Goal: Task Accomplishment & Management: Complete application form

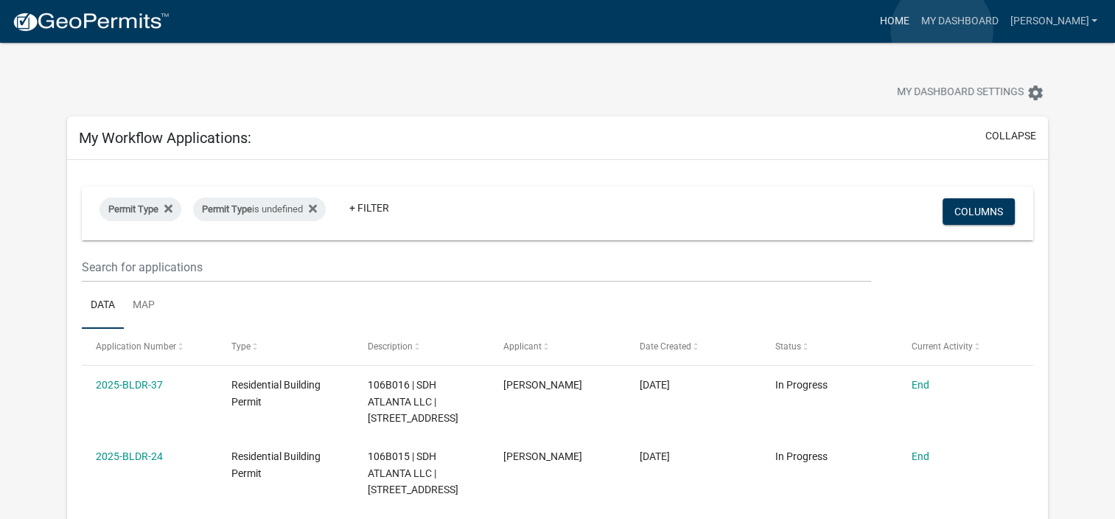
click at [914, 31] on link "Home" at bounding box center [893, 21] width 41 height 28
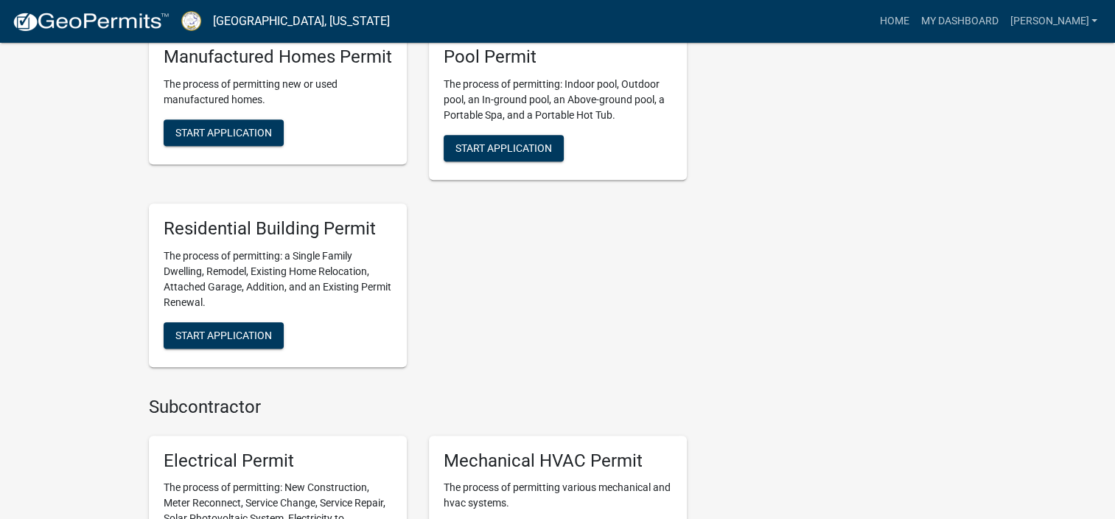
scroll to position [811, 0]
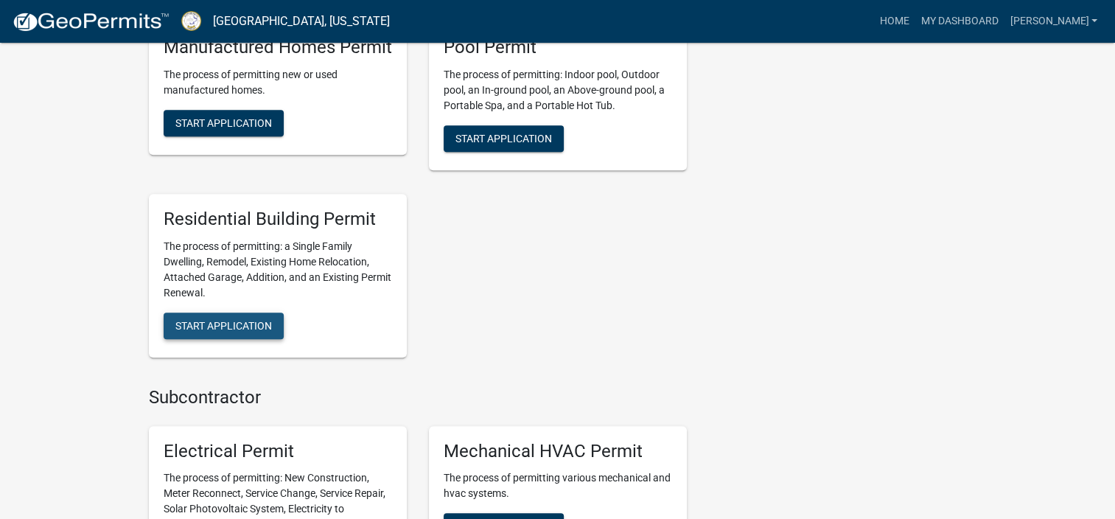
click at [198, 335] on button "Start Application" at bounding box center [224, 325] width 120 height 27
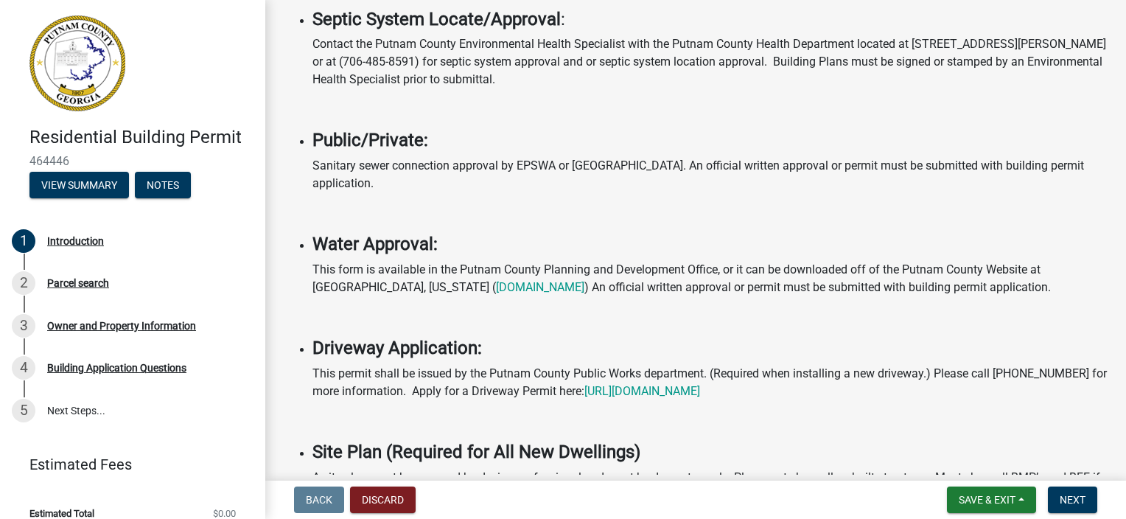
scroll to position [442, 0]
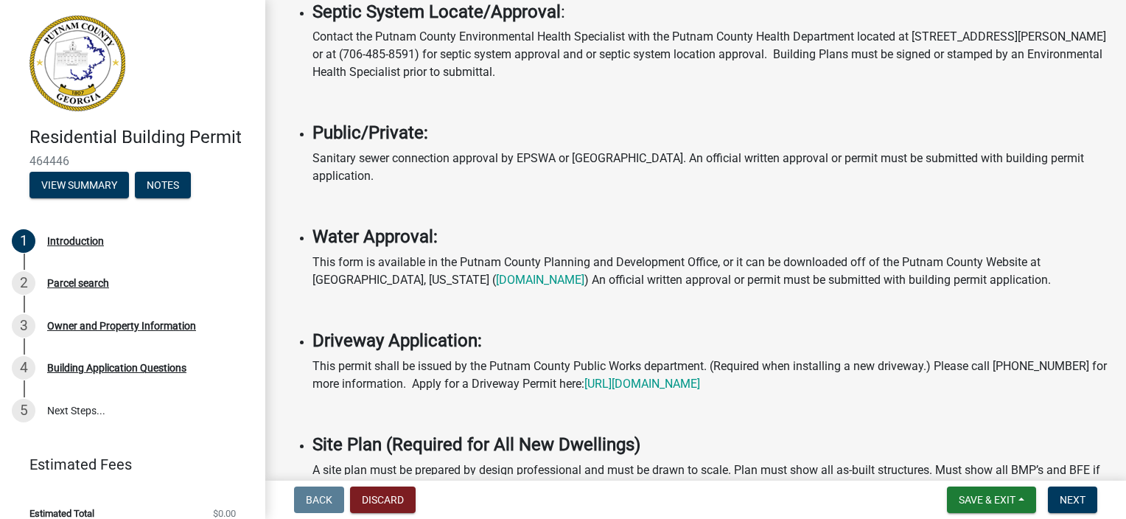
click at [754, 111] on ul "The subject property must have an assigned address to begin this application Ad…" at bounding box center [695, 416] width 825 height 1310
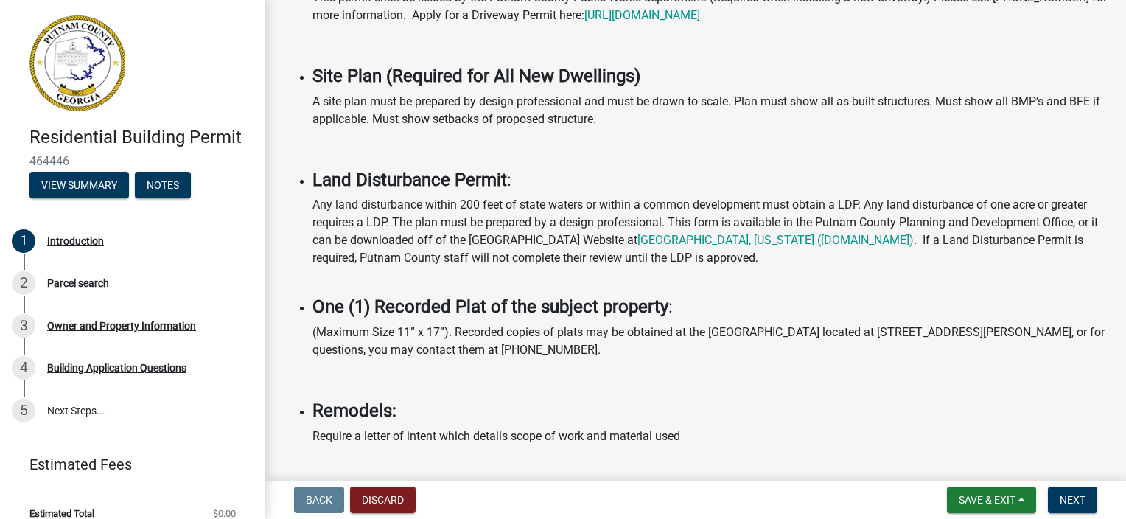
scroll to position [1105, 0]
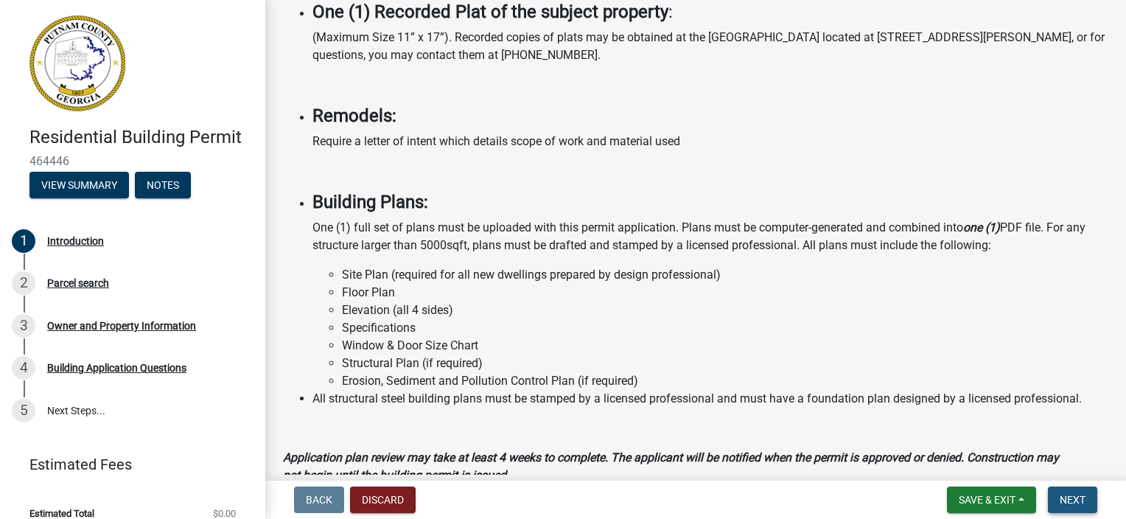
click at [1076, 496] on span "Next" at bounding box center [1073, 500] width 26 height 12
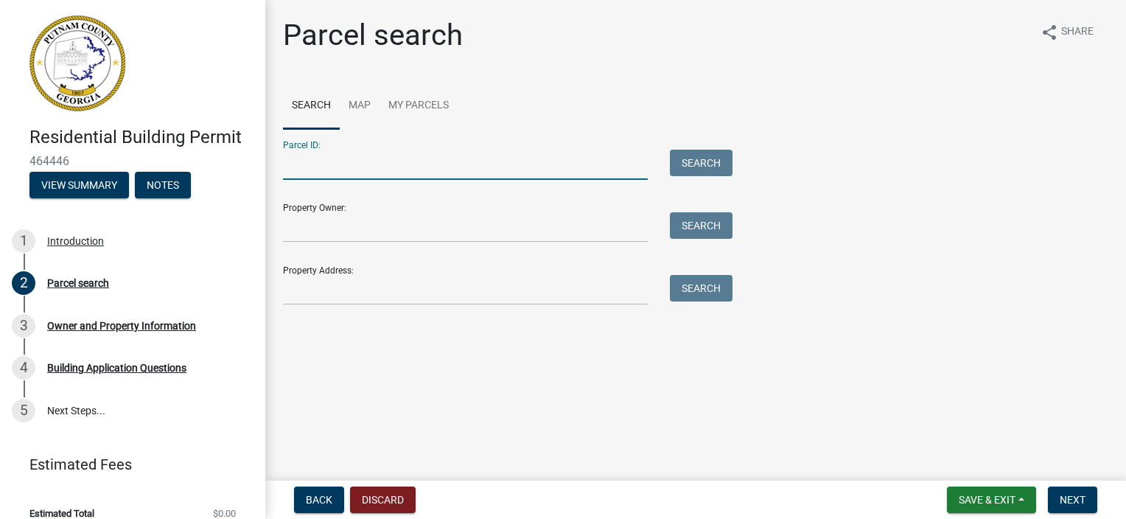
click at [419, 175] on input "Parcel ID:" at bounding box center [465, 165] width 365 height 30
type input "106b021"
click at [284, 230] on input "Property Owner:" at bounding box center [465, 227] width 365 height 30
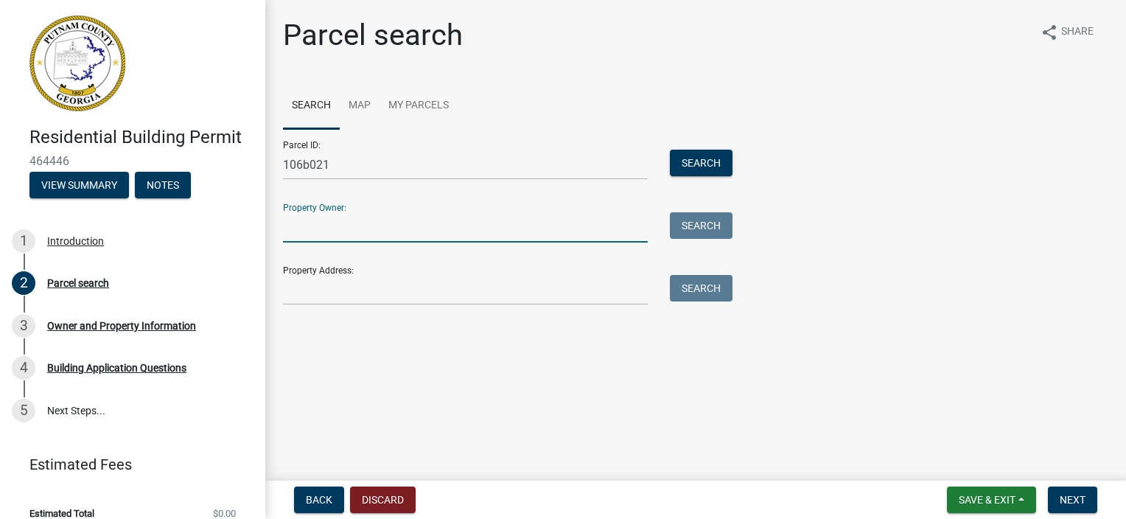
type input "S"
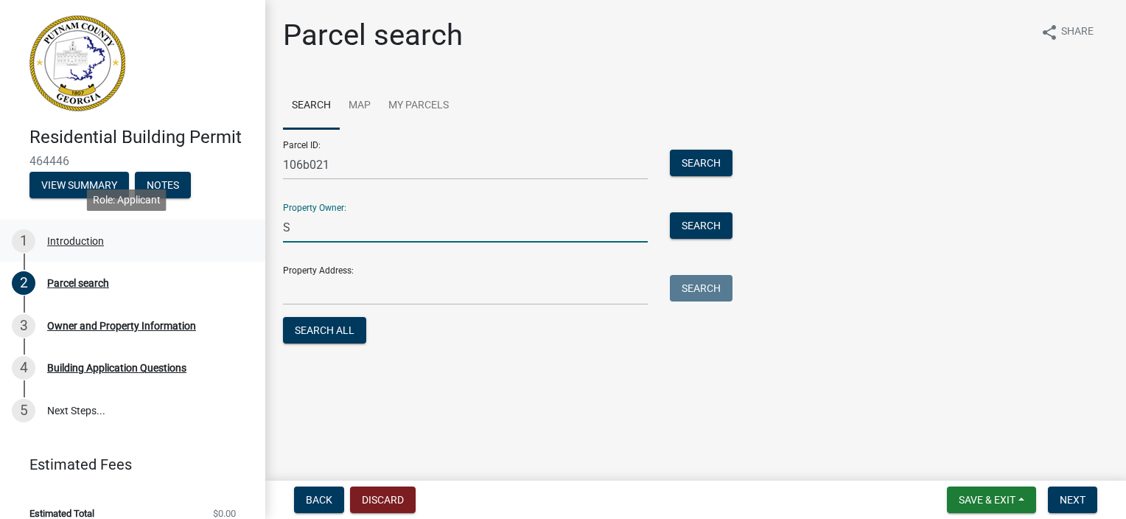
drag, startPoint x: 295, startPoint y: 226, endPoint x: 209, endPoint y: 231, distance: 86.4
click at [209, 231] on div "Residential Building Permit 464446 View Summary Notes 1 Introduction 2 Parcel s…" at bounding box center [563, 259] width 1126 height 519
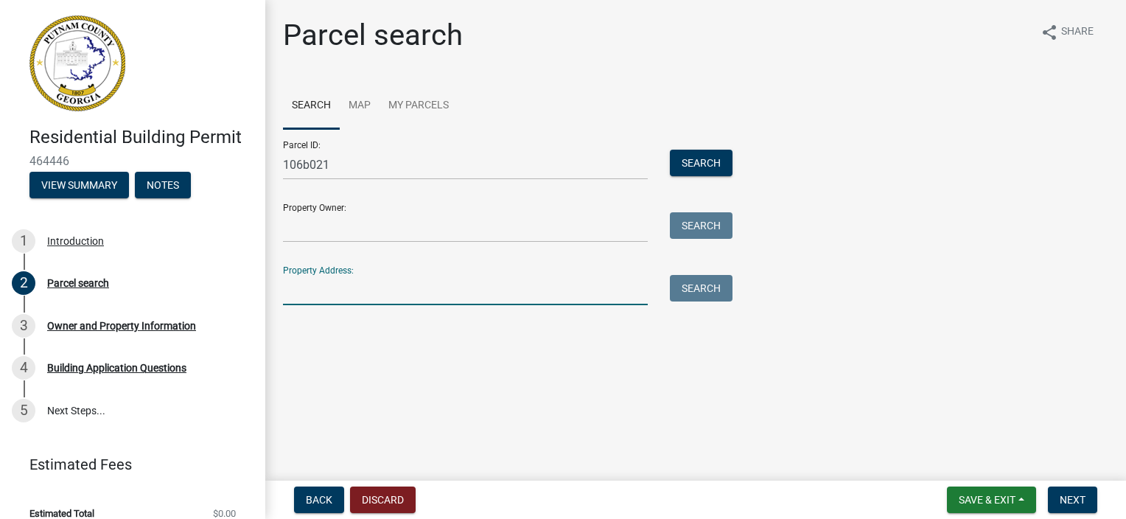
click at [371, 295] on input "Property Address:" at bounding box center [465, 290] width 365 height 30
type input "135 creekside road"
click at [697, 290] on button "Search" at bounding box center [701, 288] width 63 height 27
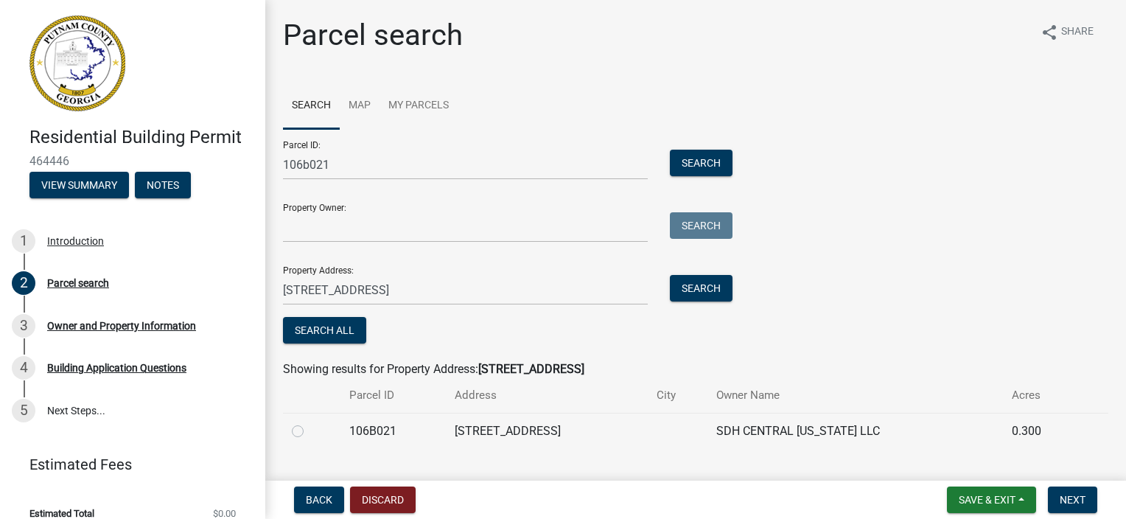
click at [309, 422] on label at bounding box center [309, 422] width 0 height 0
click at [309, 430] on input "radio" at bounding box center [314, 427] width 10 height 10
radio input "true"
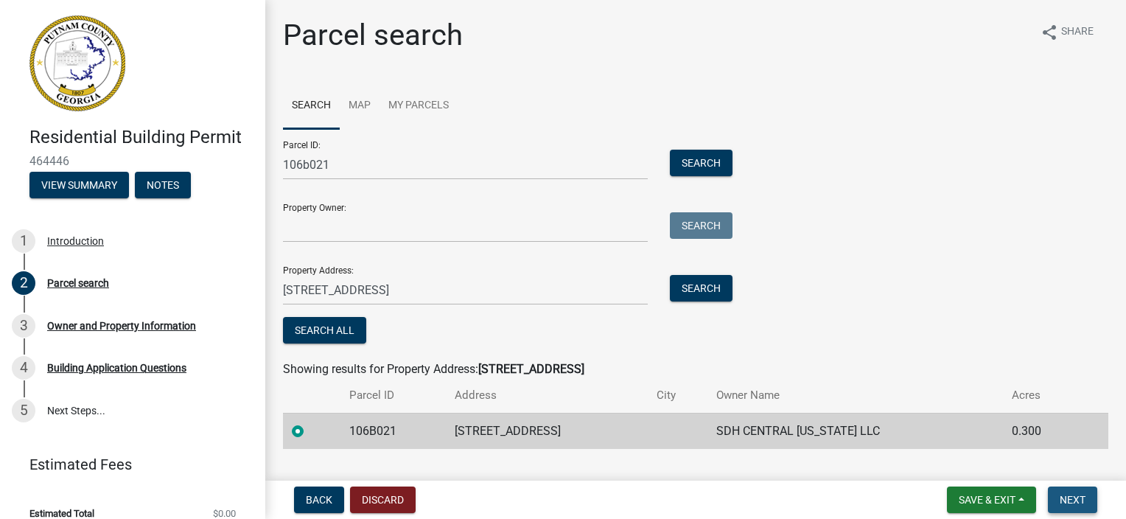
click at [1060, 491] on button "Next" at bounding box center [1072, 499] width 49 height 27
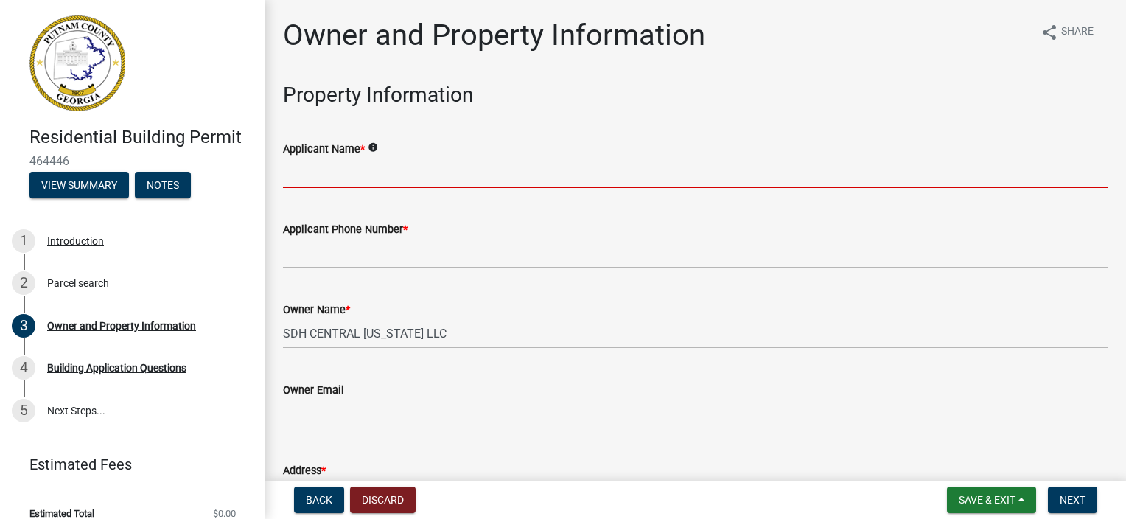
click at [377, 186] on input "Applicant Name *" at bounding box center [695, 173] width 825 height 30
type input "Justin Adkins"
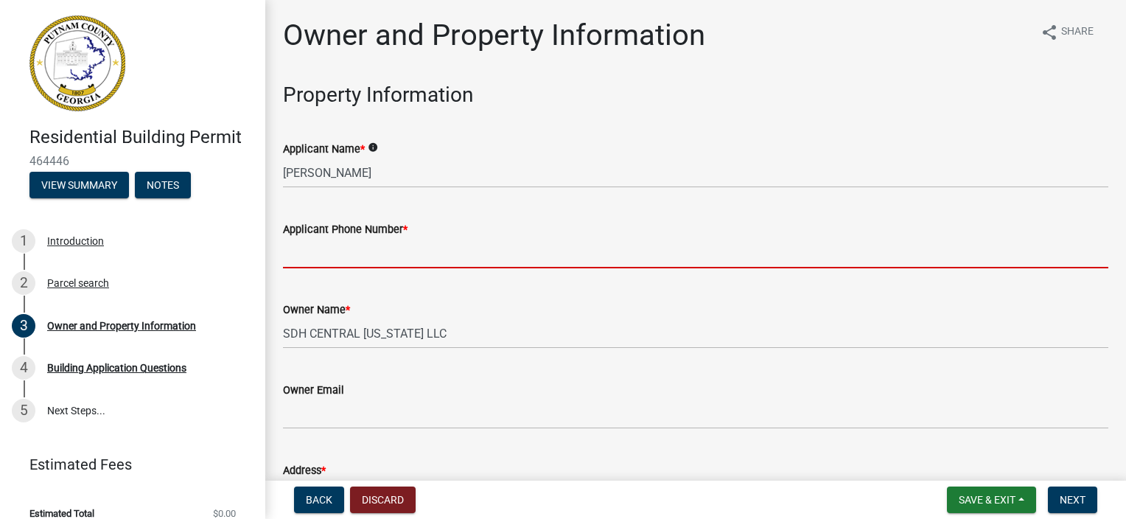
click at [378, 259] on input "Applicant Phone Number *" at bounding box center [695, 253] width 825 height 30
type input "7703668239"
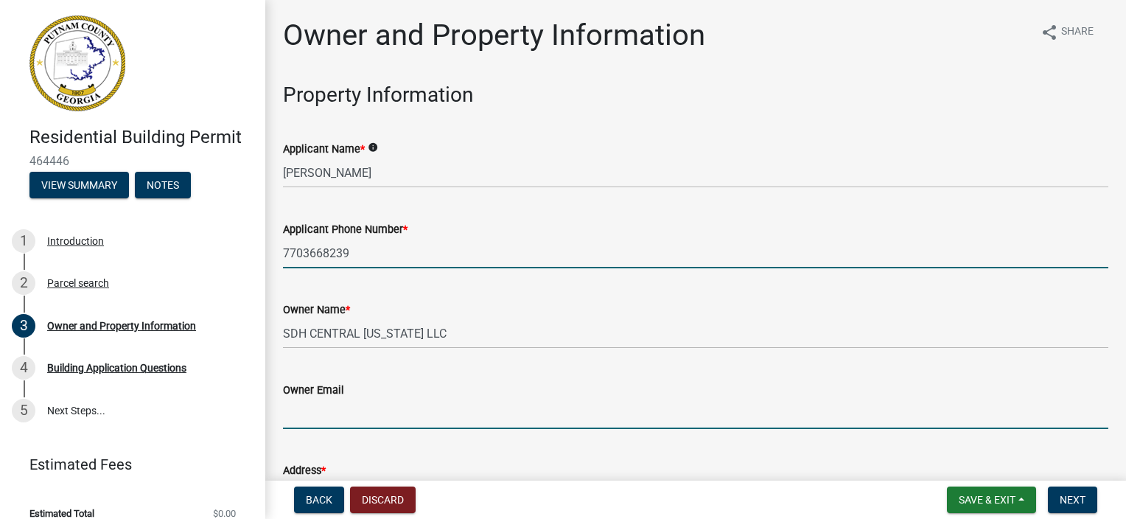
type input "jadkins@smithdouglas.com"
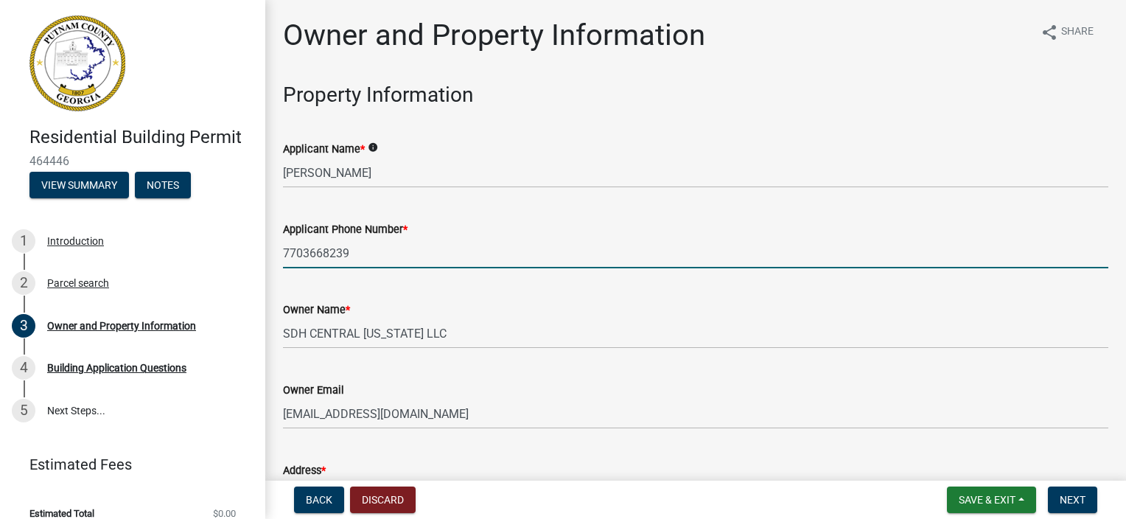
type input "Eatonton"
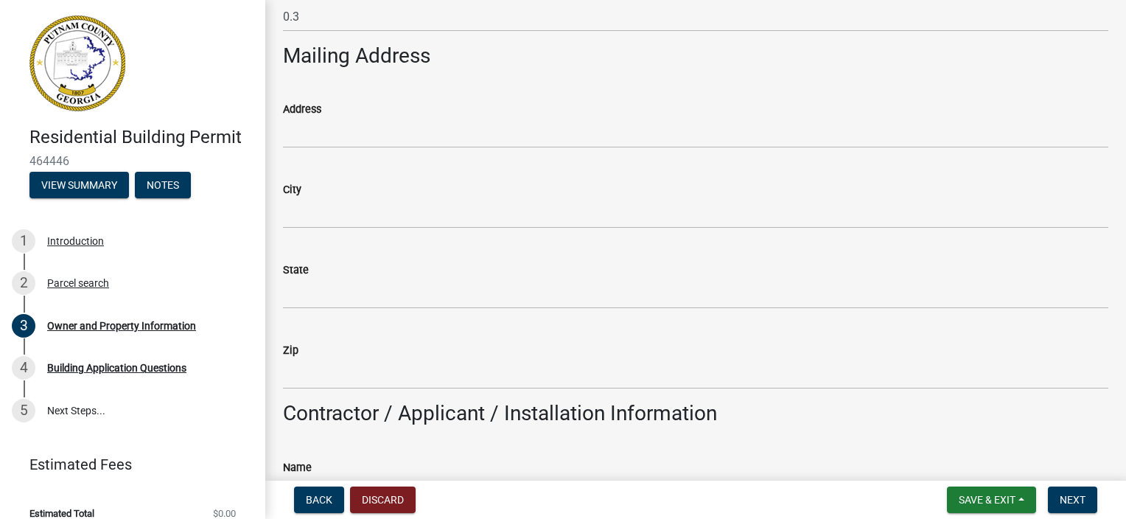
scroll to position [811, 0]
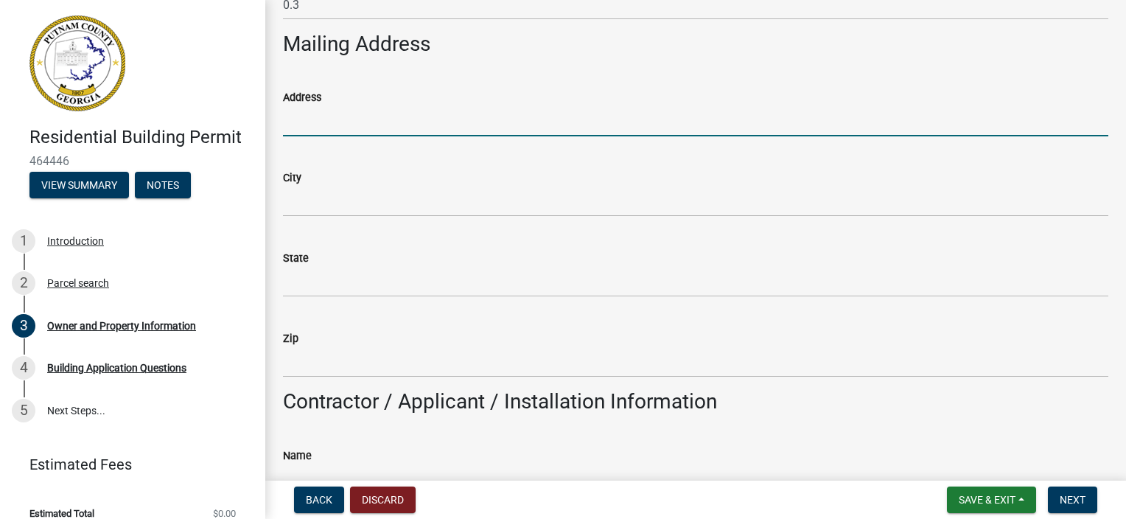
click at [350, 124] on input "Address" at bounding box center [695, 121] width 825 height 30
type input "1920 Pennsylvania Ave"
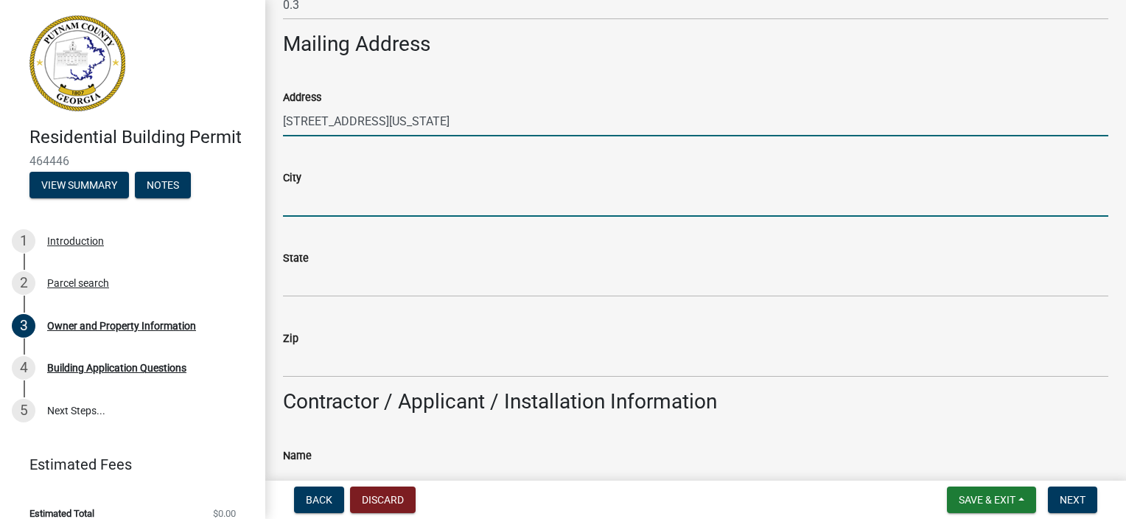
type input "Mcdonough"
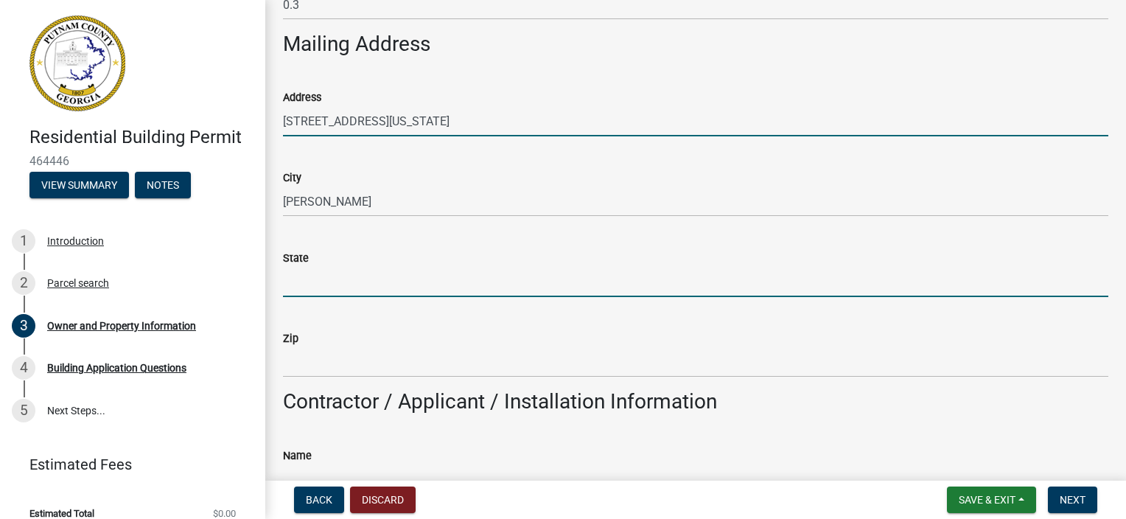
type input "GA"
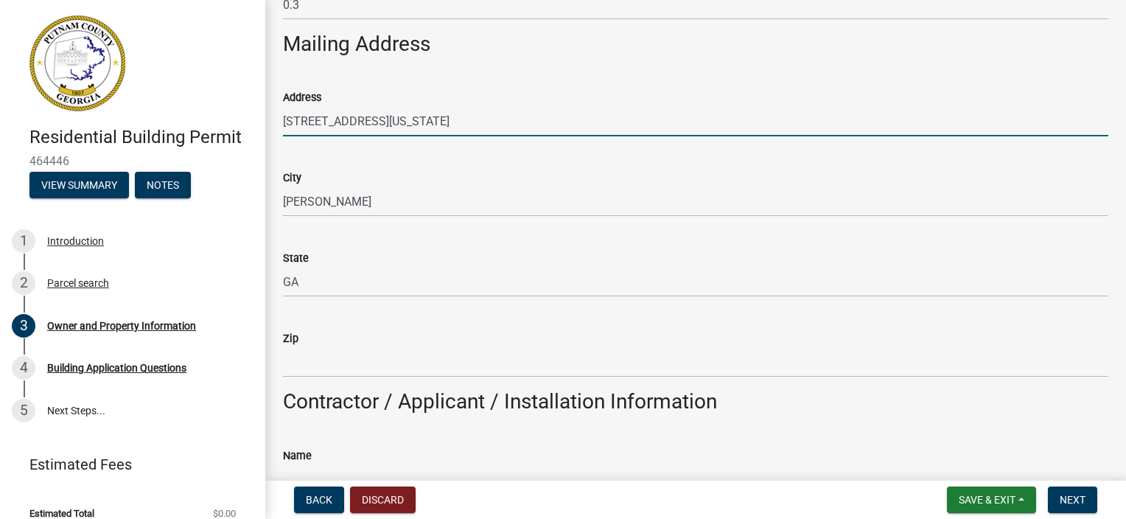
type input "30253"
type input "Justin Adkins Adkins"
type input "7703668239"
type input "1920 Pennsylvania Ave"
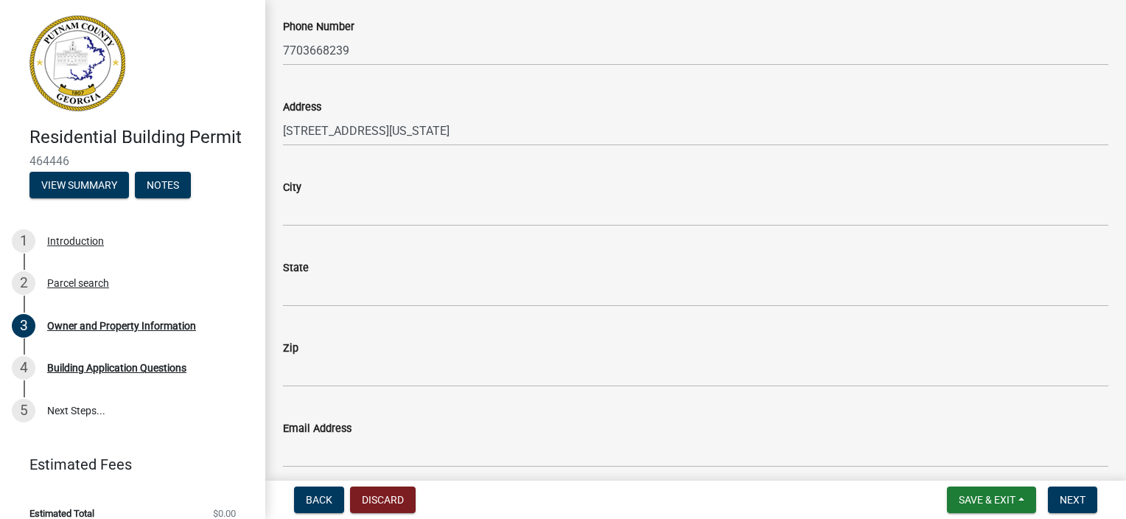
scroll to position [1474, 0]
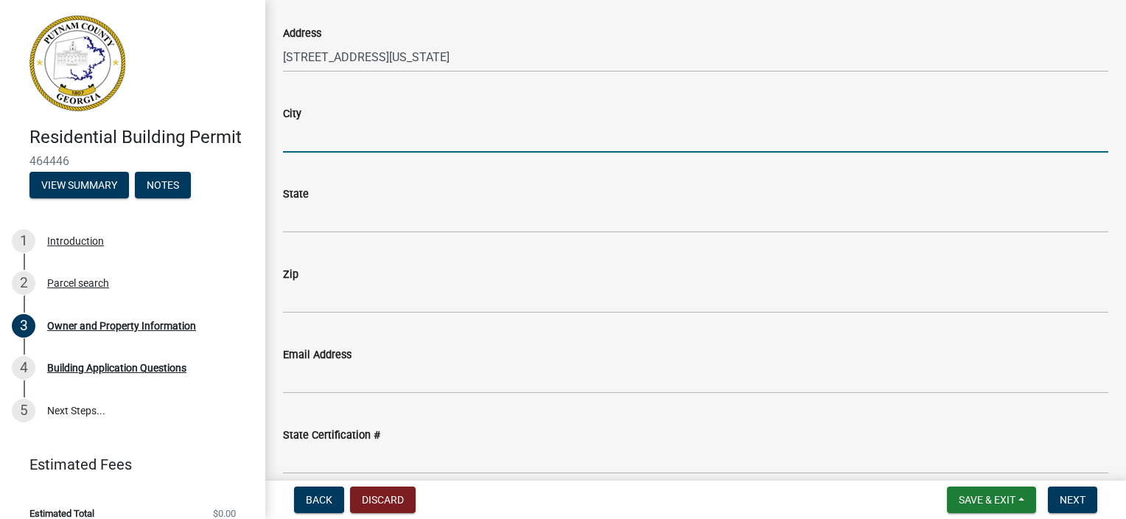
click at [368, 141] on input "City" at bounding box center [695, 137] width 825 height 30
type input "Mcdonough"
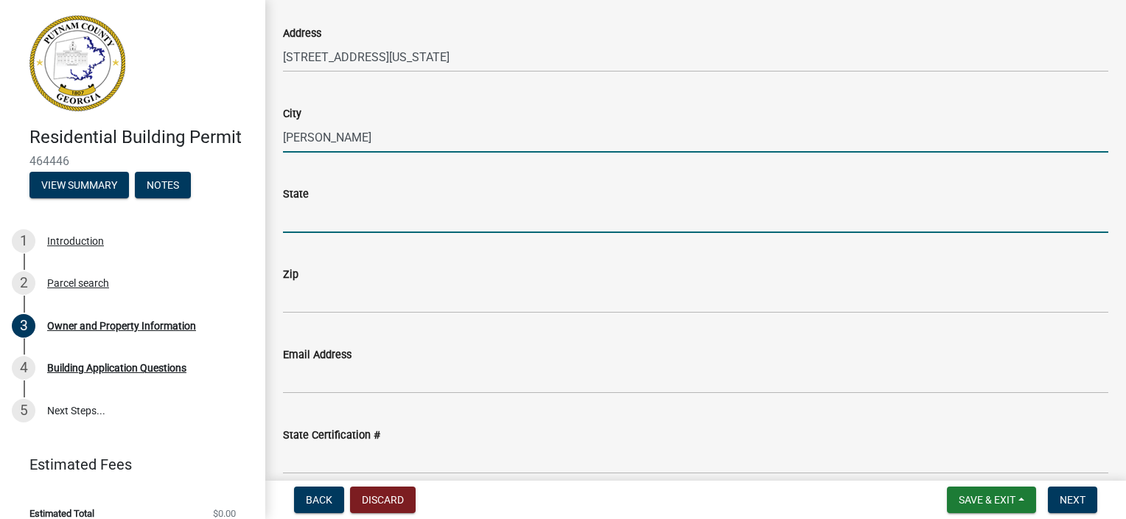
type input "GA"
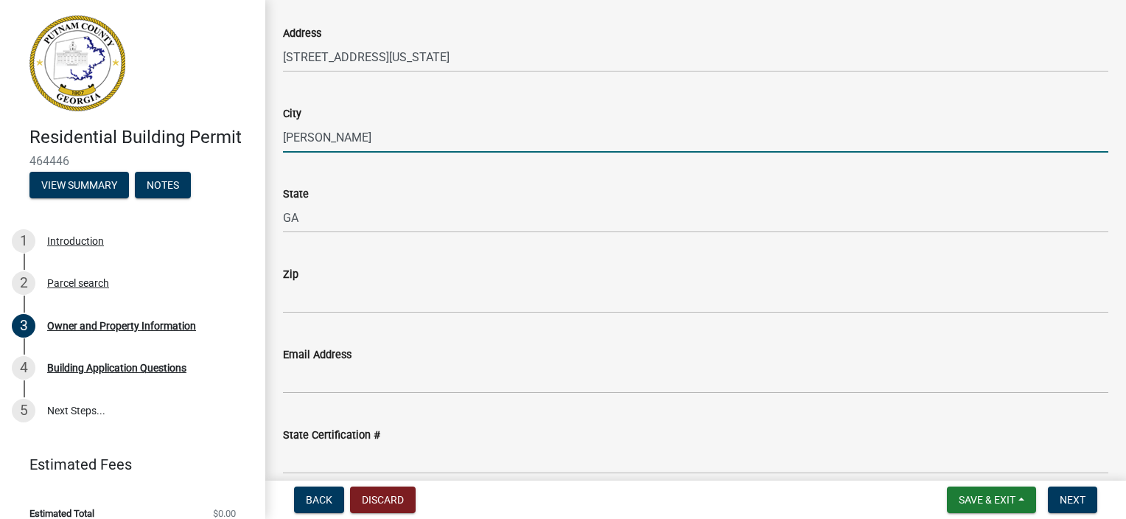
type input "30253"
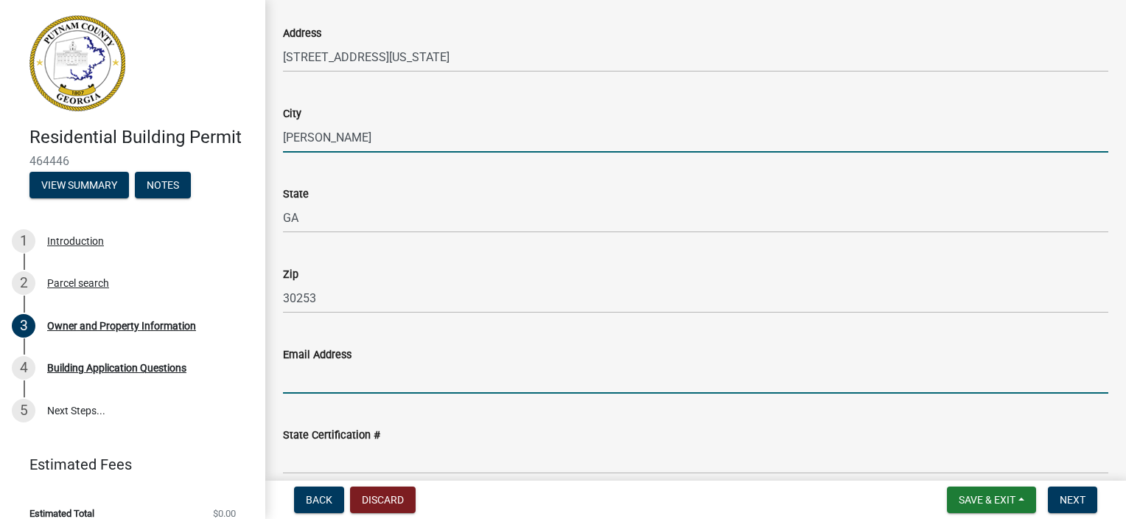
type input "jadkins@smithdouglas.com"
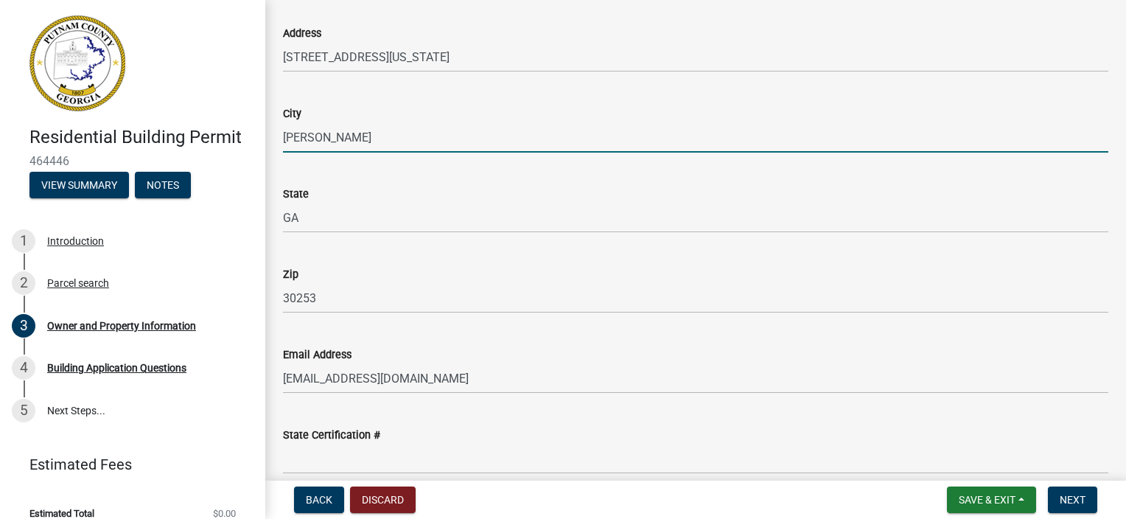
type input "Eatonton"
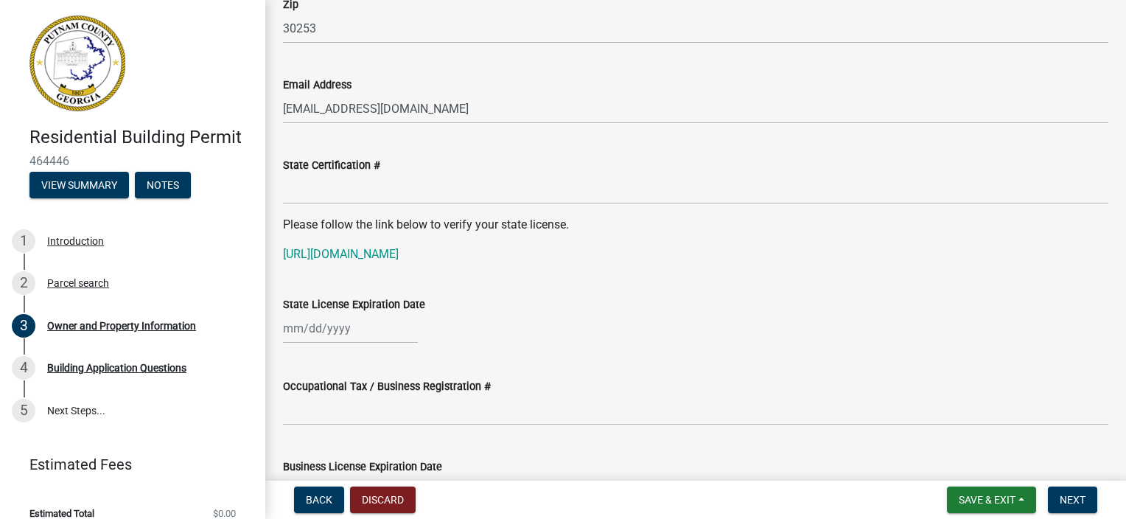
scroll to position [1769, 0]
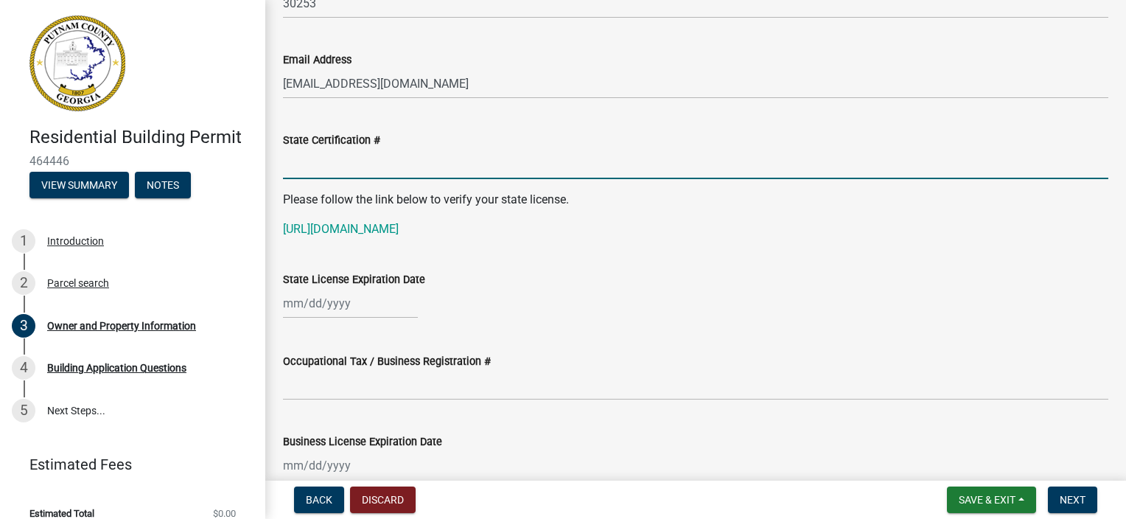
click at [363, 170] on input "State Certification #" at bounding box center [695, 164] width 825 height 30
type input "RBQA008103"
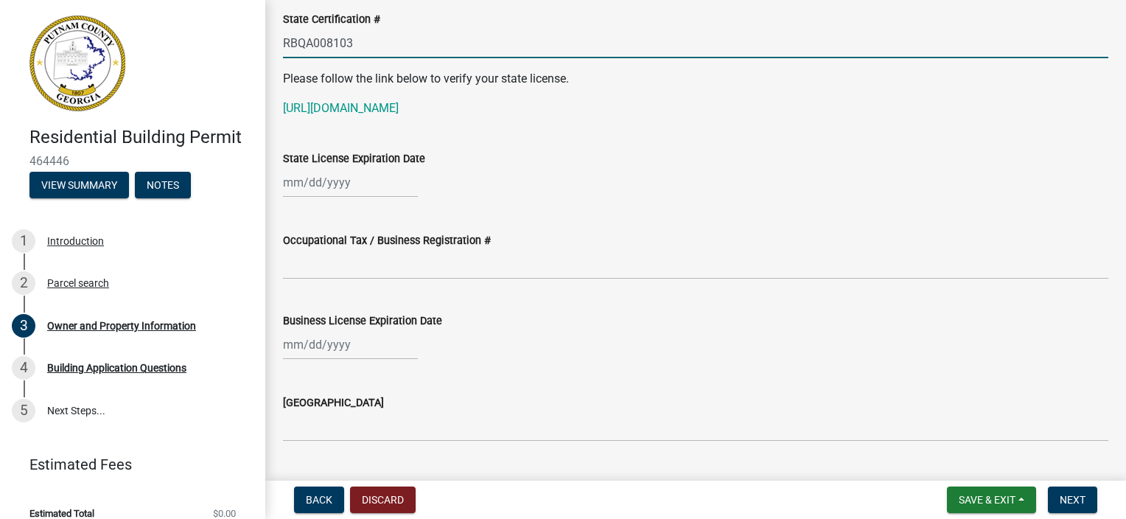
scroll to position [1916, 0]
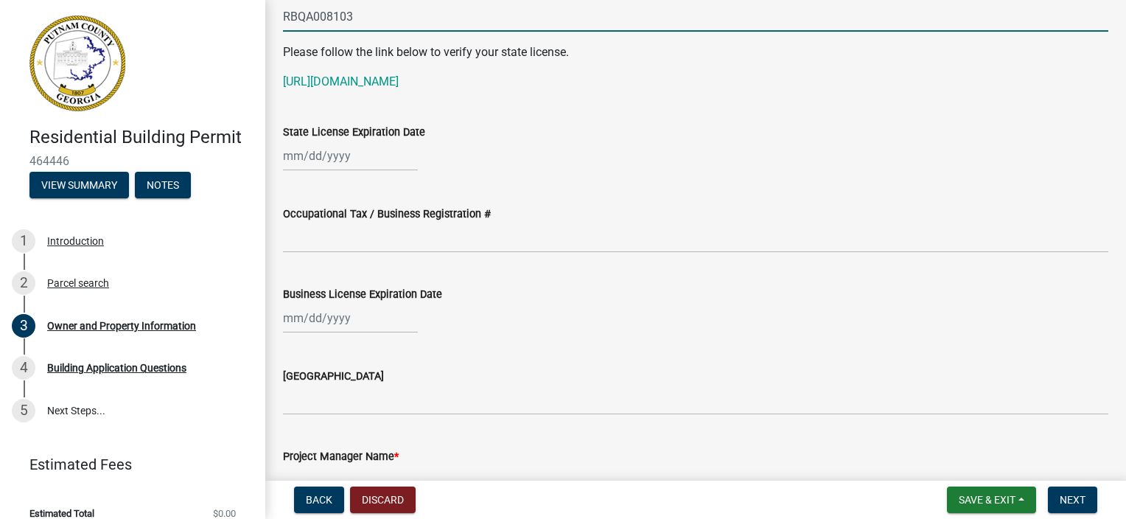
select select "8"
select select "2025"
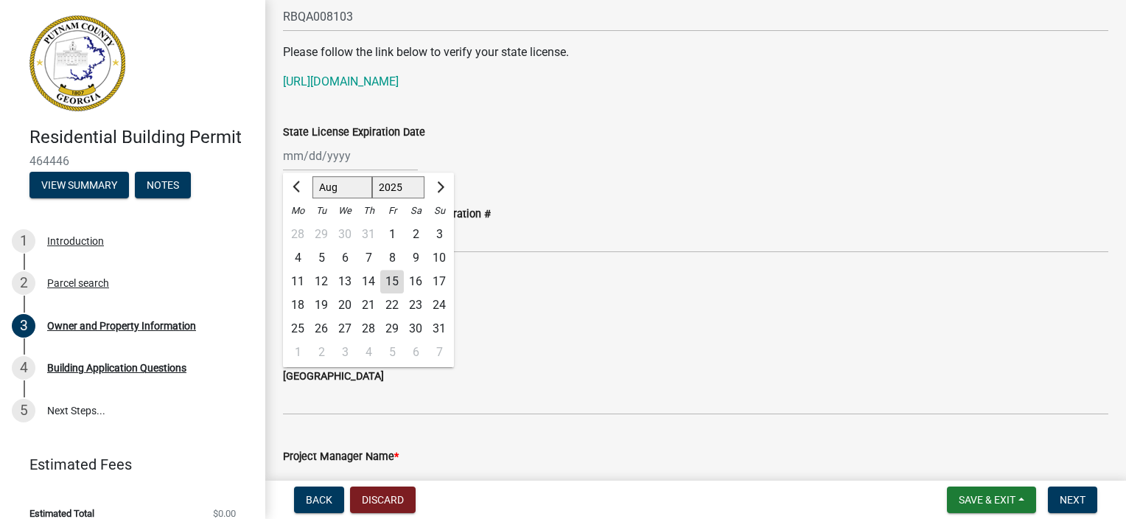
click at [336, 155] on div "Jan Feb Mar Apr May Jun Jul Aug Sep Oct Nov Dec 1525 1526 1527 1528 1529 1530 1…" at bounding box center [350, 156] width 135 height 30
click at [442, 189] on button "Next month" at bounding box center [439, 187] width 18 height 24
click at [304, 190] on button "Previous month" at bounding box center [298, 187] width 18 height 24
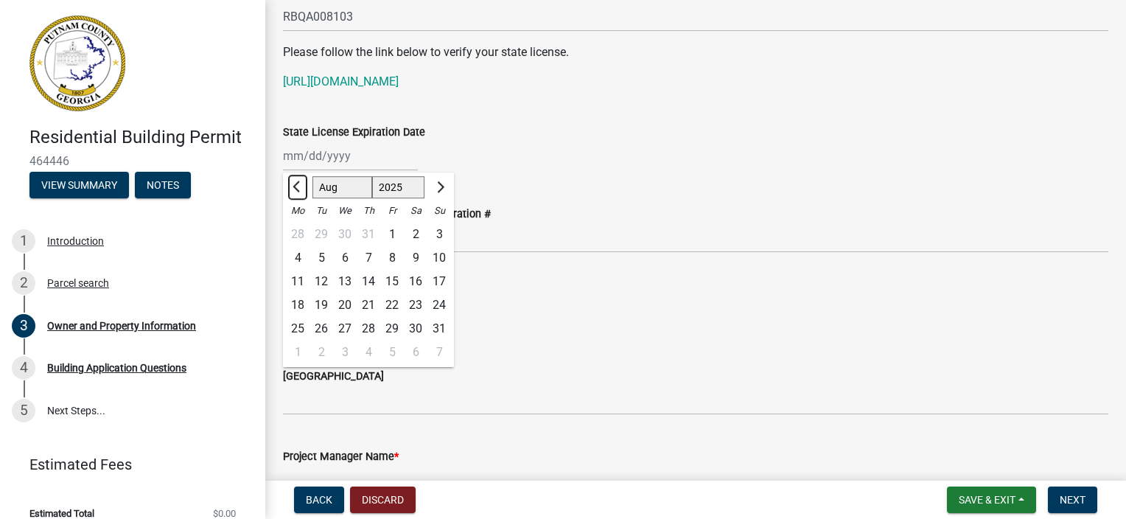
click at [304, 190] on button "Previous month" at bounding box center [298, 187] width 18 height 24
click at [289, 183] on button "Previous month" at bounding box center [298, 187] width 18 height 24
click at [439, 188] on span "Next month" at bounding box center [438, 186] width 11 height 11
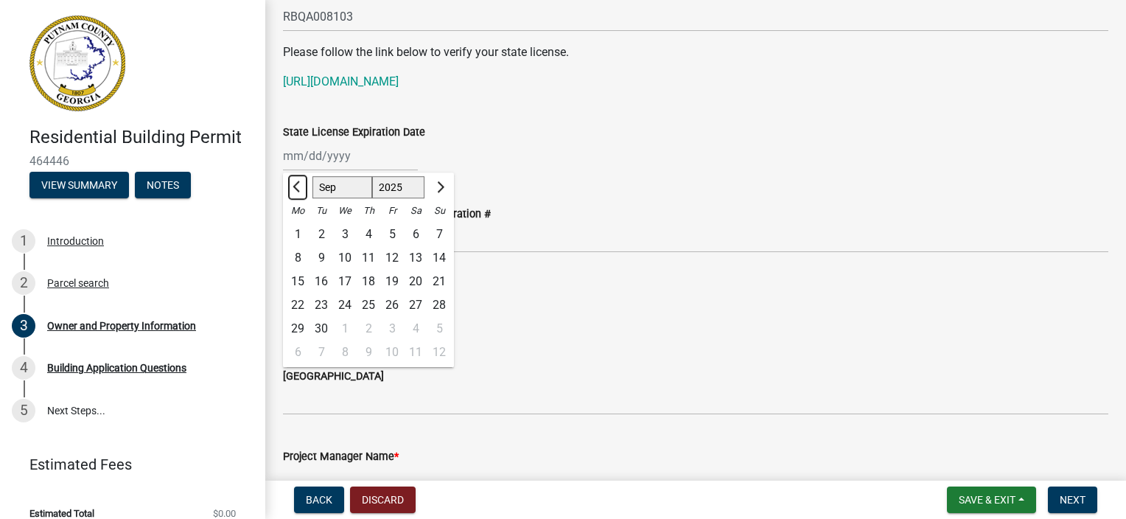
click at [293, 189] on button "Previous month" at bounding box center [298, 187] width 18 height 24
click at [294, 189] on span "Previous month" at bounding box center [298, 186] width 11 height 11
click at [298, 192] on button "Previous month" at bounding box center [298, 187] width 18 height 24
select select "6"
click at [404, 190] on select "1525 1526 1527 1528 1529 1530 1531 1532 1533 1534 1535 1536 1537 1538 1539 1540…" at bounding box center [398, 187] width 53 height 22
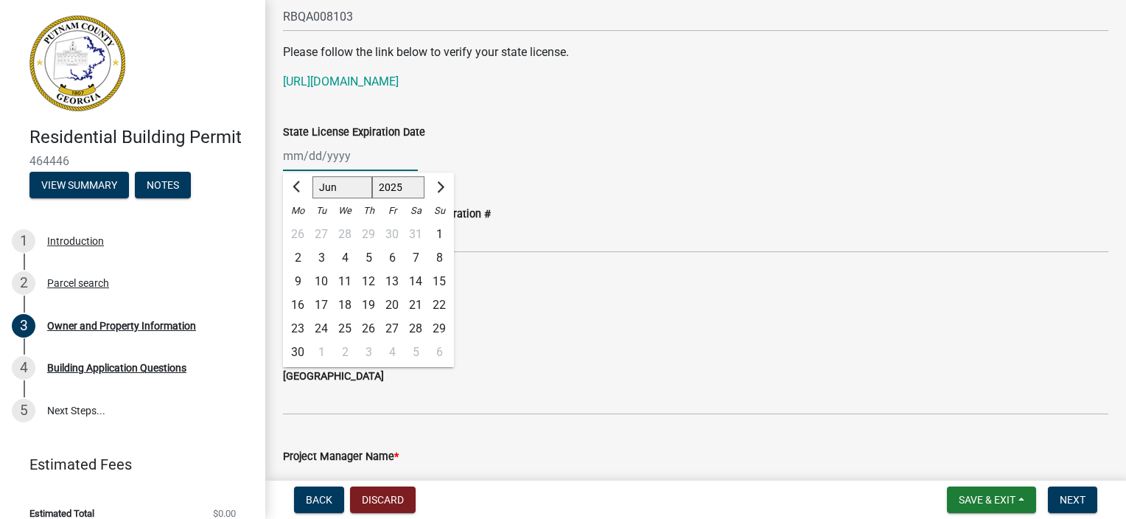
select select "2026"
click at [372, 176] on select "1525 1526 1527 1528 1529 1530 1531 1532 1533 1534 1535 1536 1537 1538 1539 1540…" at bounding box center [398, 187] width 53 height 22
click at [321, 326] on div "30" at bounding box center [321, 329] width 24 height 24
type input "06/30/2026"
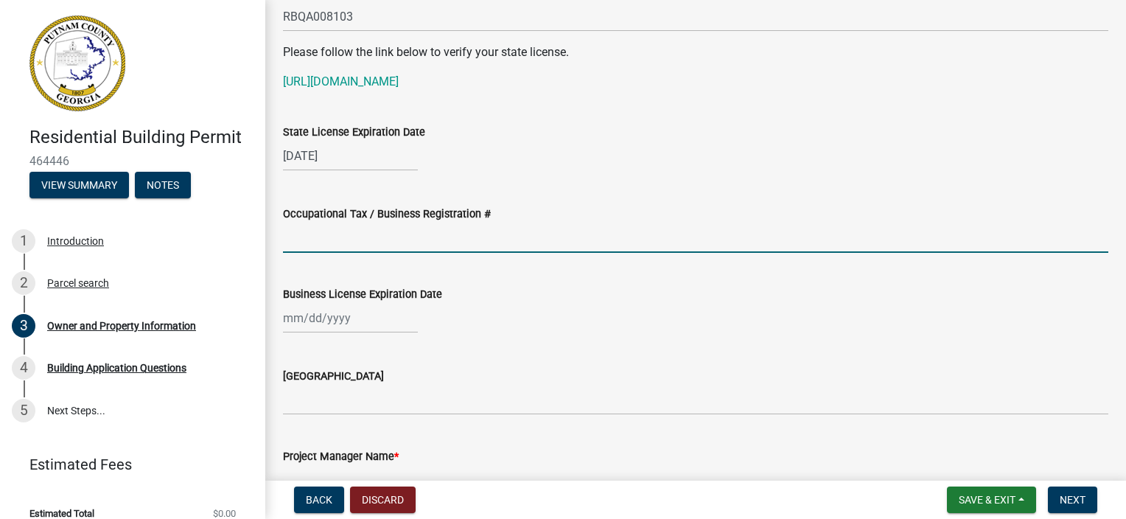
click at [324, 248] on input "Occupational Tax / Business Registration #" at bounding box center [695, 238] width 825 height 30
type input "2"
click at [611, 127] on div "State License Expiration Date" at bounding box center [695, 132] width 825 height 18
drag, startPoint x: 306, startPoint y: 239, endPoint x: 279, endPoint y: 240, distance: 27.3
click at [279, 240] on div "Occupational Tax / Business Registration # 2" at bounding box center [695, 218] width 847 height 69
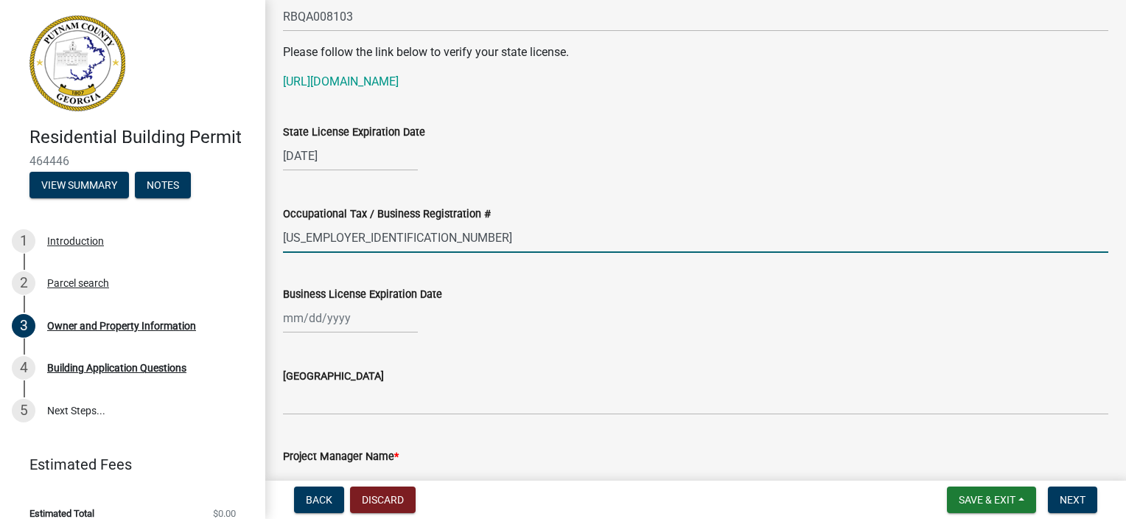
type input "81-0981602"
select select "8"
select select "2025"
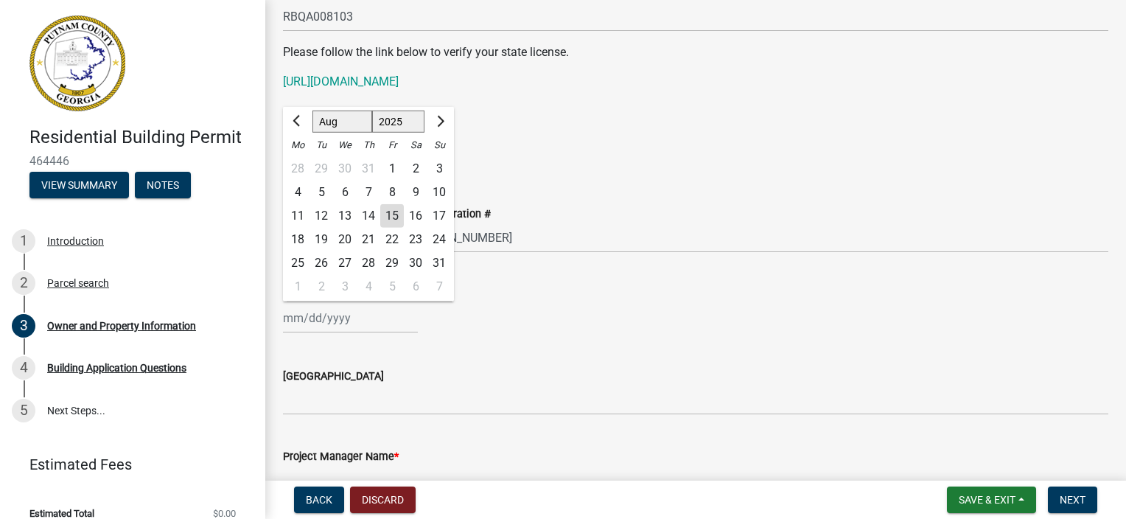
click at [322, 326] on div "Jan Feb Mar Apr May Jun Jul Aug Sep Oct Nov Dec 1525 1526 1527 1528 1529 1530 1…" at bounding box center [350, 318] width 135 height 30
click at [843, 141] on div "06/30/2026" at bounding box center [695, 156] width 825 height 30
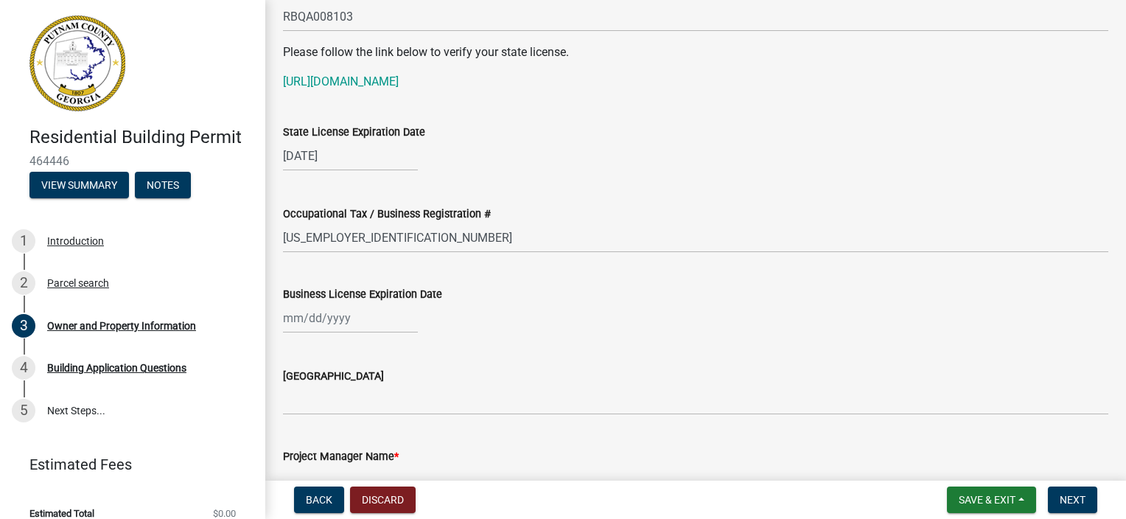
click at [333, 323] on div at bounding box center [350, 318] width 135 height 30
select select "8"
select select "2025"
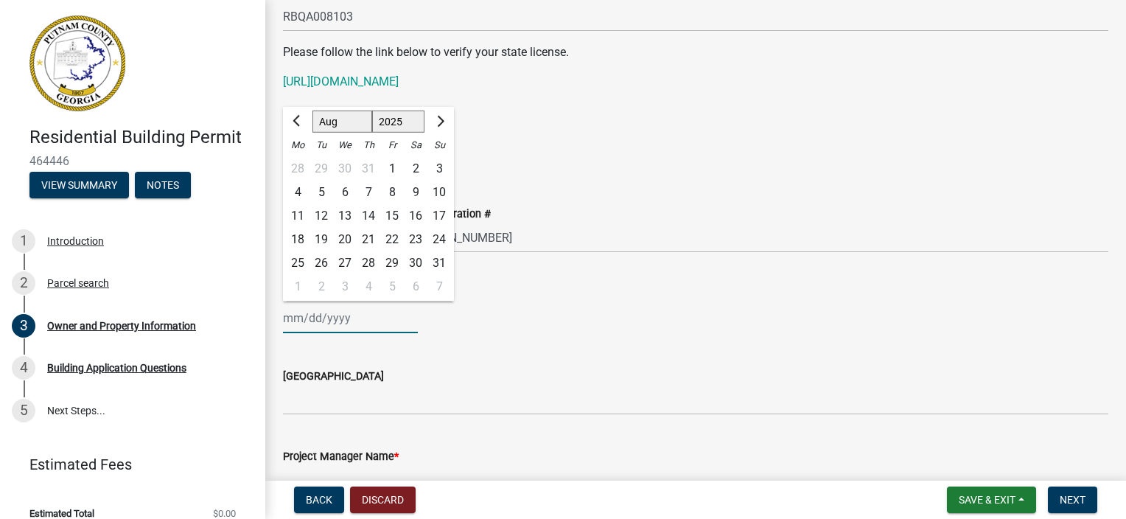
click at [333, 323] on input "Business License Expiration Date" at bounding box center [350, 318] width 135 height 30
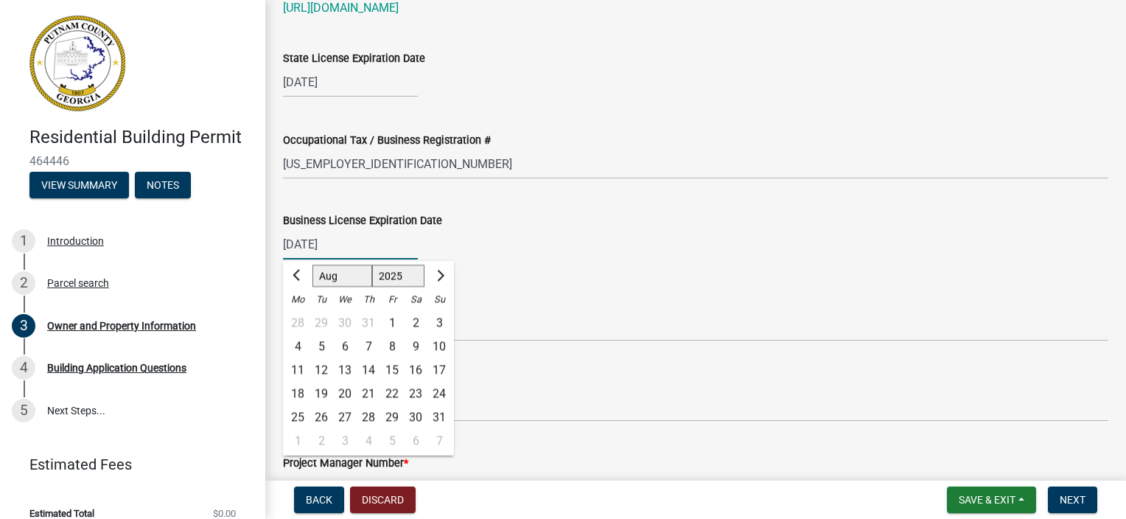
type input "12/31/2025"
click at [516, 327] on input "Issuing County" at bounding box center [695, 326] width 825 height 30
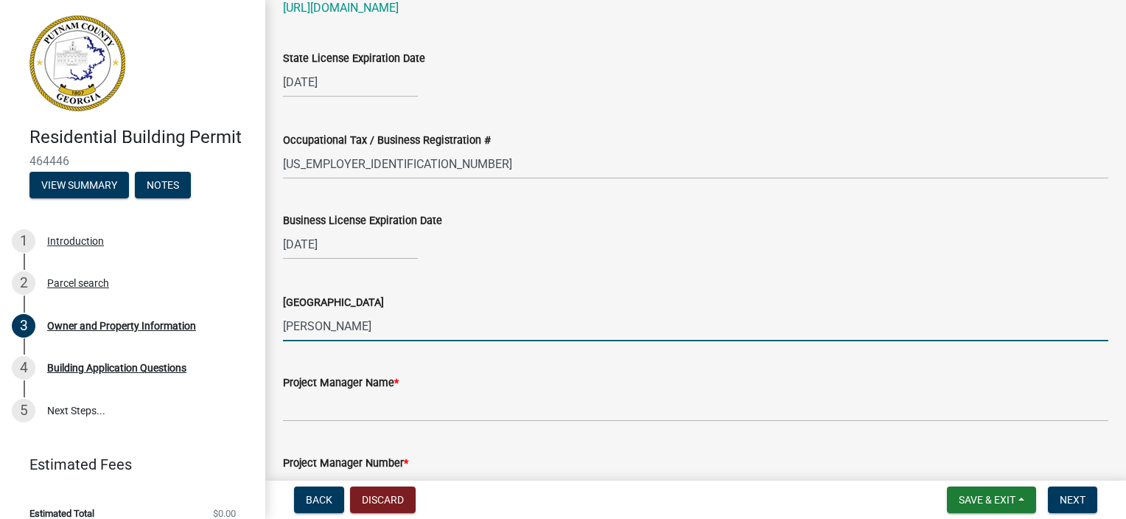
type input "Henry"
click at [363, 391] on div "Project Manager Name *" at bounding box center [695, 383] width 825 height 18
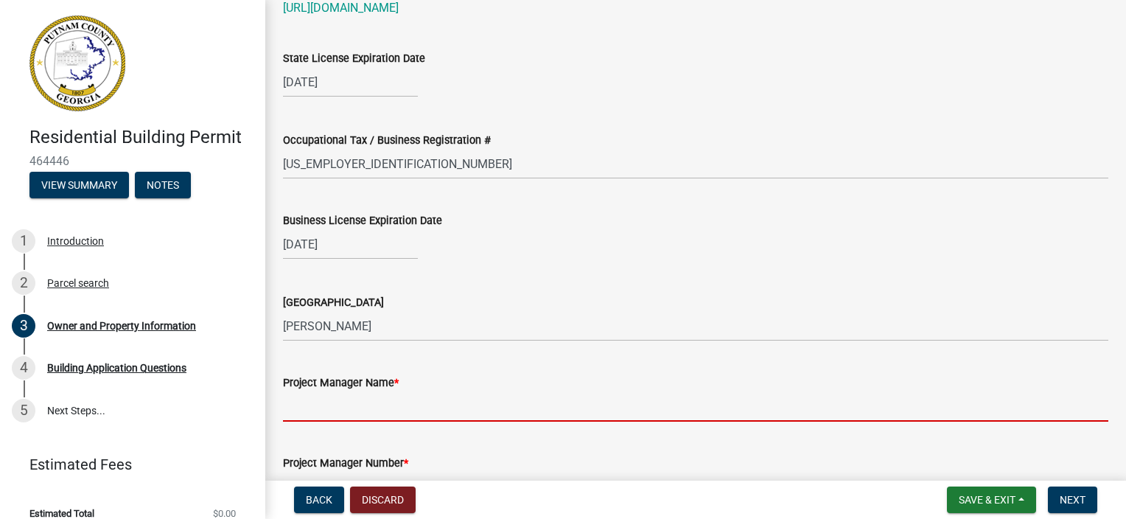
click at [357, 407] on input "Project Manager Name *" at bounding box center [695, 406] width 825 height 30
type input "Justin Adkins"
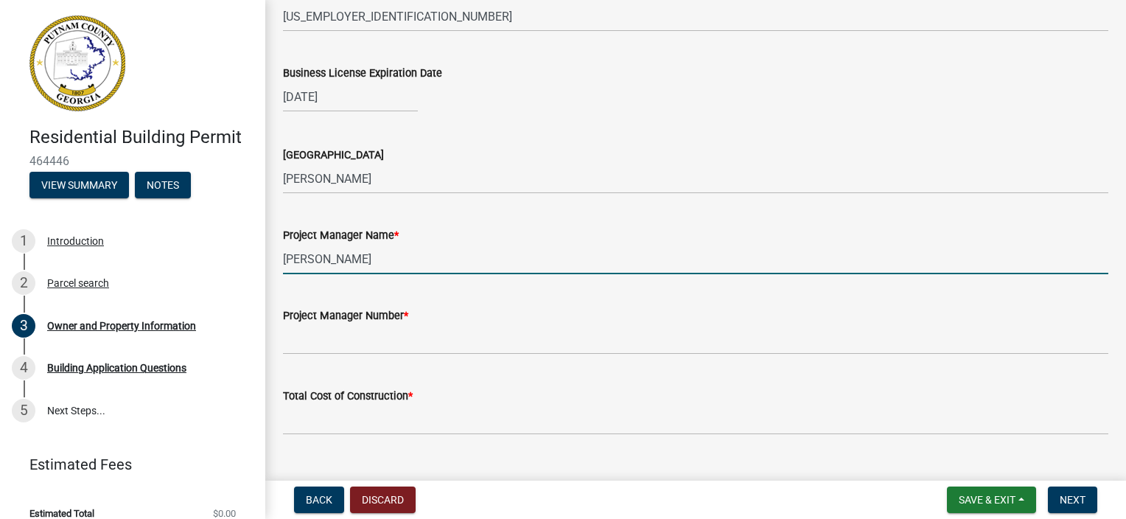
scroll to position [2284, 0]
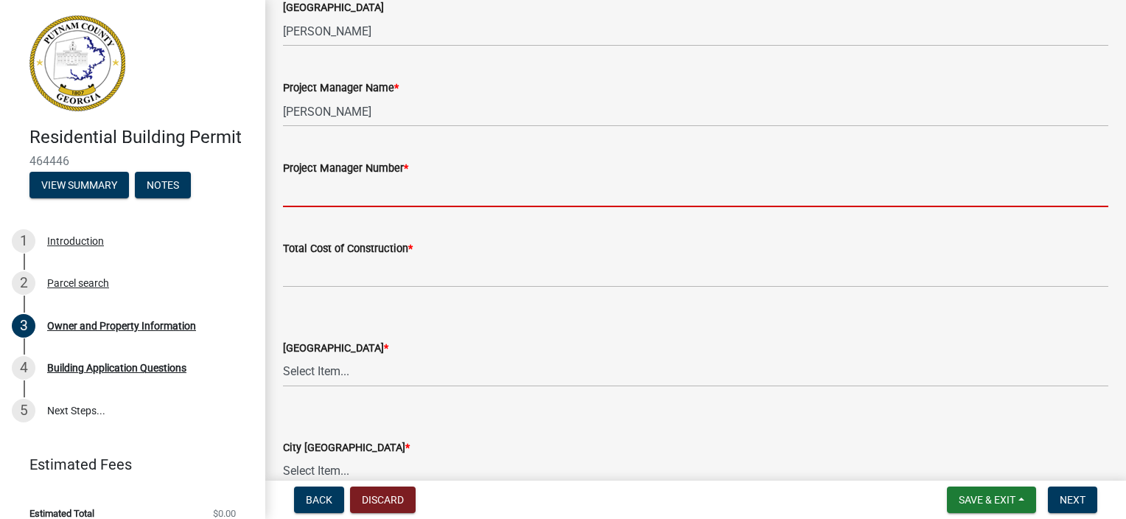
click at [334, 197] on input "Project Manager Number *" at bounding box center [695, 192] width 825 height 30
type input "7703668239"
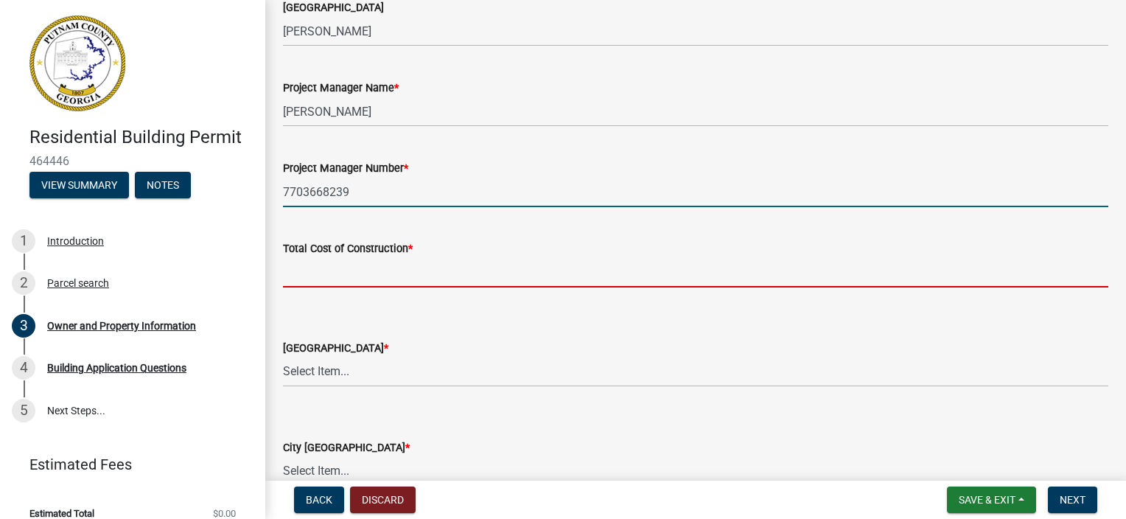
click at [328, 273] on input "text" at bounding box center [695, 272] width 825 height 30
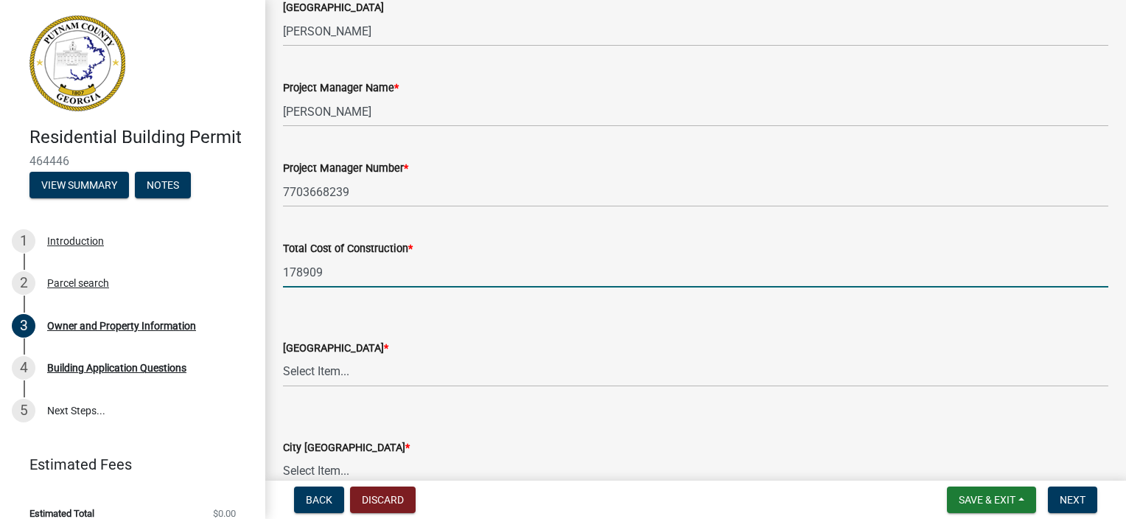
type input "178909"
click at [335, 391] on wm-data-entity-input "County Zoning District * Select Item... AG-1 R-1R R-1 R-2 MHP RM-1 RM-3 C-1 C-2…" at bounding box center [695, 350] width 825 height 99
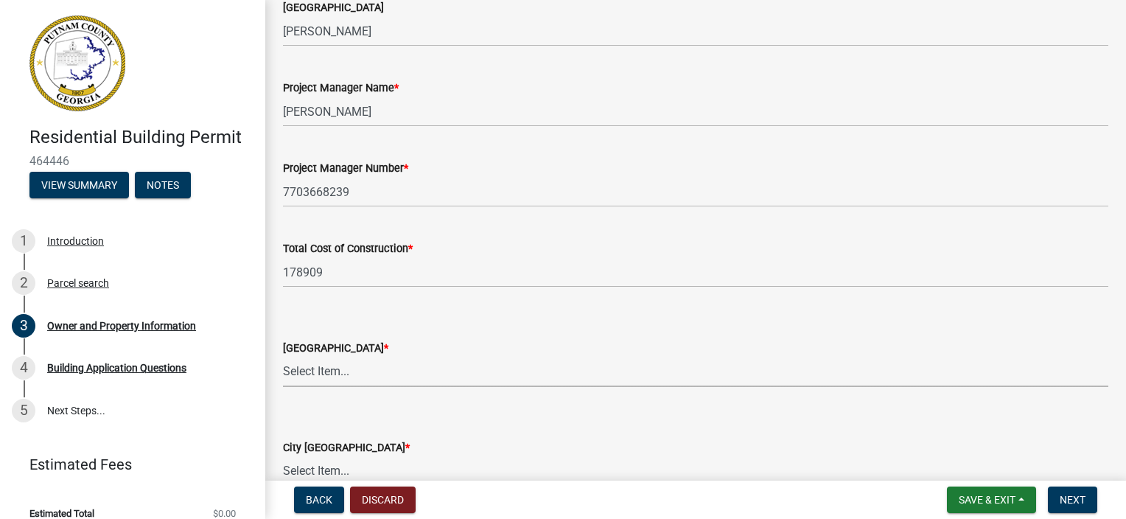
click at [334, 377] on select "Select Item... AG-1 R-1R R-1 R-2 MHP RM-1 RM-3 C-1 C-2 I-M PUD N/A" at bounding box center [695, 372] width 825 height 30
click at [283, 357] on select "Select Item... AG-1 R-1R R-1 R-2 MHP RM-1 RM-3 C-1 C-2 I-M PUD N/A" at bounding box center [695, 372] width 825 height 30
select select "af4fa47c-8bb5-4ba0-9393-e9f4e4358ca2"
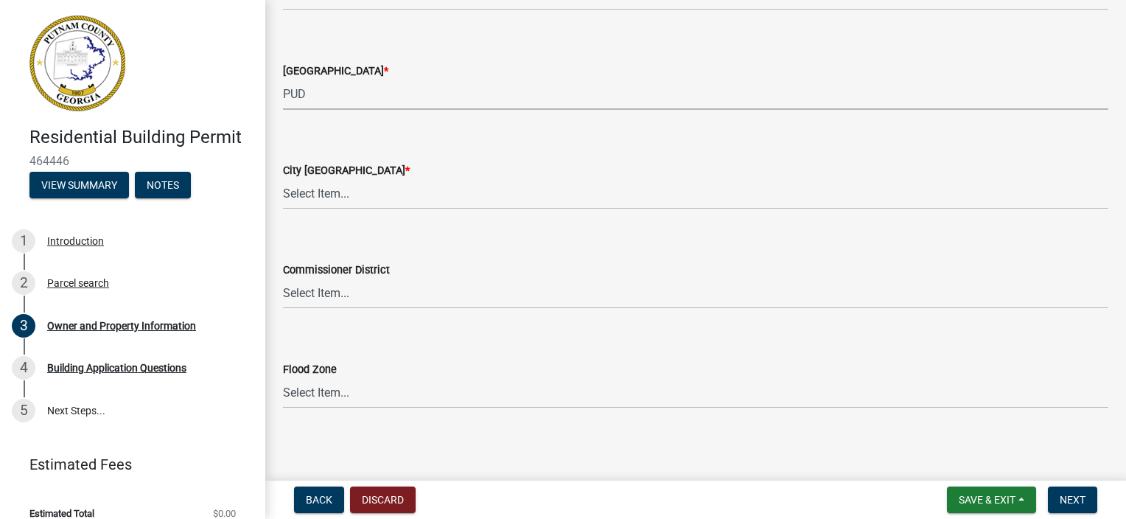
scroll to position [2565, 0]
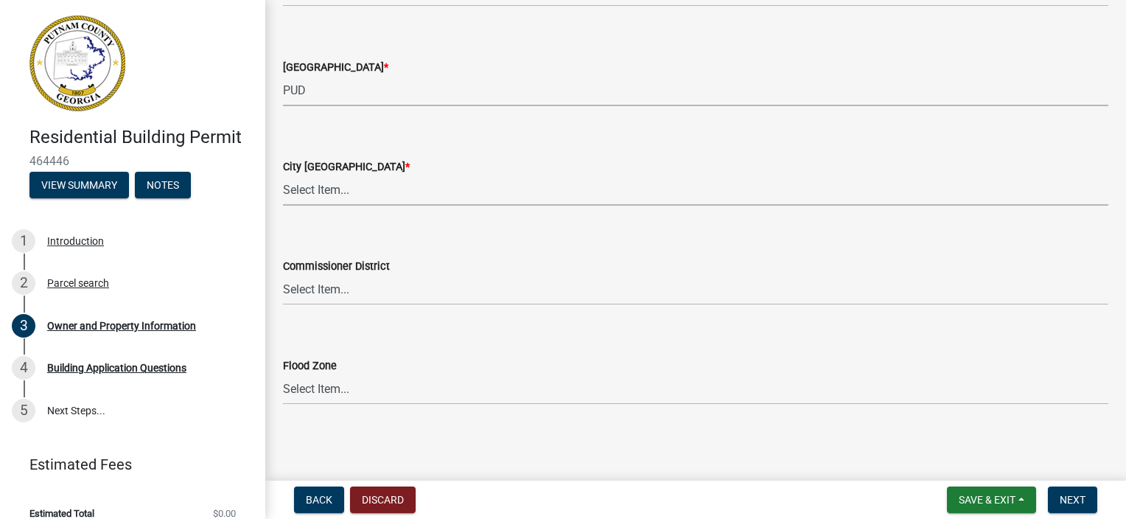
click at [314, 199] on select "Select Item... A-1 A-2 R-1 R-2 R-3 R-4 MHP C-1 C-2 I-1 I-2 DB FH H-P N/A" at bounding box center [695, 190] width 825 height 30
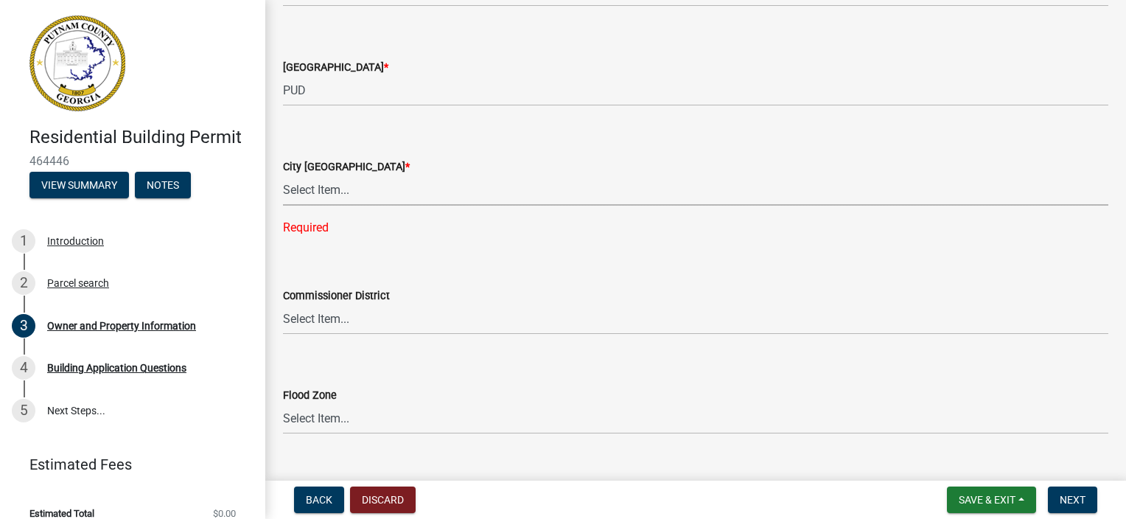
click at [354, 186] on select "Select Item... A-1 A-2 R-1 R-2 R-3 R-4 MHP C-1 C-2 I-1 I-2 DB FH H-P N/A" at bounding box center [695, 190] width 825 height 30
click at [283, 175] on select "Select Item... A-1 A-2 R-1 R-2 R-3 R-4 MHP C-1 C-2 I-1 I-2 DB FH H-P N/A" at bounding box center [695, 190] width 825 height 30
select select "83394b22-4a11-496c-8e5c-75ade2e72faf"
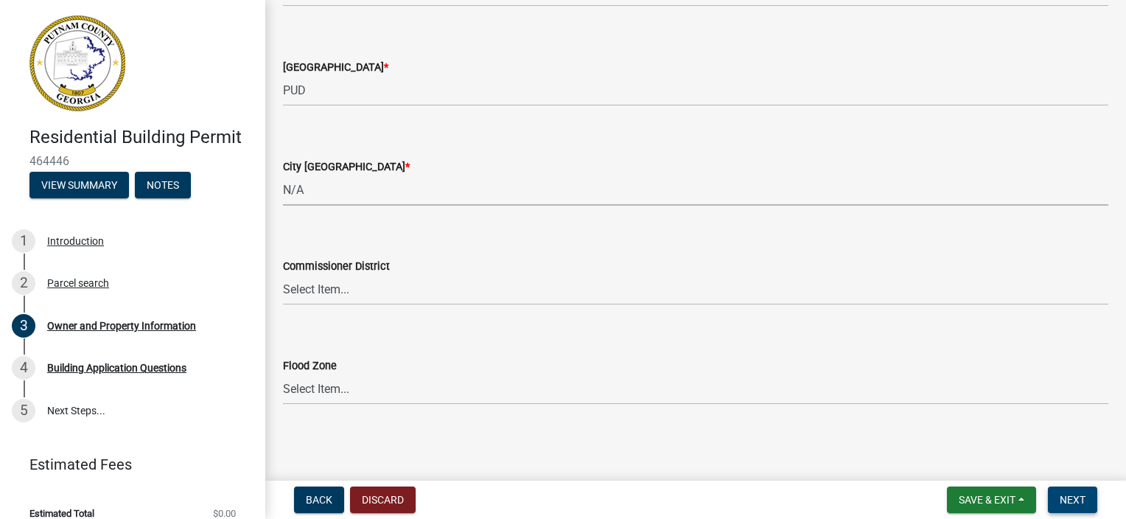
click at [1070, 502] on span "Next" at bounding box center [1073, 500] width 26 height 12
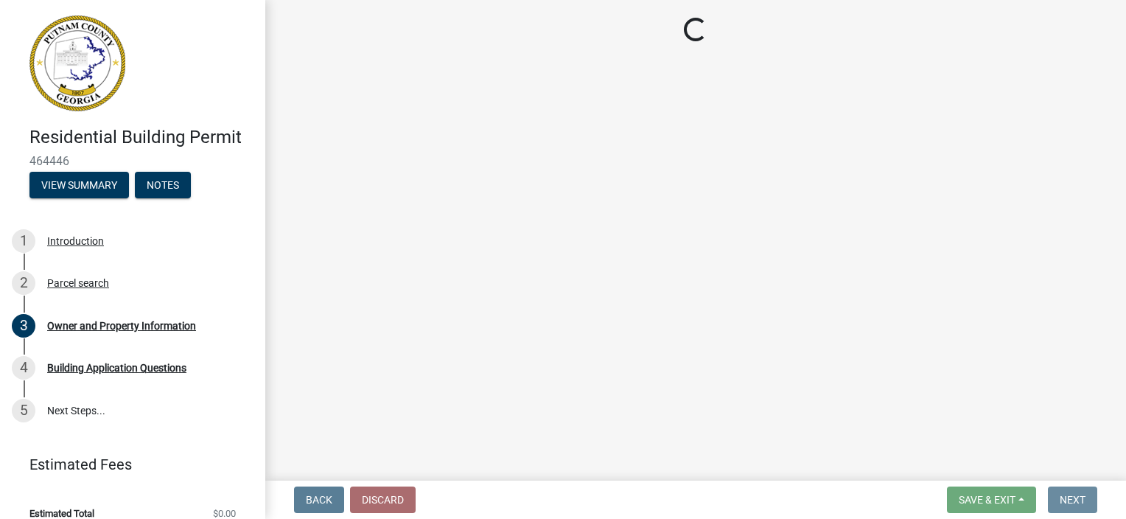
scroll to position [0, 0]
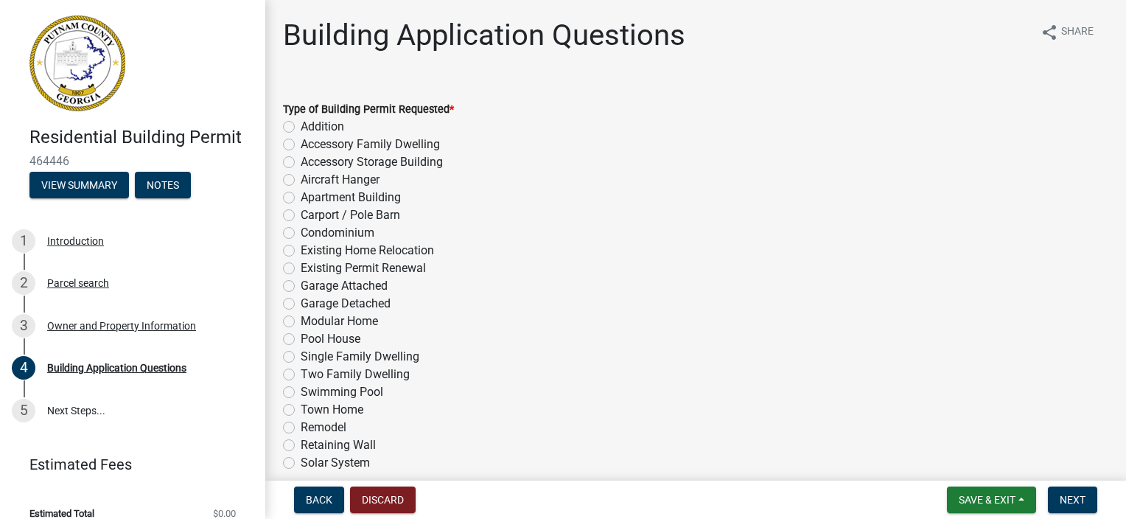
click at [301, 351] on label "Single Family Dwelling" at bounding box center [360, 357] width 119 height 18
click at [301, 351] on input "Single Family Dwelling" at bounding box center [306, 353] width 10 height 10
radio input "true"
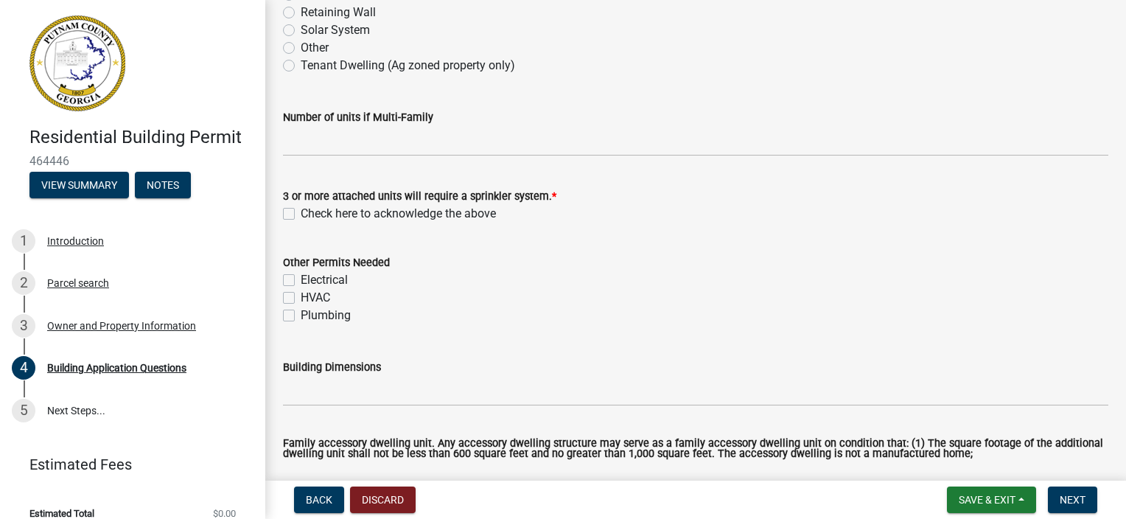
scroll to position [442, 0]
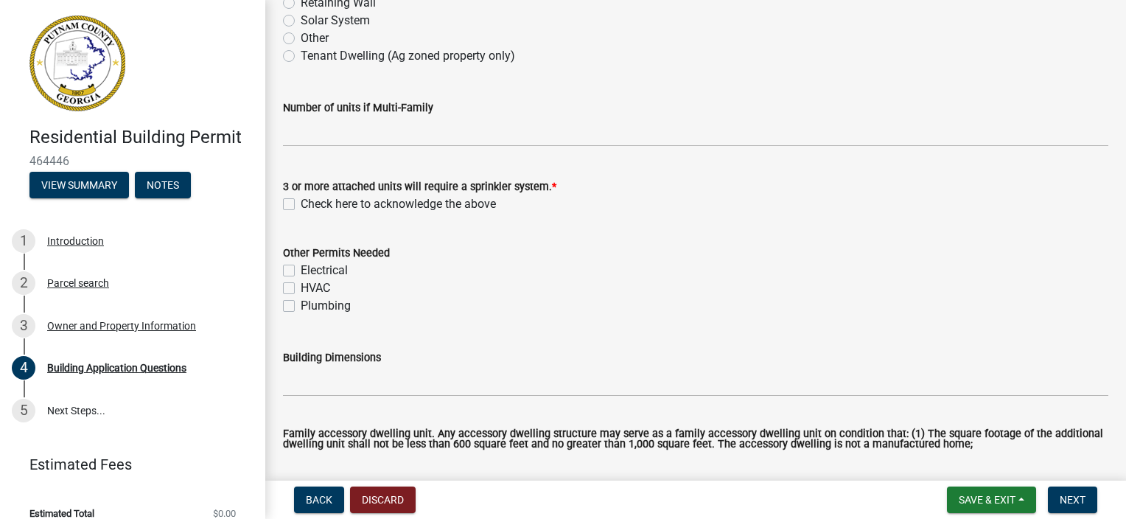
click at [301, 202] on label "Check here to acknowledge the above" at bounding box center [398, 204] width 195 height 18
click at [301, 202] on input "Check here to acknowledge the above" at bounding box center [306, 200] width 10 height 10
checkbox input "true"
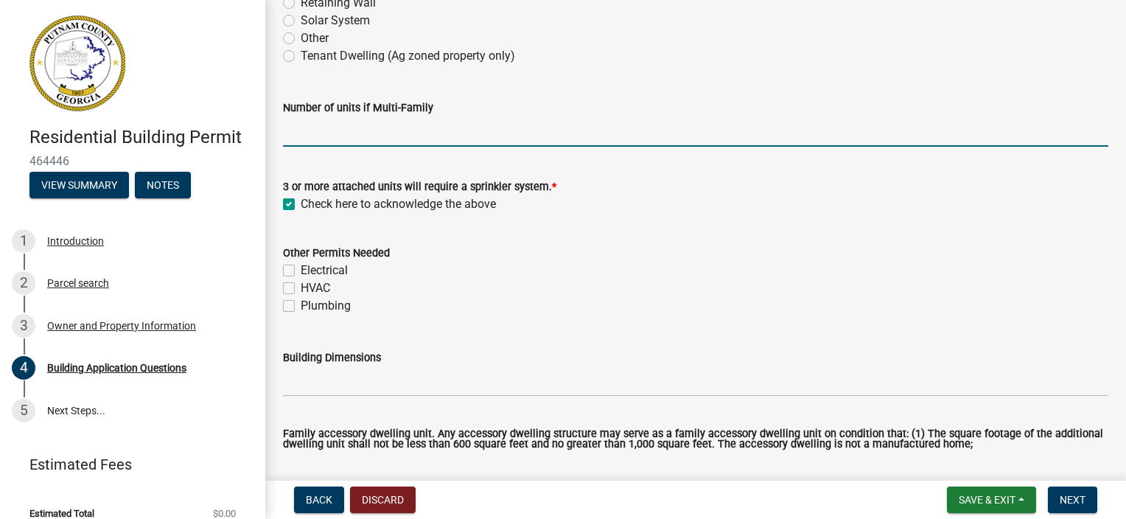
click at [306, 133] on input "text" at bounding box center [695, 131] width 825 height 30
type input "0"
click at [301, 270] on label "Electrical" at bounding box center [324, 271] width 47 height 18
click at [301, 270] on input "Electrical" at bounding box center [306, 267] width 10 height 10
checkbox input "true"
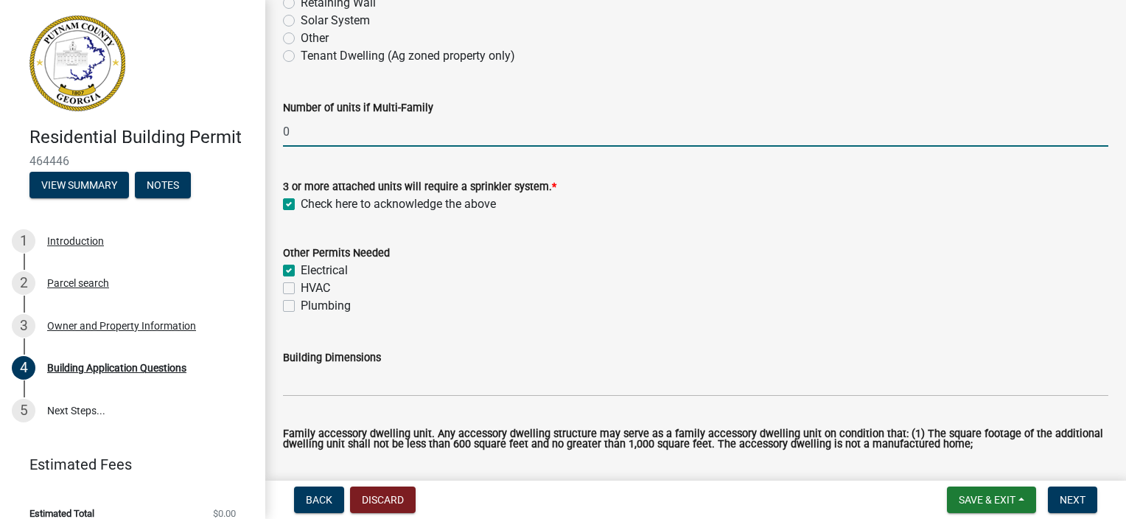
checkbox input "false"
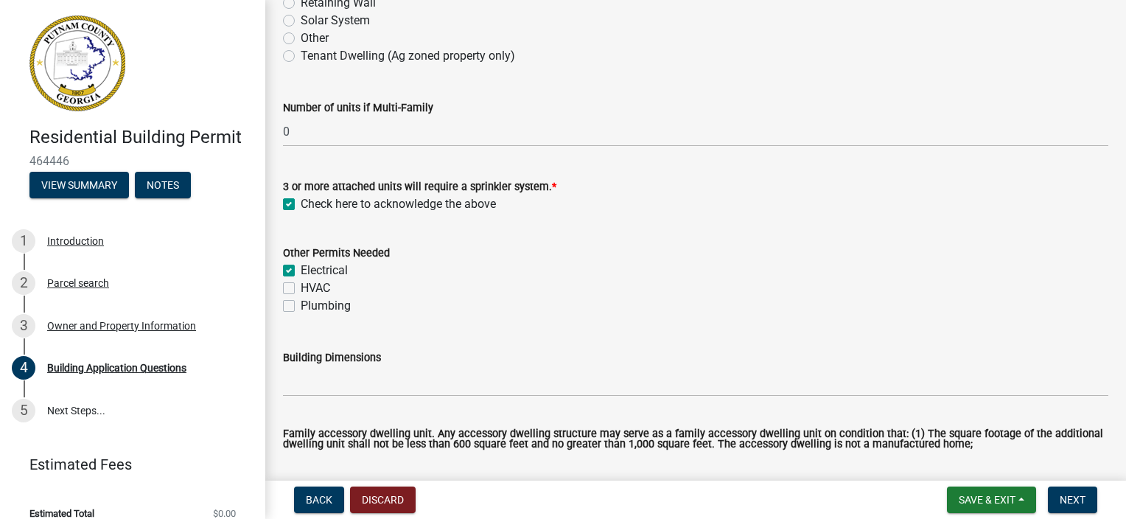
click at [301, 283] on label "HVAC" at bounding box center [315, 288] width 29 height 18
click at [301, 283] on input "HVAC" at bounding box center [306, 284] width 10 height 10
checkbox input "true"
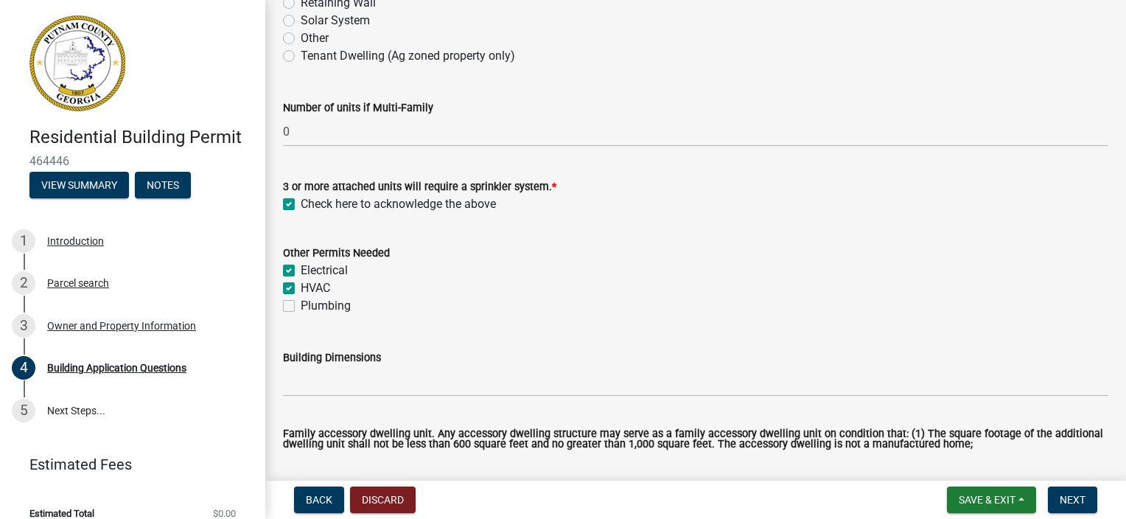
click at [301, 304] on label "Plumbing" at bounding box center [326, 306] width 50 height 18
click at [301, 304] on input "Plumbing" at bounding box center [306, 302] width 10 height 10
checkbox input "true"
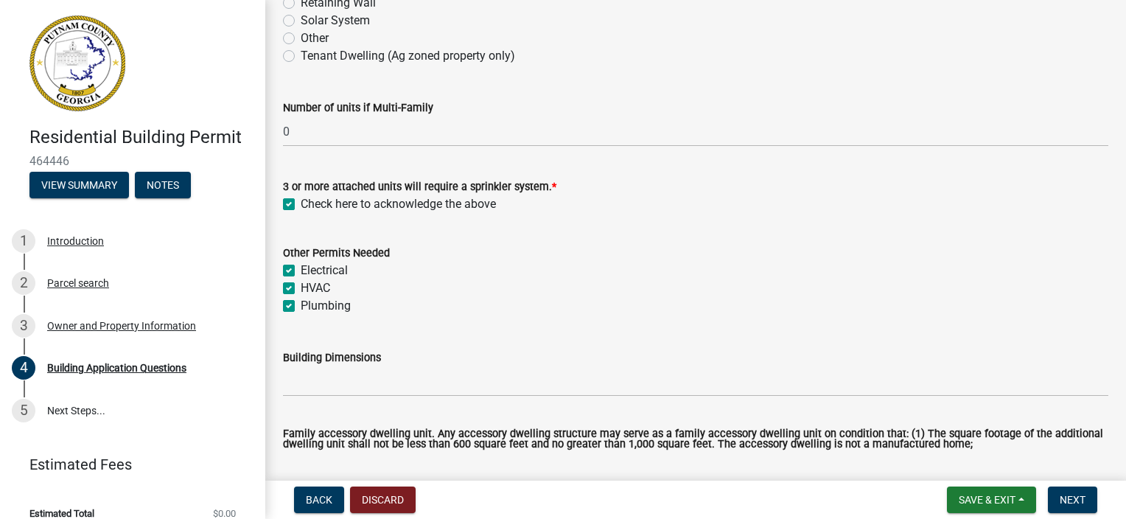
checkbox input "true"
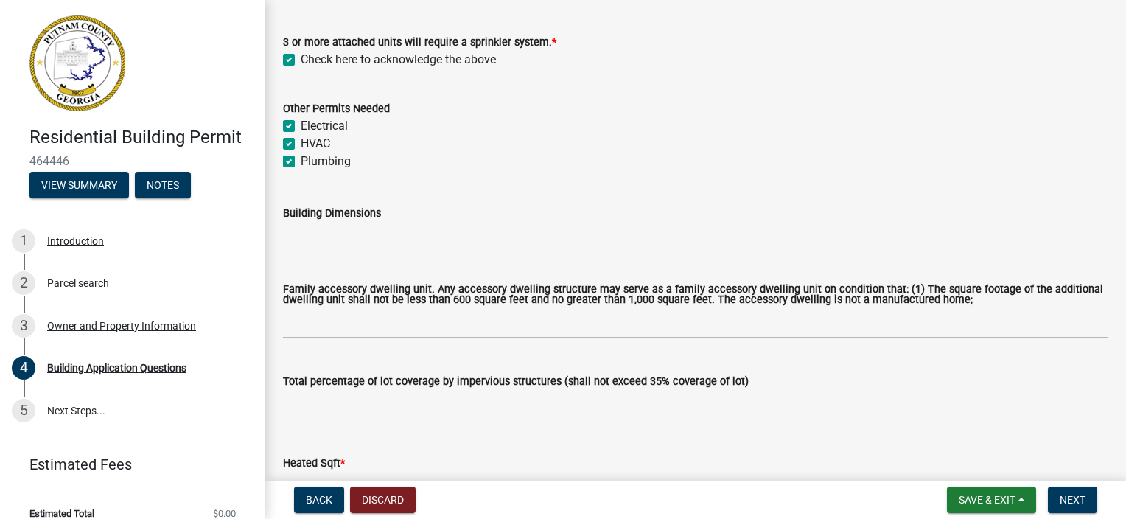
scroll to position [590, 0]
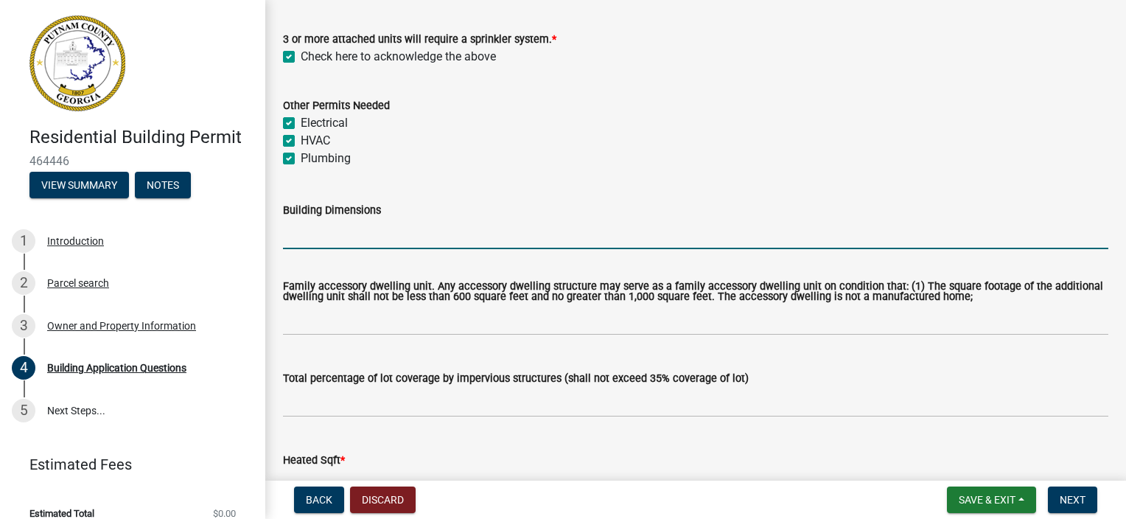
click at [290, 239] on input "Building Dimensions" at bounding box center [695, 234] width 825 height 30
type input "38x58"
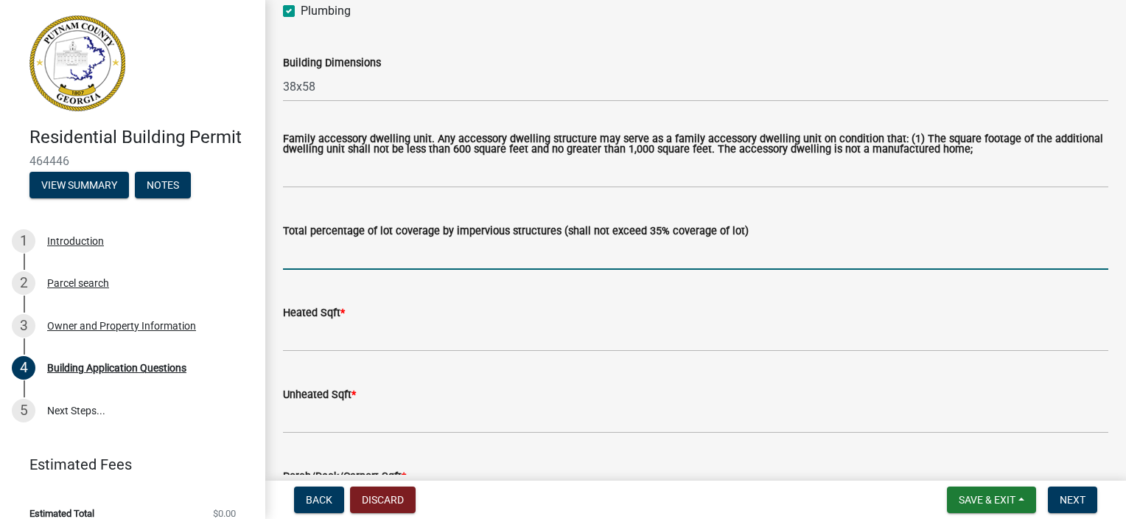
click at [324, 259] on input "text" at bounding box center [695, 254] width 825 height 30
type input "17"
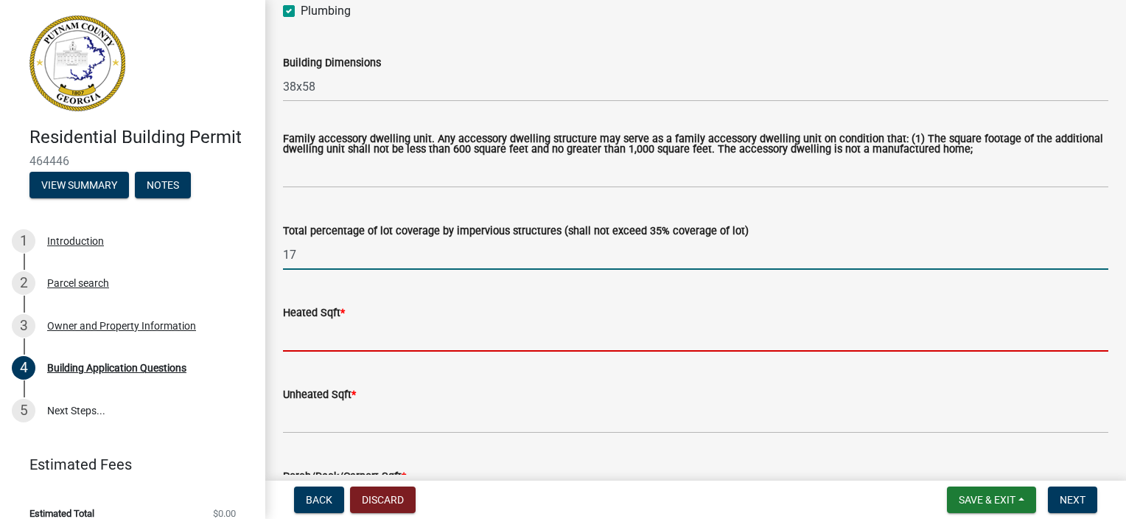
click at [356, 342] on input "text" at bounding box center [695, 336] width 825 height 30
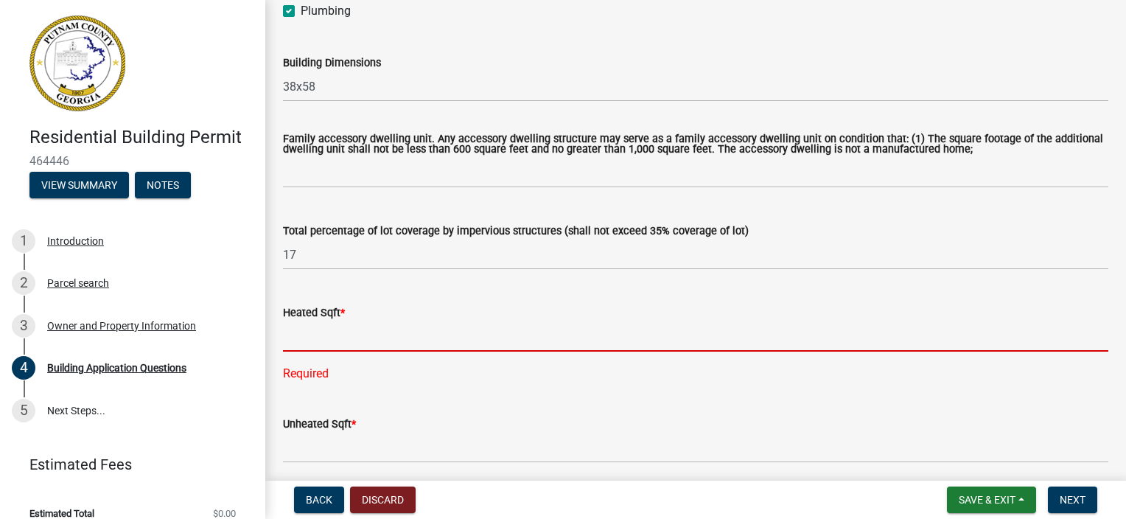
click at [501, 335] on input "text" at bounding box center [695, 336] width 825 height 30
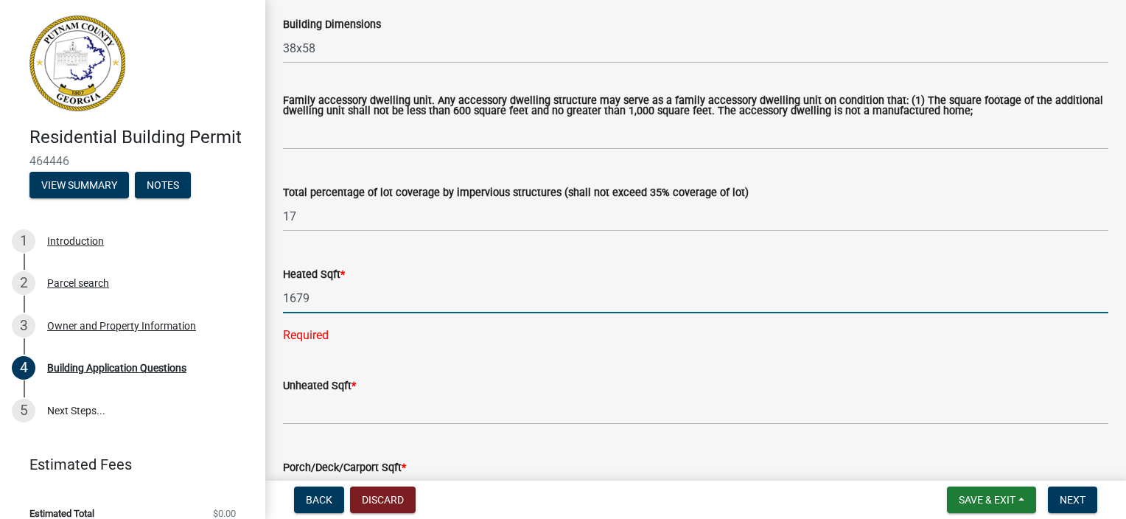
scroll to position [884, 0]
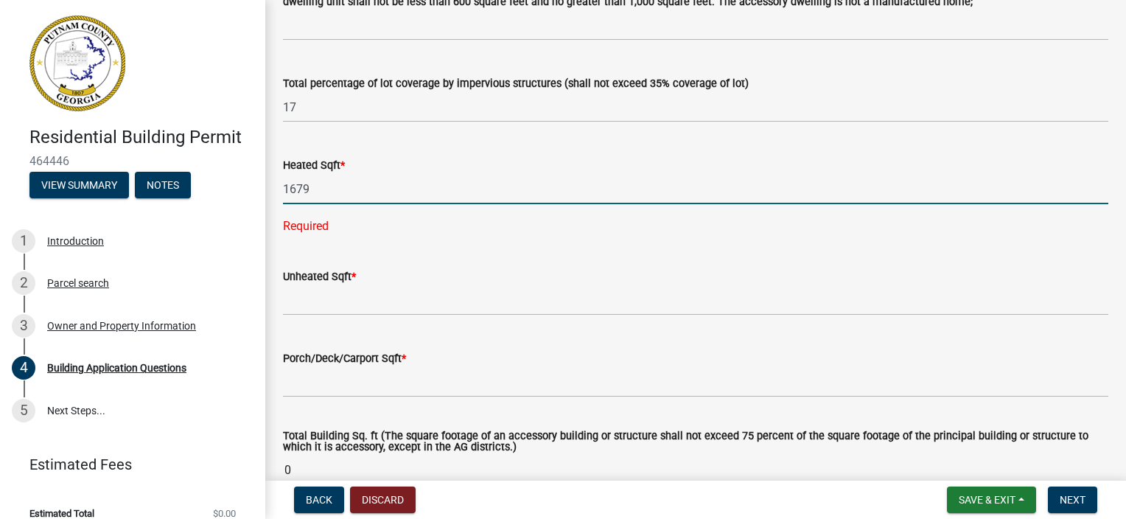
type input "1679"
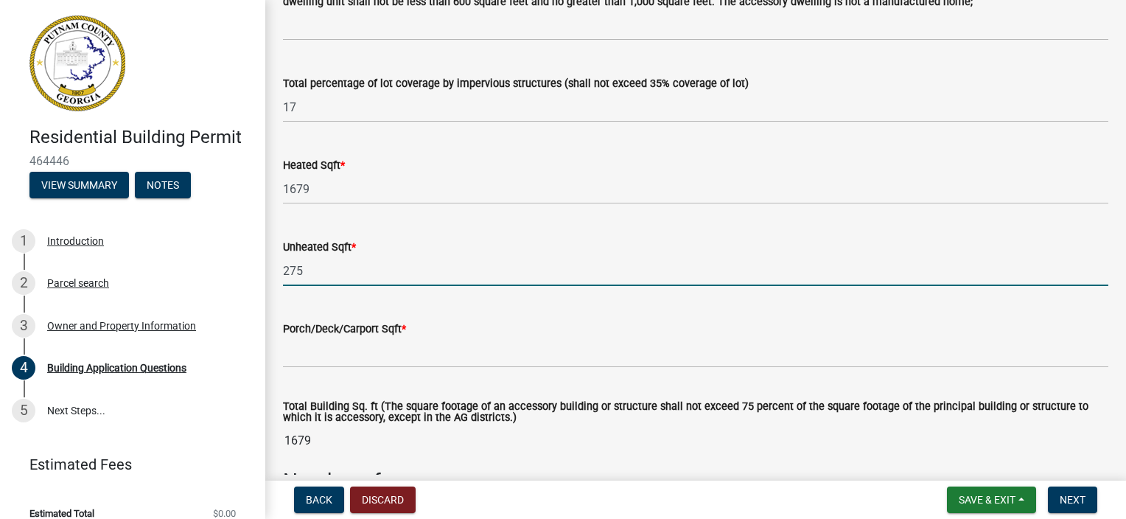
click at [285, 274] on input "275" at bounding box center [695, 271] width 825 height 30
click at [290, 274] on input "275" at bounding box center [695, 271] width 825 height 30
type input "2075"
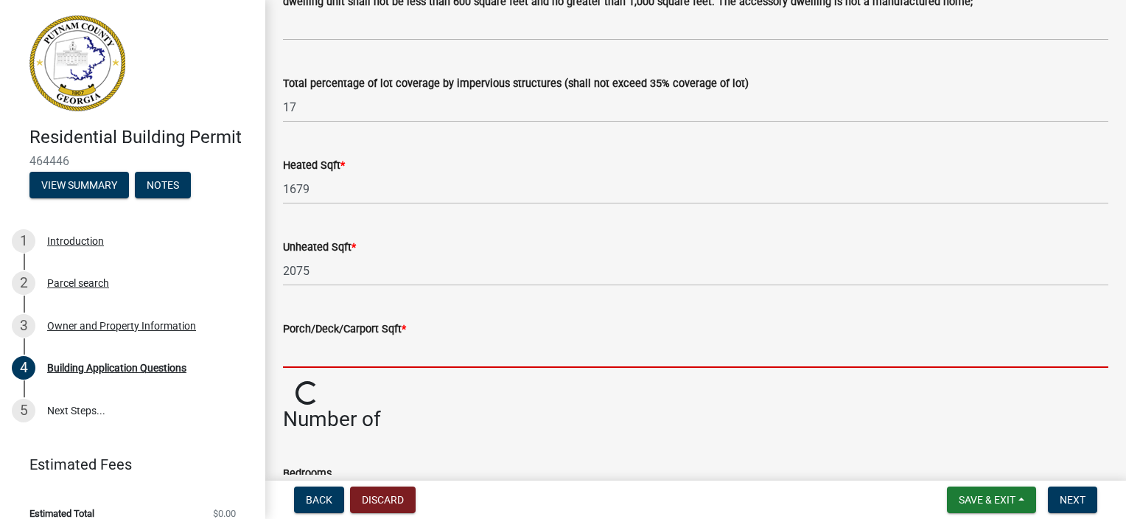
click at [314, 361] on input "text" at bounding box center [695, 352] width 825 height 30
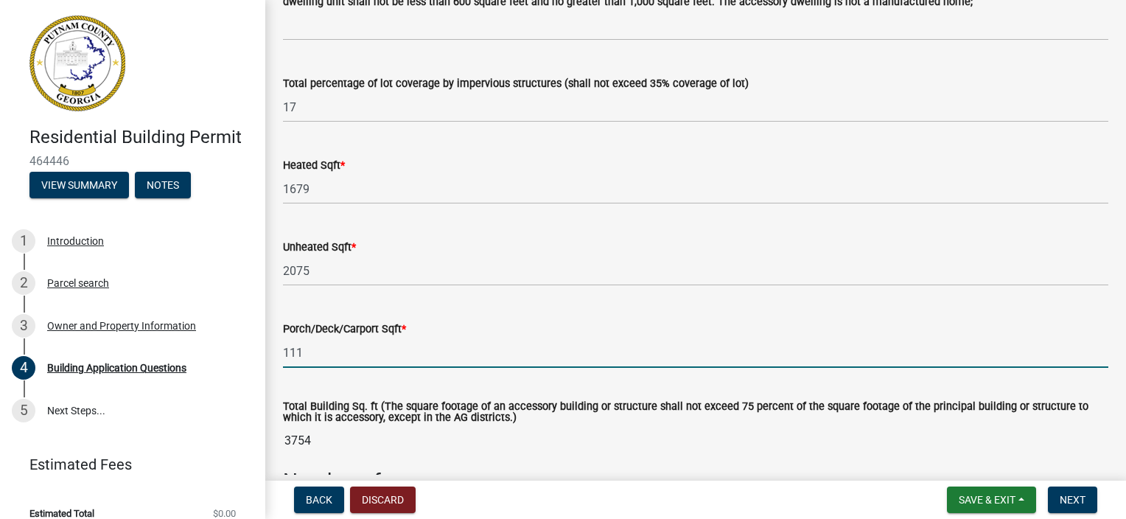
scroll to position [1105, 0]
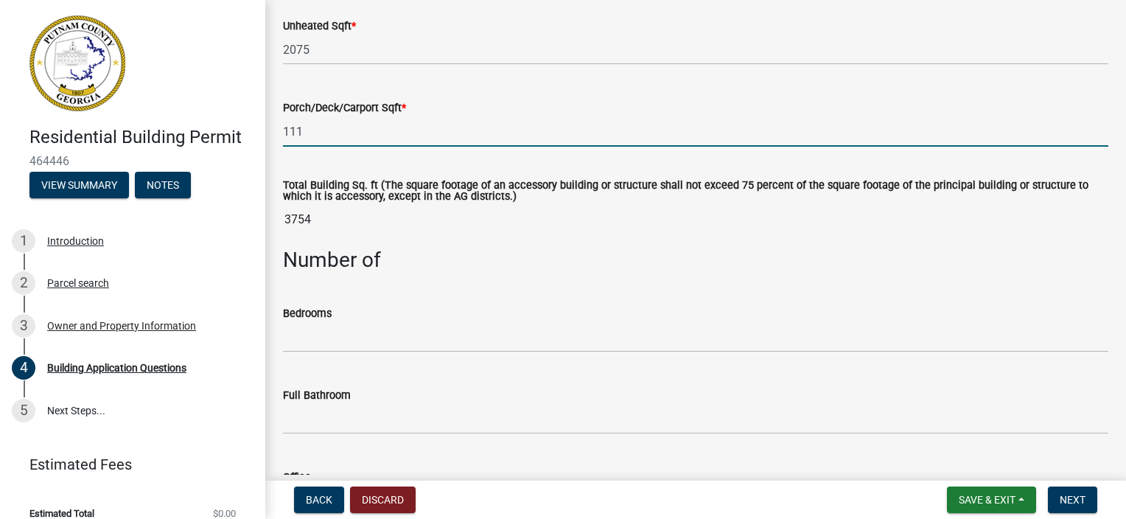
type input "111"
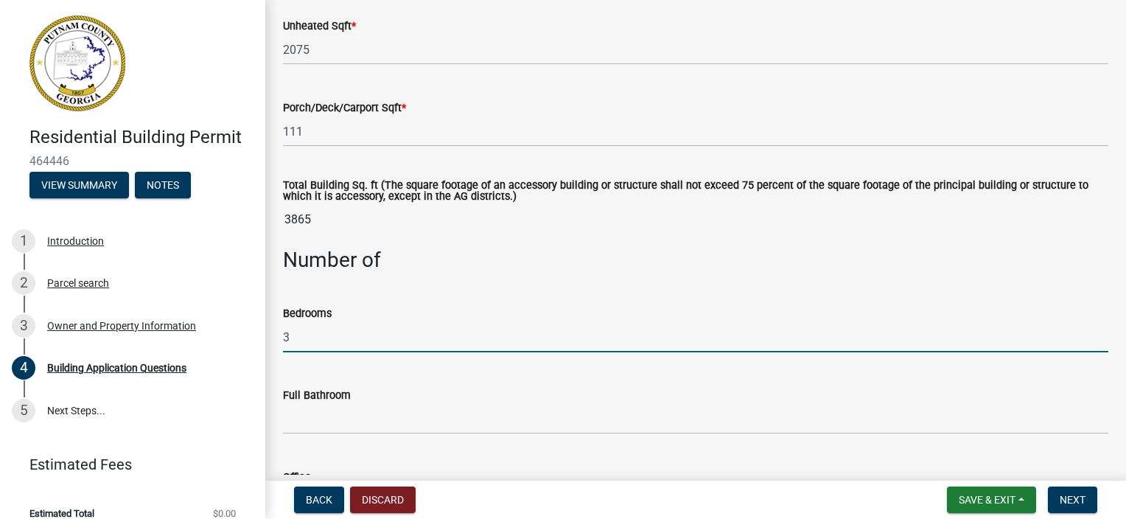
type input "3"
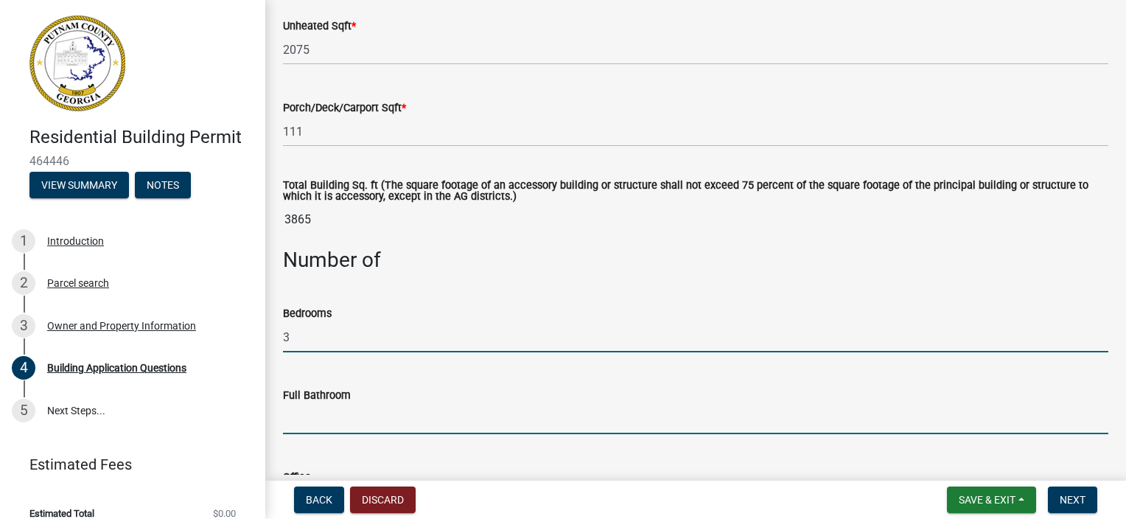
click at [402, 411] on input "text" at bounding box center [695, 419] width 825 height 30
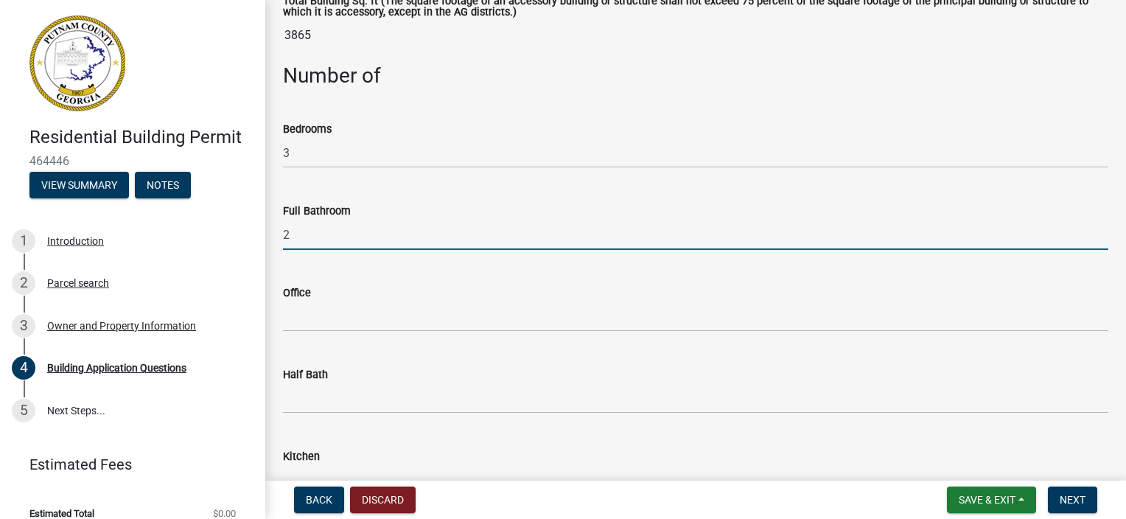
scroll to position [1326, 0]
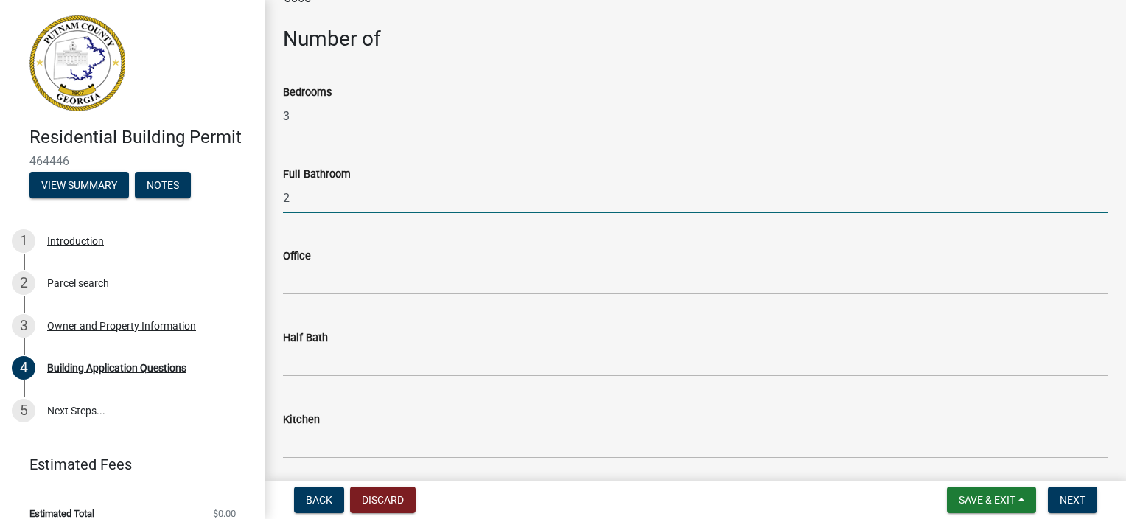
type input "2"
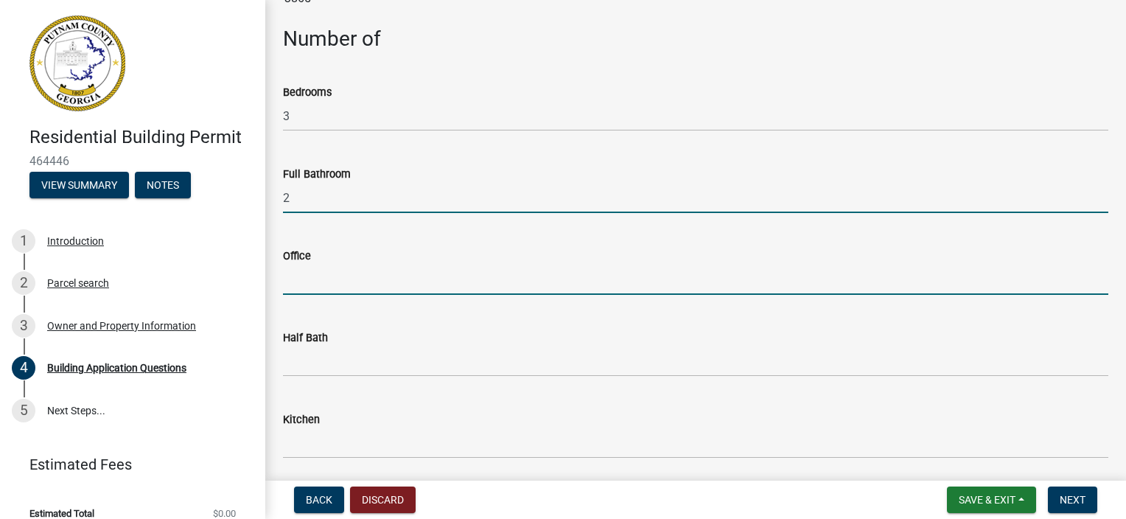
click at [331, 282] on input "text" at bounding box center [695, 280] width 825 height 30
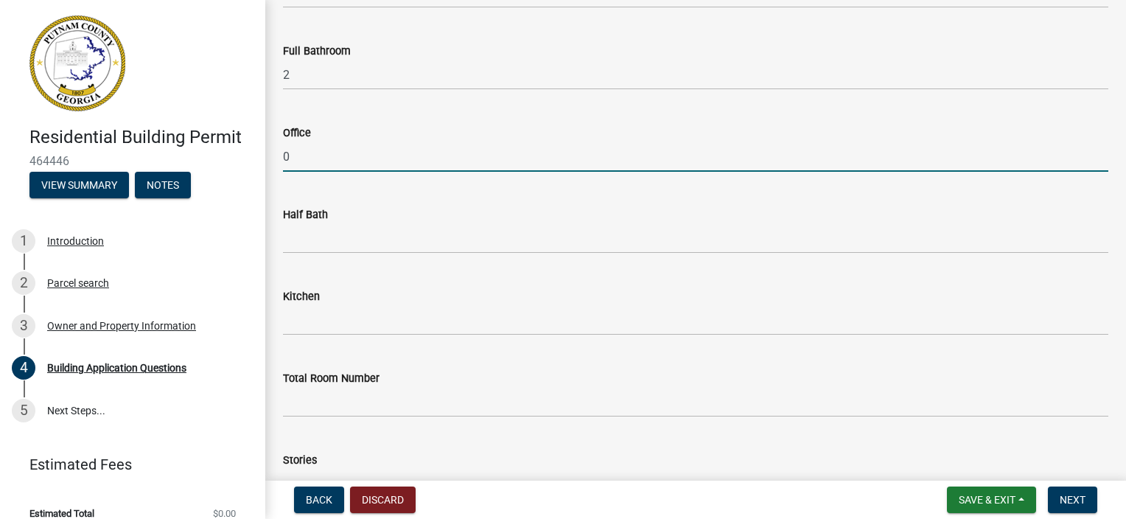
scroll to position [1474, 0]
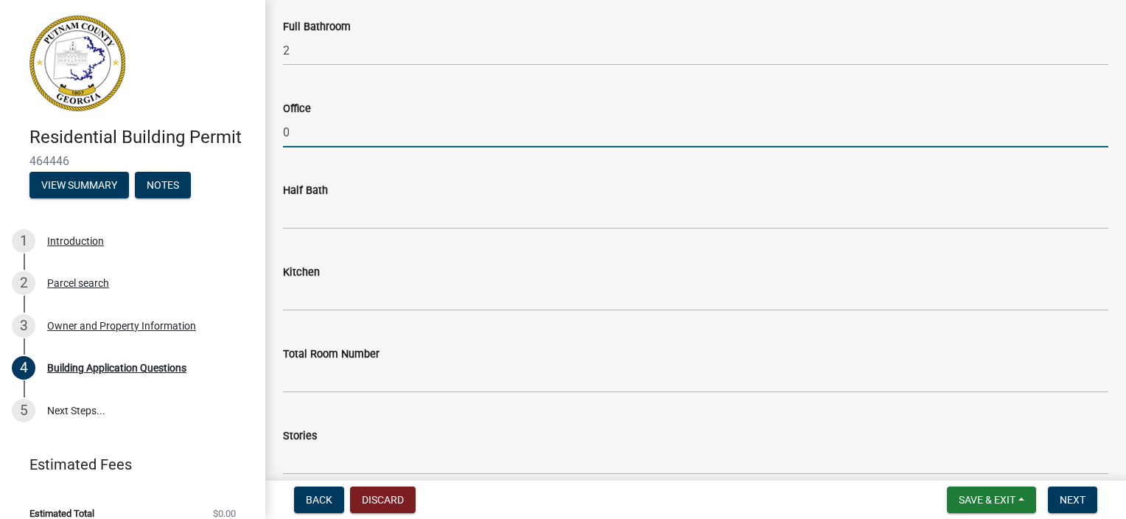
type input "0"
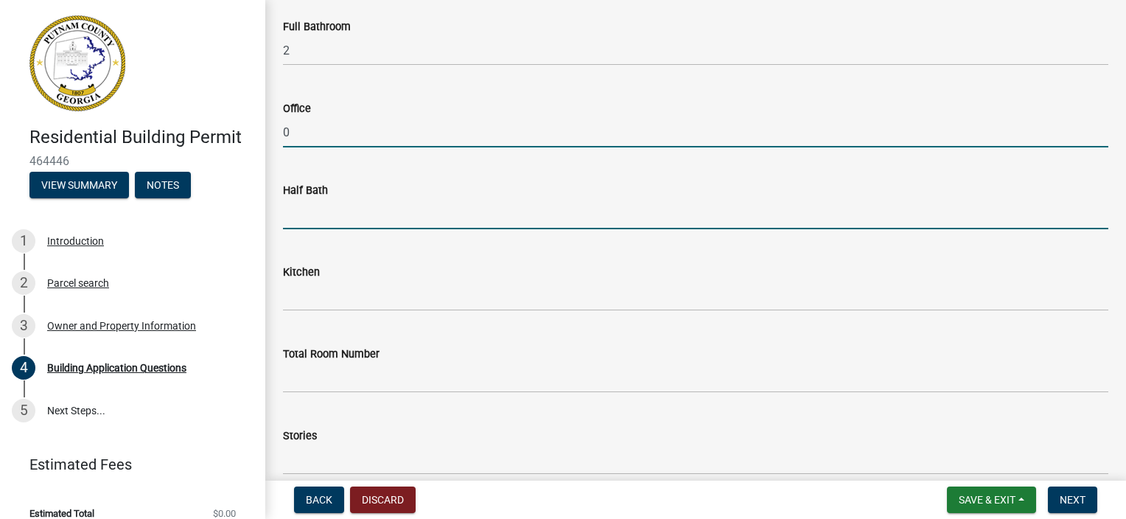
click at [319, 228] on input "text" at bounding box center [695, 214] width 825 height 30
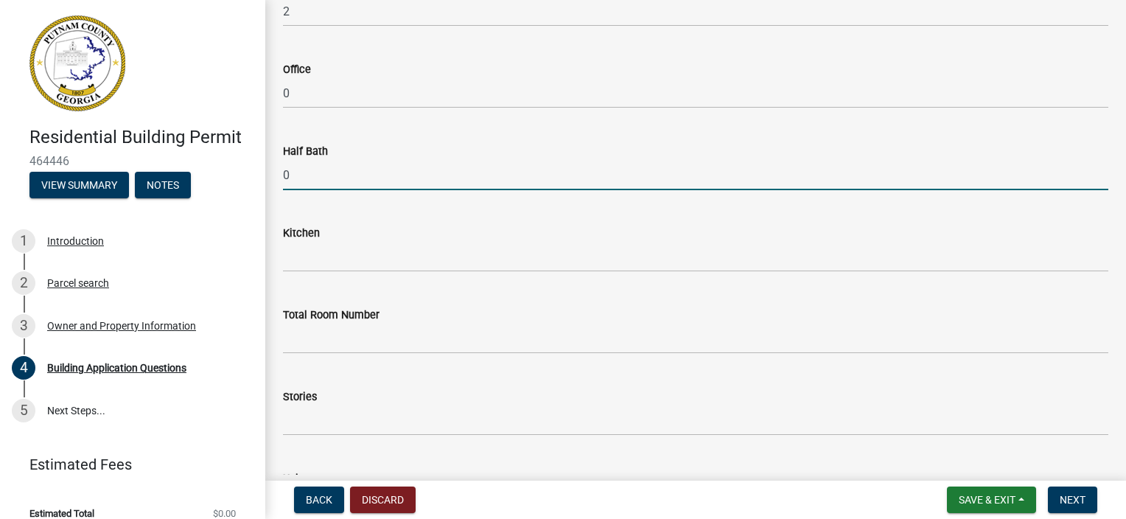
scroll to position [1547, 0]
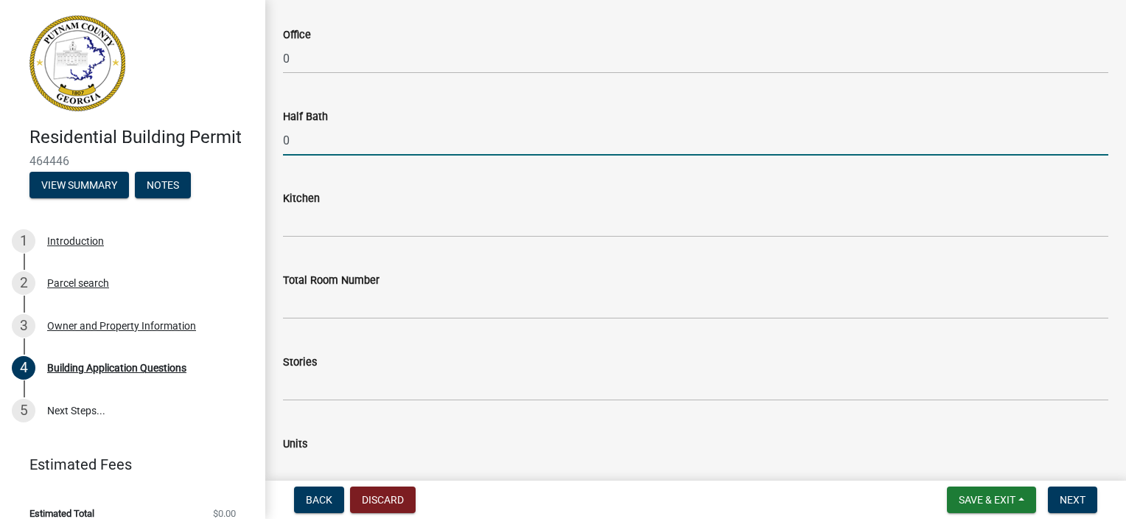
type input "0"
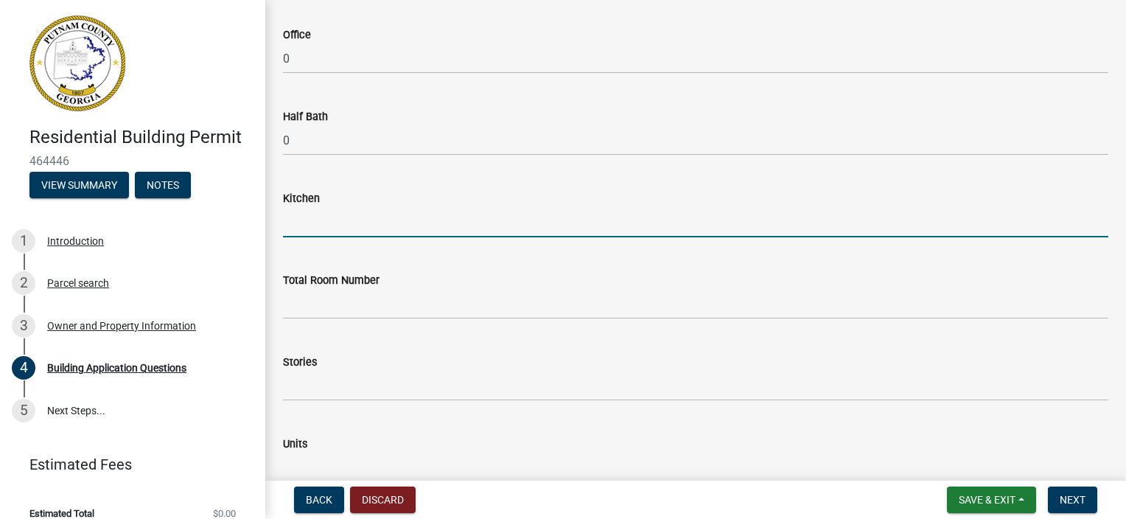
click at [324, 231] on input "text" at bounding box center [695, 222] width 825 height 30
type input "1"
click at [352, 323] on wm-data-entity-input "Total Room Number" at bounding box center [695, 292] width 825 height 82
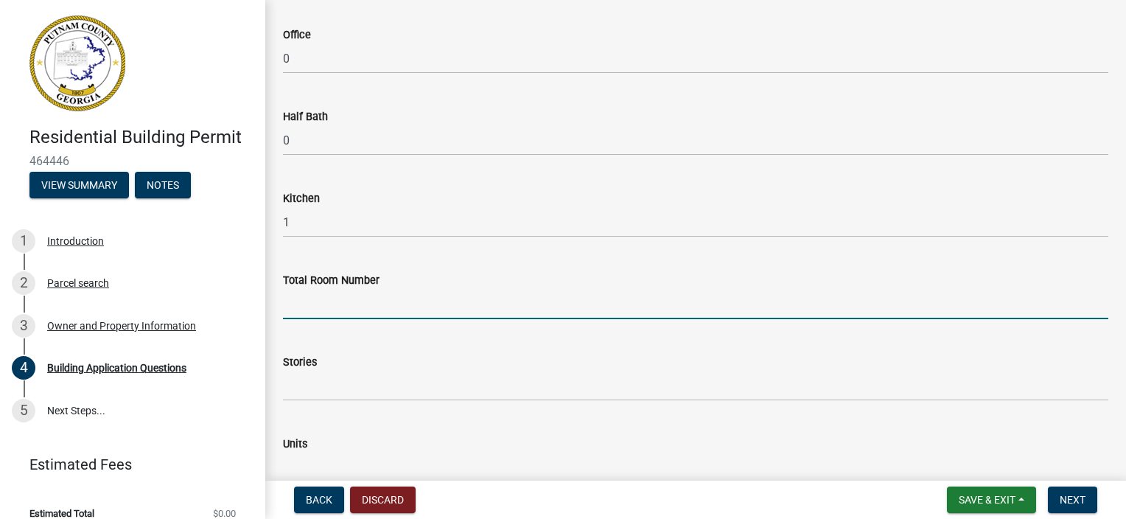
click at [287, 306] on input "text" at bounding box center [695, 304] width 825 height 30
type input "10"
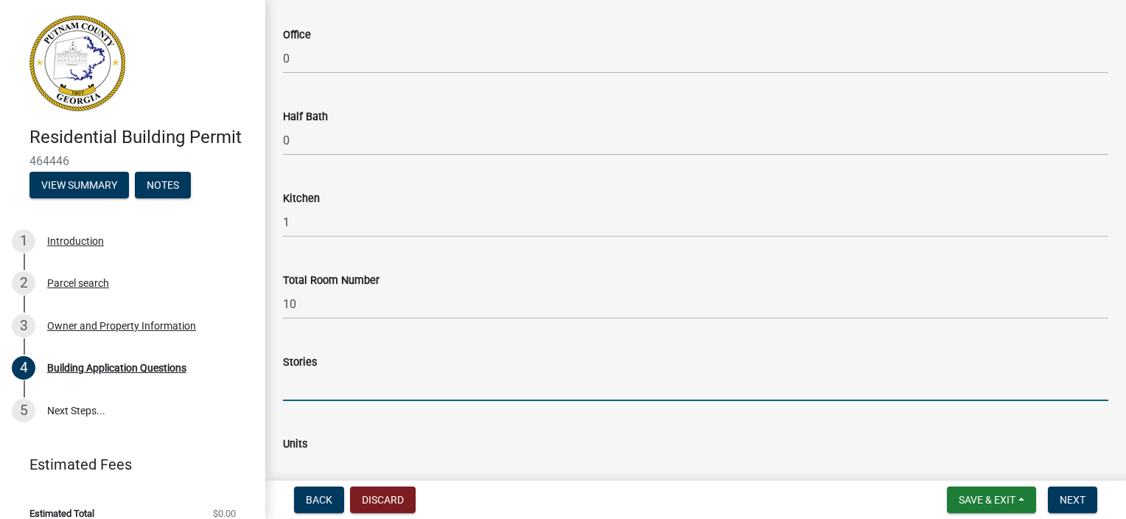
click at [410, 386] on input "text" at bounding box center [695, 386] width 825 height 30
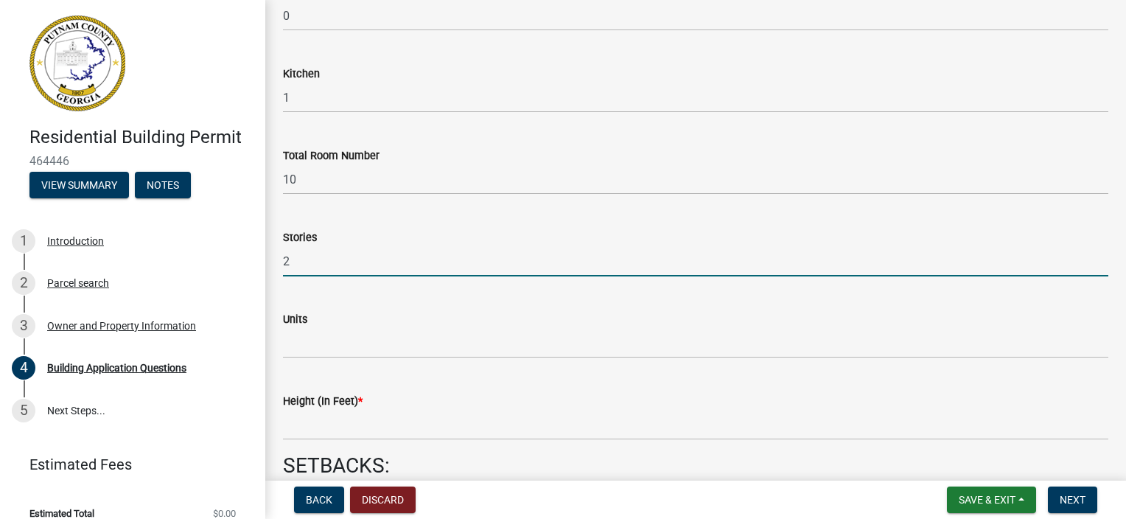
scroll to position [1695, 0]
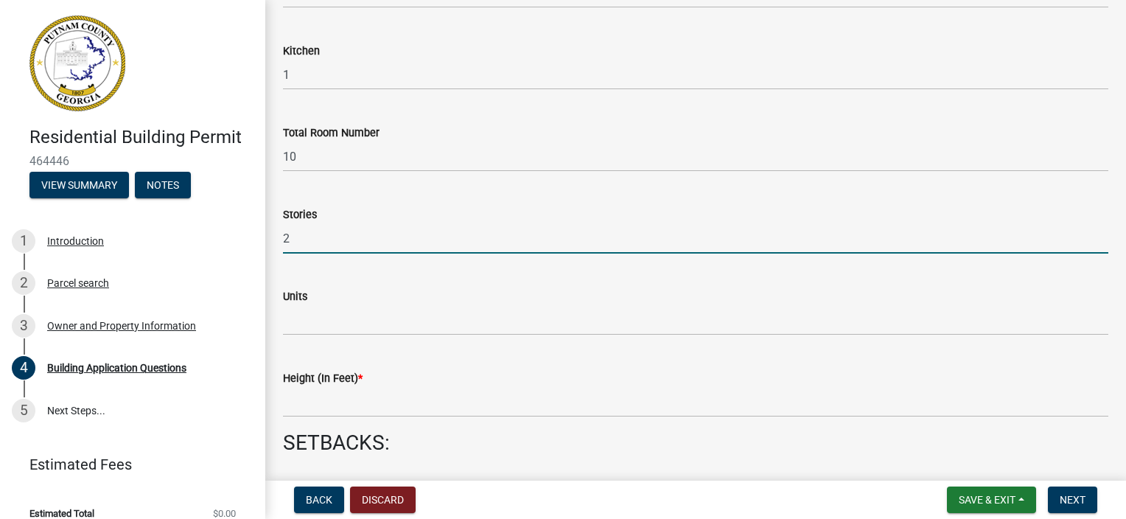
type input "2"
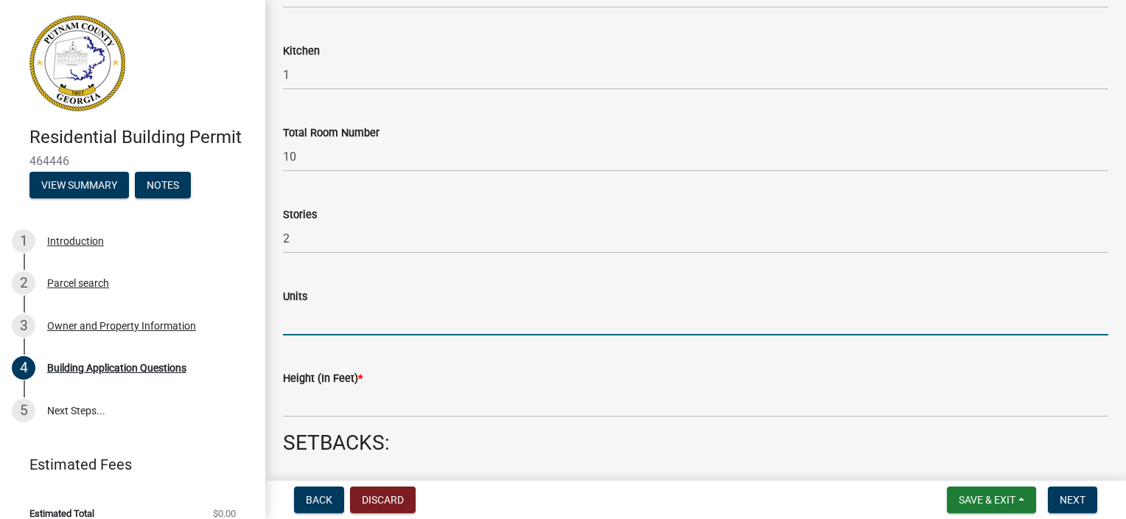
click at [307, 318] on input "text" at bounding box center [695, 320] width 825 height 30
type input "1"
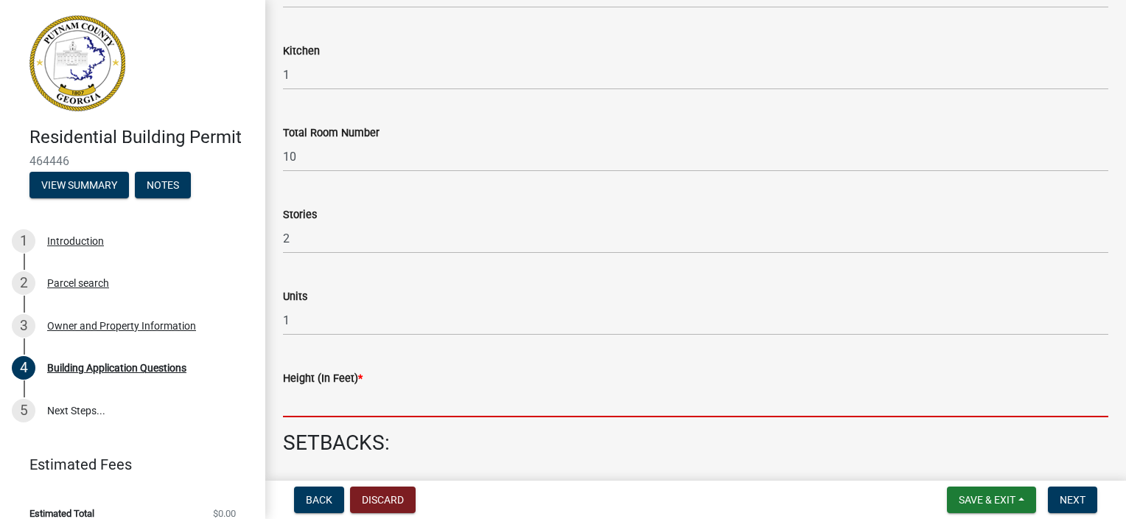
click at [302, 410] on input "text" at bounding box center [695, 402] width 825 height 30
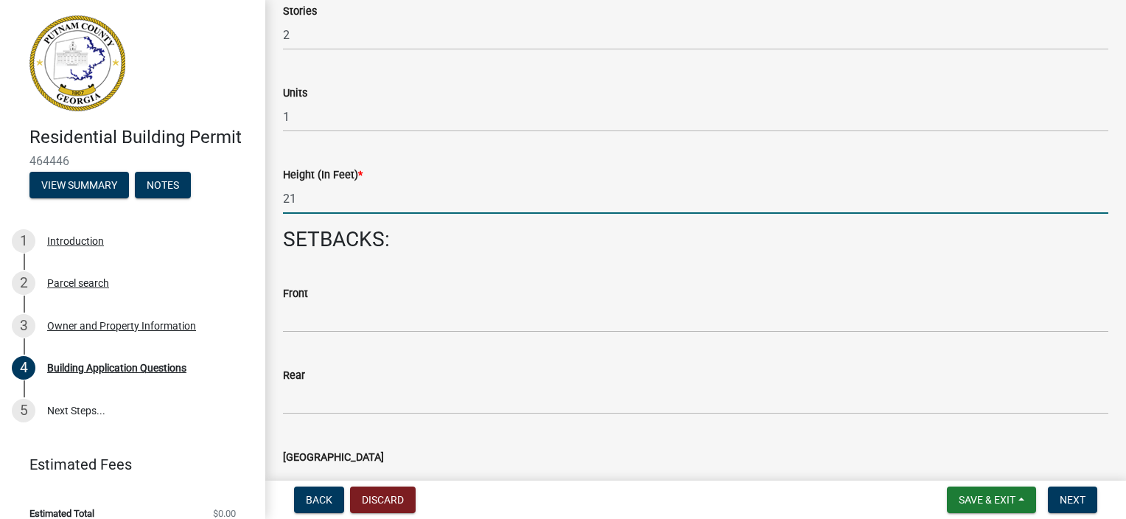
scroll to position [1916, 0]
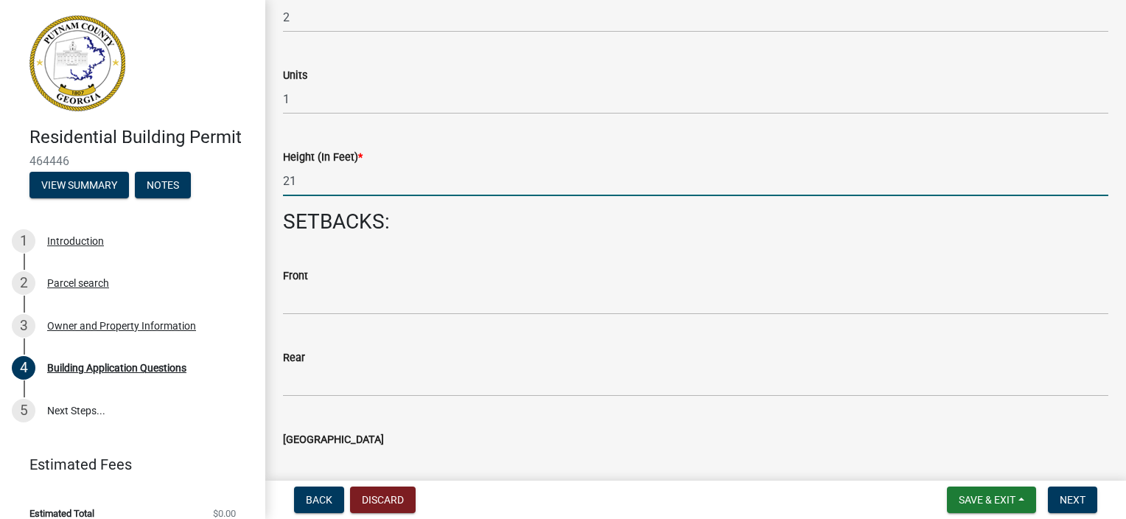
type input "21"
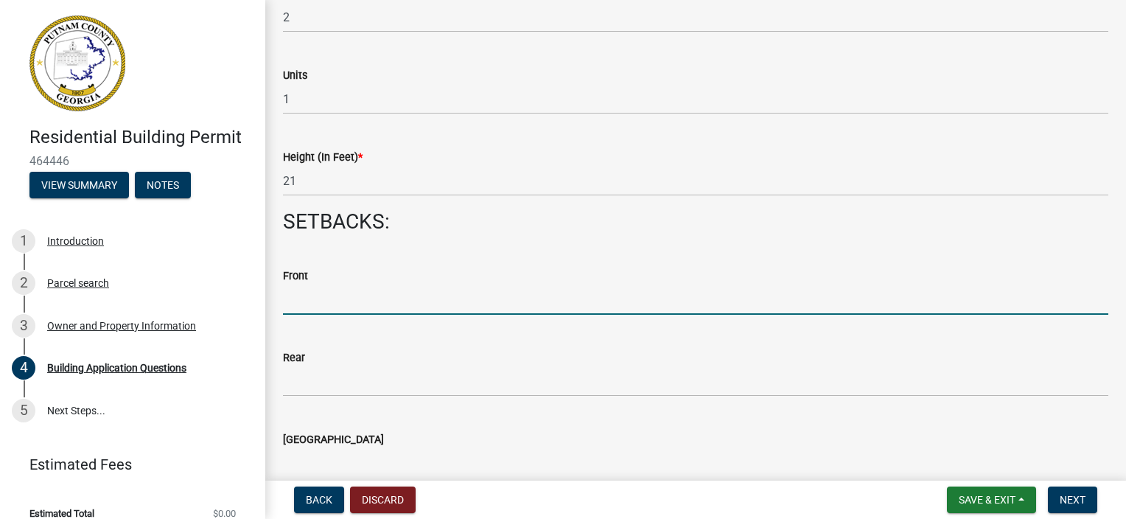
click at [295, 302] on input "text" at bounding box center [695, 299] width 825 height 30
type input "16"
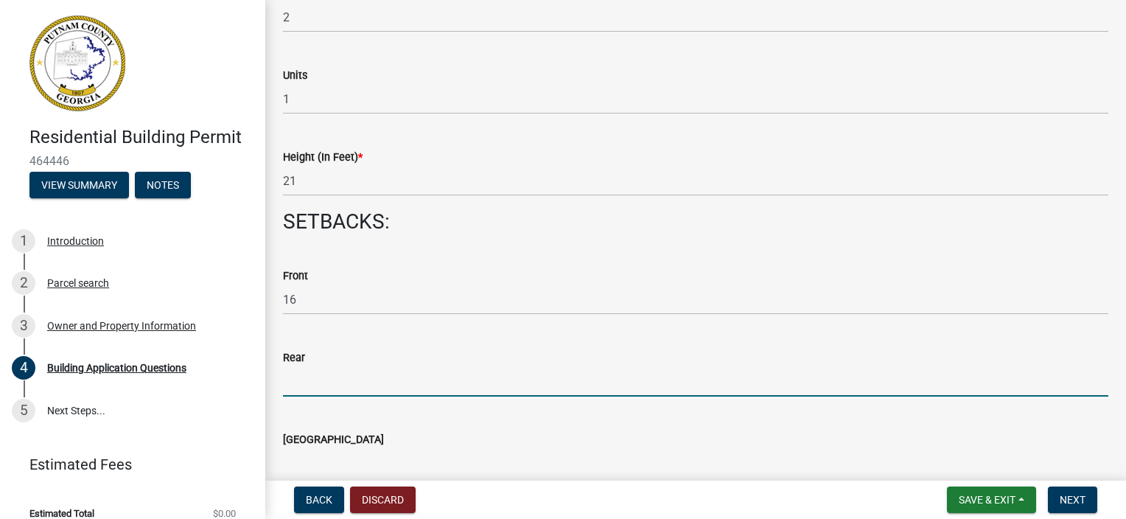
click at [295, 388] on input "text" at bounding box center [695, 381] width 825 height 30
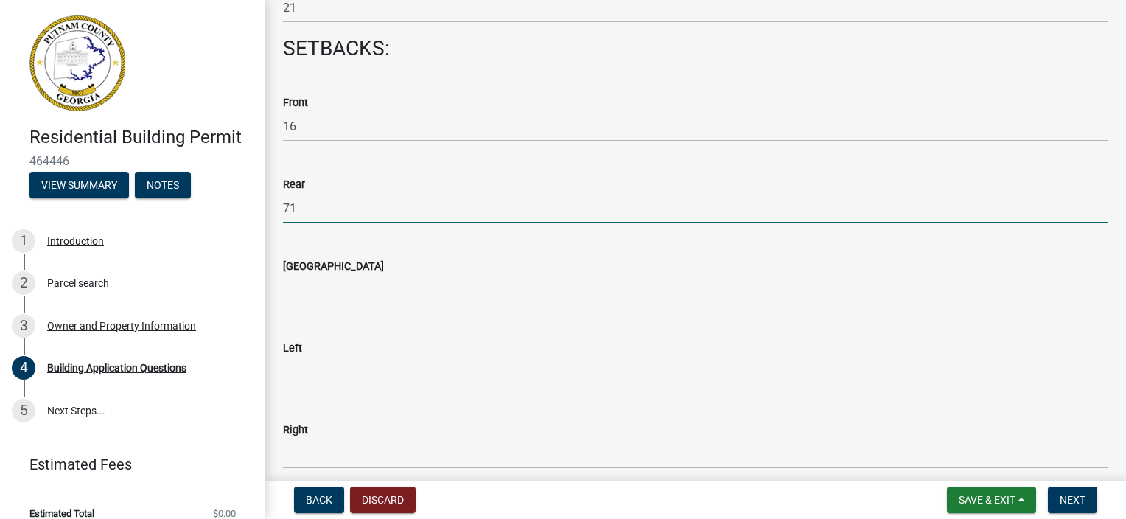
scroll to position [2137, 0]
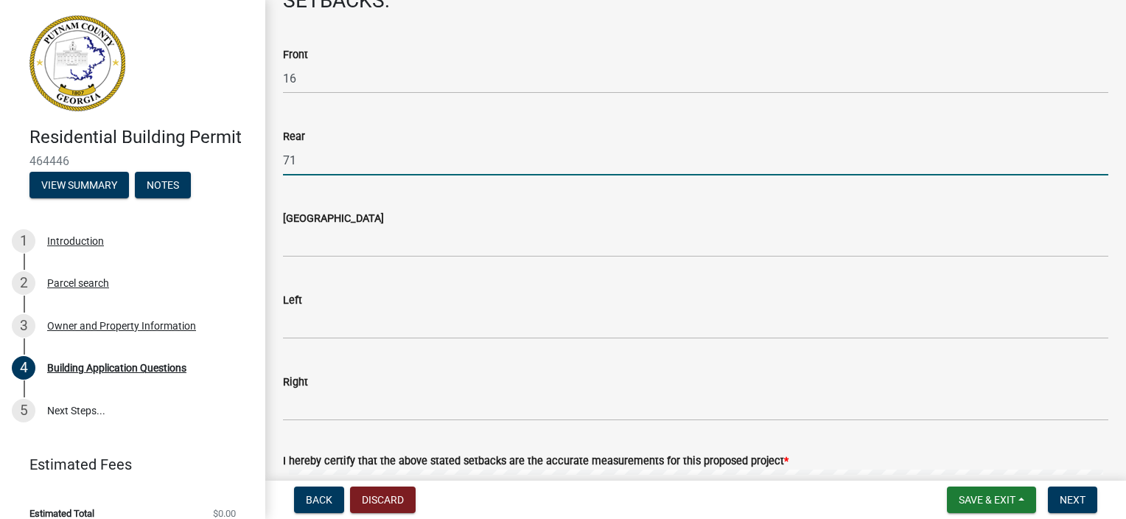
type input "71"
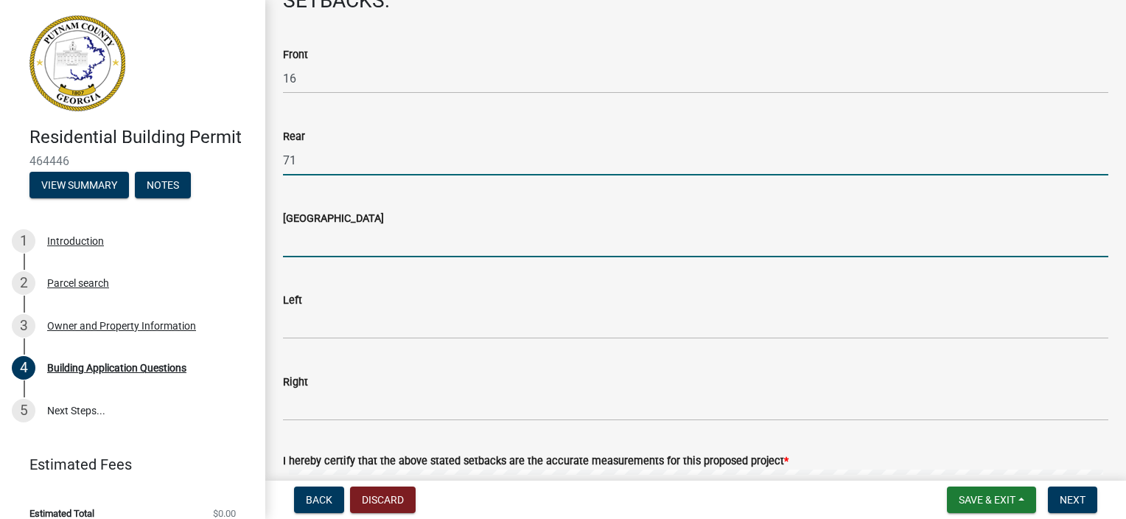
click at [330, 243] on input "text" at bounding box center [695, 242] width 825 height 30
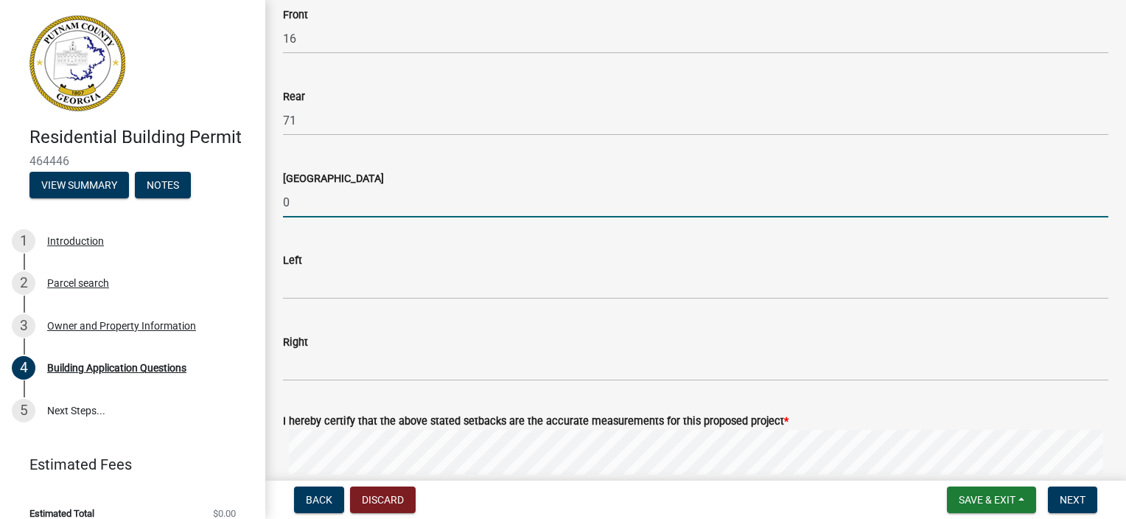
scroll to position [2211, 0]
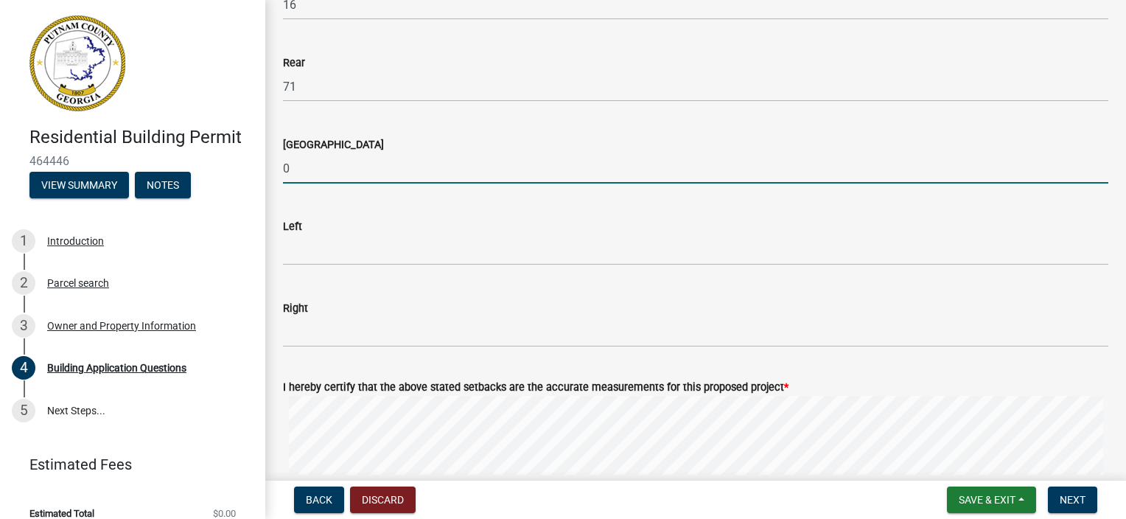
type input "0"
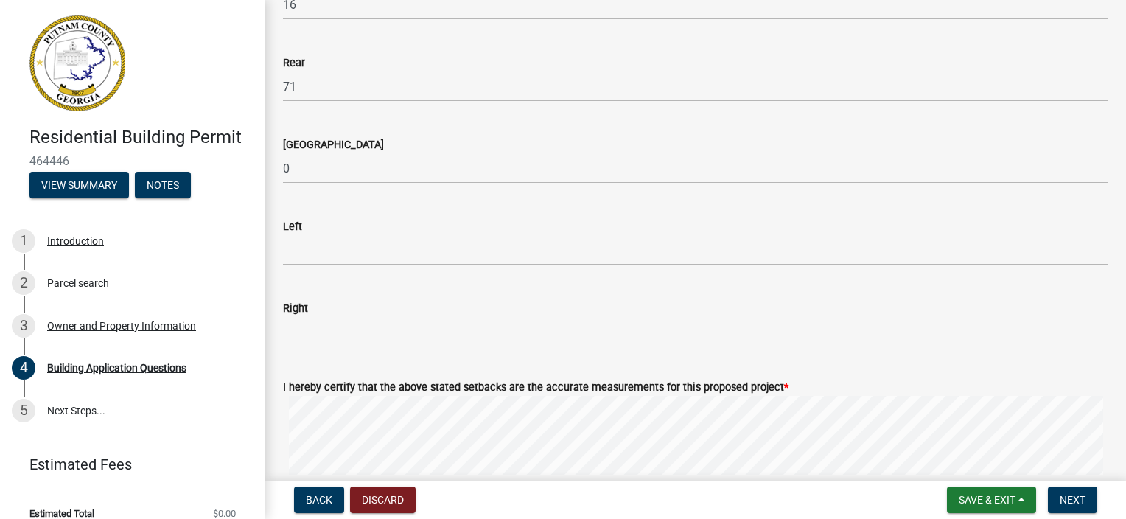
click at [320, 266] on wm-data-entity-input "Left" at bounding box center [695, 238] width 825 height 82
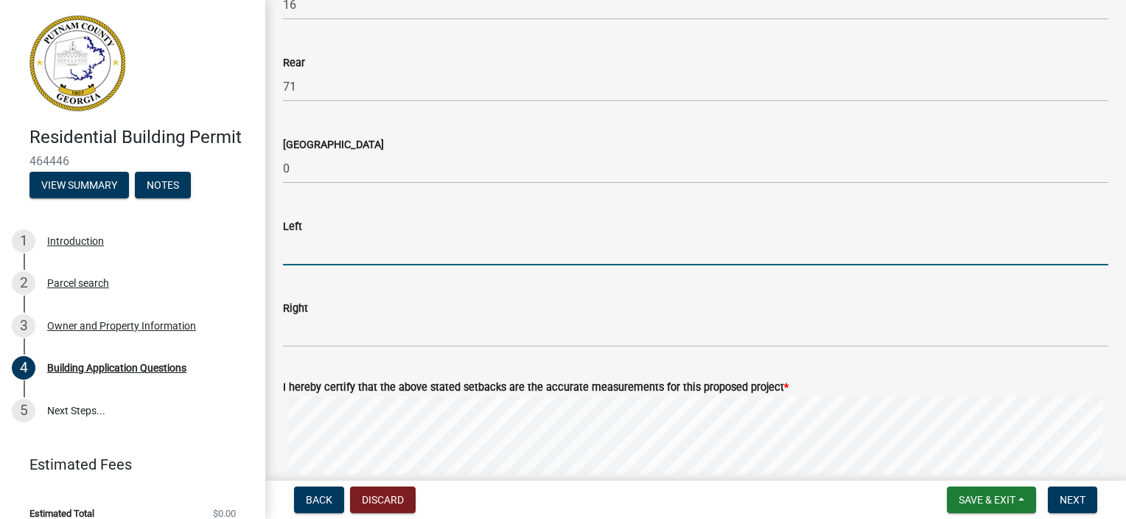
click at [320, 254] on input "text" at bounding box center [695, 250] width 825 height 30
type input "27"
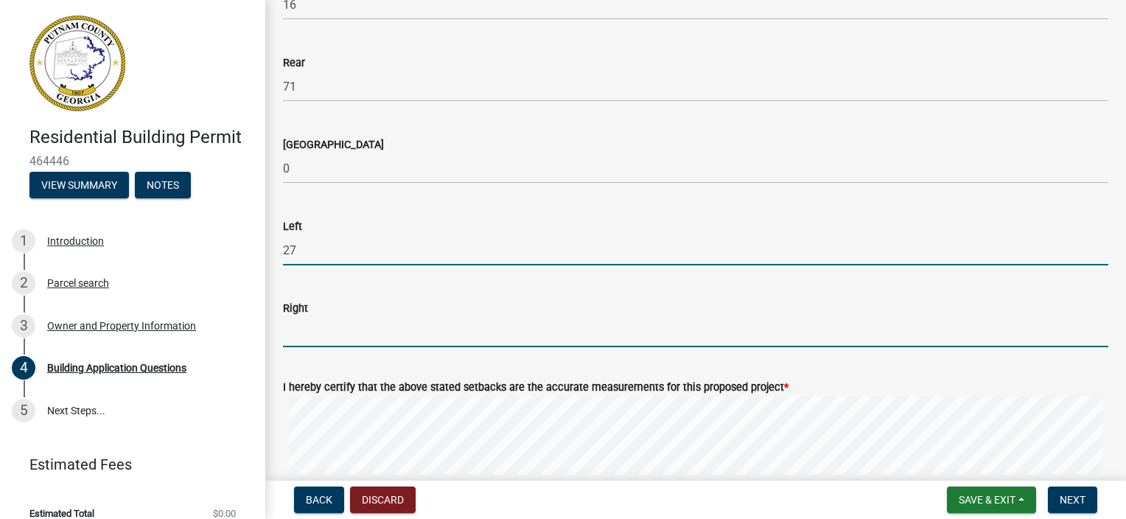
click at [330, 337] on input "text" at bounding box center [695, 332] width 825 height 30
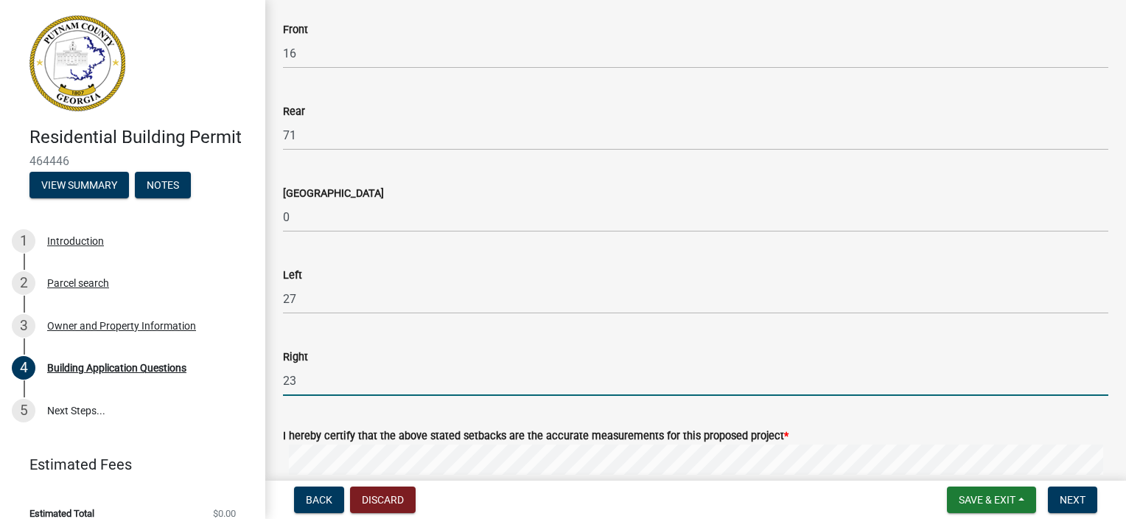
scroll to position [2137, 0]
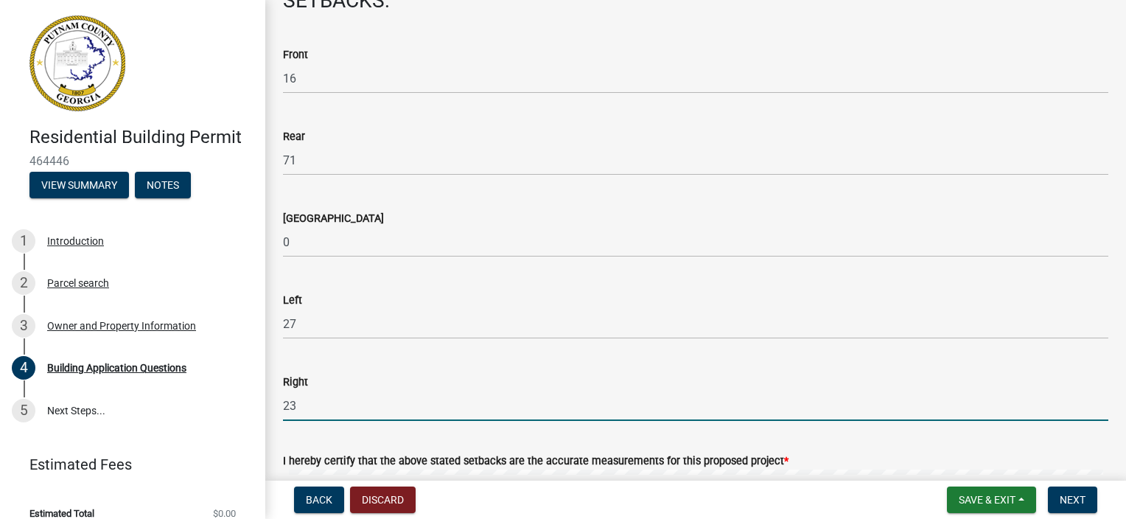
type input "23"
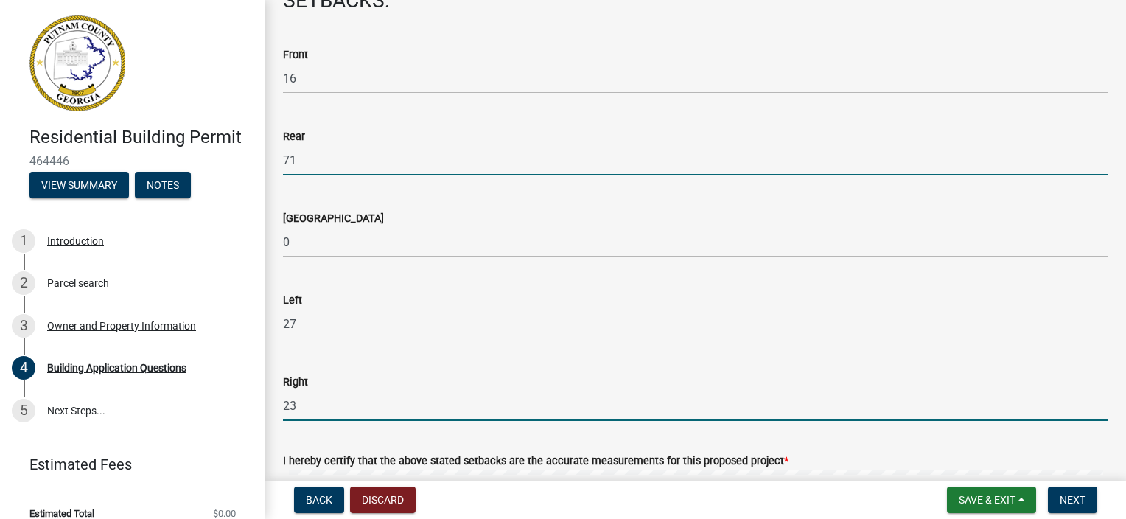
click at [306, 167] on input "71" at bounding box center [695, 160] width 825 height 30
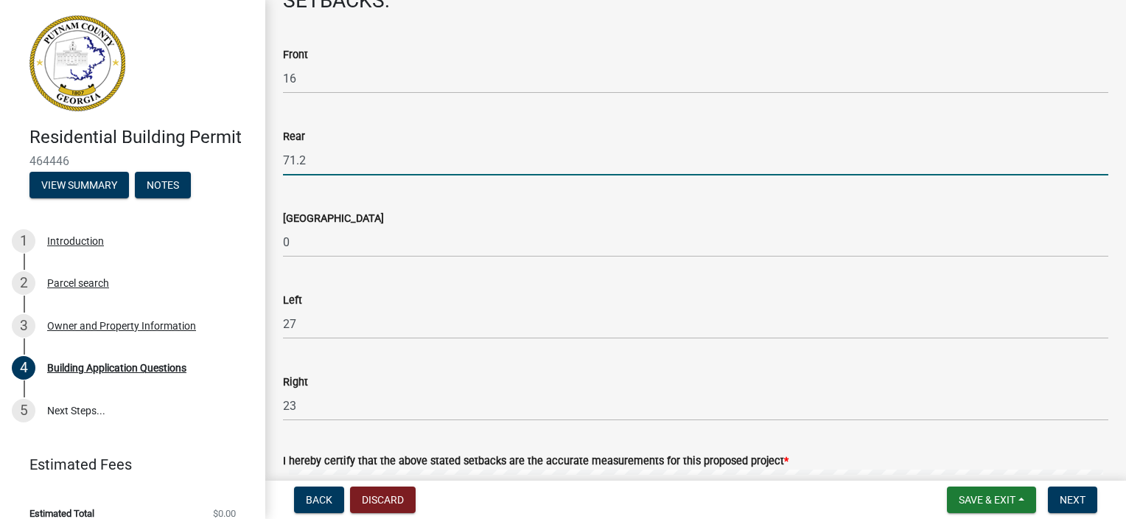
type input "71.2"
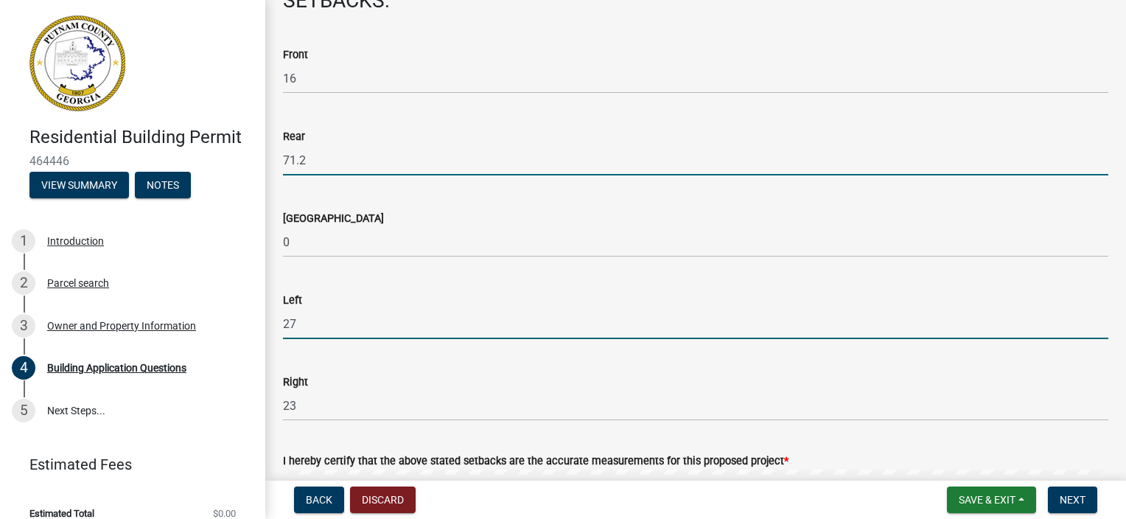
click at [312, 321] on input "27" at bounding box center [695, 324] width 825 height 30
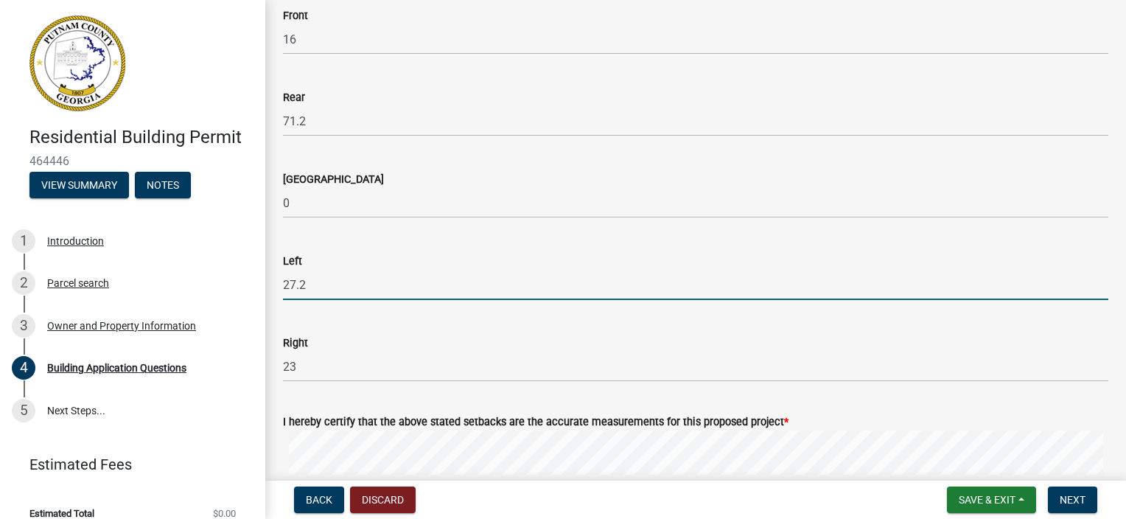
scroll to position [2211, 0]
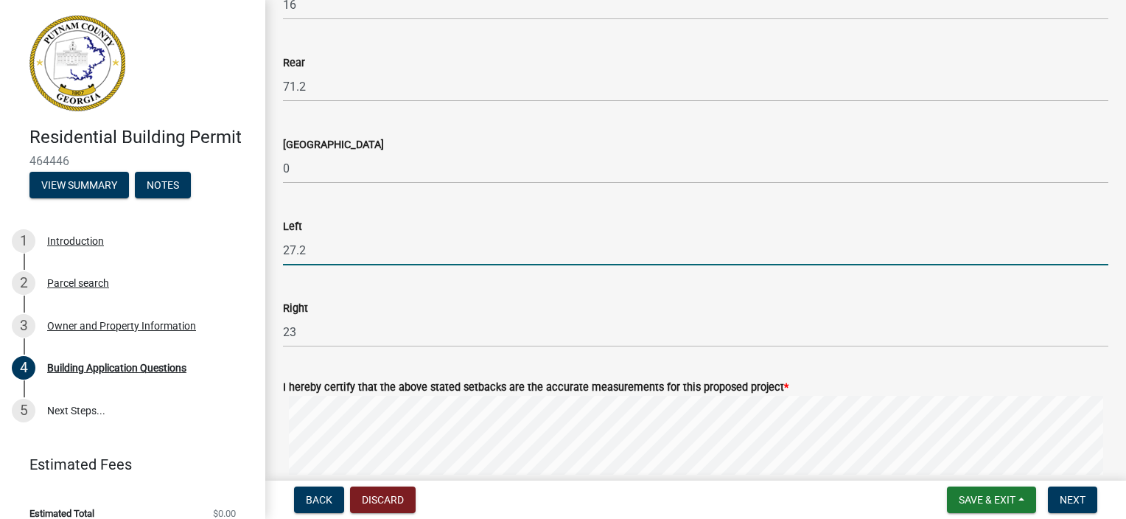
type input "27.2"
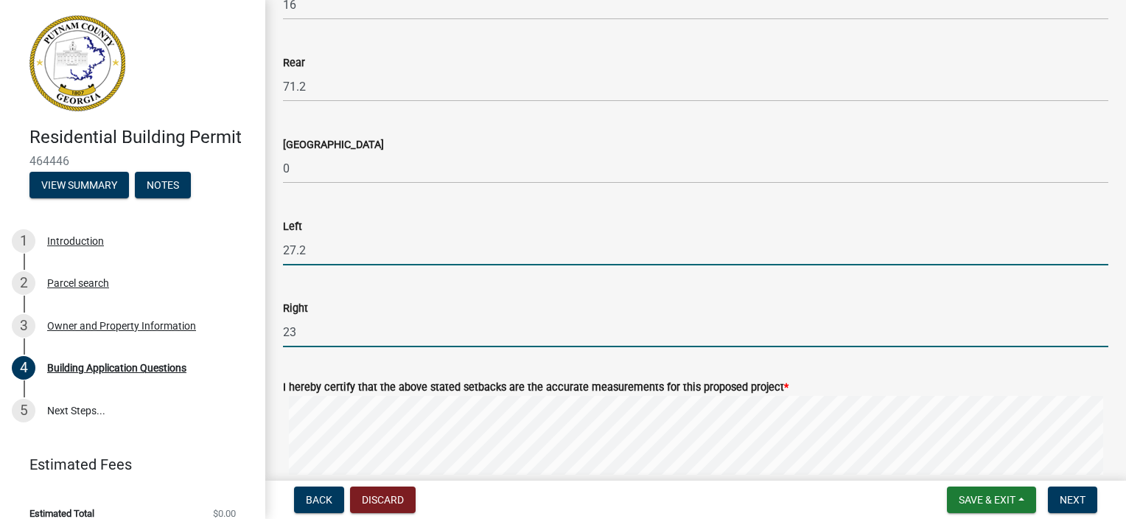
click at [354, 330] on input "23" at bounding box center [695, 332] width 825 height 30
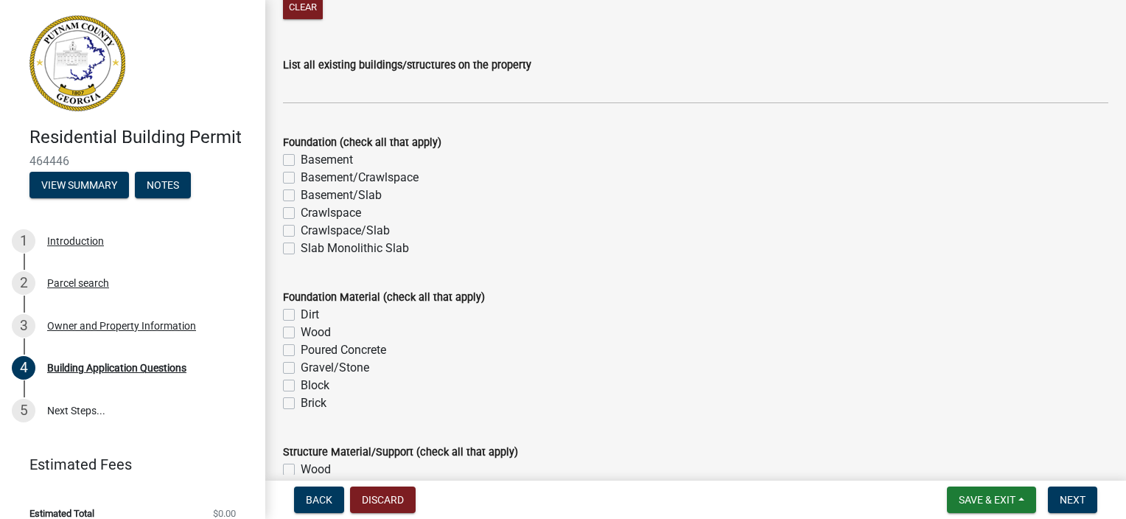
scroll to position [2726, 0]
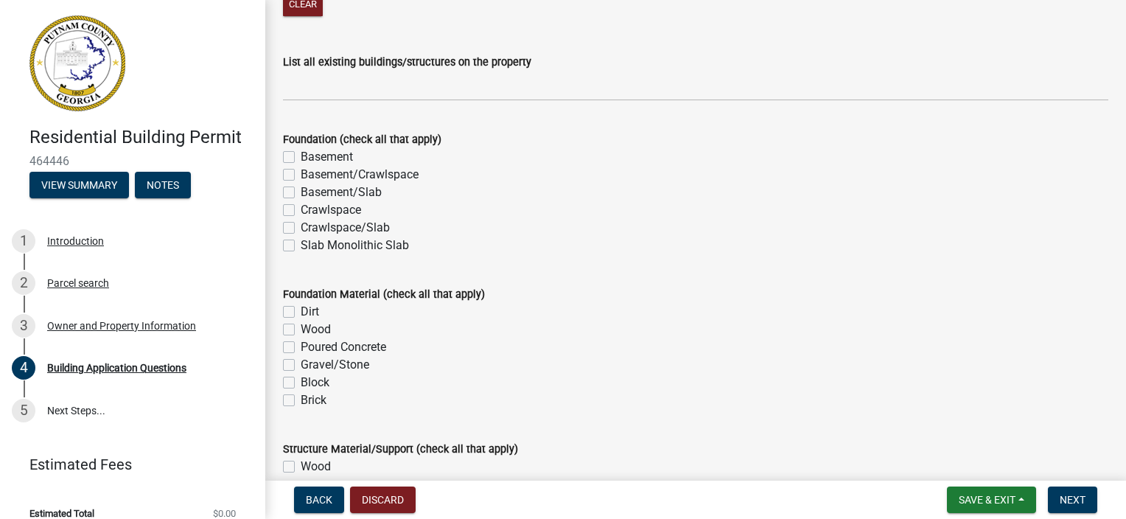
type input "23"
click at [301, 155] on label "Basement" at bounding box center [327, 157] width 52 height 18
click at [301, 155] on input "Basement" at bounding box center [306, 153] width 10 height 10
checkbox input "true"
checkbox input "false"
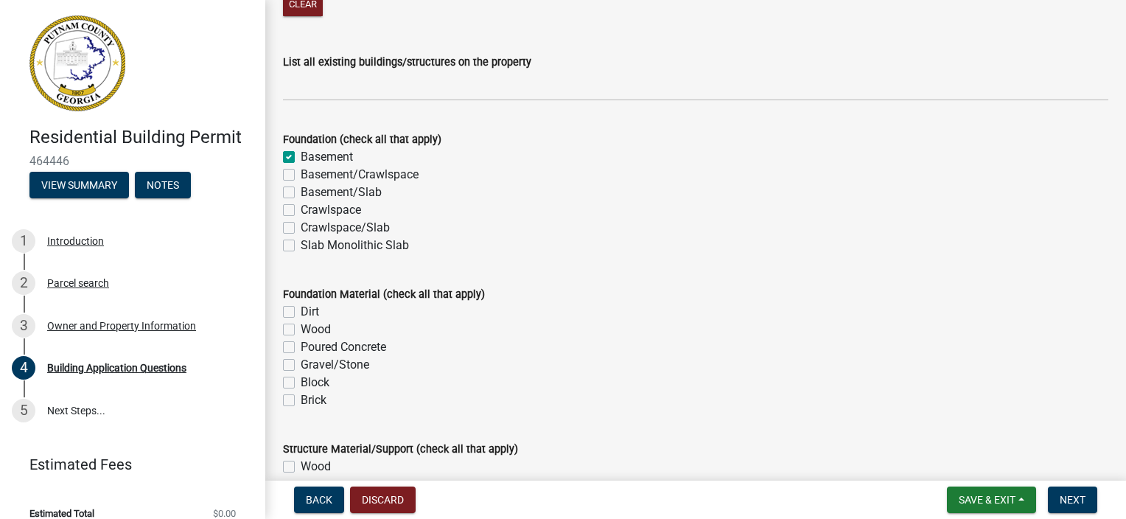
checkbox input "false"
click at [301, 155] on label "Basement" at bounding box center [327, 157] width 52 height 18
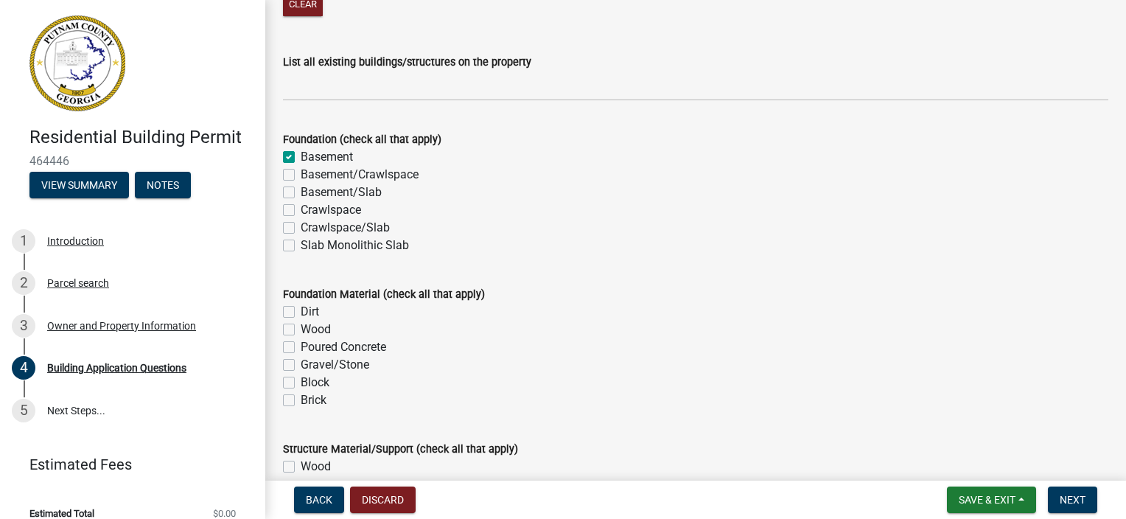
click at [301, 155] on input "Basement" at bounding box center [306, 153] width 10 height 10
checkbox input "false"
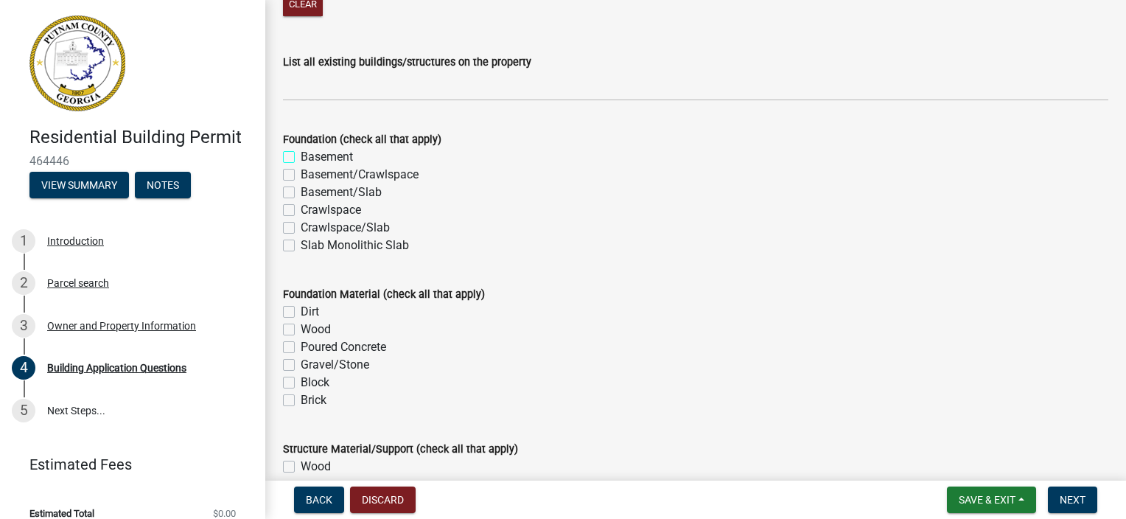
checkbox input "false"
click at [301, 197] on label "Basement/Slab" at bounding box center [341, 192] width 81 height 18
click at [301, 193] on input "Basement/Slab" at bounding box center [306, 188] width 10 height 10
checkbox input "true"
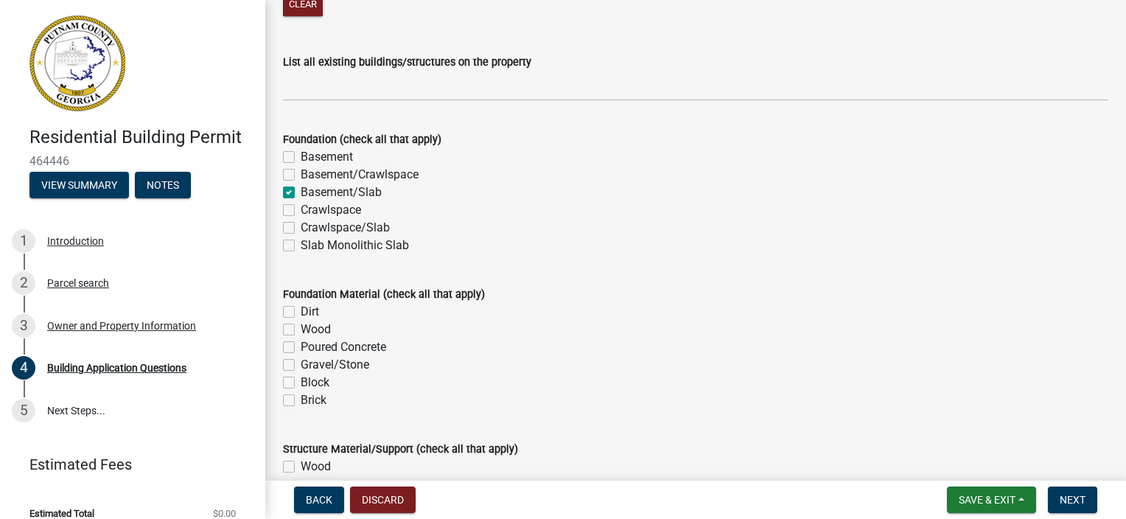
checkbox input "false"
checkbox input "true"
checkbox input "false"
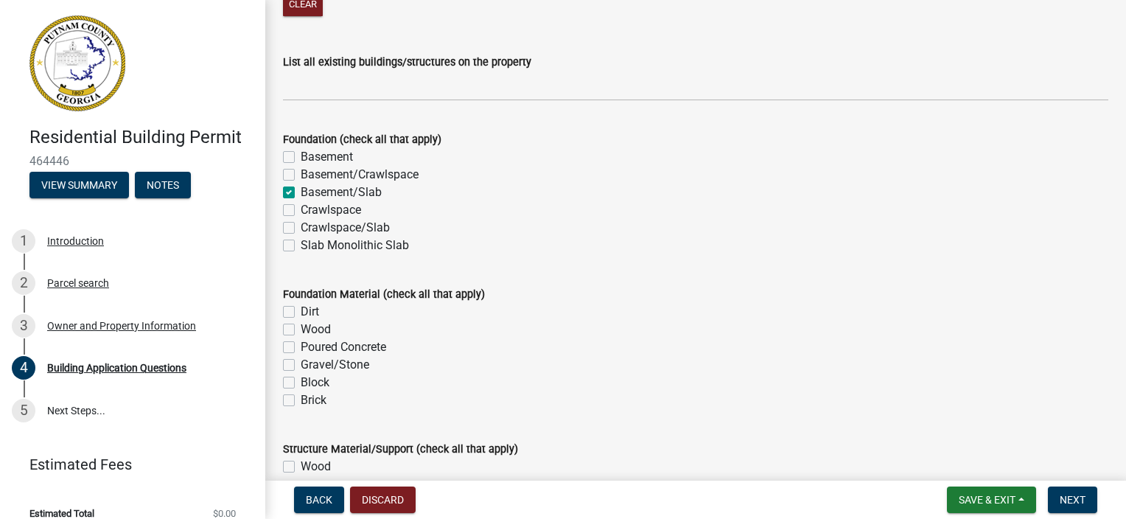
checkbox input "false"
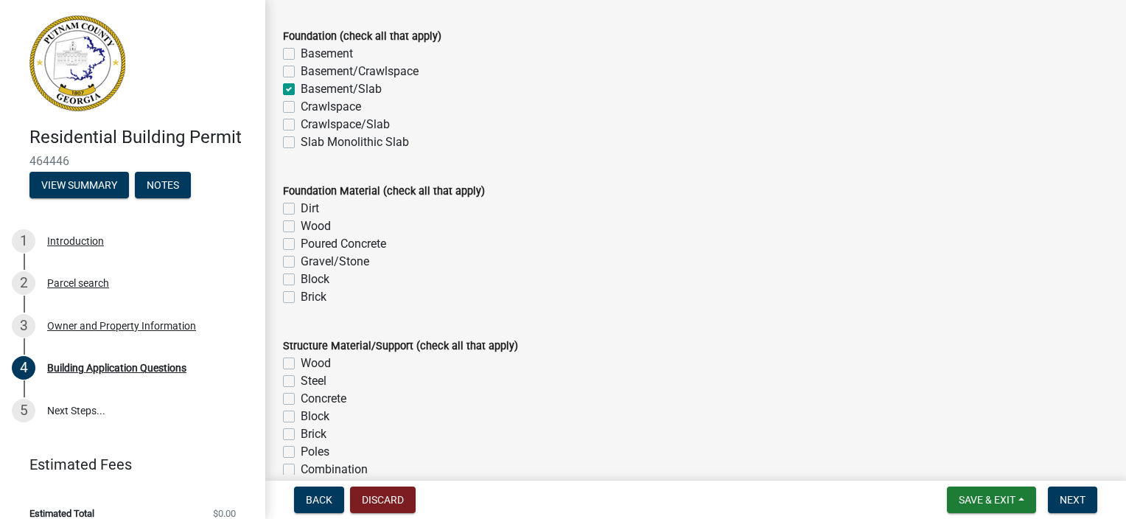
scroll to position [2874, 0]
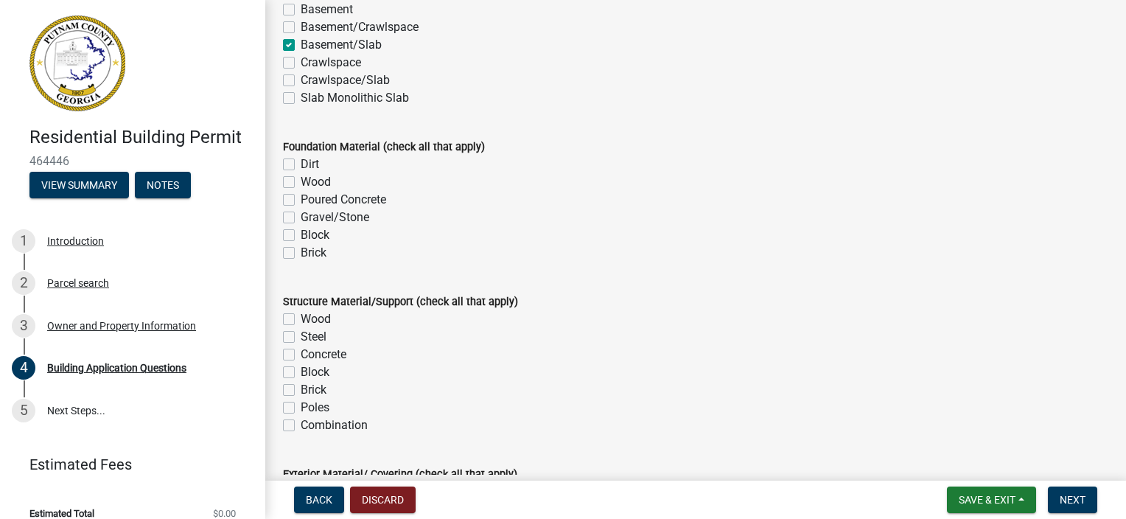
click at [301, 200] on label "Poured Concrete" at bounding box center [343, 200] width 85 height 18
click at [301, 200] on input "Poured Concrete" at bounding box center [306, 196] width 10 height 10
checkbox input "true"
checkbox input "false"
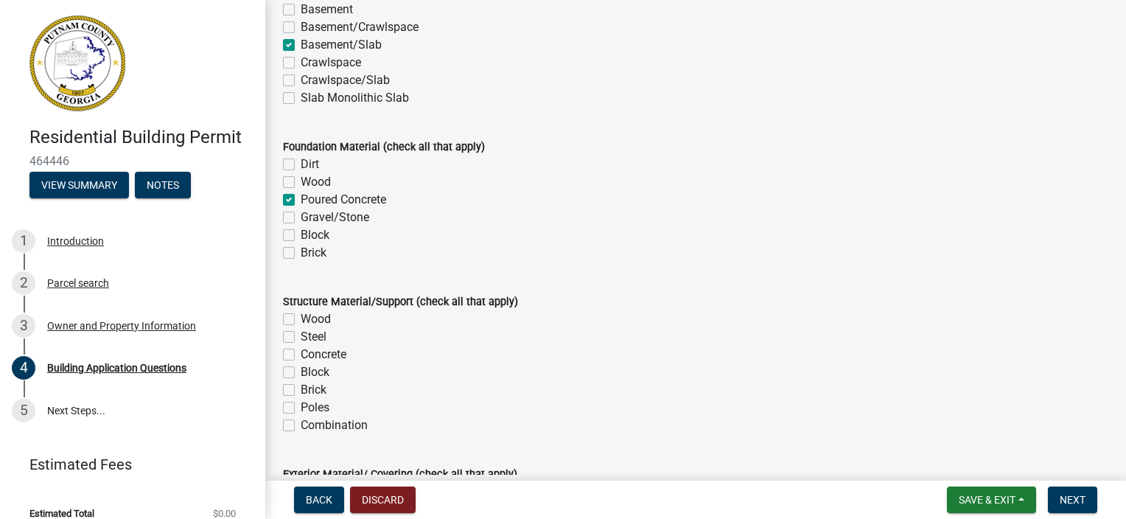
checkbox input "true"
checkbox input "false"
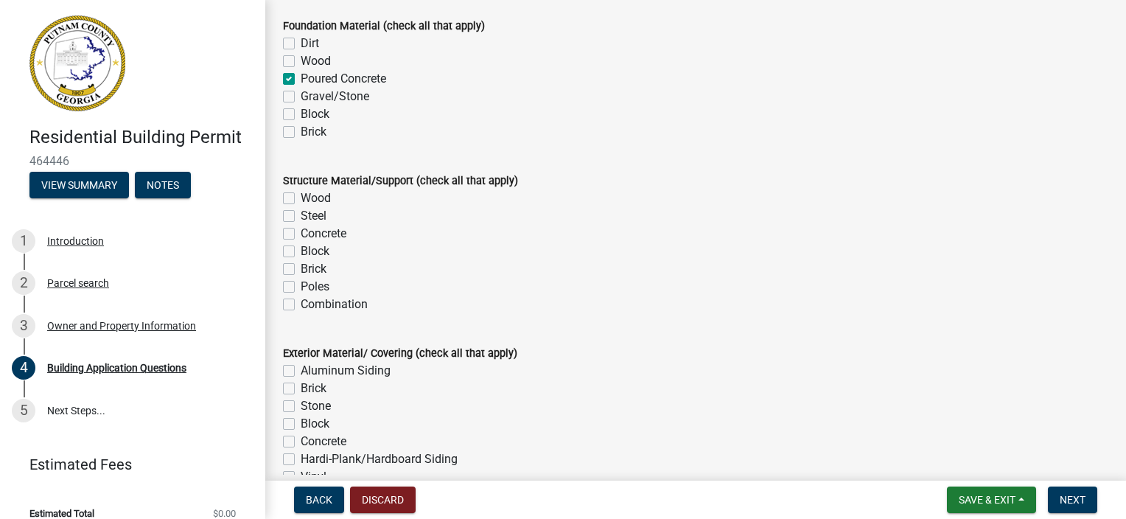
scroll to position [3021, 0]
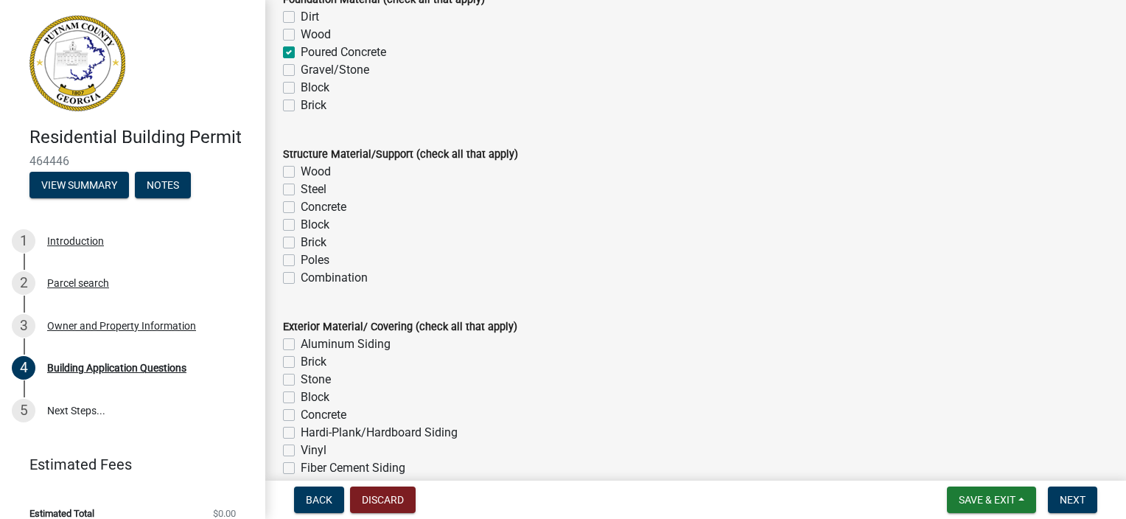
click at [301, 171] on label "Wood" at bounding box center [316, 172] width 30 height 18
click at [301, 171] on input "Wood" at bounding box center [306, 168] width 10 height 10
checkbox input "true"
checkbox input "false"
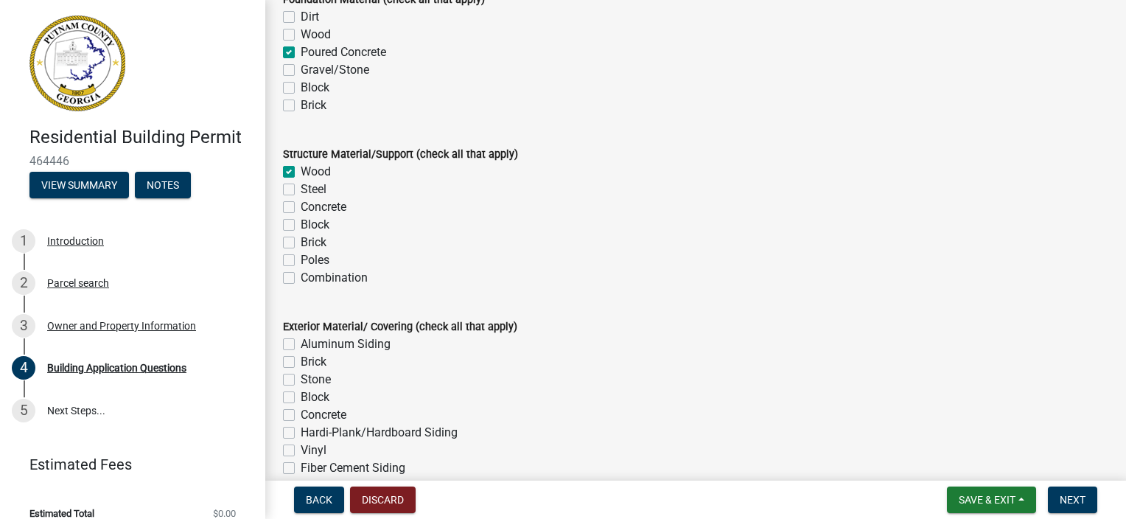
checkbox input "false"
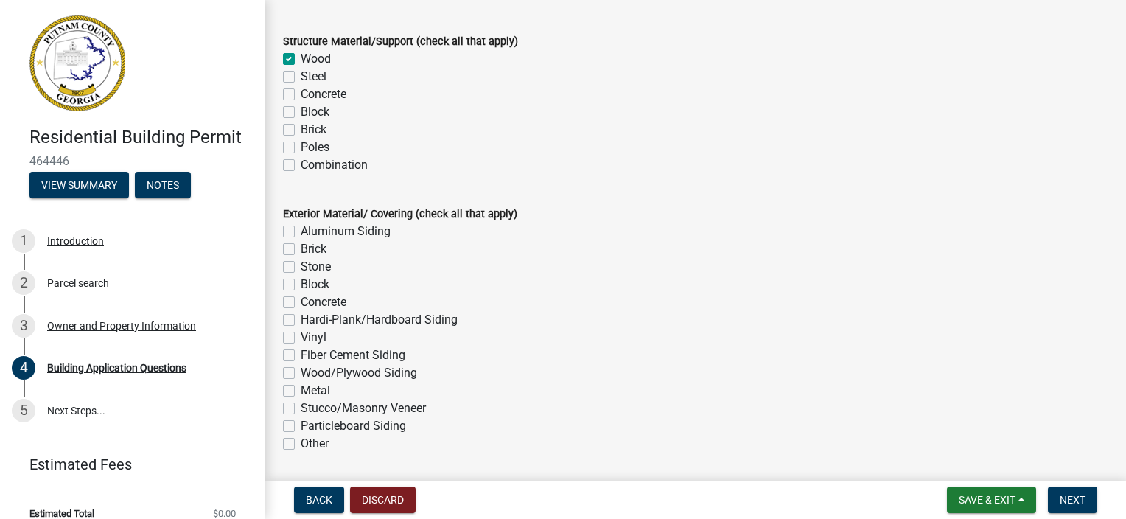
scroll to position [3169, 0]
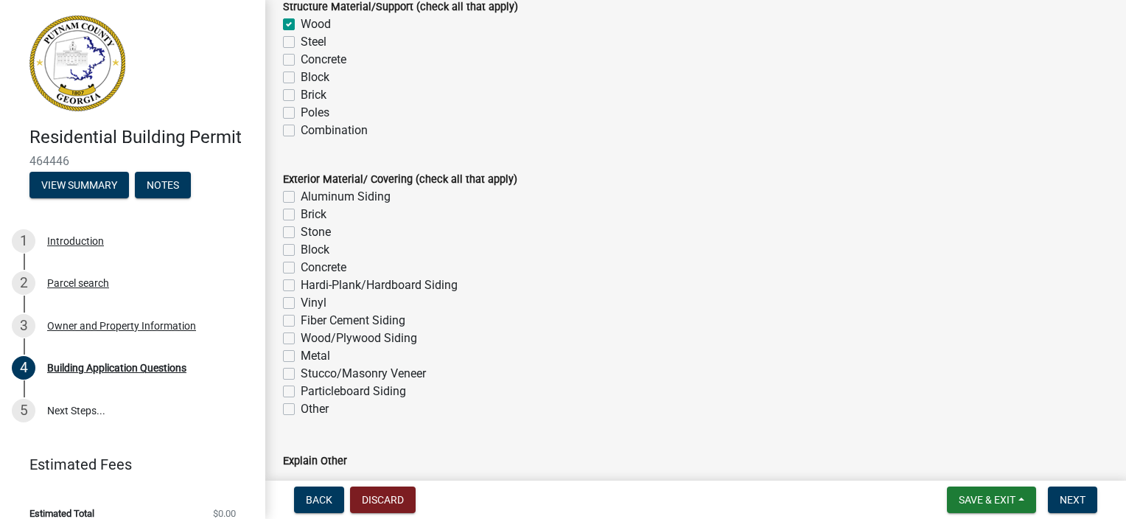
click at [301, 321] on label "Fiber Cement Siding" at bounding box center [353, 321] width 105 height 18
click at [301, 321] on input "Fiber Cement Siding" at bounding box center [306, 317] width 10 height 10
checkbox input "true"
checkbox input "false"
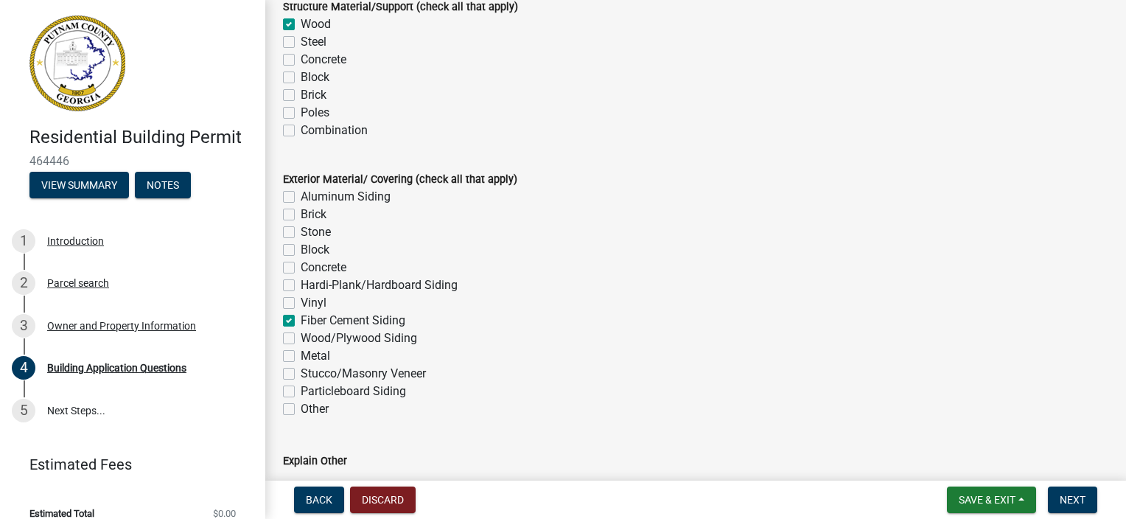
checkbox input "false"
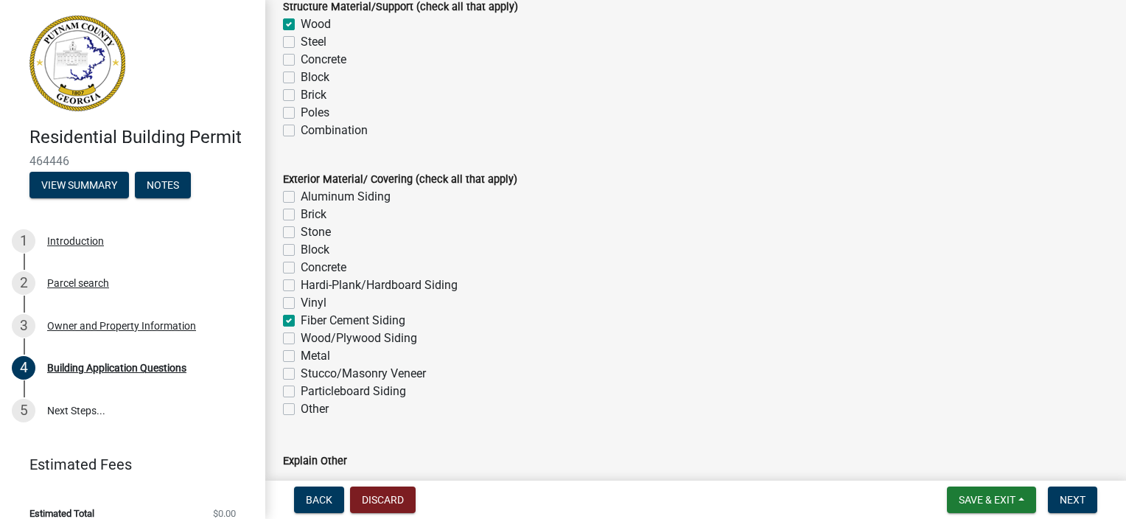
checkbox input "true"
checkbox input "false"
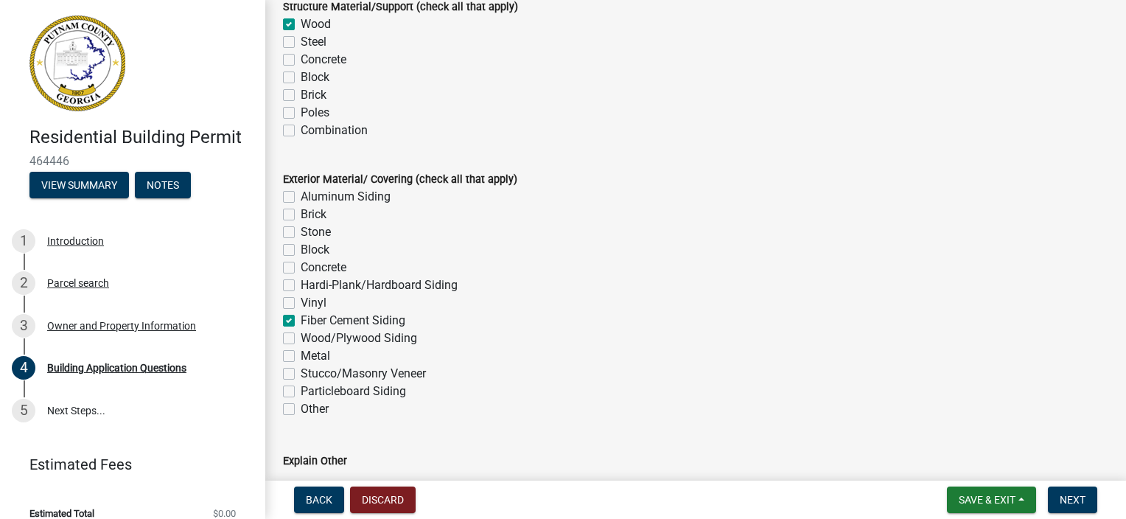
checkbox input "false"
click at [301, 234] on label "Stone" at bounding box center [316, 232] width 30 height 18
click at [301, 233] on input "Stone" at bounding box center [306, 228] width 10 height 10
checkbox input "true"
checkbox input "false"
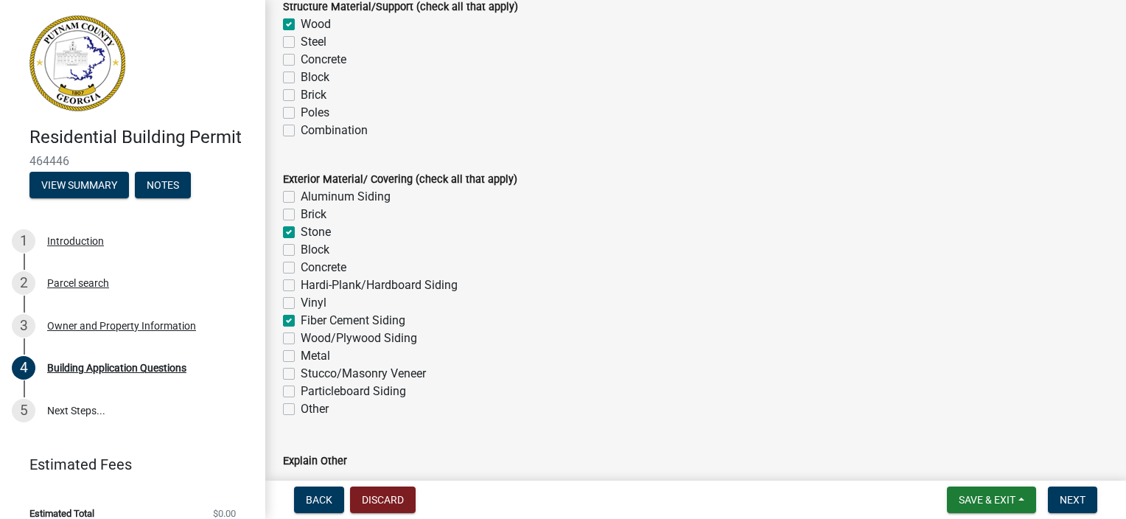
checkbox input "false"
checkbox input "true"
checkbox input "false"
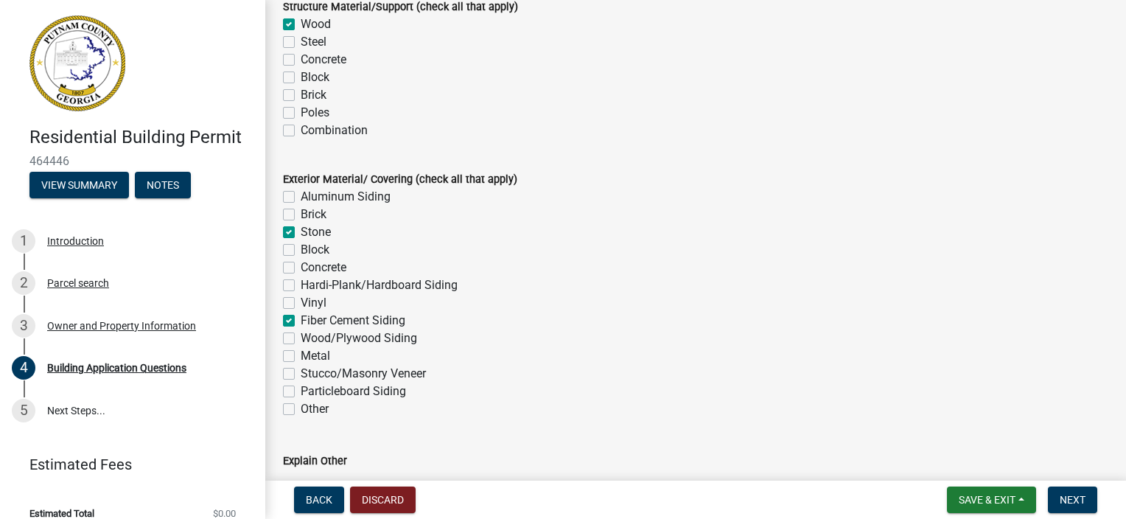
checkbox input "false"
checkbox input "true"
checkbox input "false"
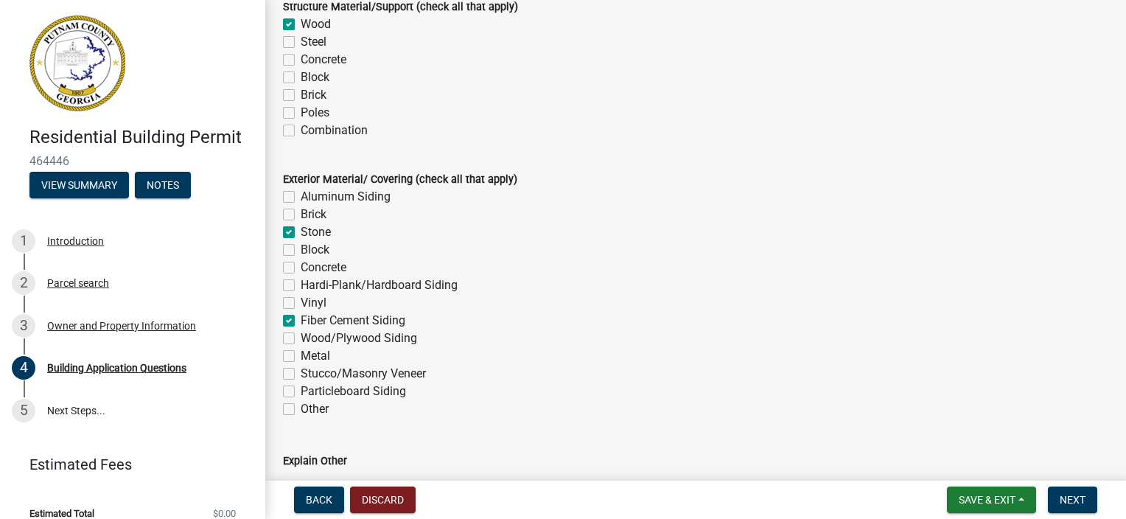
checkbox input "false"
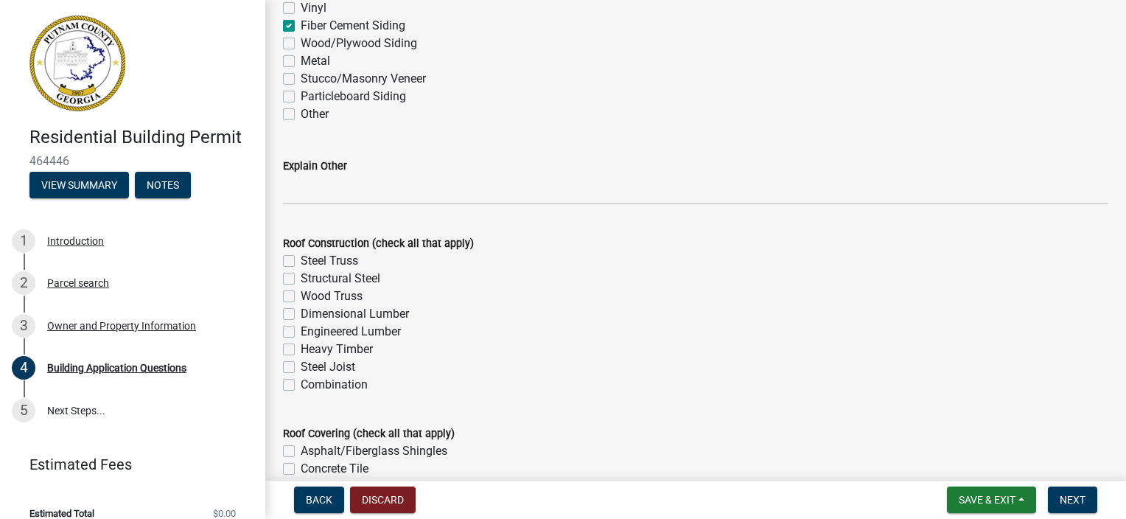
scroll to position [3537, 0]
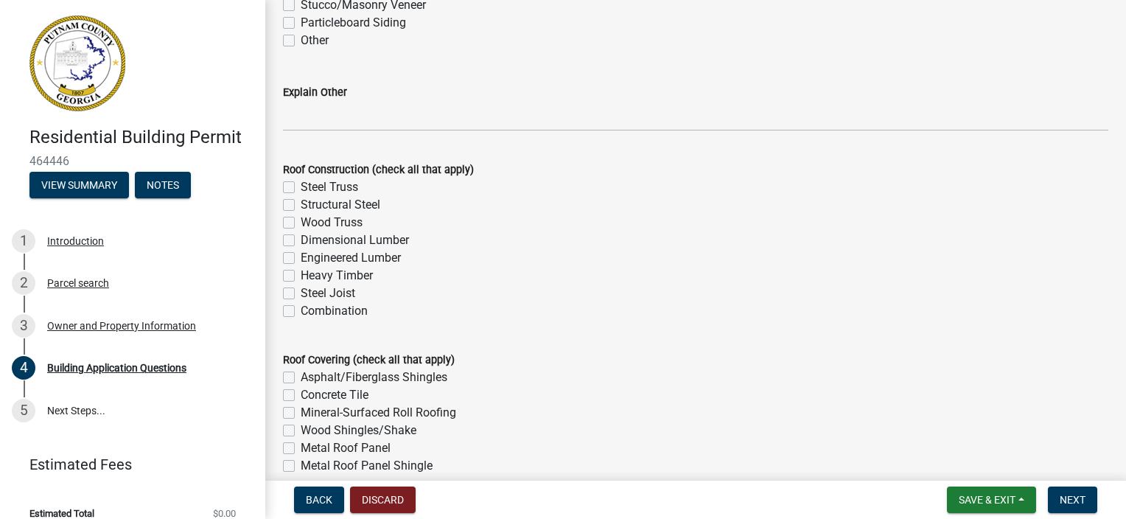
click at [301, 220] on label "Wood Truss" at bounding box center [332, 223] width 62 height 18
click at [301, 220] on input "Wood Truss" at bounding box center [306, 219] width 10 height 10
checkbox input "true"
checkbox input "false"
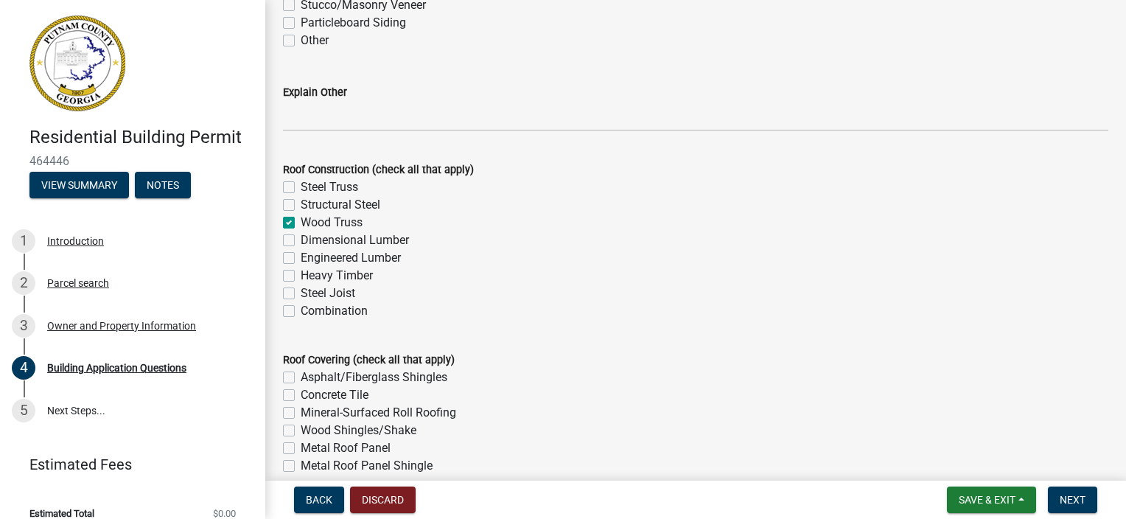
checkbox input "true"
checkbox input "false"
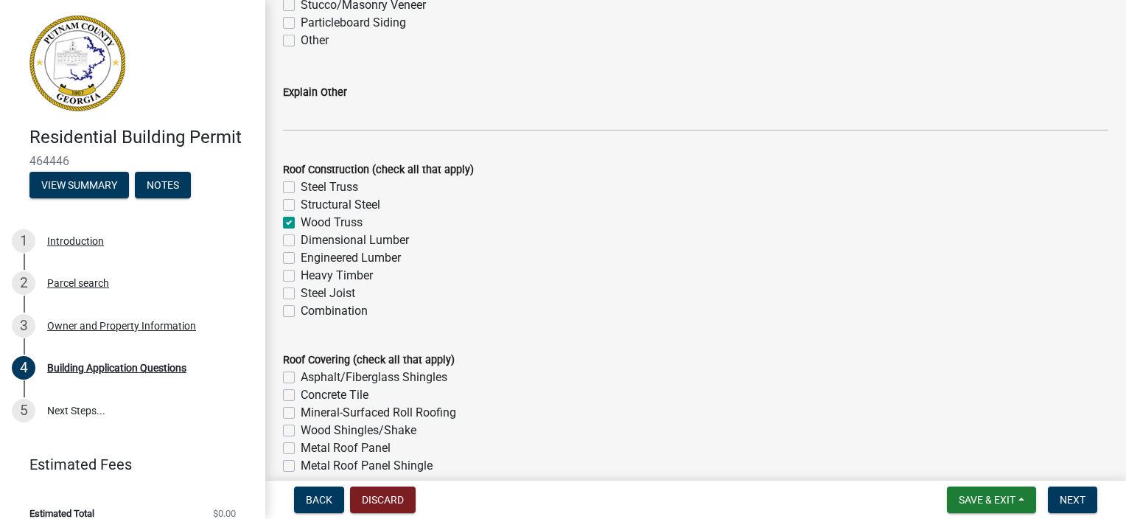
checkbox input "false"
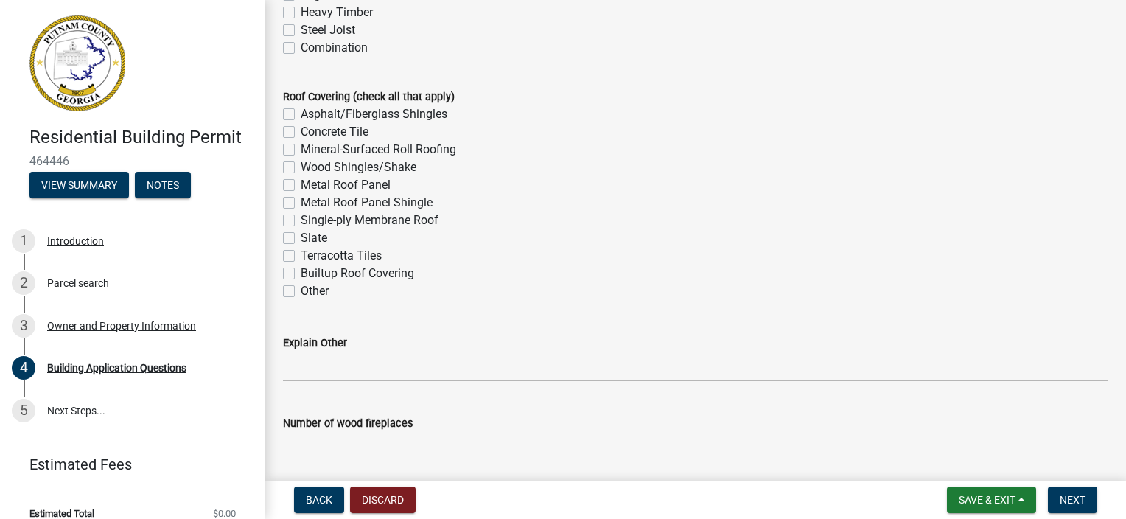
scroll to position [3832, 0]
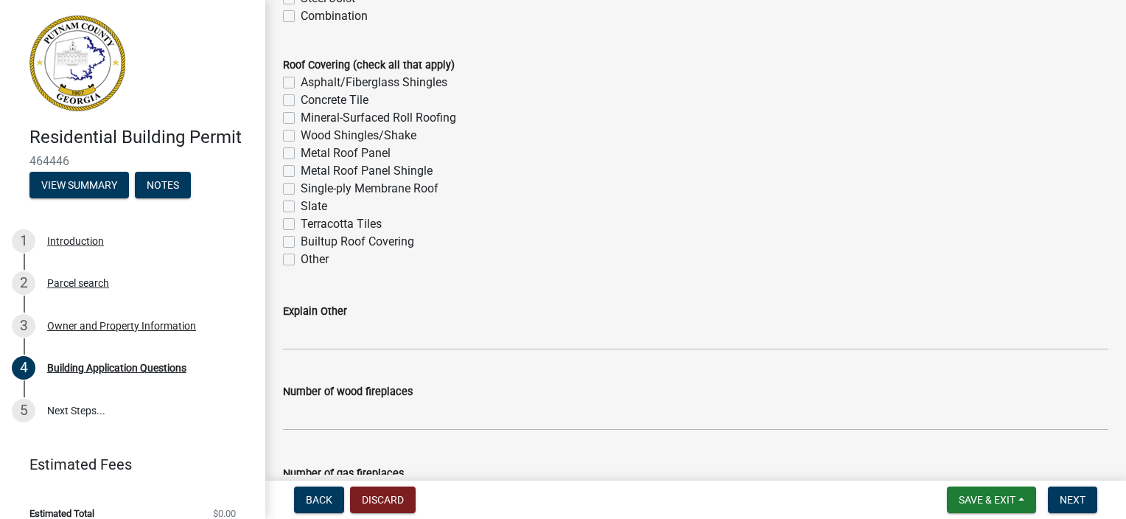
click at [301, 81] on label "Asphalt/Fiberglass Shingles" at bounding box center [374, 83] width 147 height 18
click at [301, 81] on input "Asphalt/Fiberglass Shingles" at bounding box center [306, 79] width 10 height 10
checkbox input "true"
checkbox input "false"
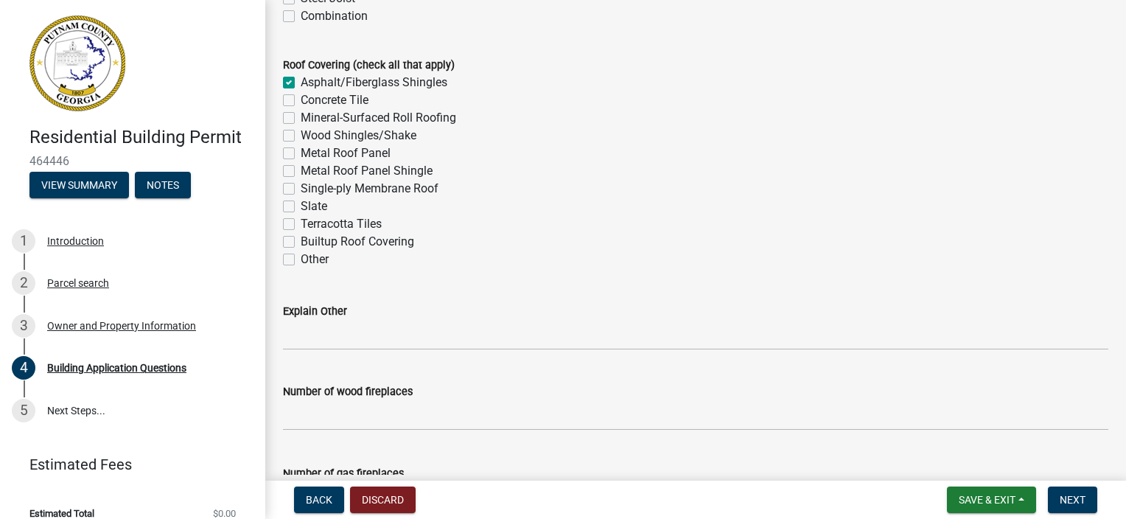
checkbox input "false"
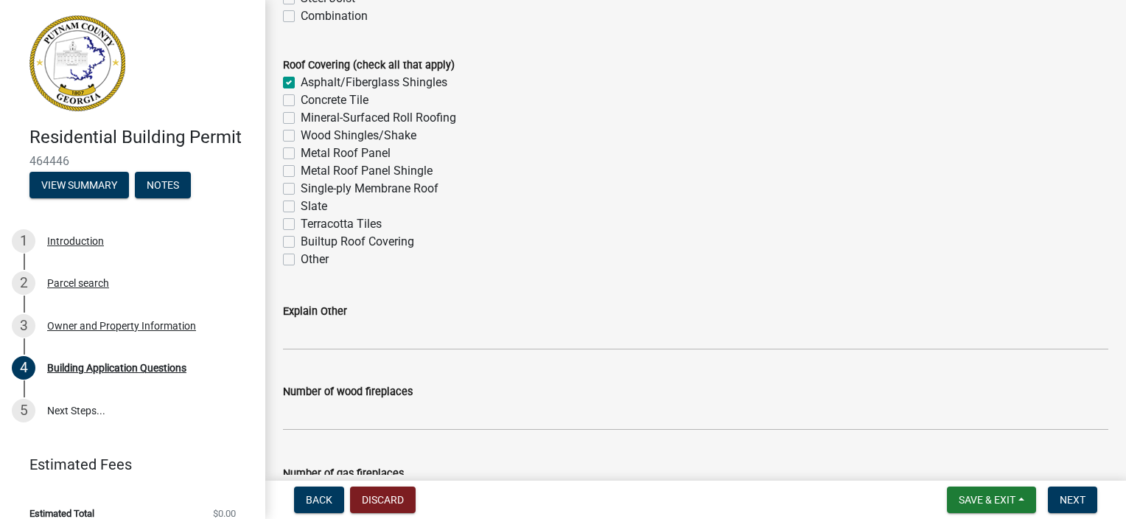
checkbox input "false"
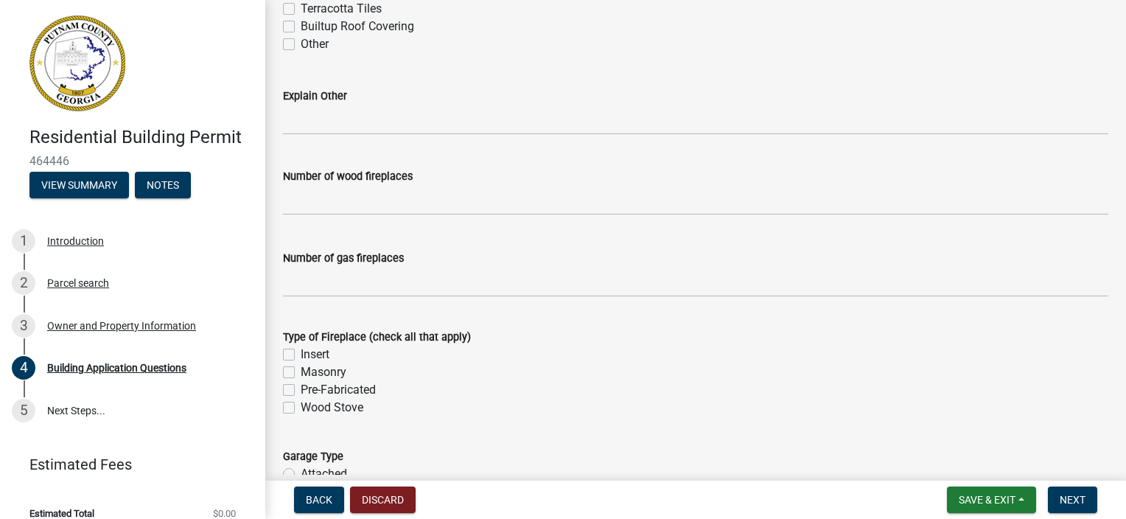
scroll to position [4053, 0]
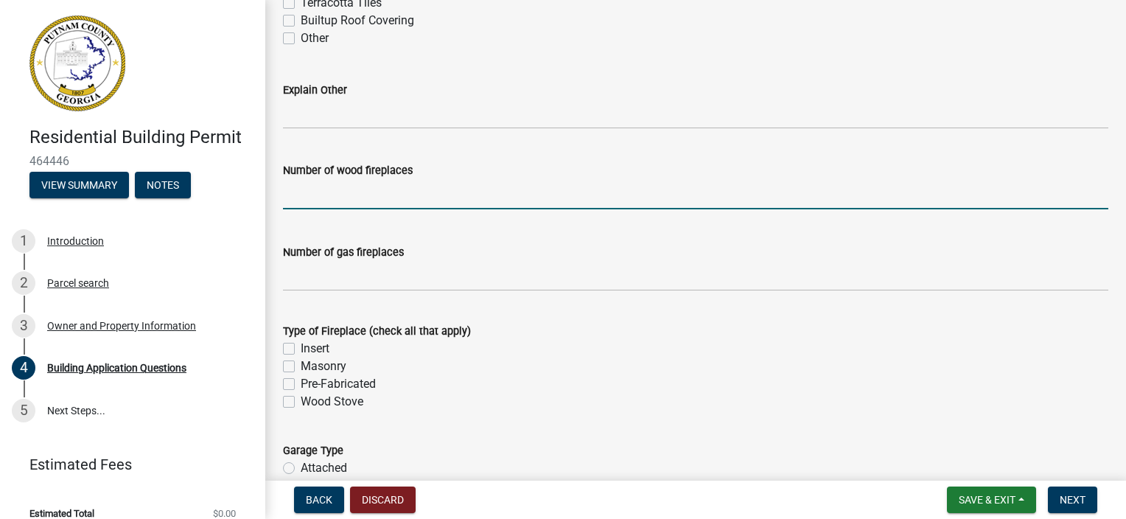
click at [340, 200] on input "text" at bounding box center [695, 194] width 825 height 30
type input "0"
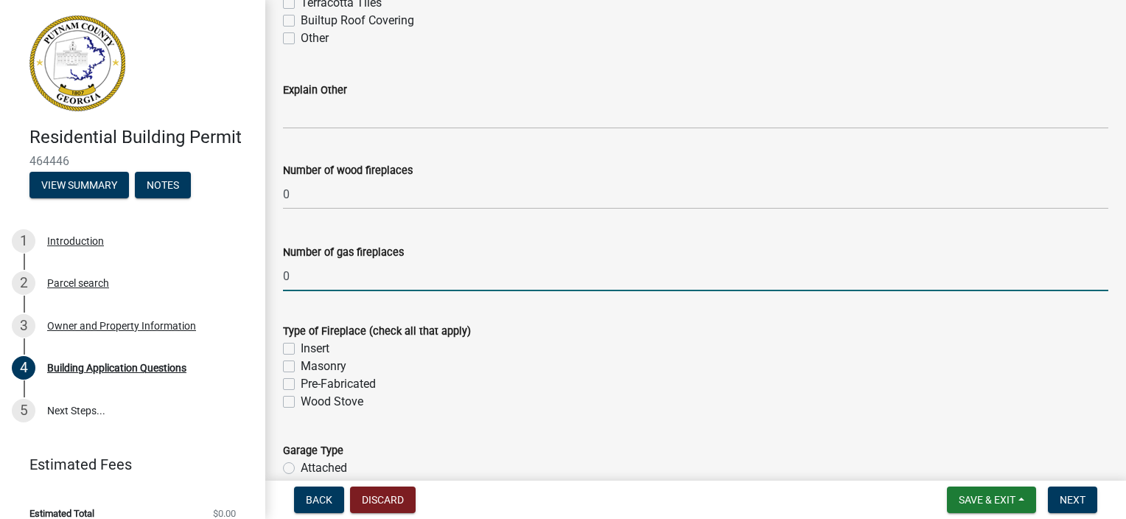
click at [337, 284] on input "0" at bounding box center [695, 276] width 825 height 30
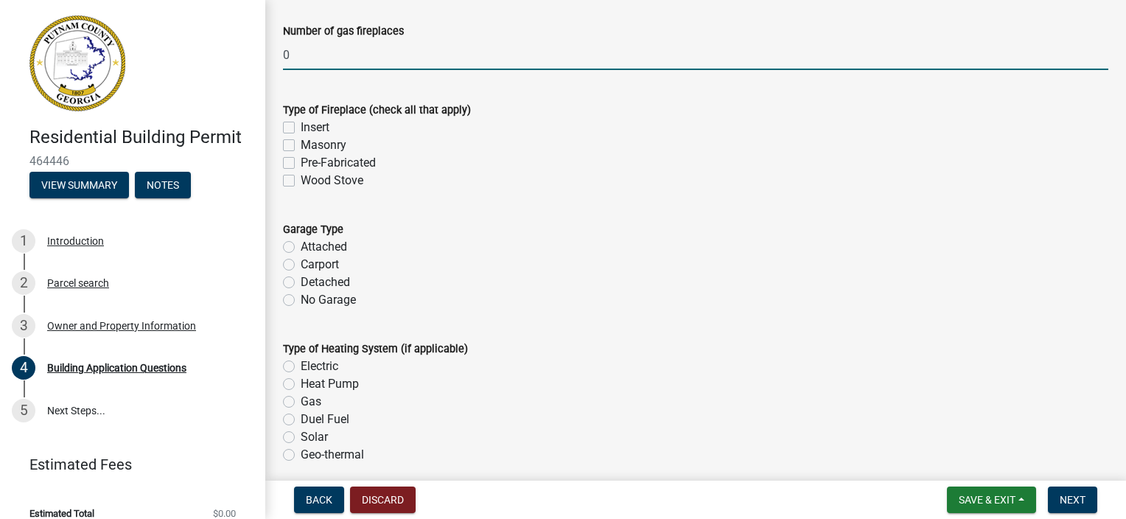
scroll to position [4348, 0]
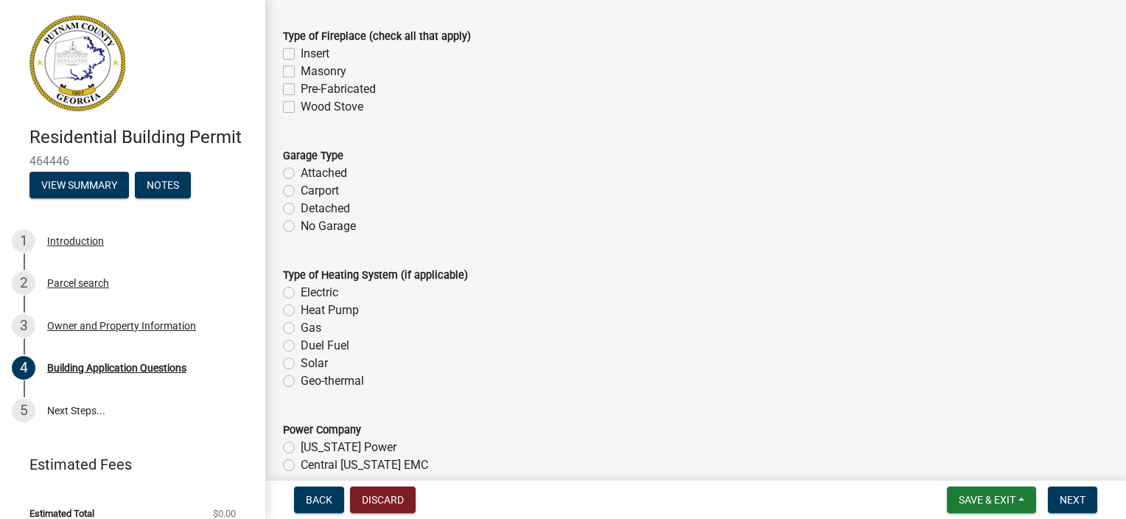
type input "0"
click at [301, 171] on label "Attached" at bounding box center [324, 173] width 46 height 18
click at [301, 171] on input "Attached" at bounding box center [306, 169] width 10 height 10
radio input "true"
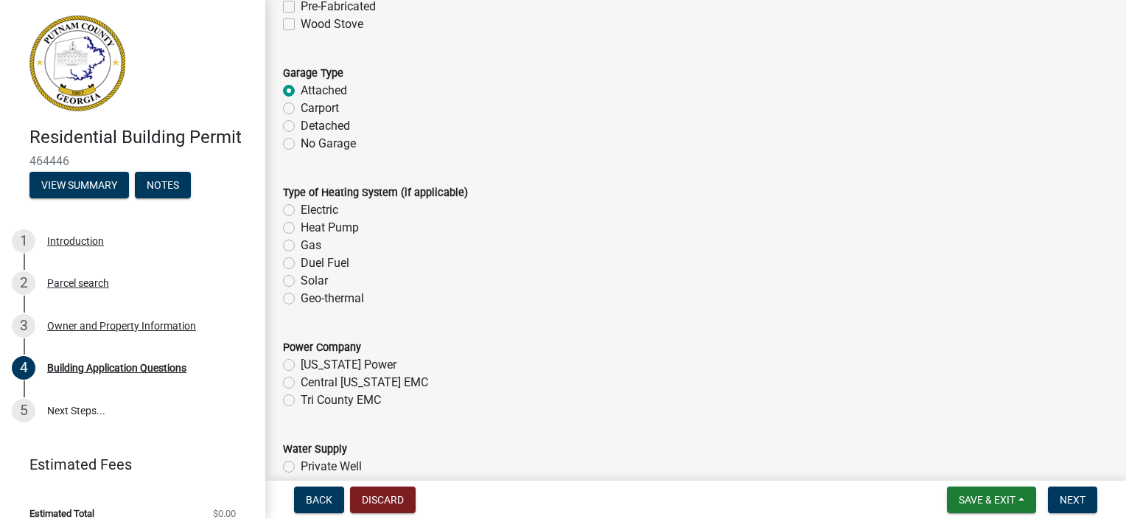
scroll to position [4495, 0]
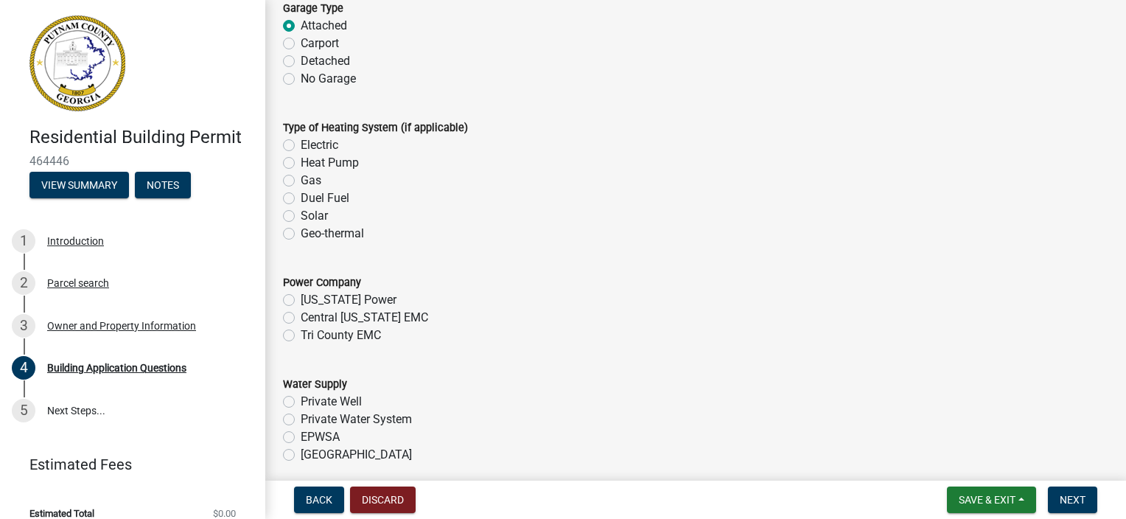
click at [301, 162] on label "Heat Pump" at bounding box center [330, 163] width 58 height 18
click at [301, 162] on input "Heat Pump" at bounding box center [306, 159] width 10 height 10
radio input "true"
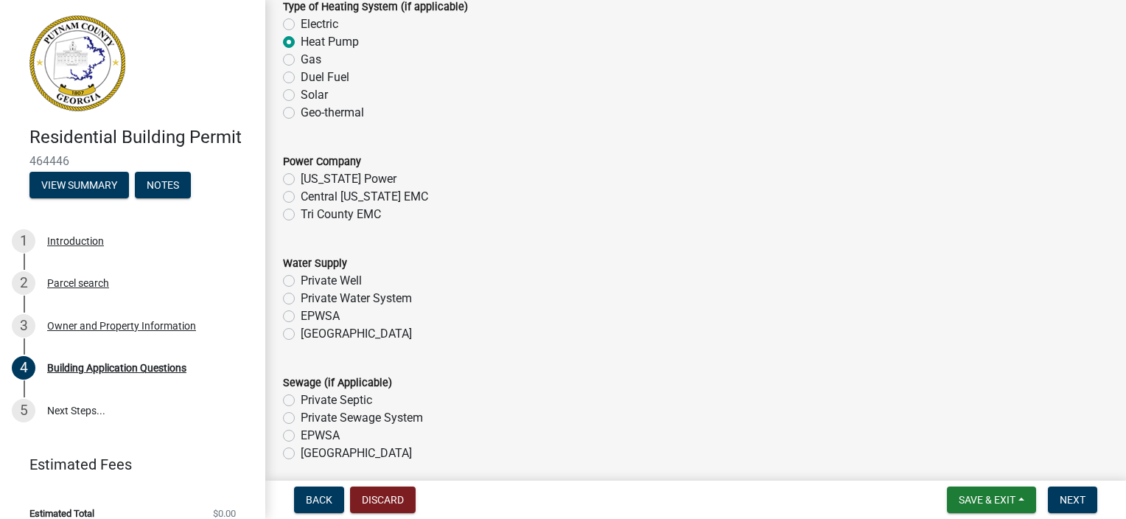
scroll to position [4642, 0]
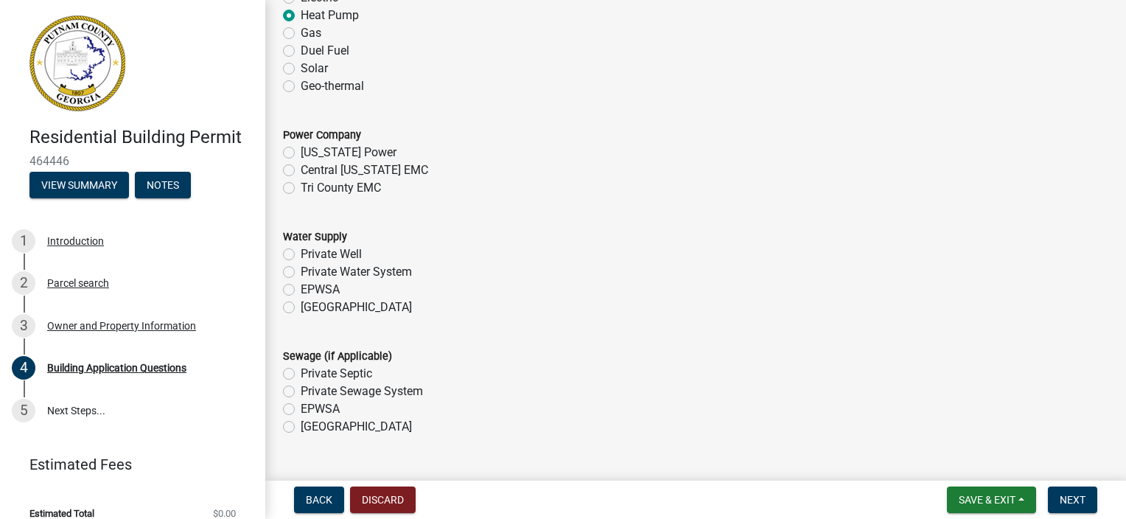
click at [301, 187] on label "Tri County EMC" at bounding box center [341, 188] width 80 height 18
click at [301, 187] on input "Tri County EMC" at bounding box center [306, 184] width 10 height 10
radio input "true"
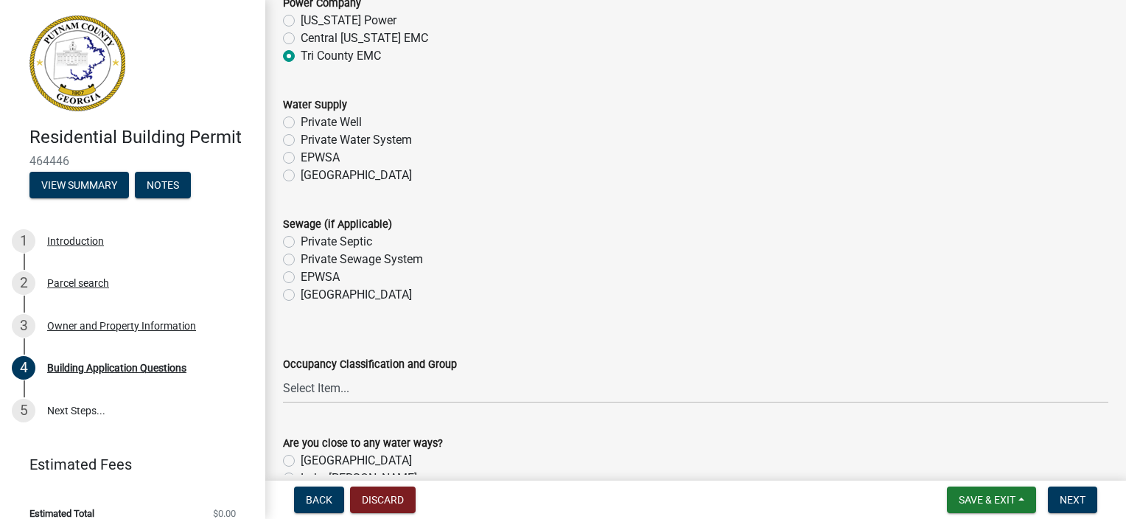
scroll to position [4790, 0]
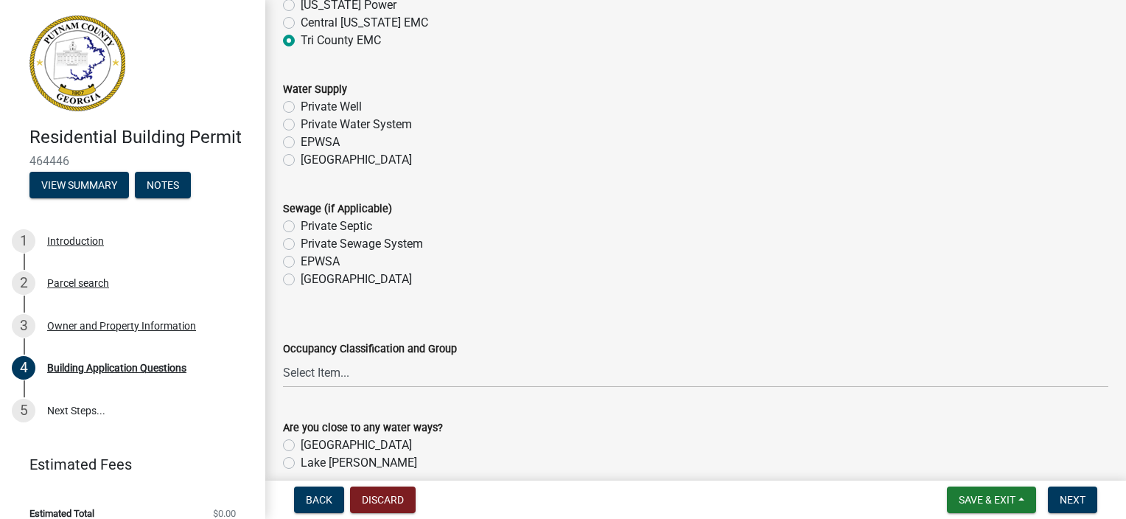
click at [301, 159] on label "Piedmont" at bounding box center [356, 160] width 111 height 18
click at [301, 159] on input "Piedmont" at bounding box center [306, 156] width 10 height 10
radio input "true"
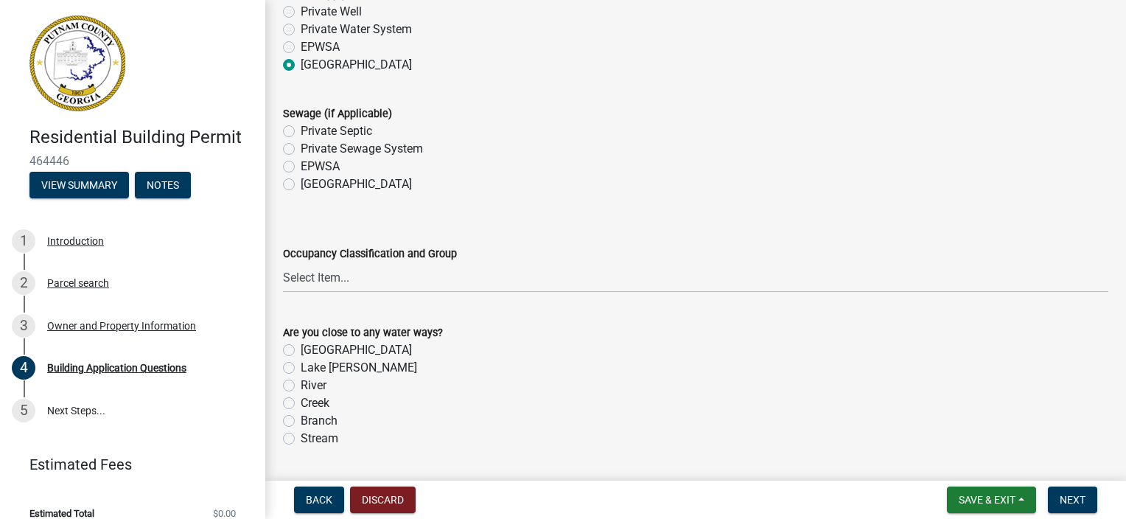
scroll to position [4937, 0]
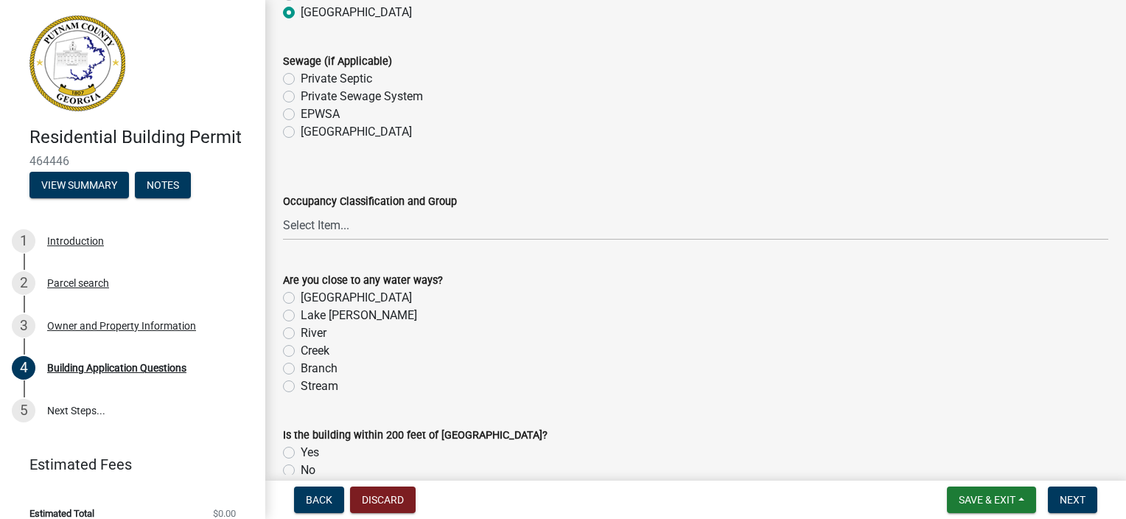
click at [301, 134] on label "Piedmont" at bounding box center [356, 132] width 111 height 18
click at [301, 133] on input "Piedmont" at bounding box center [306, 128] width 10 height 10
radio input "true"
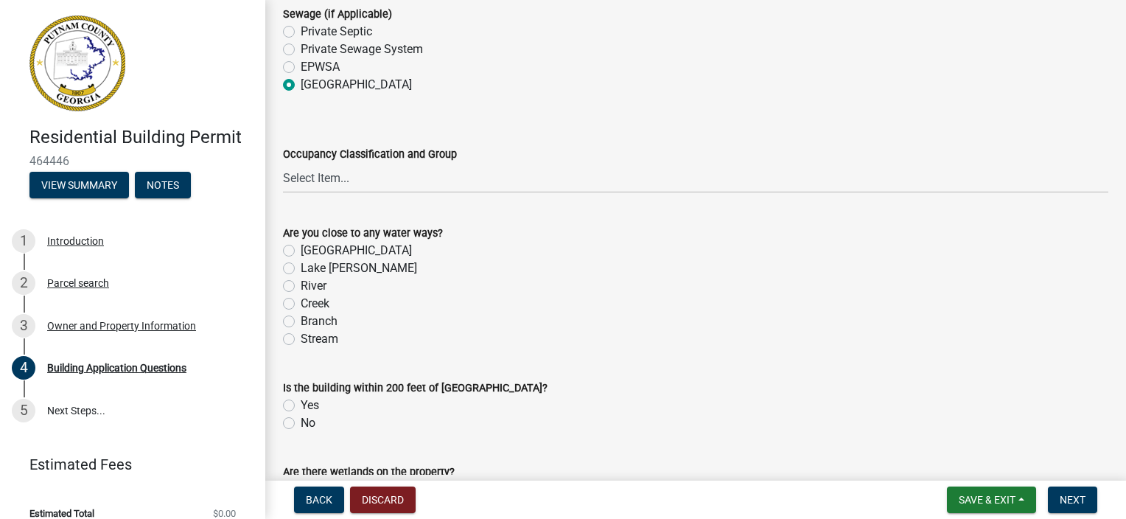
scroll to position [5011, 0]
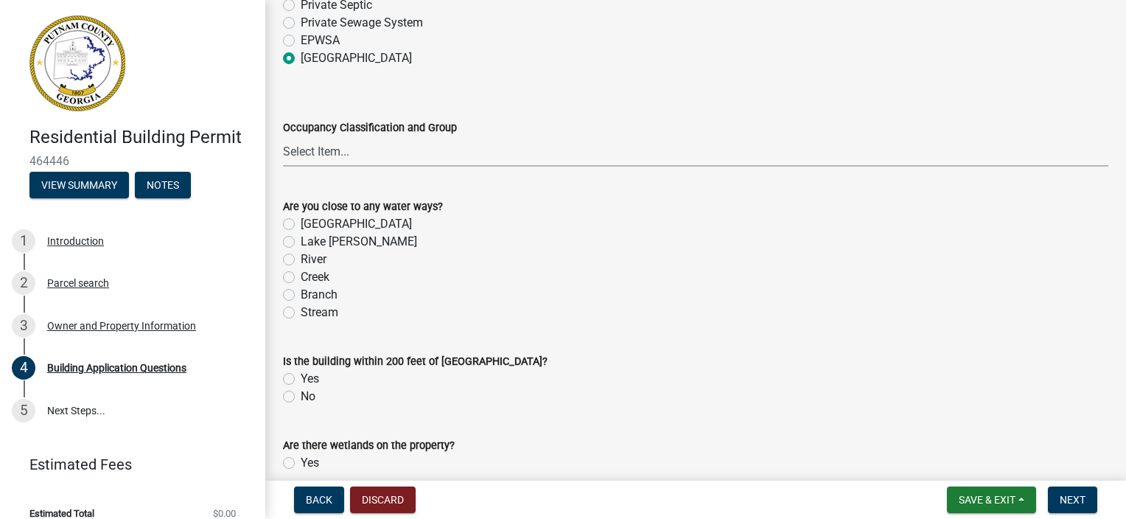
click at [338, 153] on select "Select Item... A-1 A-2 A-3 A-4 A-5 B M E F-1 F-2 R-1 R-2 R-3 R-4 H-1 H-2 H-4 H-…" at bounding box center [695, 151] width 825 height 30
click at [283, 136] on select "Select Item... A-1 A-2 A-3 A-4 A-5 B M E F-1 F-2 R-1 R-2 R-3 R-4 H-1 H-2 H-4 H-…" at bounding box center [695, 151] width 825 height 30
select select "2ec94193-6885-4dbb-8fbc-a6ee81e417fe"
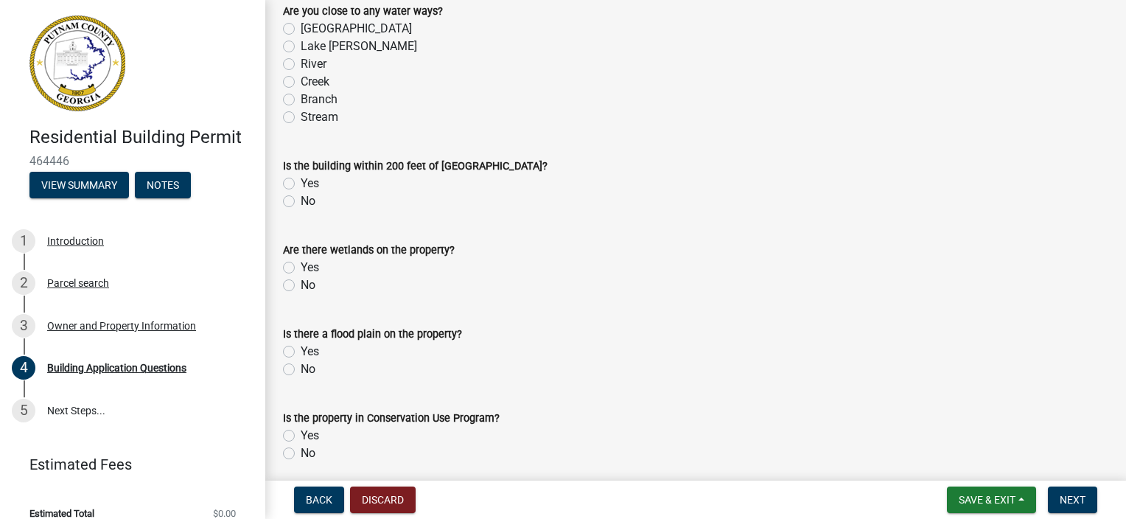
scroll to position [5232, 0]
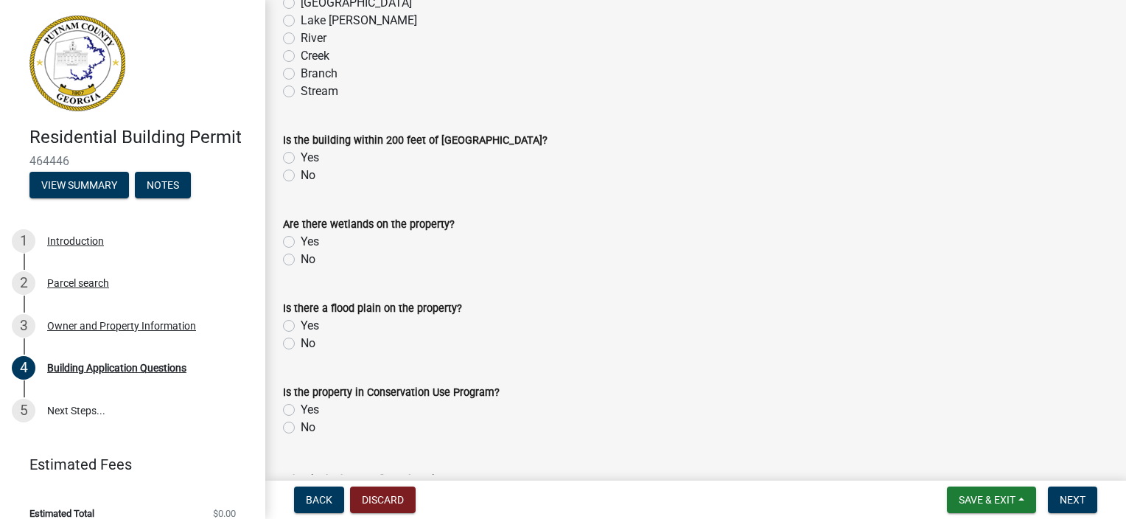
click at [301, 172] on label "No" at bounding box center [308, 176] width 15 height 18
click at [301, 172] on input "No" at bounding box center [306, 172] width 10 height 10
radio input "true"
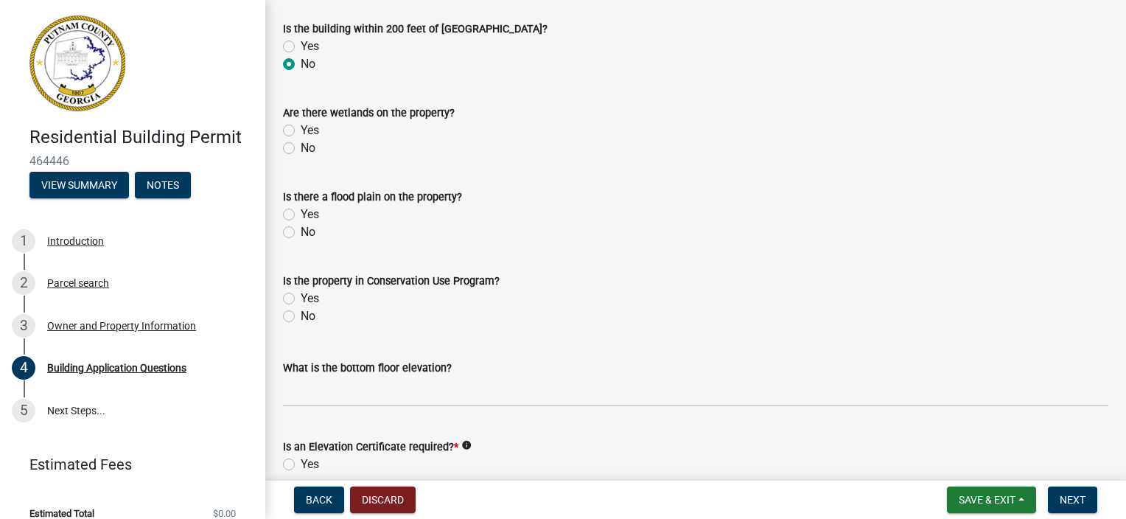
scroll to position [5379, 0]
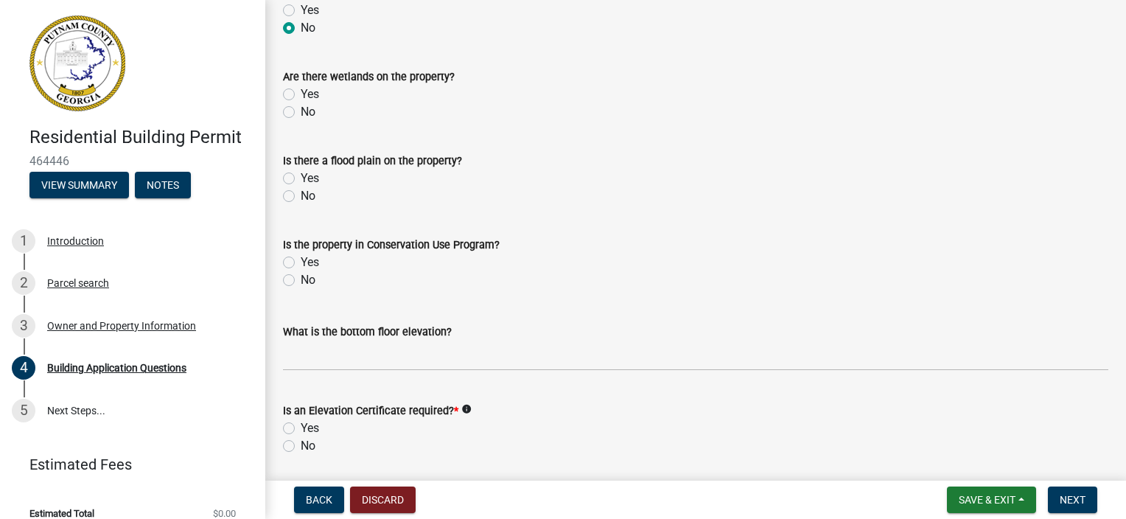
click at [301, 115] on label "No" at bounding box center [308, 112] width 15 height 18
click at [301, 113] on input "No" at bounding box center [306, 108] width 10 height 10
radio input "true"
click at [301, 197] on label "No" at bounding box center [308, 196] width 15 height 18
click at [301, 197] on input "No" at bounding box center [306, 192] width 10 height 10
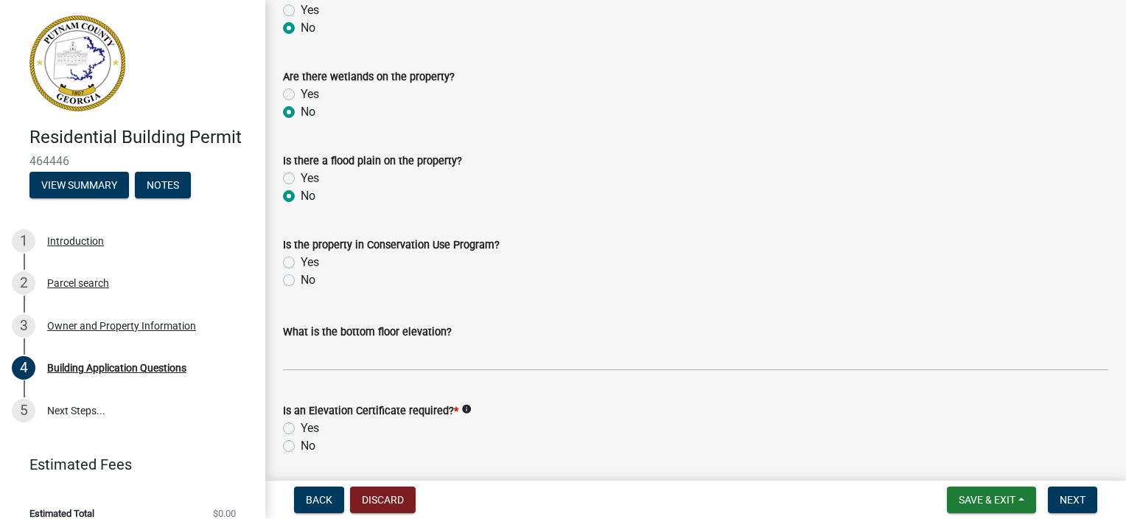
radio input "true"
click at [301, 277] on label "No" at bounding box center [308, 280] width 15 height 18
click at [301, 277] on input "No" at bounding box center [306, 276] width 10 height 10
radio input "true"
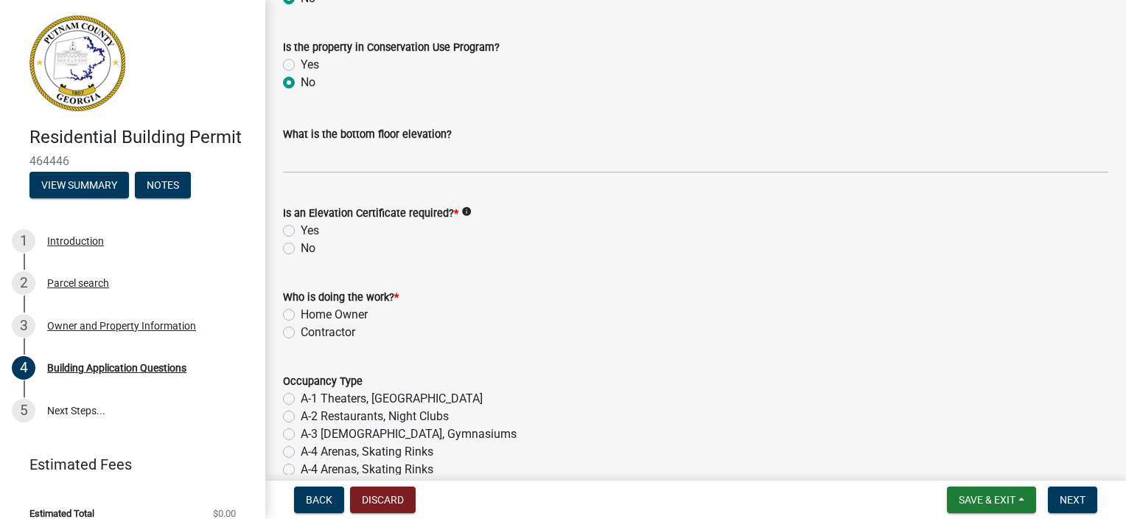
scroll to position [5600, 0]
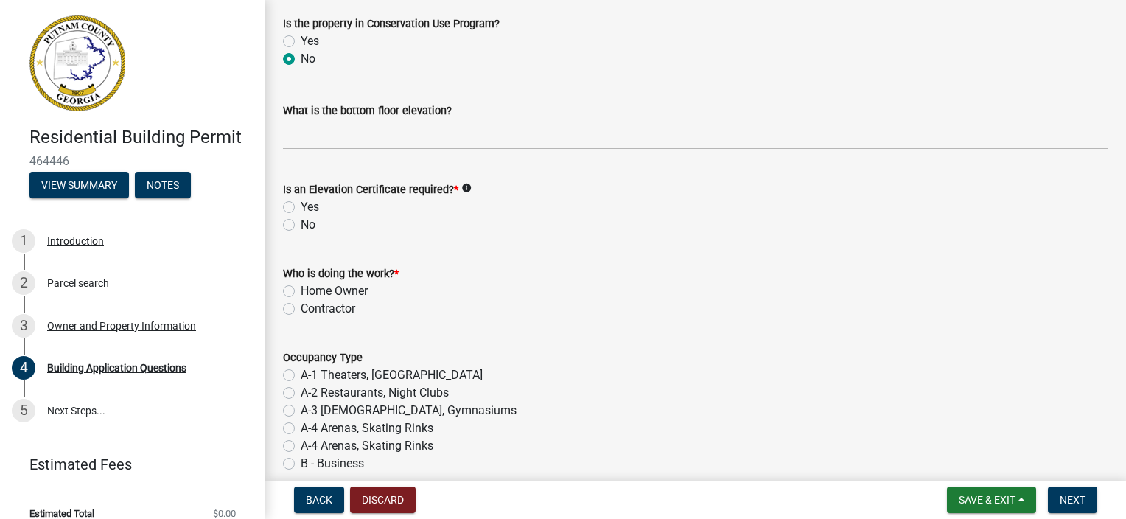
click at [301, 223] on label "No" at bounding box center [308, 225] width 15 height 18
click at [301, 223] on input "No" at bounding box center [306, 221] width 10 height 10
radio input "true"
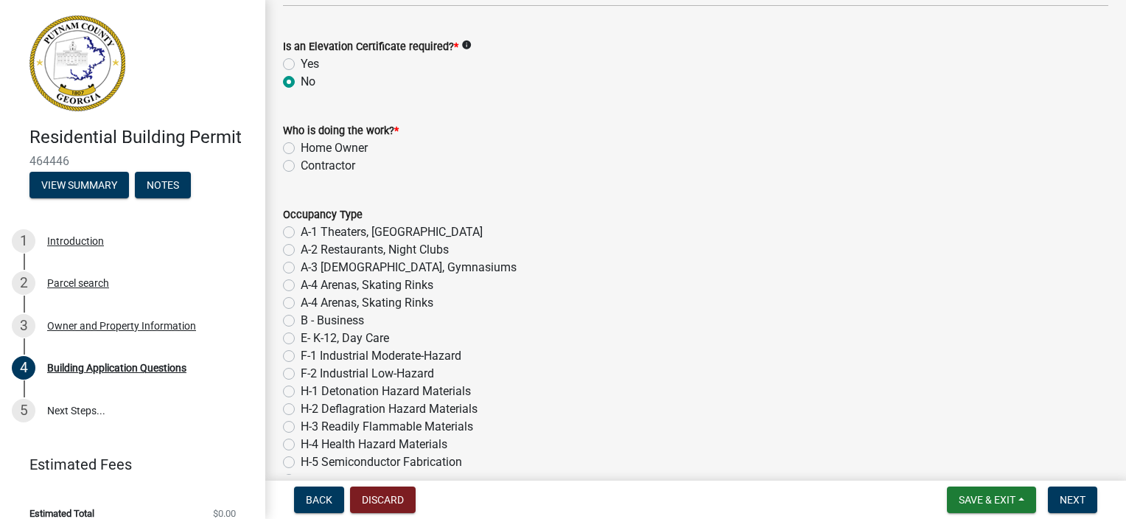
scroll to position [5748, 0]
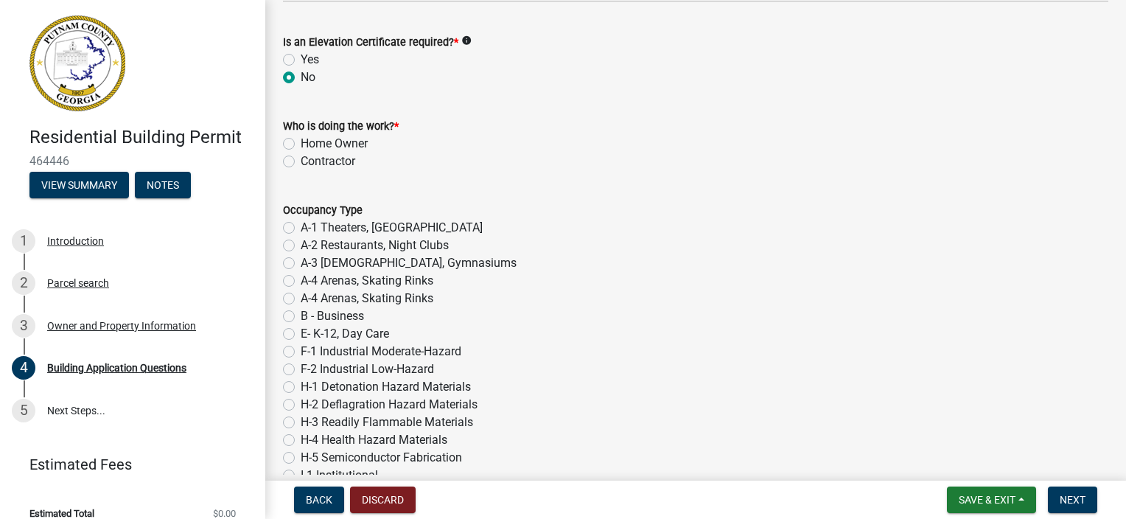
click at [301, 158] on label "Contractor" at bounding box center [328, 162] width 55 height 18
click at [301, 158] on input "Contractor" at bounding box center [306, 158] width 10 height 10
radio input "true"
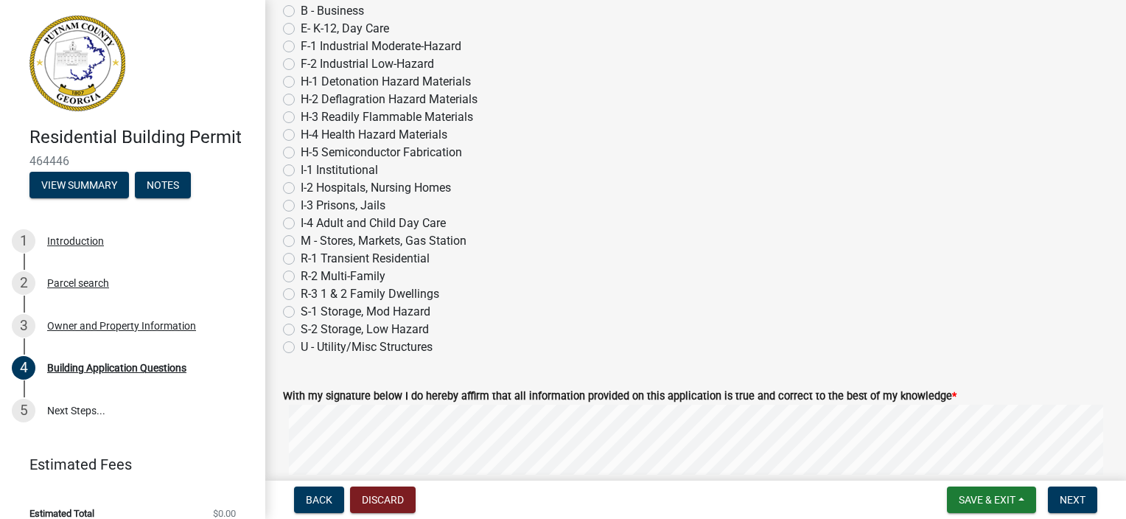
scroll to position [6116, 0]
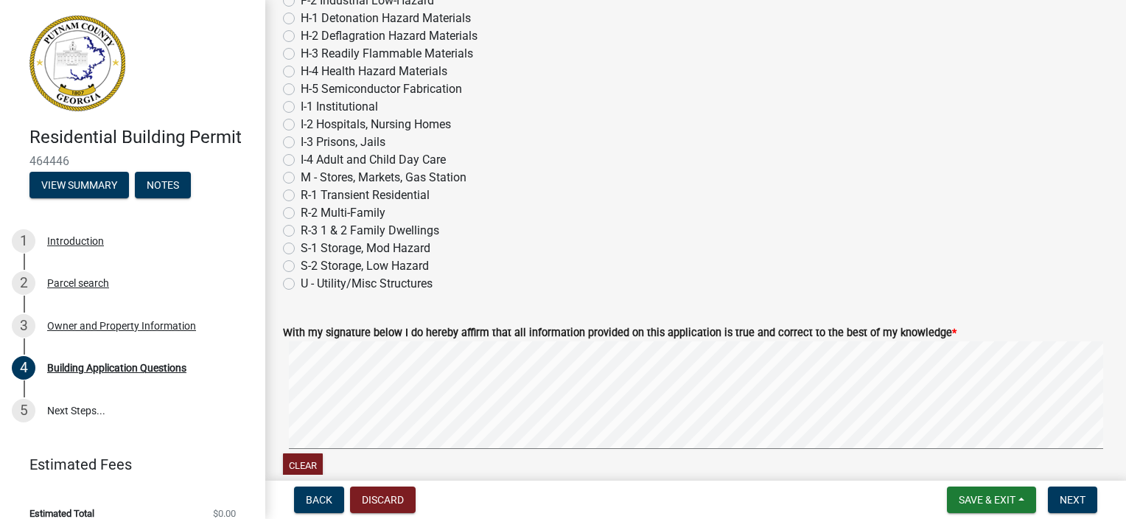
click at [301, 228] on label "R-3 1 & 2 Family Dwellings" at bounding box center [370, 231] width 139 height 18
click at [301, 228] on input "R-3 1 & 2 Family Dwellings" at bounding box center [306, 227] width 10 height 10
radio input "true"
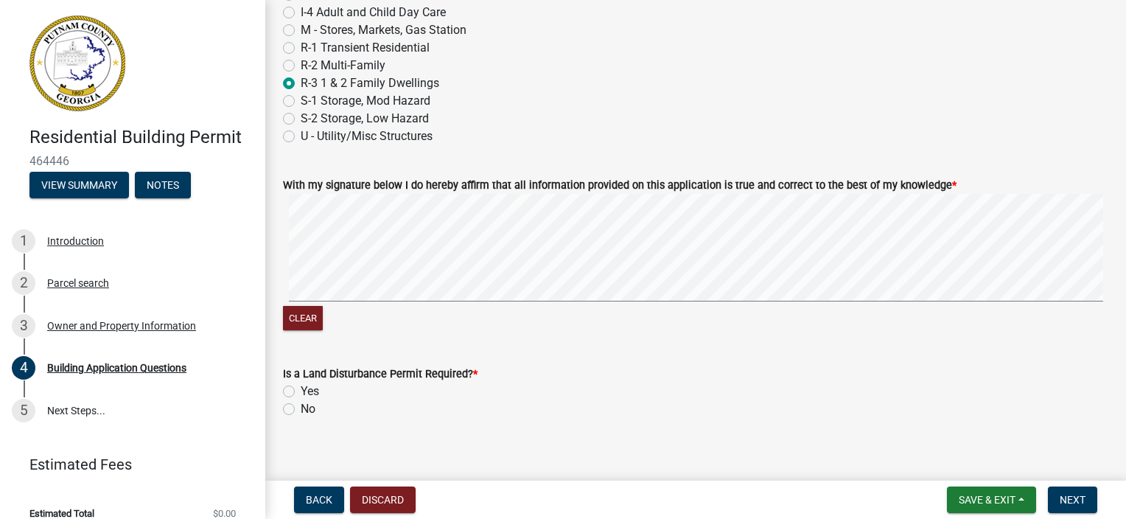
scroll to position [6277, 0]
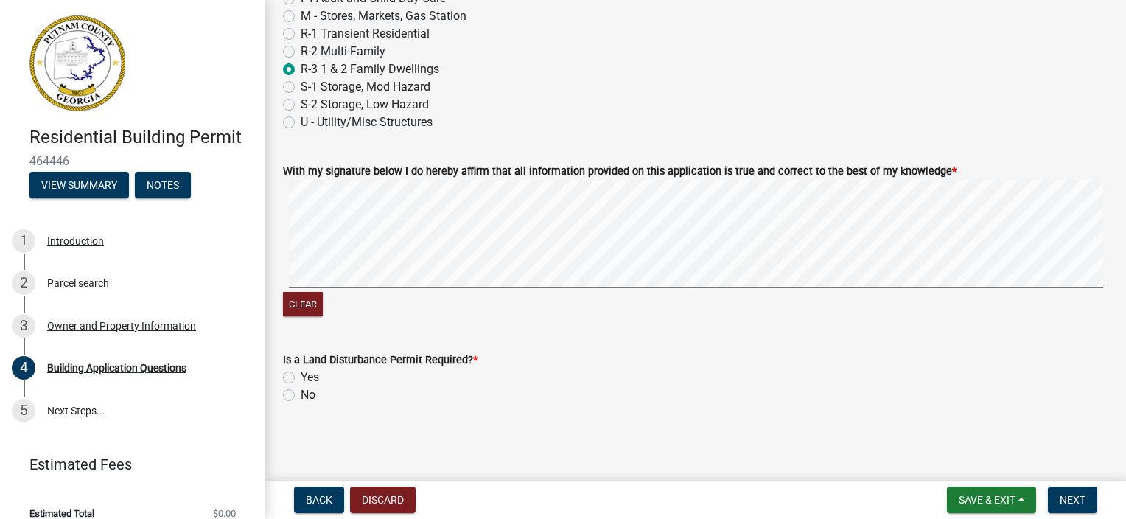
click at [301, 398] on label "No" at bounding box center [308, 395] width 15 height 18
click at [301, 396] on input "No" at bounding box center [306, 391] width 10 height 10
radio input "true"
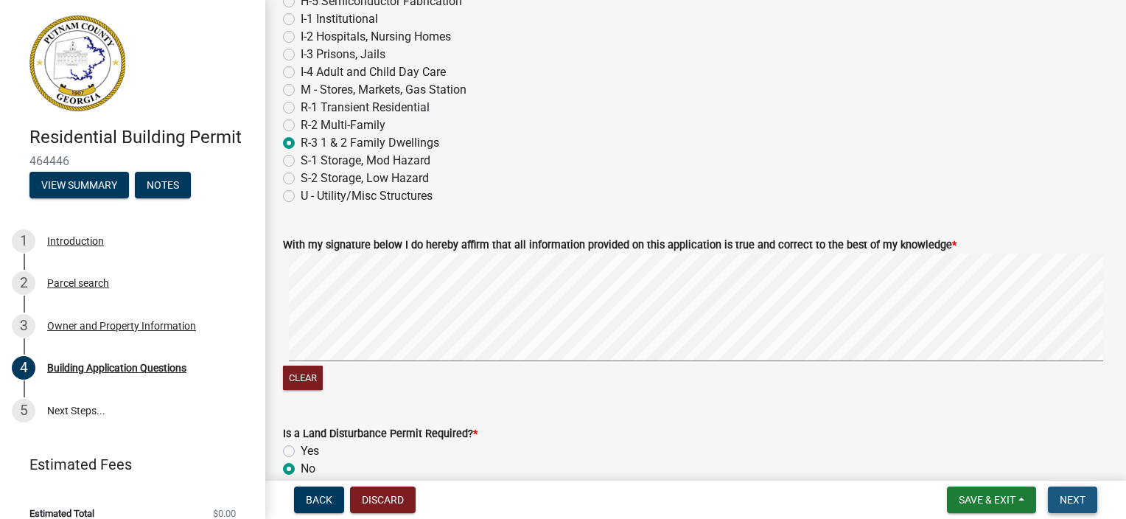
click at [1080, 495] on span "Next" at bounding box center [1073, 500] width 26 height 12
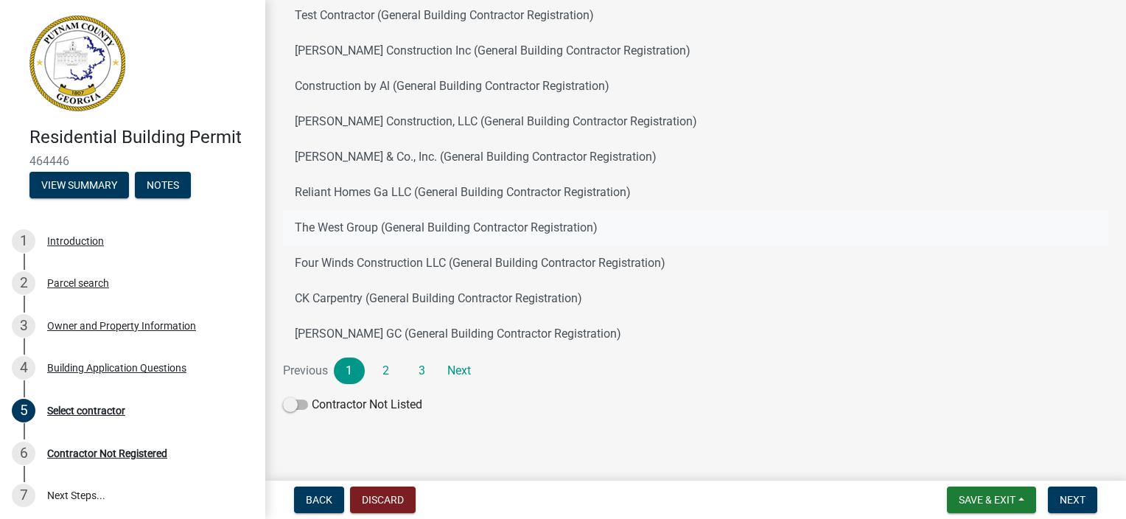
scroll to position [155, 0]
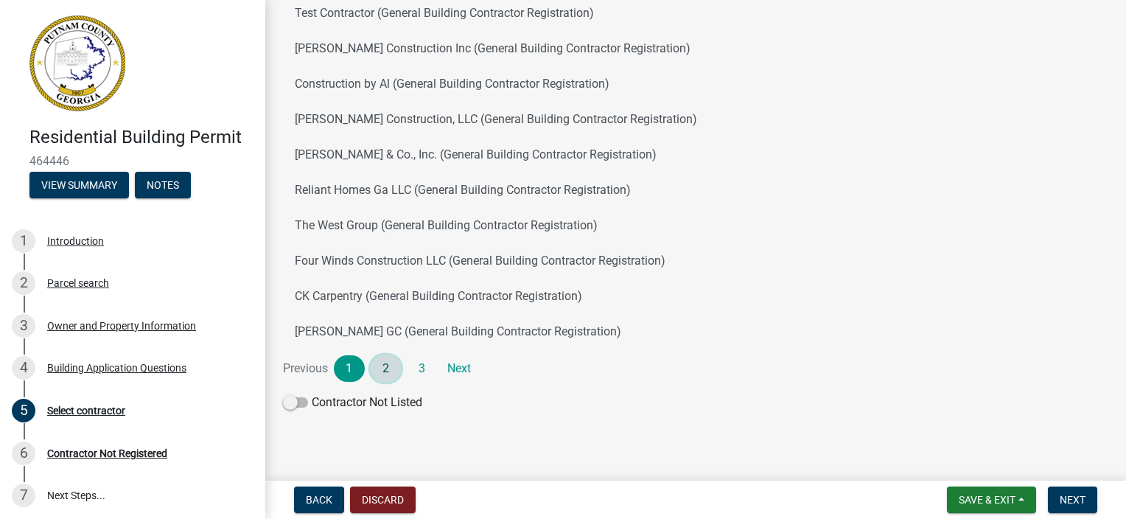
click at [377, 368] on link "2" at bounding box center [386, 368] width 31 height 27
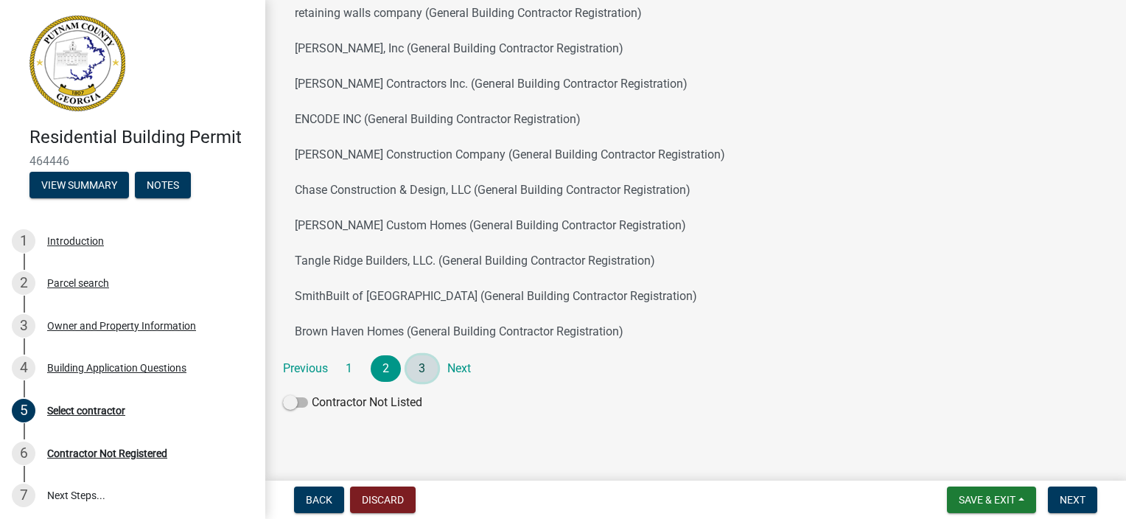
click at [430, 377] on link "3" at bounding box center [422, 368] width 31 height 27
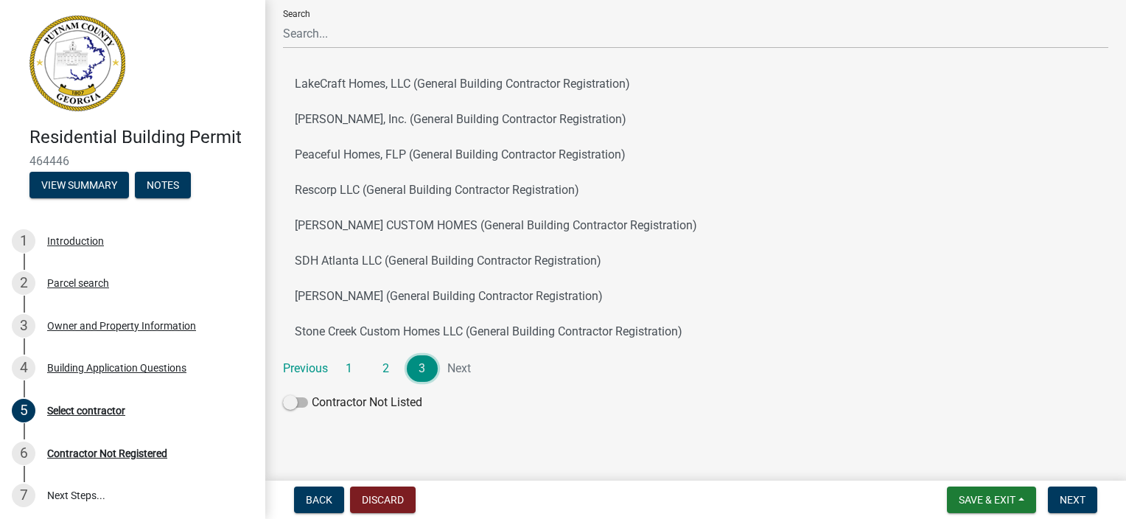
scroll to position [85, 0]
click at [382, 265] on button "SDH Atlanta LLC (General Building Contractor Registration)" at bounding box center [695, 260] width 825 height 35
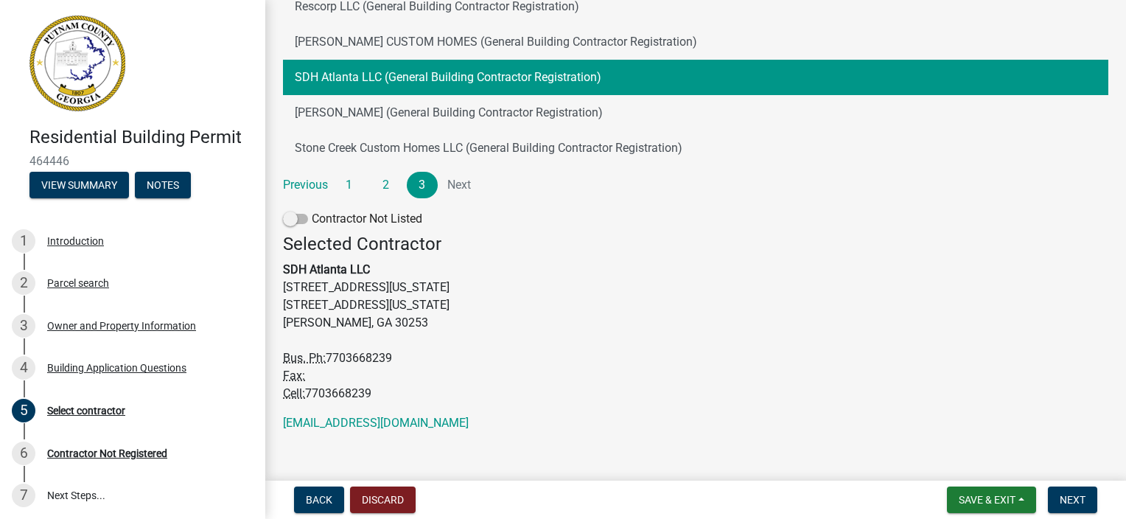
scroll to position [283, 0]
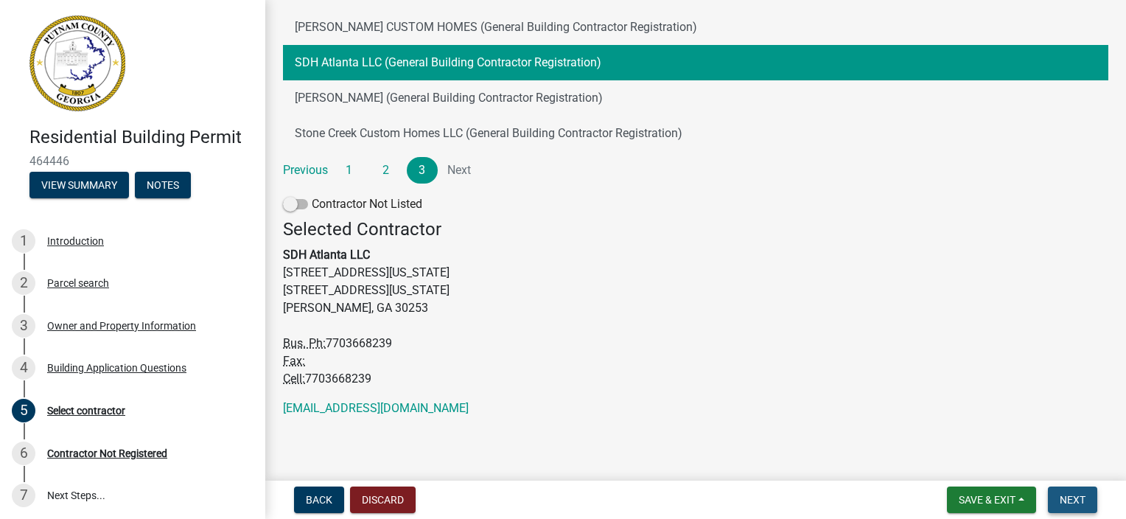
click at [1076, 500] on span "Next" at bounding box center [1073, 500] width 26 height 12
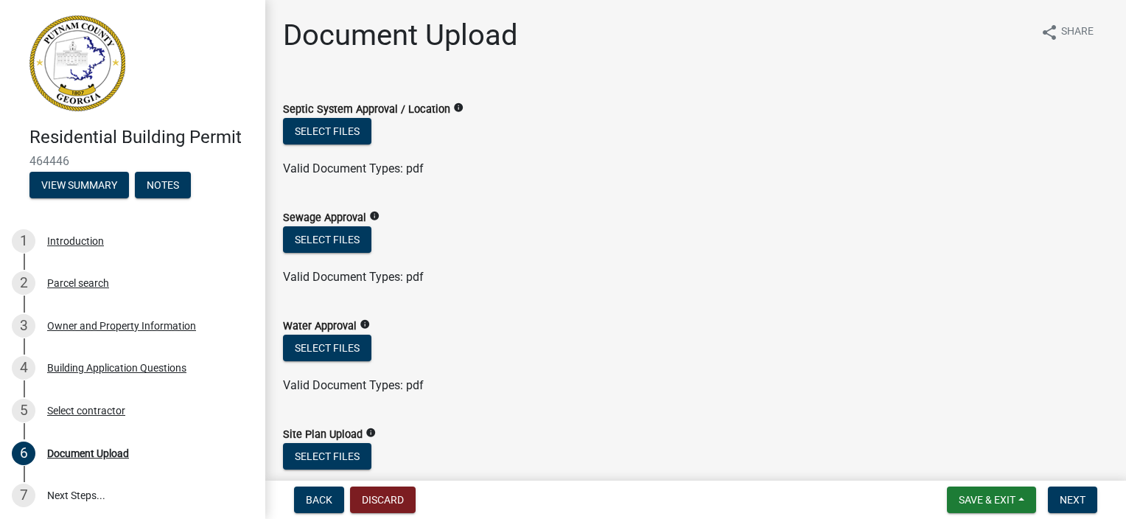
click at [657, 260] on ul at bounding box center [695, 262] width 825 height 12
click at [332, 236] on button "Select files" at bounding box center [327, 239] width 88 height 27
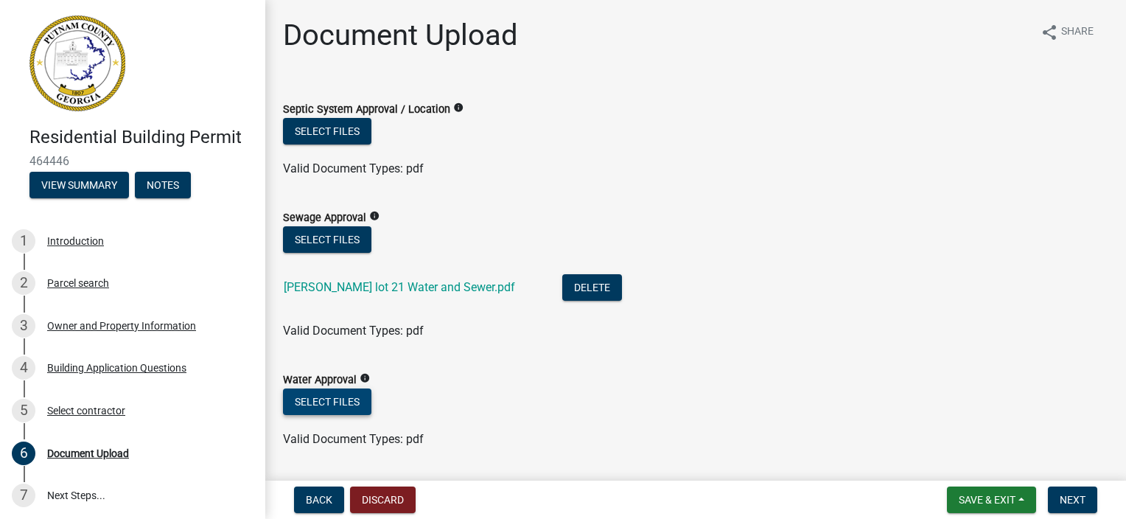
click at [340, 401] on button "Select files" at bounding box center [327, 401] width 88 height 27
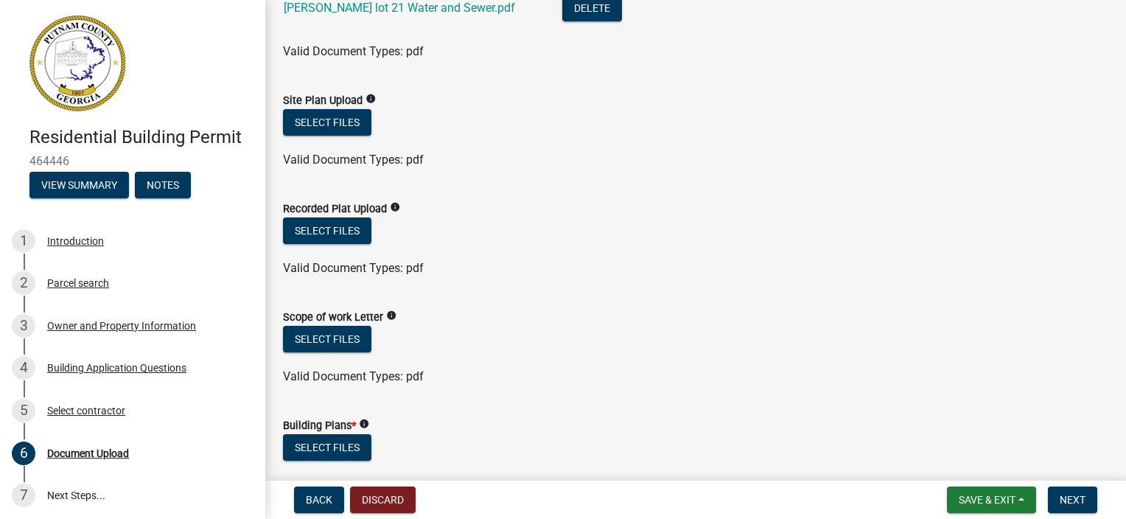
scroll to position [442, 0]
click at [343, 125] on button "Select files" at bounding box center [327, 121] width 88 height 27
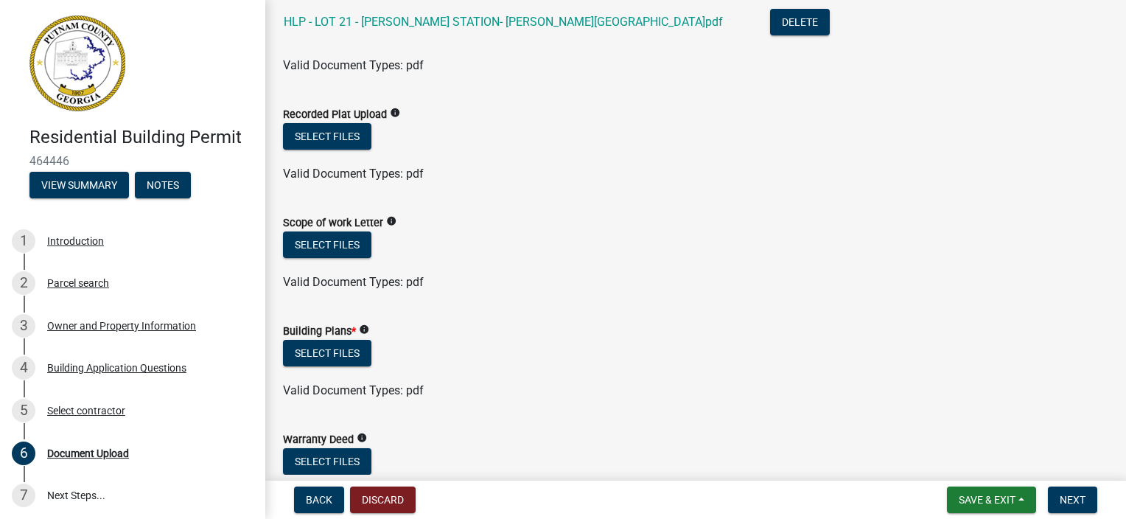
scroll to position [516, 0]
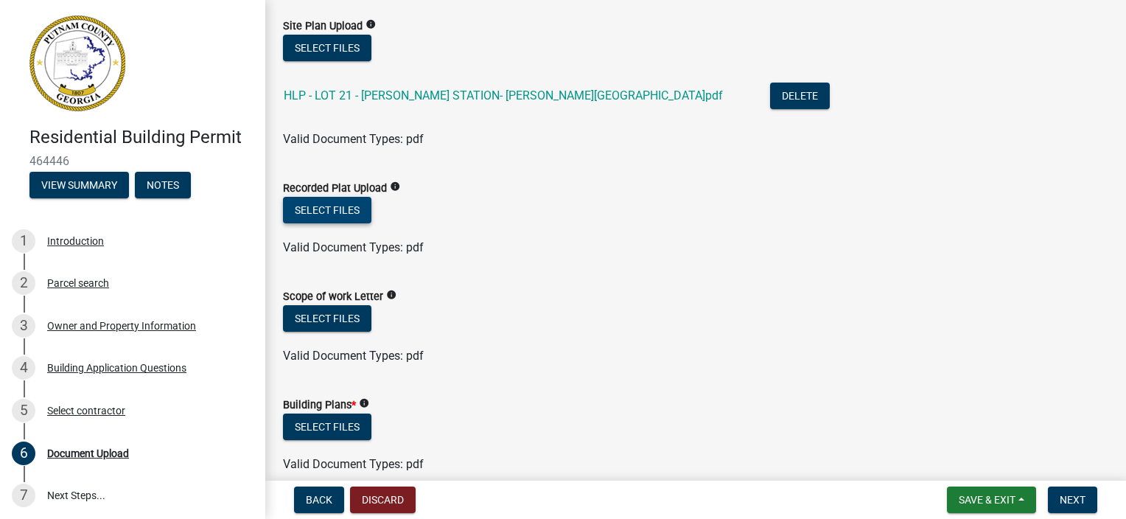
click at [343, 206] on button "Select files" at bounding box center [327, 210] width 88 height 27
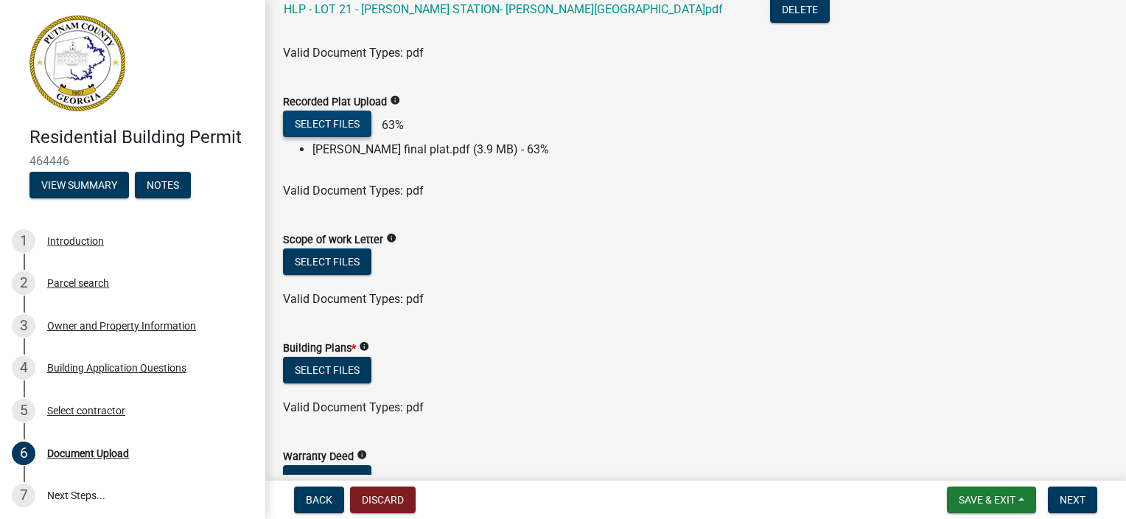
scroll to position [663, 0]
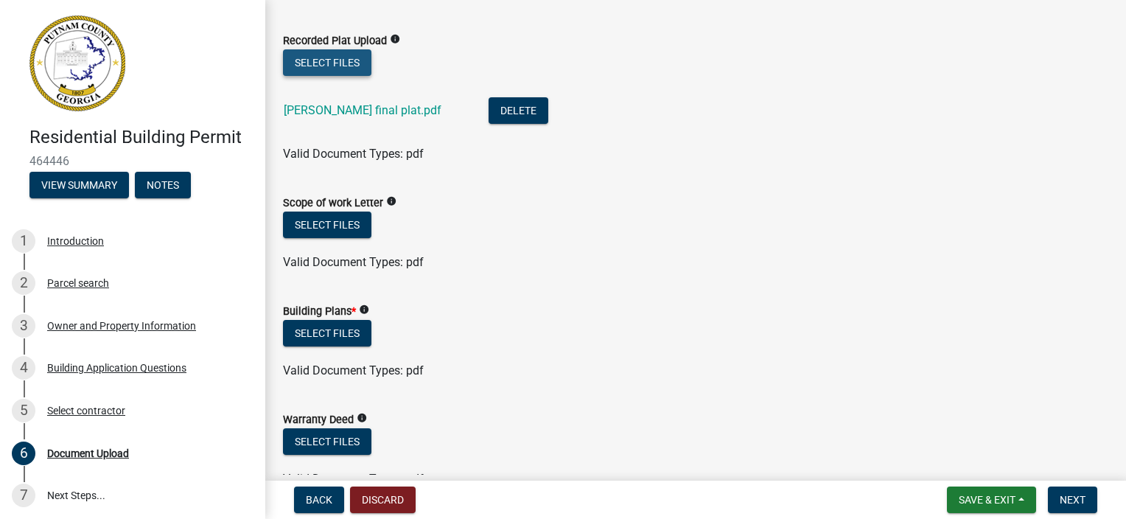
click at [357, 68] on button "Select files" at bounding box center [327, 62] width 88 height 27
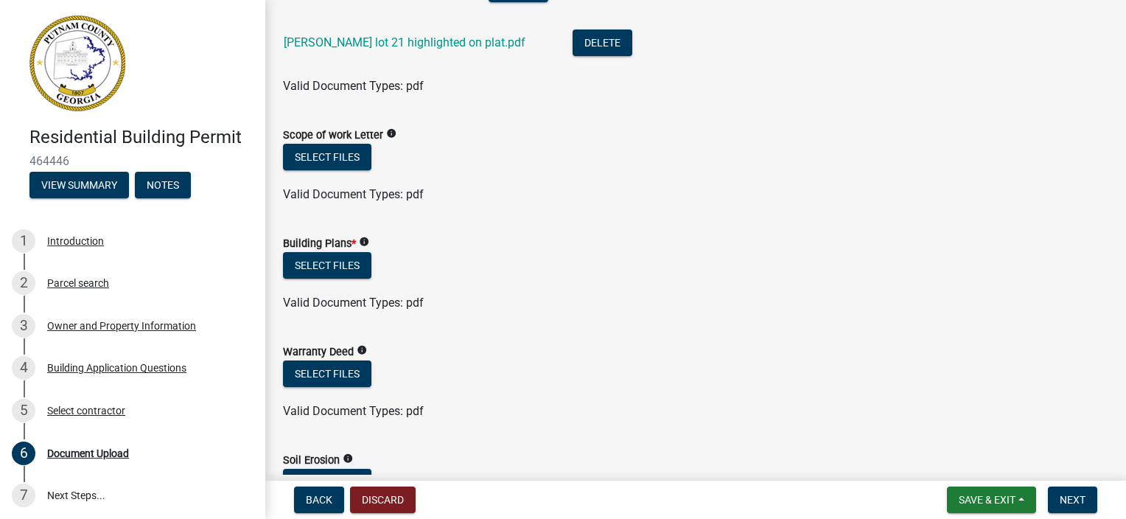
scroll to position [811, 0]
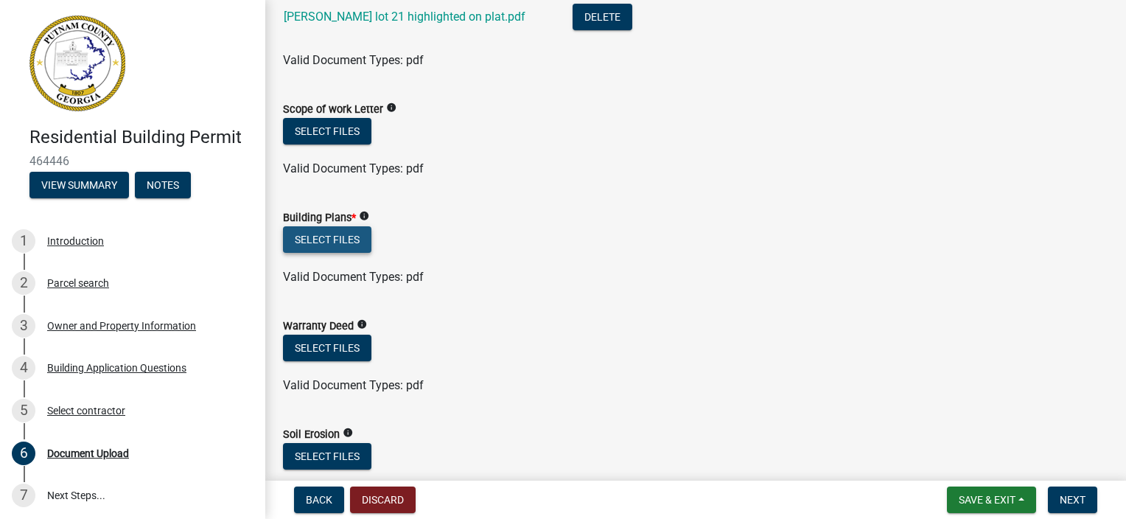
click at [352, 238] on button "Select files" at bounding box center [327, 239] width 88 height 27
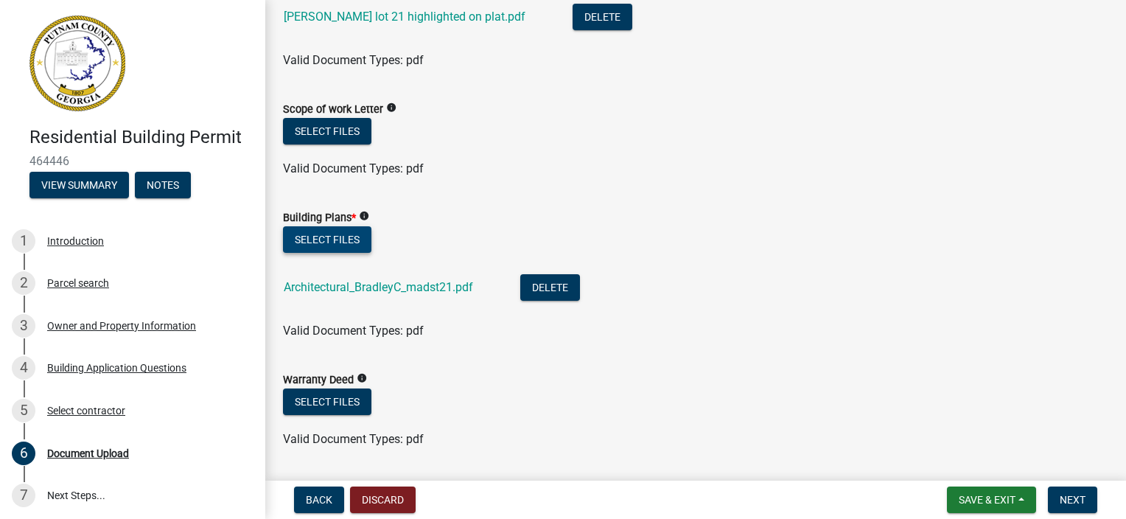
click at [320, 244] on button "Select files" at bounding box center [327, 239] width 88 height 27
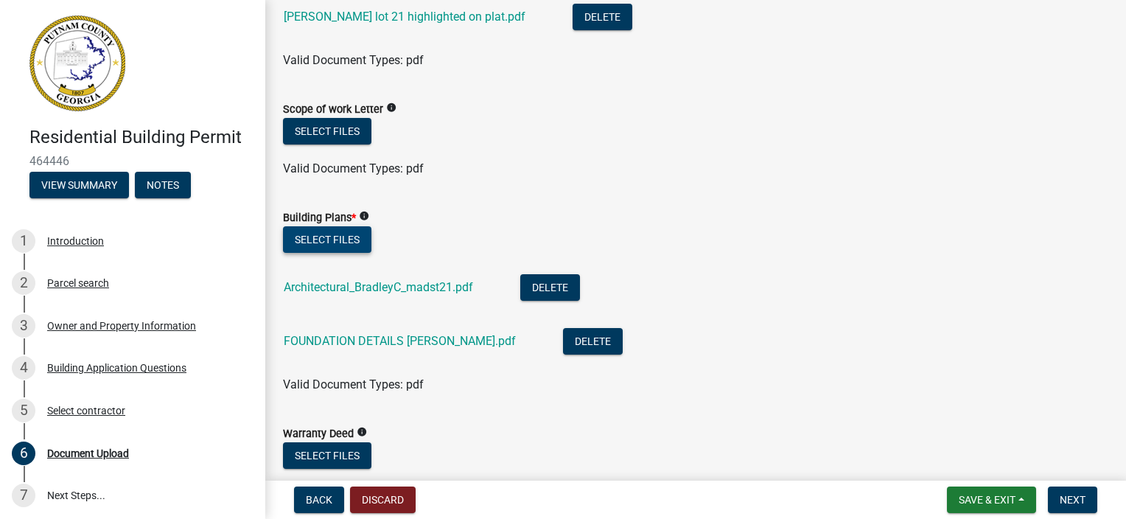
click at [337, 240] on button "Select files" at bounding box center [327, 239] width 88 height 27
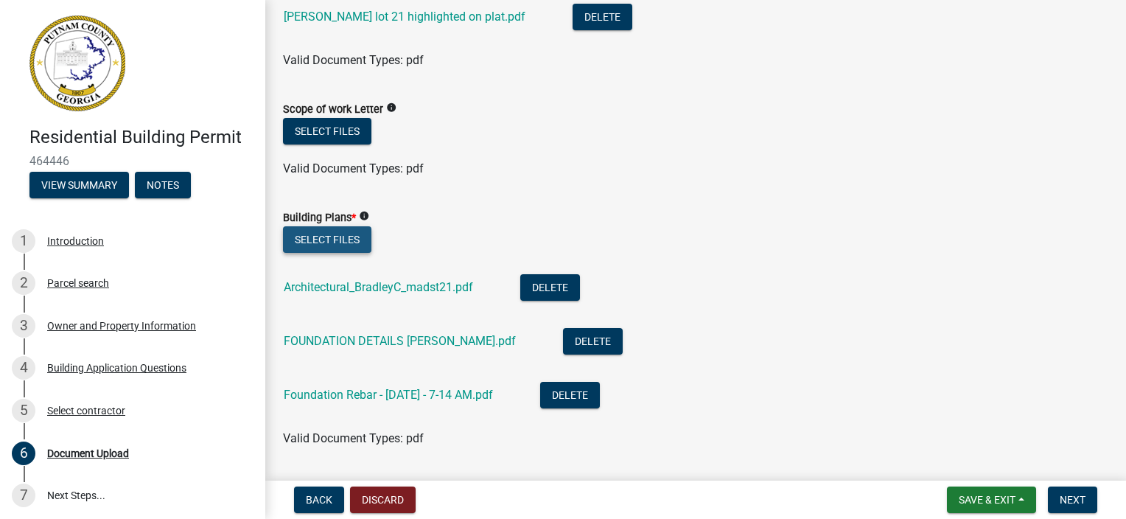
click at [309, 240] on button "Select files" at bounding box center [327, 239] width 88 height 27
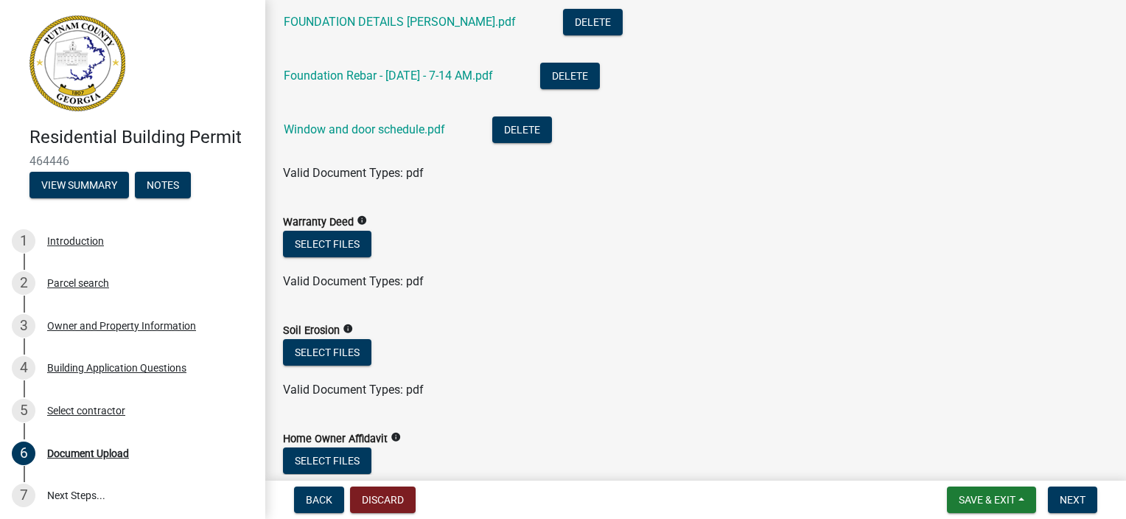
scroll to position [1179, 0]
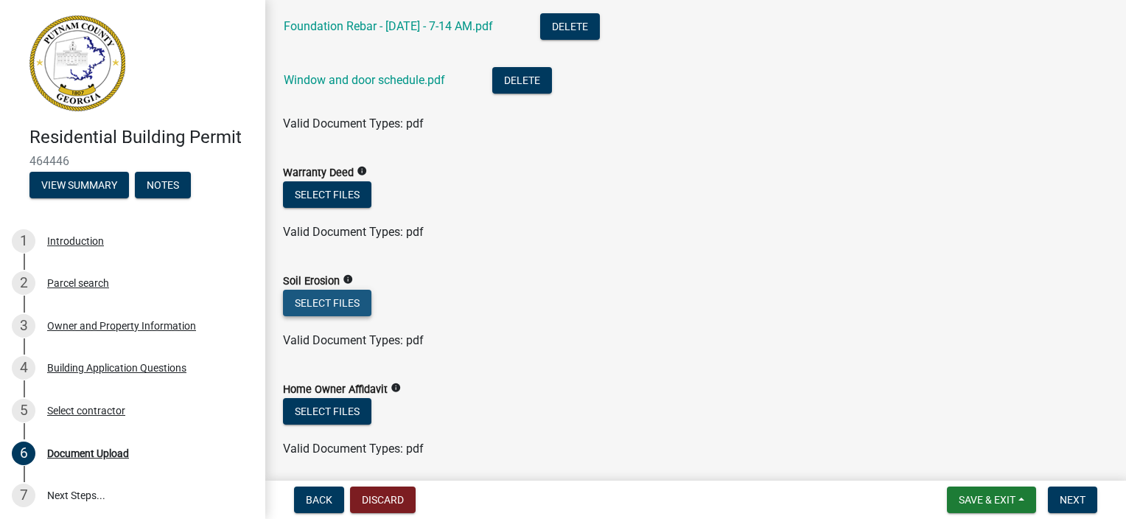
click at [365, 301] on button "Select files" at bounding box center [327, 303] width 88 height 27
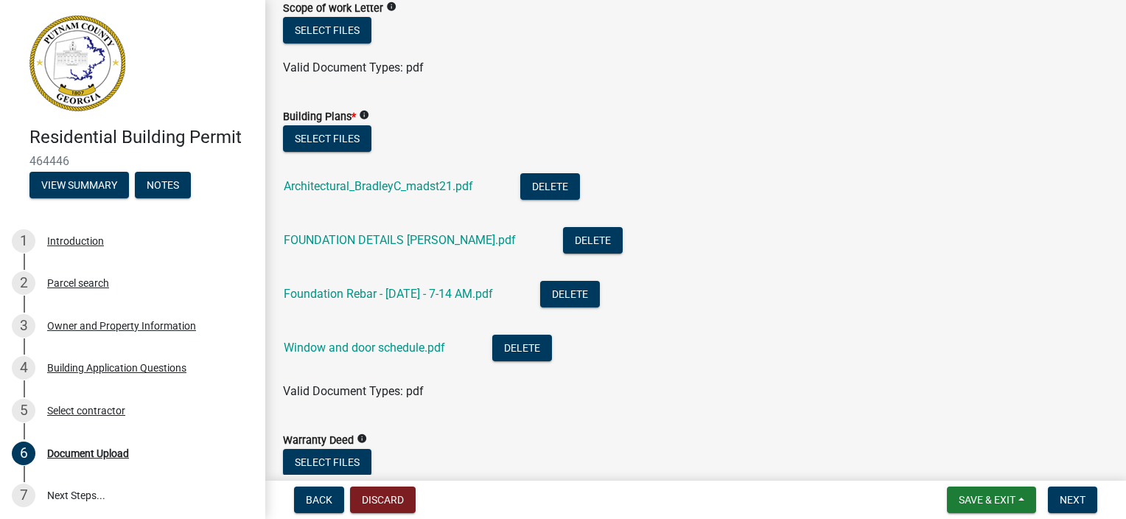
scroll to position [884, 0]
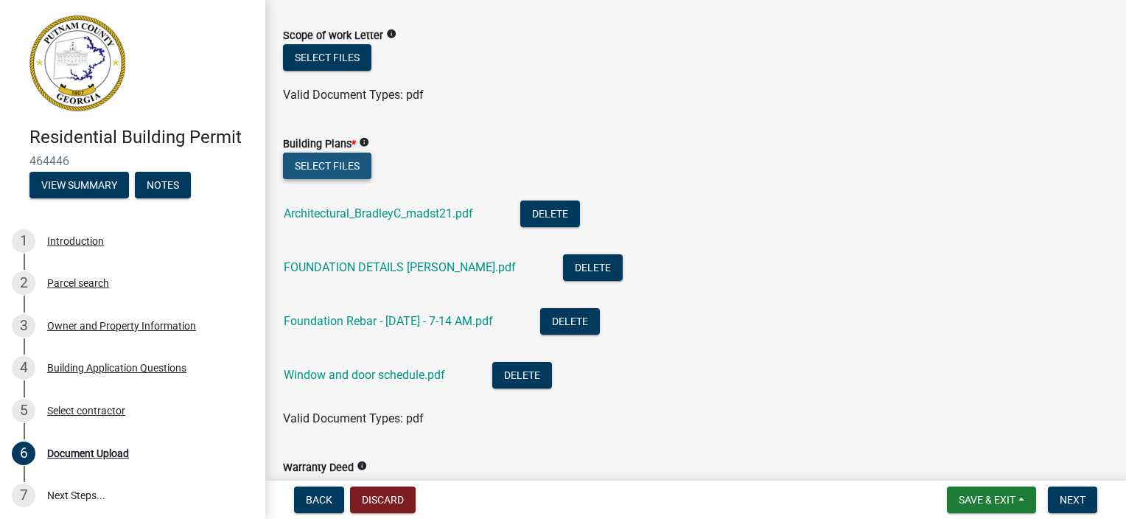
click at [302, 161] on button "Select files" at bounding box center [327, 166] width 88 height 27
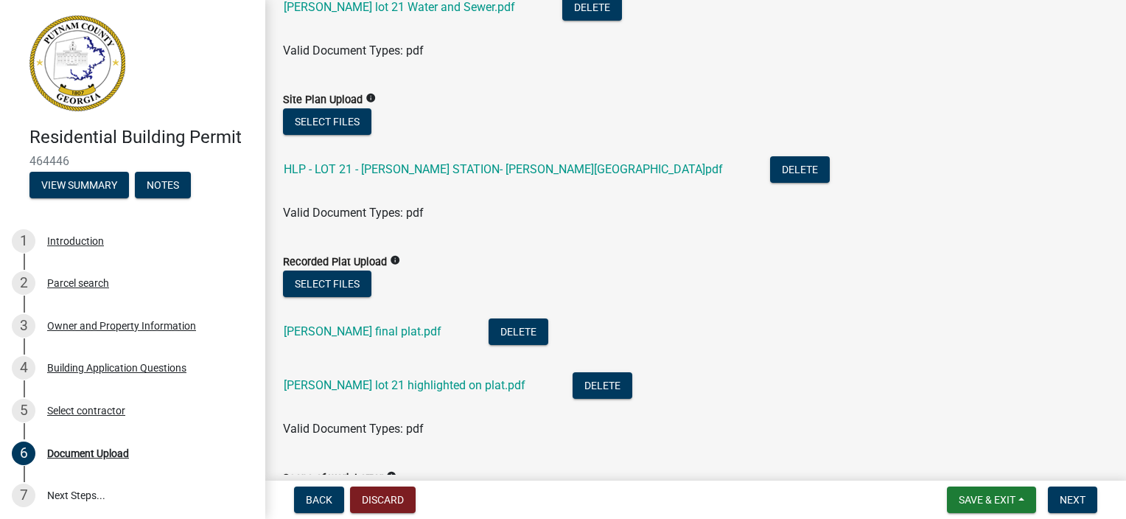
scroll to position [221, 0]
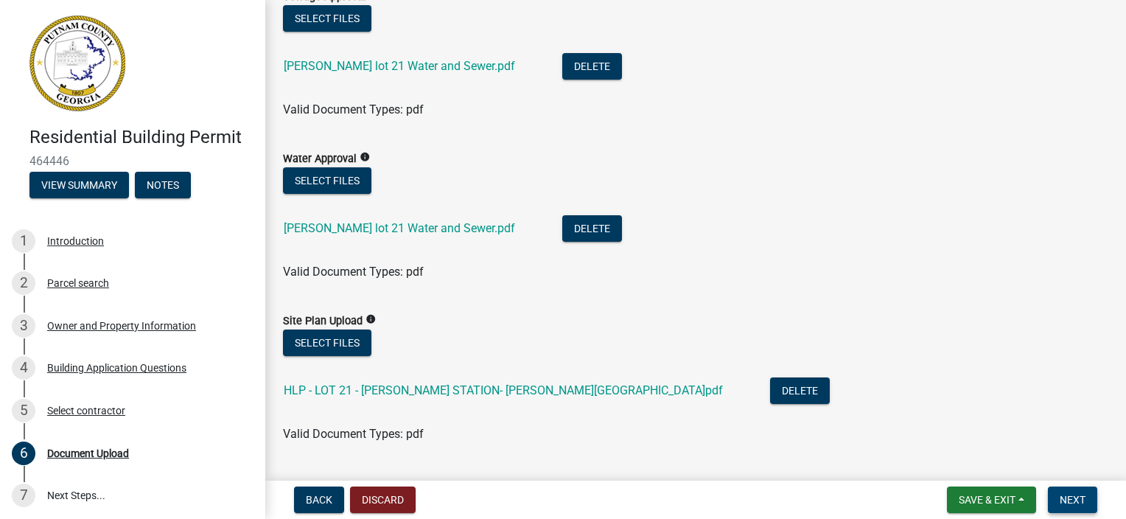
click at [1083, 494] on span "Next" at bounding box center [1073, 500] width 26 height 12
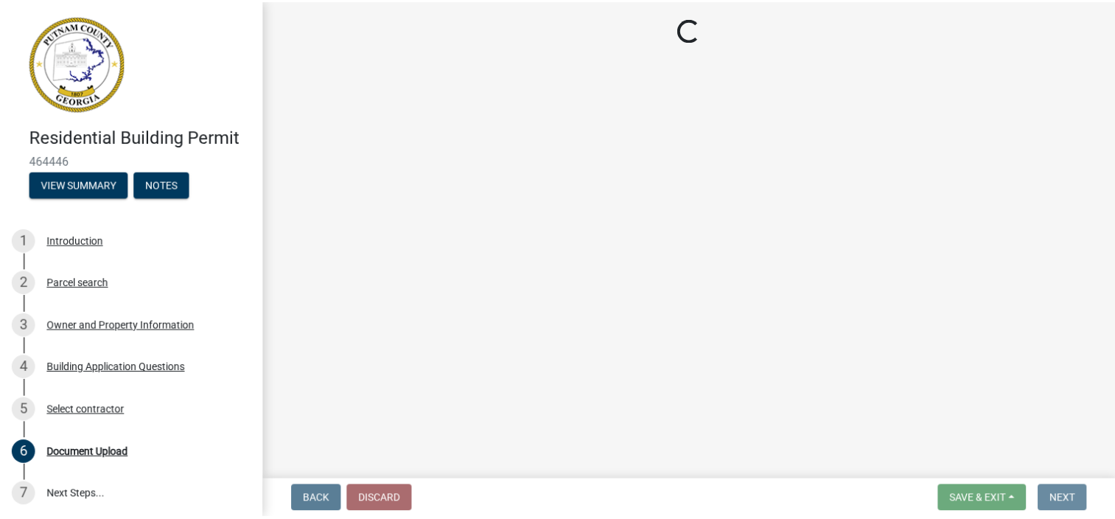
scroll to position [0, 0]
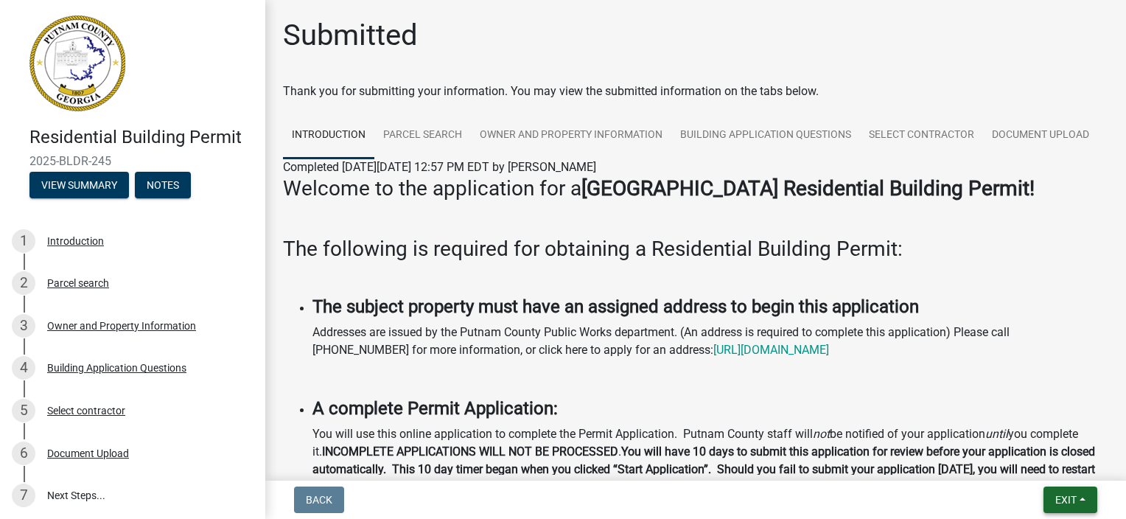
click at [1085, 492] on button "Exit" at bounding box center [1070, 499] width 54 height 27
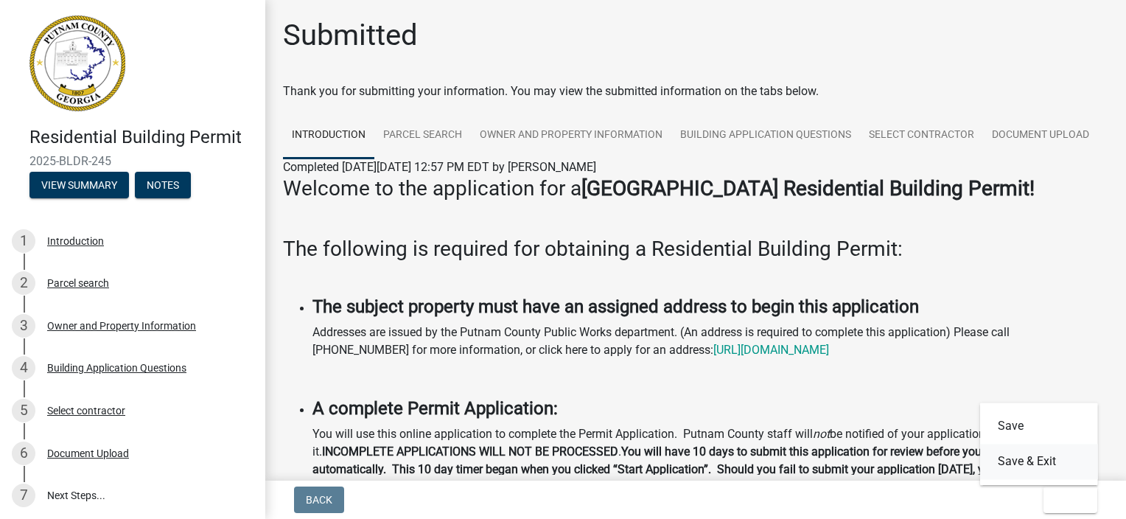
click at [1035, 465] on button "Save & Exit" at bounding box center [1039, 461] width 118 height 35
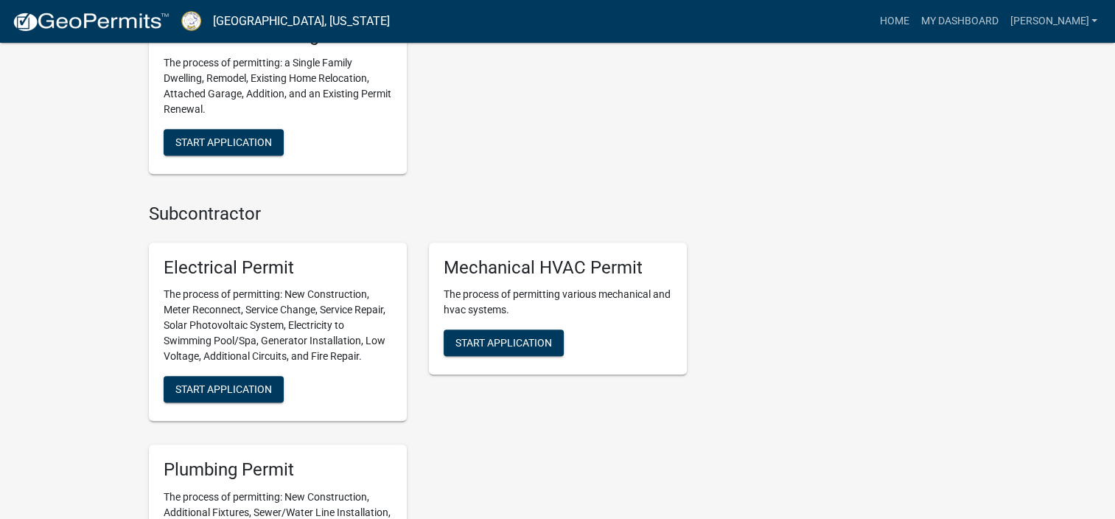
scroll to position [1032, 0]
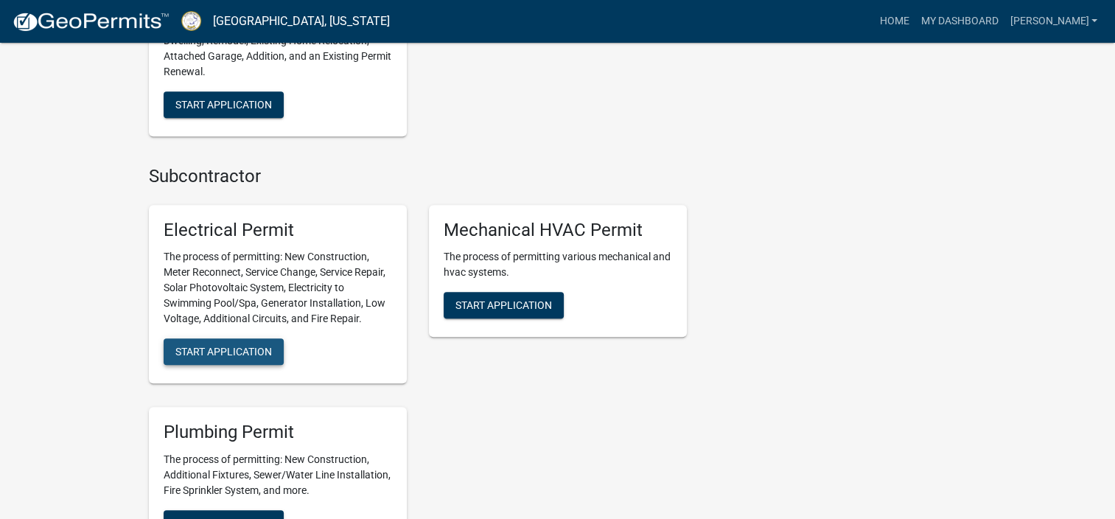
click at [251, 354] on span "Start Application" at bounding box center [223, 352] width 97 height 12
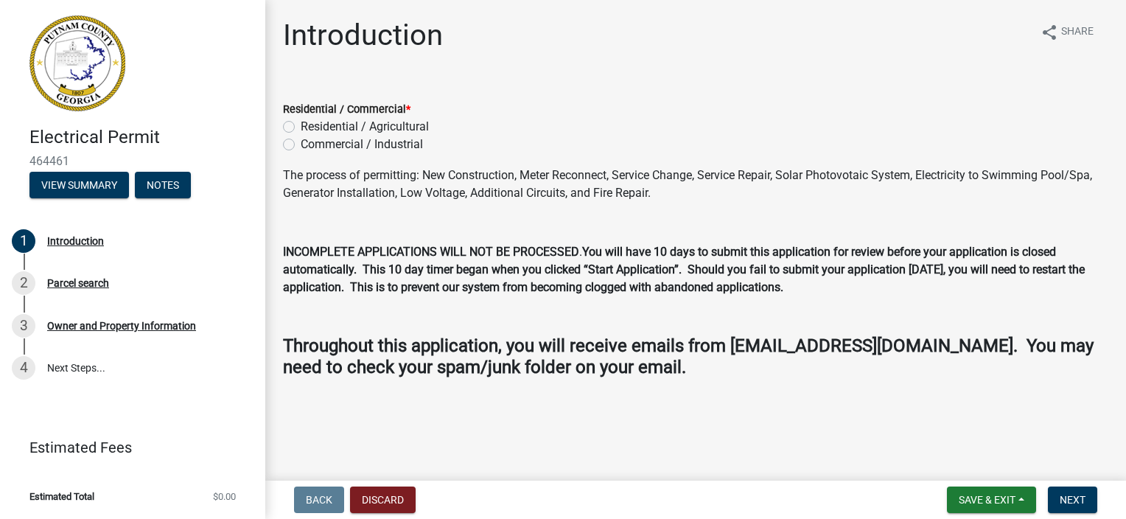
click at [301, 128] on label "Residential / Agricultural" at bounding box center [365, 127] width 128 height 18
click at [301, 127] on input "Residential / Agricultural" at bounding box center [306, 123] width 10 height 10
radio input "true"
click at [1077, 502] on span "Next" at bounding box center [1073, 500] width 26 height 12
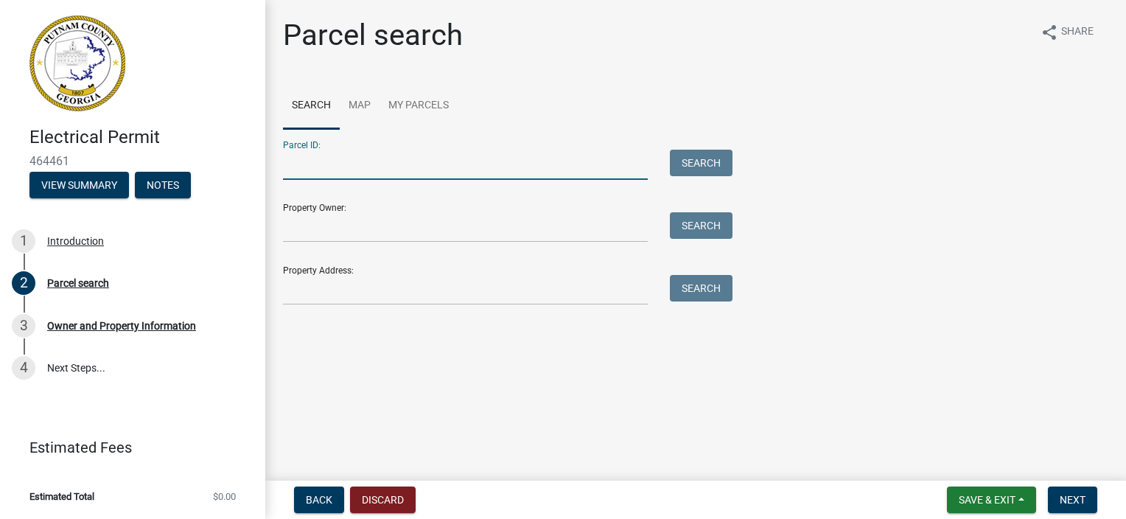
click at [321, 163] on input "Parcel ID:" at bounding box center [465, 165] width 365 height 30
type input "106b021"
type input "135 creekside road"
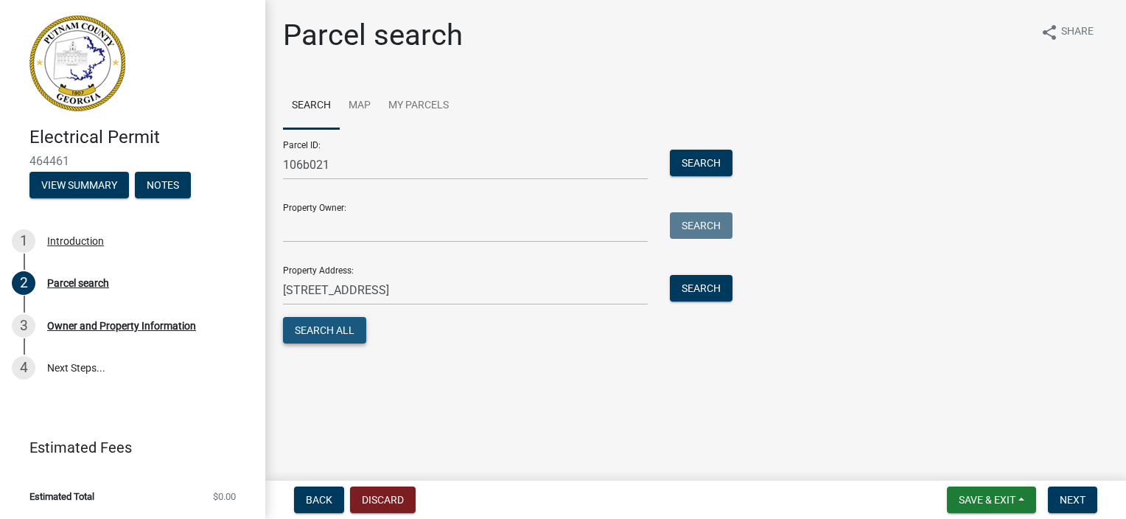
click at [351, 331] on button "Search All" at bounding box center [324, 330] width 83 height 27
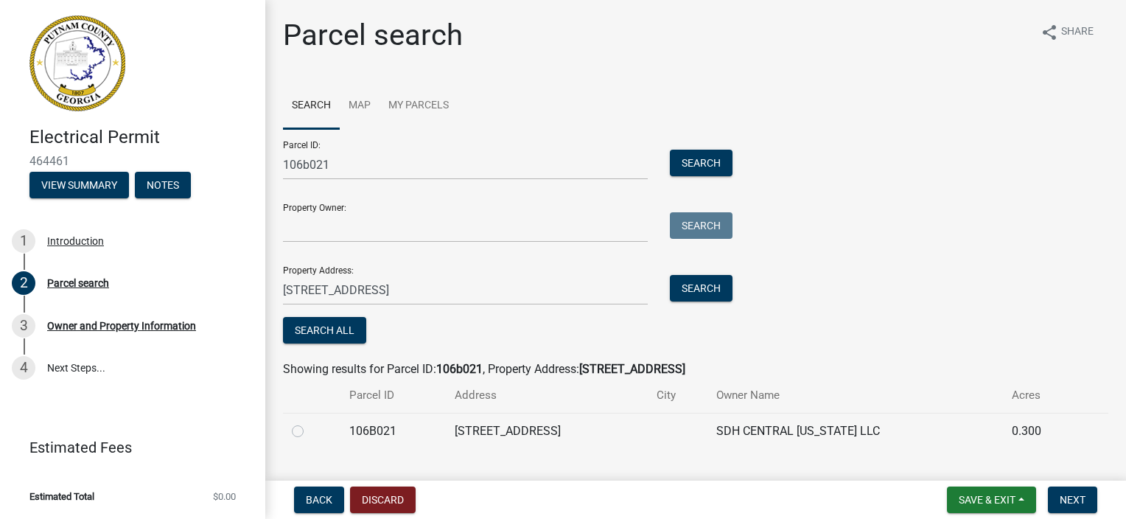
click at [309, 422] on label at bounding box center [309, 422] width 0 height 0
click at [309, 424] on input "radio" at bounding box center [314, 427] width 10 height 10
radio input "true"
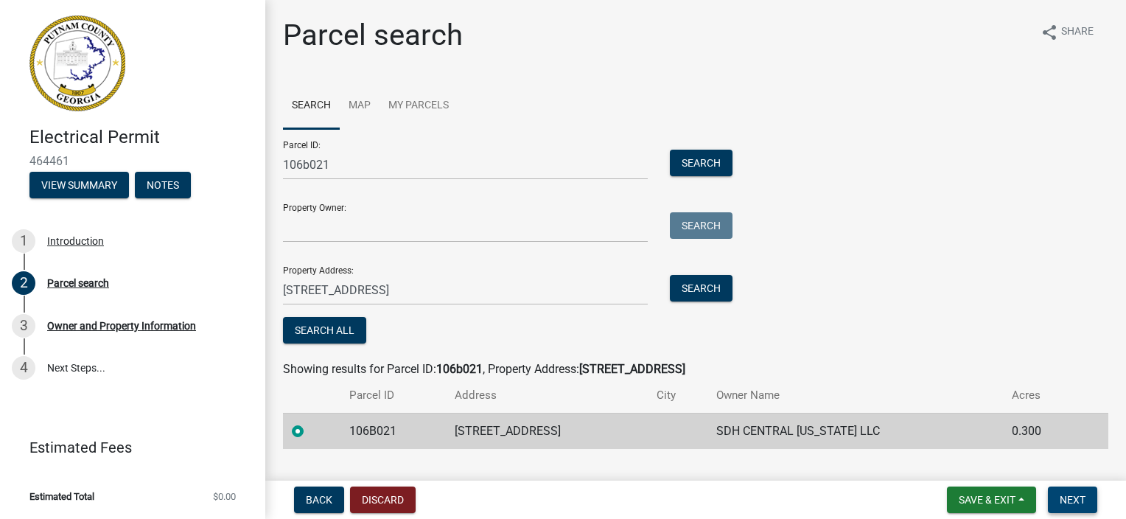
click at [1063, 503] on span "Next" at bounding box center [1073, 500] width 26 height 12
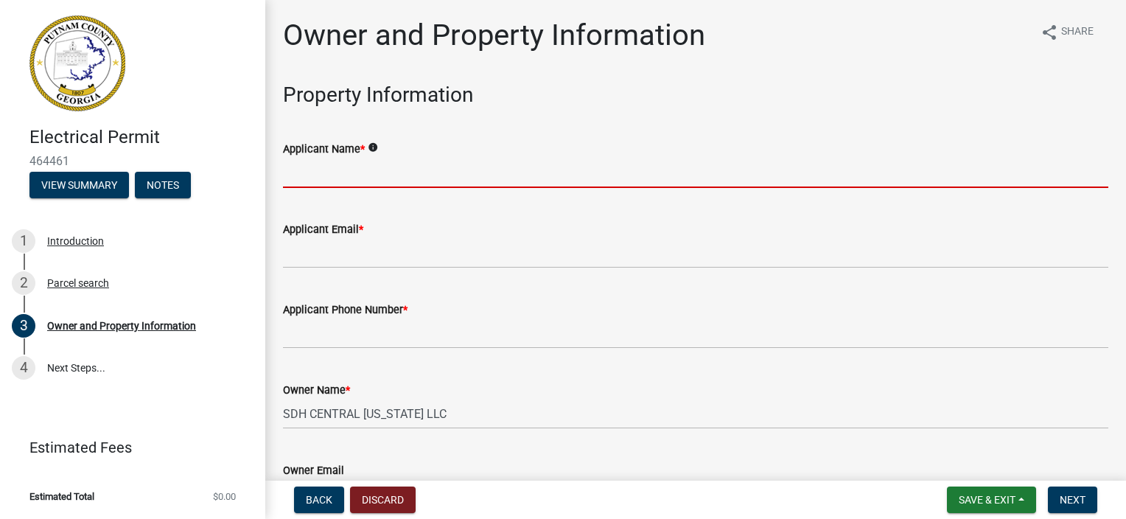
click at [333, 175] on input "Applicant Name *" at bounding box center [695, 173] width 825 height 30
type input "John Dover"
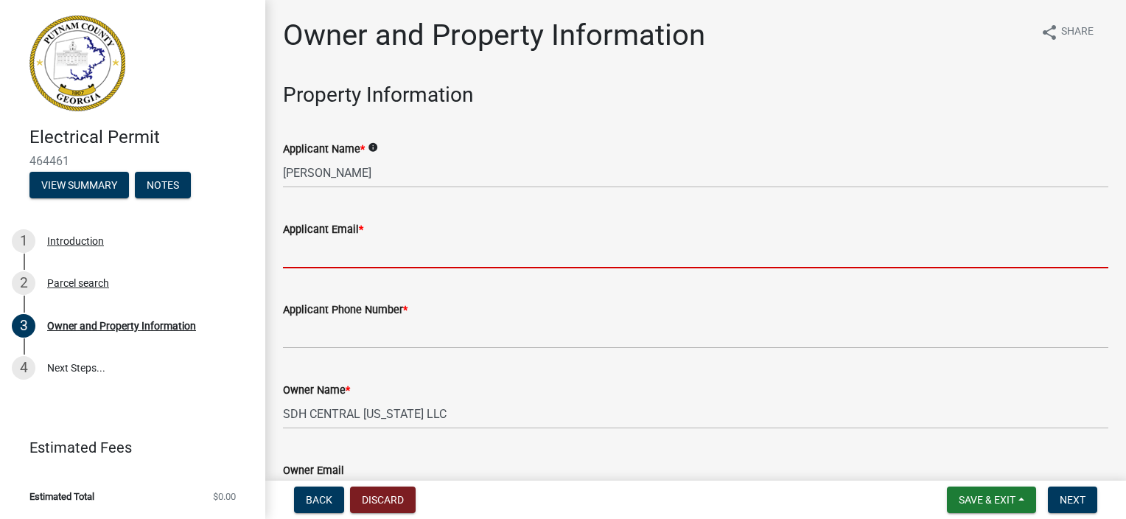
click at [353, 263] on input "Applicant Email *" at bounding box center [695, 253] width 825 height 30
type input "smith@doverelectric.net"
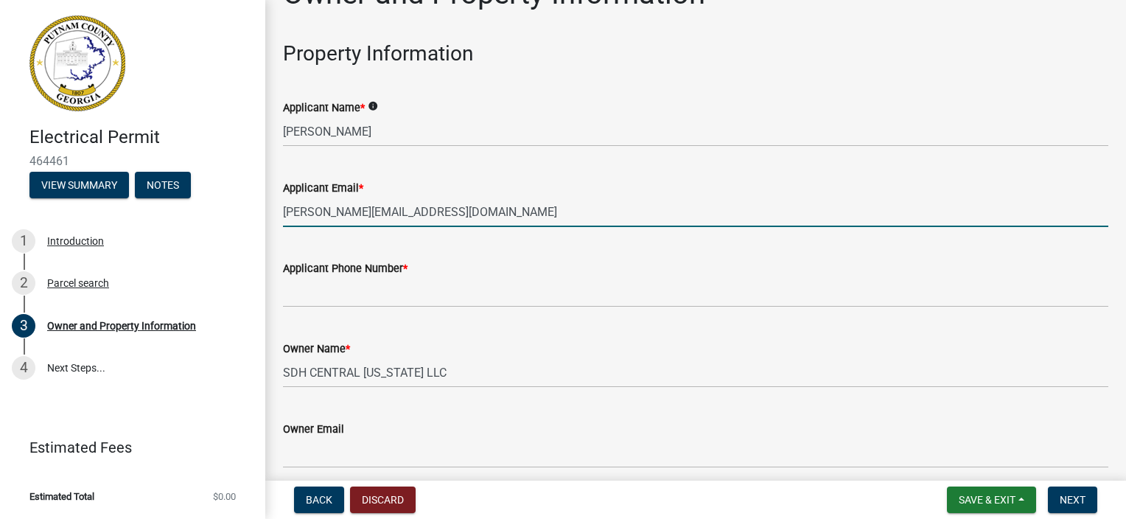
scroll to position [74, 0]
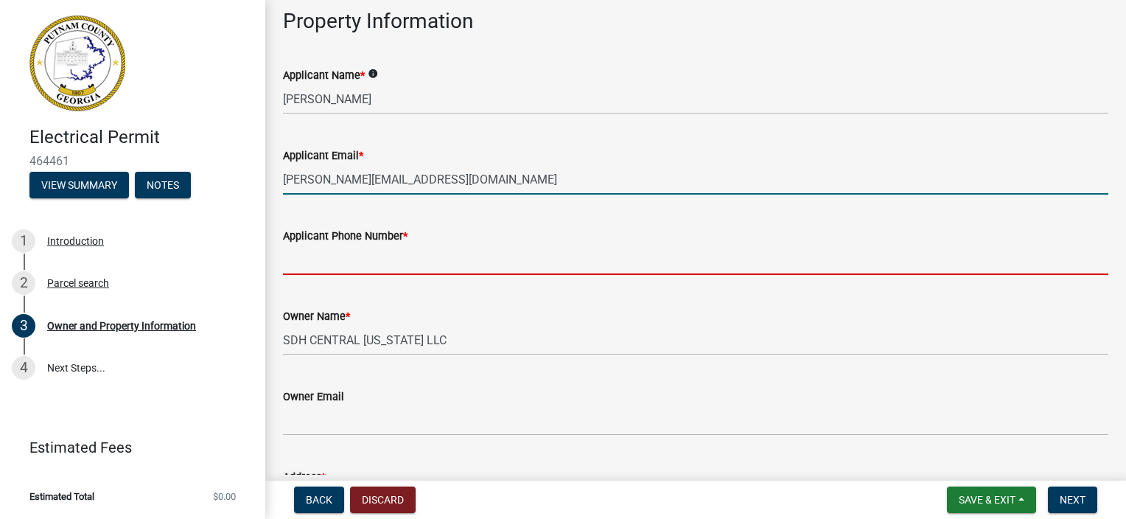
click at [363, 262] on input "Applicant Phone Number *" at bounding box center [695, 260] width 825 height 30
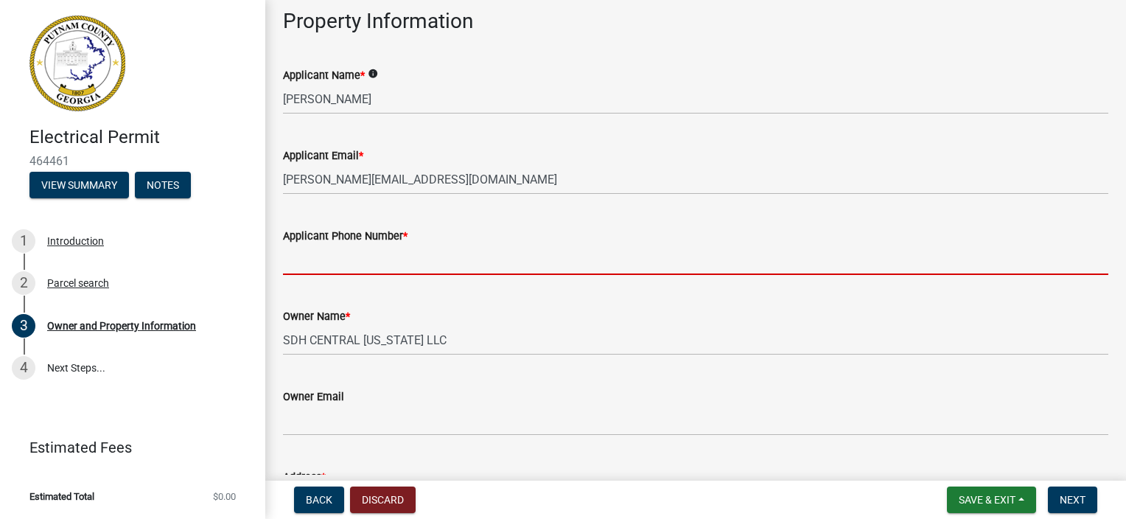
type input "7706706718"
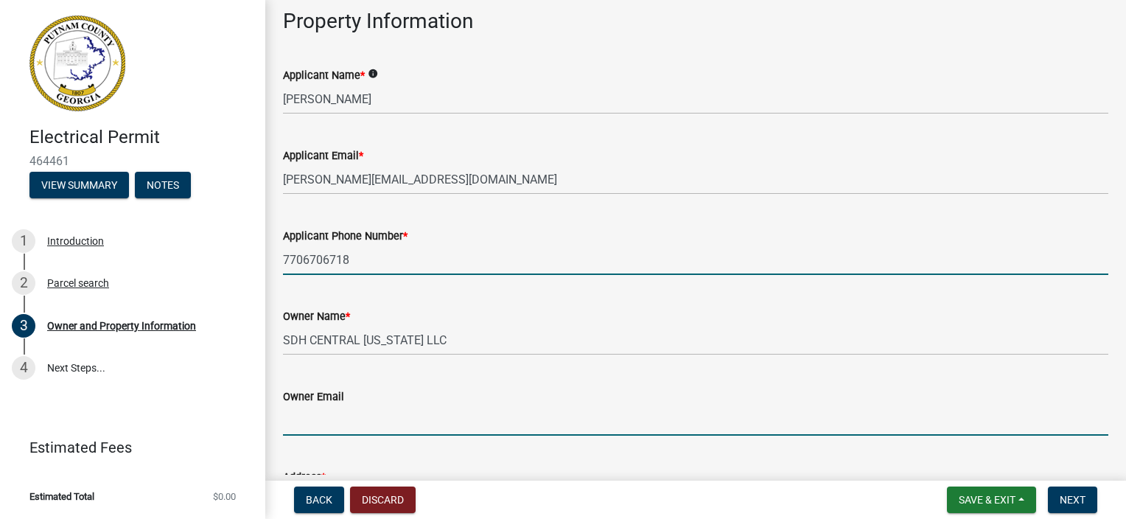
type input "smith@doverelectric.net"
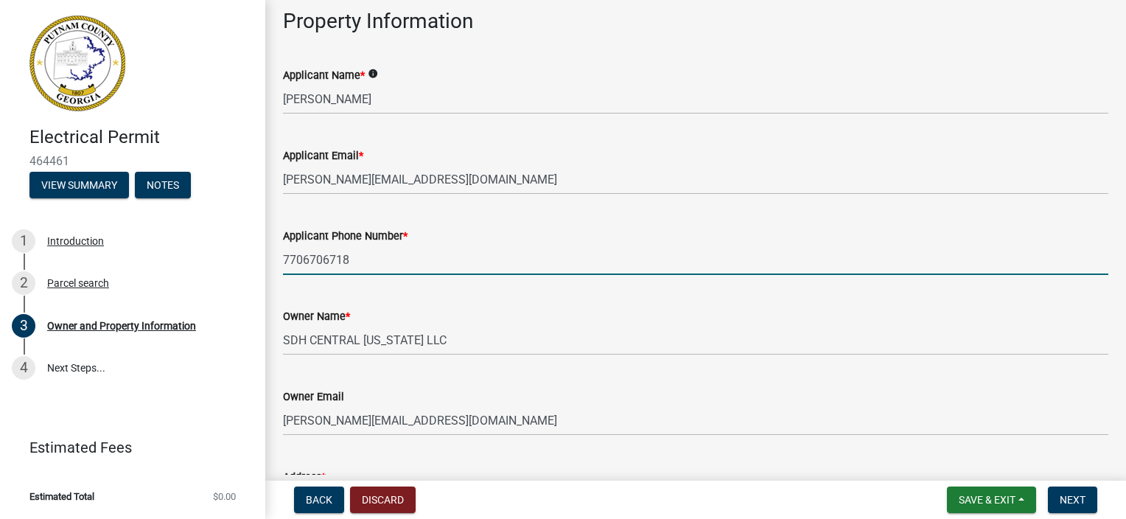
type input "7703668239"
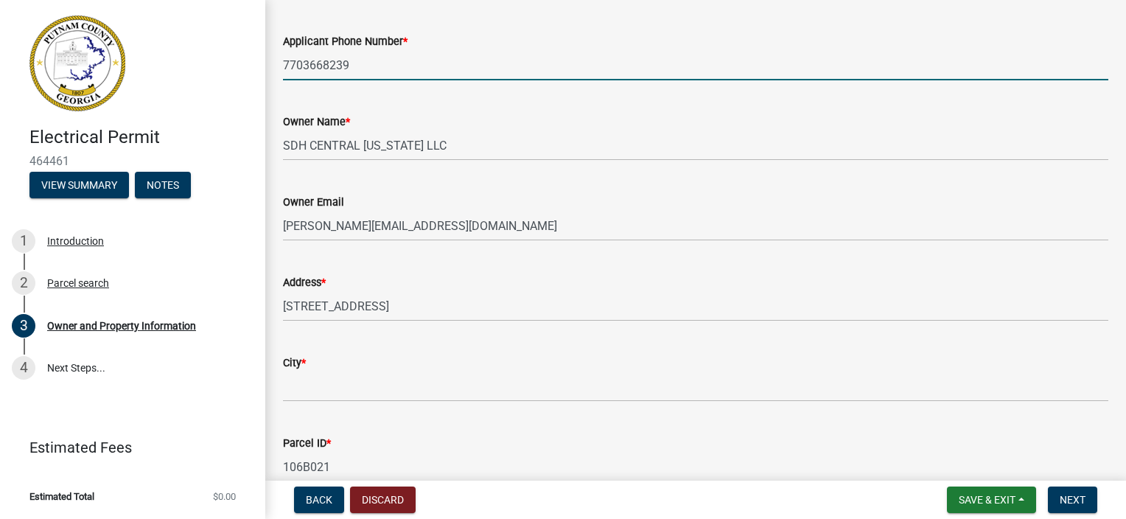
scroll to position [295, 0]
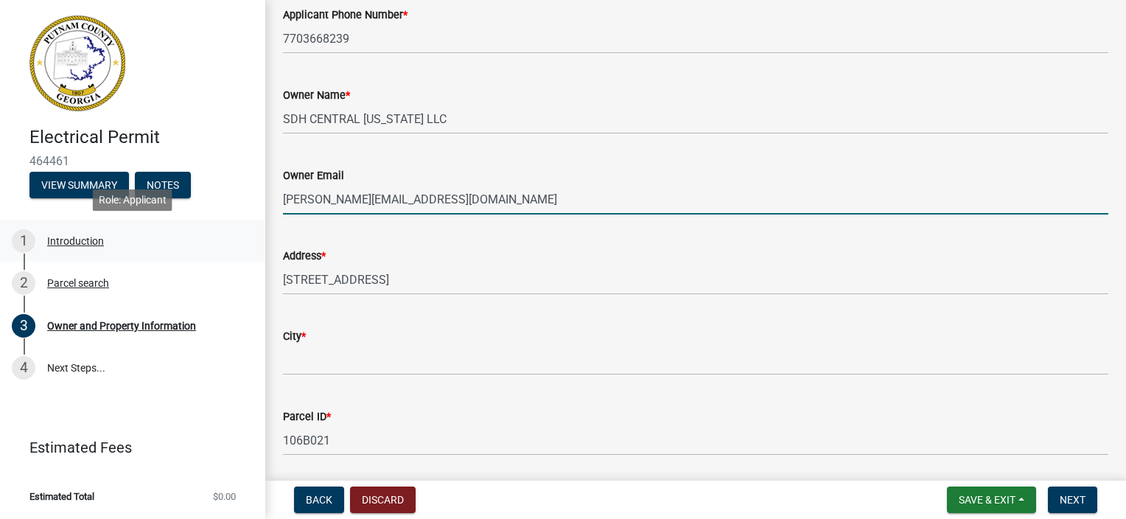
drag, startPoint x: 416, startPoint y: 200, endPoint x: 234, endPoint y: 224, distance: 183.5
click at [234, 224] on div "Electrical Permit 464461 View Summary Notes 1 Introduction 2 Parcel search 3 Ow…" at bounding box center [563, 259] width 1126 height 519
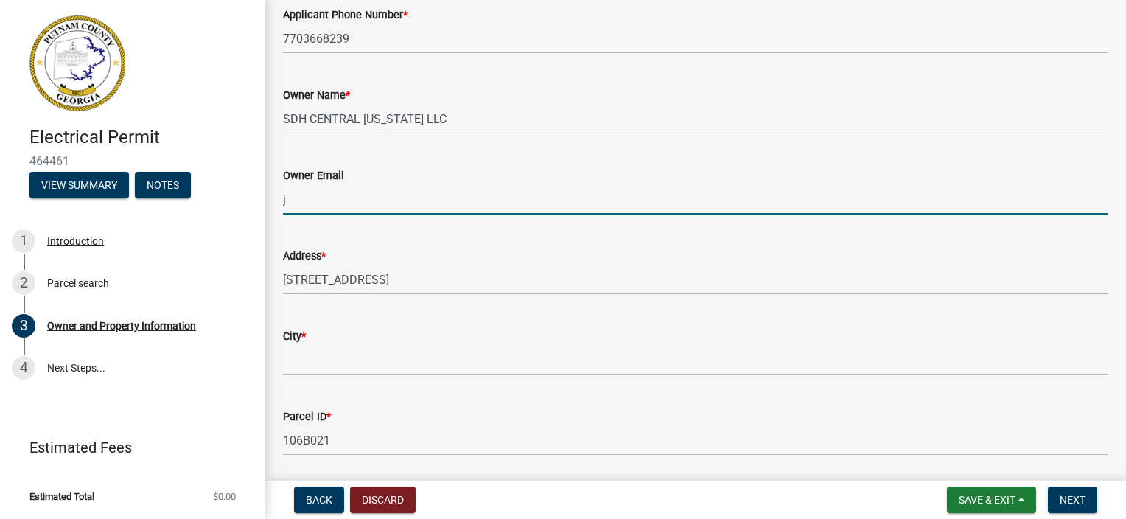
type input "jadkins@smithdouglas.com"
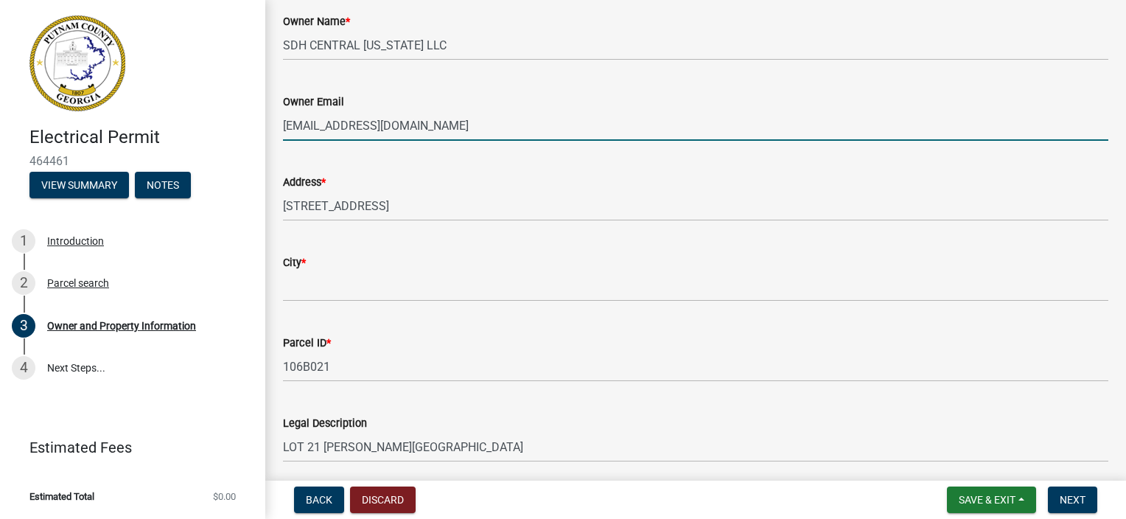
scroll to position [442, 0]
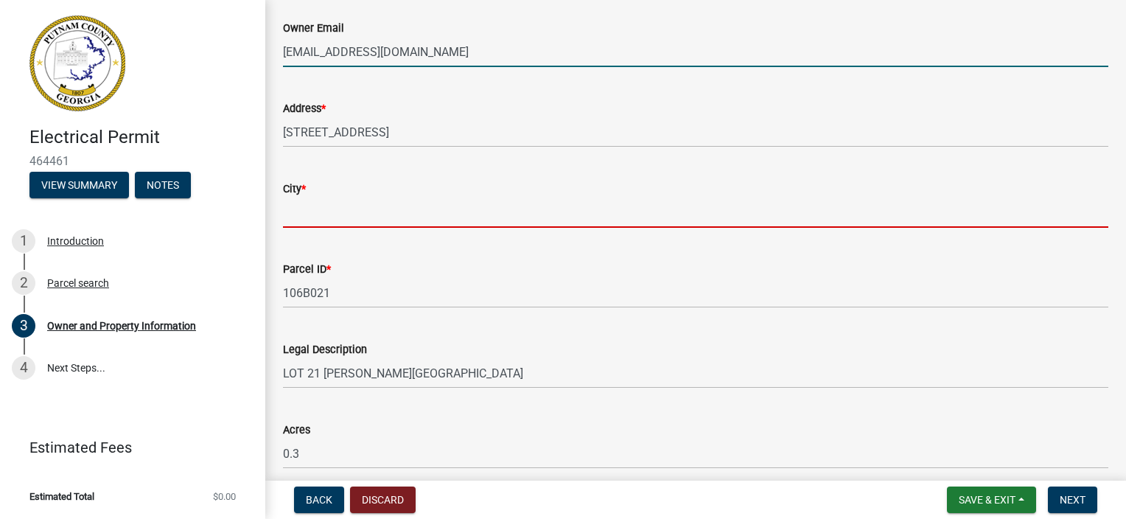
click at [371, 213] on input "City *" at bounding box center [695, 212] width 825 height 30
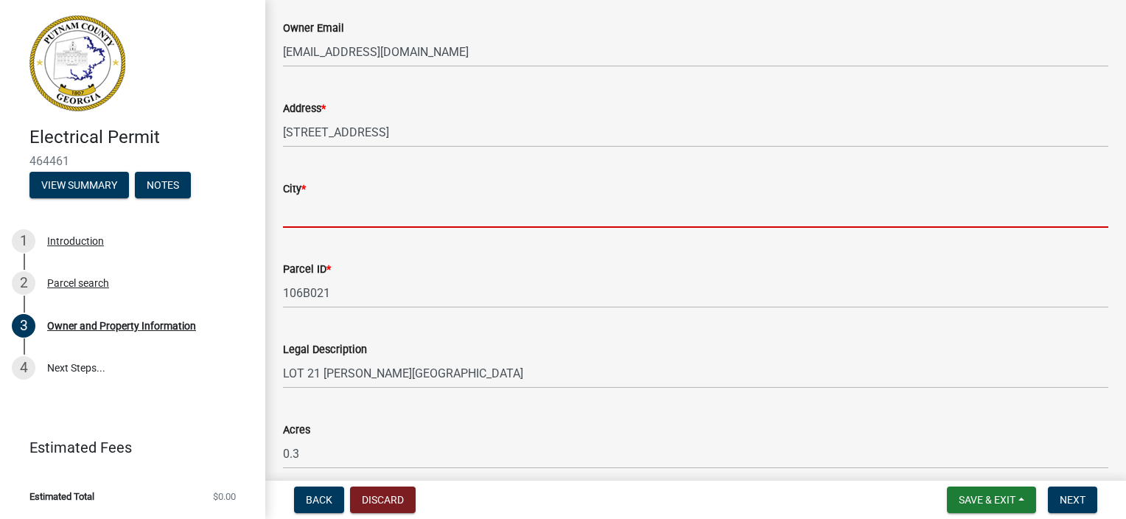
type input "Eatonton"
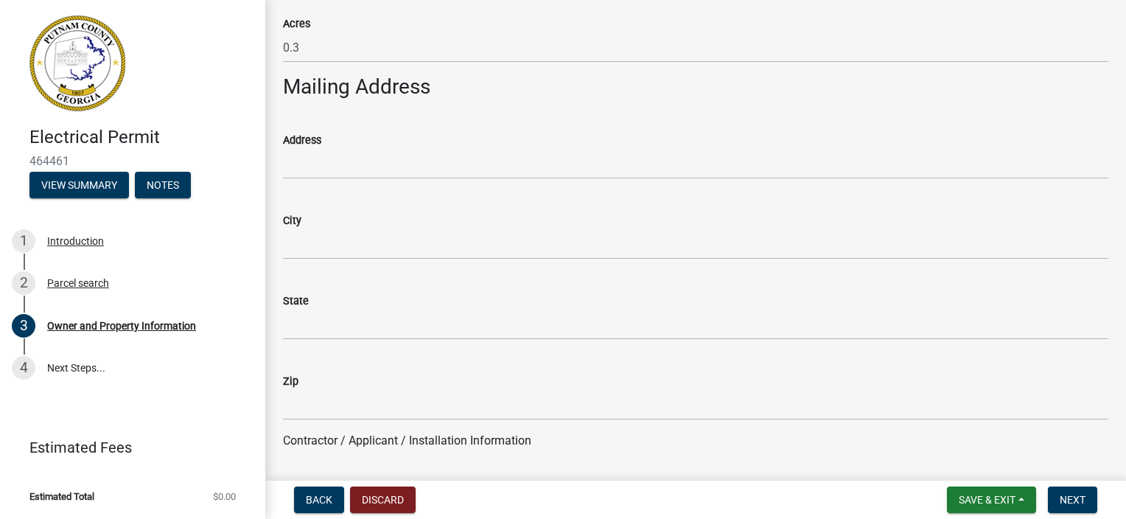
scroll to position [884, 0]
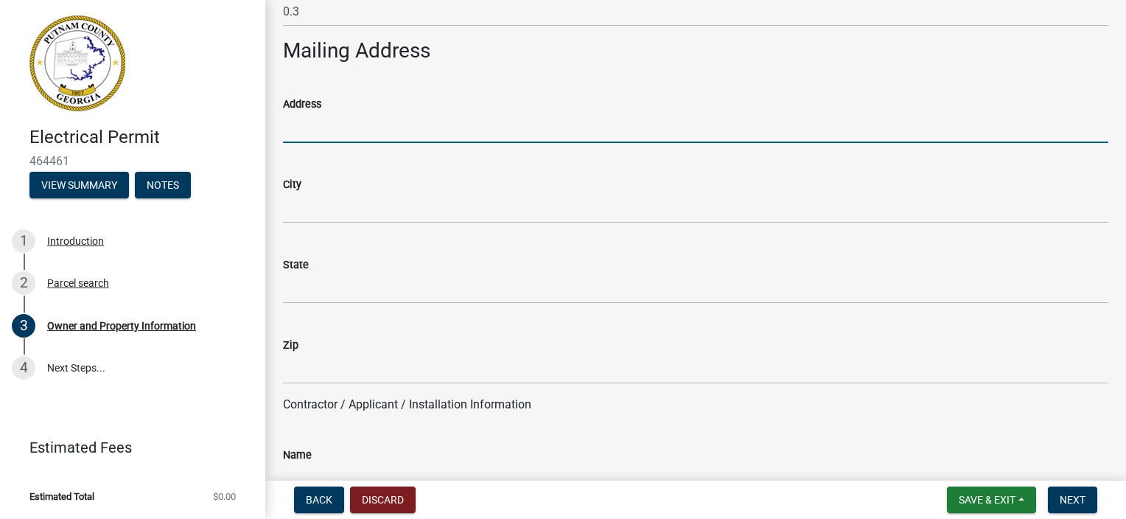
click at [342, 132] on input "Address" at bounding box center [695, 128] width 825 height 30
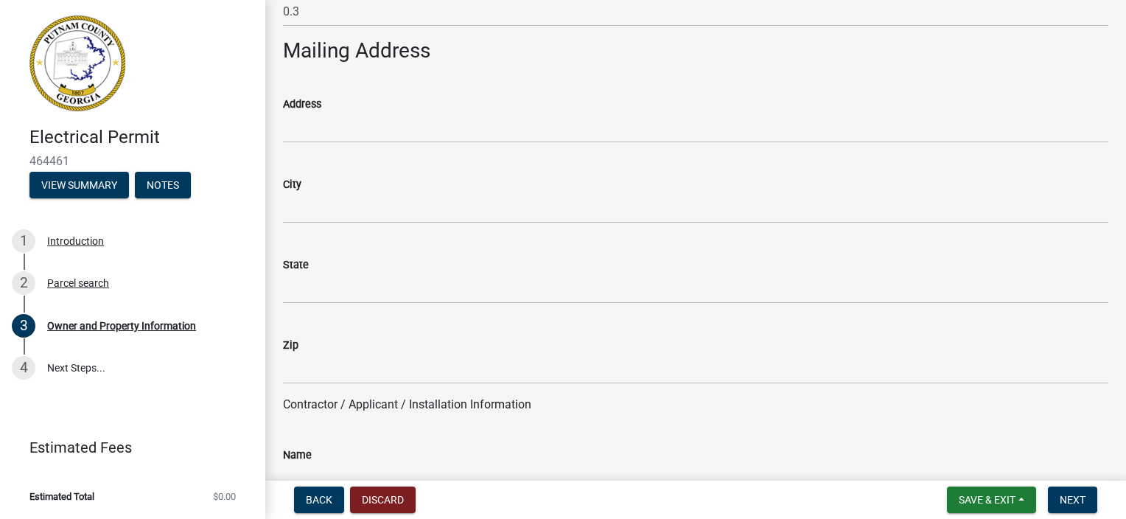
click at [699, 180] on div "City" at bounding box center [695, 184] width 825 height 18
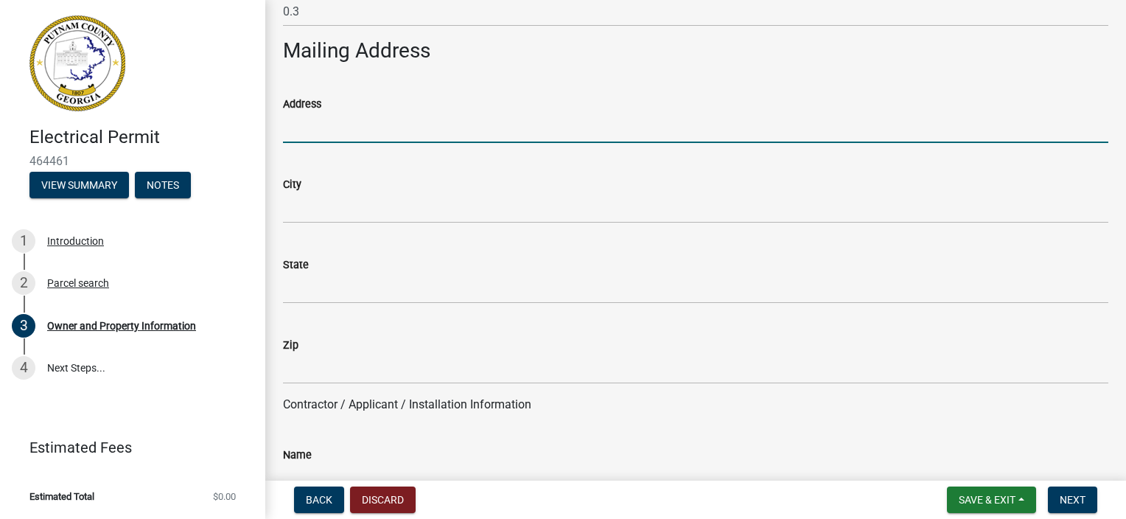
click at [300, 132] on input "Address" at bounding box center [695, 128] width 825 height 30
type input "2627 Holly Street"
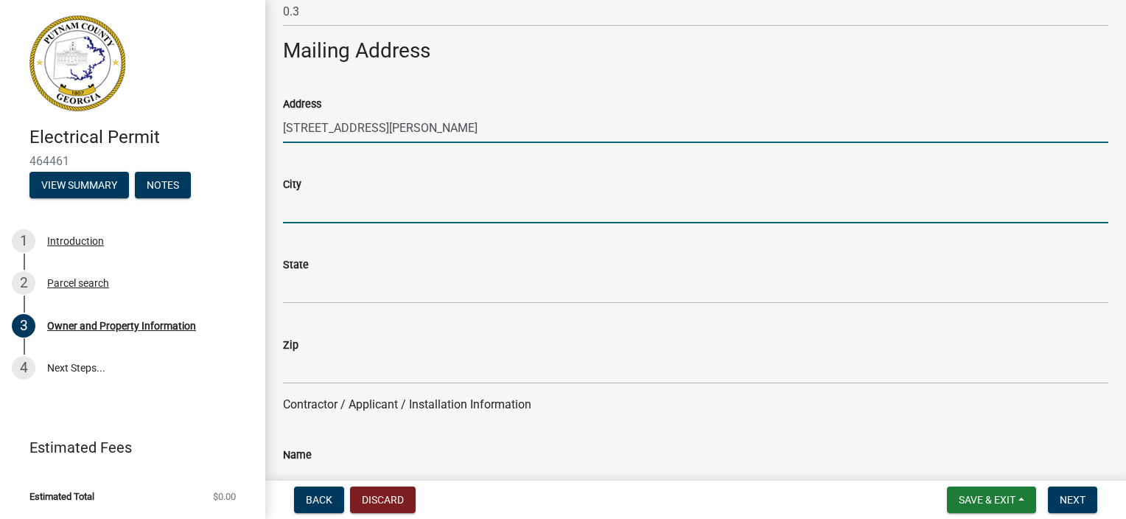
type input "Canton"
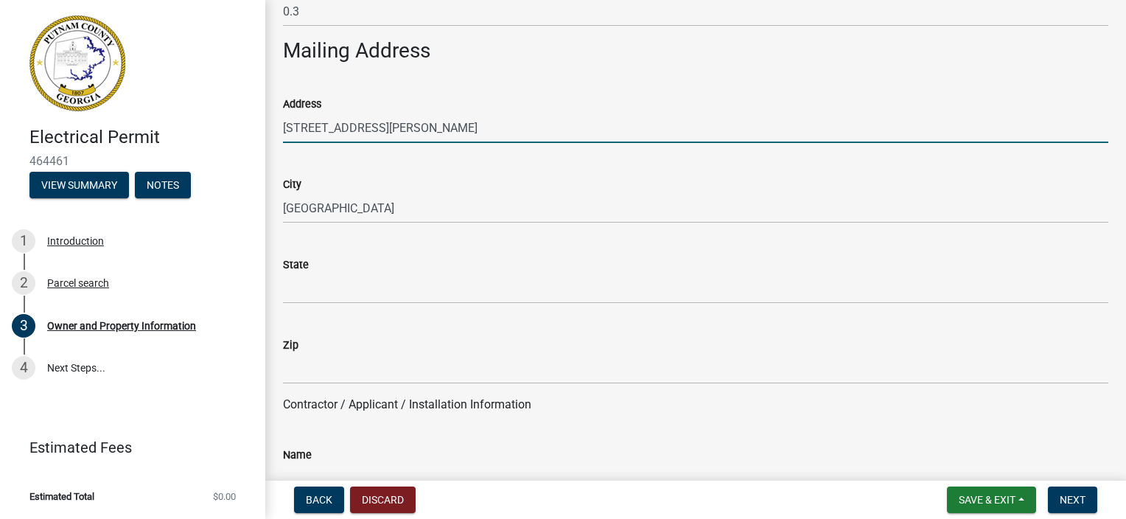
type input "Ga"
type input "30115"
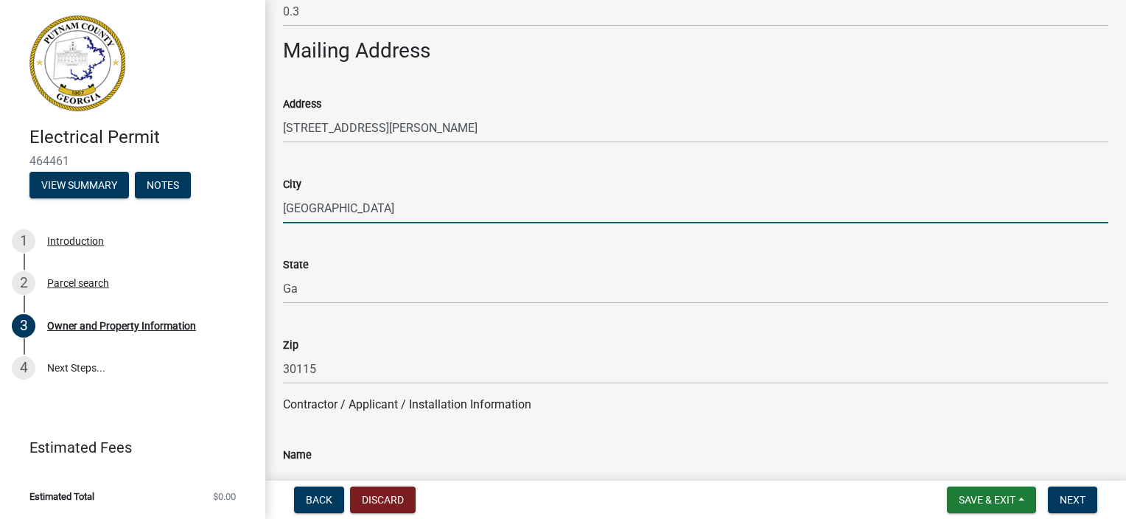
drag, startPoint x: 331, startPoint y: 207, endPoint x: 256, endPoint y: 201, distance: 74.7
click at [256, 201] on div "Electrical Permit 464461 View Summary Notes 1 Introduction 2 Parcel search 3 Ow…" at bounding box center [563, 259] width 1126 height 519
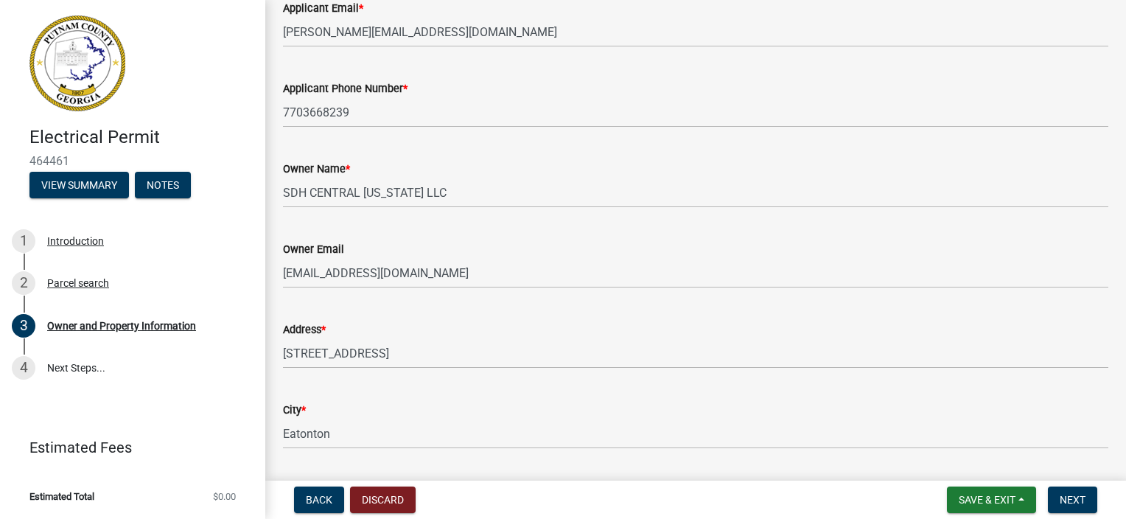
scroll to position [295, 0]
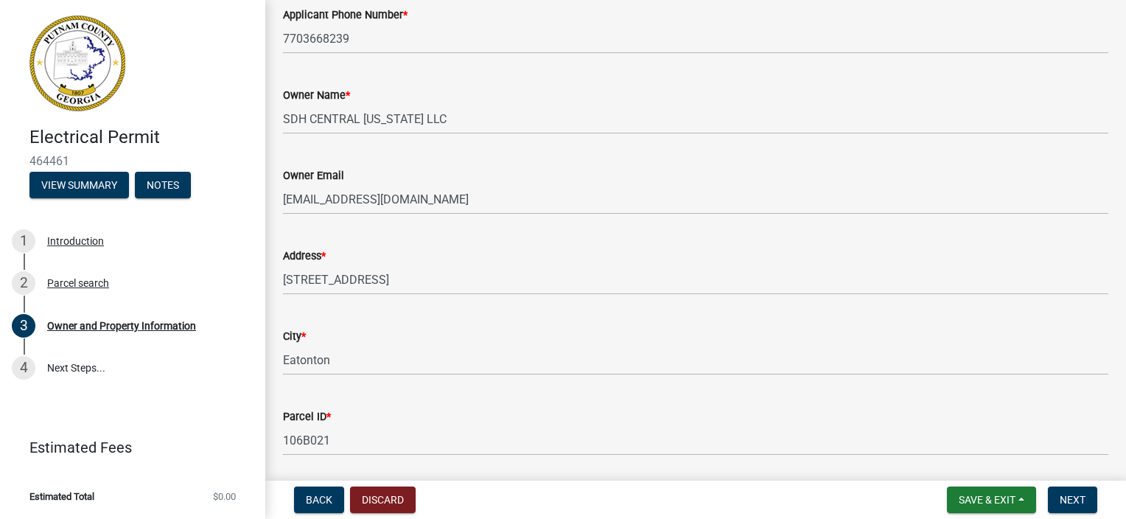
type input "Holly Springs"
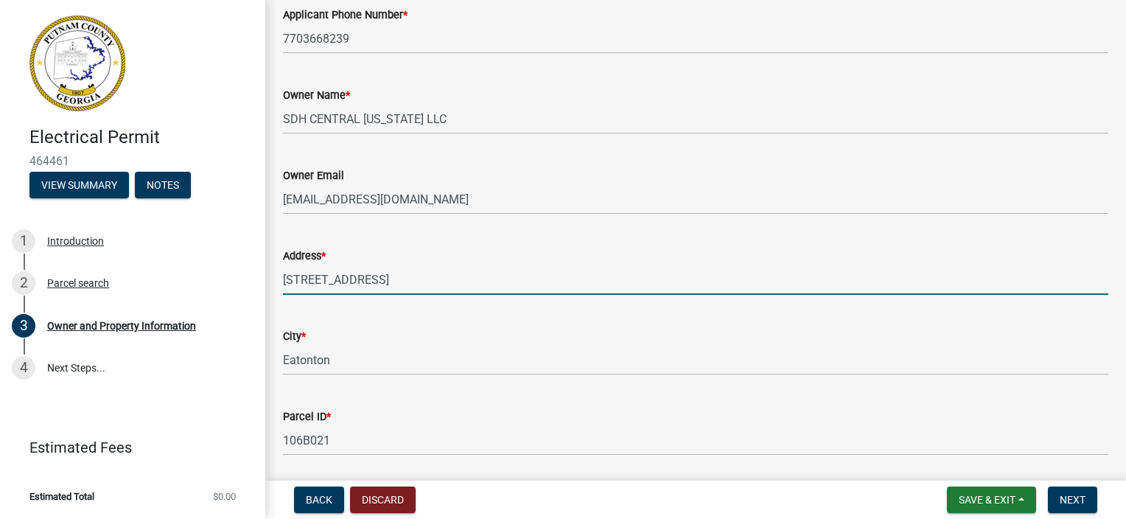
drag, startPoint x: 393, startPoint y: 281, endPoint x: 277, endPoint y: 303, distance: 118.4
type input "1920 Pennsylvania Ave"
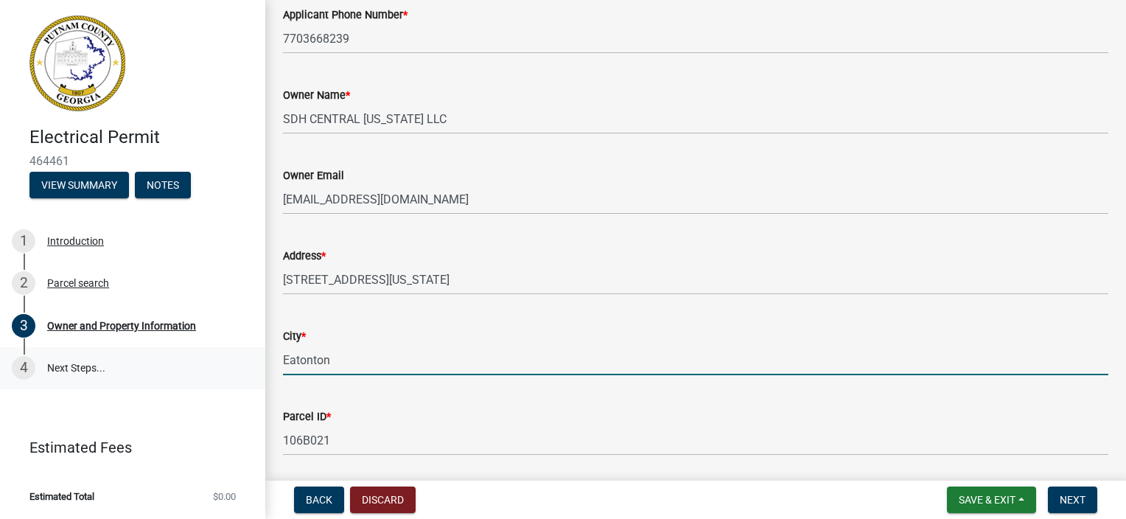
drag, startPoint x: 279, startPoint y: 365, endPoint x: 225, endPoint y: 379, distance: 56.5
click at [225, 379] on div "Electrical Permit 464461 View Summary Notes 1 Introduction 2 Parcel search 3 Ow…" at bounding box center [563, 259] width 1126 height 519
type input "Mcdonough"
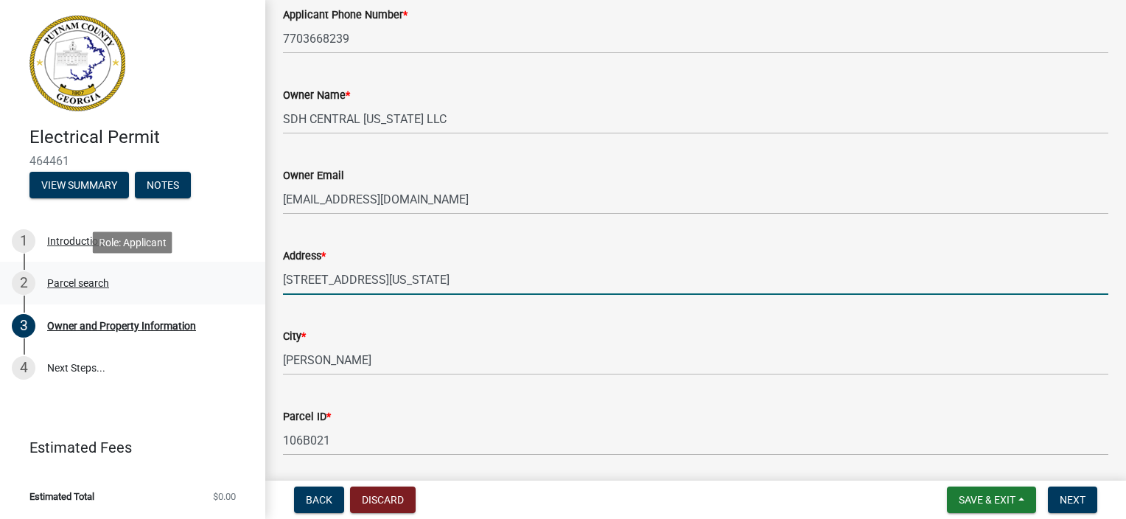
drag, startPoint x: 379, startPoint y: 279, endPoint x: 139, endPoint y: 268, distance: 240.4
click at [139, 268] on div "Electrical Permit 464461 View Summary Notes 1 Introduction 2 Parcel search 3 Ow…" at bounding box center [563, 259] width 1126 height 519
type input "135 Creekside Road"
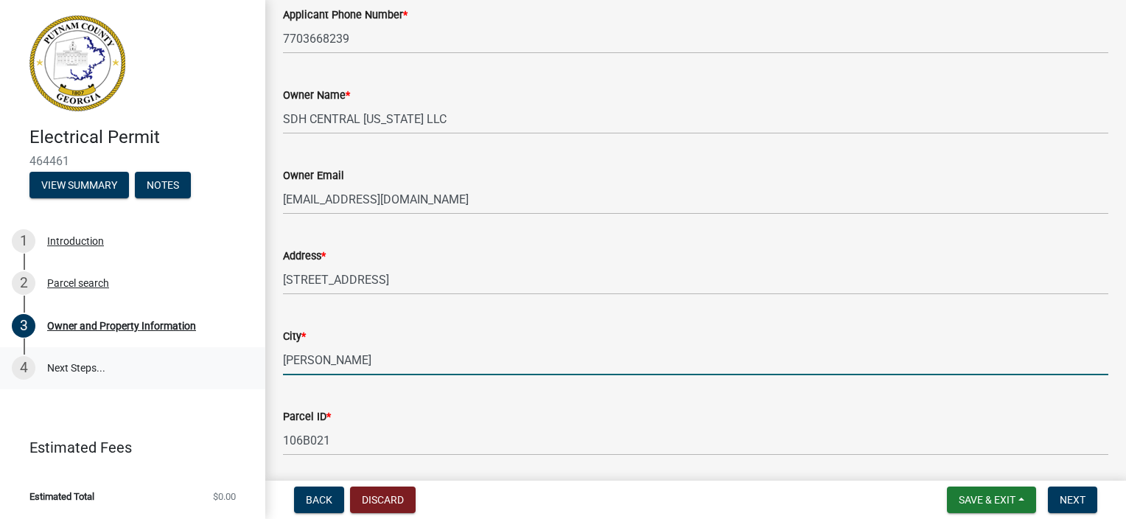
drag, startPoint x: 345, startPoint y: 360, endPoint x: 206, endPoint y: 364, distance: 138.6
click at [206, 364] on div "Electrical Permit 464461 View Summary Notes 1 Introduction 2 Parcel search 3 Ow…" at bounding box center [563, 259] width 1126 height 519
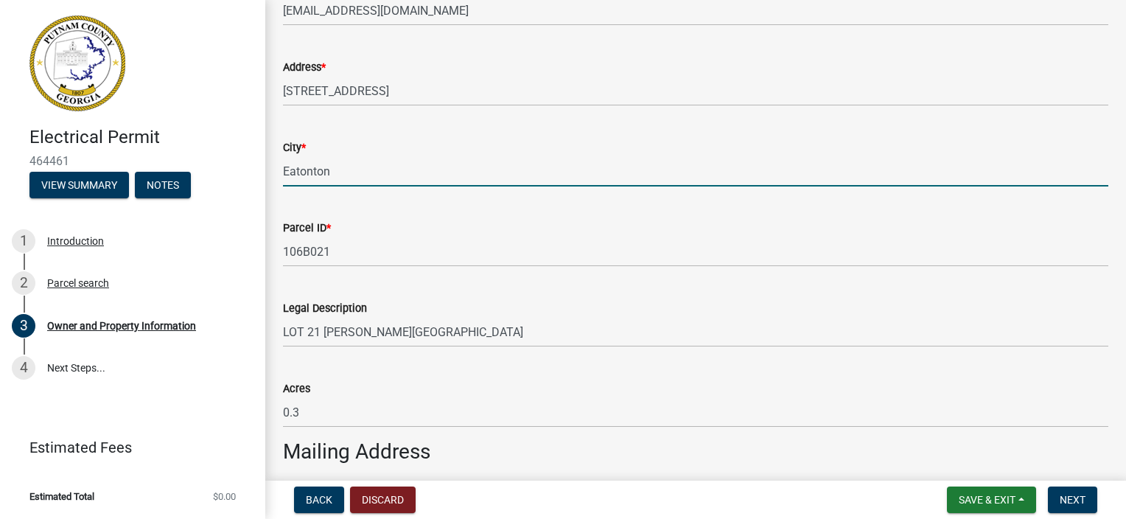
scroll to position [590, 0]
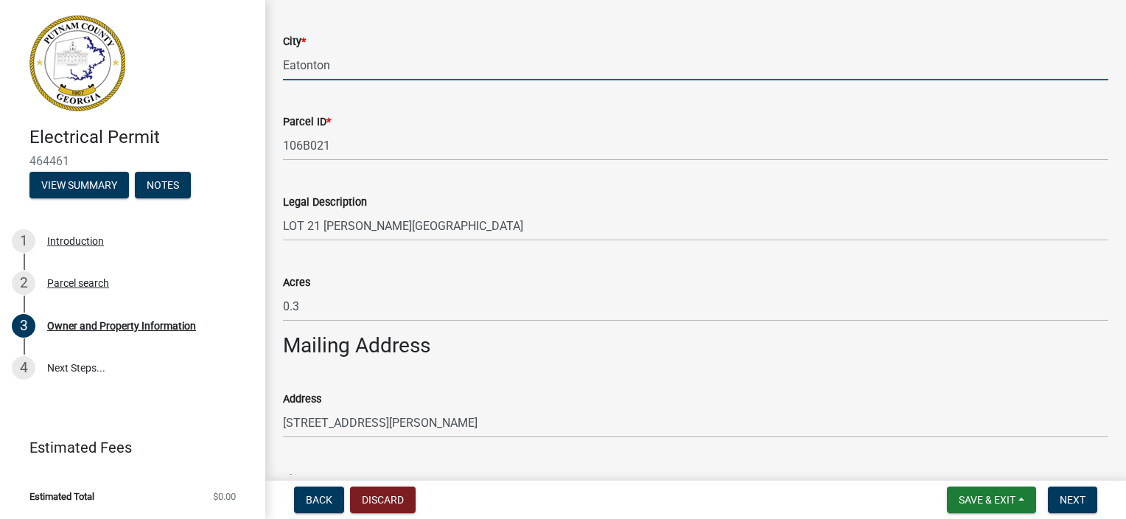
type input "Eatonton"
click at [441, 330] on wm-data-entity-input "Acres 0.3" at bounding box center [695, 293] width 825 height 80
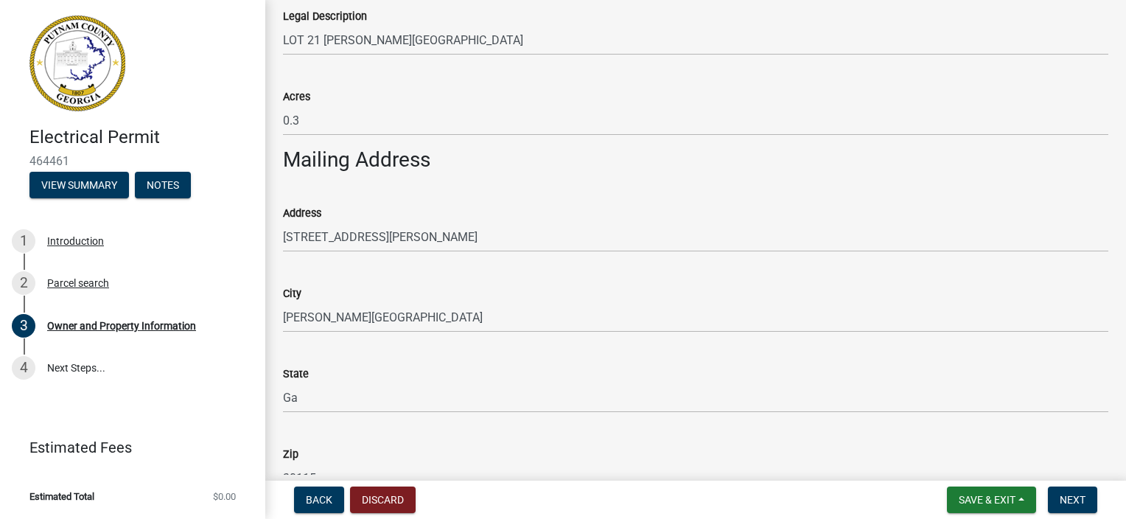
scroll to position [811, 0]
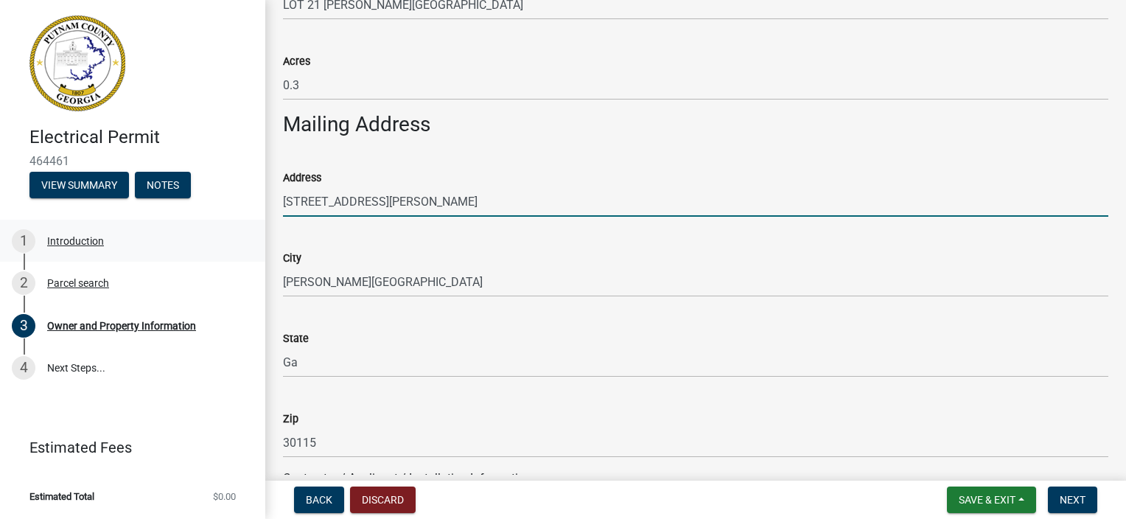
drag, startPoint x: 393, startPoint y: 206, endPoint x: 23, endPoint y: 258, distance: 374.2
click at [23, 258] on div "Electrical Permit 464461 View Summary Notes 1 Introduction 2 Parcel search 3 Ow…" at bounding box center [563, 259] width 1126 height 519
type input "1920 Pennsylvania Ave"
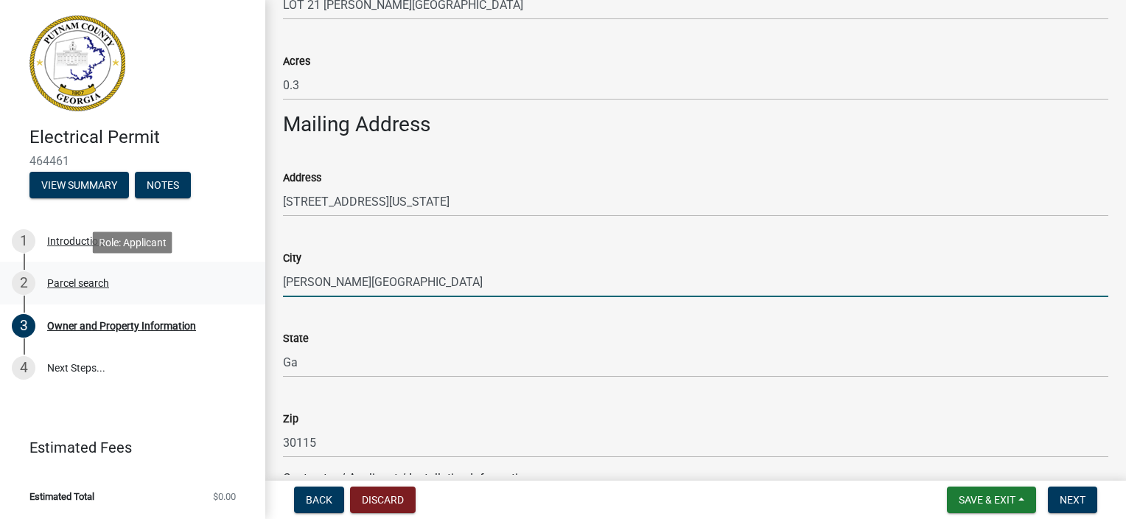
drag, startPoint x: 368, startPoint y: 281, endPoint x: 233, endPoint y: 279, distance: 135.6
click at [233, 279] on div "Electrical Permit 464461 View Summary Notes 1 Introduction 2 Parcel search 3 Ow…" at bounding box center [563, 259] width 1126 height 519
type input "J"
type input "Mcdonough"
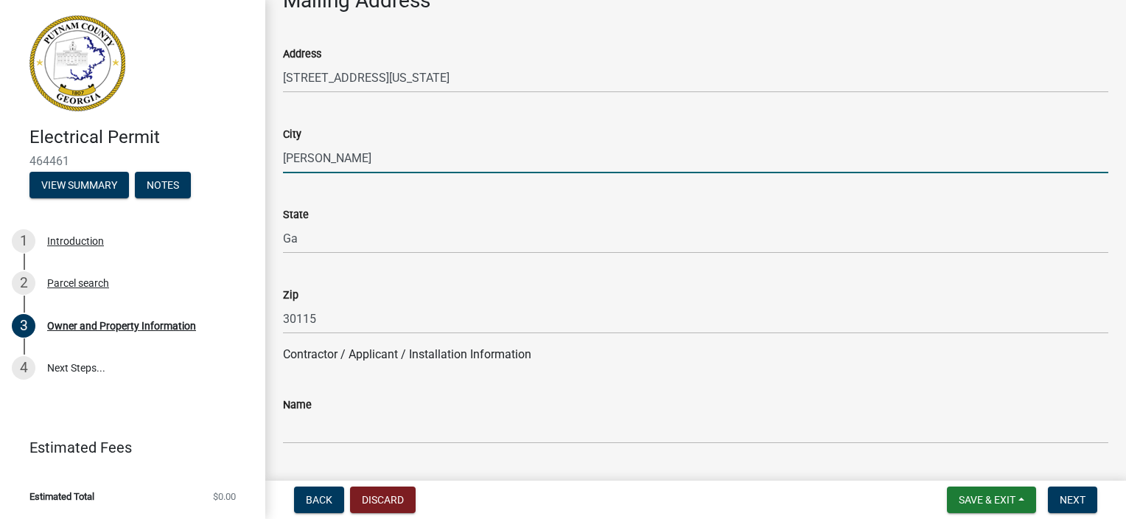
scroll to position [958, 0]
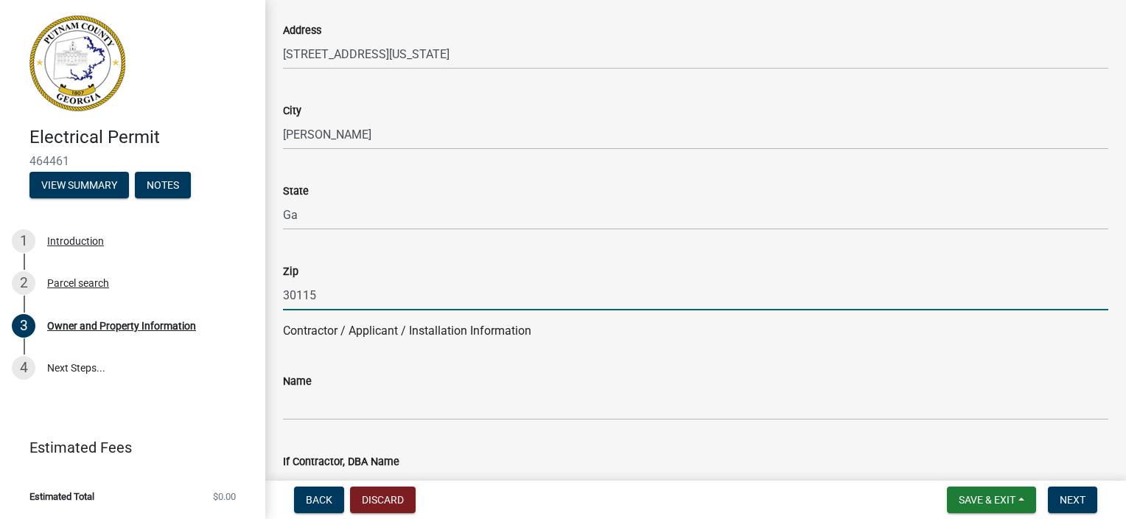
click at [349, 296] on input "30115" at bounding box center [695, 295] width 825 height 30
drag, startPoint x: 349, startPoint y: 296, endPoint x: 118, endPoint y: 301, distance: 231.4
click at [118, 301] on div "Electrical Permit 464461 View Summary Notes 1 Introduction 2 Parcel search 3 Ow…" at bounding box center [563, 259] width 1126 height 519
type input "3"
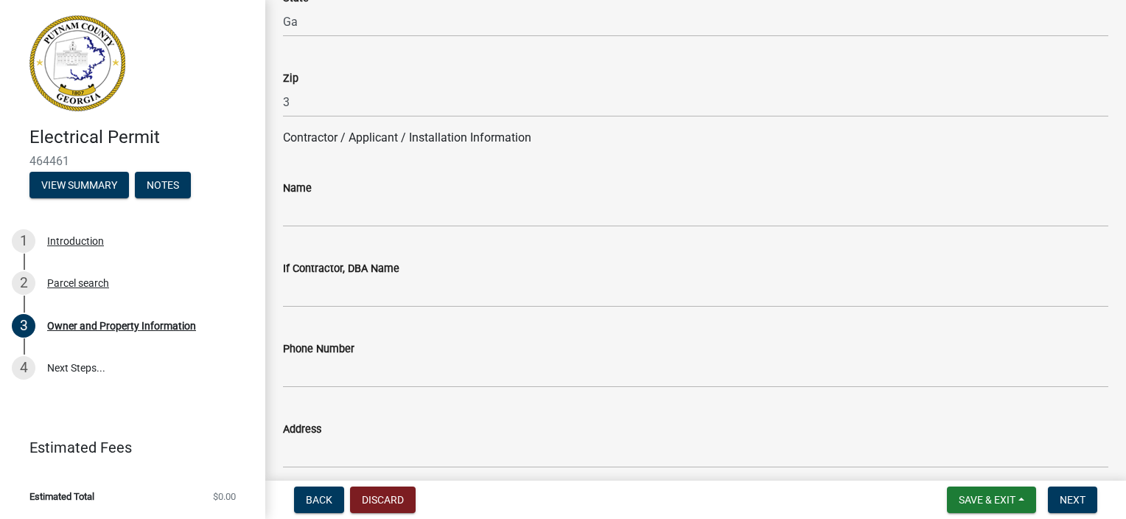
scroll to position [1179, 0]
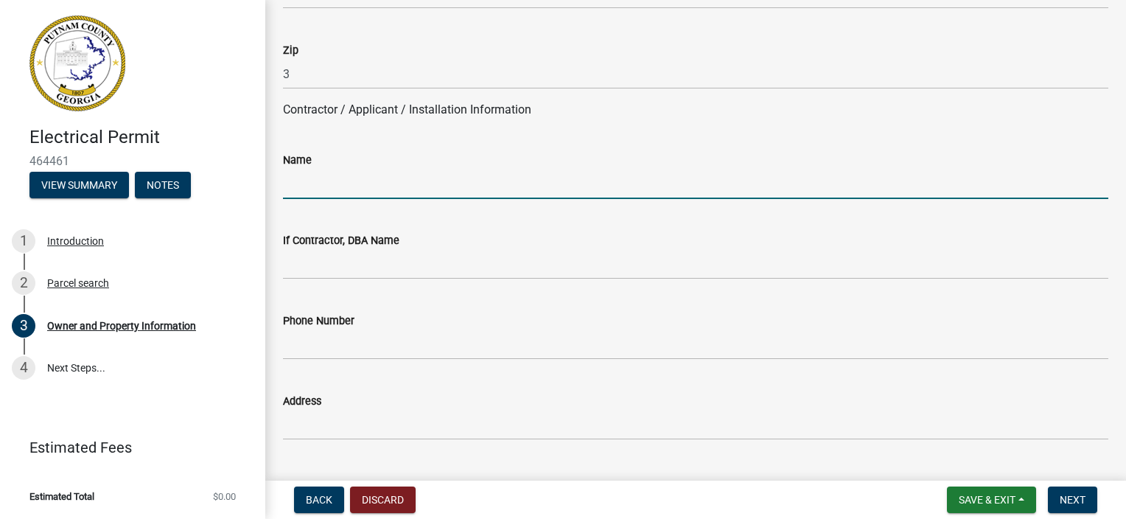
click at [357, 181] on input "Name" at bounding box center [695, 184] width 825 height 30
type input "Dover Electric"
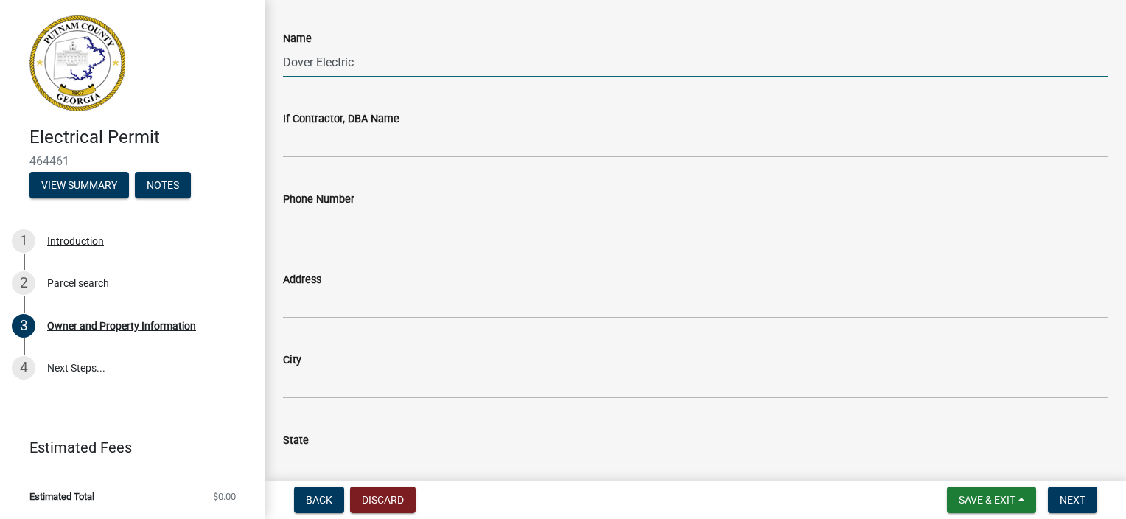
scroll to position [1326, 0]
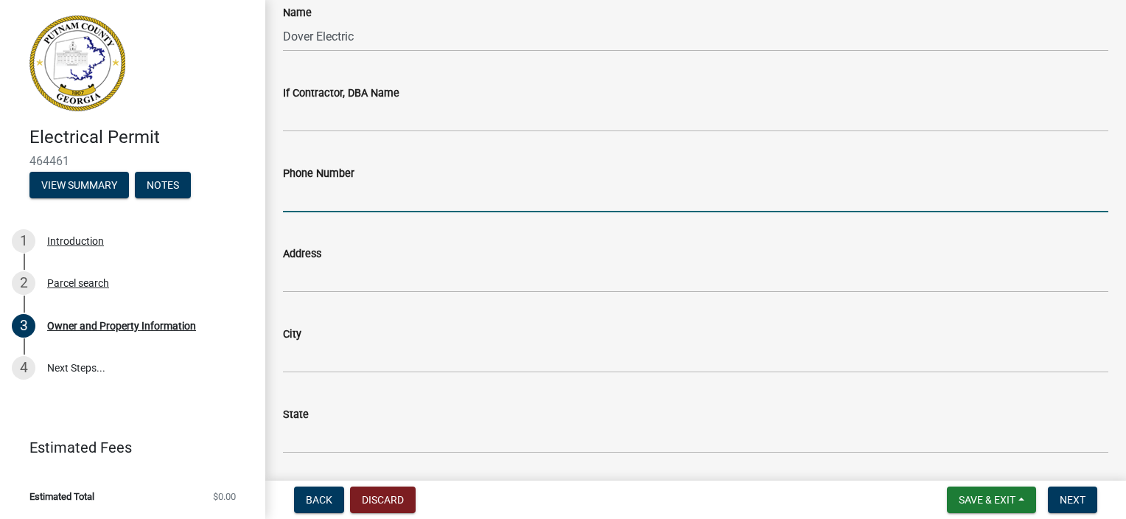
click at [318, 204] on input "Phone Number" at bounding box center [695, 197] width 825 height 30
type input "7706706718"
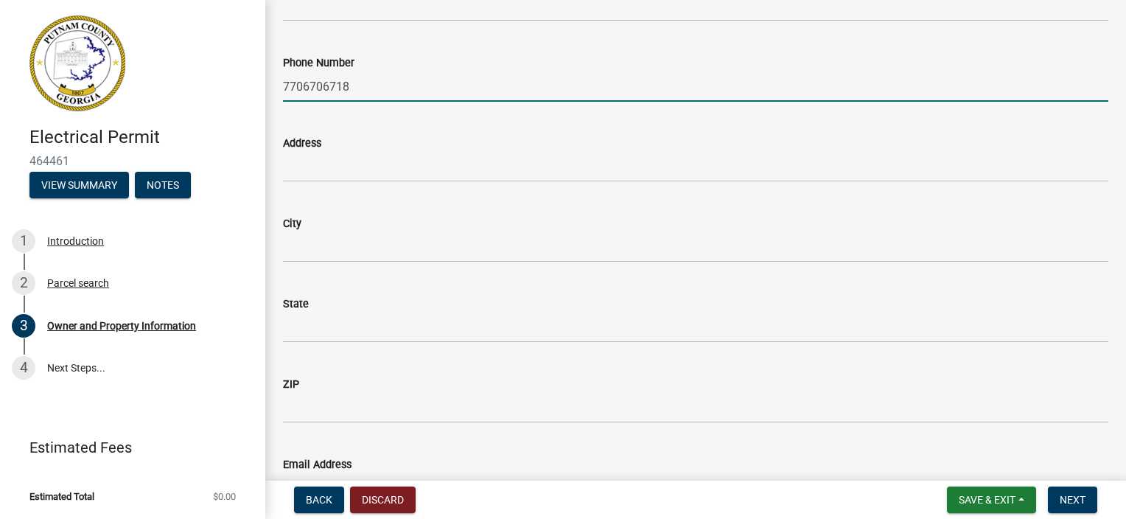
scroll to position [1474, 0]
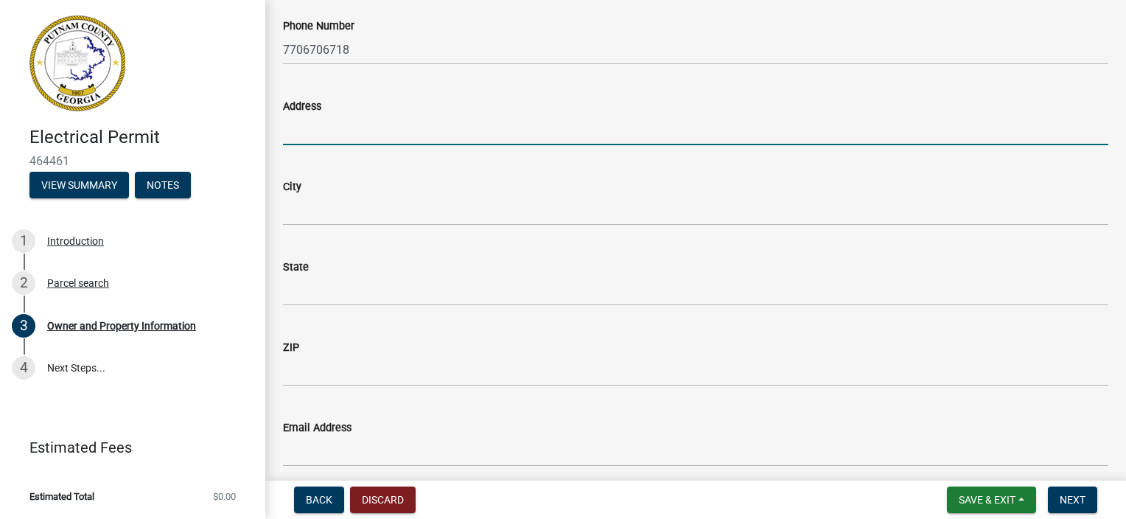
click at [346, 127] on input "Address" at bounding box center [695, 130] width 825 height 30
type input "2627 Holly Street"
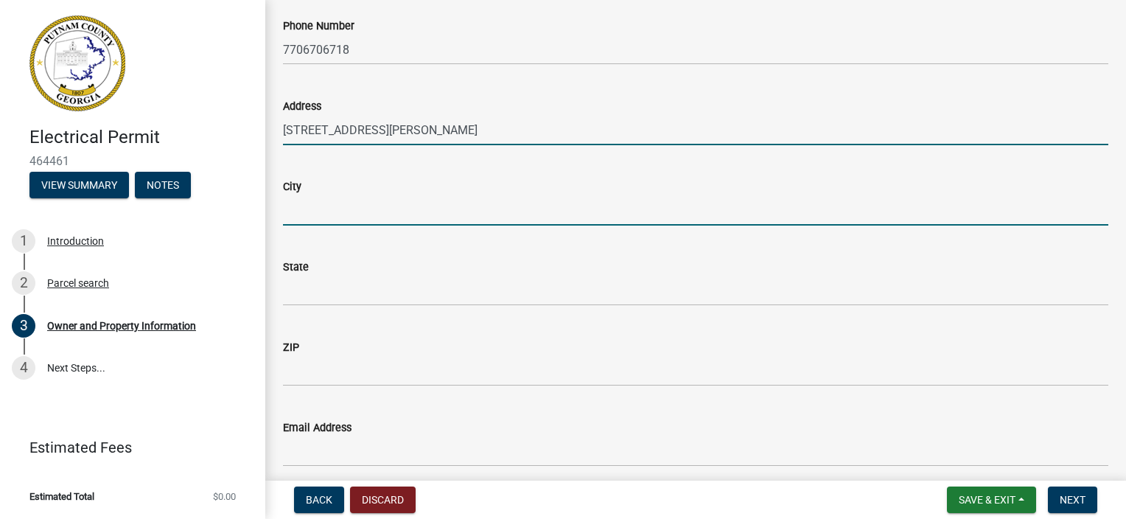
click at [363, 212] on input "City" at bounding box center [695, 210] width 825 height 30
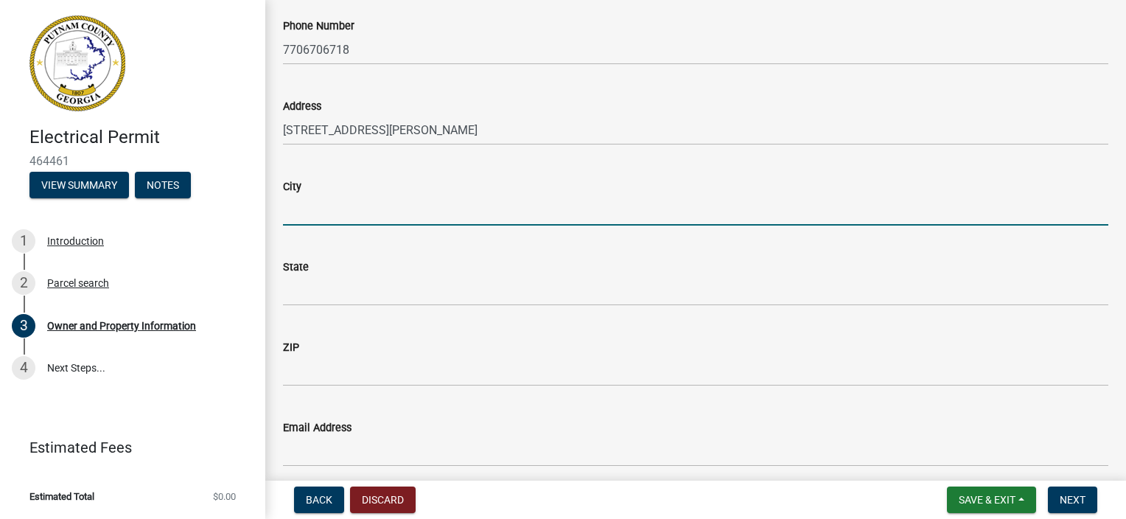
click at [303, 214] on input "City" at bounding box center [695, 210] width 825 height 30
type input "Holly Springs"
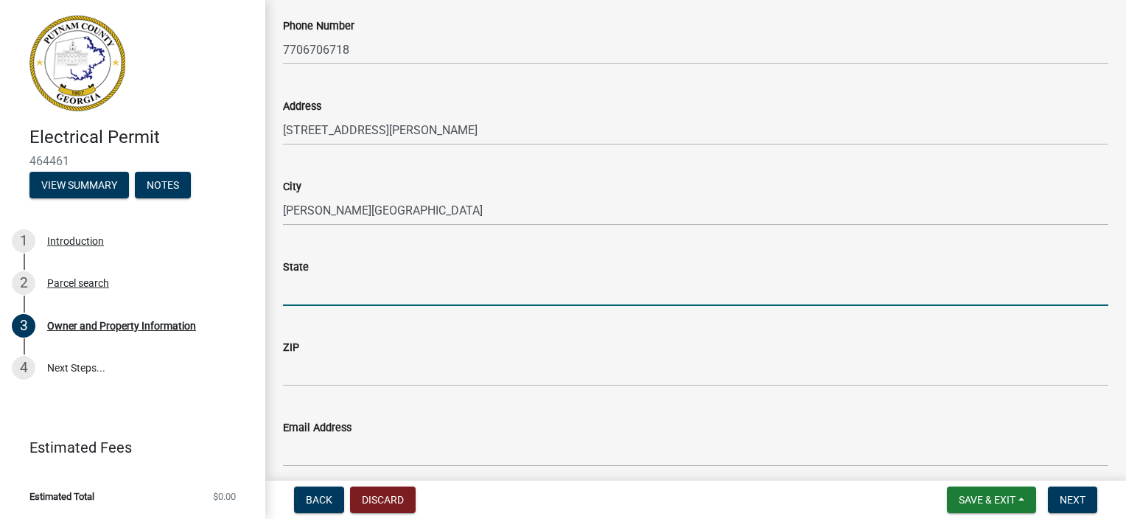
click at [332, 292] on input "State" at bounding box center [695, 291] width 825 height 30
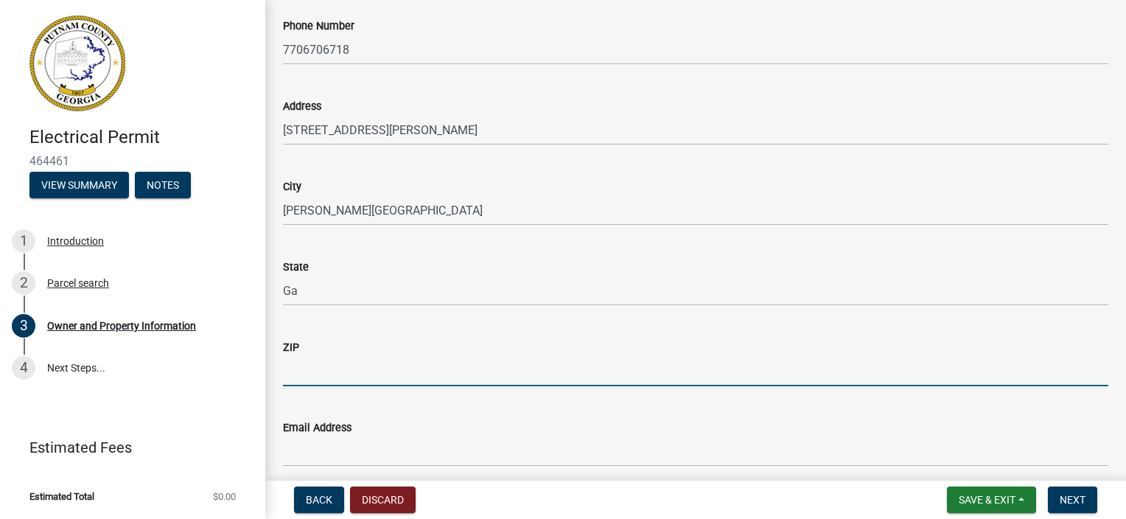
click at [294, 368] on input "ZIP" at bounding box center [695, 371] width 825 height 30
click at [381, 371] on input "ZIP" at bounding box center [695, 371] width 825 height 30
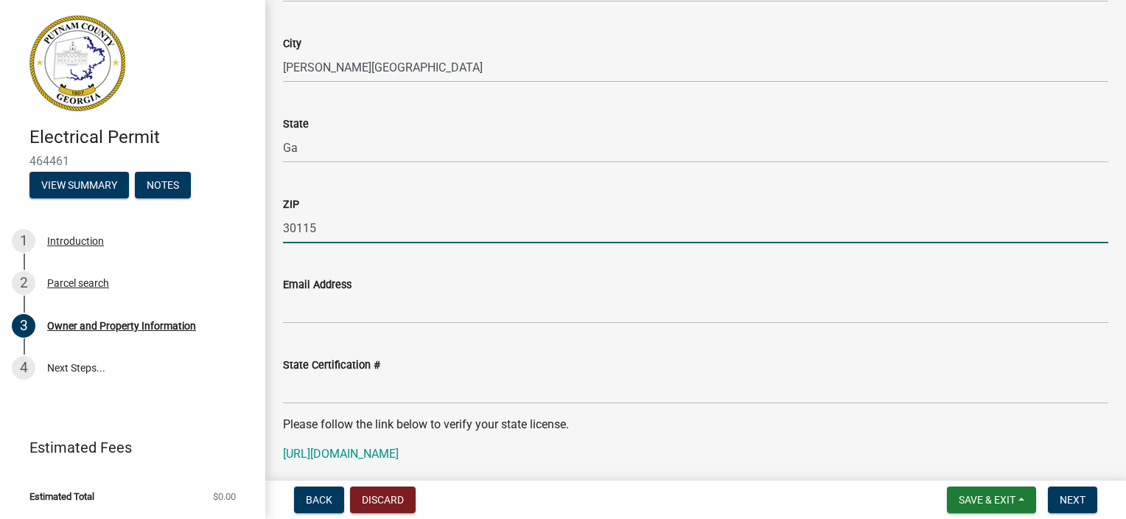
scroll to position [1695, 0]
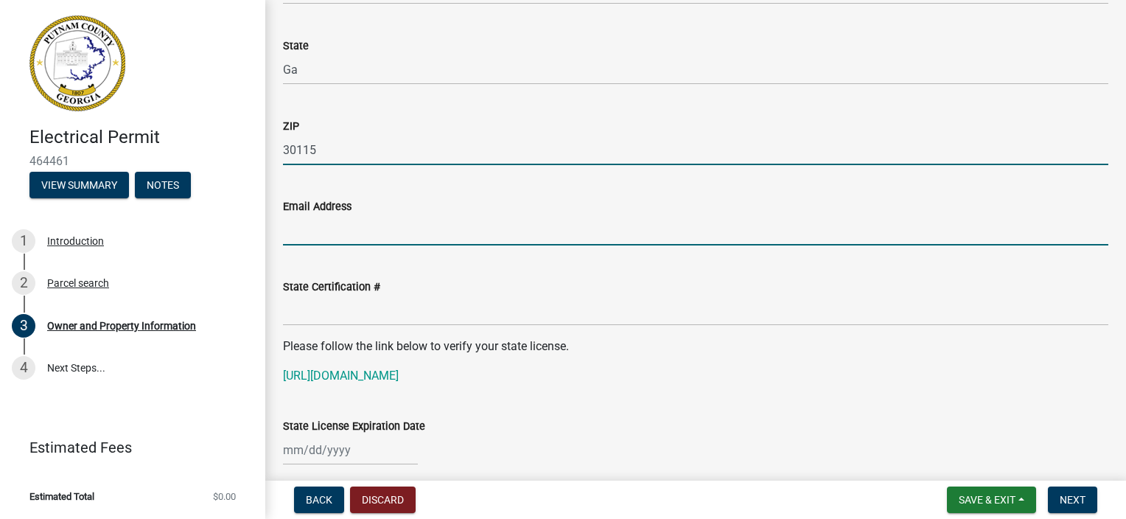
click at [430, 231] on input "Email Address" at bounding box center [695, 230] width 825 height 30
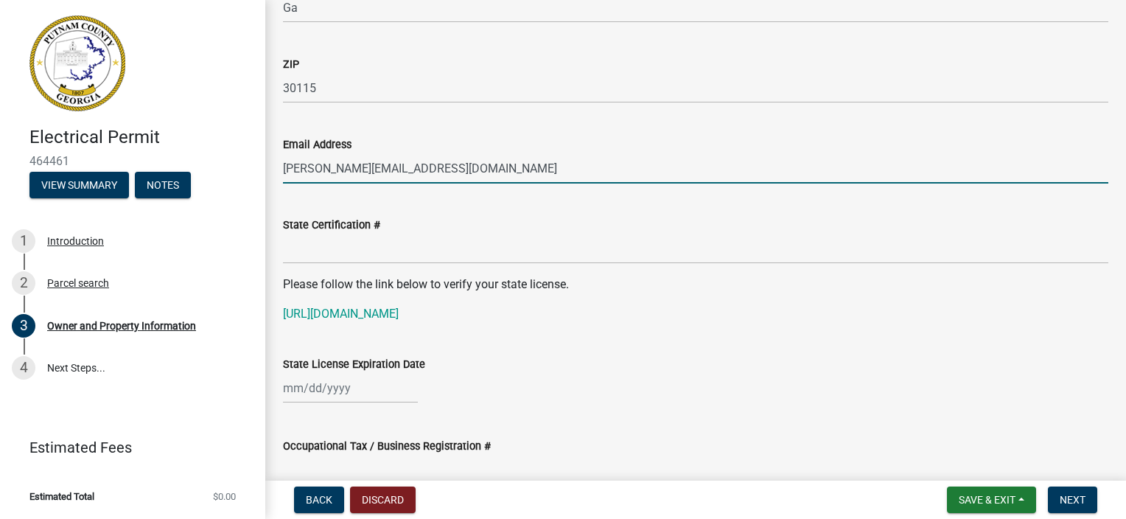
scroll to position [1842, 0]
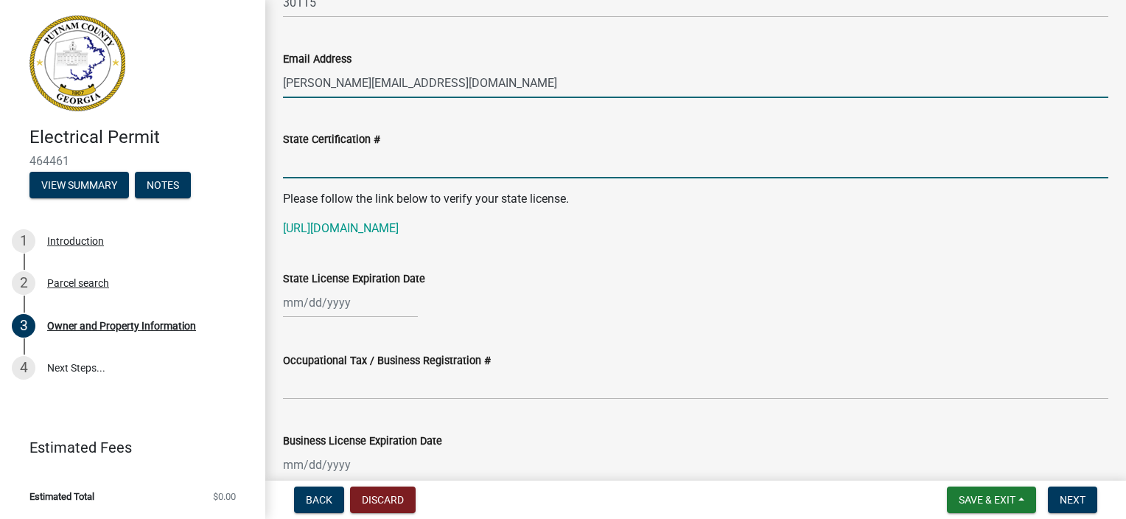
click at [384, 153] on input "State Certification #" at bounding box center [695, 163] width 825 height 30
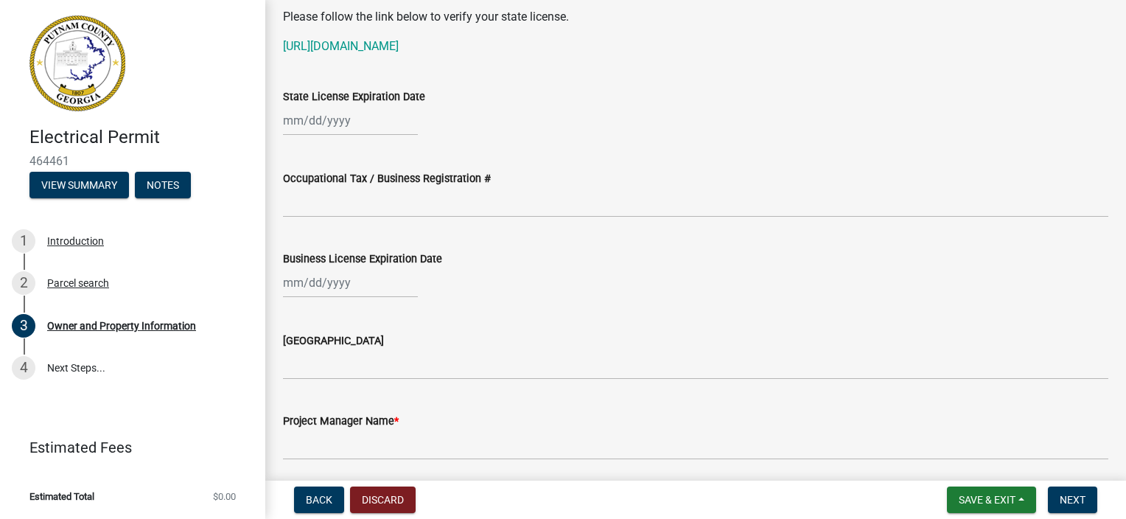
scroll to position [2063, 0]
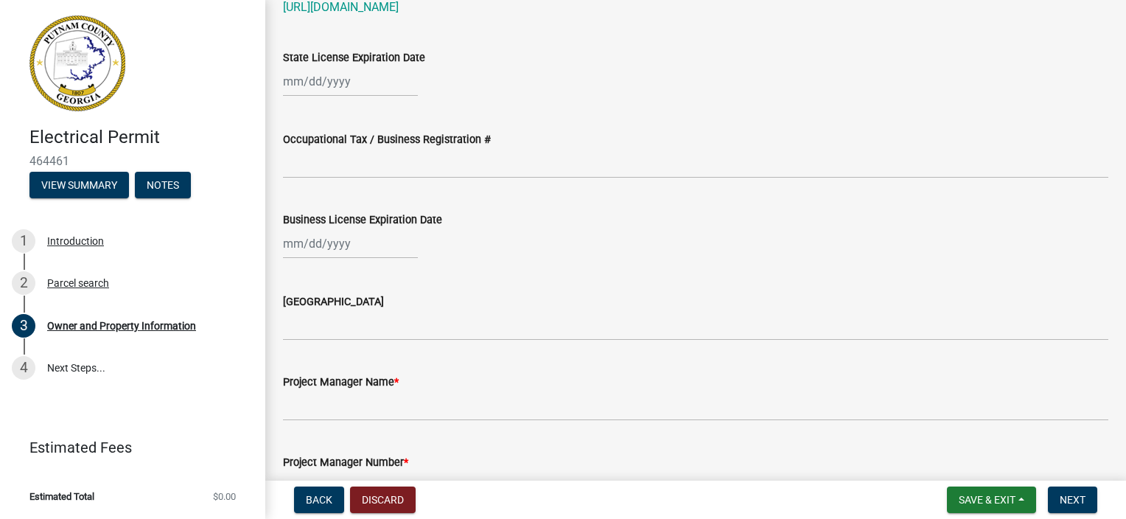
click at [335, 88] on div at bounding box center [350, 81] width 135 height 30
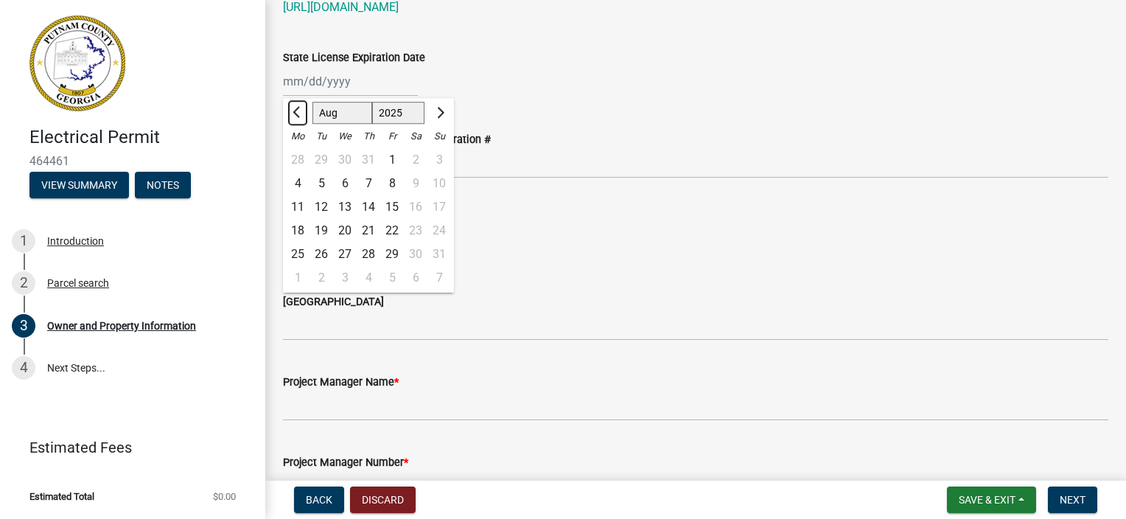
click at [298, 114] on span "Previous month" at bounding box center [298, 112] width 11 height 11
click at [299, 281] on div "30" at bounding box center [298, 278] width 24 height 24
click at [371, 91] on div "06/30/2025 Jan Feb Mar Apr May Jun Jul Aug Sep Oct Nov Dec 1525 1526 1527 1528 …" at bounding box center [350, 81] width 135 height 30
drag, startPoint x: 355, startPoint y: 84, endPoint x: 340, endPoint y: 80, distance: 15.2
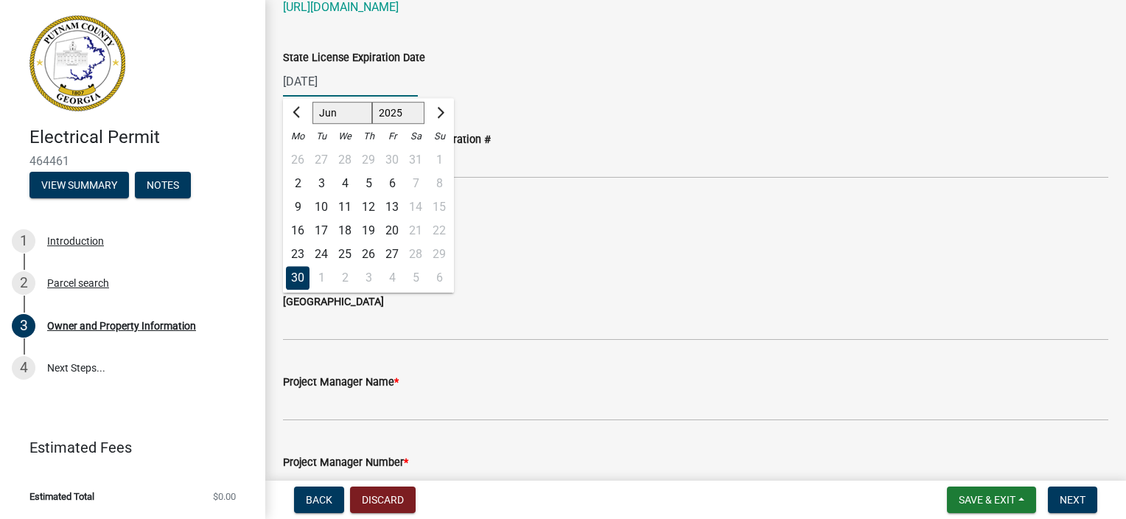
click at [340, 80] on input "06/30/2025" at bounding box center [350, 81] width 135 height 30
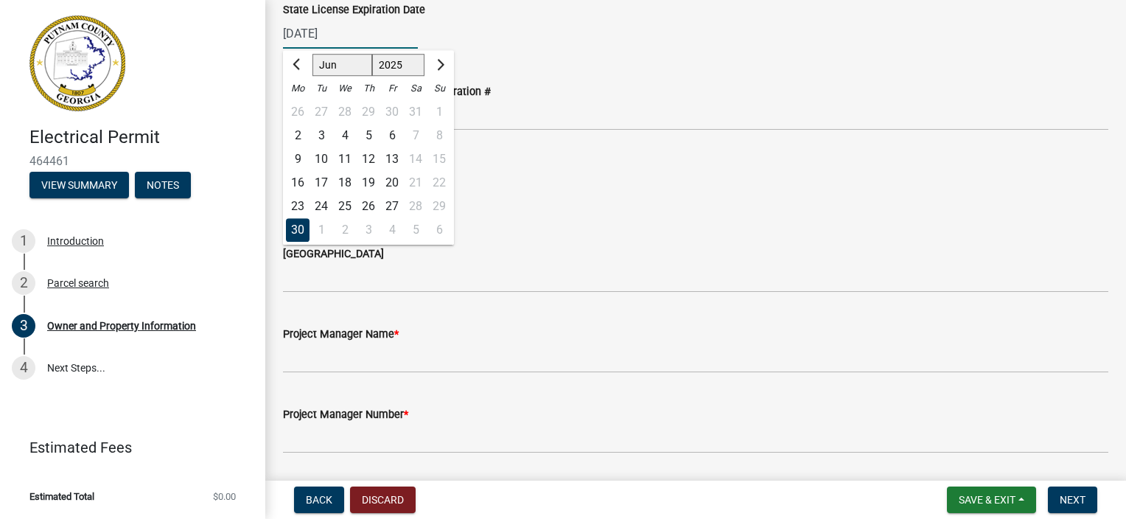
scroll to position [2137, 0]
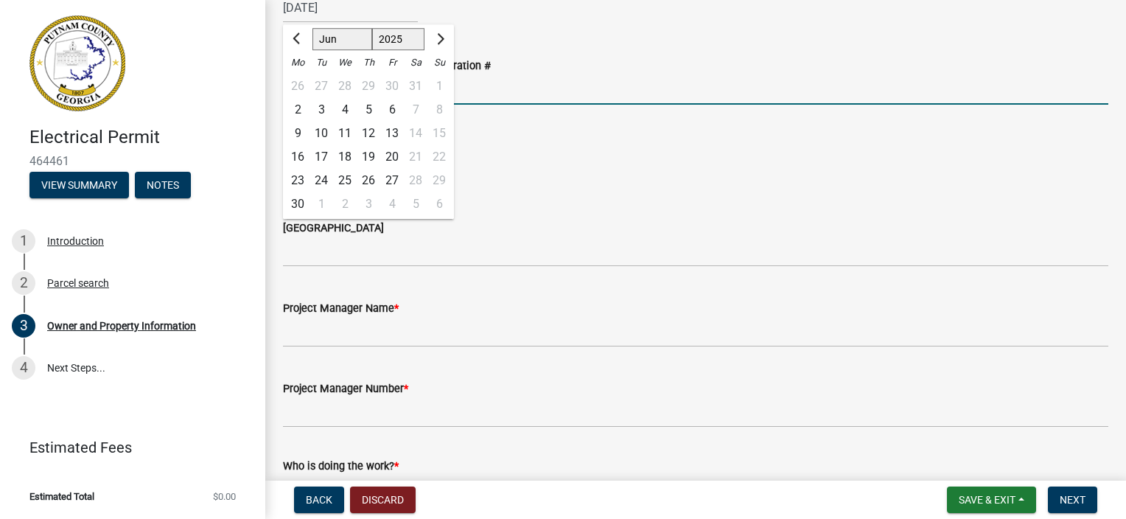
click at [514, 89] on input "Occupational Tax / Business Registration #" at bounding box center [695, 89] width 825 height 30
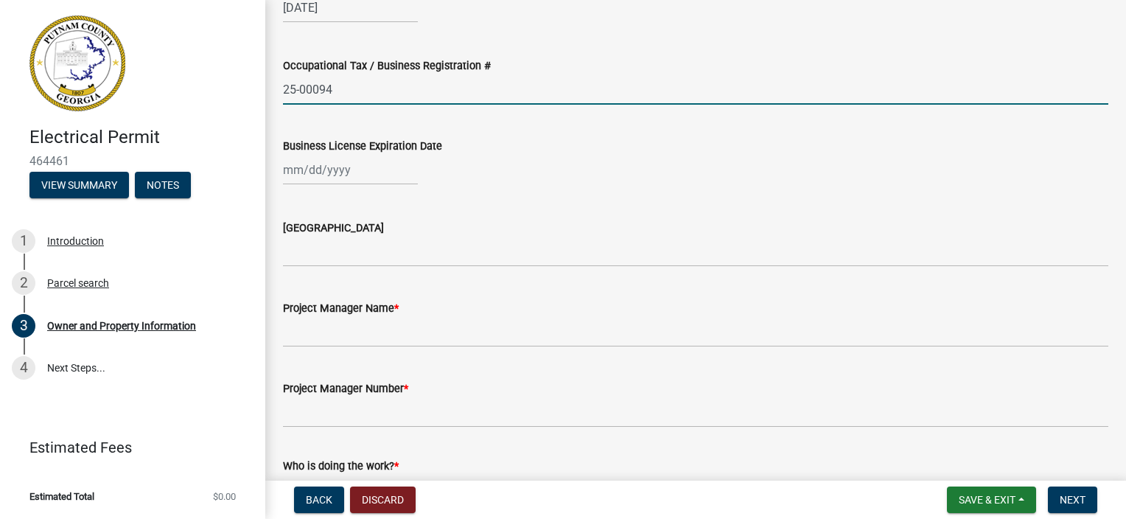
click at [361, 182] on div at bounding box center [350, 170] width 135 height 30
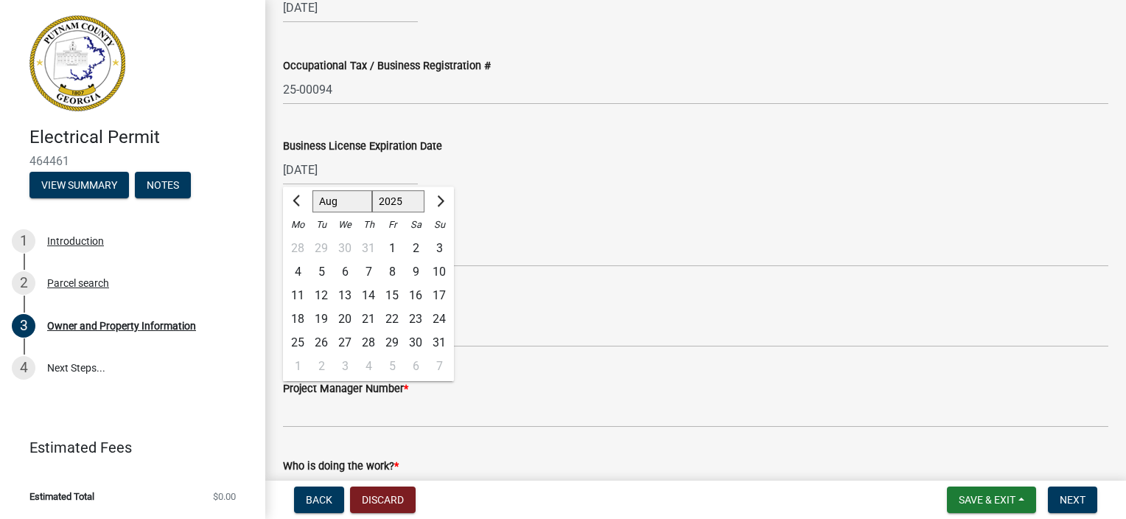
click at [569, 211] on div "Issuing County" at bounding box center [695, 232] width 825 height 69
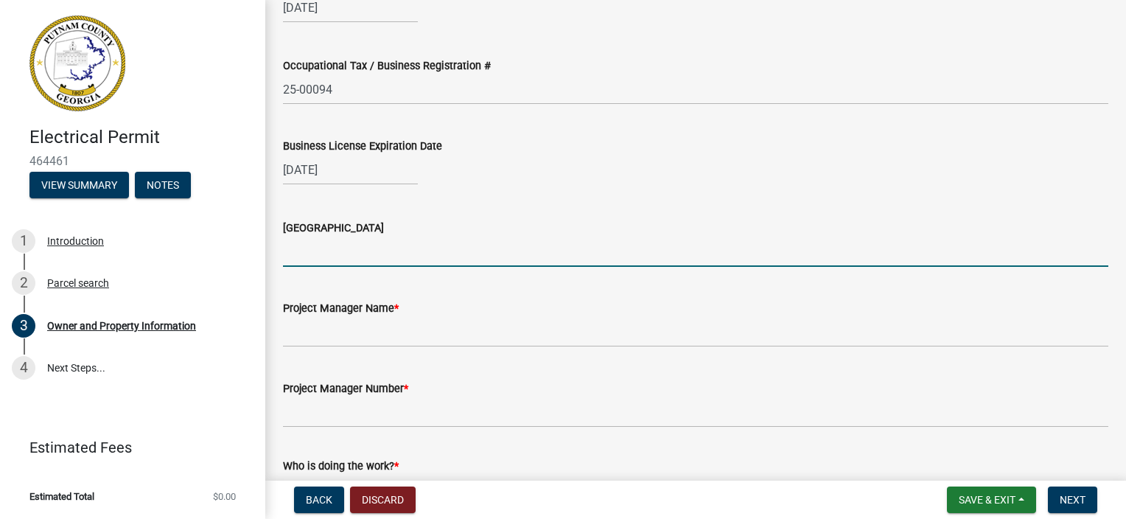
click at [459, 254] on input "Issuing County" at bounding box center [695, 252] width 825 height 30
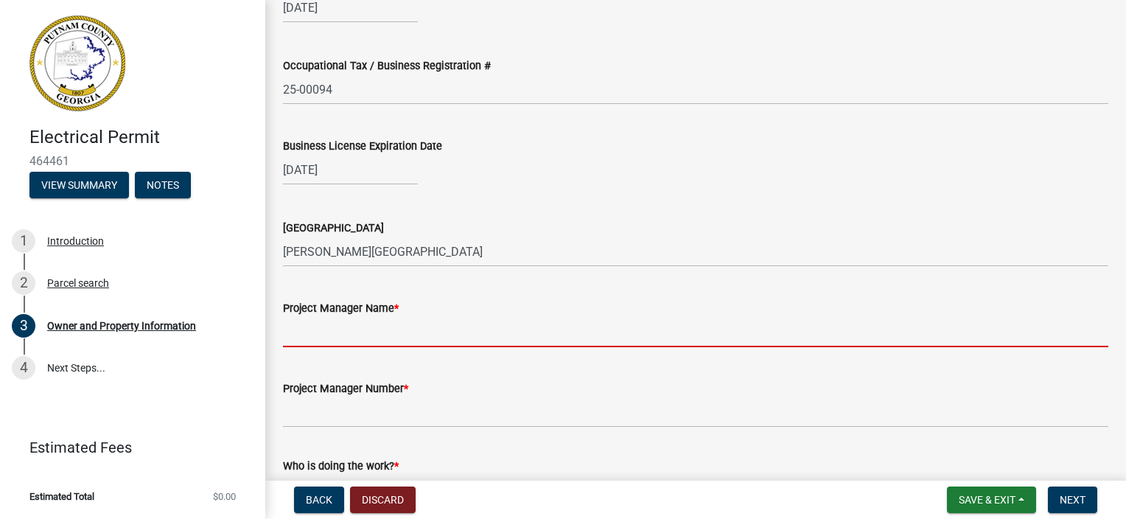
click at [391, 329] on input "Project Manager Name *" at bounding box center [695, 332] width 825 height 30
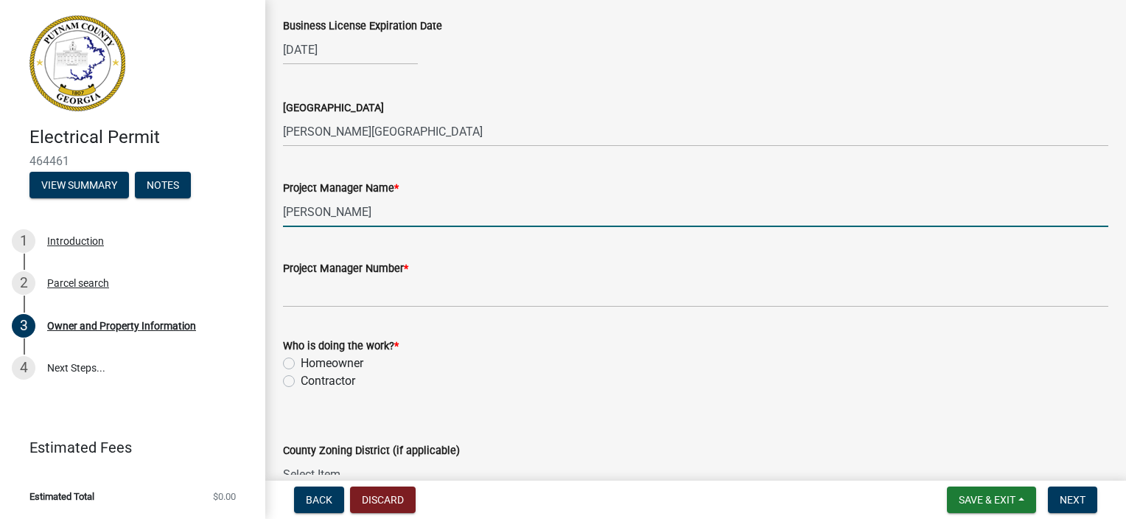
scroll to position [2284, 0]
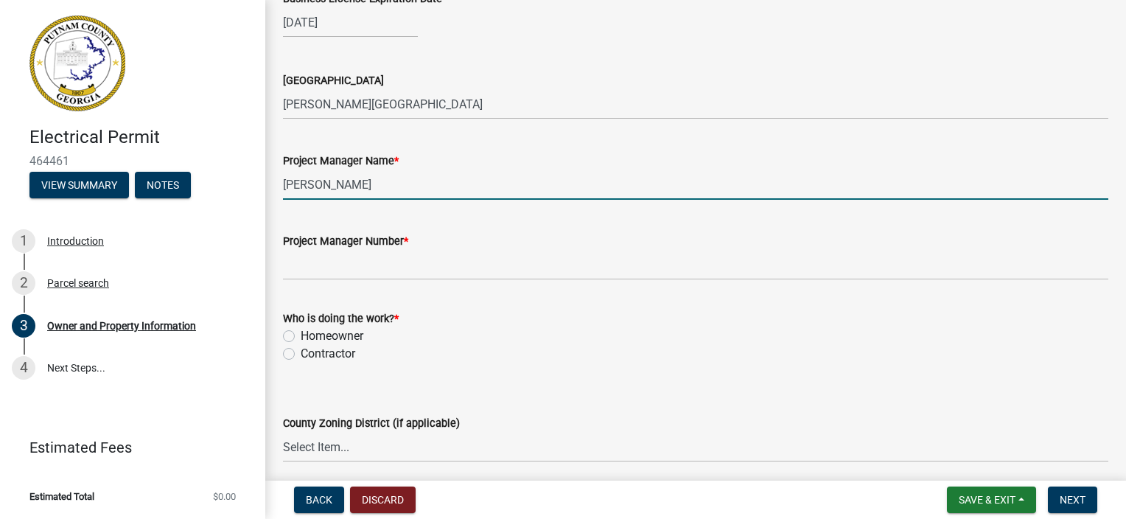
click at [363, 285] on wm-data-entity-input "Project Manager Number *" at bounding box center [695, 251] width 825 height 80
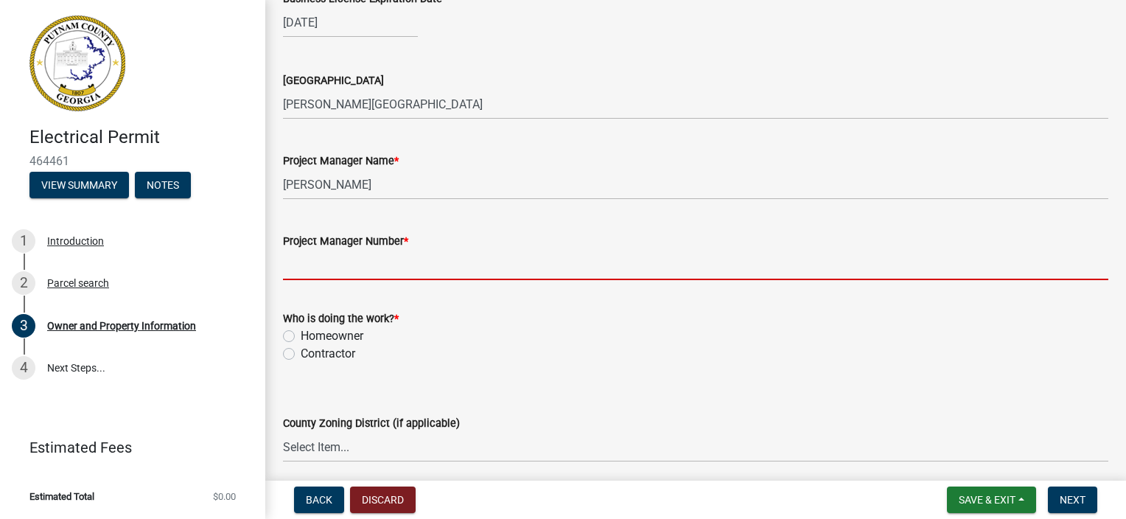
click at [379, 266] on input "Project Manager Number *" at bounding box center [695, 265] width 825 height 30
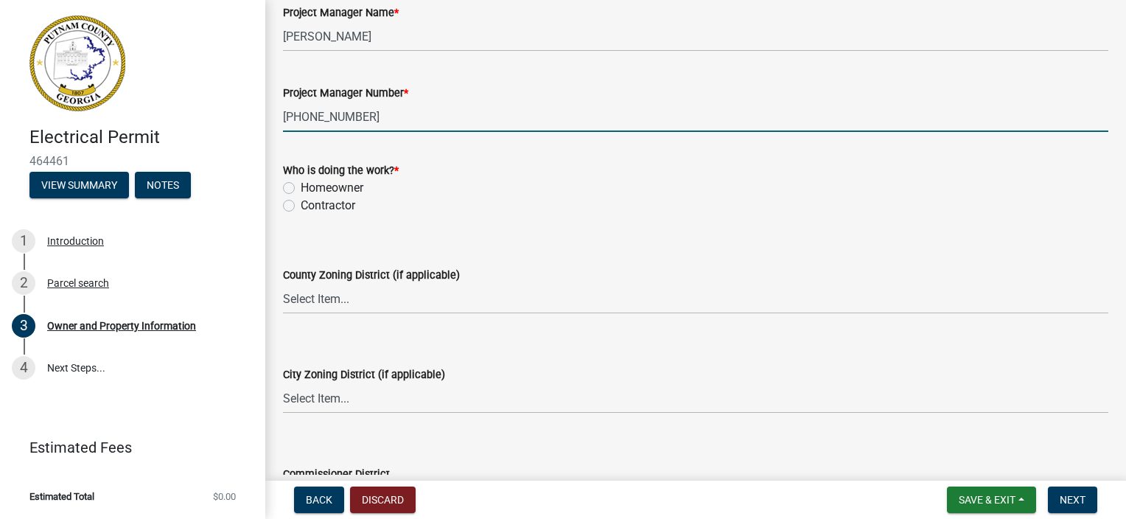
scroll to position [2505, 0]
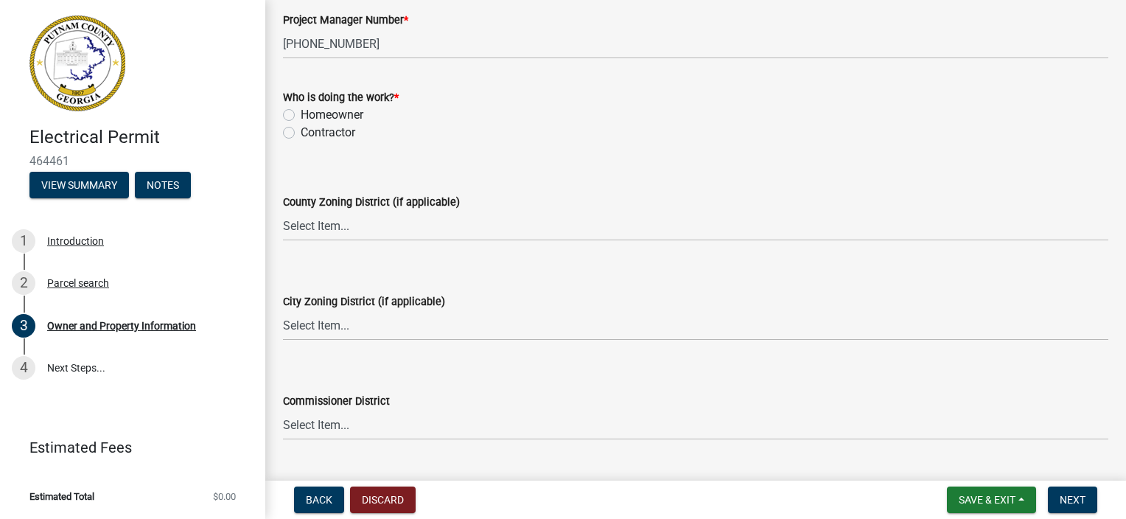
click at [301, 132] on label "Contractor" at bounding box center [328, 133] width 55 height 18
click at [301, 132] on input "Contractor" at bounding box center [306, 129] width 10 height 10
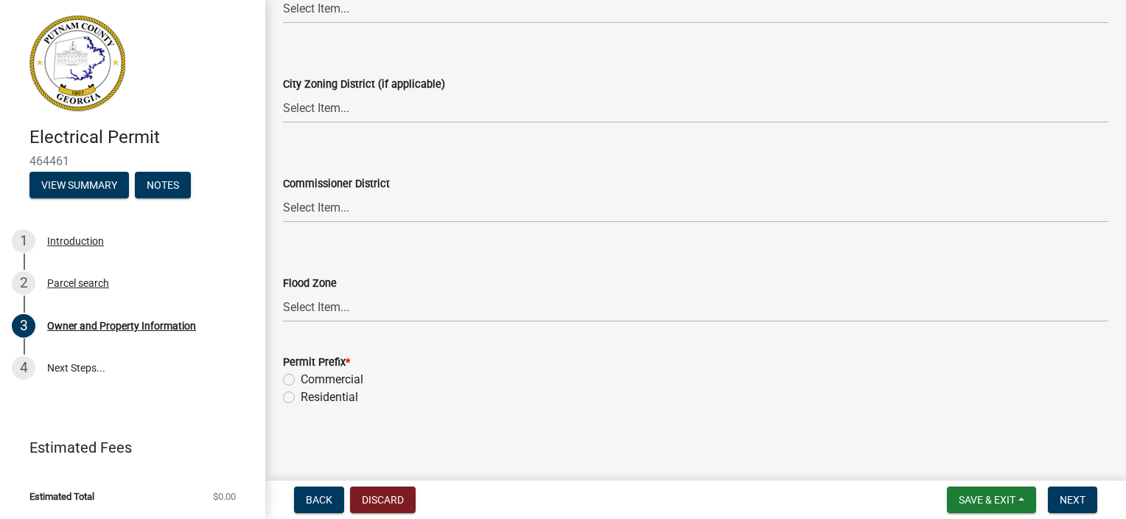
scroll to position [2725, 0]
click at [301, 395] on label "Residential" at bounding box center [329, 395] width 57 height 18
click at [301, 395] on input "Residential" at bounding box center [306, 391] width 10 height 10
click at [1072, 496] on span "Next" at bounding box center [1073, 500] width 26 height 12
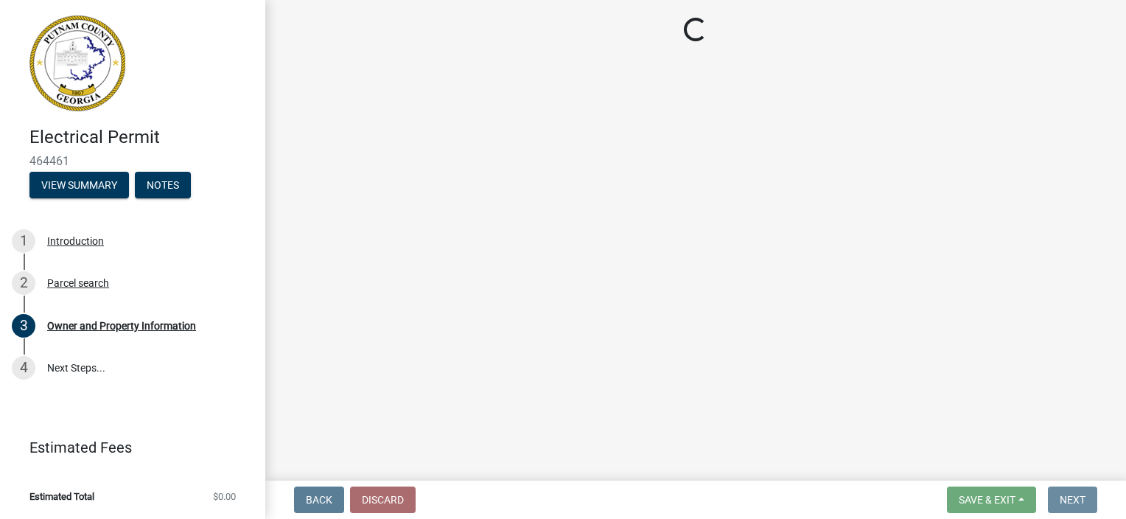
scroll to position [0, 0]
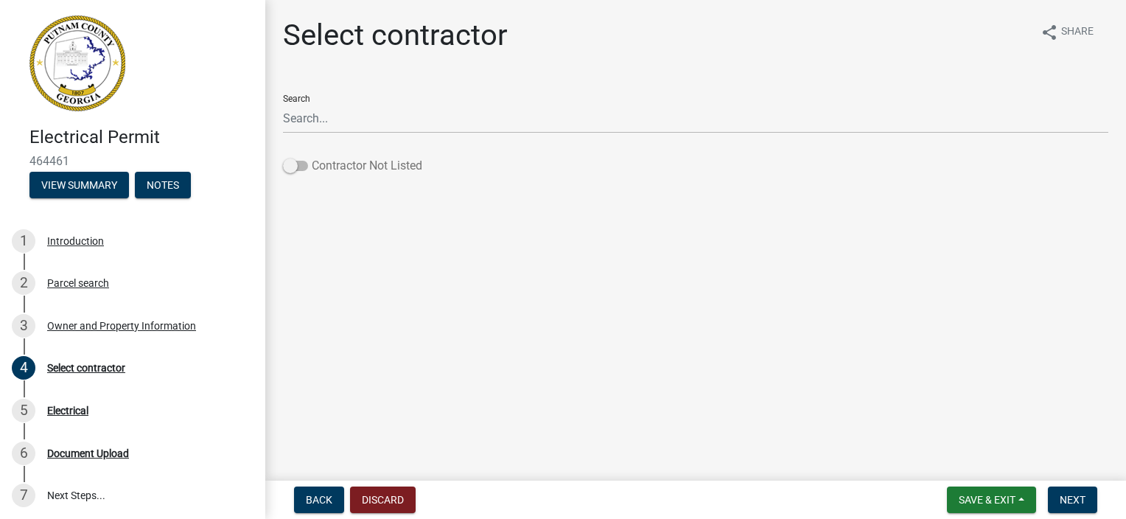
click at [285, 161] on span at bounding box center [295, 166] width 25 height 10
click at [312, 157] on input "Contractor Not Listed" at bounding box center [312, 157] width 0 height 0
click at [1076, 494] on span "Next" at bounding box center [1073, 500] width 26 height 12
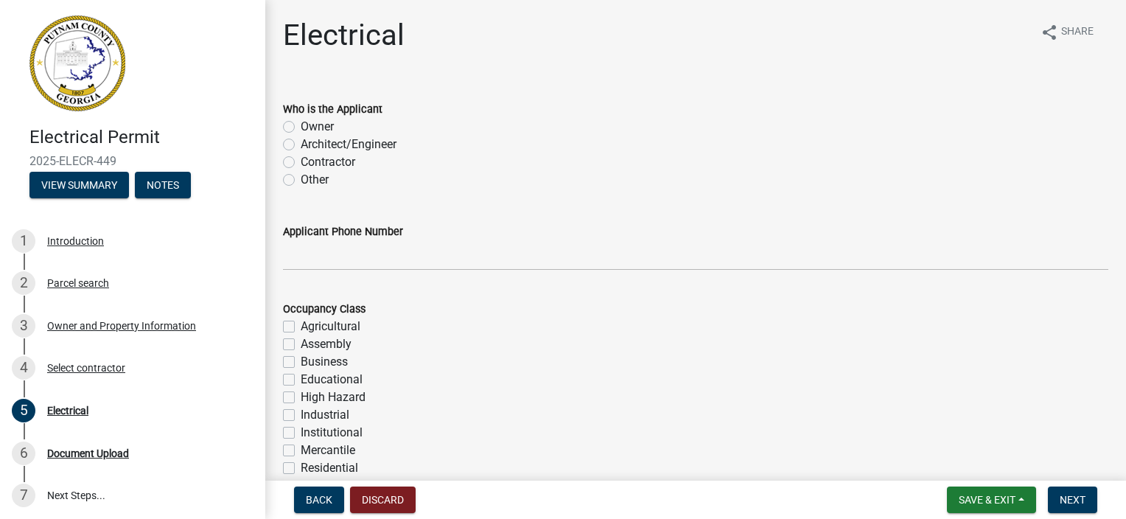
click at [301, 165] on label "Contractor" at bounding box center [328, 162] width 55 height 18
click at [301, 163] on input "Contractor" at bounding box center [306, 158] width 10 height 10
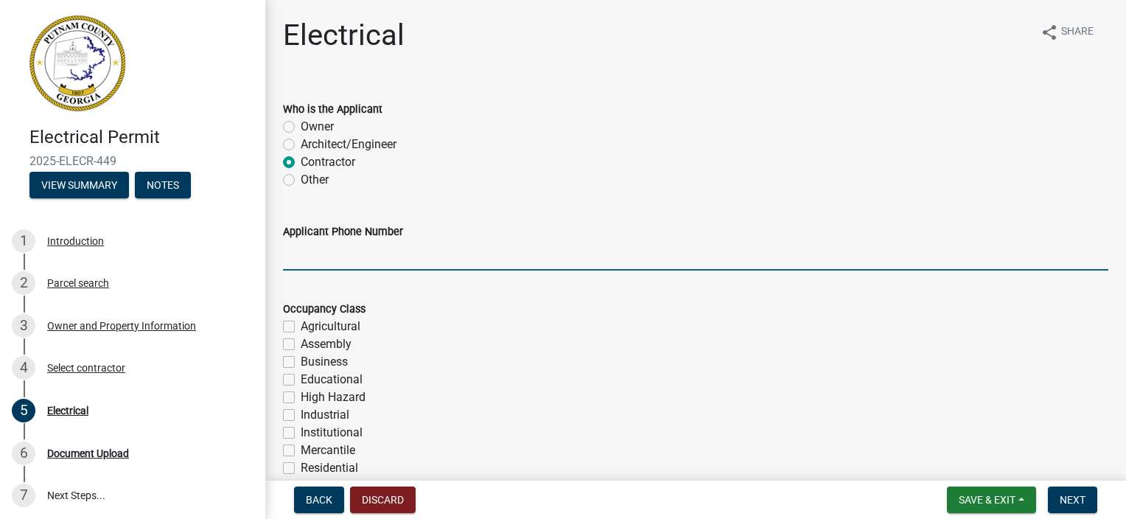
click at [335, 260] on input "Applicant Phone Number" at bounding box center [695, 255] width 825 height 30
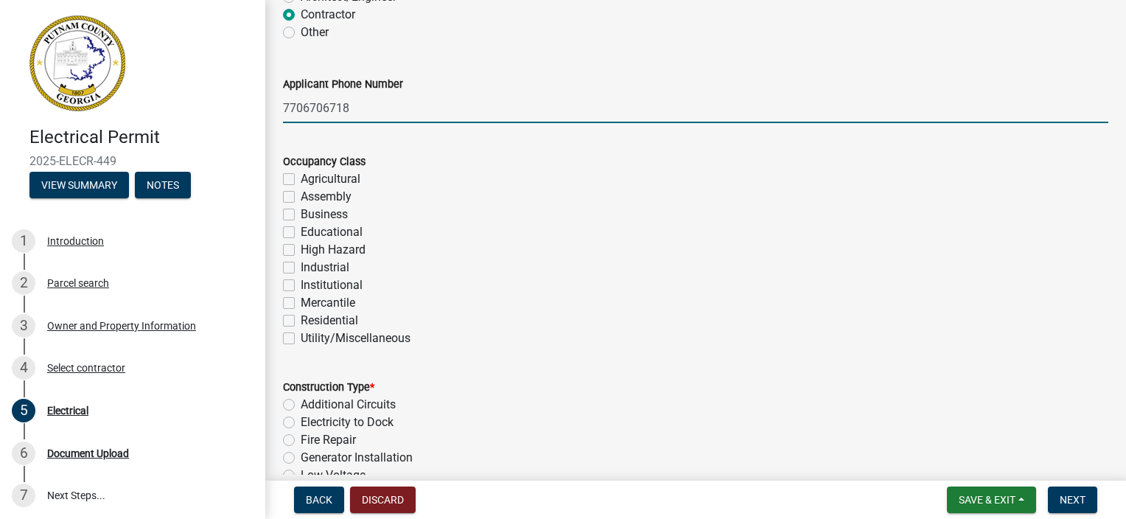
scroll to position [221, 0]
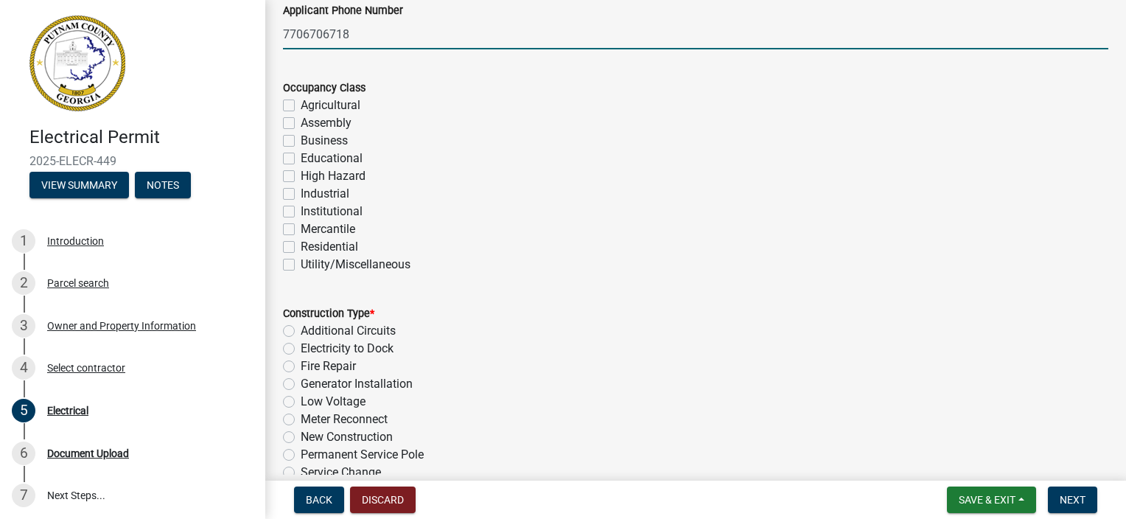
click at [301, 245] on label "Residential" at bounding box center [329, 247] width 57 height 18
click at [301, 245] on input "Residential" at bounding box center [306, 243] width 10 height 10
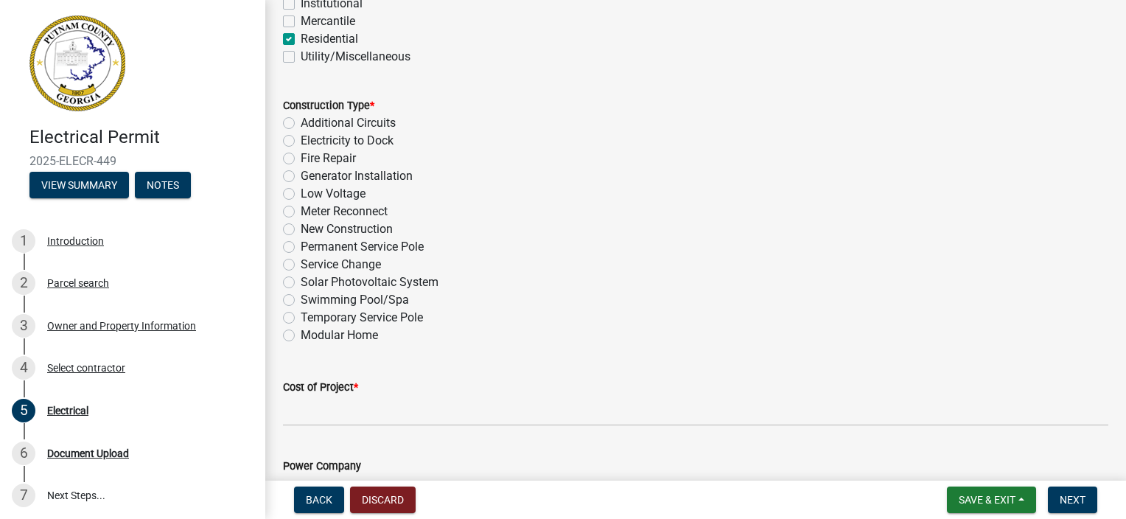
scroll to position [442, 0]
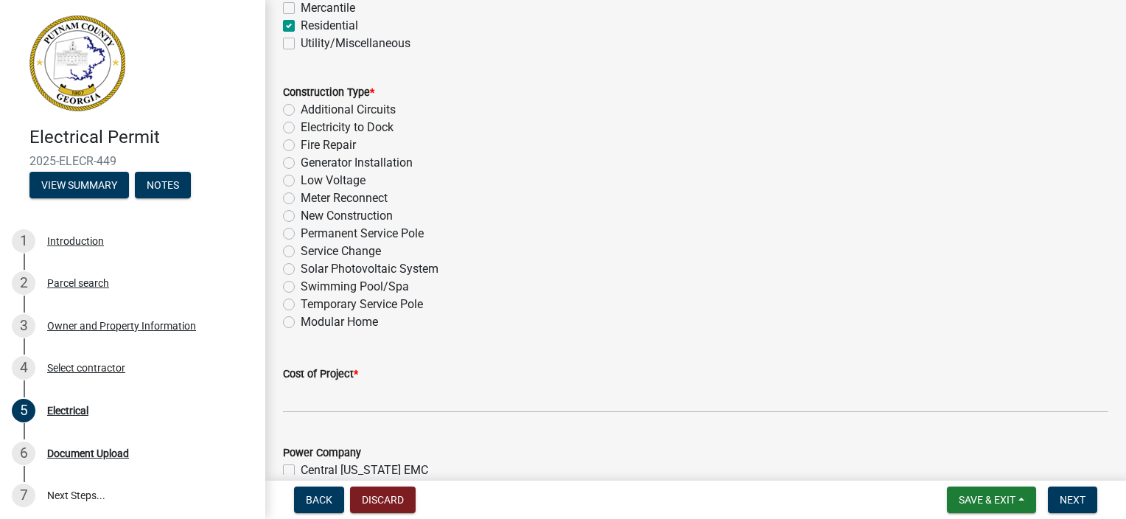
click at [301, 304] on label "Temporary Service Pole" at bounding box center [362, 304] width 122 height 18
click at [301, 304] on input "Temporary Service Pole" at bounding box center [306, 300] width 10 height 10
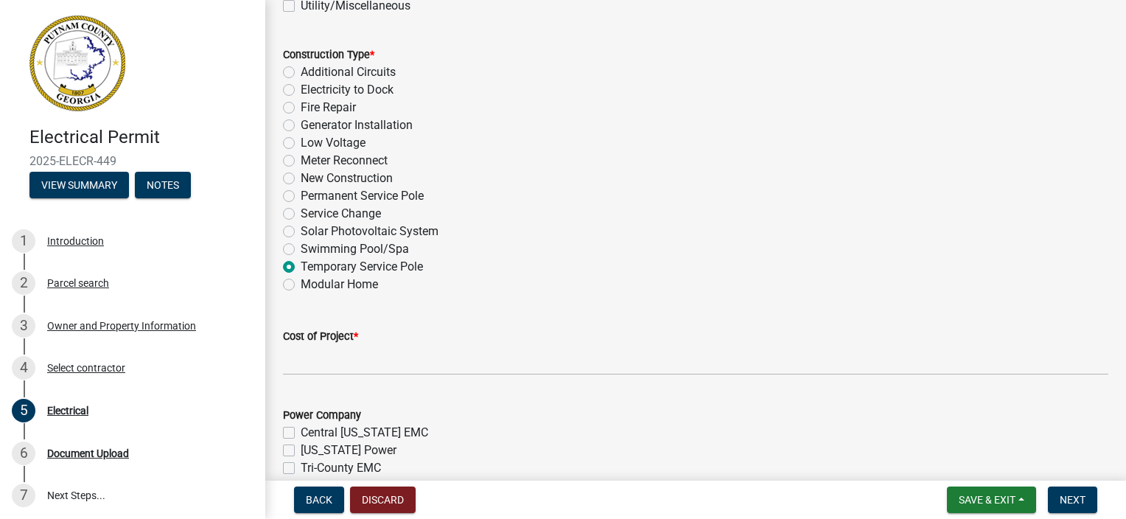
scroll to position [516, 0]
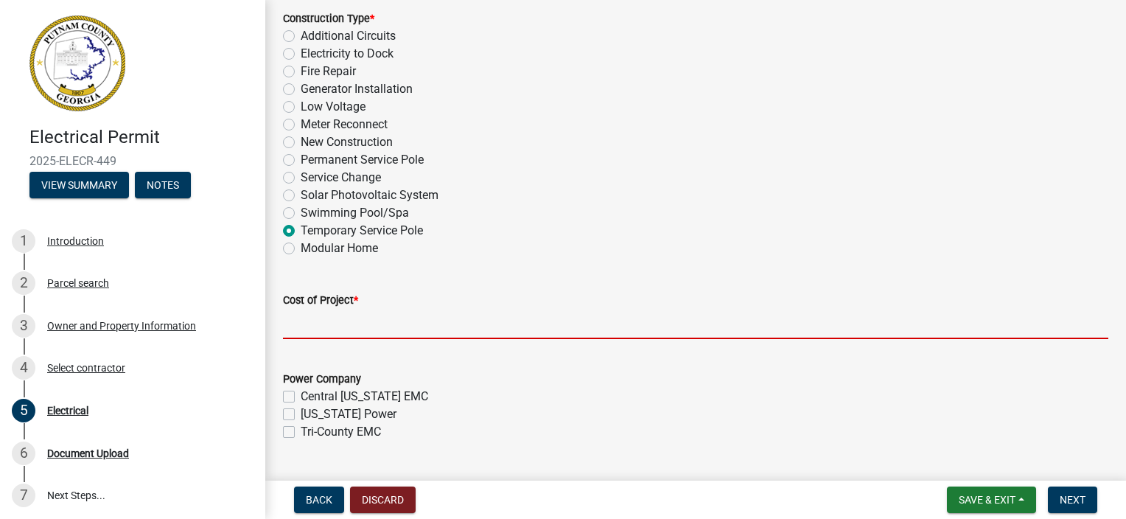
click at [347, 321] on input "text" at bounding box center [695, 324] width 825 height 30
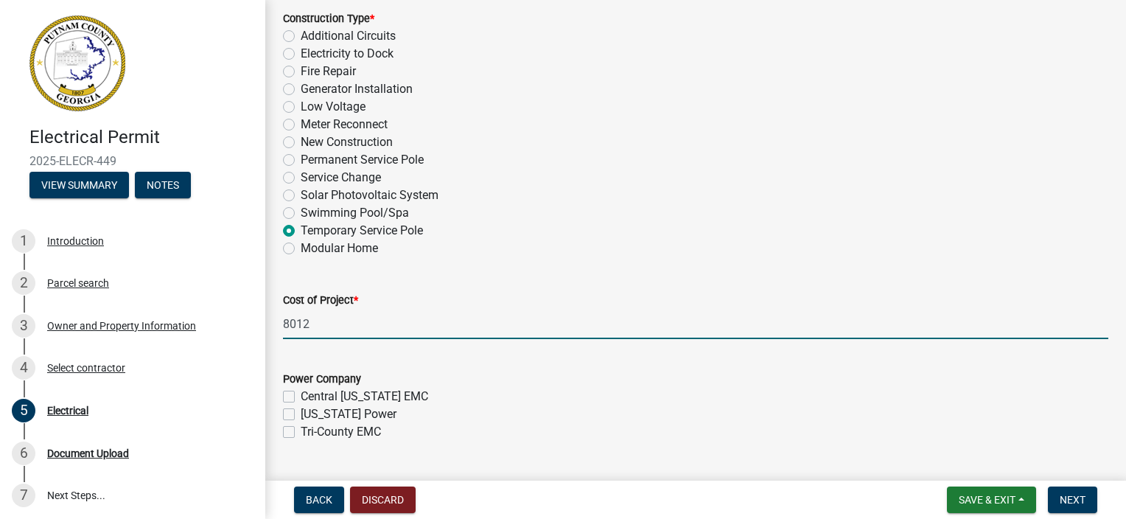
click at [301, 431] on label "Tri-County EMC" at bounding box center [341, 432] width 80 height 18
click at [301, 431] on input "Tri-County EMC" at bounding box center [306, 428] width 10 height 10
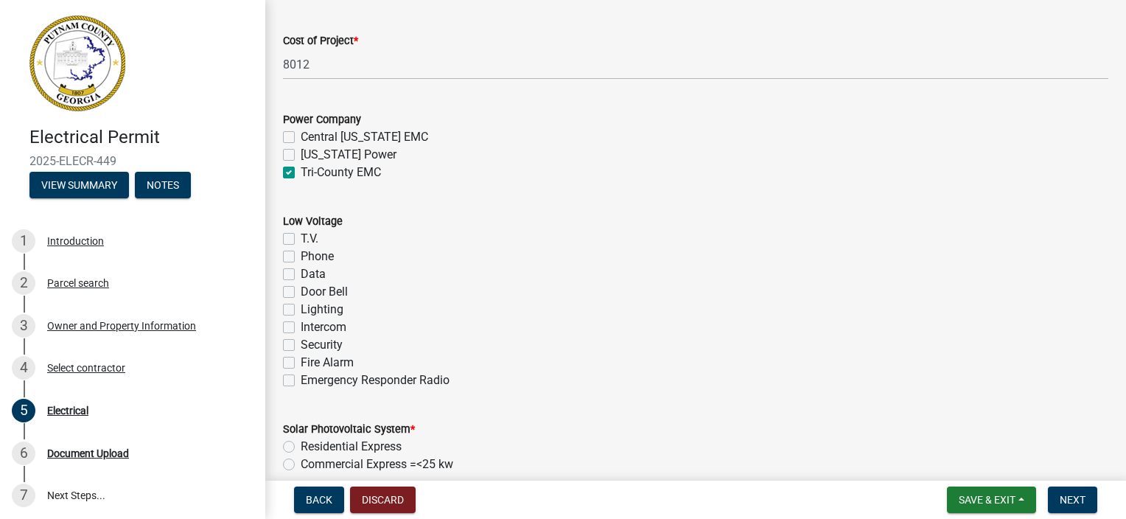
scroll to position [811, 0]
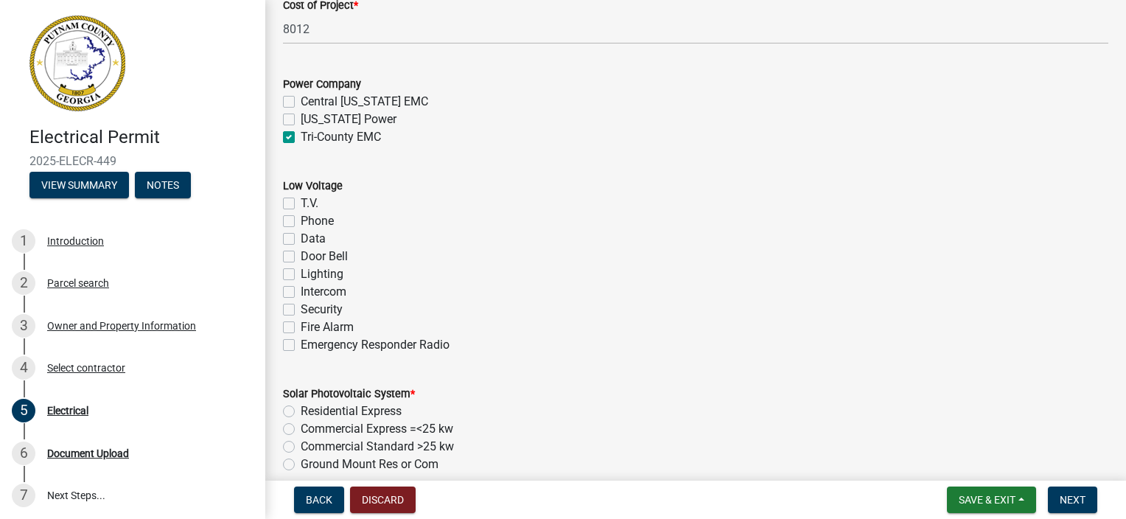
click at [301, 203] on label "T.V." at bounding box center [310, 204] width 18 height 18
click at [301, 203] on input "T.V." at bounding box center [306, 200] width 10 height 10
click at [301, 222] on label "Phone" at bounding box center [317, 221] width 33 height 18
click at [301, 222] on input "Phone" at bounding box center [306, 217] width 10 height 10
click at [301, 238] on label "Data" at bounding box center [313, 239] width 25 height 18
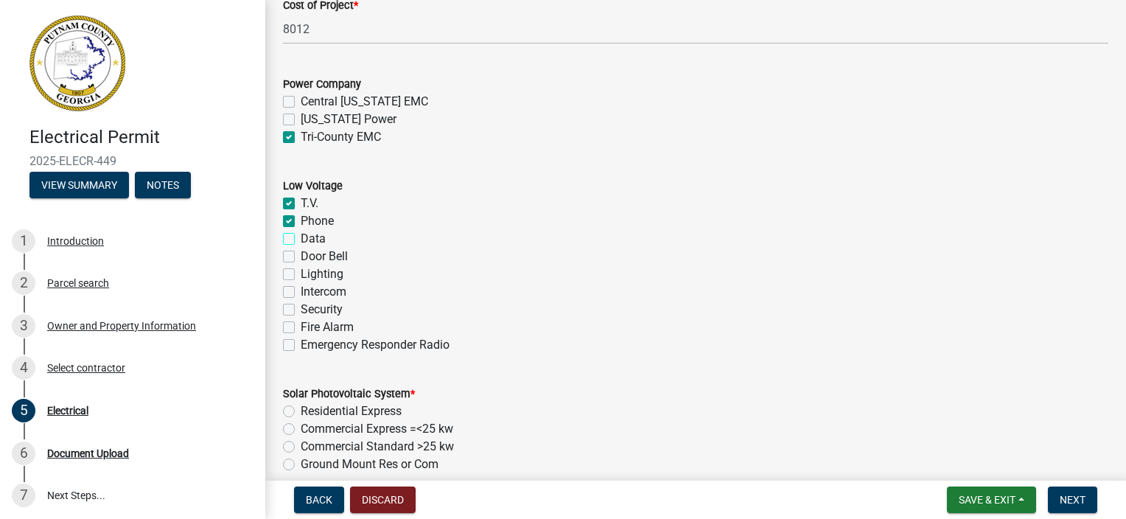
click at [301, 238] on input "Data" at bounding box center [306, 235] width 10 height 10
click at [301, 253] on label "Door Bell" at bounding box center [324, 257] width 47 height 18
click at [301, 253] on input "Door Bell" at bounding box center [306, 253] width 10 height 10
click at [301, 272] on label "Lighting" at bounding box center [322, 274] width 43 height 18
click at [301, 272] on input "Lighting" at bounding box center [306, 270] width 10 height 10
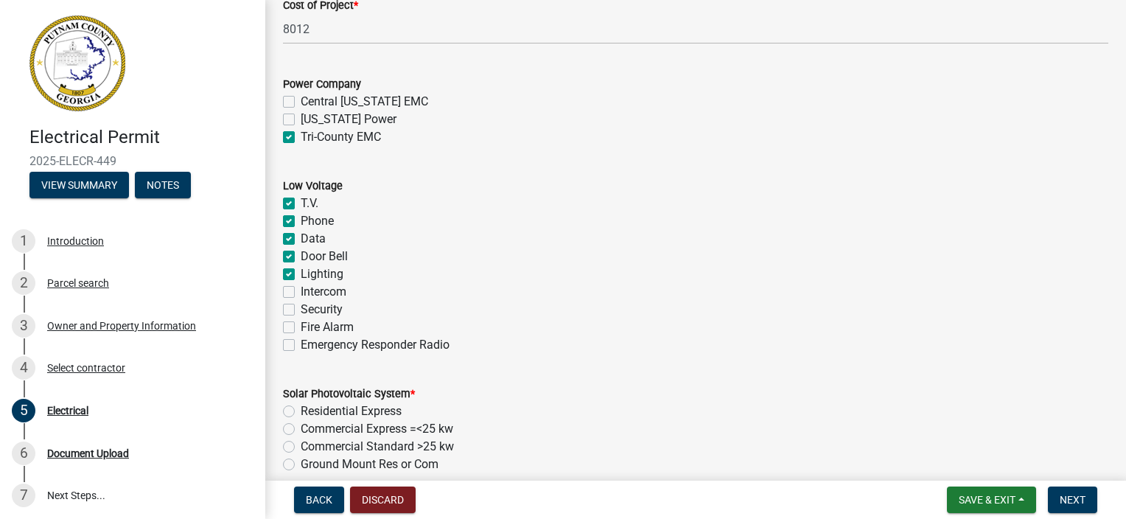
click at [301, 326] on label "Fire Alarm" at bounding box center [327, 327] width 53 height 18
click at [301, 326] on input "Fire Alarm" at bounding box center [306, 323] width 10 height 10
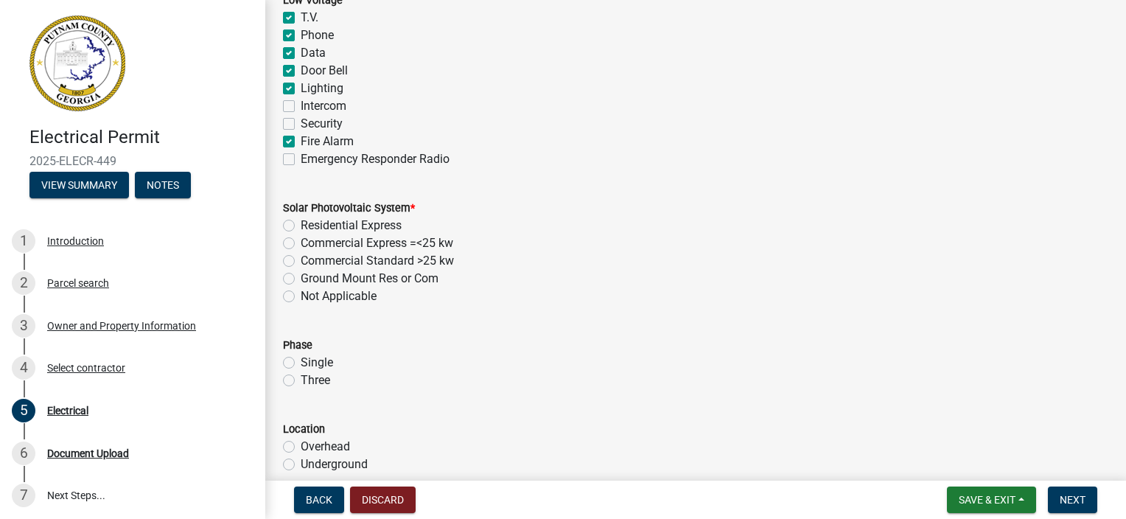
scroll to position [1032, 0]
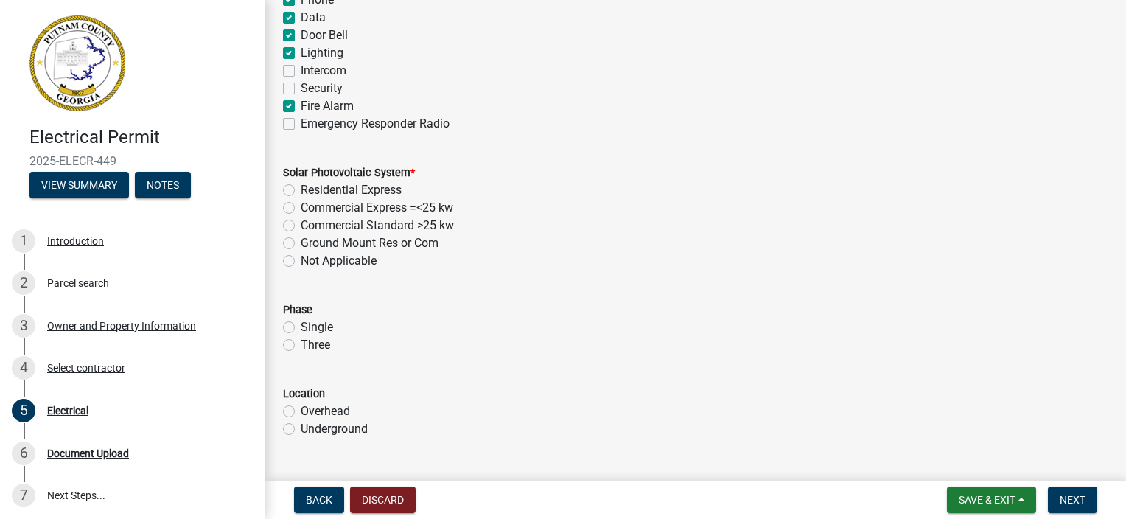
click at [301, 259] on label "Not Applicable" at bounding box center [339, 261] width 76 height 18
click at [301, 259] on input "Not Applicable" at bounding box center [306, 257] width 10 height 10
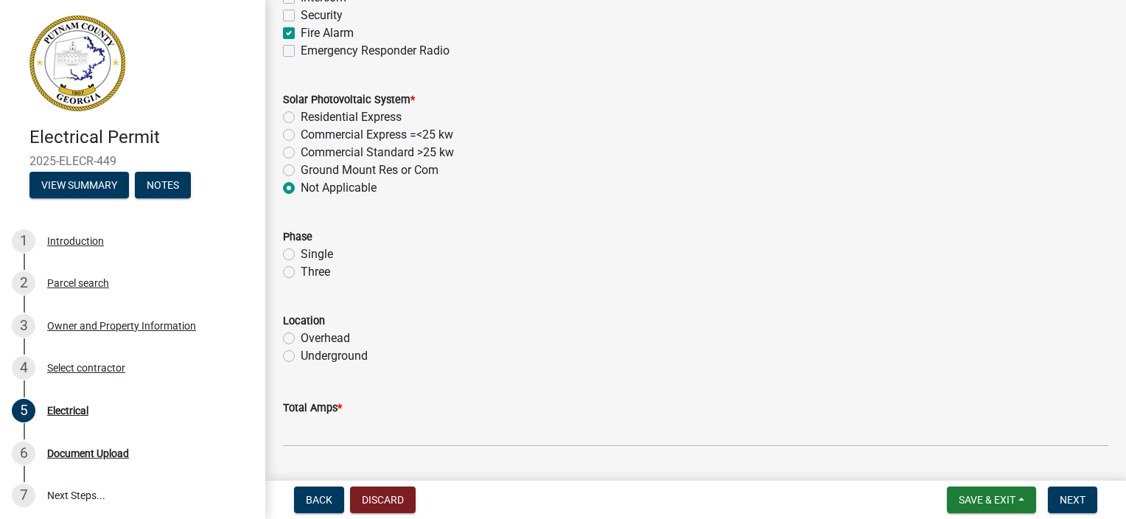
scroll to position [1105, 0]
click at [301, 357] on label "Underground" at bounding box center [334, 355] width 67 height 18
click at [301, 356] on input "Underground" at bounding box center [306, 351] width 10 height 10
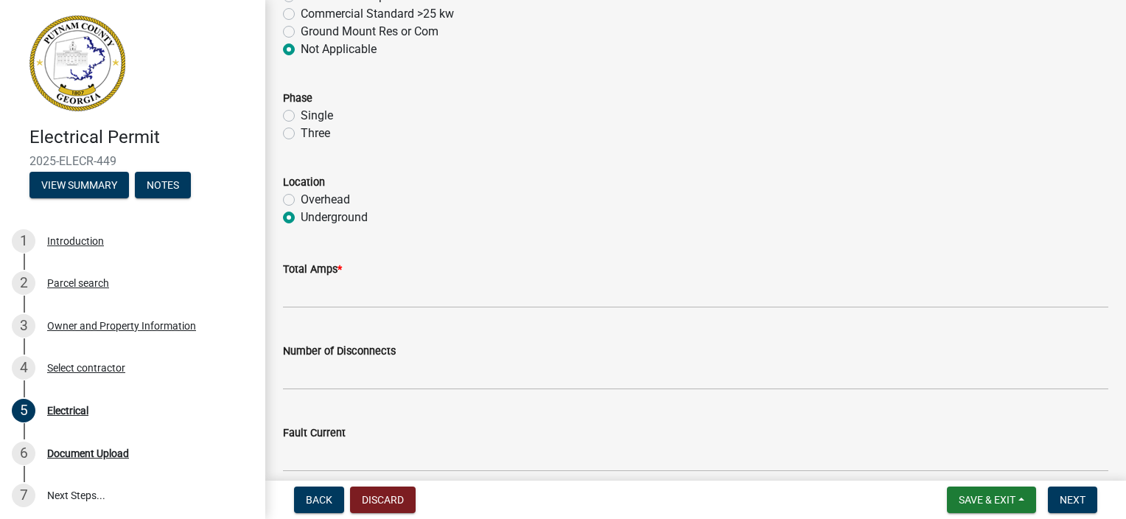
scroll to position [1253, 0]
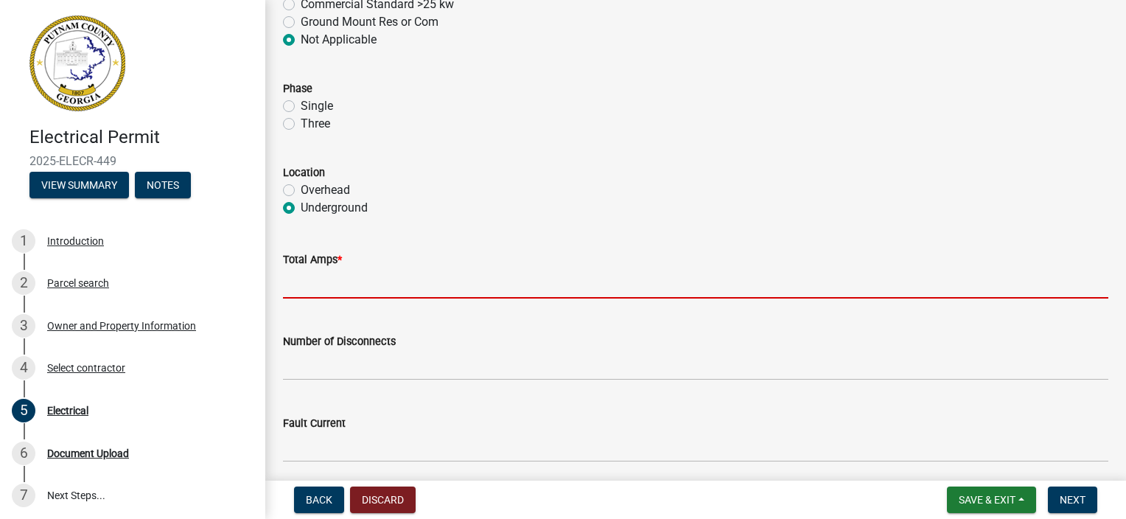
click at [363, 287] on input "text" at bounding box center [695, 283] width 825 height 30
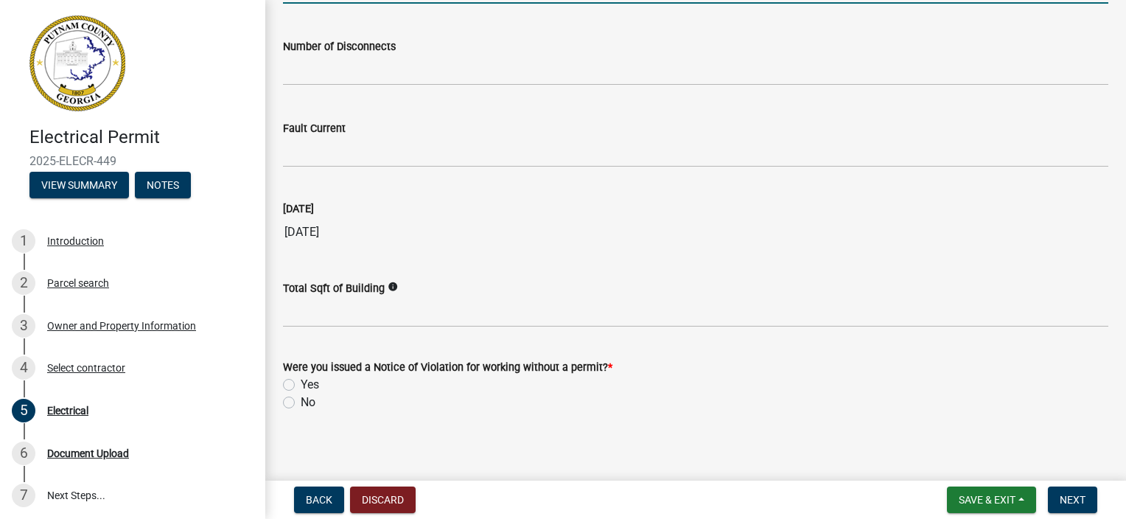
scroll to position [1554, 0]
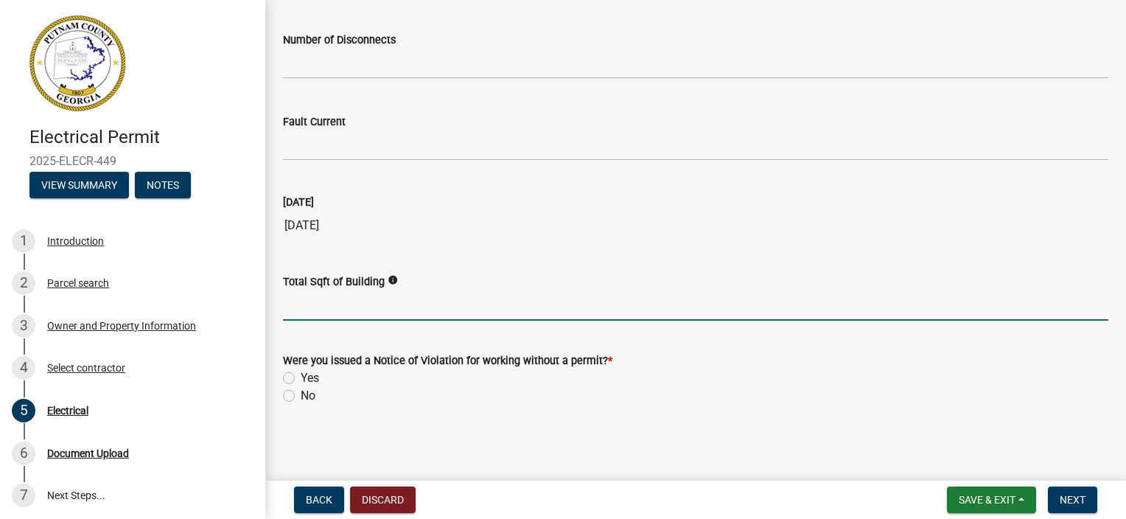
click at [340, 309] on input "text" at bounding box center [695, 305] width 825 height 30
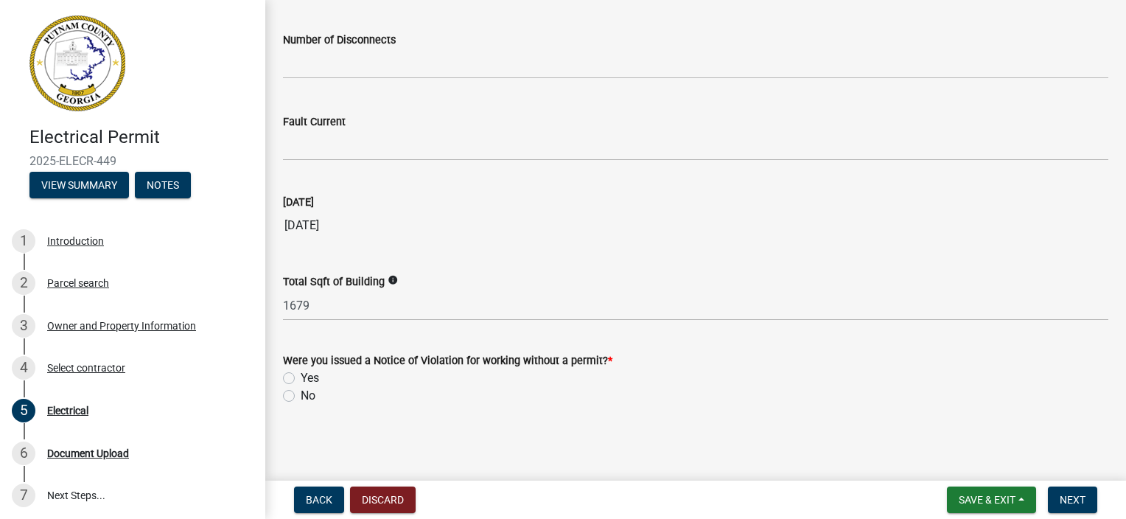
click at [301, 391] on label "No" at bounding box center [308, 396] width 15 height 18
click at [301, 391] on input "No" at bounding box center [306, 392] width 10 height 10
click at [1075, 507] on button "Next" at bounding box center [1072, 499] width 49 height 27
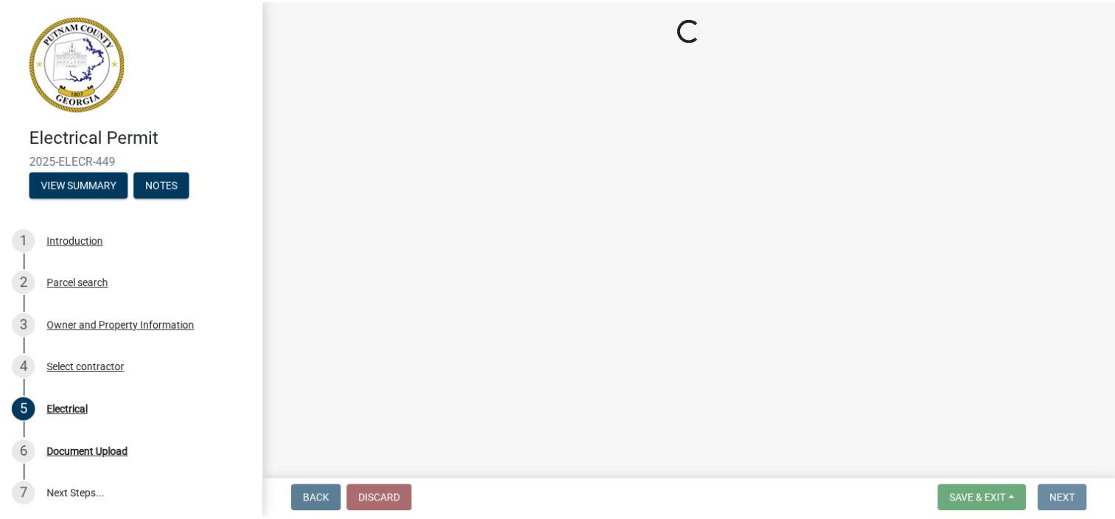
scroll to position [0, 0]
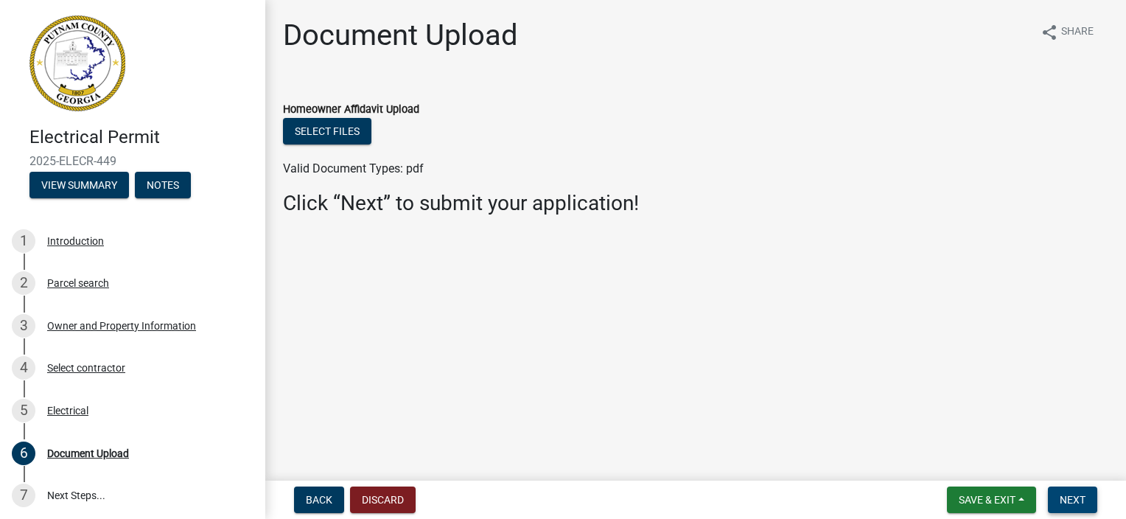
click at [1064, 498] on span "Next" at bounding box center [1073, 500] width 26 height 12
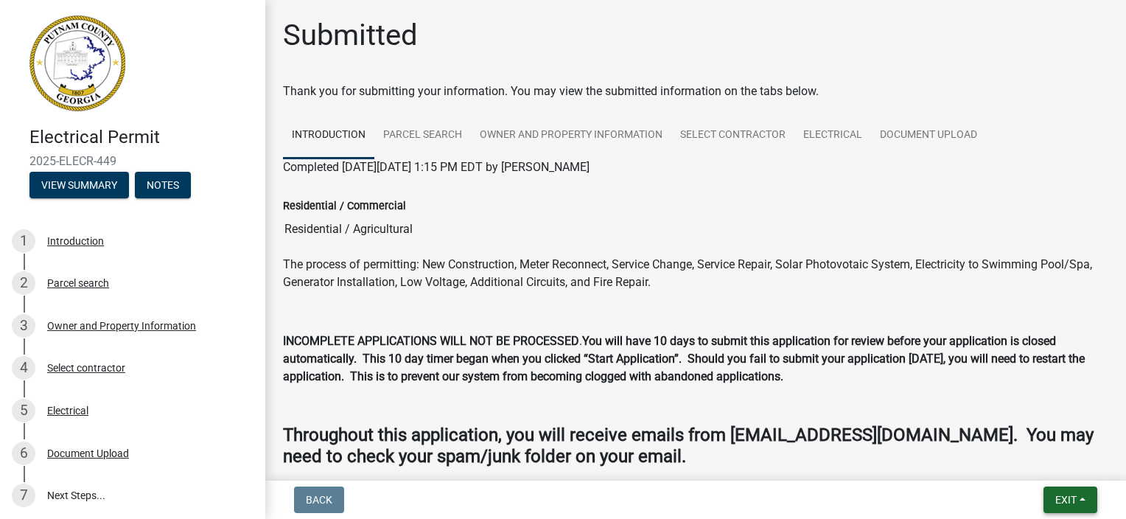
click at [1060, 492] on button "Exit" at bounding box center [1070, 499] width 54 height 27
click at [1051, 460] on button "Save & Exit" at bounding box center [1039, 461] width 118 height 35
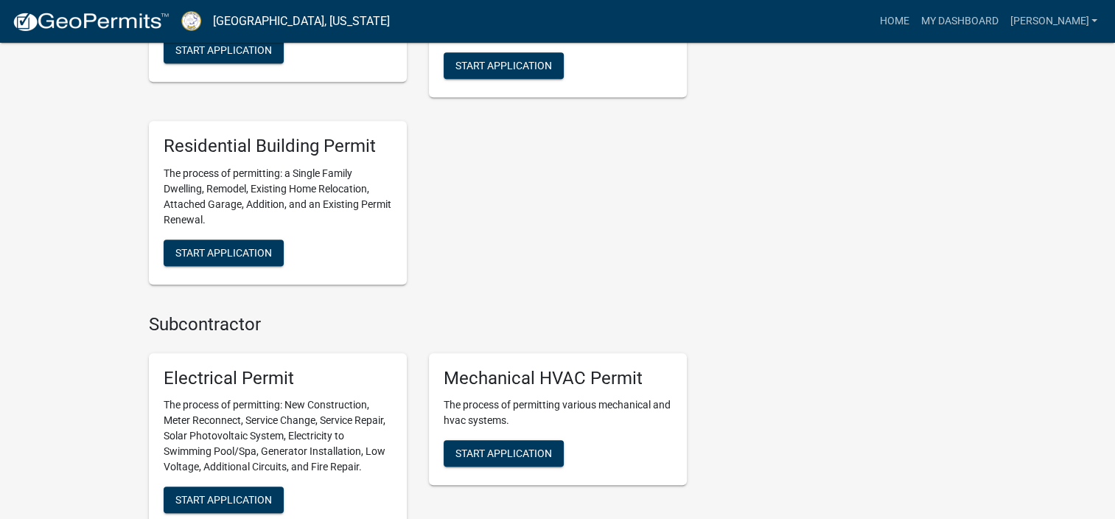
scroll to position [958, 0]
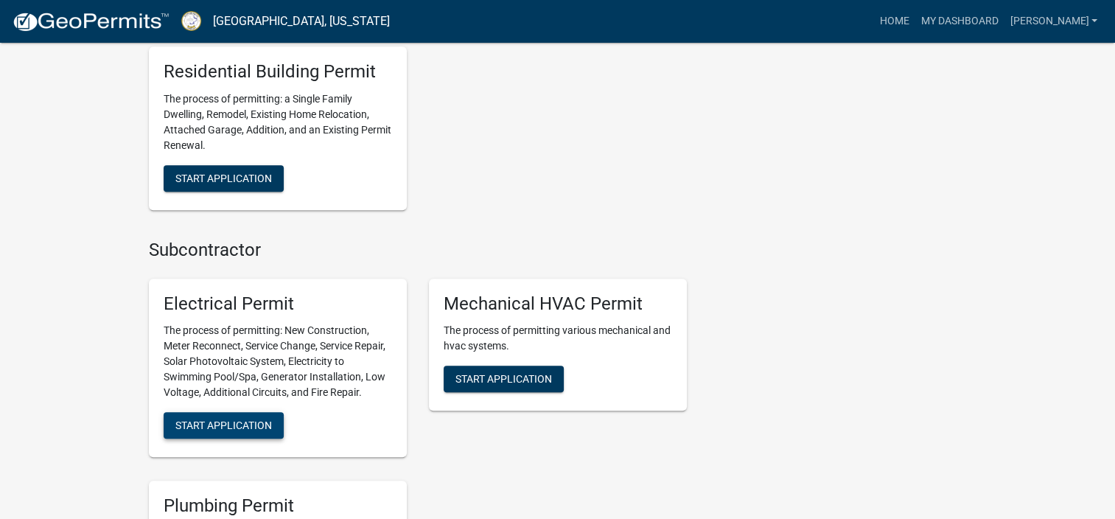
click at [197, 424] on span "Start Application" at bounding box center [223, 425] width 97 height 12
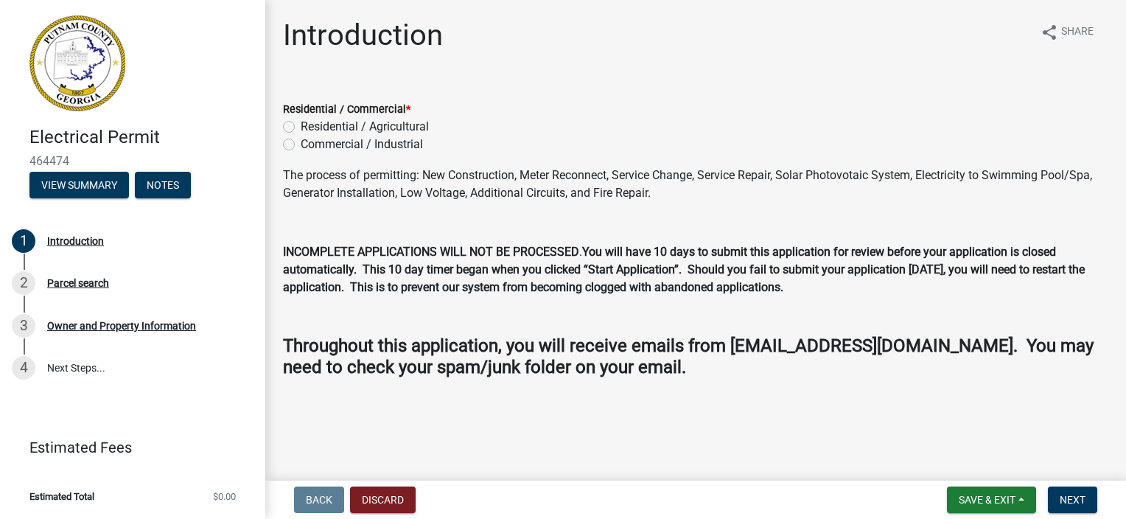
click at [301, 130] on label "Residential / Agricultural" at bounding box center [365, 127] width 128 height 18
click at [301, 127] on input "Residential / Agricultural" at bounding box center [306, 123] width 10 height 10
click at [1063, 494] on span "Next" at bounding box center [1073, 500] width 26 height 12
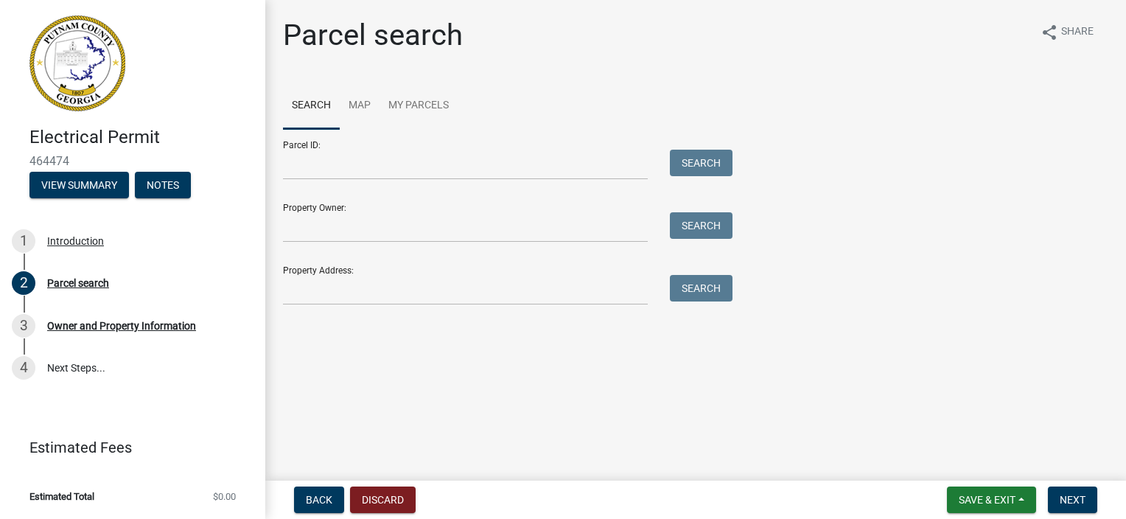
drag, startPoint x: 429, startPoint y: 147, endPoint x: 421, endPoint y: 161, distance: 15.8
click at [426, 156] on div "Parcel ID: Search" at bounding box center [504, 154] width 442 height 51
click at [417, 172] on input "Parcel ID:" at bounding box center [465, 165] width 365 height 30
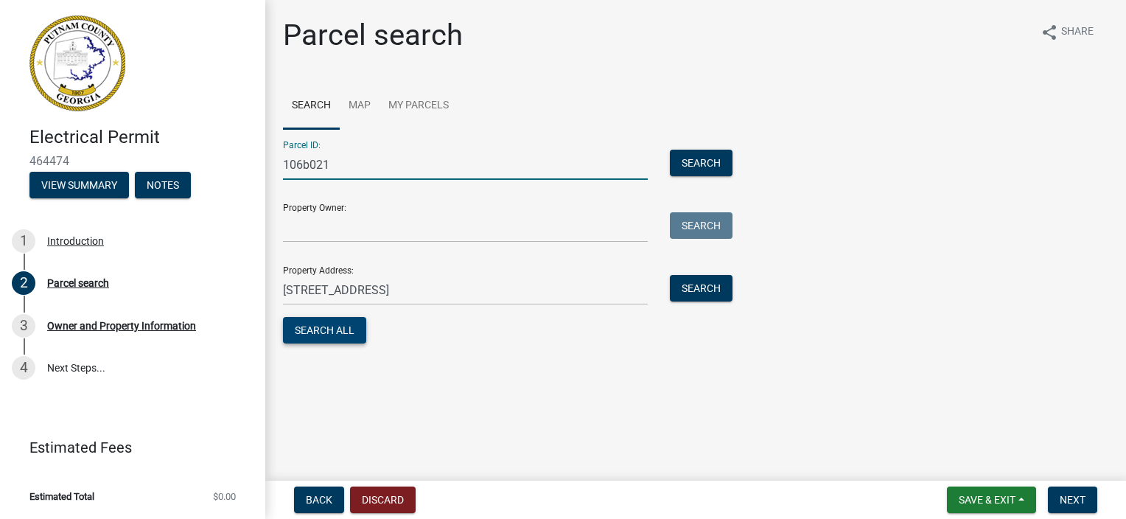
click at [351, 332] on button "Search All" at bounding box center [324, 330] width 83 height 27
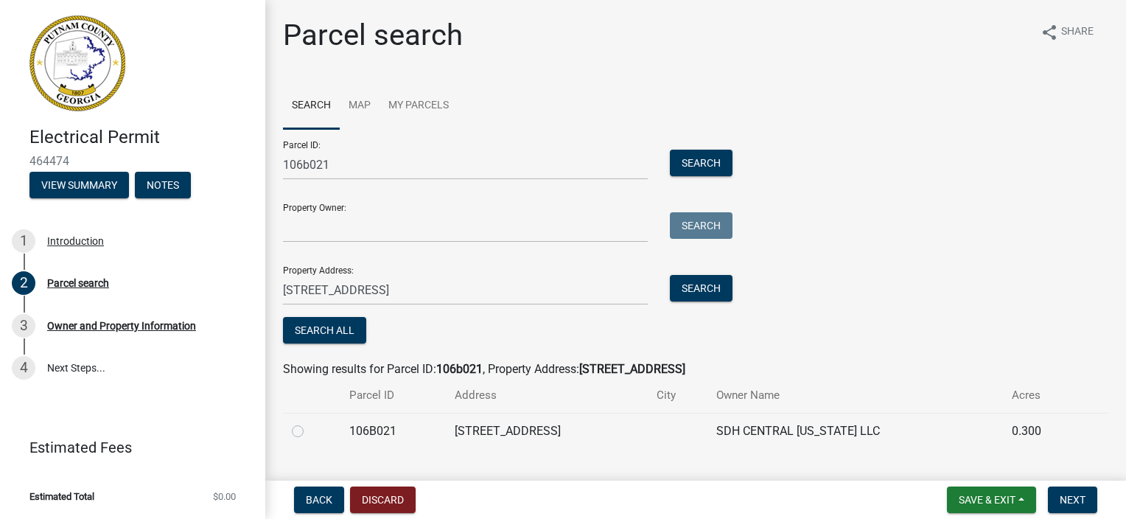
click at [309, 422] on label at bounding box center [309, 422] width 0 height 0
click at [309, 427] on input "radio" at bounding box center [314, 427] width 10 height 10
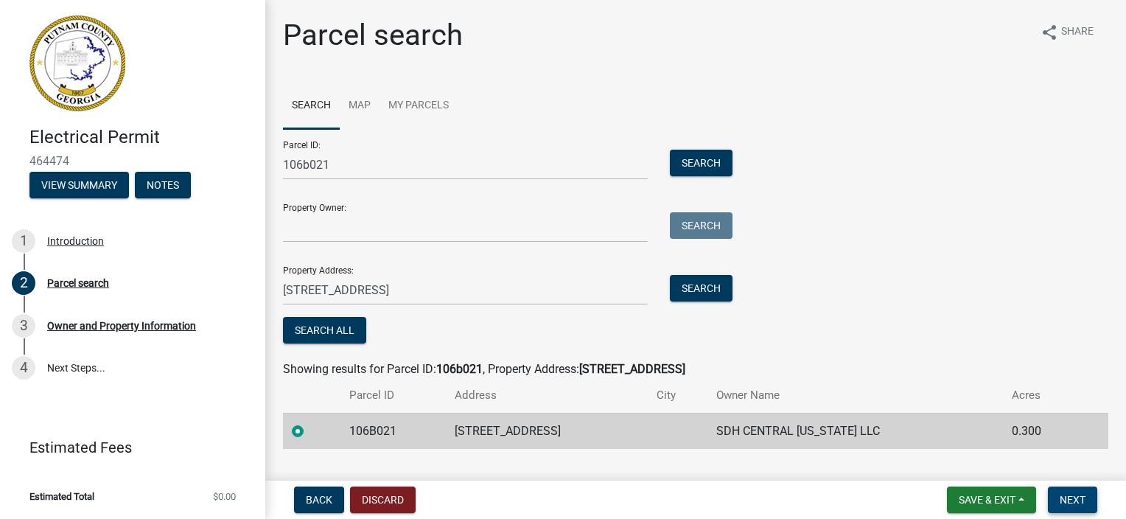
click at [1070, 508] on button "Next" at bounding box center [1072, 499] width 49 height 27
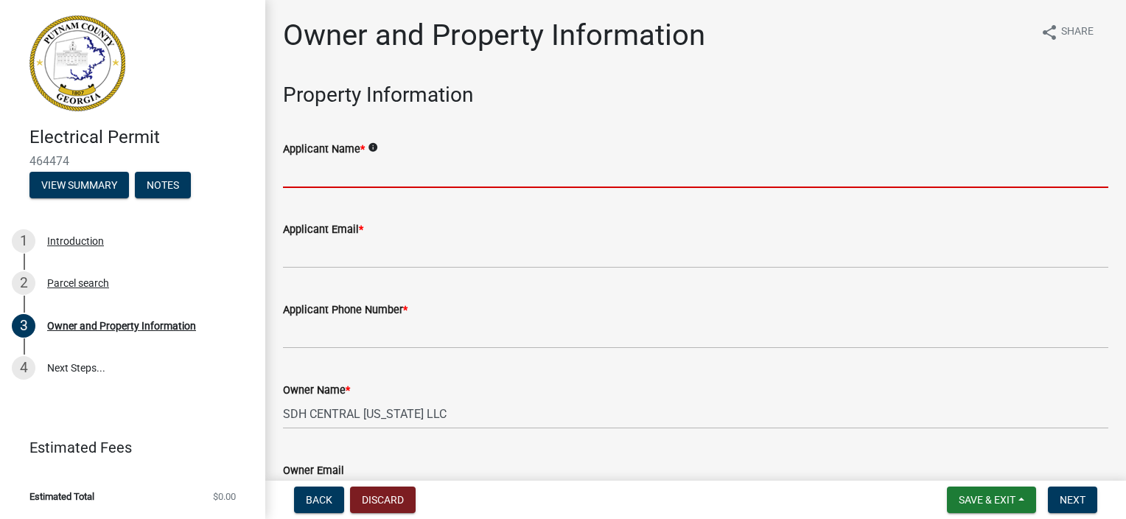
click at [324, 177] on input "Applicant Name *" at bounding box center [695, 173] width 825 height 30
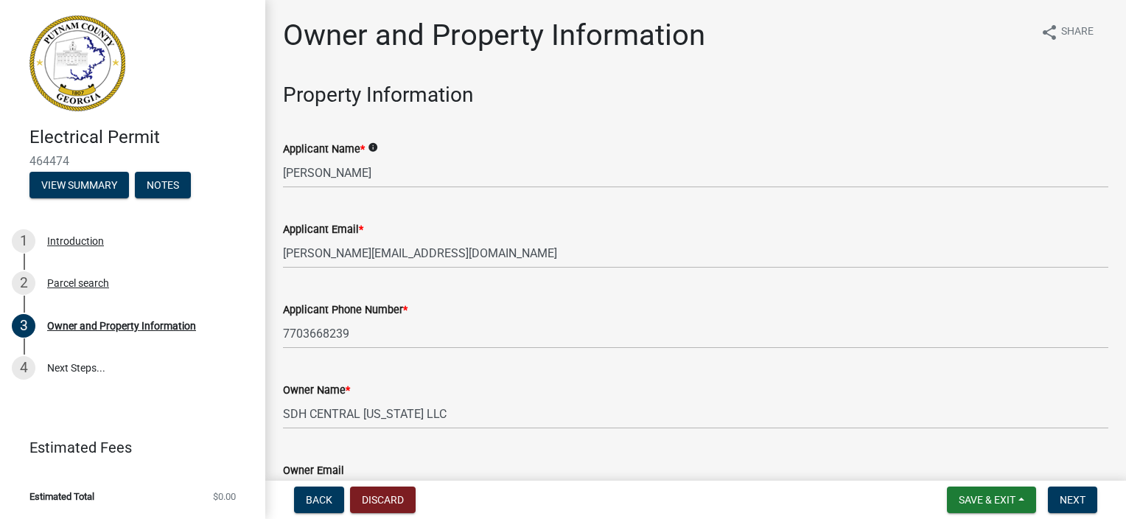
scroll to position [1837, 0]
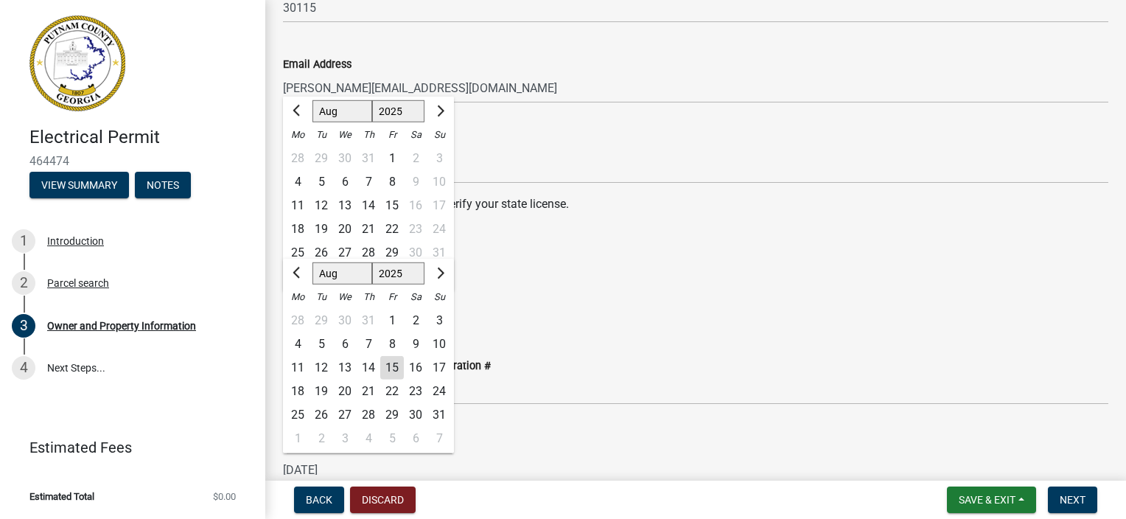
click at [598, 221] on div "Please follow the link below to verify your state license. https://verify.sos.g…" at bounding box center [695, 218] width 825 height 47
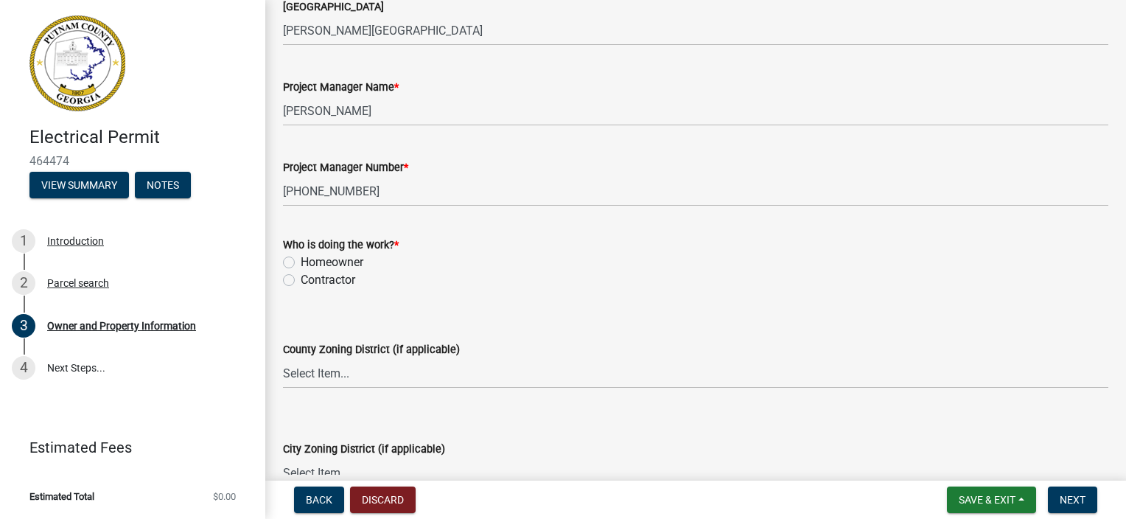
scroll to position [2427, 0]
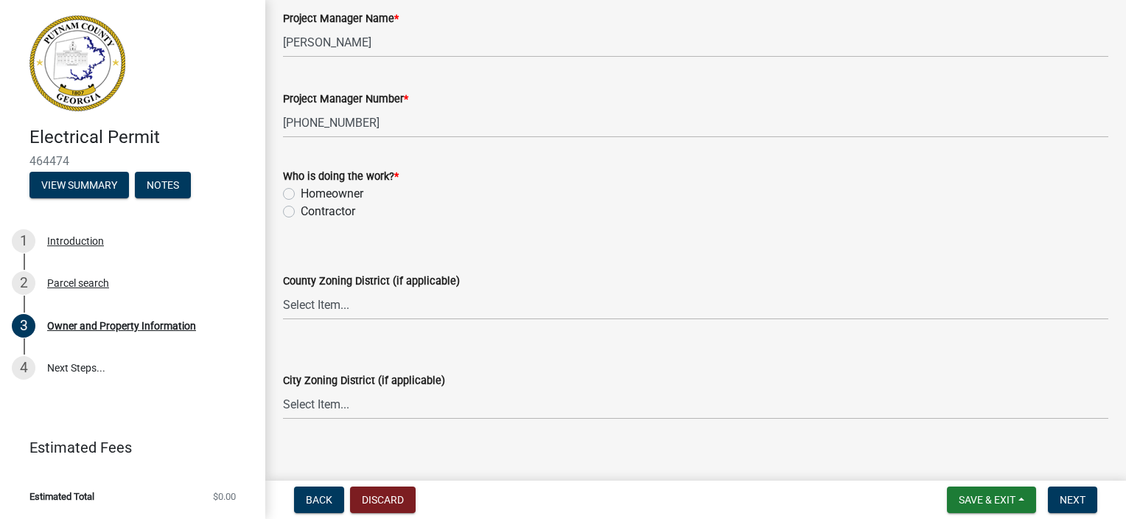
click at [295, 208] on div "Contractor" at bounding box center [695, 212] width 825 height 18
click at [301, 212] on label "Contractor" at bounding box center [328, 212] width 55 height 18
click at [301, 212] on input "Contractor" at bounding box center [306, 208] width 10 height 10
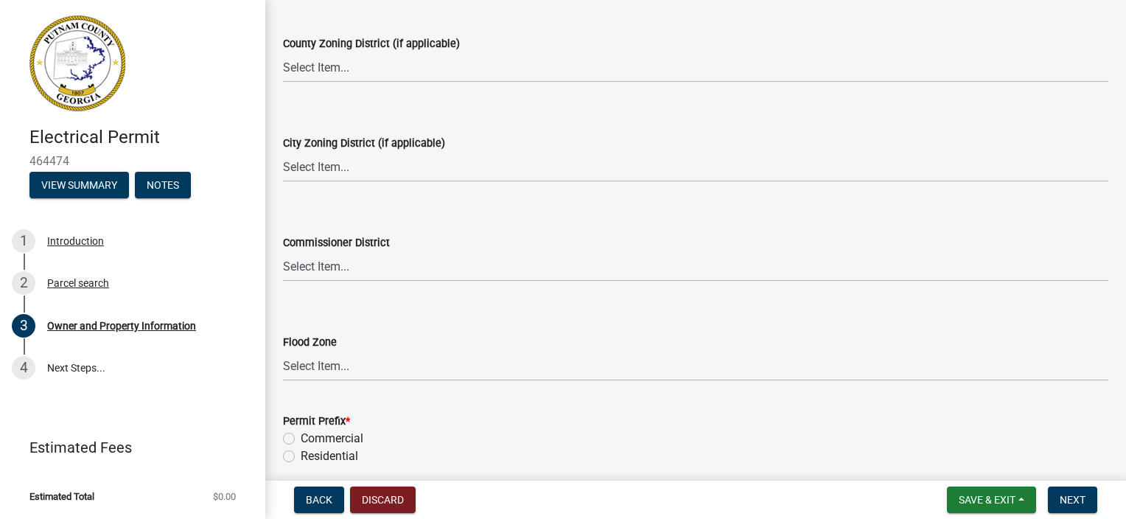
scroll to position [2725, 0]
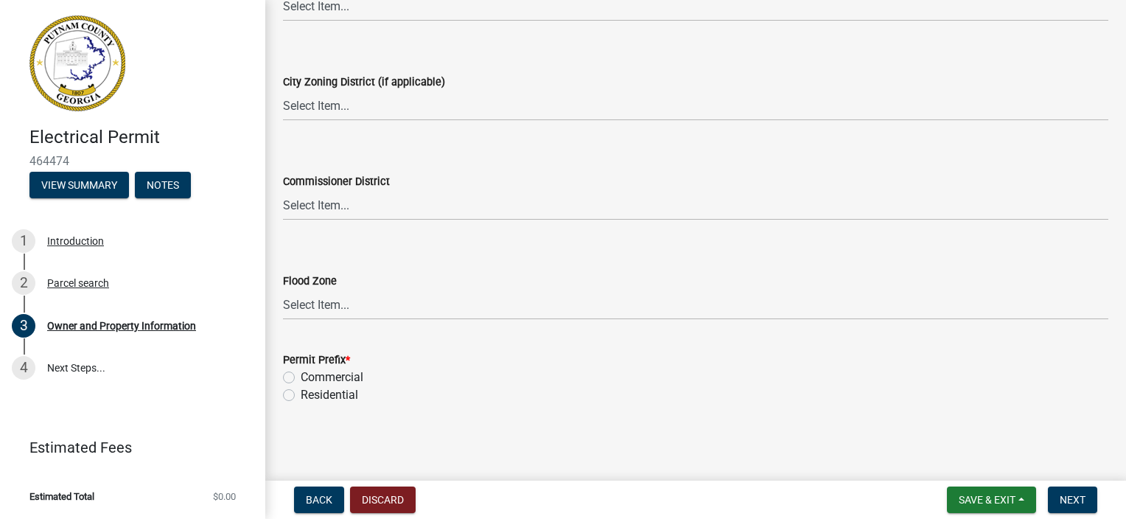
click at [301, 392] on label "Residential" at bounding box center [329, 395] width 57 height 18
click at [301, 392] on input "Residential" at bounding box center [306, 391] width 10 height 10
click at [1064, 498] on span "Next" at bounding box center [1073, 500] width 26 height 12
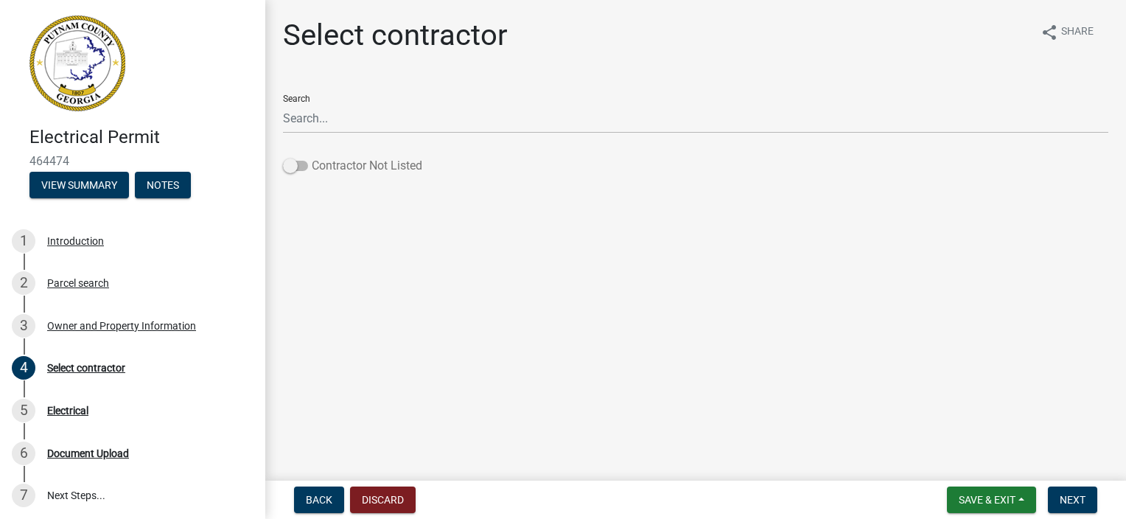
click at [303, 167] on span at bounding box center [295, 166] width 25 height 10
click at [312, 157] on input "Contractor Not Listed" at bounding box center [312, 157] width 0 height 0
click at [1088, 500] on button "Next" at bounding box center [1072, 499] width 49 height 27
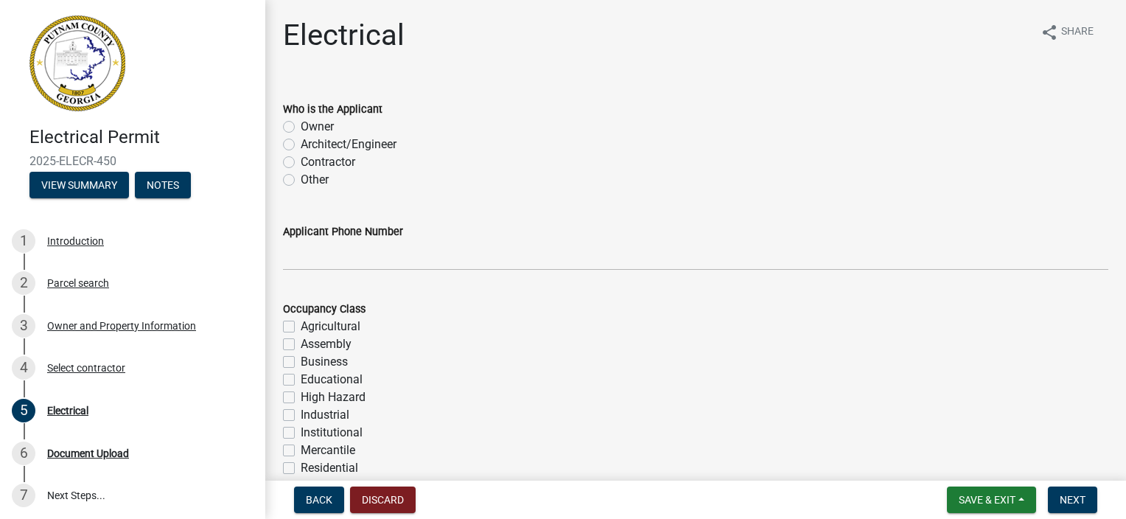
click at [301, 159] on label "Contractor" at bounding box center [328, 162] width 55 height 18
click at [301, 159] on input "Contractor" at bounding box center [306, 158] width 10 height 10
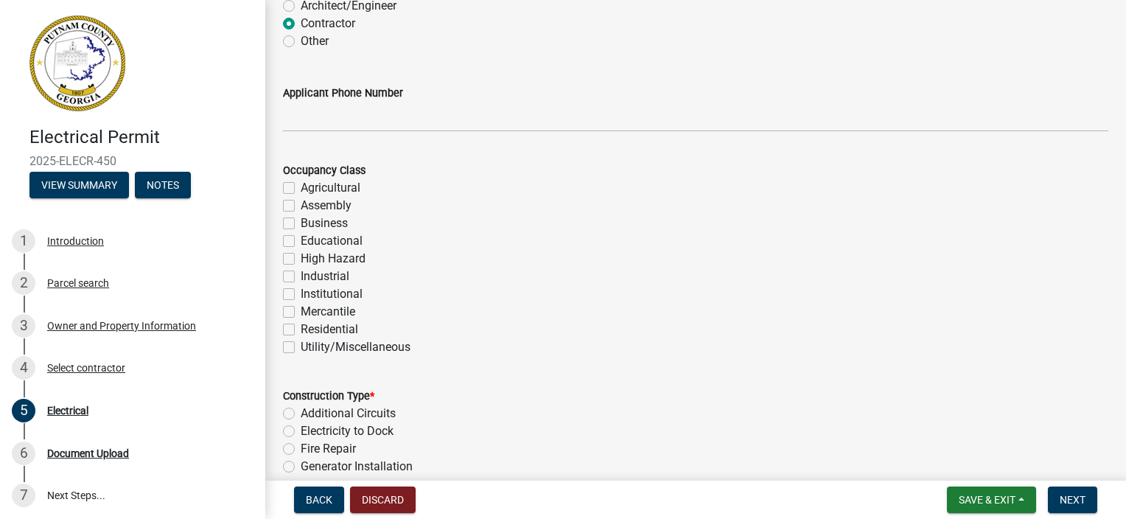
scroll to position [147, 0]
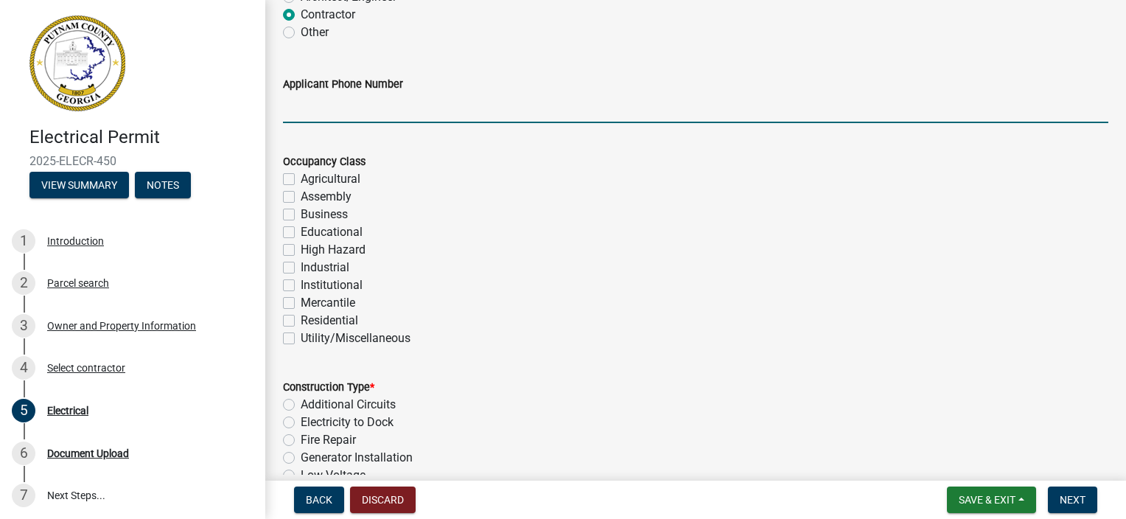
click at [306, 110] on input "Applicant Phone Number" at bounding box center [695, 108] width 825 height 30
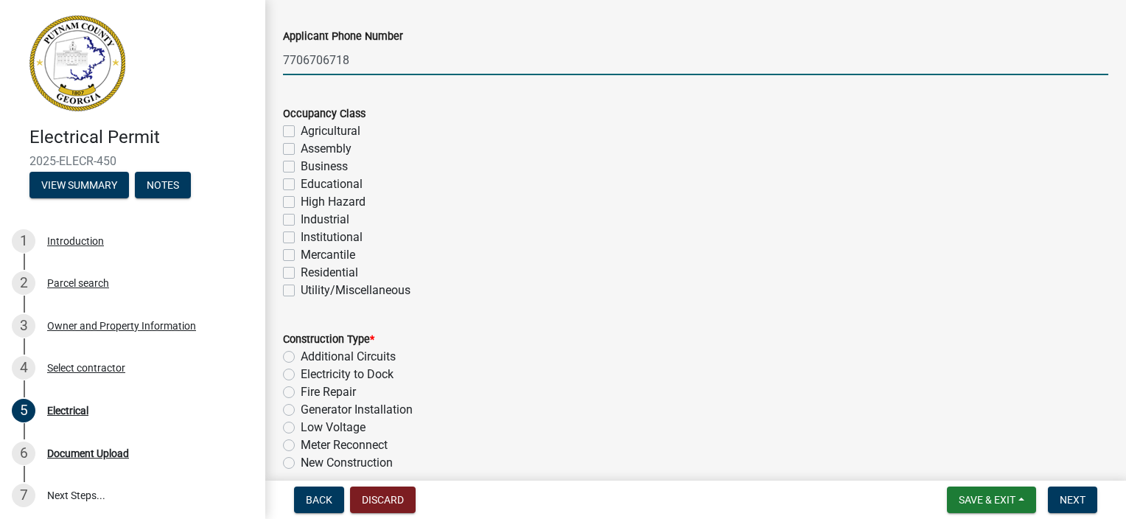
scroll to position [221, 0]
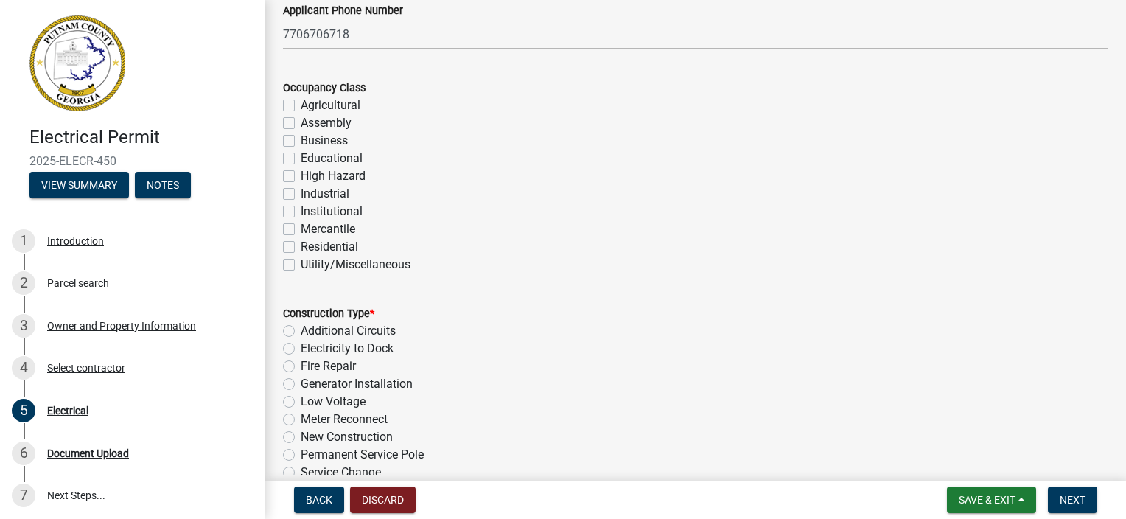
click at [301, 242] on label "Residential" at bounding box center [329, 247] width 57 height 18
click at [301, 242] on input "Residential" at bounding box center [306, 243] width 10 height 10
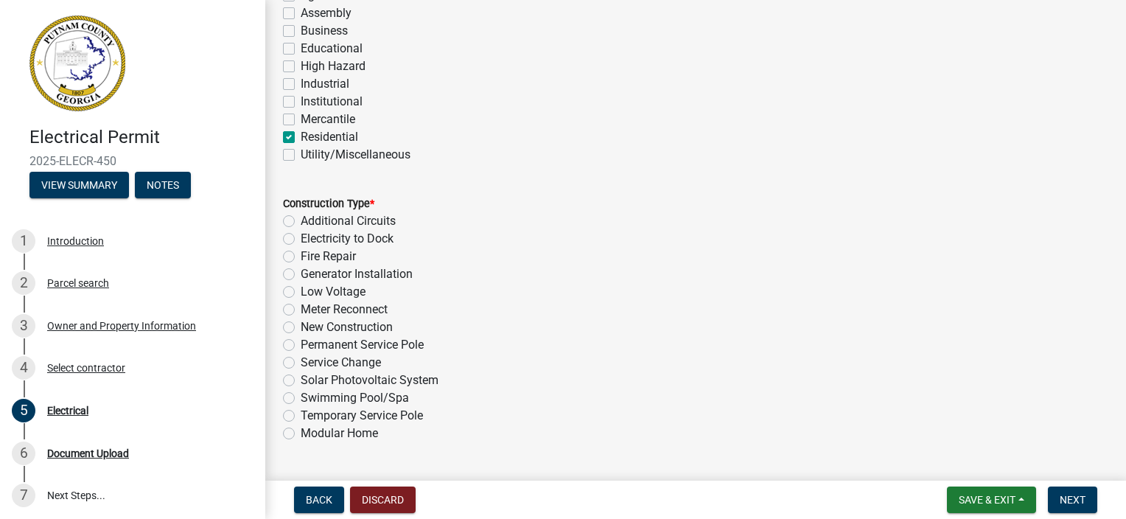
scroll to position [368, 0]
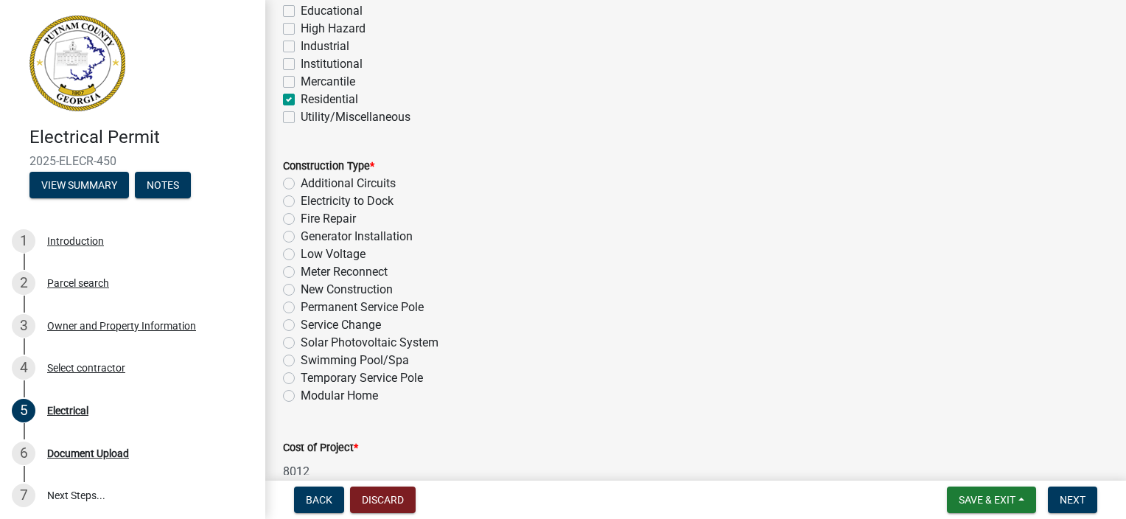
click at [301, 289] on label "New Construction" at bounding box center [347, 290] width 92 height 18
click at [301, 289] on input "New Construction" at bounding box center [306, 286] width 10 height 10
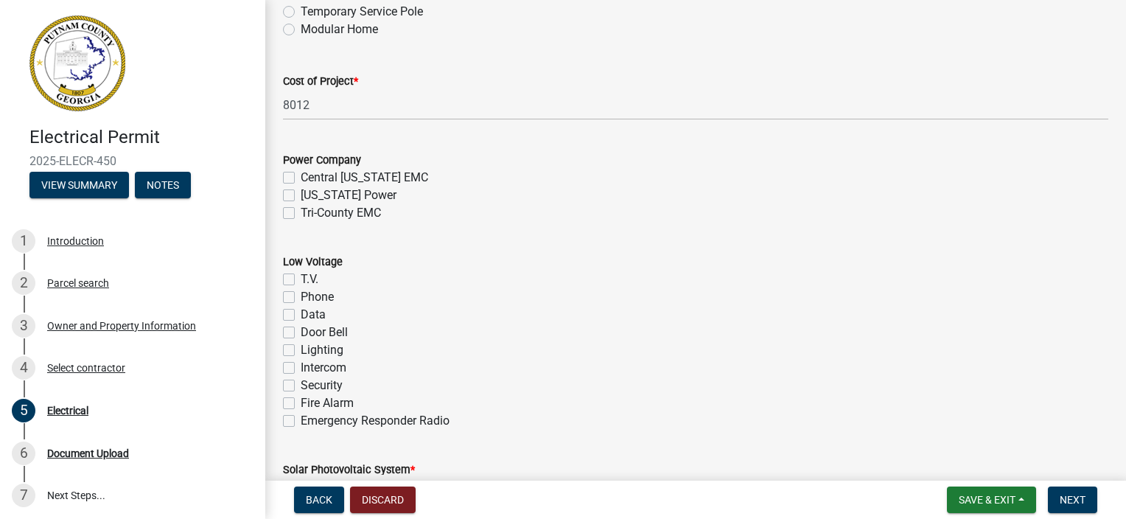
scroll to position [737, 0]
click at [301, 214] on label "Tri-County EMC" at bounding box center [341, 211] width 80 height 18
click at [301, 211] on input "Tri-County EMC" at bounding box center [306, 207] width 10 height 10
click at [301, 279] on label "T.V." at bounding box center [310, 277] width 18 height 18
click at [301, 278] on input "T.V." at bounding box center [306, 273] width 10 height 10
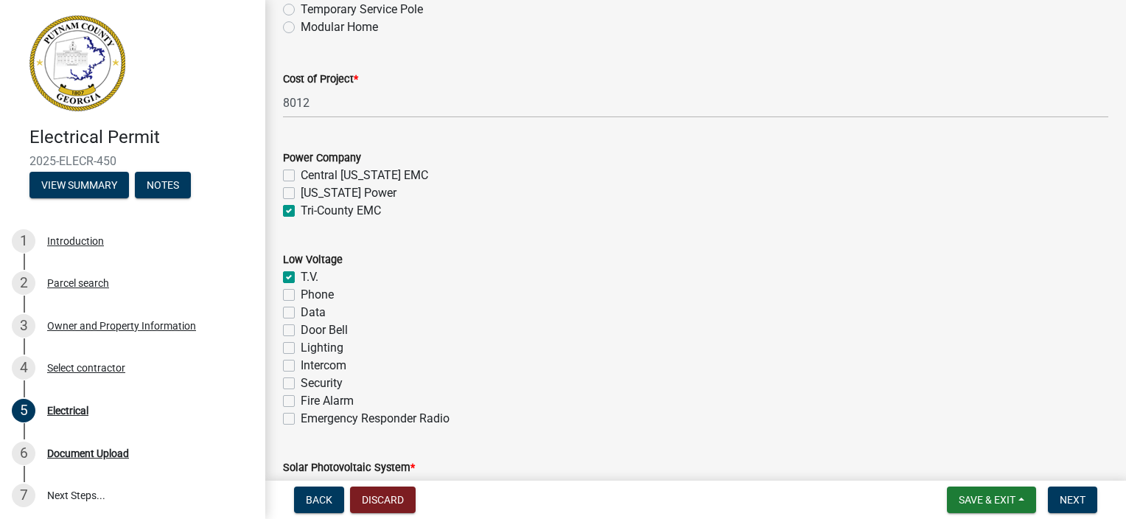
click at [301, 295] on label "Phone" at bounding box center [317, 295] width 33 height 18
click at [301, 295] on input "Phone" at bounding box center [306, 291] width 10 height 10
click at [301, 310] on label "Data" at bounding box center [313, 313] width 25 height 18
click at [301, 310] on input "Data" at bounding box center [306, 309] width 10 height 10
click at [295, 327] on div "Door Bell" at bounding box center [695, 330] width 825 height 18
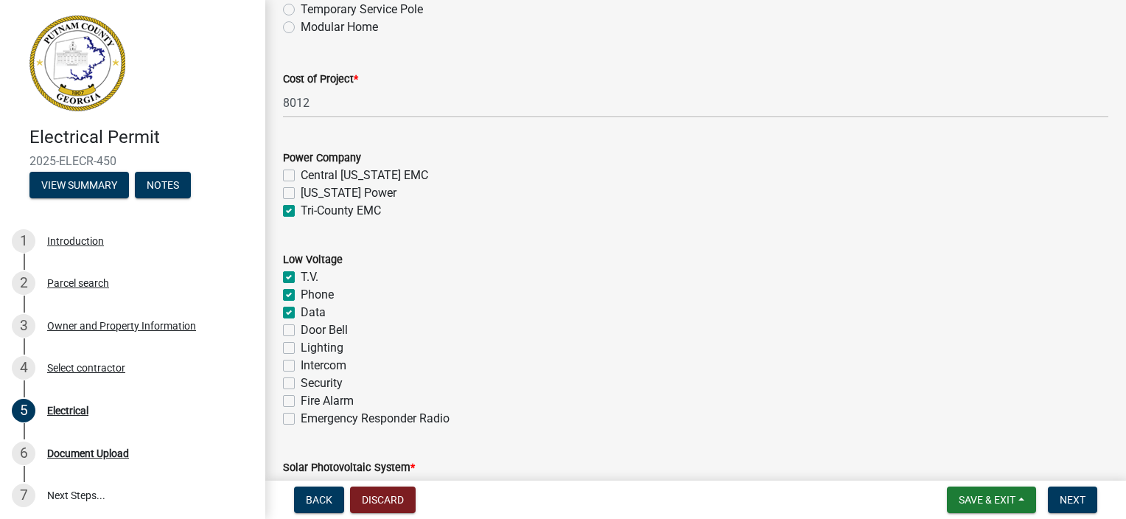
click at [301, 332] on label "Door Bell" at bounding box center [324, 330] width 47 height 18
click at [301, 331] on input "Door Bell" at bounding box center [306, 326] width 10 height 10
click at [301, 344] on label "Lighting" at bounding box center [322, 348] width 43 height 18
click at [301, 344] on input "Lighting" at bounding box center [306, 344] width 10 height 10
click at [301, 386] on label "Security" at bounding box center [322, 383] width 42 height 18
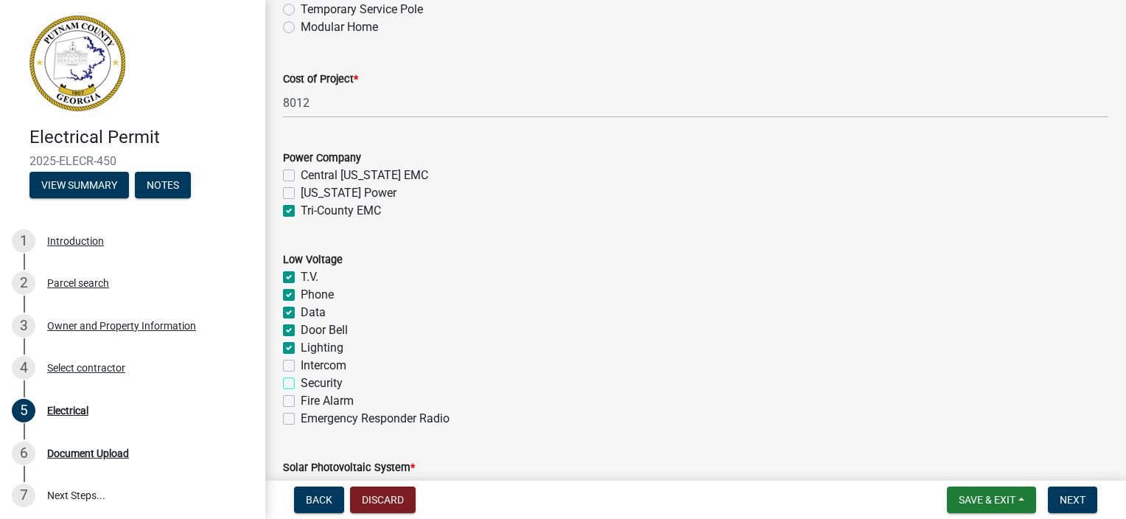
click at [301, 384] on input "Security" at bounding box center [306, 379] width 10 height 10
click at [301, 379] on label "Security" at bounding box center [322, 383] width 42 height 18
click at [301, 379] on input "Security" at bounding box center [306, 379] width 10 height 10
click at [301, 400] on label "Fire Alarm" at bounding box center [327, 401] width 53 height 18
click at [301, 400] on input "Fire Alarm" at bounding box center [306, 397] width 10 height 10
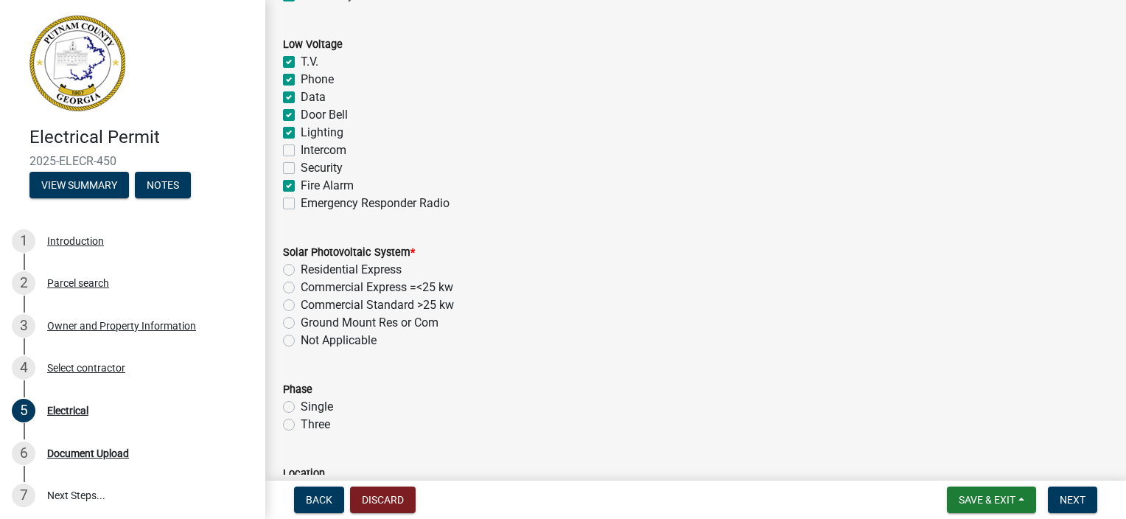
scroll to position [958, 0]
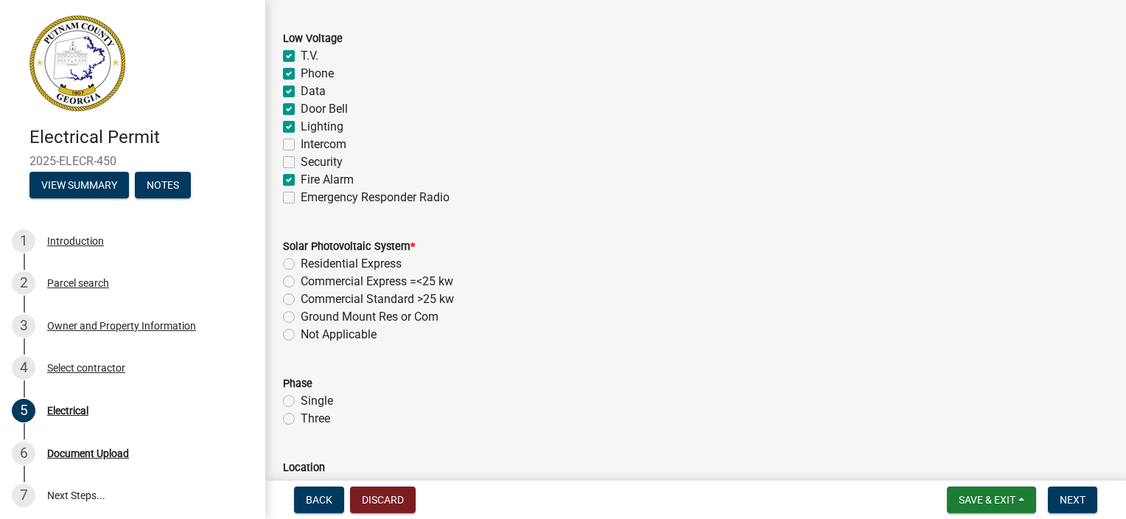
click at [301, 334] on label "Not Applicable" at bounding box center [339, 335] width 76 height 18
click at [301, 334] on input "Not Applicable" at bounding box center [306, 331] width 10 height 10
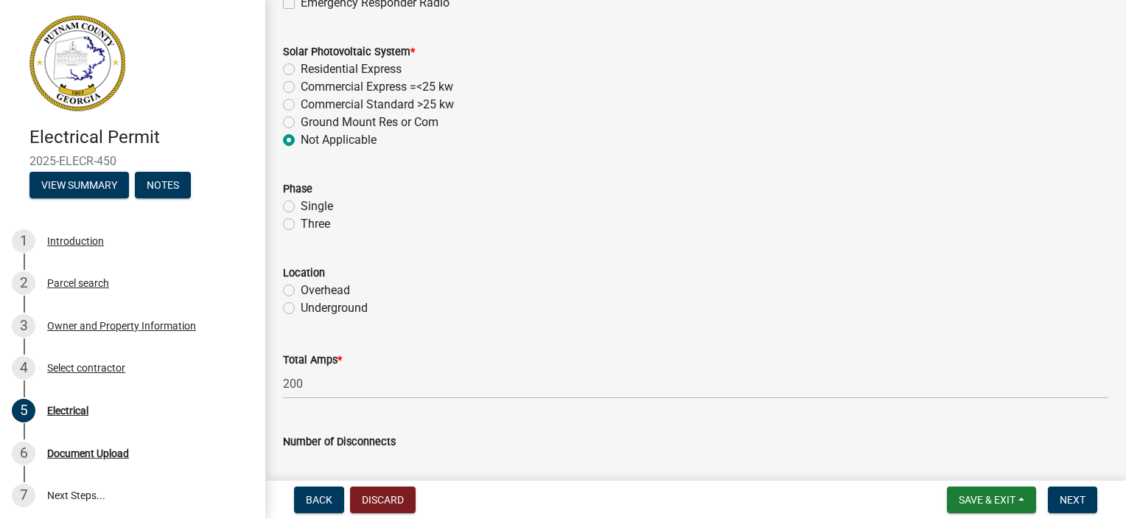
scroll to position [1179, 0]
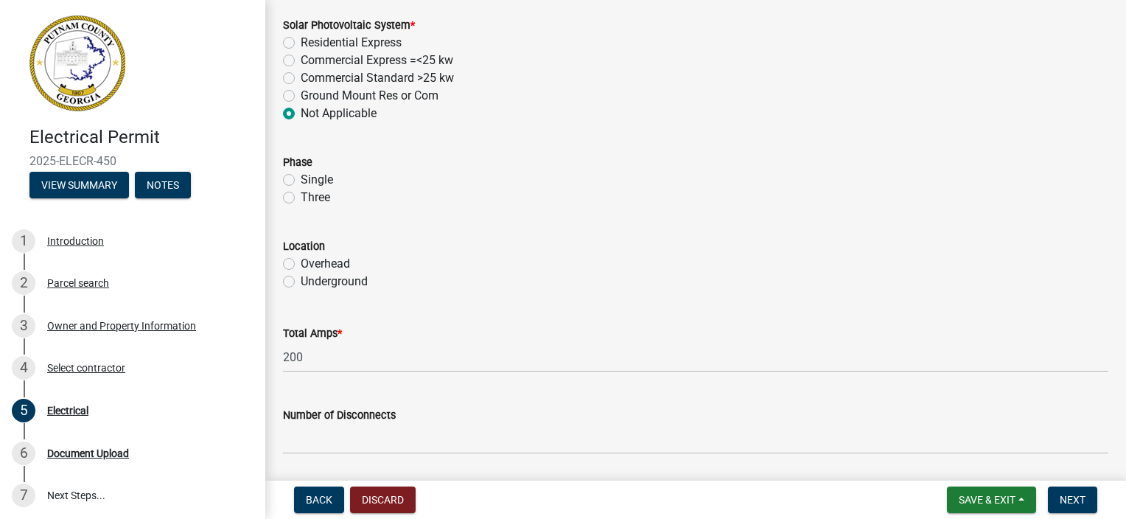
click at [301, 281] on label "Underground" at bounding box center [334, 282] width 67 height 18
click at [301, 281] on input "Underground" at bounding box center [306, 278] width 10 height 10
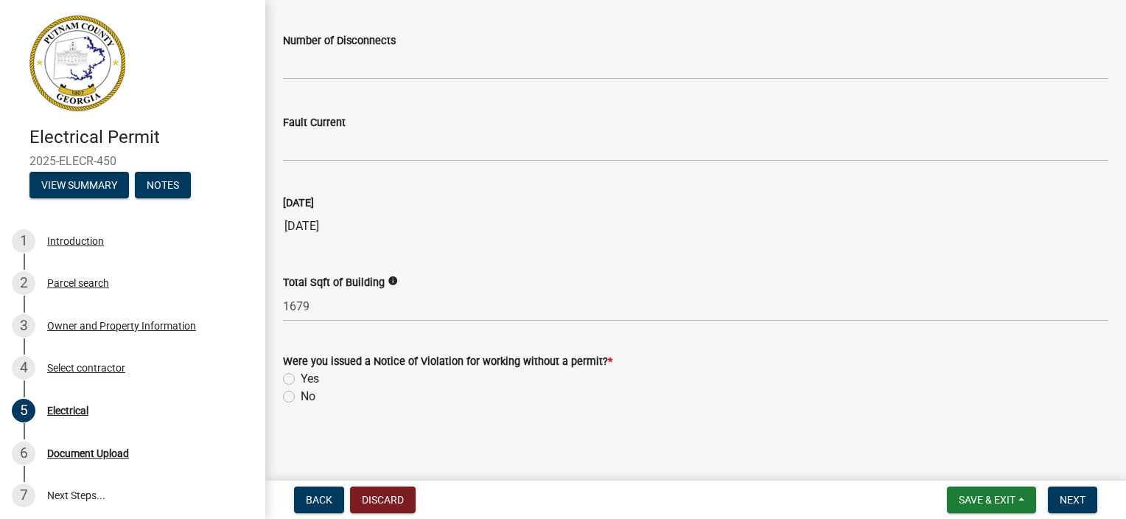
scroll to position [1554, 0]
click at [301, 395] on label "No" at bounding box center [308, 396] width 15 height 18
click at [301, 395] on input "No" at bounding box center [306, 392] width 10 height 10
click at [1063, 494] on span "Next" at bounding box center [1073, 500] width 26 height 12
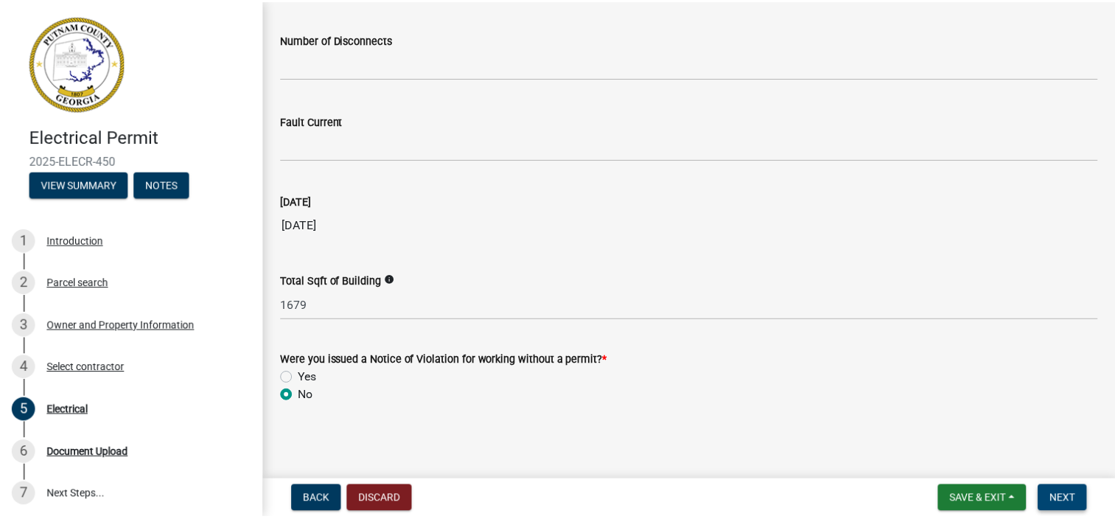
scroll to position [0, 0]
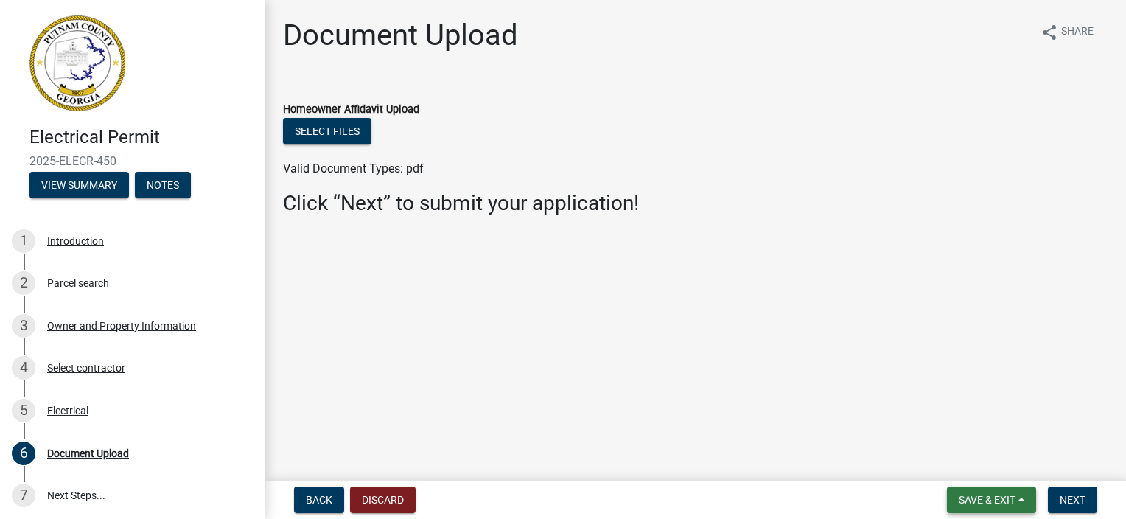
click at [1016, 505] on button "Save & Exit" at bounding box center [991, 499] width 89 height 27
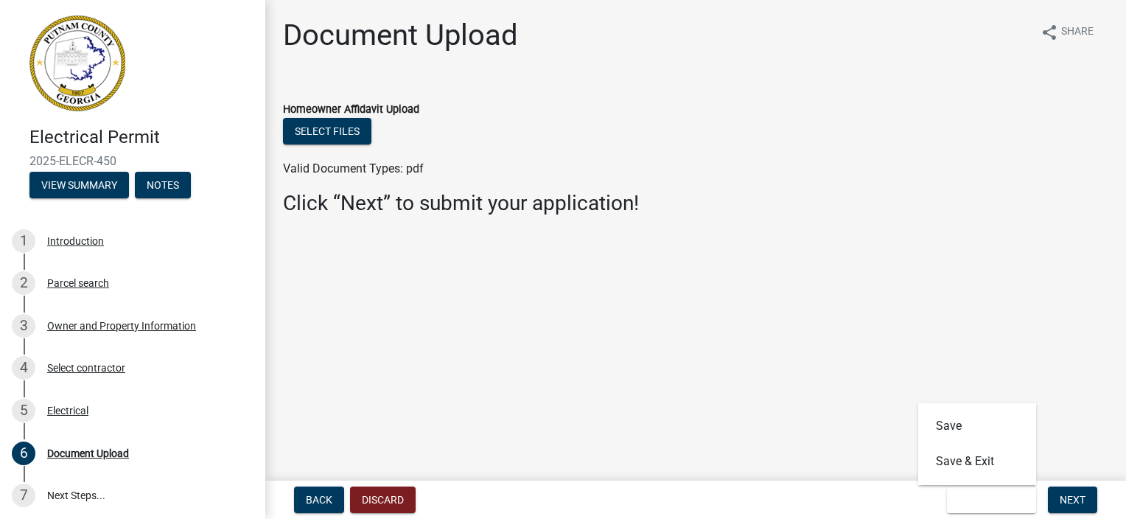
click at [1083, 451] on main "Document Upload share Share Homeowner Affidavit Upload Select files Valid Docum…" at bounding box center [695, 237] width 861 height 475
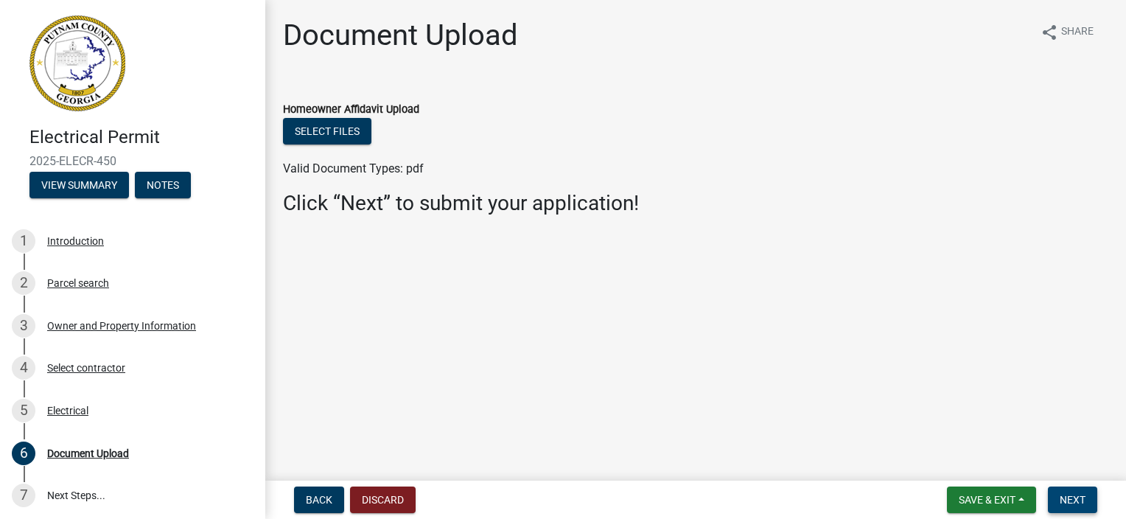
click at [1068, 496] on span "Next" at bounding box center [1073, 500] width 26 height 12
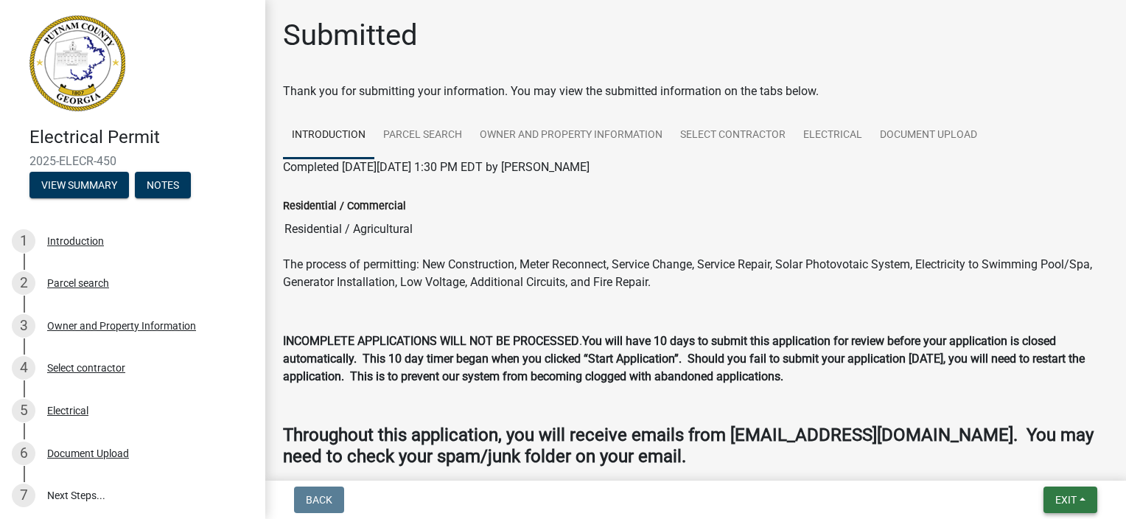
click at [1061, 491] on button "Exit" at bounding box center [1070, 499] width 54 height 27
click at [1043, 457] on button "Save & Exit" at bounding box center [1039, 461] width 118 height 35
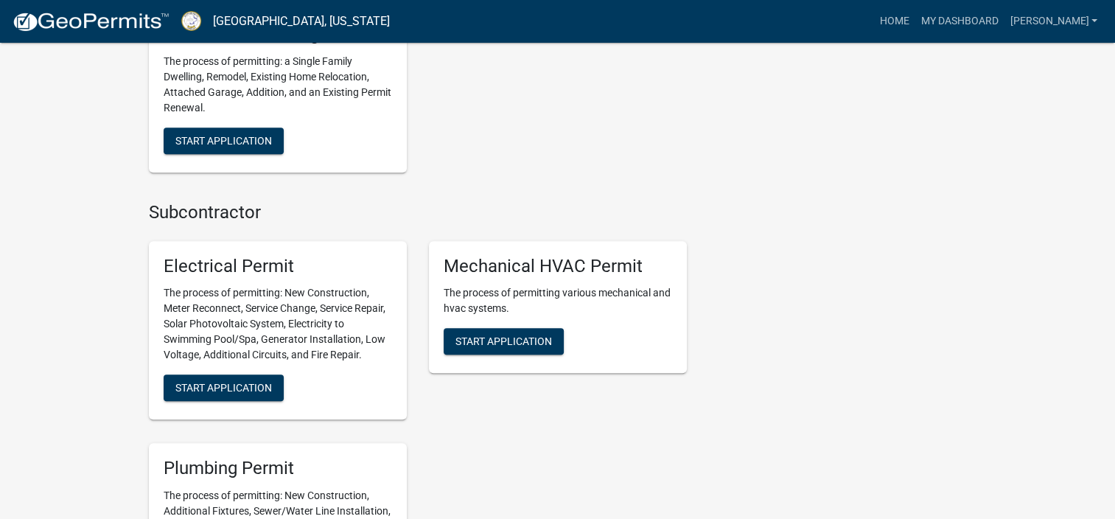
scroll to position [1032, 0]
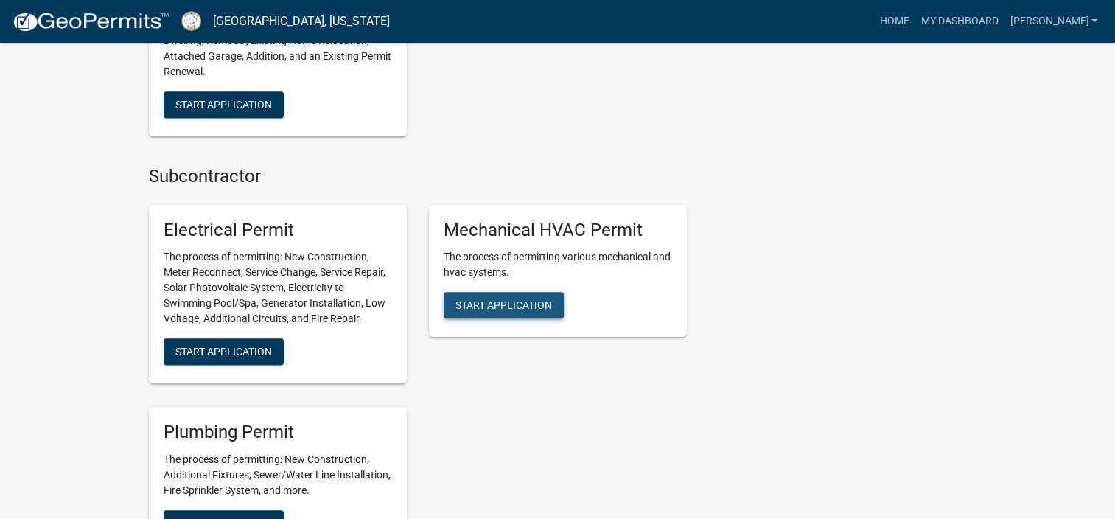
click at [480, 307] on span "Start Application" at bounding box center [503, 305] width 97 height 12
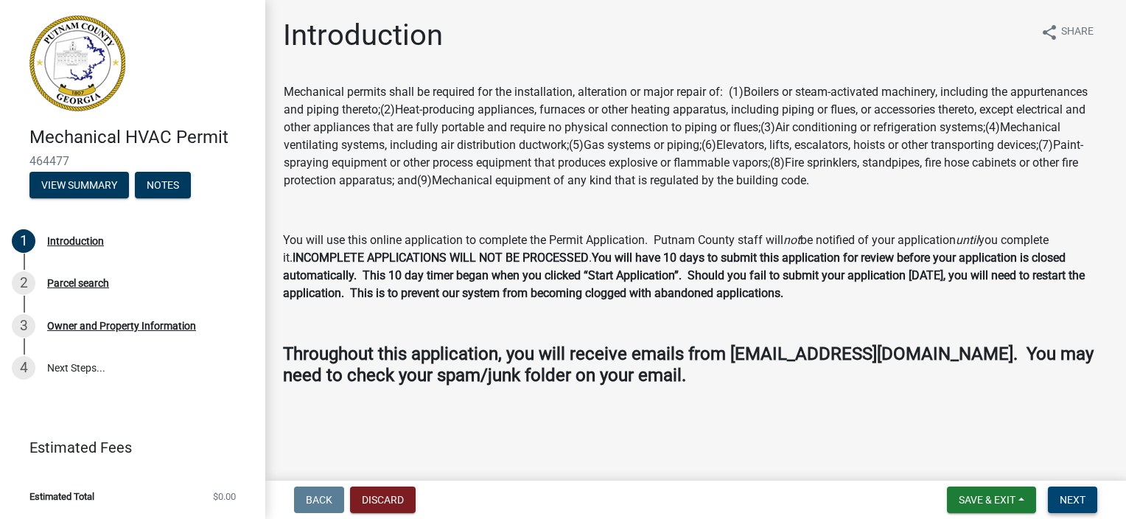
click at [1057, 505] on button "Next" at bounding box center [1072, 499] width 49 height 27
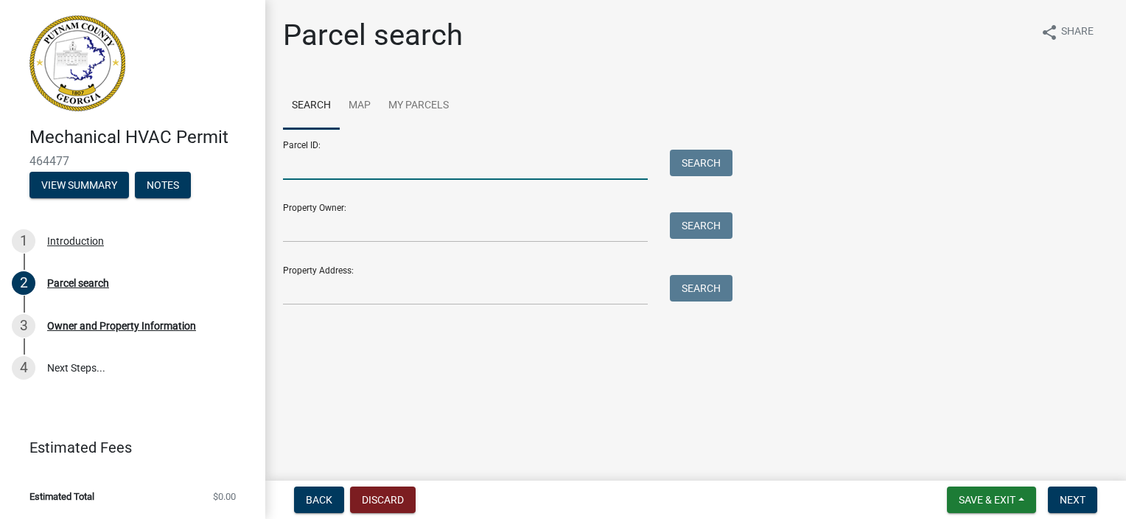
click at [308, 155] on input "Parcel ID:" at bounding box center [465, 165] width 365 height 30
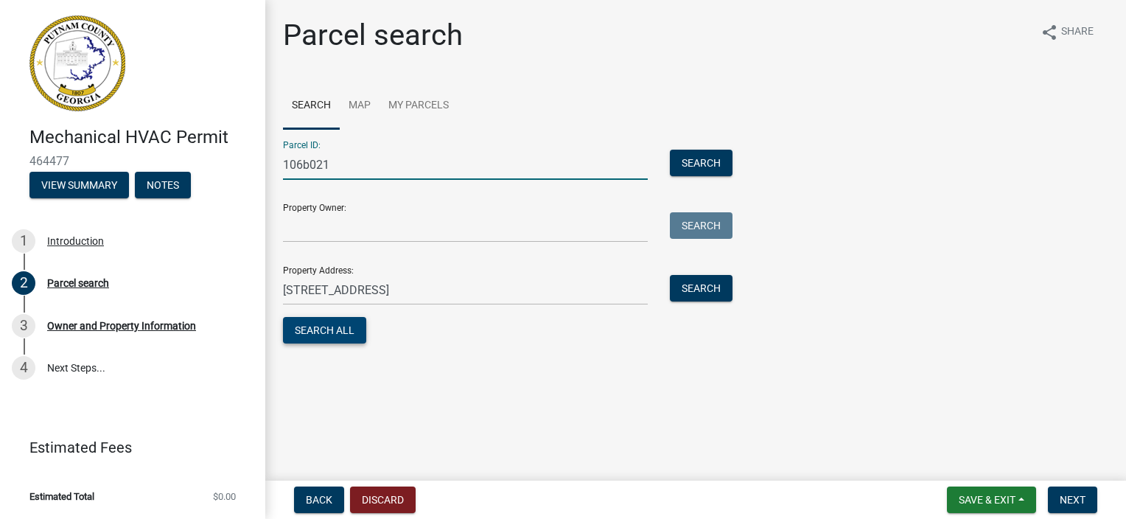
click at [351, 329] on button "Search All" at bounding box center [324, 330] width 83 height 27
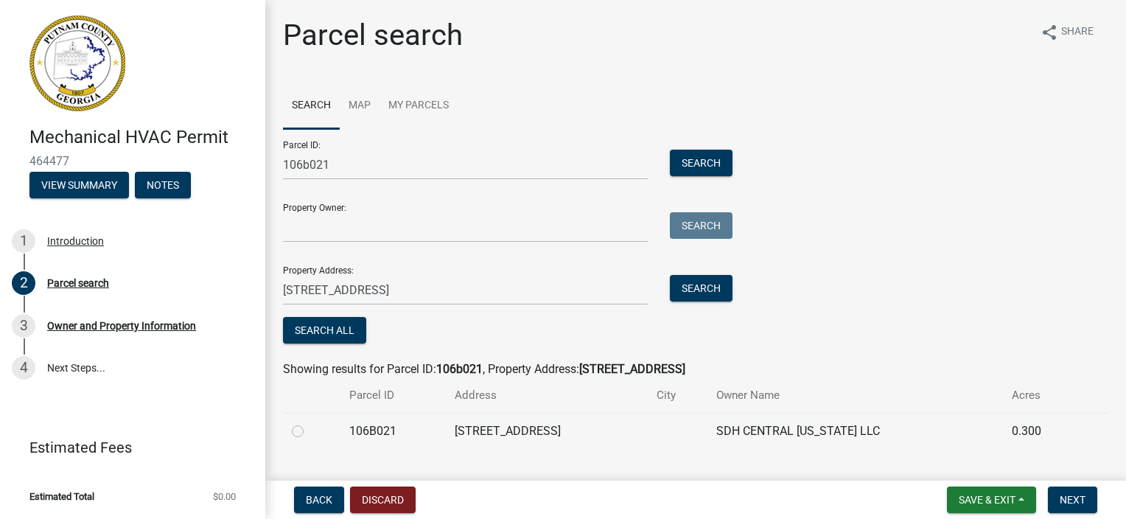
click at [309, 422] on label at bounding box center [309, 422] width 0 height 0
click at [309, 429] on input "radio" at bounding box center [314, 427] width 10 height 10
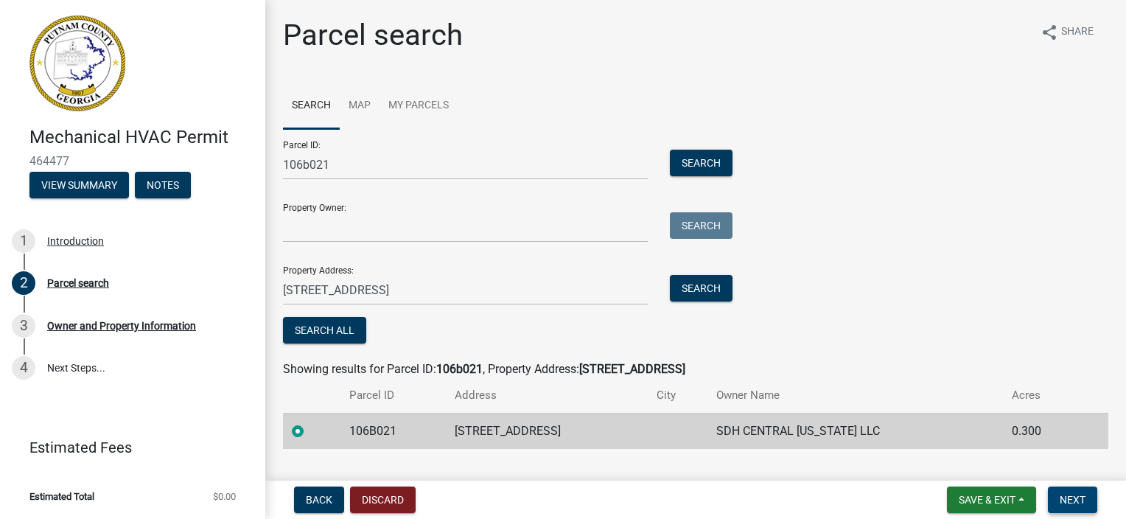
click at [1057, 498] on button "Next" at bounding box center [1072, 499] width 49 height 27
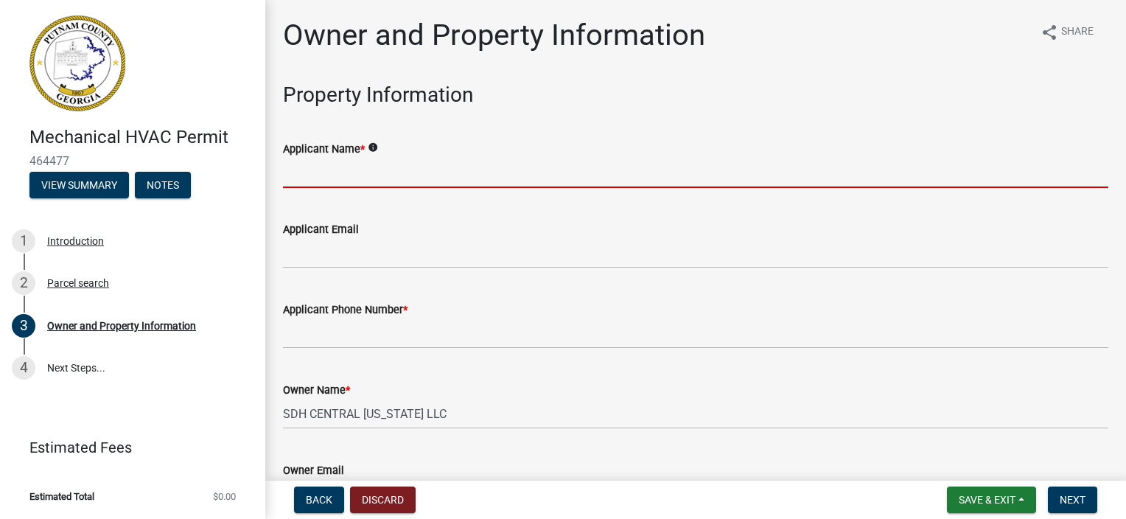
click at [292, 169] on input "Applicant Name *" at bounding box center [695, 173] width 825 height 30
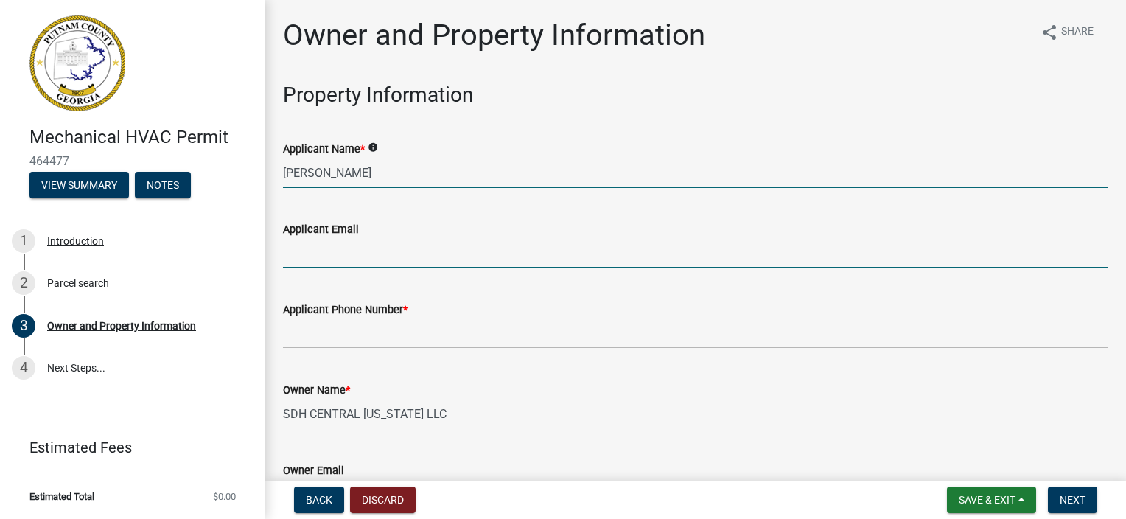
click at [324, 254] on input "Applicant Email" at bounding box center [695, 253] width 825 height 30
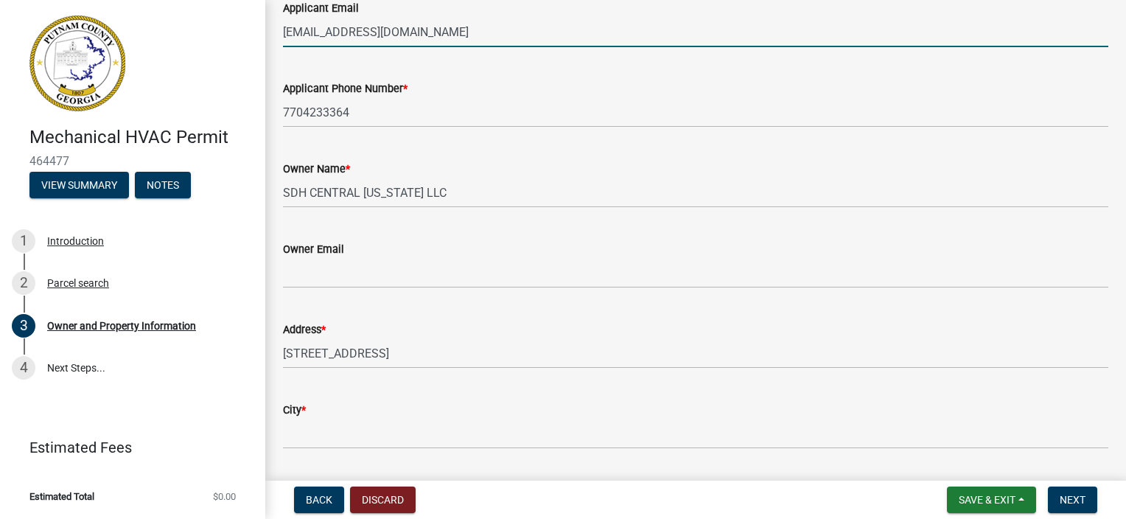
scroll to position [295, 0]
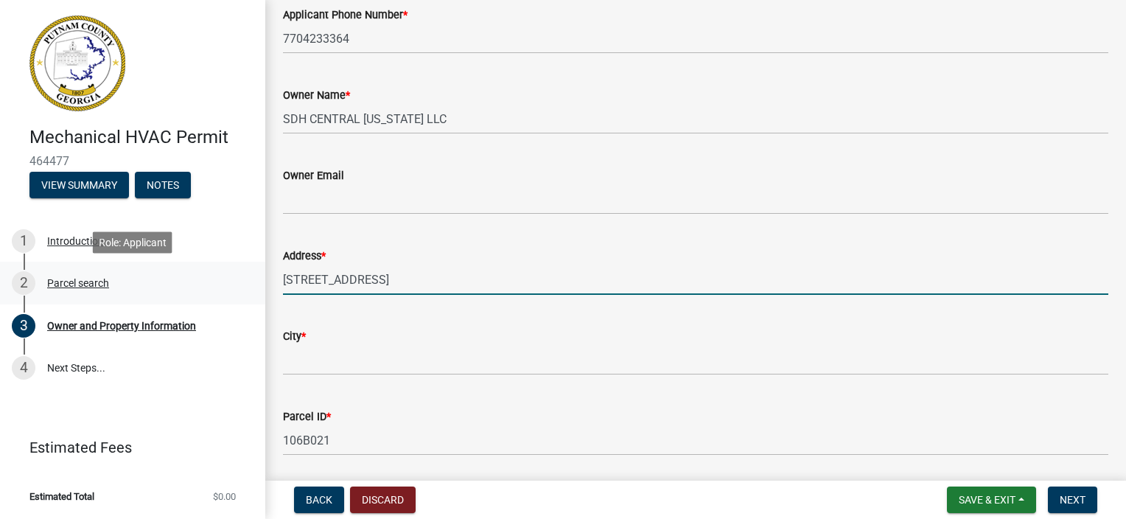
drag, startPoint x: 394, startPoint y: 280, endPoint x: 265, endPoint y: 295, distance: 130.5
click at [265, 295] on div "Mechanical HVAC Permit 464477 View Summary Notes 1 Introduction 2 Parcel search…" at bounding box center [563, 259] width 1126 height 519
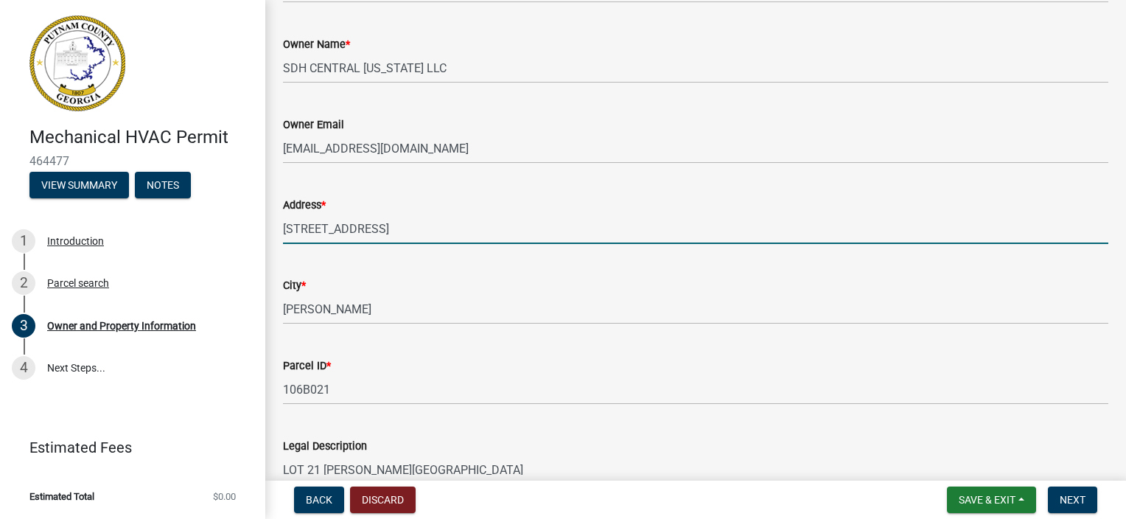
scroll to position [368, 0]
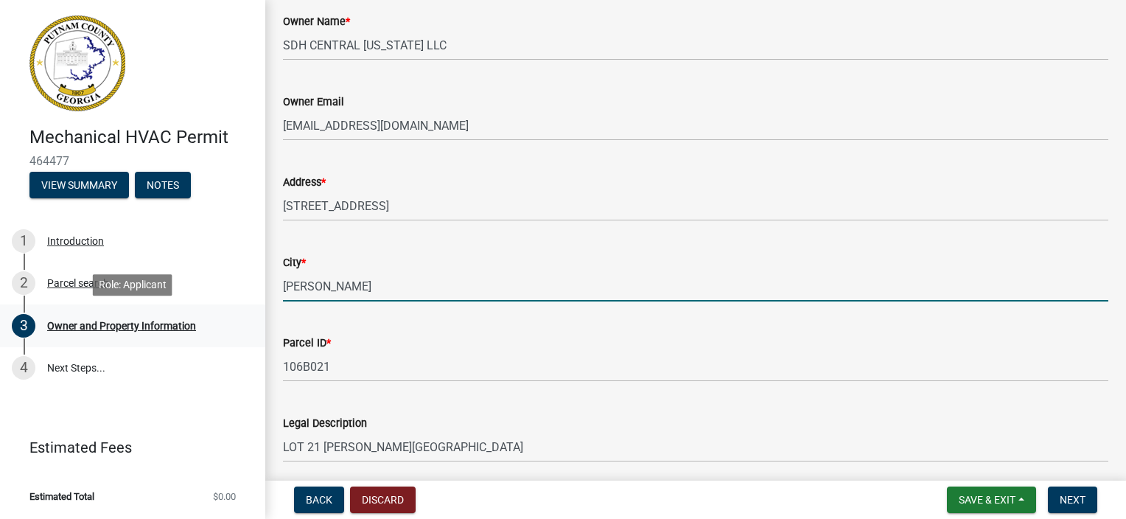
drag, startPoint x: 365, startPoint y: 280, endPoint x: 191, endPoint y: 307, distance: 175.9
click at [191, 307] on div "Mechanical HVAC Permit 464477 View Summary Notes 1 Introduction 2 Parcel search…" at bounding box center [563, 259] width 1126 height 519
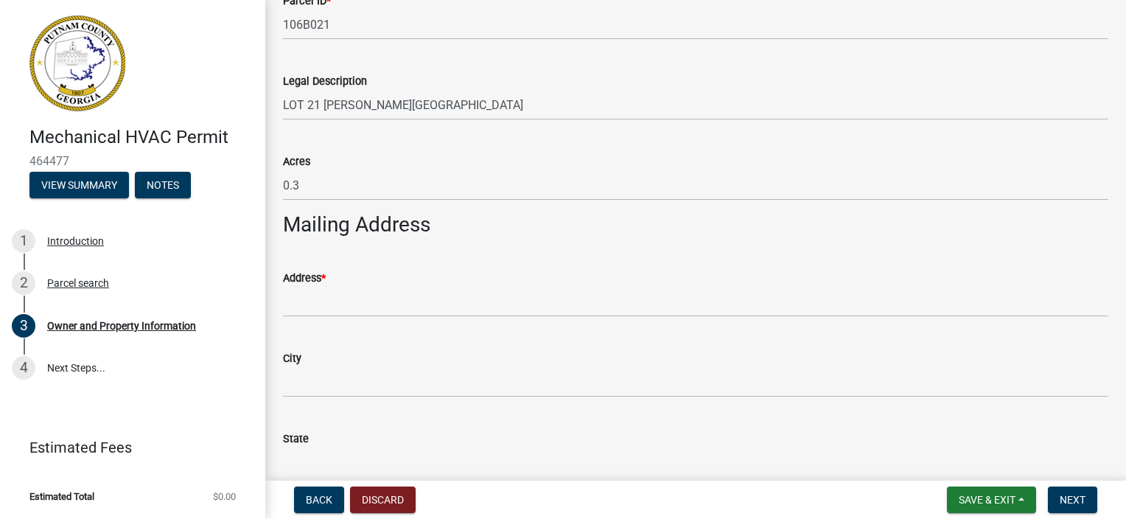
scroll to position [737, 0]
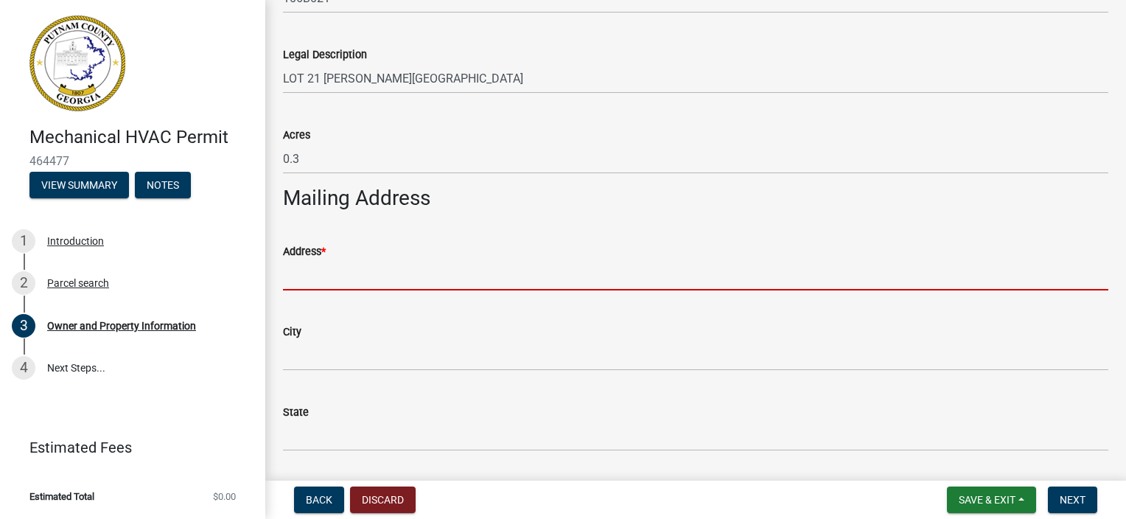
click at [315, 280] on input "Address *" at bounding box center [695, 275] width 825 height 30
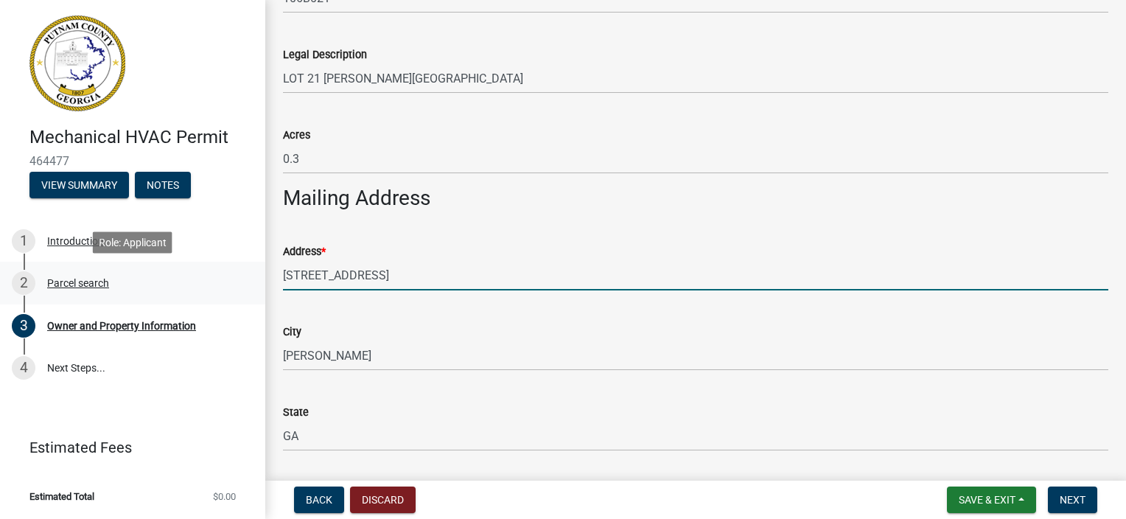
drag, startPoint x: 177, startPoint y: 277, endPoint x: 158, endPoint y: 279, distance: 19.2
click at [158, 279] on div "Mechanical HVAC Permit 464477 View Summary Notes 1 Introduction 2 Parcel search…" at bounding box center [563, 259] width 1126 height 519
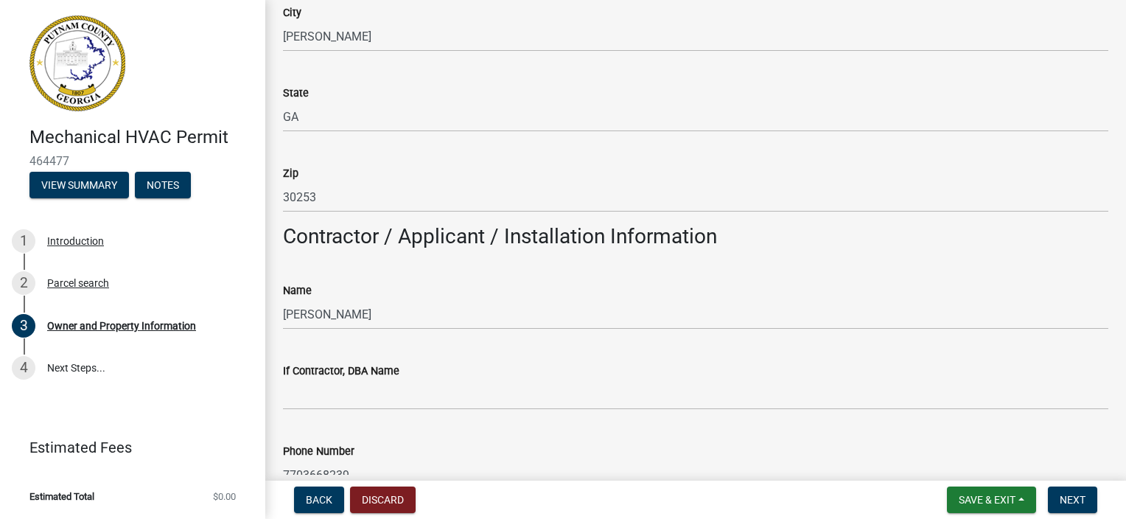
scroll to position [1105, 0]
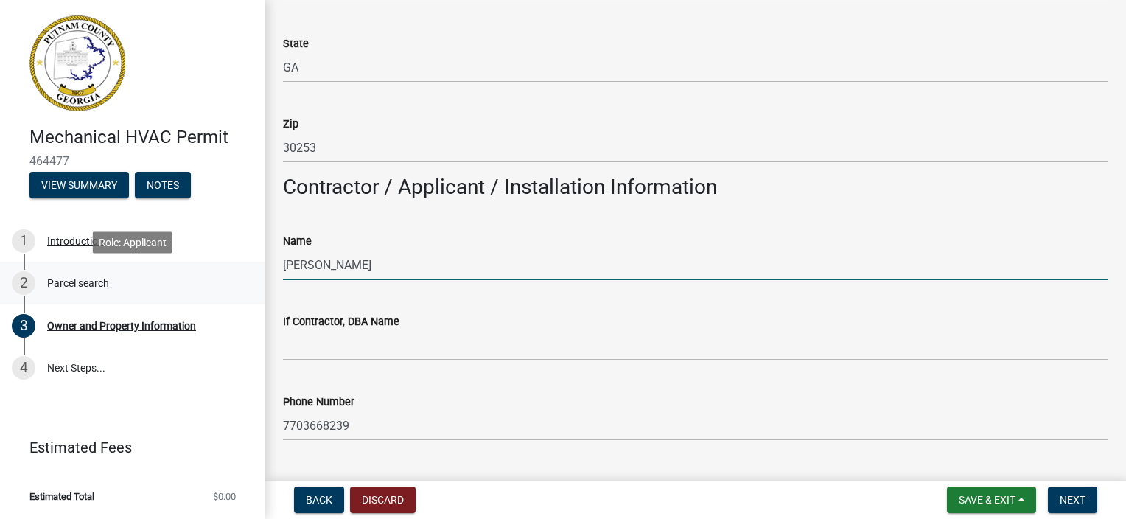
drag, startPoint x: 408, startPoint y: 265, endPoint x: 253, endPoint y: 277, distance: 155.3
click at [253, 277] on div "Mechanical HVAC Permit 464477 View Summary Notes 1 Introduction 2 Parcel search…" at bounding box center [563, 259] width 1126 height 519
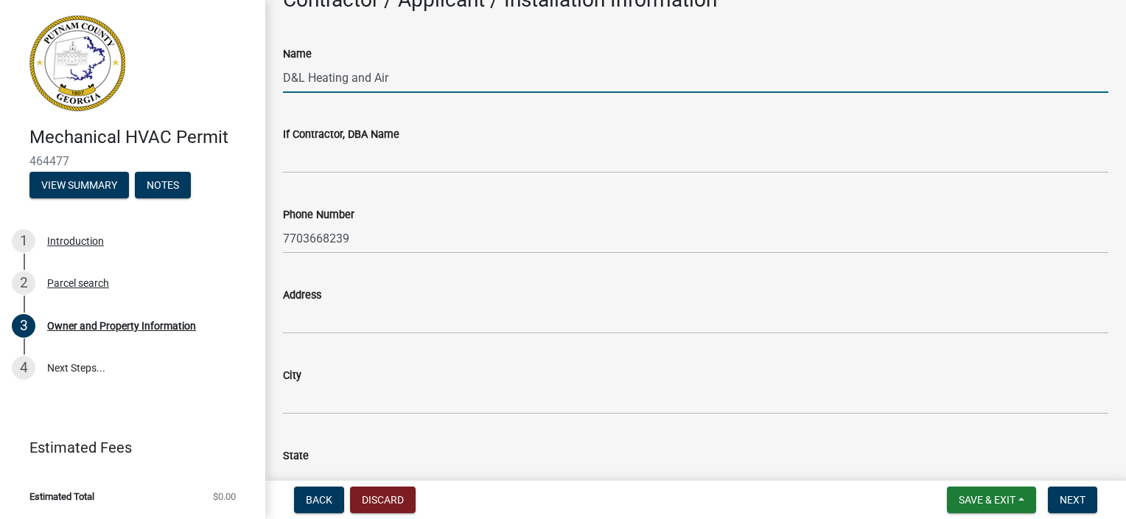
scroll to position [1326, 0]
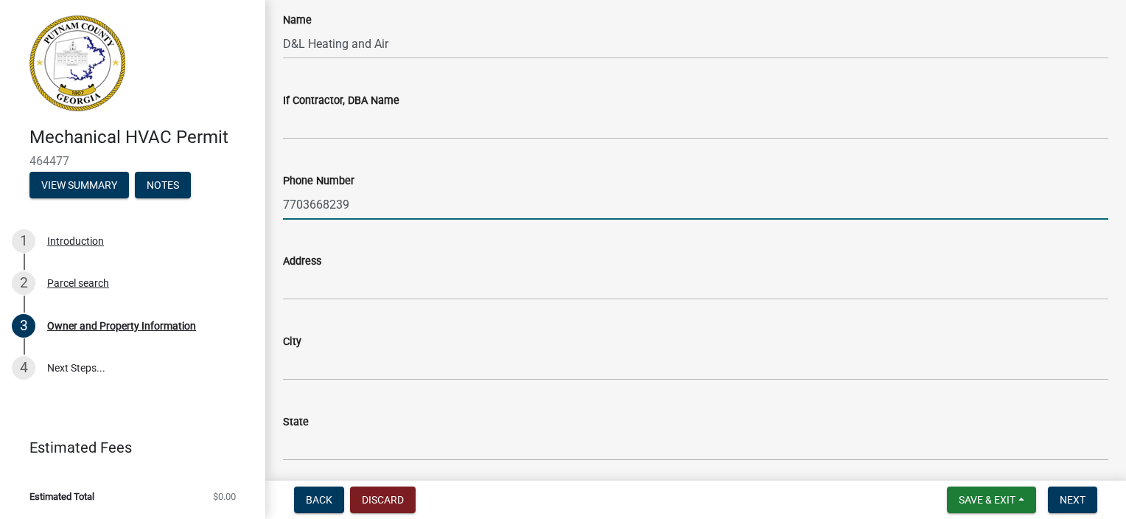
drag, startPoint x: 360, startPoint y: 209, endPoint x: 206, endPoint y: 215, distance: 153.4
click at [206, 215] on div "Mechanical HVAC Permit 464477 View Summary Notes 1 Introduction 2 Parcel search…" at bounding box center [563, 259] width 1126 height 519
click at [315, 200] on input "Phone Number" at bounding box center [695, 204] width 825 height 30
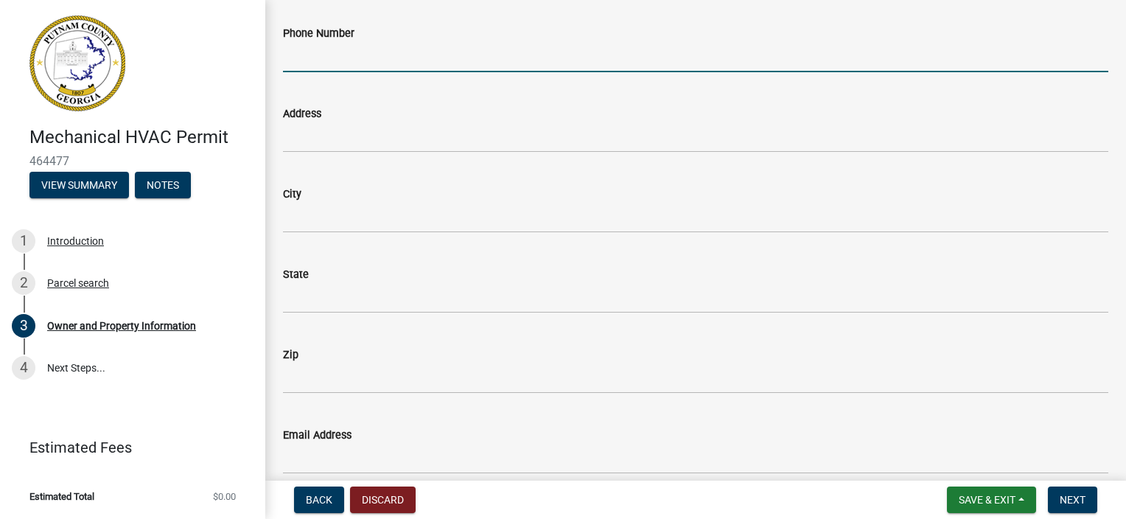
scroll to position [1400, 0]
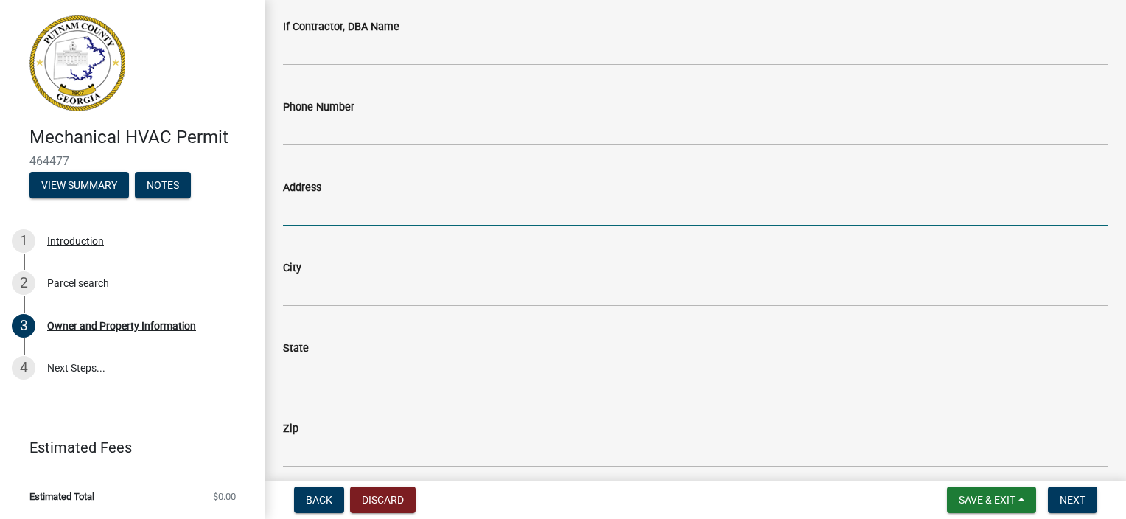
click at [311, 203] on input "Address" at bounding box center [695, 211] width 825 height 30
drag, startPoint x: 413, startPoint y: 210, endPoint x: 29, endPoint y: 225, distance: 384.2
click at [29, 225] on div "Mechanical HVAC Permit 464477 View Summary Notes 1 Introduction 2 Parcel search…" at bounding box center [563, 259] width 1126 height 519
drag, startPoint x: 398, startPoint y: 206, endPoint x: 253, endPoint y: 232, distance: 146.7
click at [253, 232] on div "Mechanical HVAC Permit 464477 View Summary Notes 1 Introduction 2 Parcel search…" at bounding box center [563, 259] width 1126 height 519
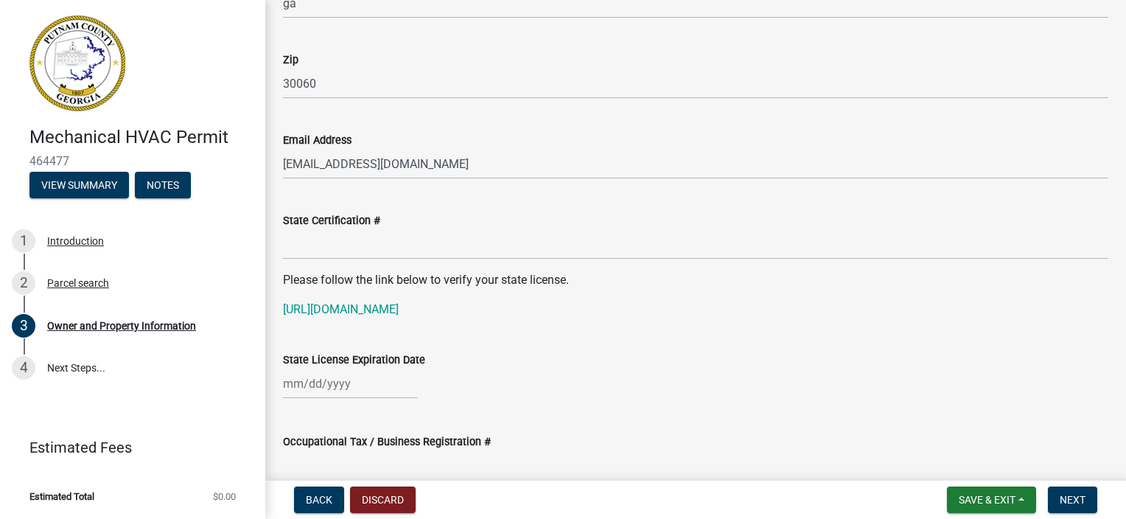
scroll to position [1695, 0]
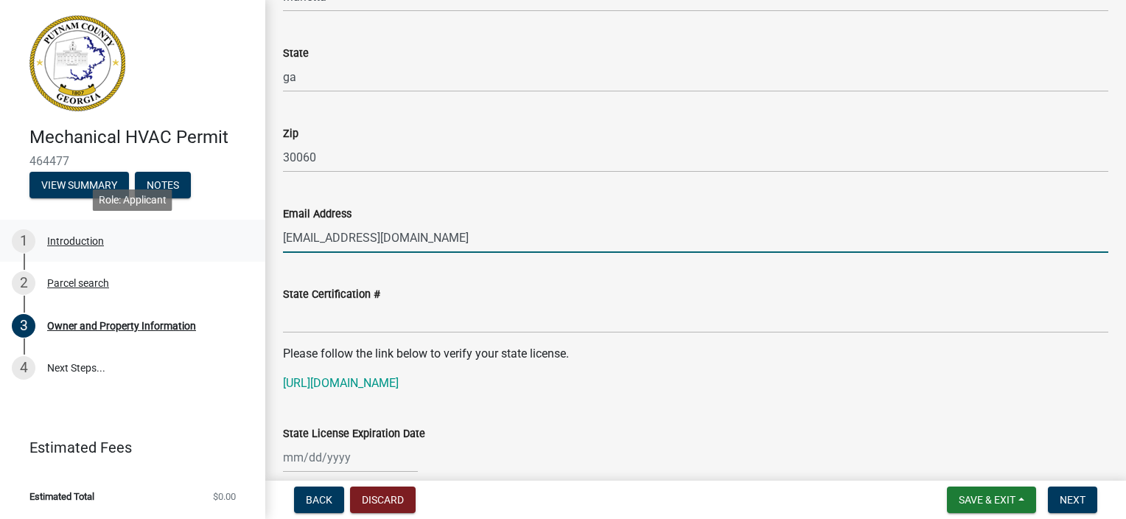
drag, startPoint x: 438, startPoint y: 233, endPoint x: 233, endPoint y: 259, distance: 206.6
click at [233, 259] on div "Mechanical HVAC Permit 464477 View Summary Notes 1 Introduction 2 Parcel search…" at bounding box center [563, 259] width 1126 height 519
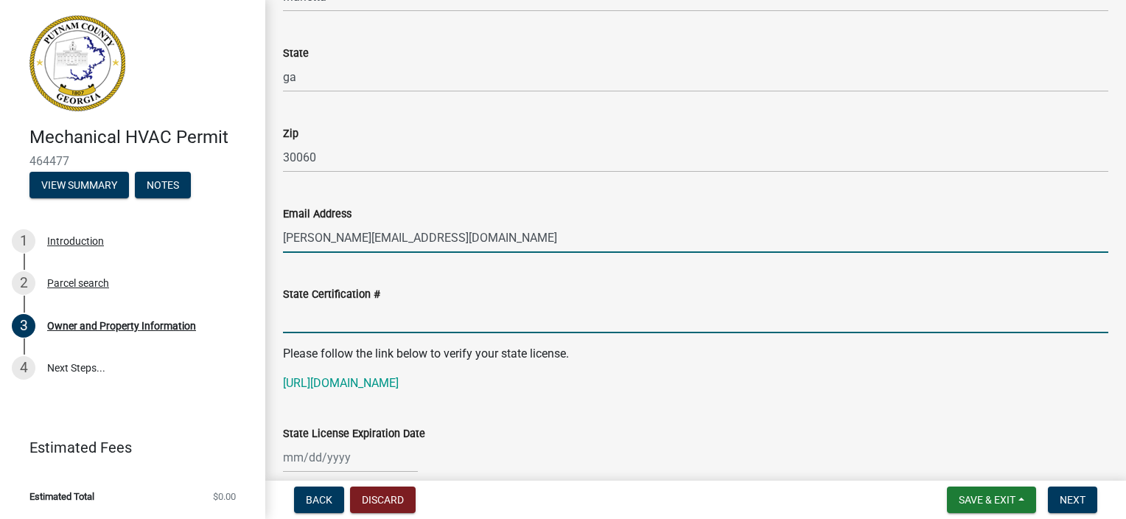
click at [400, 321] on input "State Certification #" at bounding box center [695, 318] width 825 height 30
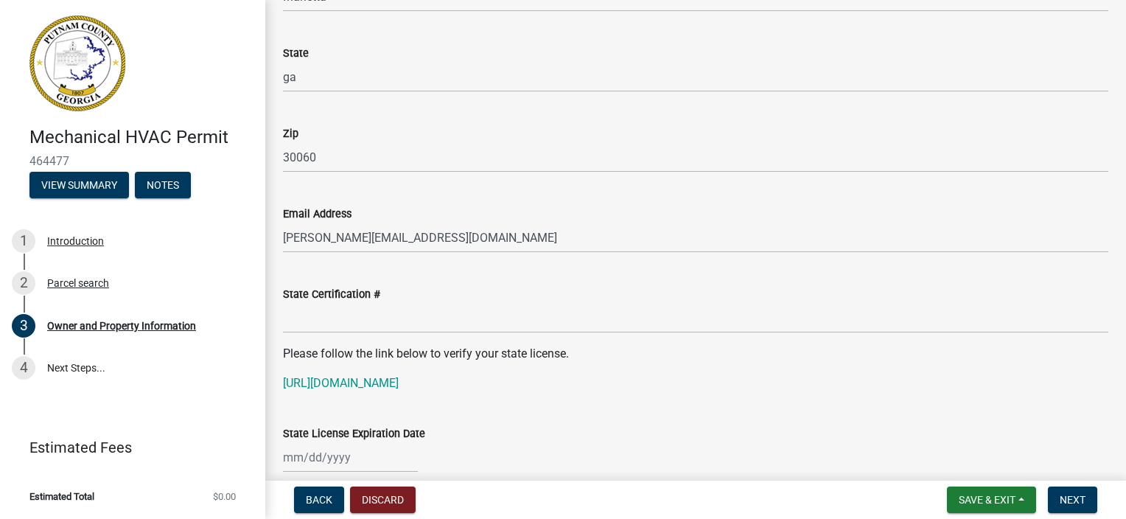
click at [575, 273] on div "State Certification #" at bounding box center [695, 299] width 825 height 69
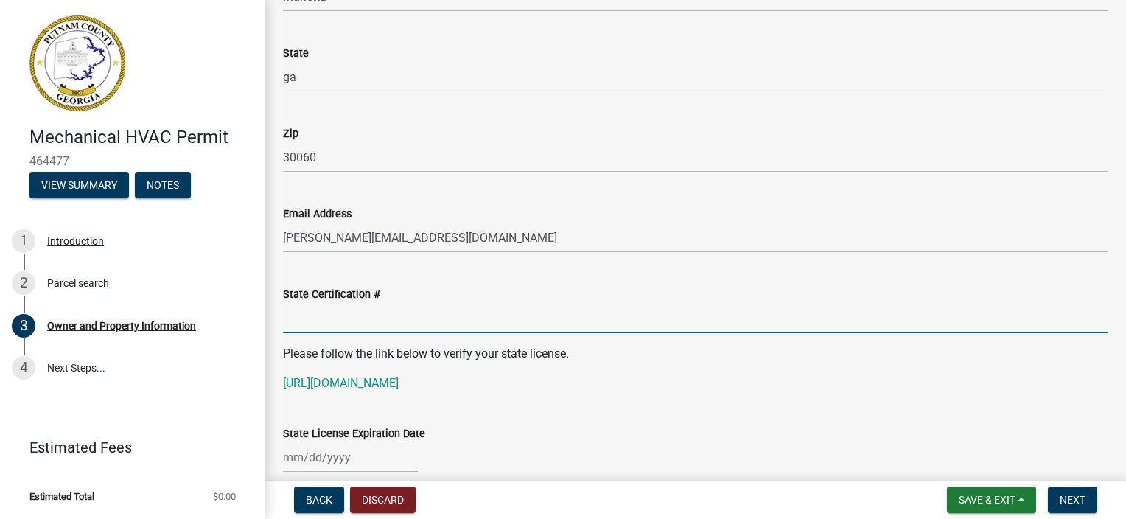
click at [380, 323] on input "State Certification #" at bounding box center [695, 318] width 825 height 30
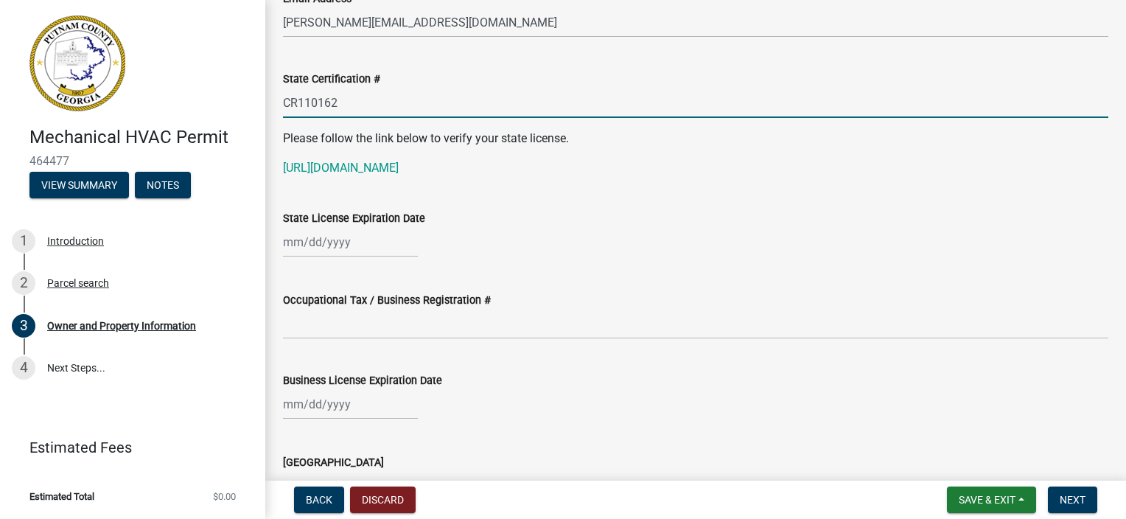
scroll to position [1916, 0]
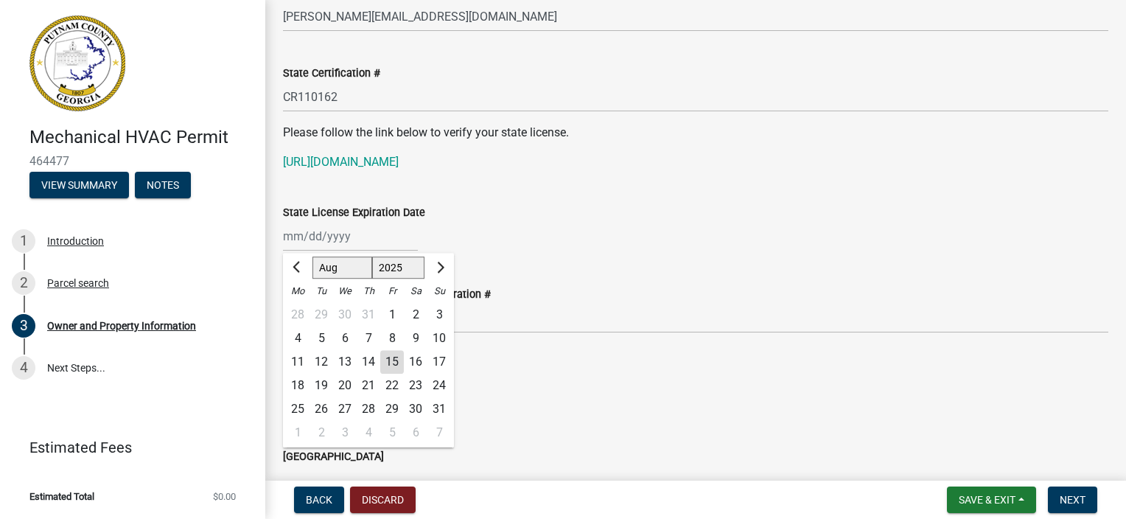
click at [385, 244] on div "Jan Feb Mar Apr May Jun Jul Aug Sep Oct Nov Dec 1525 1526 1527 1528 1529 1530 1…" at bounding box center [350, 236] width 135 height 30
click at [293, 234] on input "State License Expiration Date" at bounding box center [350, 236] width 135 height 30
click at [672, 268] on div "Occupational Tax / Business Registration #" at bounding box center [695, 299] width 825 height 69
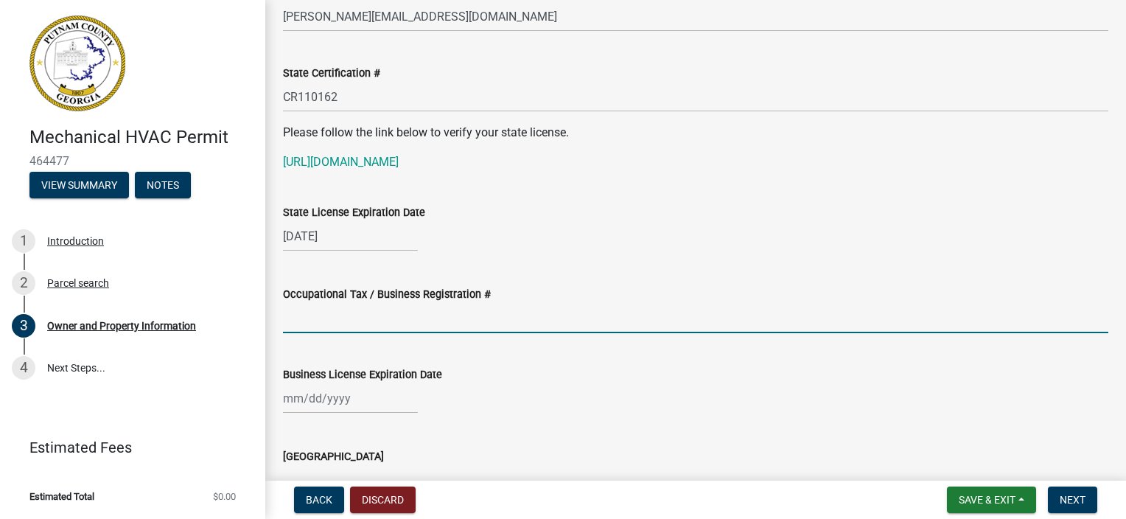
click at [321, 324] on input "Occupational Tax / Business Registration #" at bounding box center [695, 318] width 825 height 30
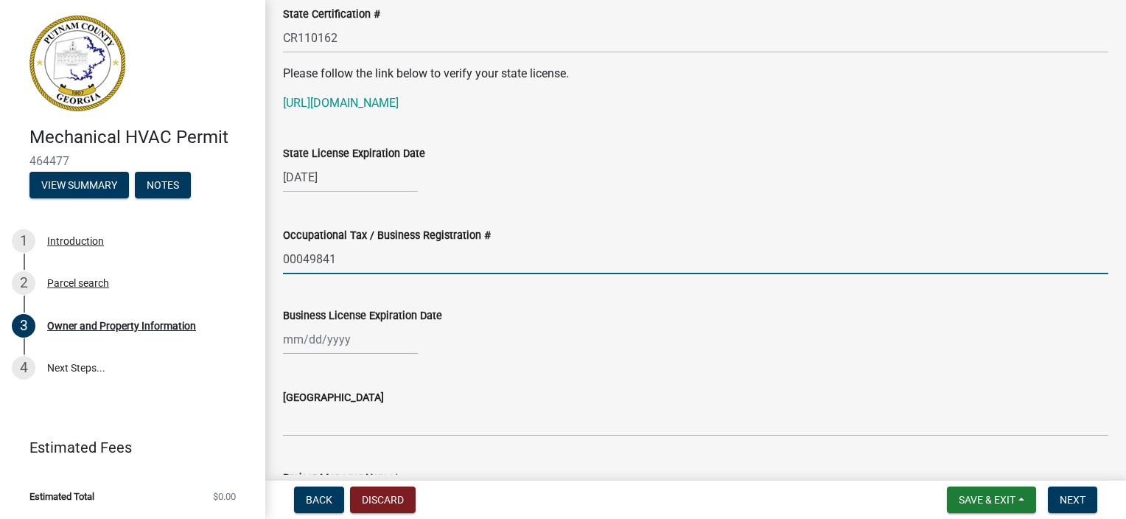
scroll to position [2063, 0]
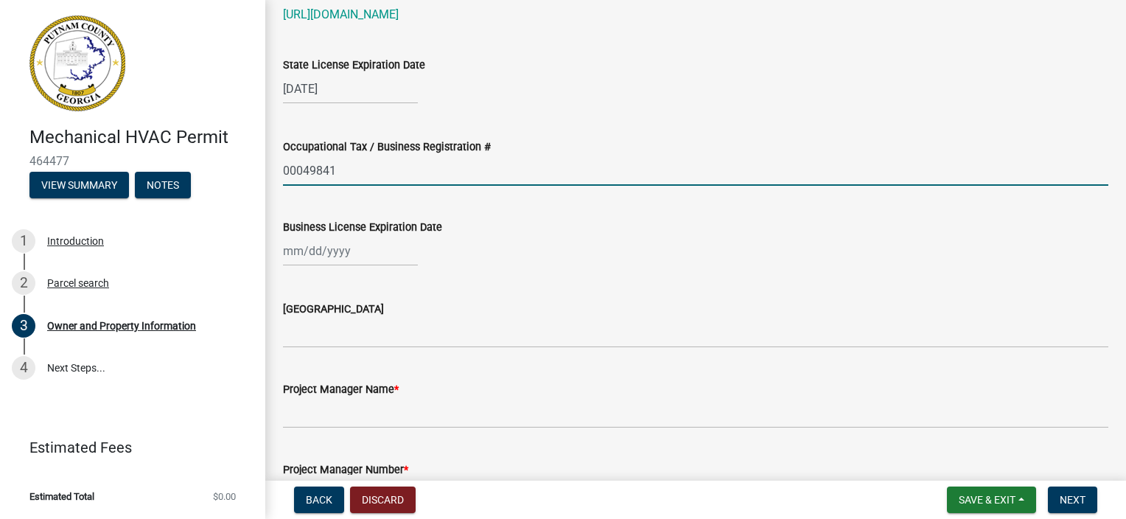
click at [340, 242] on div at bounding box center [350, 251] width 135 height 30
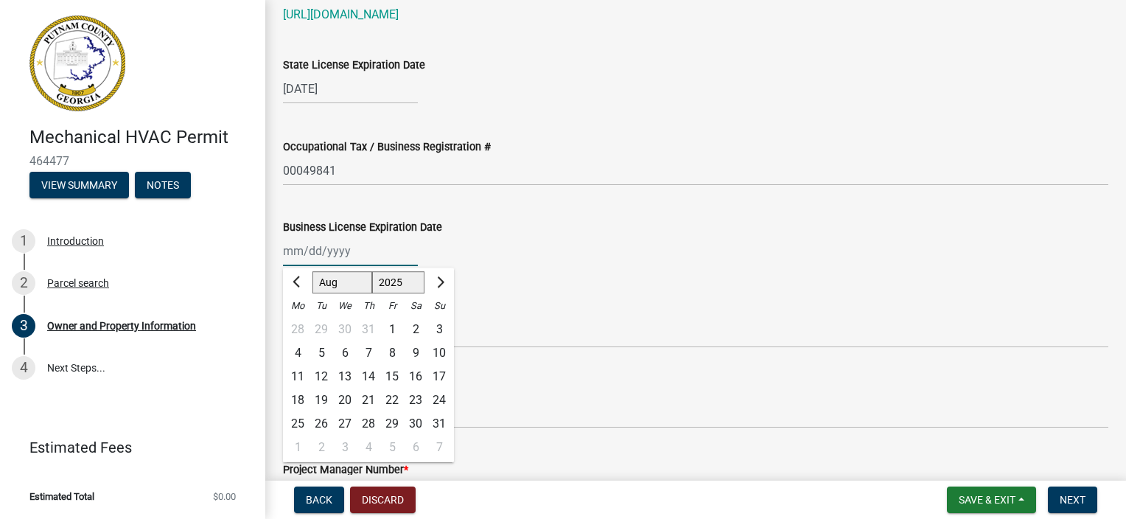
click at [292, 256] on input "Business License Expiration Date" at bounding box center [350, 251] width 135 height 30
click at [615, 241] on div "12/31/2025 Jan Feb Mar Apr May Jun Jul Aug Sep Oct Nov Dec 1525 1526 1527 1528 …" at bounding box center [695, 251] width 825 height 30
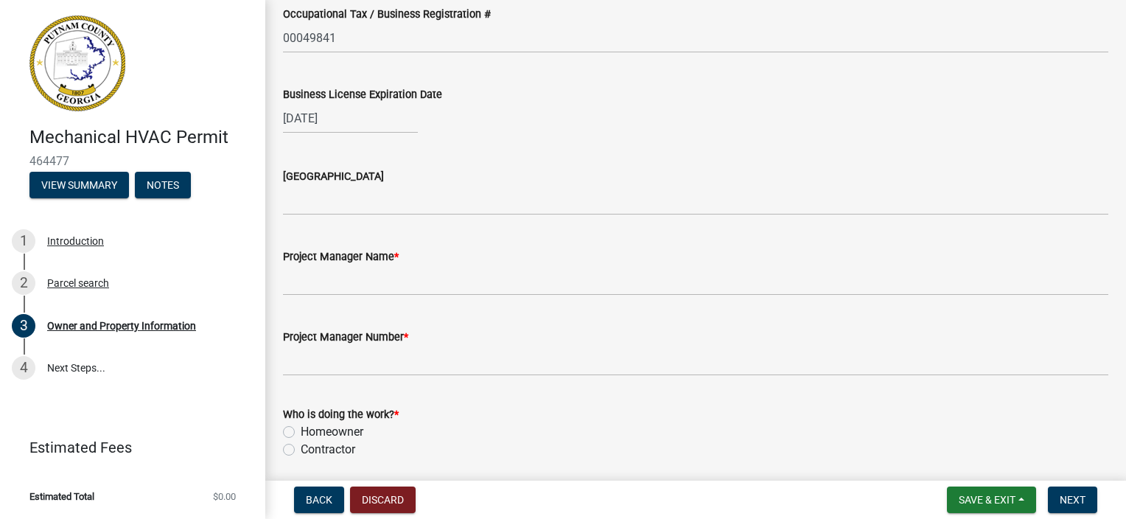
scroll to position [2211, 0]
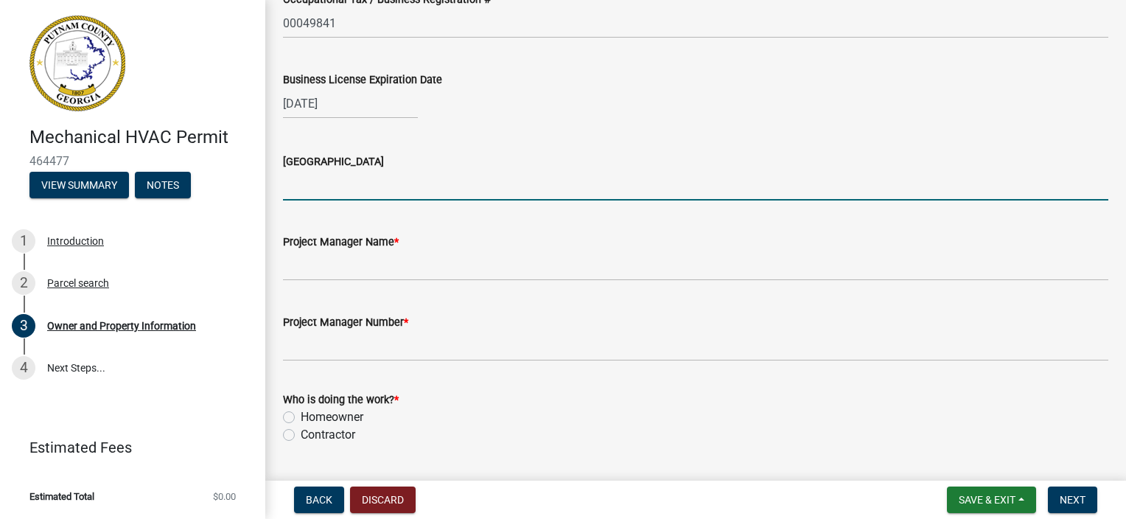
click at [322, 183] on input "Issuing County" at bounding box center [695, 185] width 825 height 30
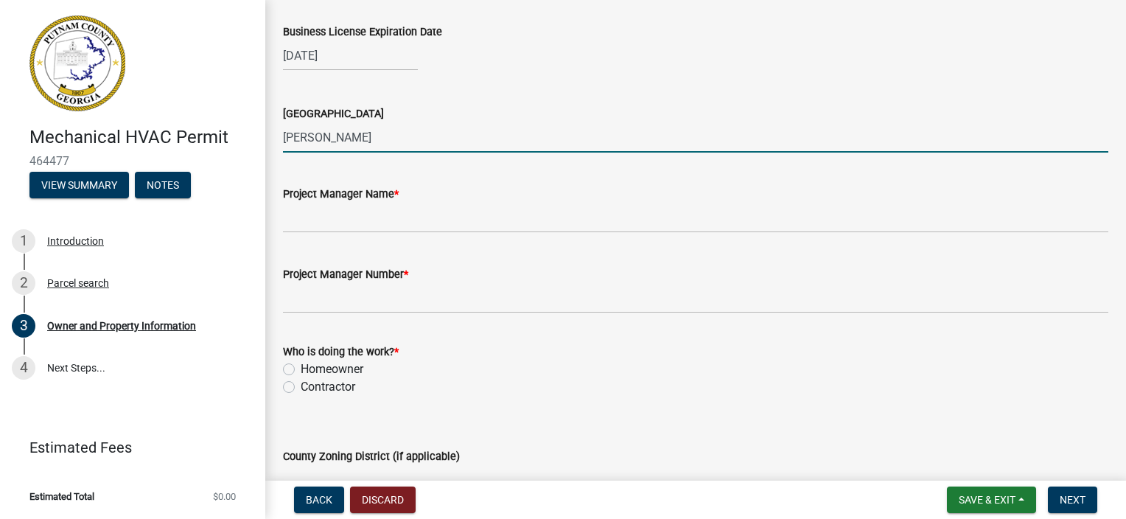
scroll to position [2284, 0]
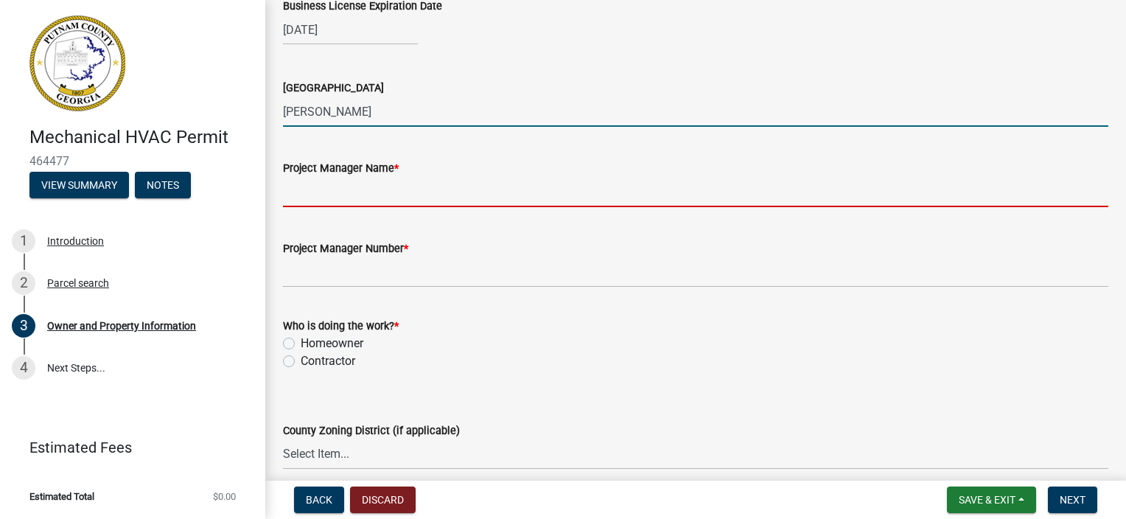
click at [339, 197] on input "Project Manager Name *" at bounding box center [695, 192] width 825 height 30
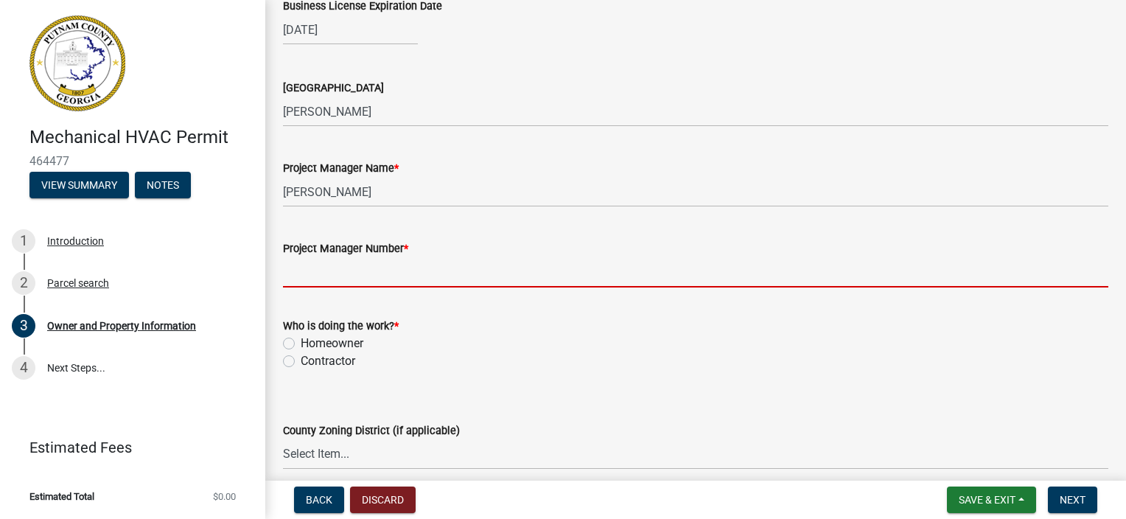
click at [342, 270] on input "Project Manager Number *" at bounding box center [695, 272] width 825 height 30
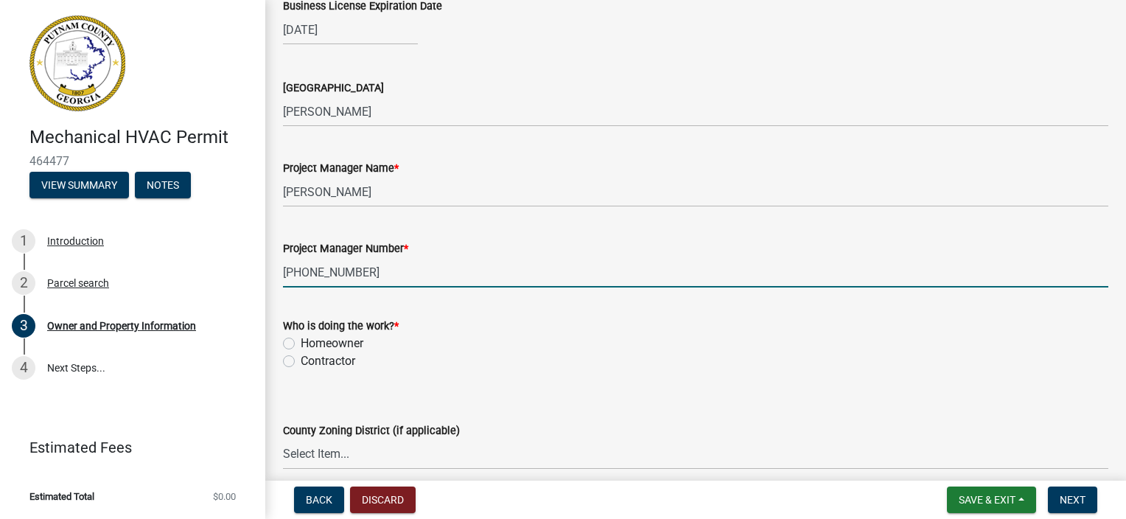
scroll to position [2432, 0]
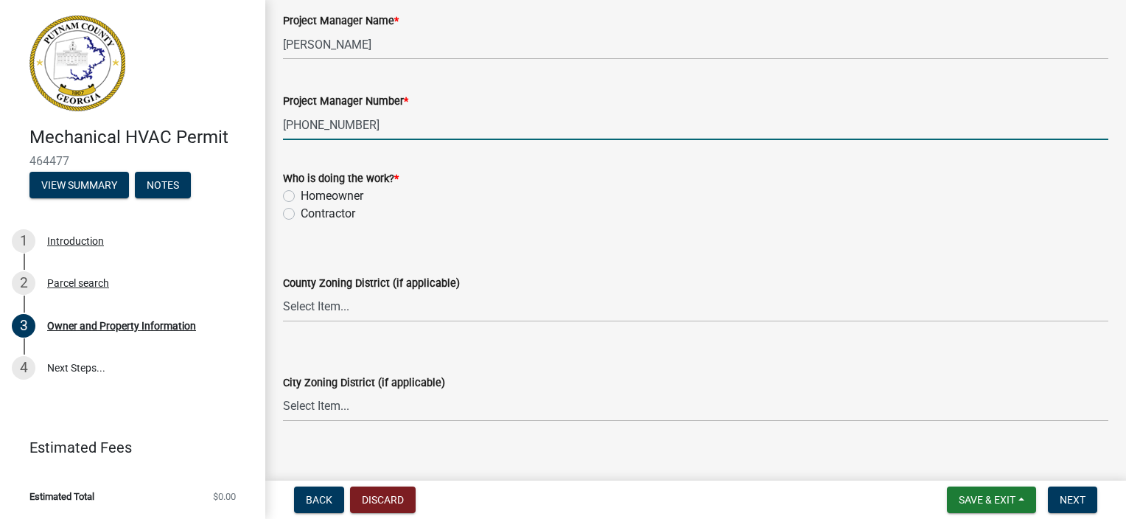
click at [301, 210] on label "Contractor" at bounding box center [328, 214] width 55 height 18
click at [301, 210] on input "Contractor" at bounding box center [306, 210] width 10 height 10
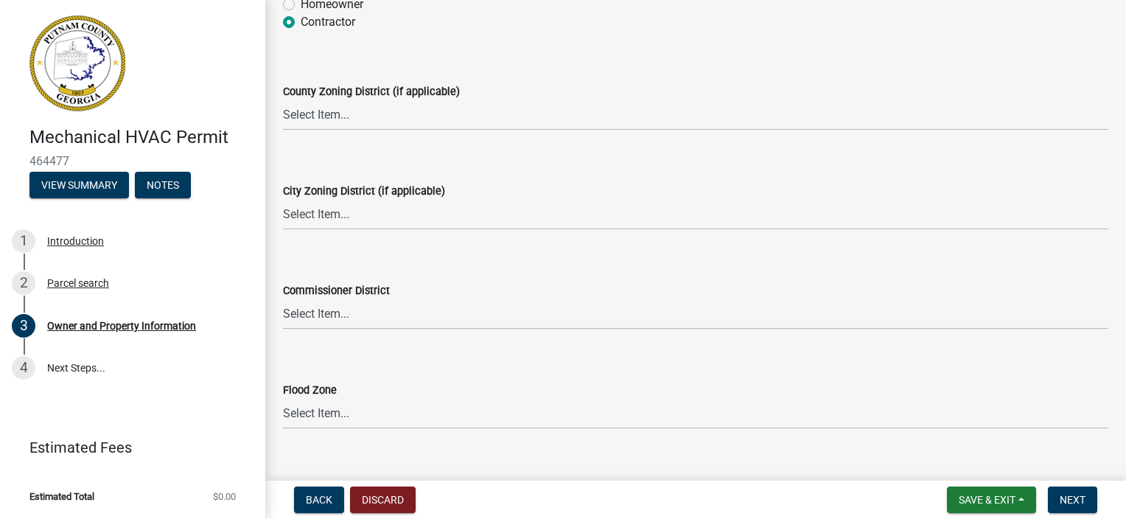
scroll to position [2648, 0]
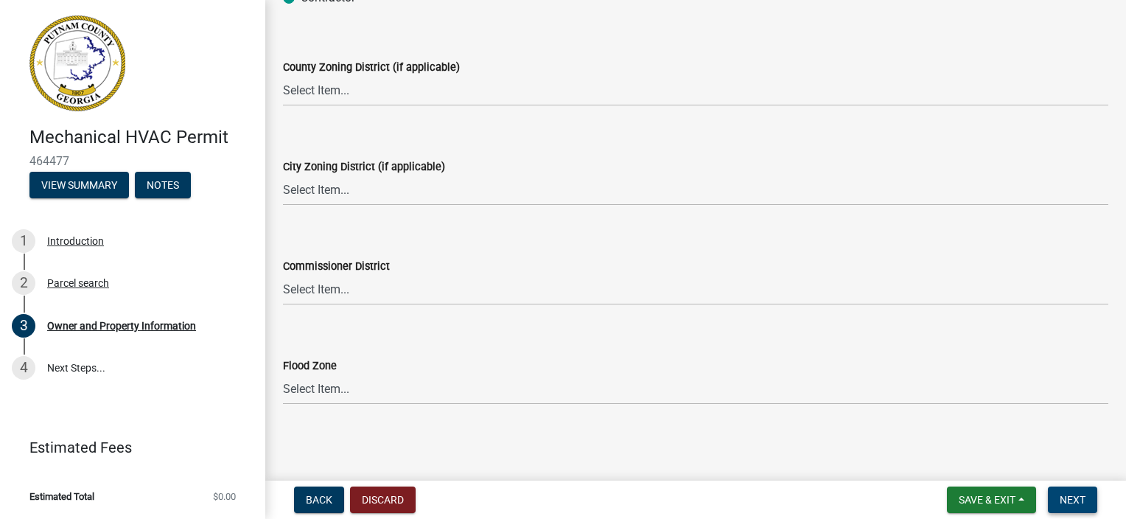
click at [1076, 508] on button "Next" at bounding box center [1072, 499] width 49 height 27
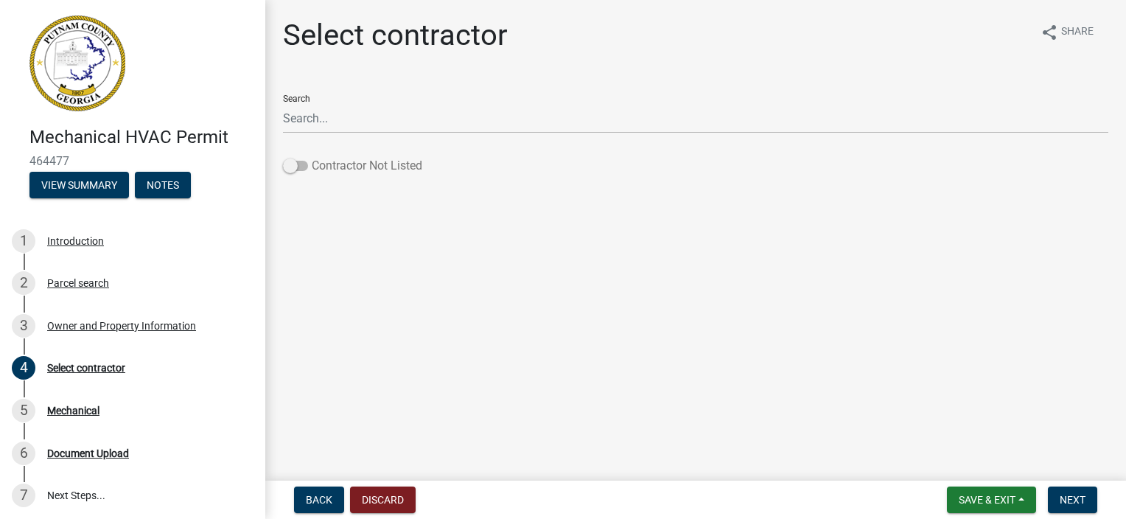
click at [300, 171] on label "Contractor Not Listed" at bounding box center [352, 166] width 139 height 18
click at [312, 157] on input "Contractor Not Listed" at bounding box center [312, 157] width 0 height 0
click at [1073, 510] on button "Next" at bounding box center [1072, 499] width 49 height 27
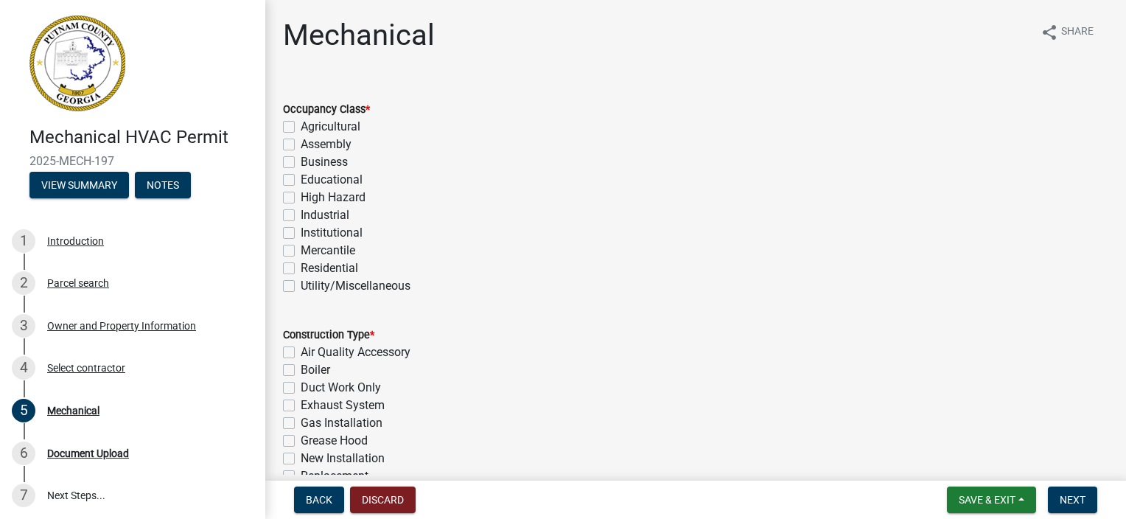
click at [301, 268] on label "Residential" at bounding box center [329, 268] width 57 height 18
click at [301, 268] on input "Residential" at bounding box center [306, 264] width 10 height 10
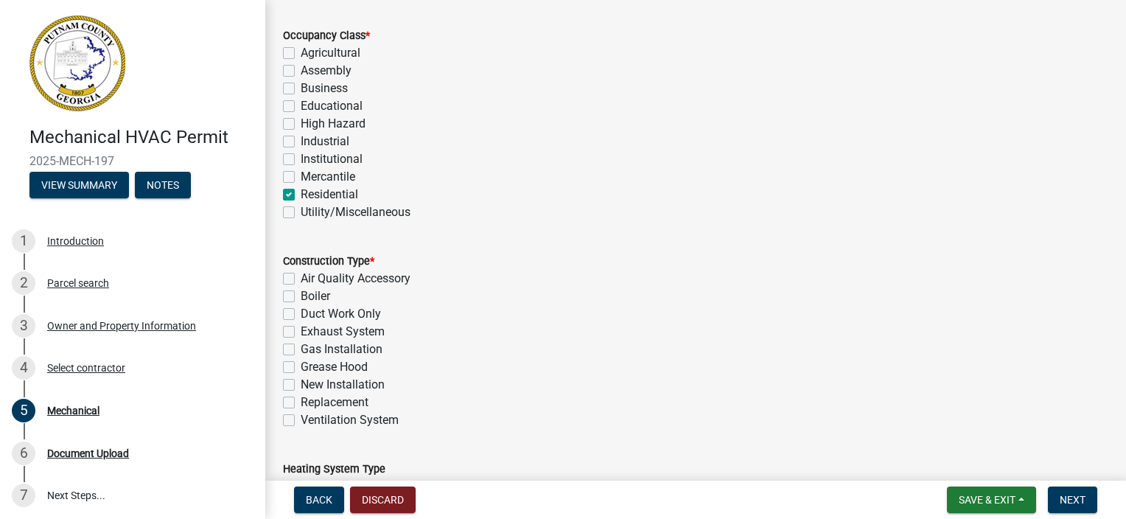
click at [301, 382] on label "New Installation" at bounding box center [343, 385] width 84 height 18
click at [301, 382] on input "New Installation" at bounding box center [306, 381] width 10 height 10
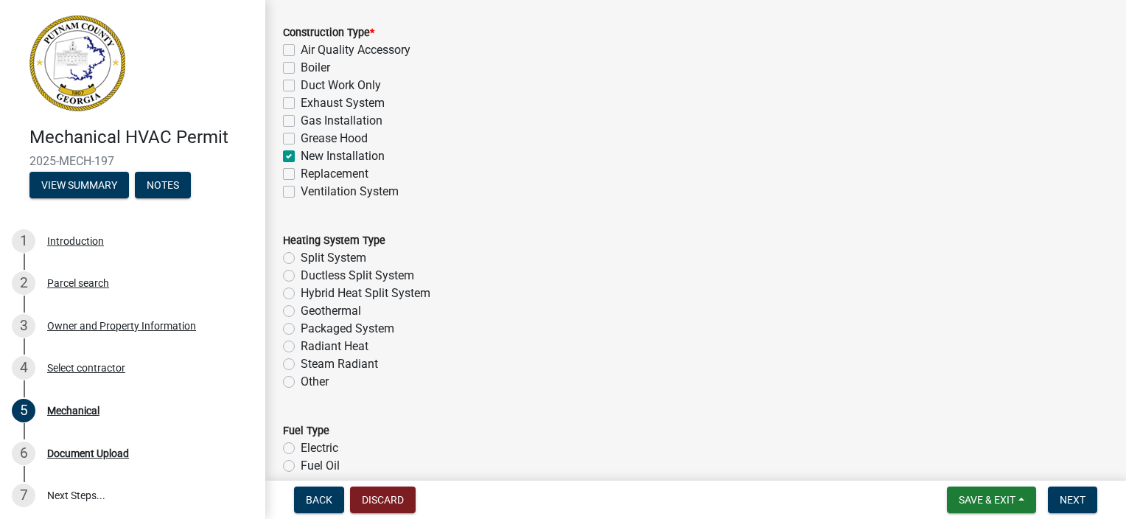
scroll to position [368, 0]
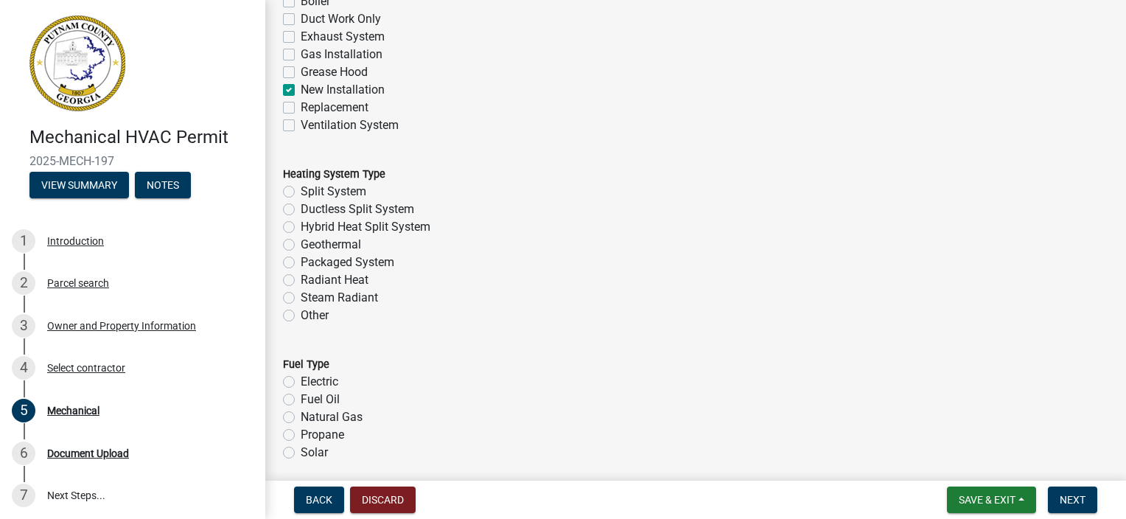
click at [301, 190] on label "Split System" at bounding box center [334, 192] width 66 height 18
click at [301, 190] on input "Split System" at bounding box center [306, 188] width 10 height 10
click at [301, 189] on label "Split System" at bounding box center [334, 192] width 66 height 18
click at [301, 189] on input "Split System" at bounding box center [306, 188] width 10 height 10
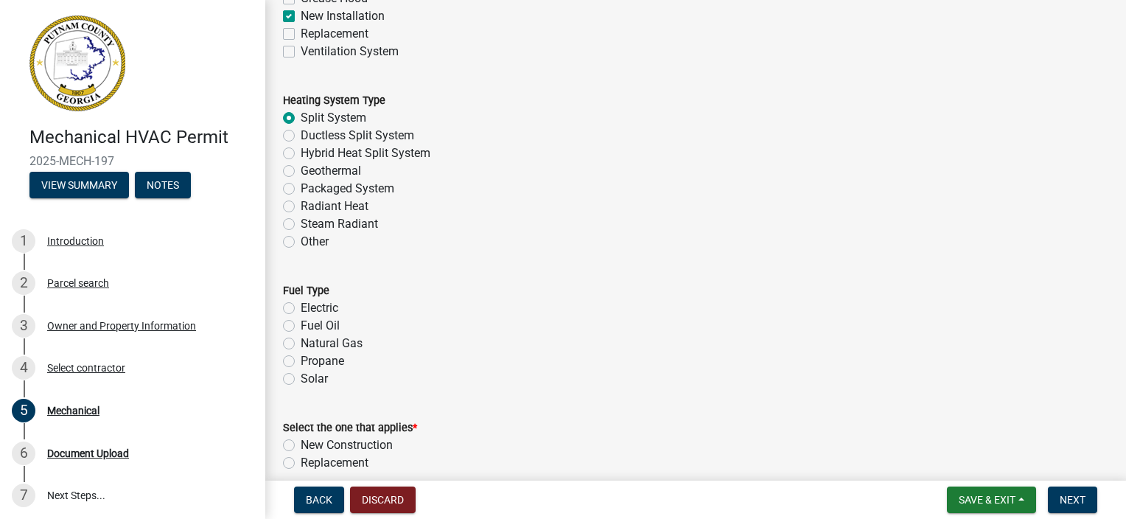
scroll to position [516, 0]
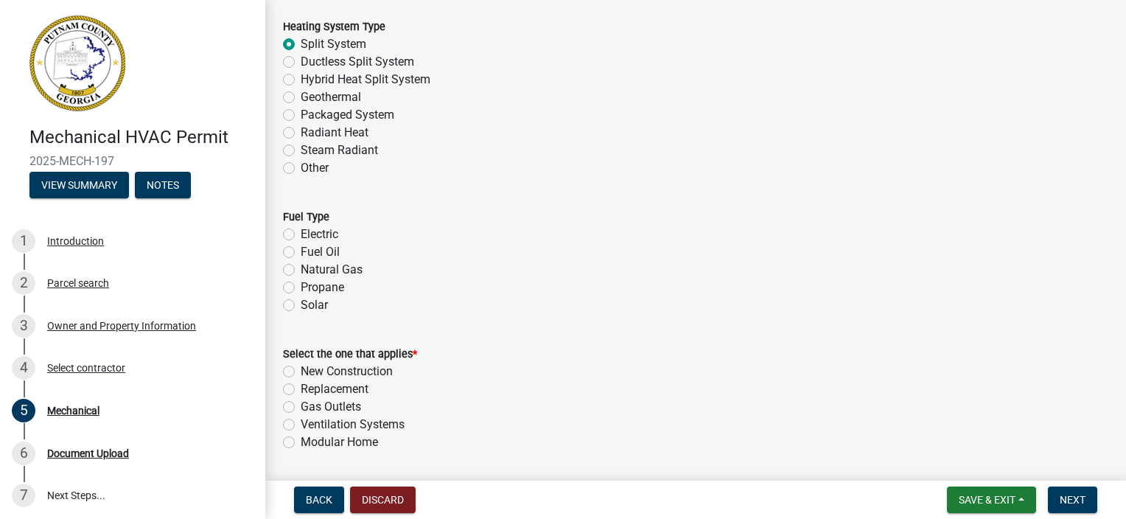
click at [301, 235] on label "Electric" at bounding box center [320, 234] width 38 height 18
click at [301, 235] on input "Electric" at bounding box center [306, 230] width 10 height 10
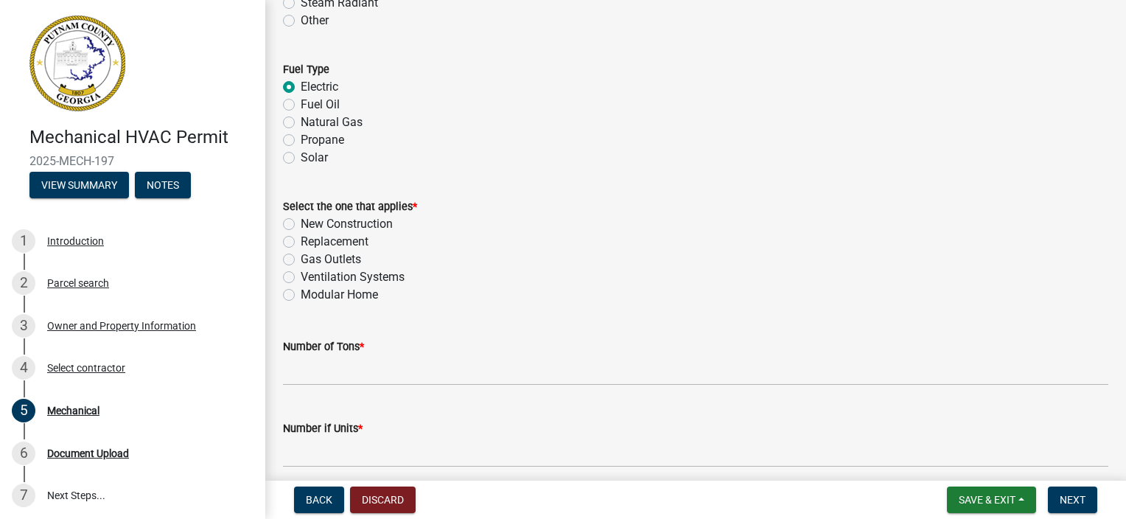
scroll to position [737, 0]
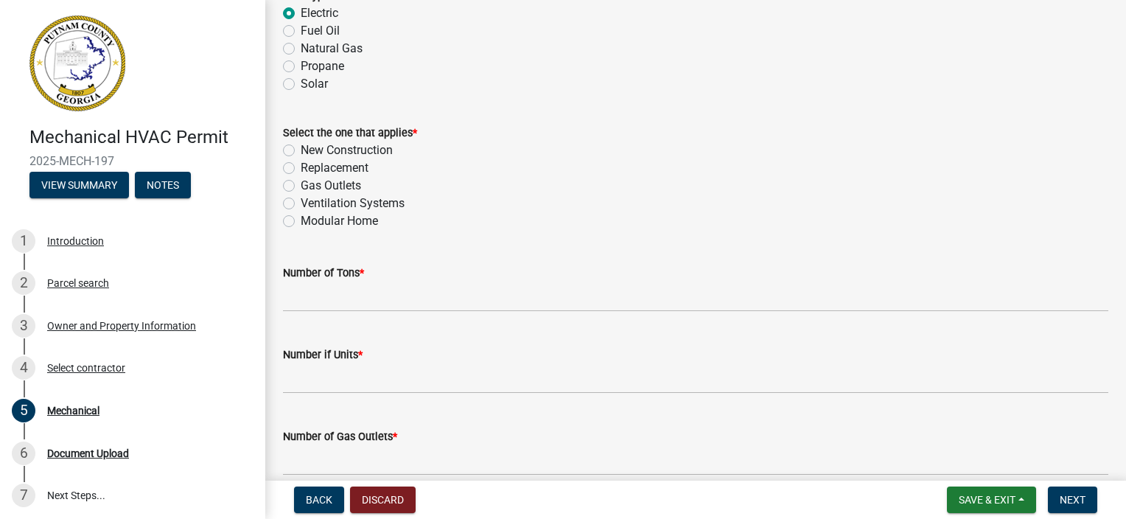
click at [301, 151] on label "New Construction" at bounding box center [347, 150] width 92 height 18
click at [301, 151] on input "New Construction" at bounding box center [306, 146] width 10 height 10
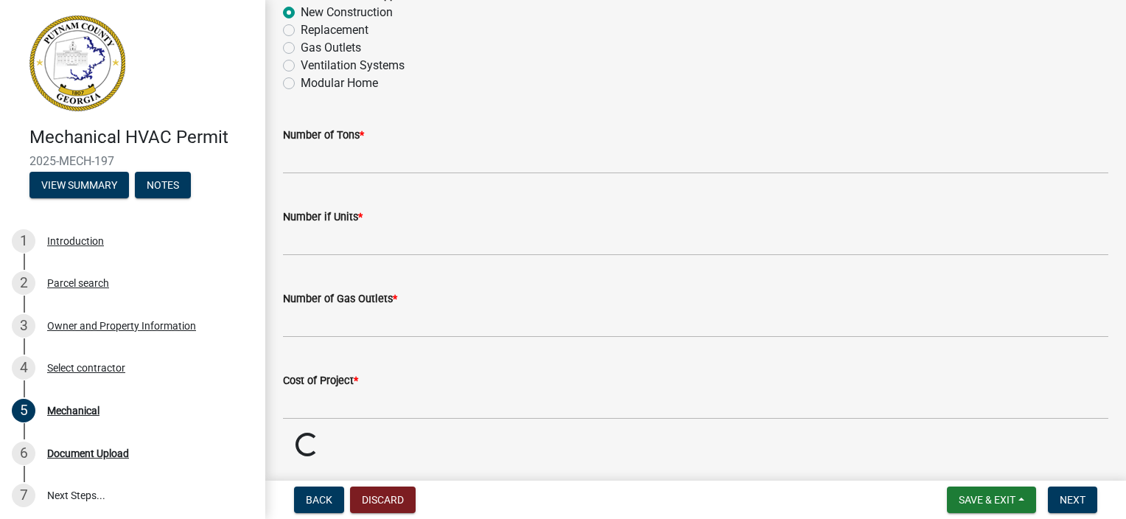
scroll to position [884, 0]
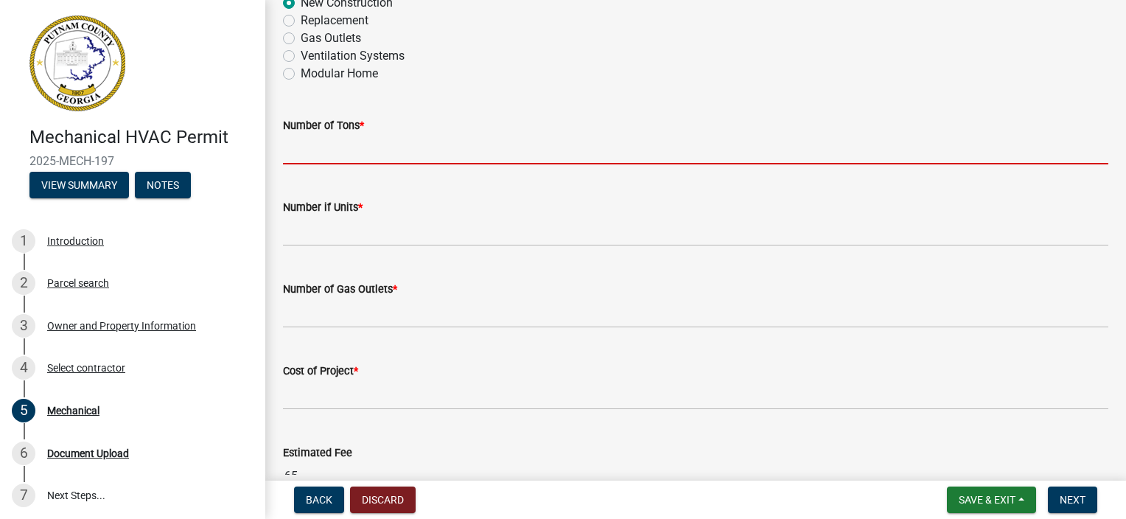
click at [344, 162] on input "text" at bounding box center [695, 149] width 825 height 30
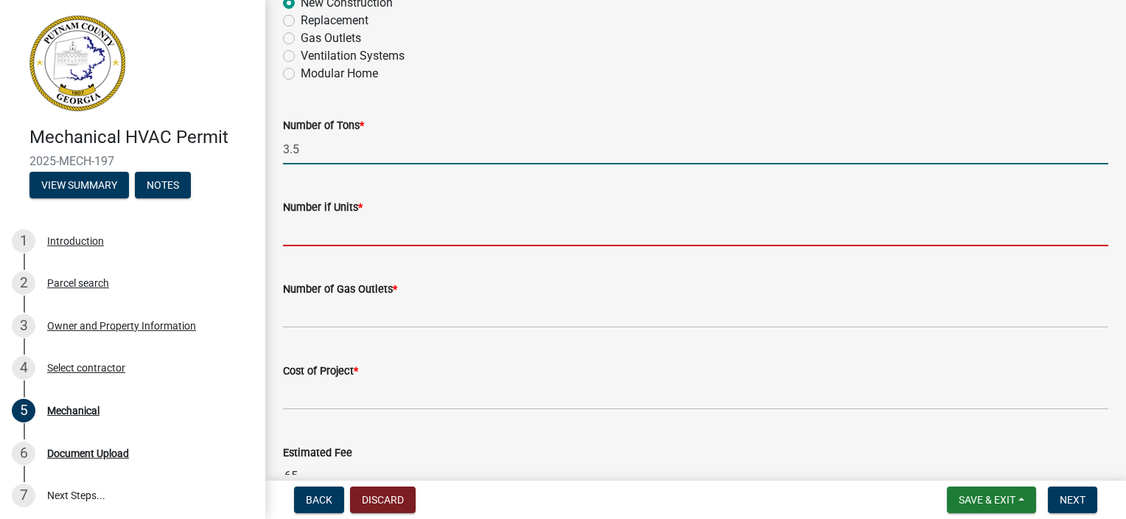
click at [348, 239] on input "text" at bounding box center [695, 231] width 825 height 30
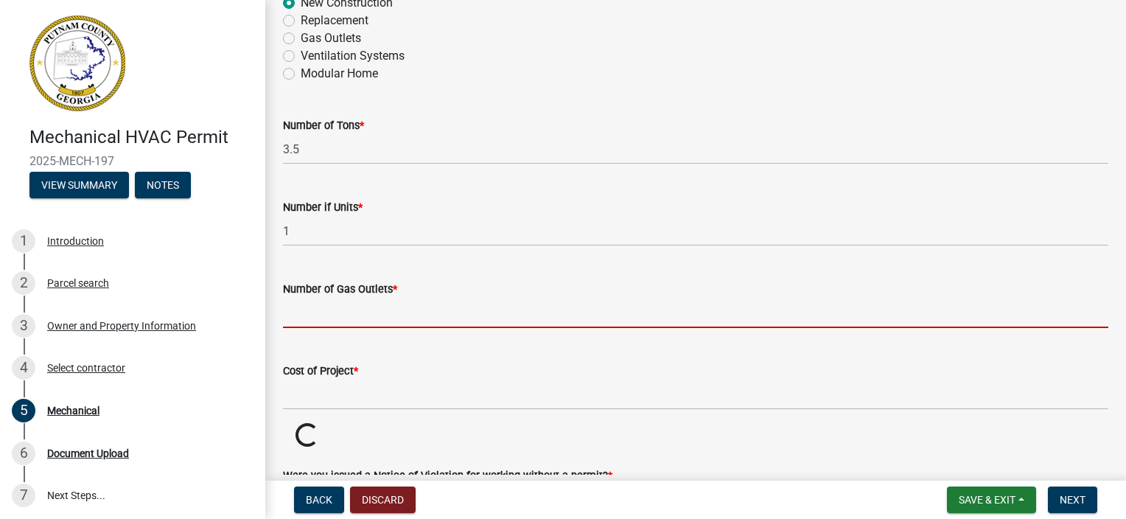
click at [333, 318] on input "text" at bounding box center [695, 313] width 825 height 30
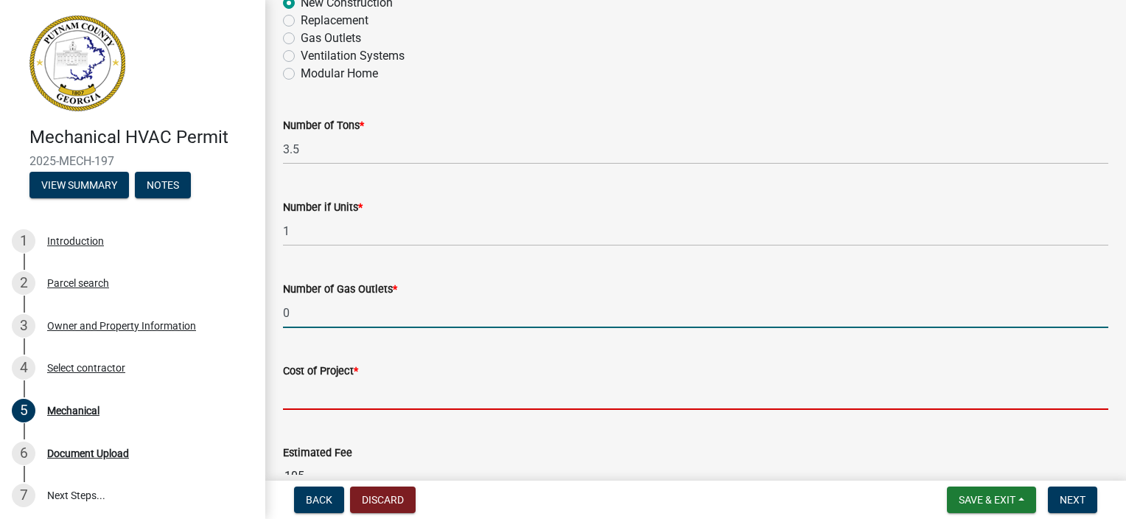
click at [321, 399] on input "text" at bounding box center [695, 394] width 825 height 30
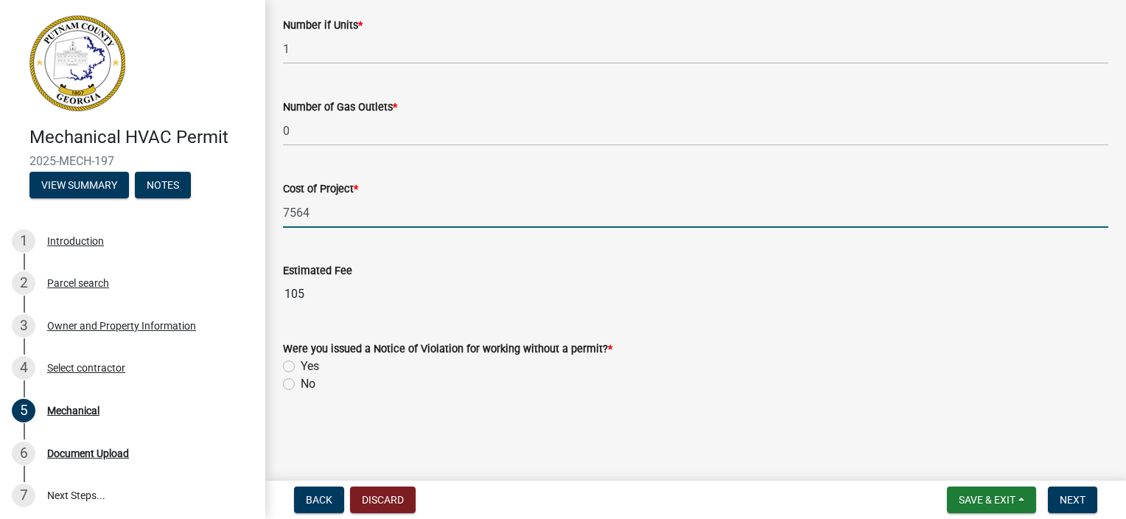
scroll to position [1067, 0]
click at [301, 386] on label "No" at bounding box center [308, 383] width 15 height 18
click at [301, 384] on input "No" at bounding box center [306, 379] width 10 height 10
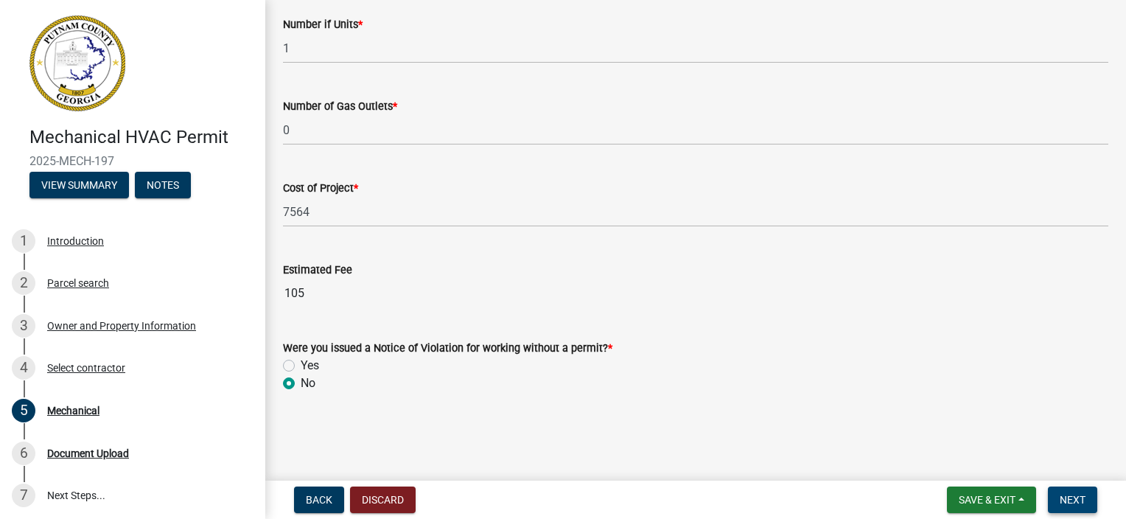
click at [1054, 500] on button "Next" at bounding box center [1072, 499] width 49 height 27
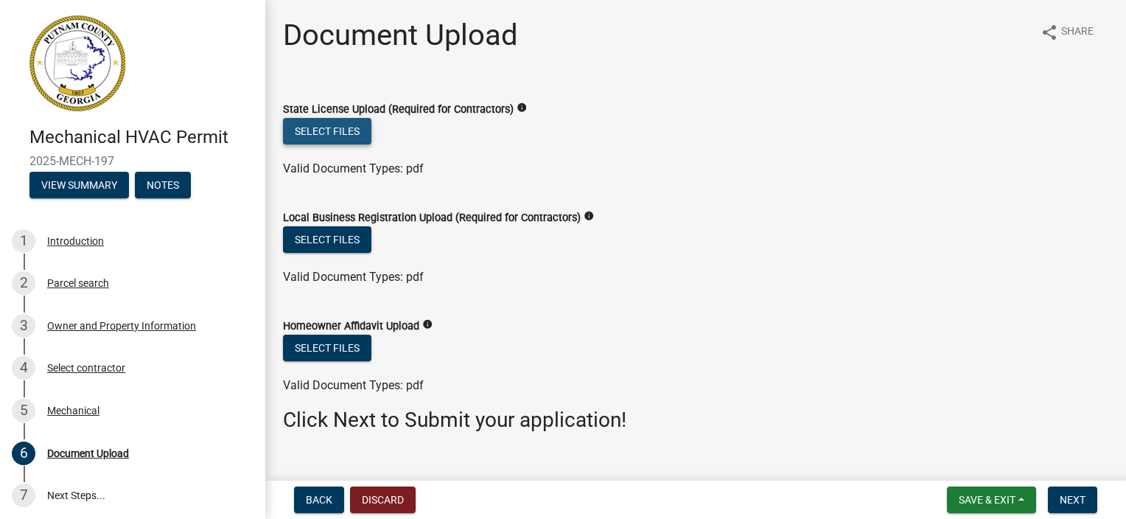
click at [360, 137] on button "Select files" at bounding box center [327, 131] width 88 height 27
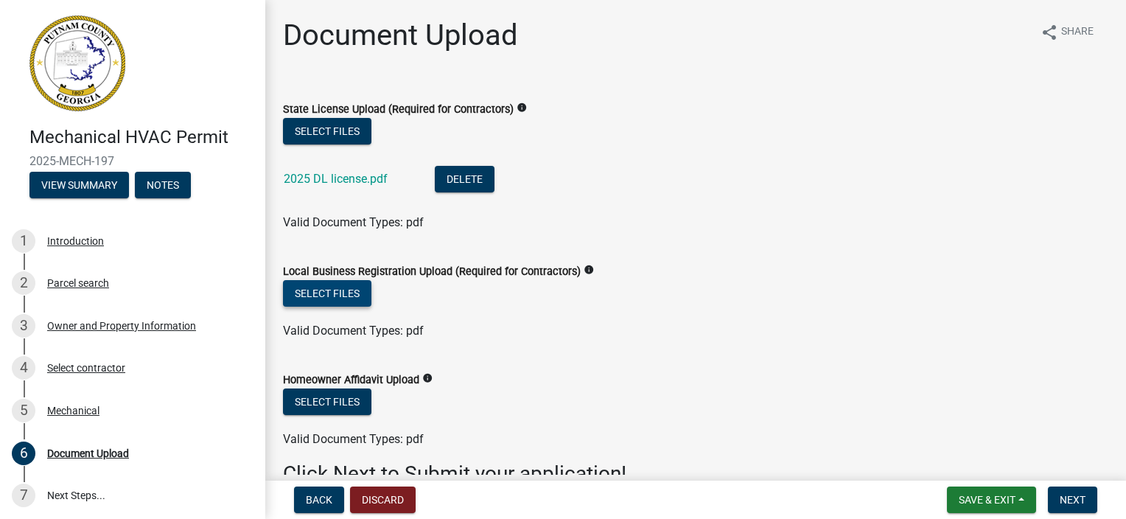
click at [351, 301] on button "Select files" at bounding box center [327, 293] width 88 height 27
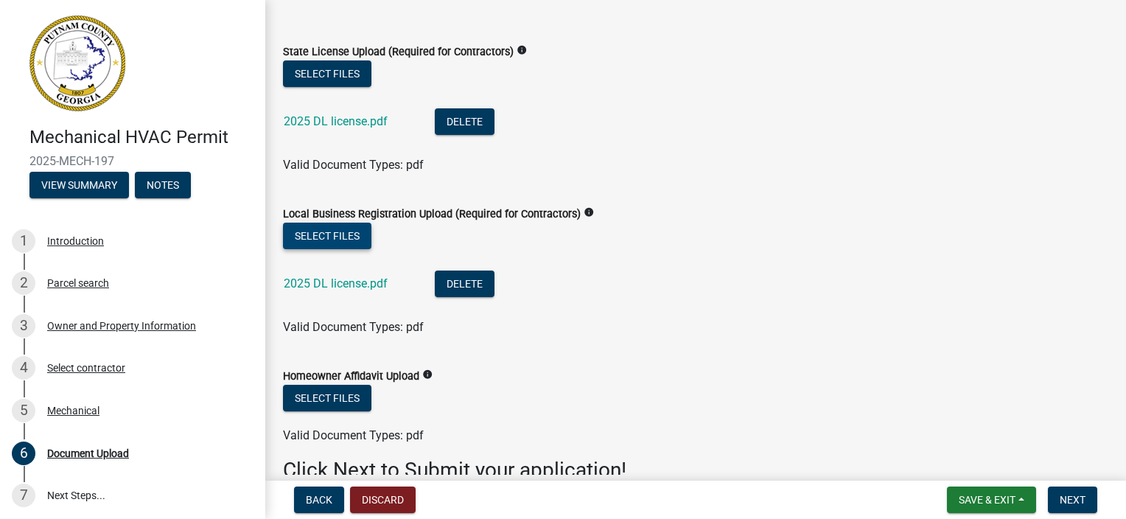
scroll to position [134, 0]
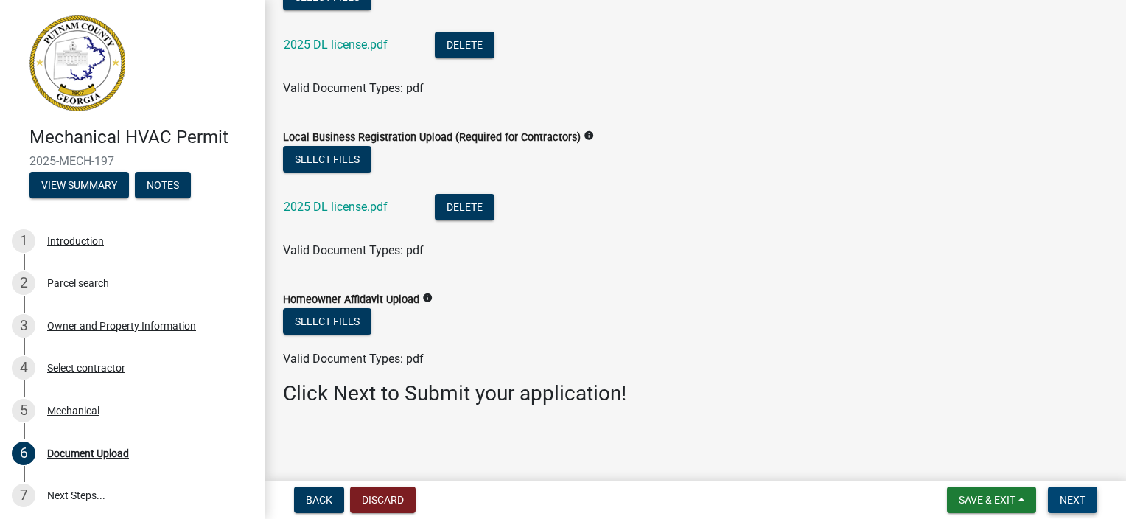
click at [1067, 498] on span "Next" at bounding box center [1073, 500] width 26 height 12
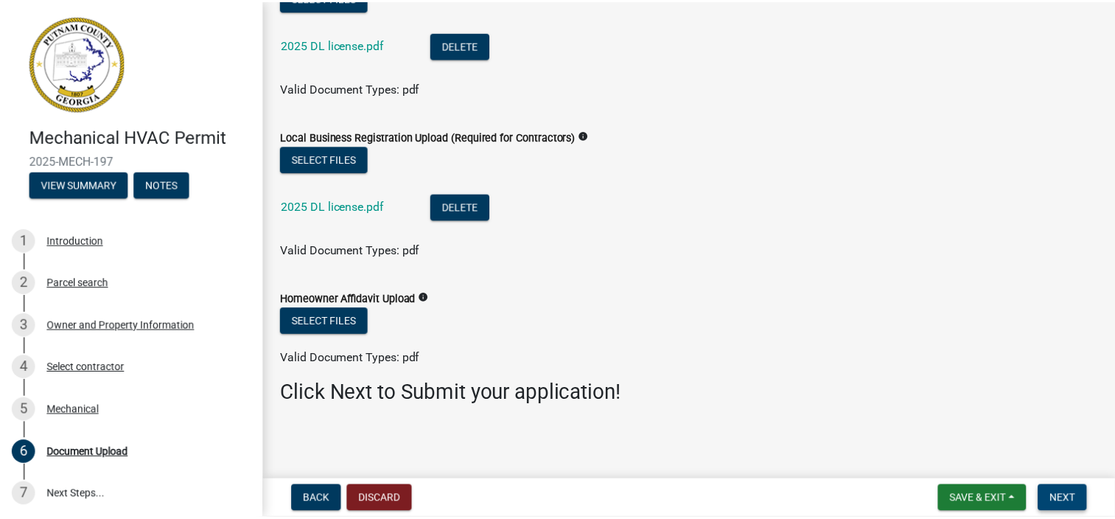
scroll to position [0, 0]
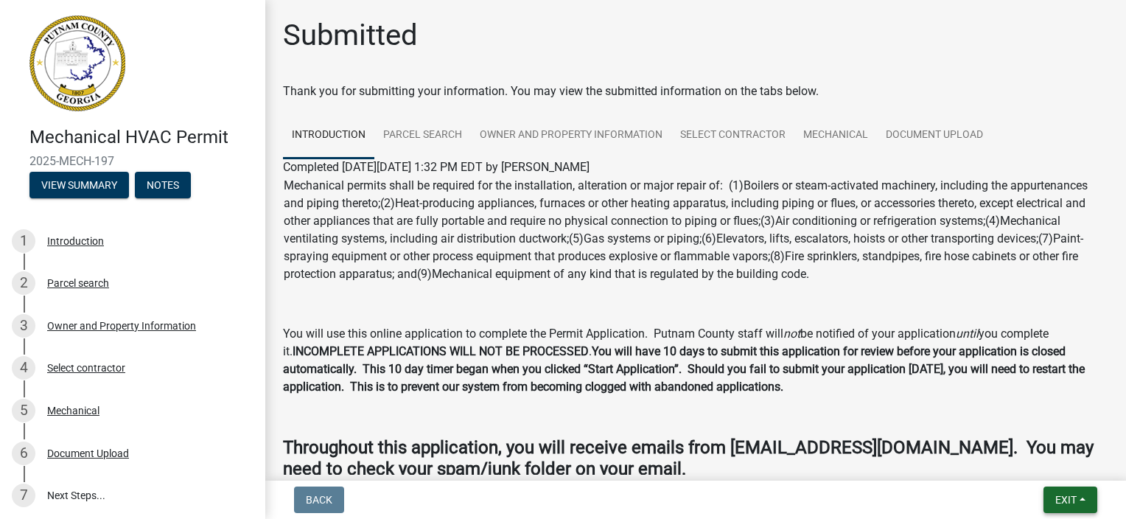
click at [1067, 498] on span "Exit" at bounding box center [1065, 500] width 21 height 12
click at [1054, 465] on button "Save & Exit" at bounding box center [1039, 461] width 118 height 35
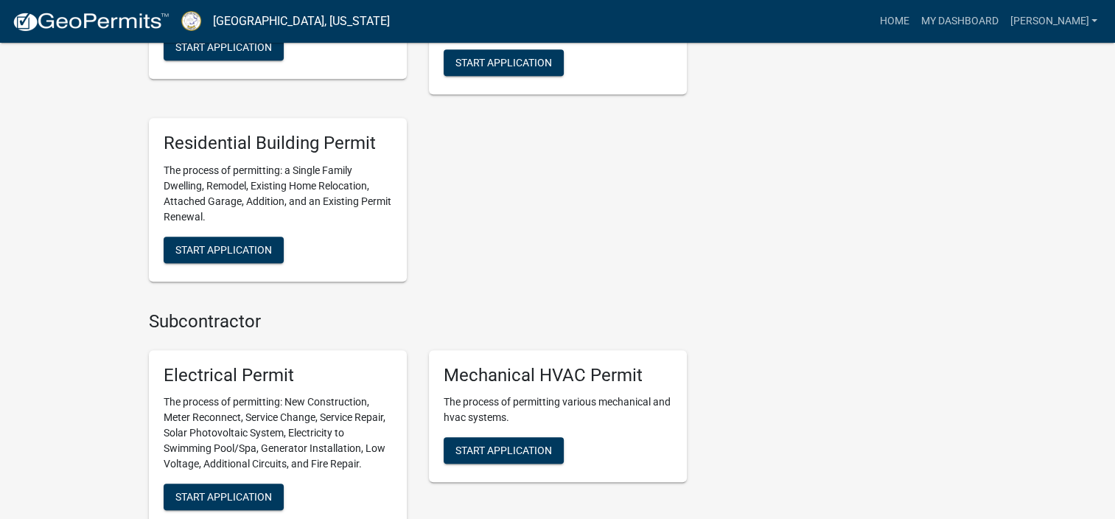
scroll to position [1105, 0]
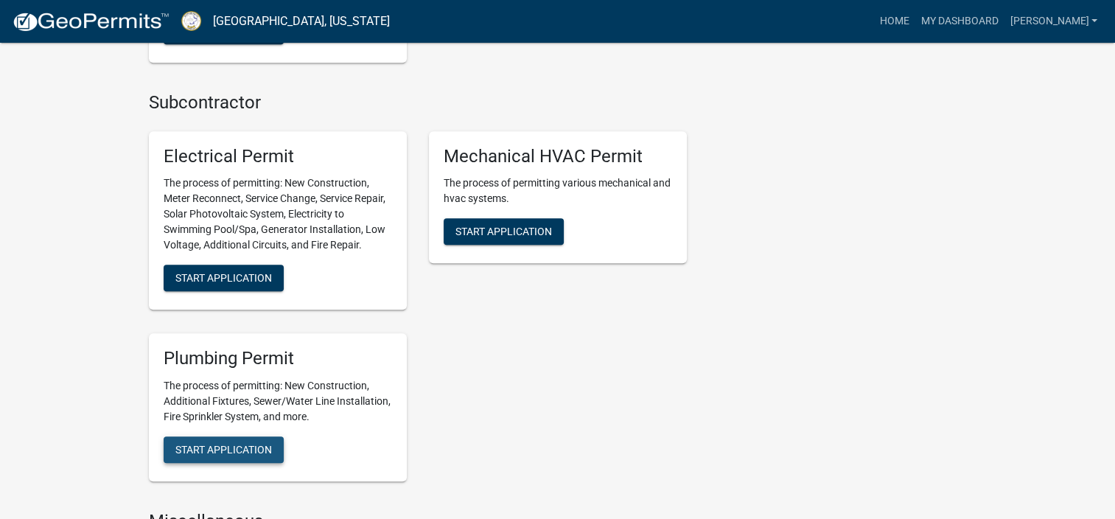
click at [247, 455] on button "Start Application" at bounding box center [224, 449] width 120 height 27
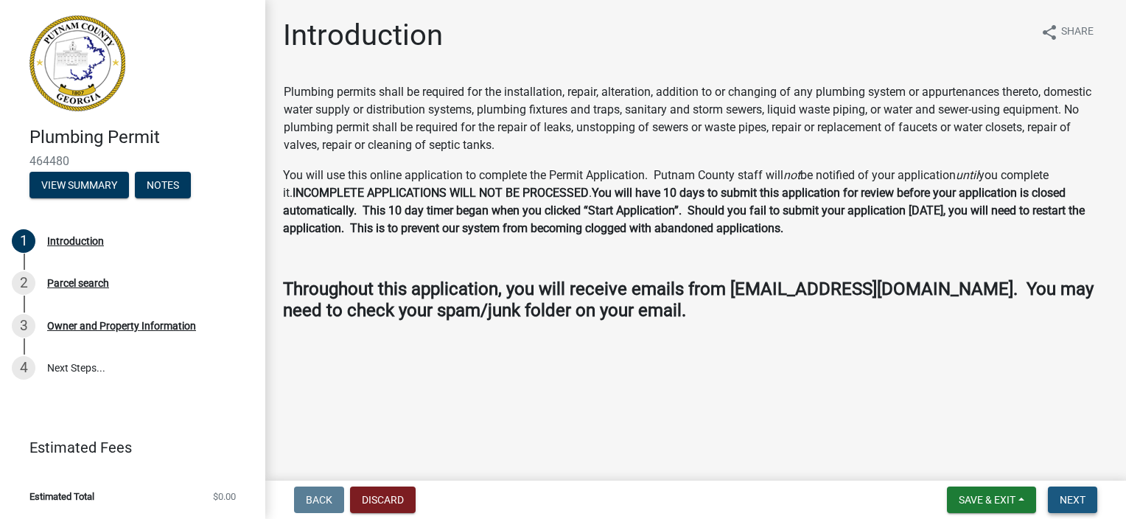
click at [1072, 501] on span "Next" at bounding box center [1073, 500] width 26 height 12
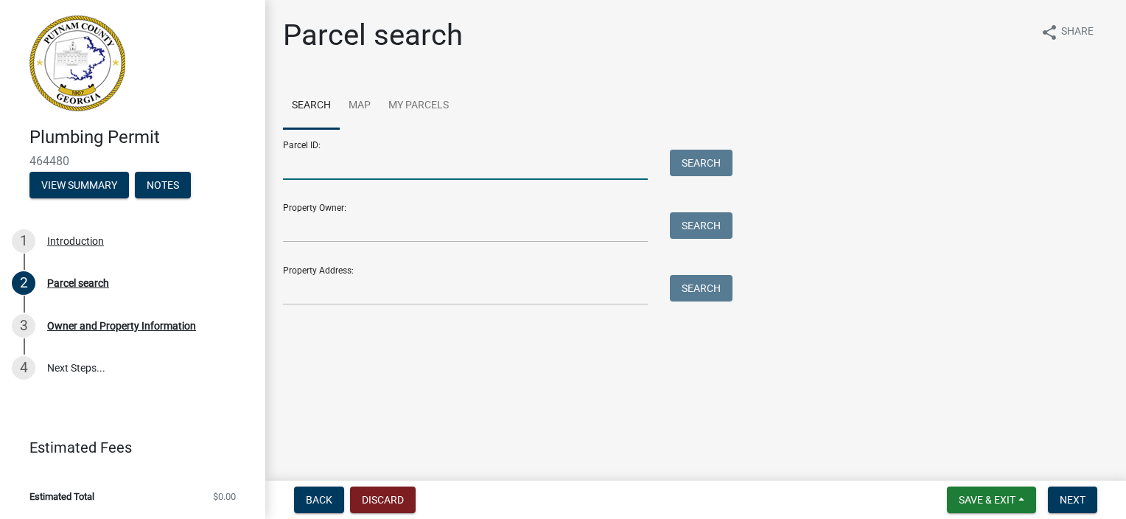
click at [369, 175] on input "Parcel ID:" at bounding box center [465, 165] width 365 height 30
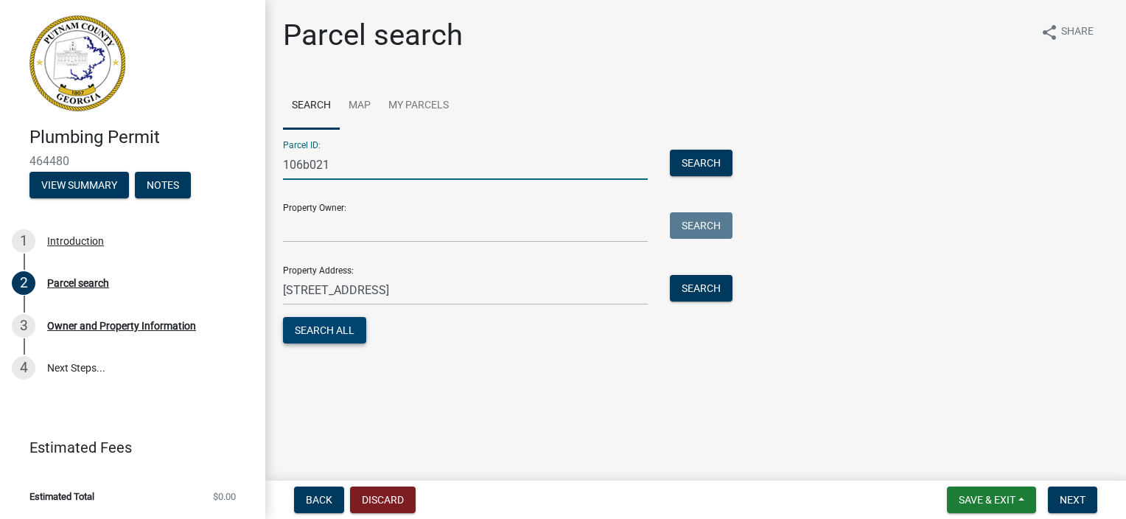
click at [325, 335] on button "Search All" at bounding box center [324, 330] width 83 height 27
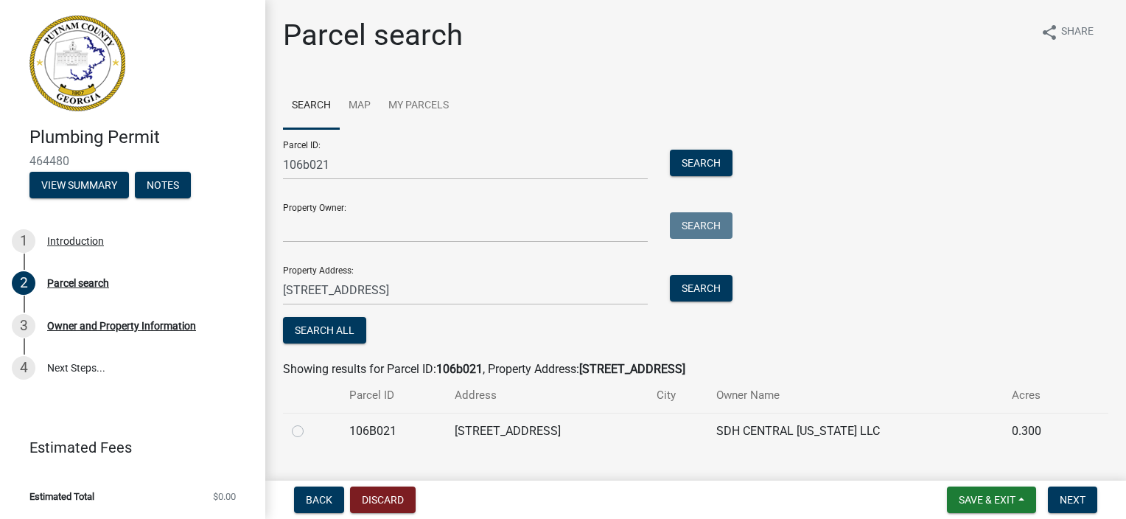
click at [309, 422] on label at bounding box center [309, 422] width 0 height 0
click at [309, 431] on input "radio" at bounding box center [314, 427] width 10 height 10
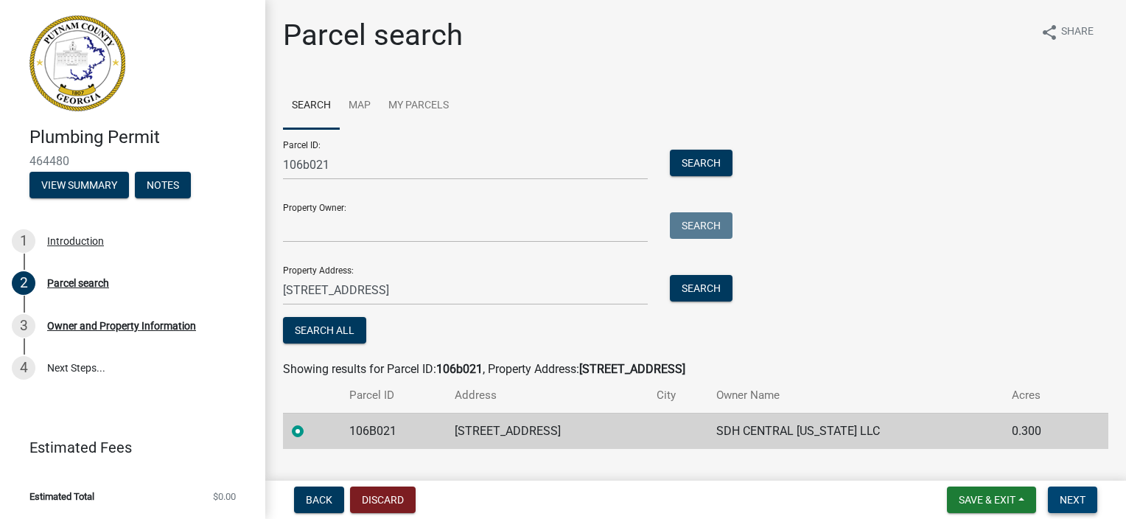
click at [1061, 499] on span "Next" at bounding box center [1073, 500] width 26 height 12
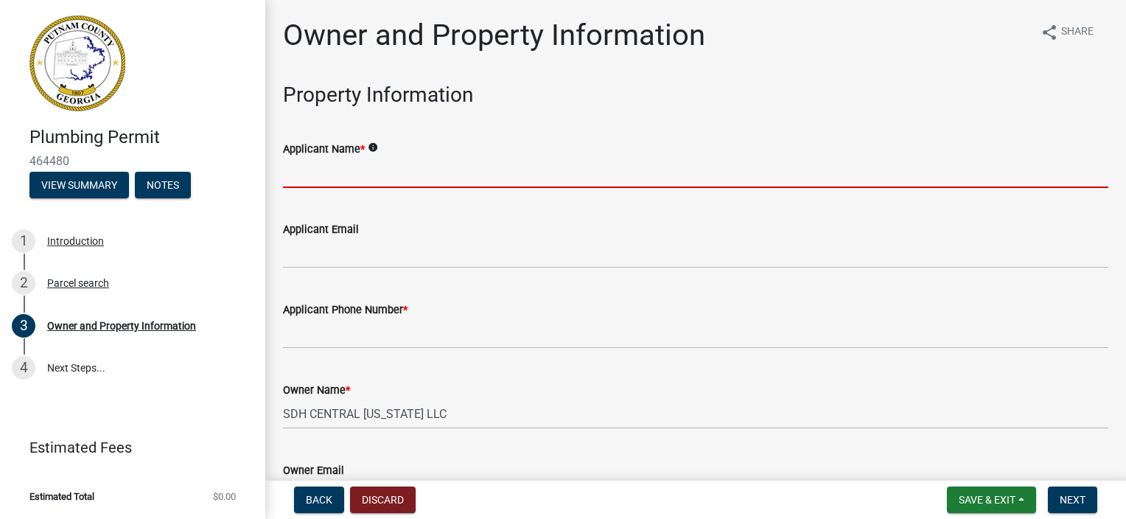
click at [359, 166] on input "Applicant Name *" at bounding box center [695, 173] width 825 height 30
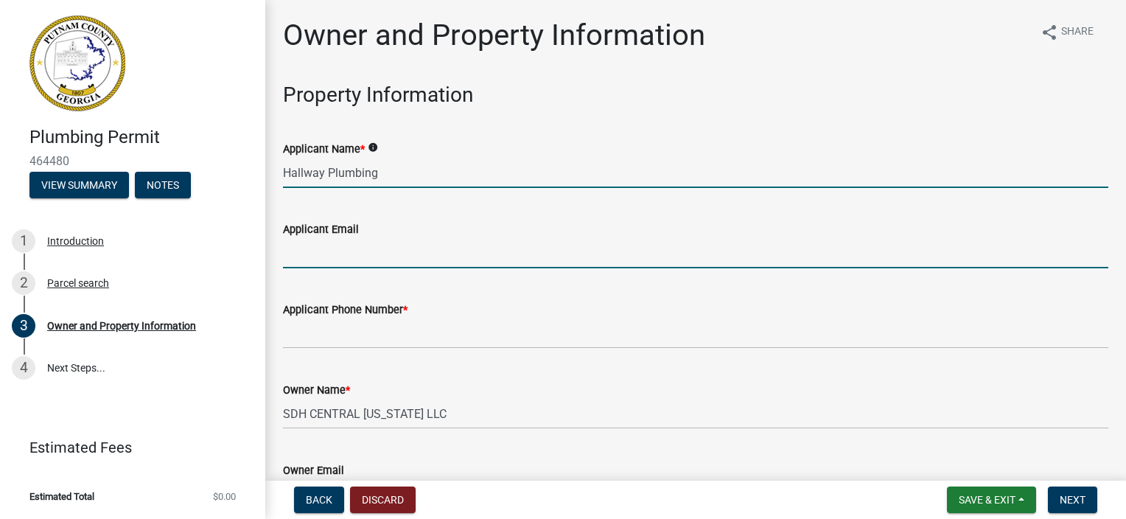
click at [372, 258] on input "Applicant Email" at bounding box center [695, 253] width 825 height 30
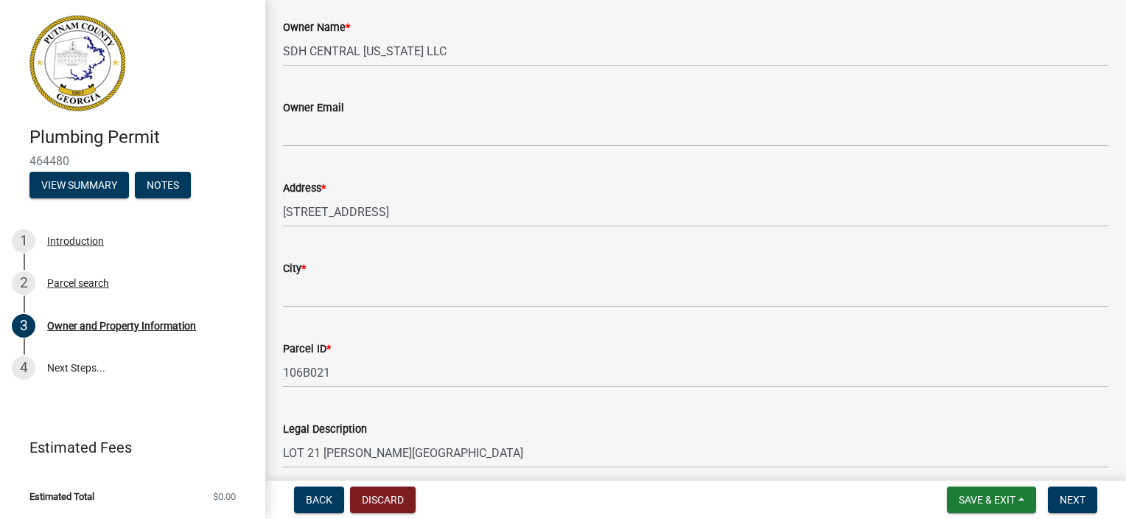
scroll to position [368, 0]
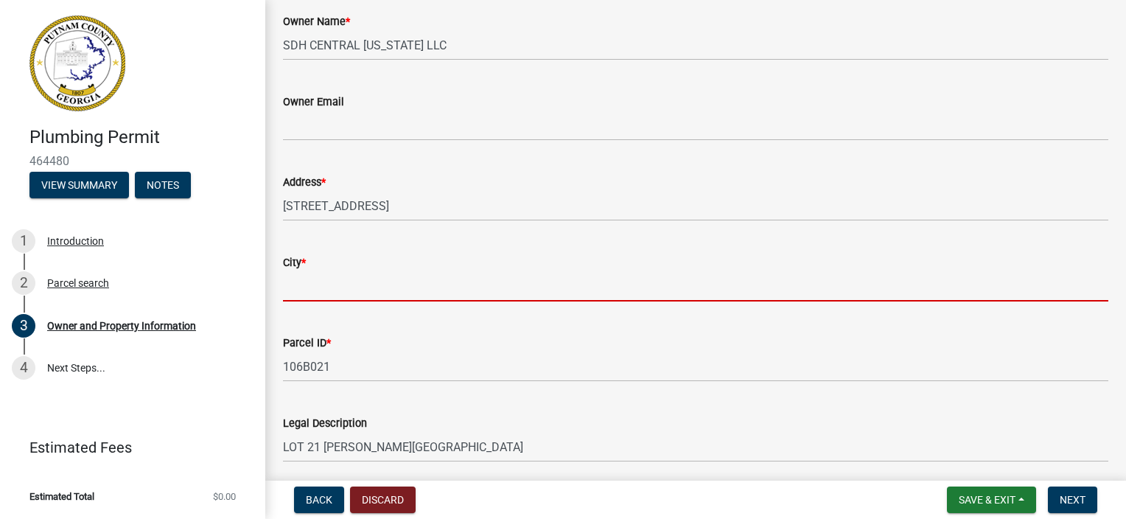
click at [356, 290] on input "City *" at bounding box center [695, 286] width 825 height 30
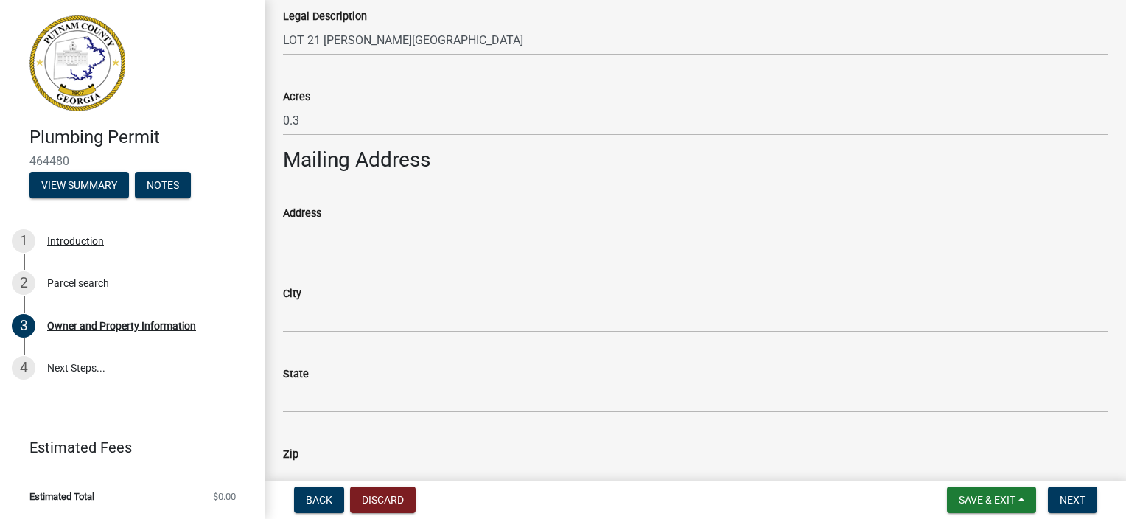
scroll to position [811, 0]
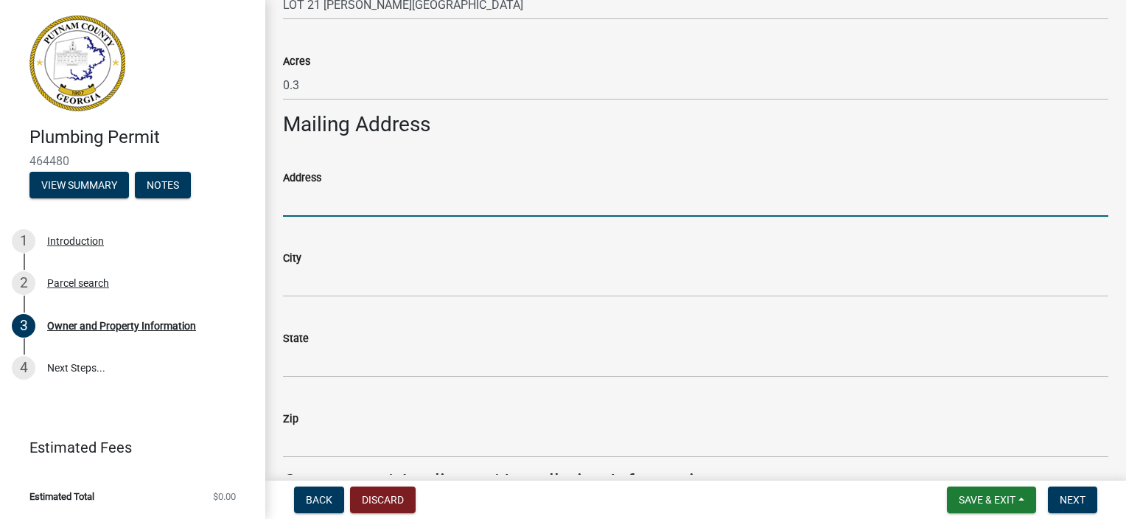
click at [331, 216] on input "Address" at bounding box center [695, 201] width 825 height 30
drag, startPoint x: 430, startPoint y: 209, endPoint x: -3, endPoint y: 217, distance: 433.4
click at [0, 217] on html "Internet Explorer does NOT work with GeoPermits. Get a new browser for more sec…" at bounding box center [563, 259] width 1126 height 519
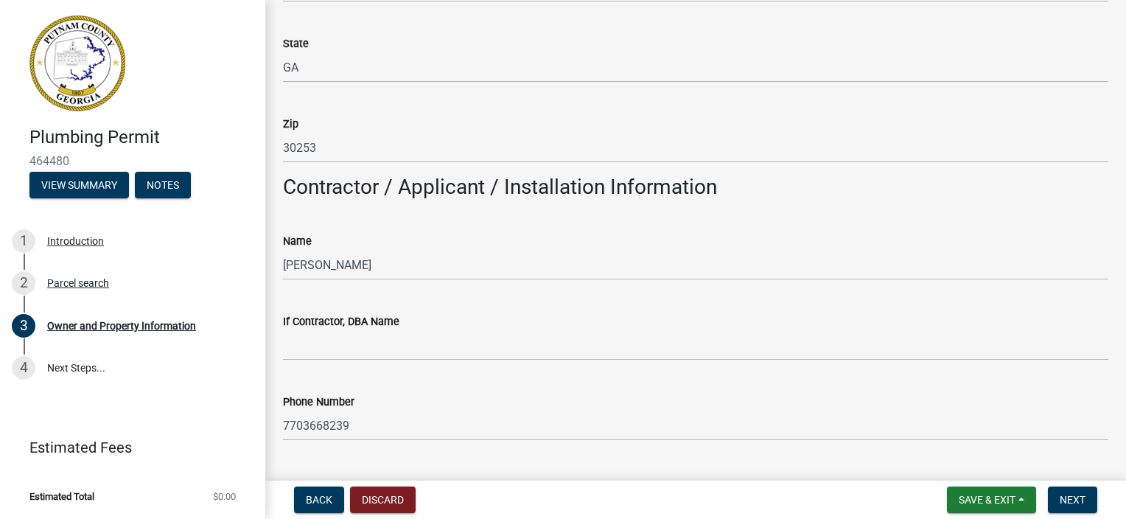
scroll to position [1179, 0]
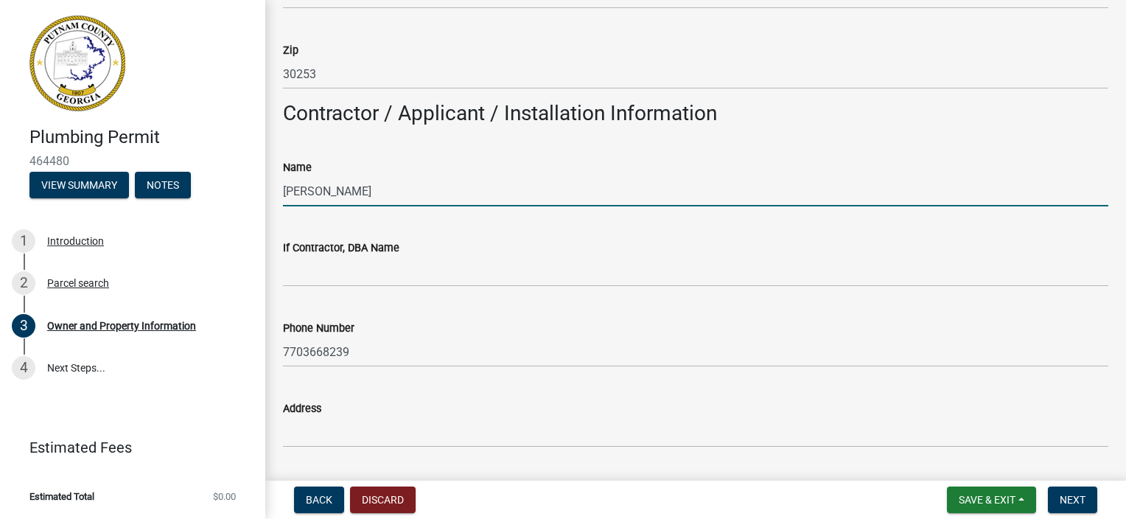
drag, startPoint x: 397, startPoint y: 190, endPoint x: 237, endPoint y: 195, distance: 160.7
click at [237, 195] on div "Plumbing Permit 464480 View Summary Notes 1 Introduction 2 Parcel search 3 Owne…" at bounding box center [563, 259] width 1126 height 519
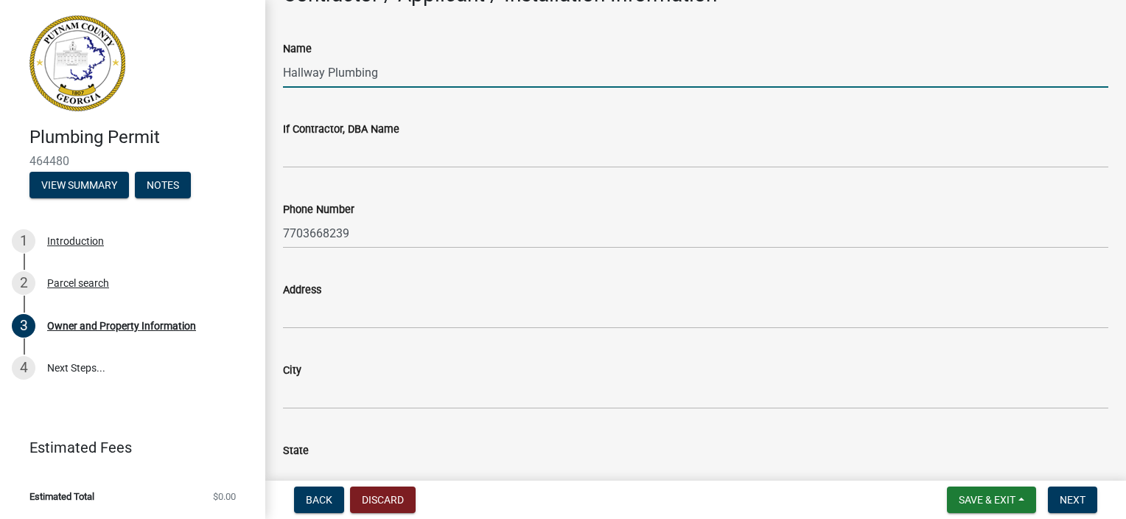
scroll to position [1326, 0]
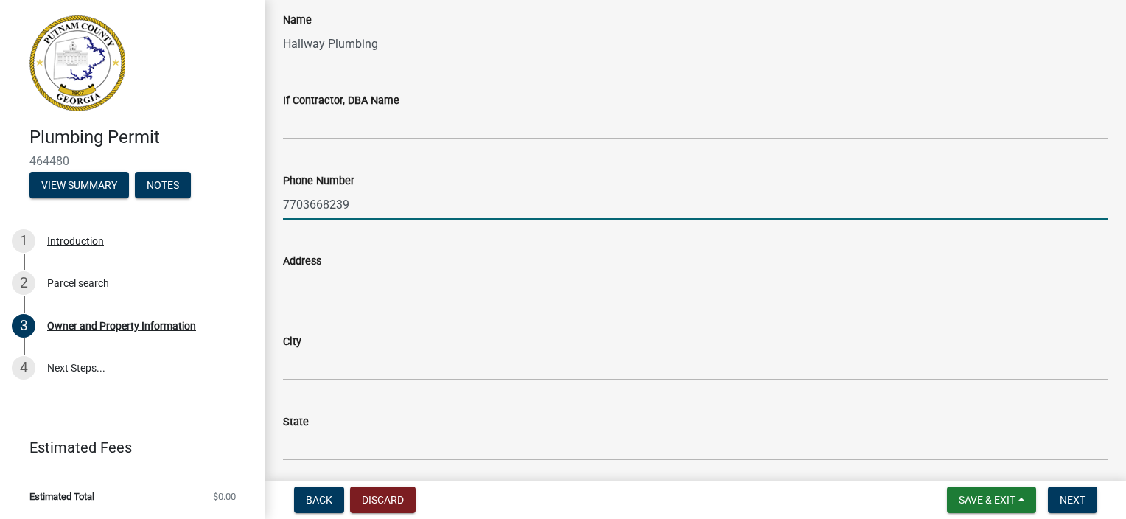
drag, startPoint x: 355, startPoint y: 206, endPoint x: 124, endPoint y: 206, distance: 231.4
click at [124, 206] on div "Plumbing Permit 464480 View Summary Notes 1 Introduction 2 Parcel search 3 Owne…" at bounding box center [563, 259] width 1126 height 519
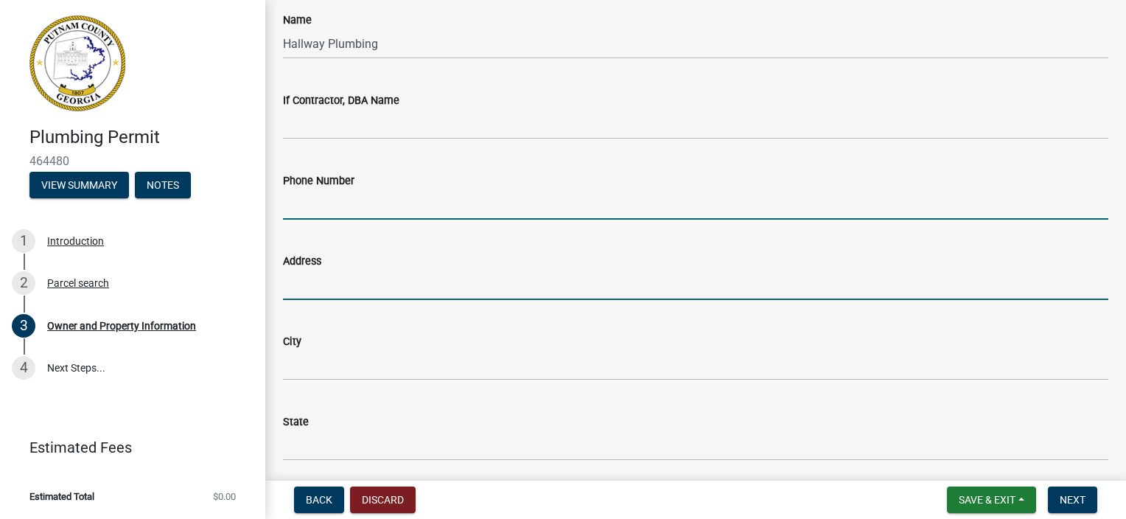
click at [301, 283] on input "Address" at bounding box center [695, 285] width 825 height 30
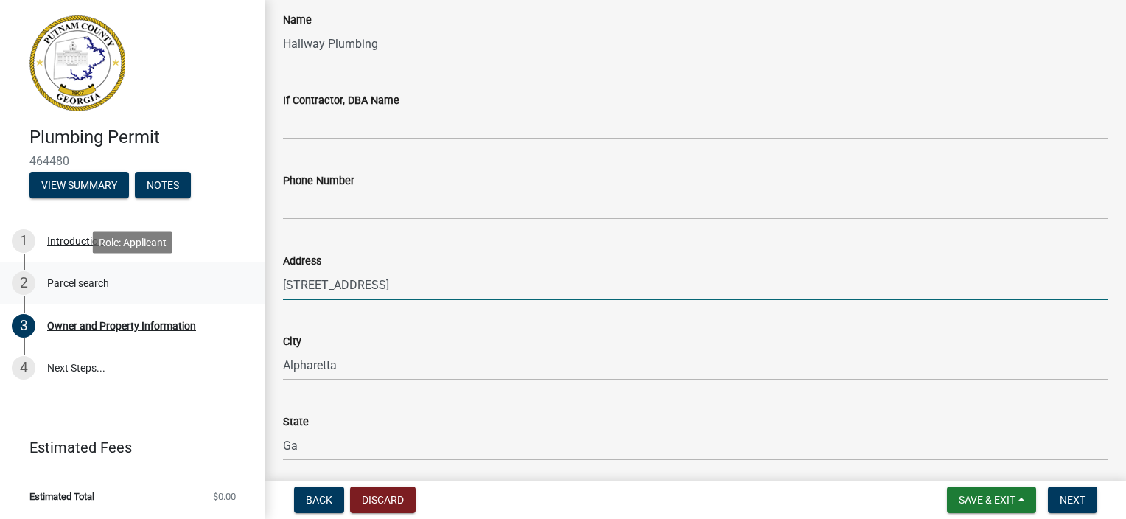
drag, startPoint x: 421, startPoint y: 275, endPoint x: 136, endPoint y: 283, distance: 285.3
click at [136, 283] on div "Plumbing Permit 464480 View Summary Notes 1 Introduction 2 Parcel search 3 Owne…" at bounding box center [563, 259] width 1126 height 519
drag, startPoint x: 458, startPoint y: 284, endPoint x: 253, endPoint y: 293, distance: 205.0
click at [253, 293] on div "Plumbing Permit 464480 View Summary Notes 1 Introduction 2 Parcel search 3 Owne…" at bounding box center [563, 259] width 1126 height 519
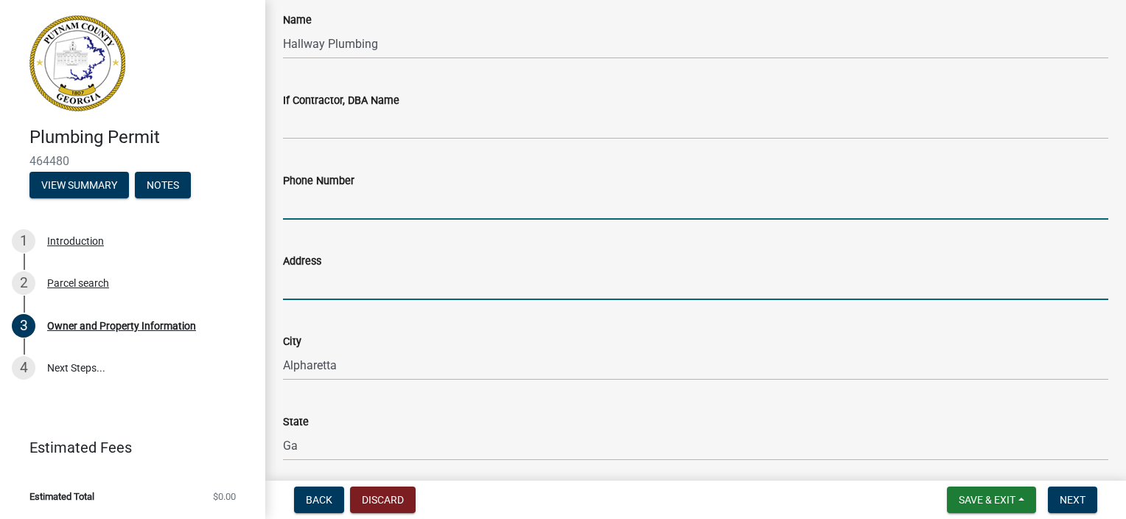
click at [407, 211] on input "Phone Number" at bounding box center [695, 204] width 825 height 30
click at [593, 275] on input "Address" at bounding box center [695, 285] width 825 height 30
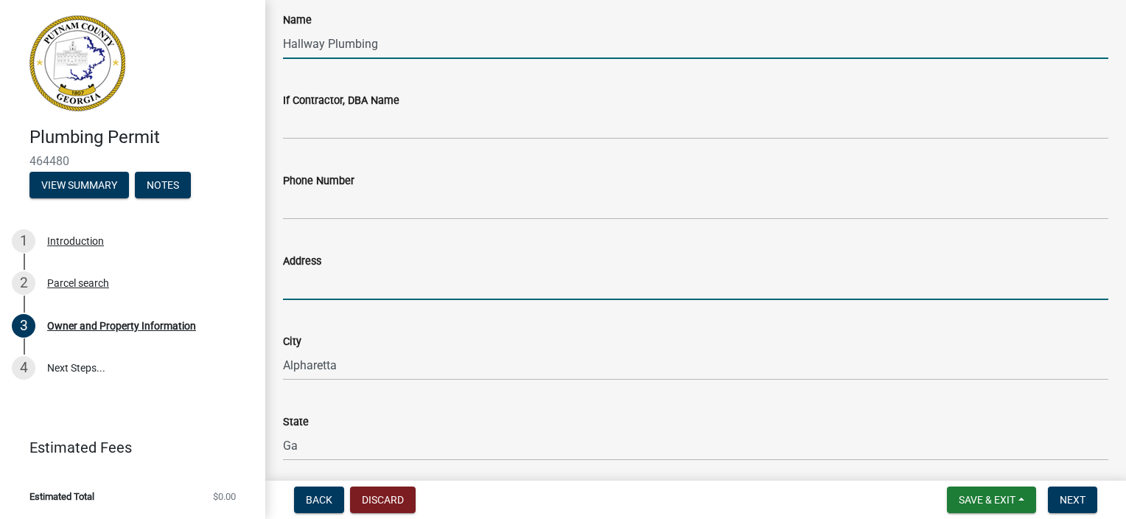
click at [413, 50] on input "Hallway Plumbing" at bounding box center [695, 44] width 825 height 30
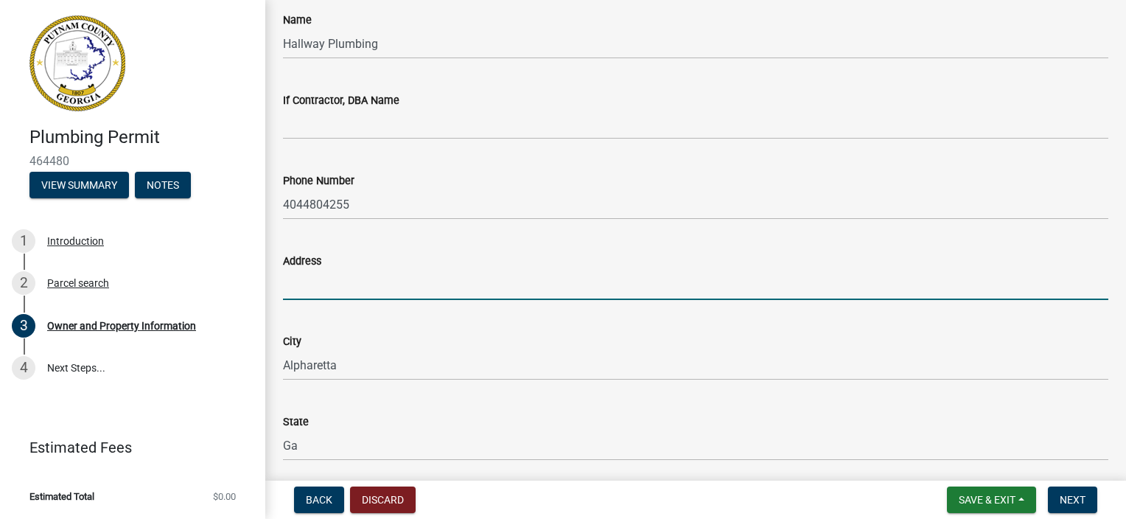
click at [335, 282] on input "Address" at bounding box center [695, 285] width 825 height 30
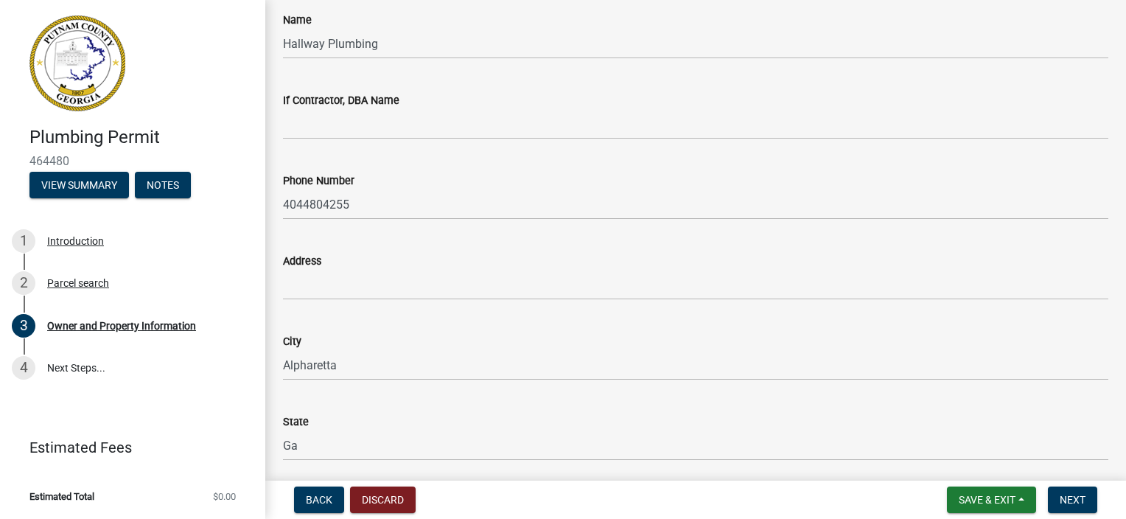
click at [734, 160] on div "Phone Number 4044804255" at bounding box center [695, 185] width 825 height 69
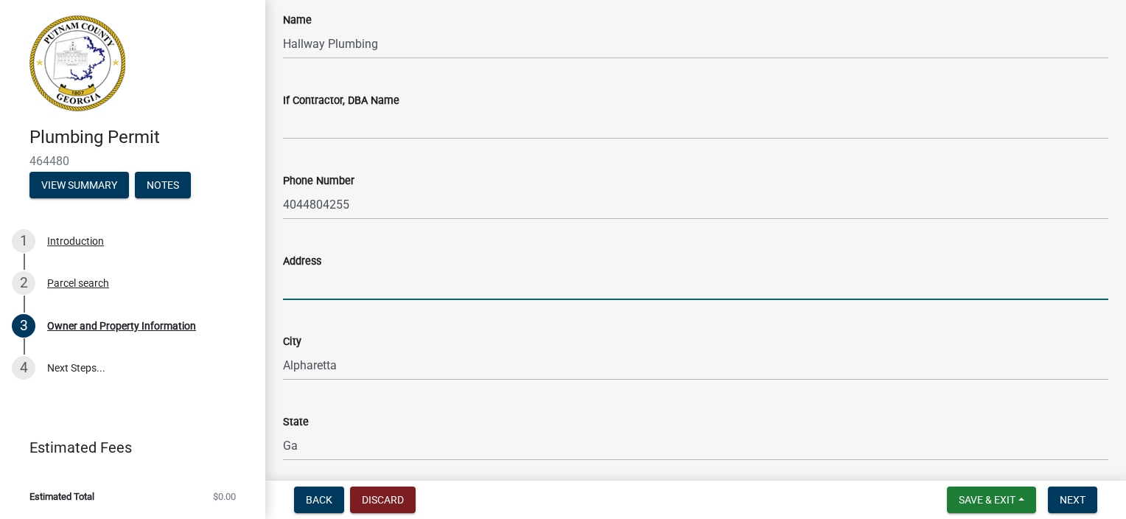
click at [360, 277] on input "Address" at bounding box center [695, 285] width 825 height 30
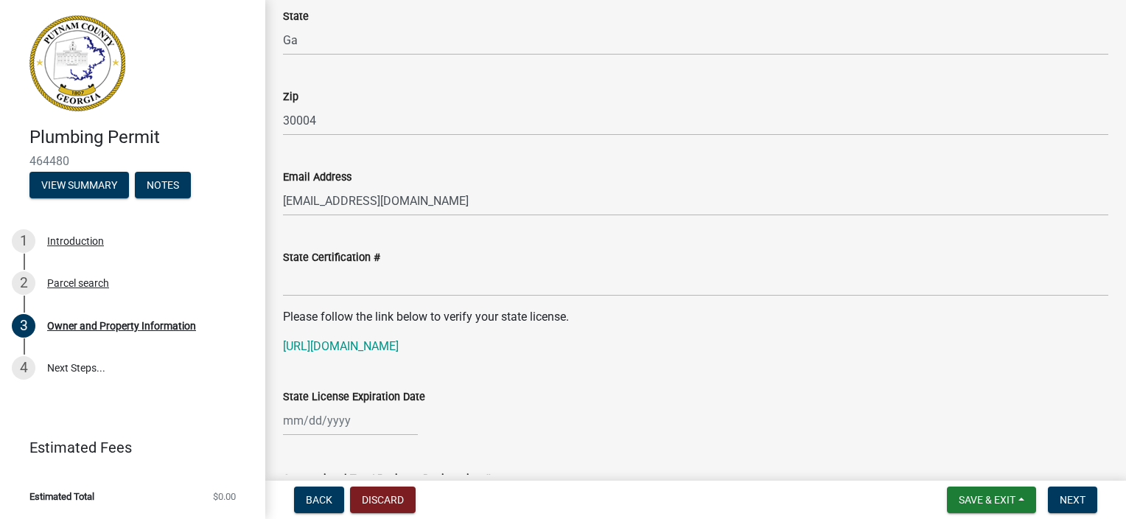
scroll to position [1769, 0]
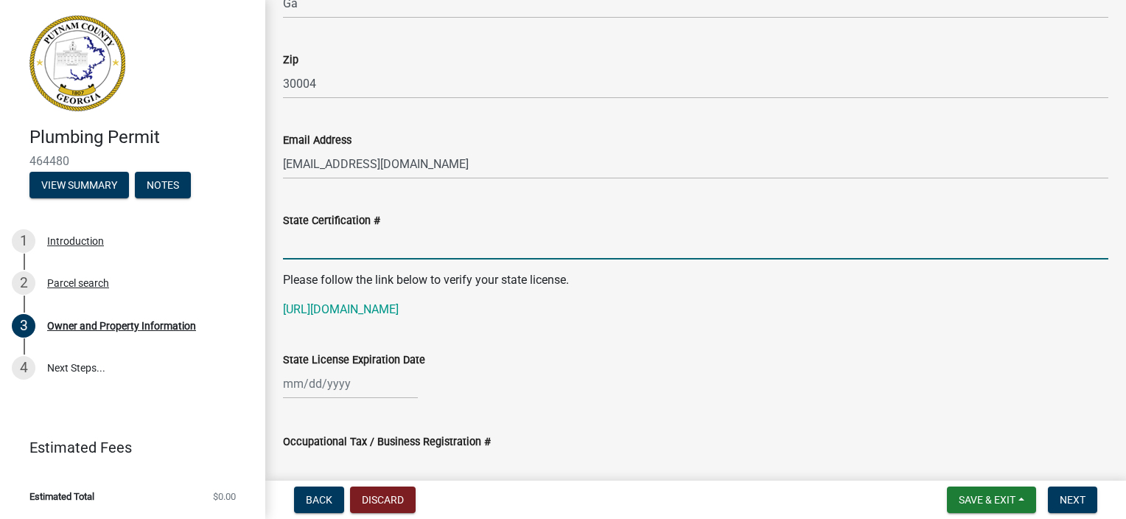
click at [389, 251] on input "State Certification #" at bounding box center [695, 244] width 825 height 30
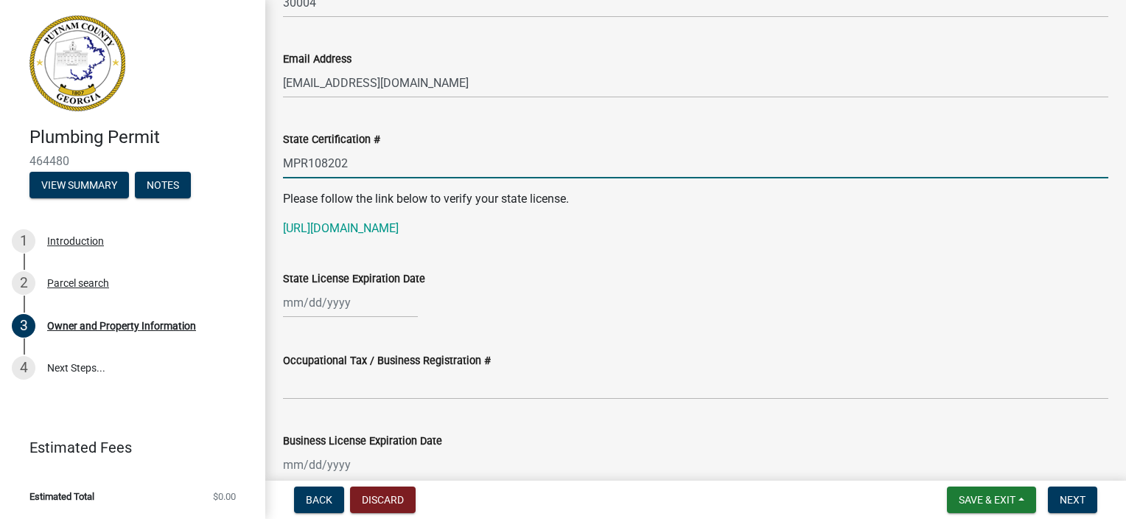
scroll to position [1916, 0]
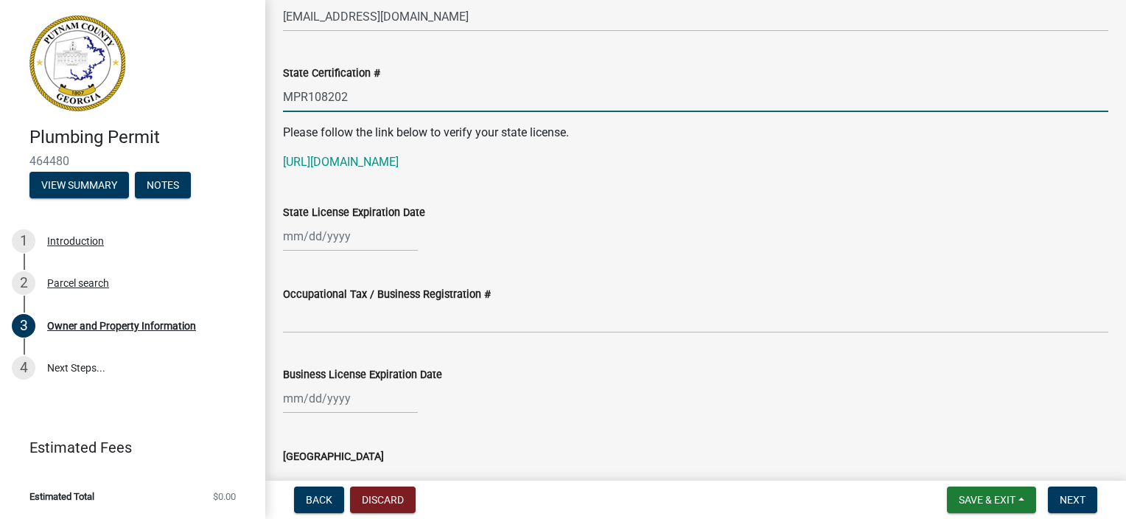
click at [365, 237] on div at bounding box center [350, 236] width 135 height 30
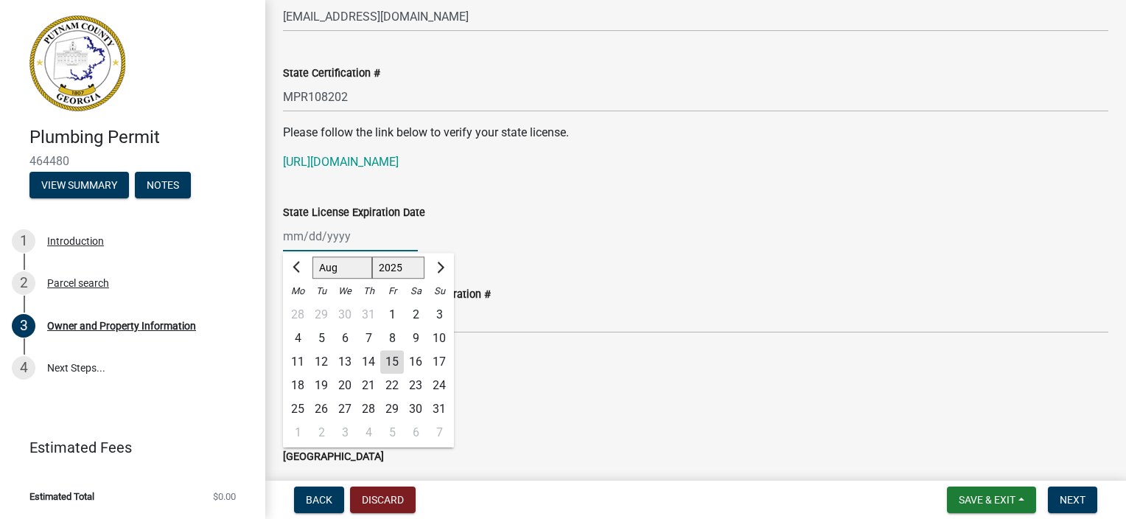
click at [289, 234] on input "State License Expiration Date" at bounding box center [350, 236] width 135 height 30
click at [566, 217] on div "State License Expiration Date" at bounding box center [695, 212] width 825 height 18
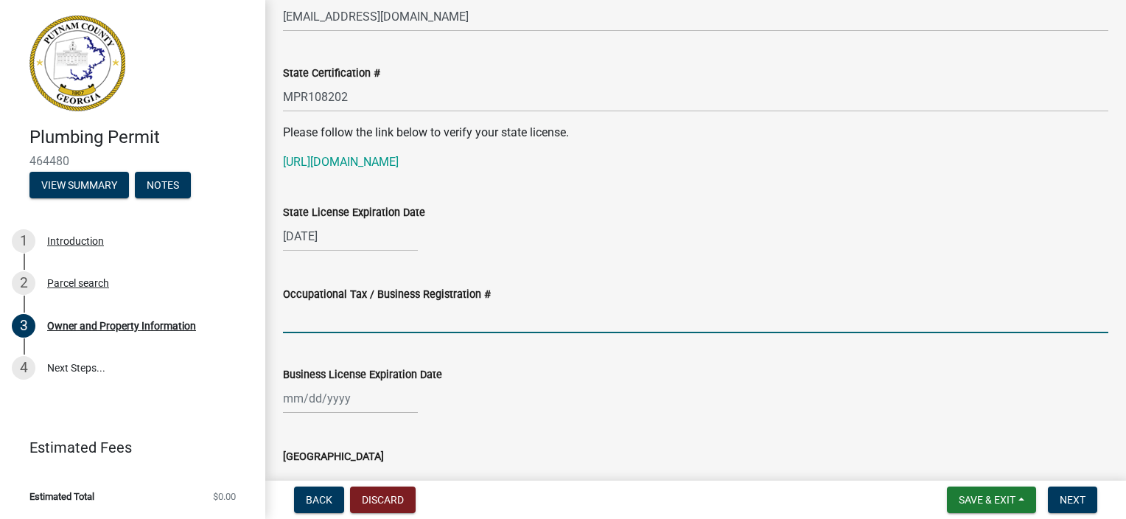
click at [346, 326] on input "Occupational Tax / Business Registration #" at bounding box center [695, 318] width 825 height 30
click at [395, 404] on div at bounding box center [350, 398] width 135 height 30
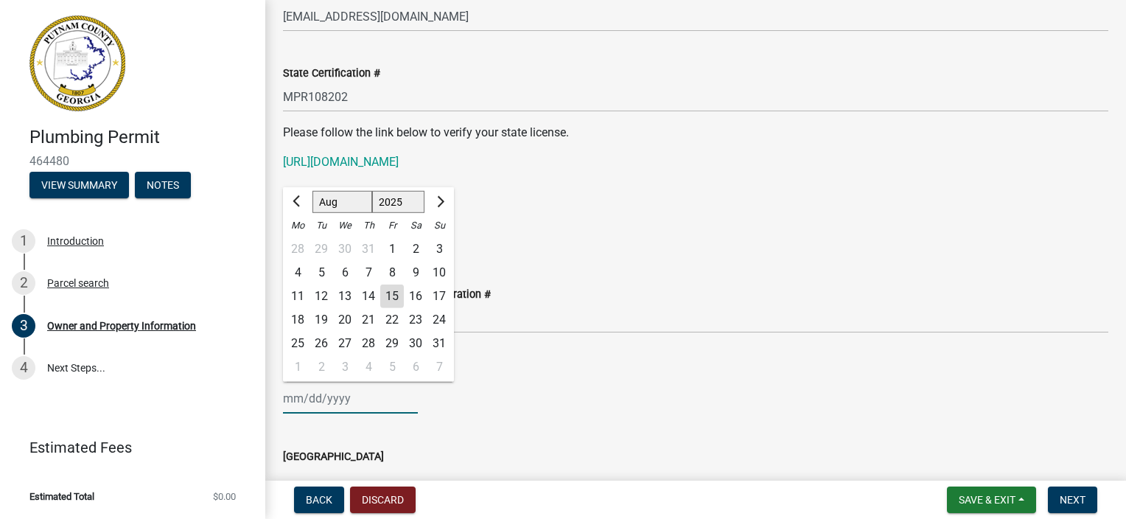
click at [293, 408] on input "Business License Expiration Date" at bounding box center [350, 398] width 135 height 30
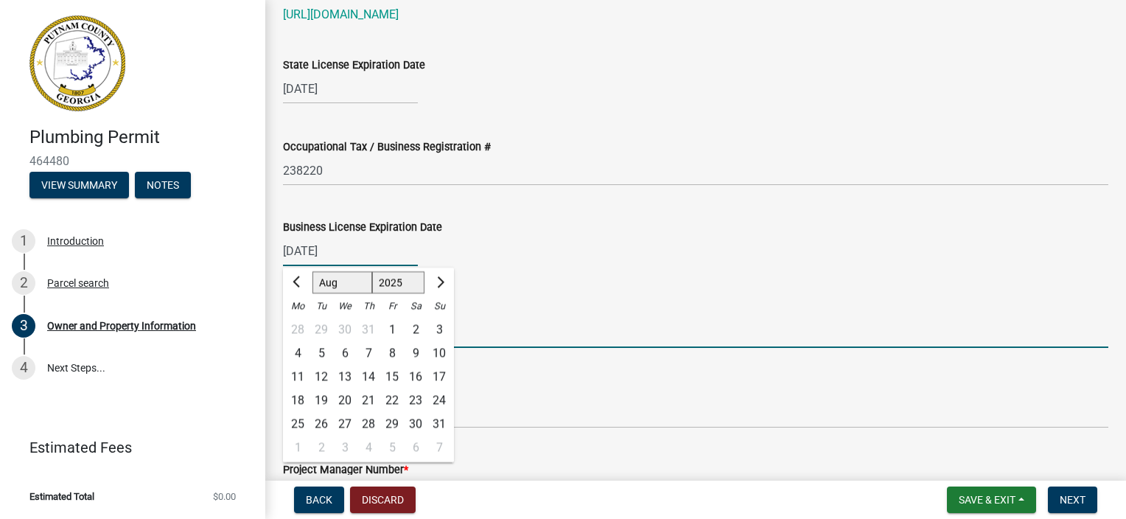
click at [550, 332] on input "Issuing County" at bounding box center [695, 333] width 825 height 30
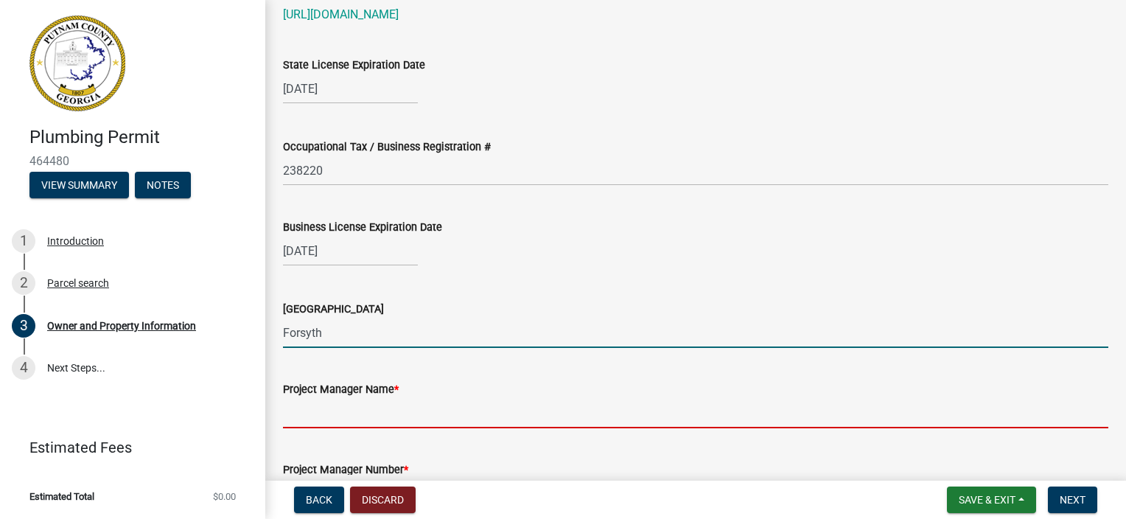
click at [523, 420] on input "Project Manager Name *" at bounding box center [695, 413] width 825 height 30
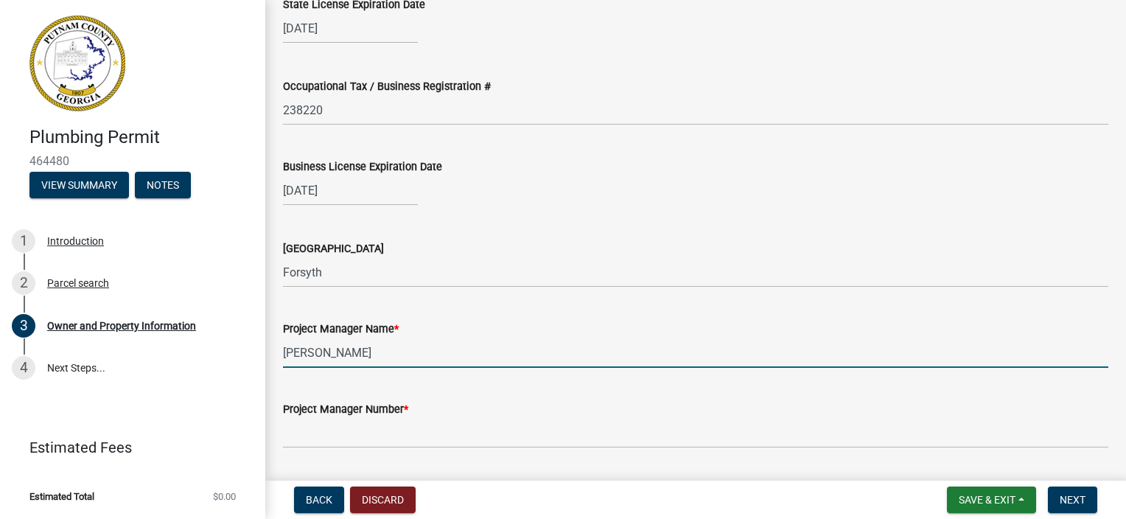
scroll to position [2211, 0]
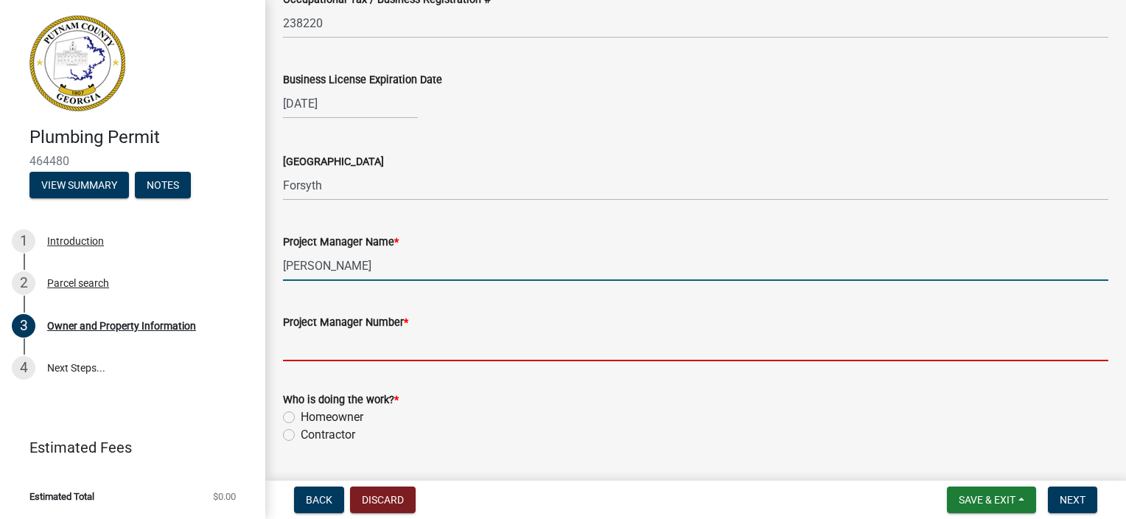
click at [459, 346] on input "Project Manager Number *" at bounding box center [695, 346] width 825 height 30
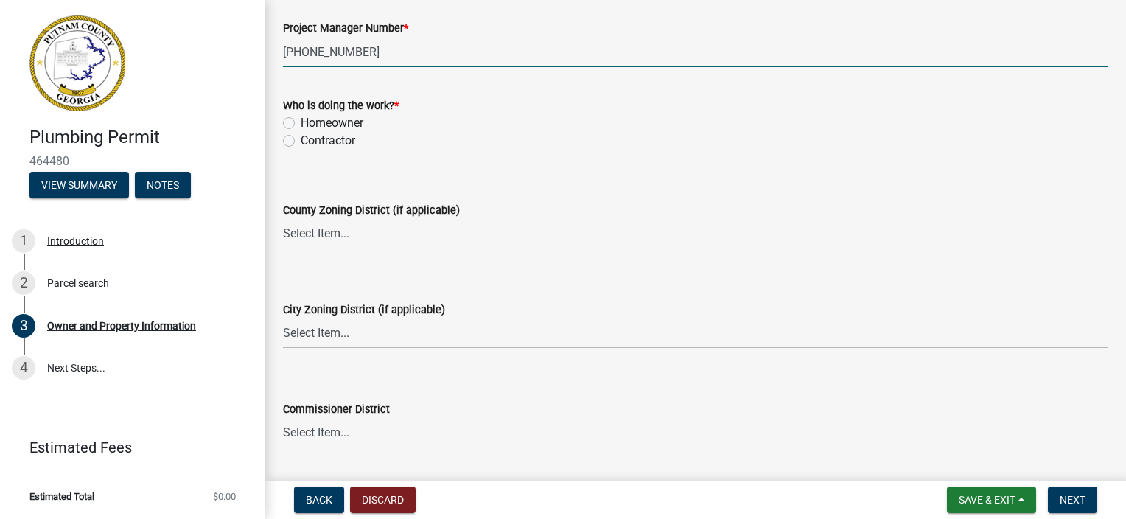
scroll to position [2579, 0]
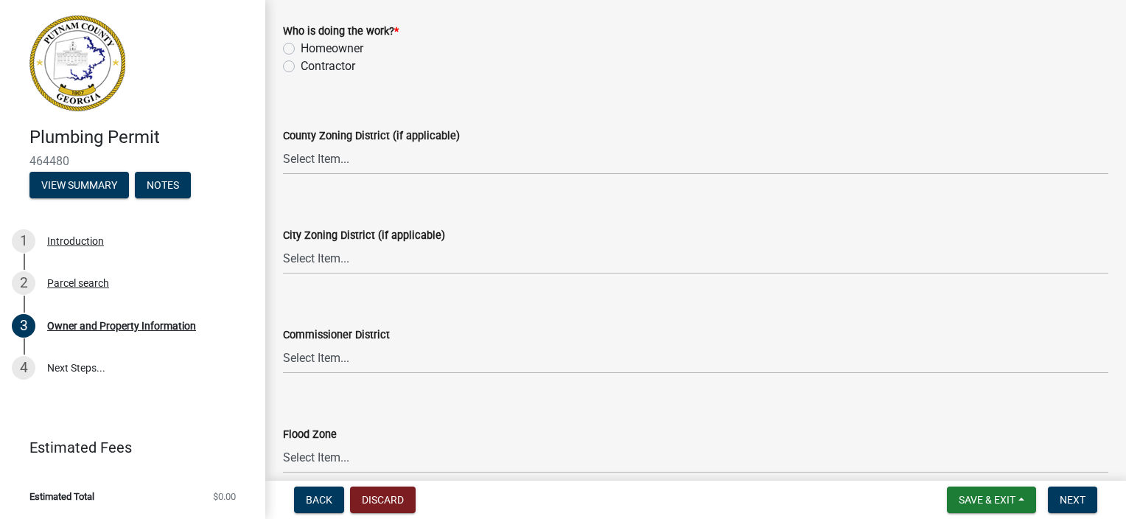
click at [301, 66] on label "Contractor" at bounding box center [328, 66] width 55 height 18
click at [301, 66] on input "Contractor" at bounding box center [306, 62] width 10 height 10
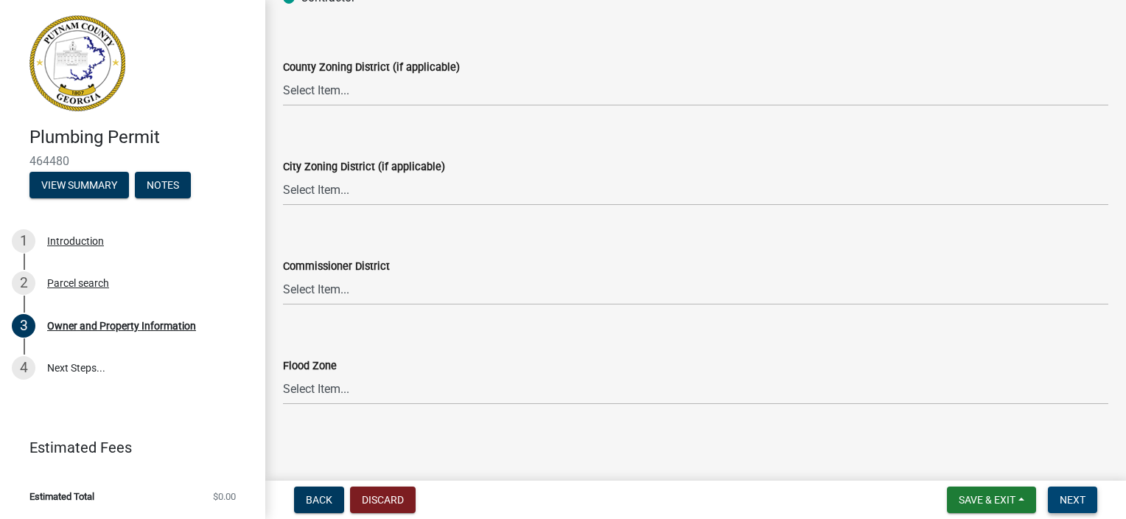
click at [1063, 491] on button "Next" at bounding box center [1072, 499] width 49 height 27
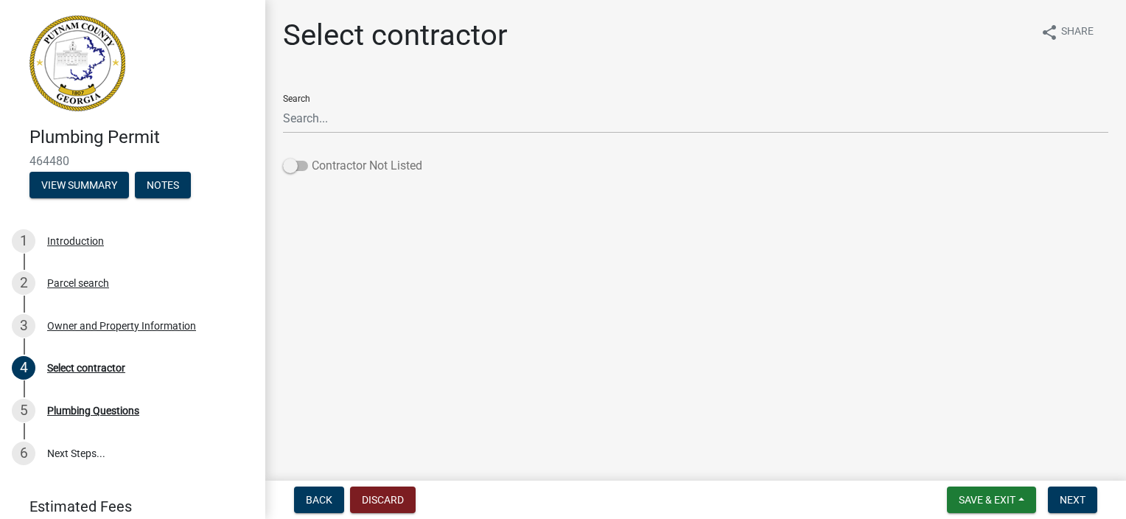
click at [304, 165] on span at bounding box center [295, 166] width 25 height 10
click at [312, 157] on input "Contractor Not Listed" at bounding box center [312, 157] width 0 height 0
click at [1082, 494] on span "Next" at bounding box center [1073, 500] width 26 height 12
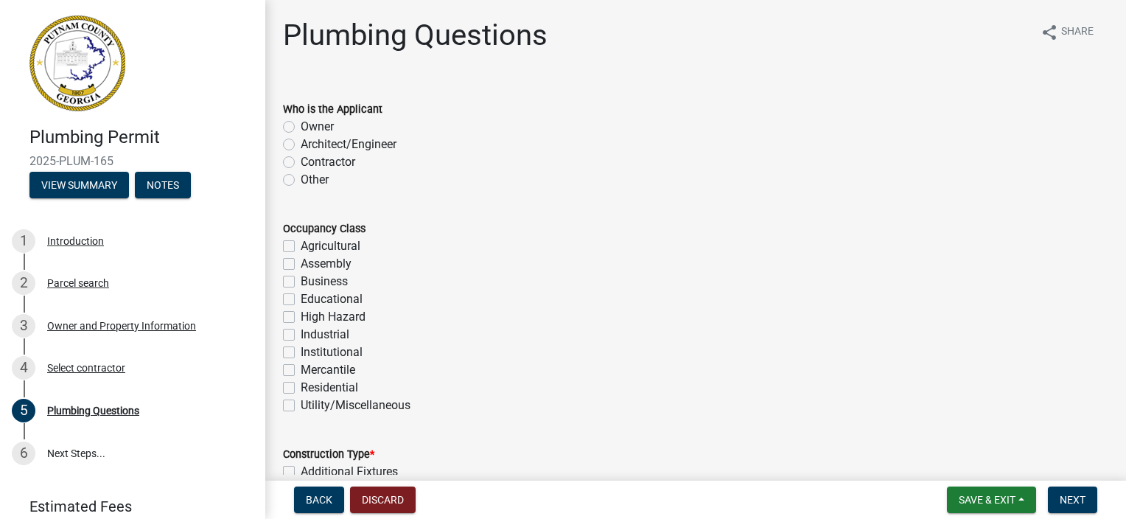
scroll to position [516, 0]
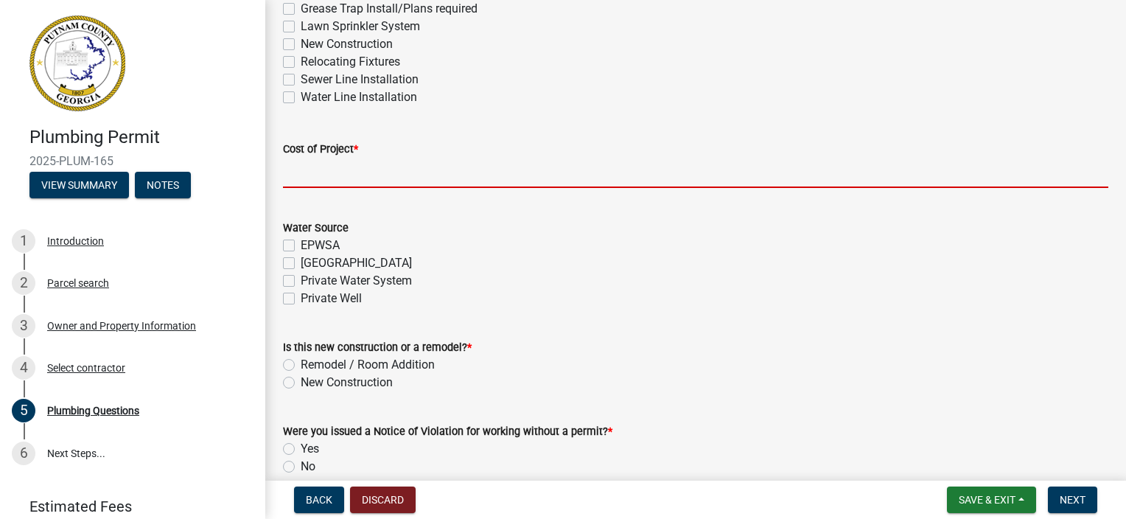
click at [381, 169] on input "text" at bounding box center [695, 173] width 825 height 30
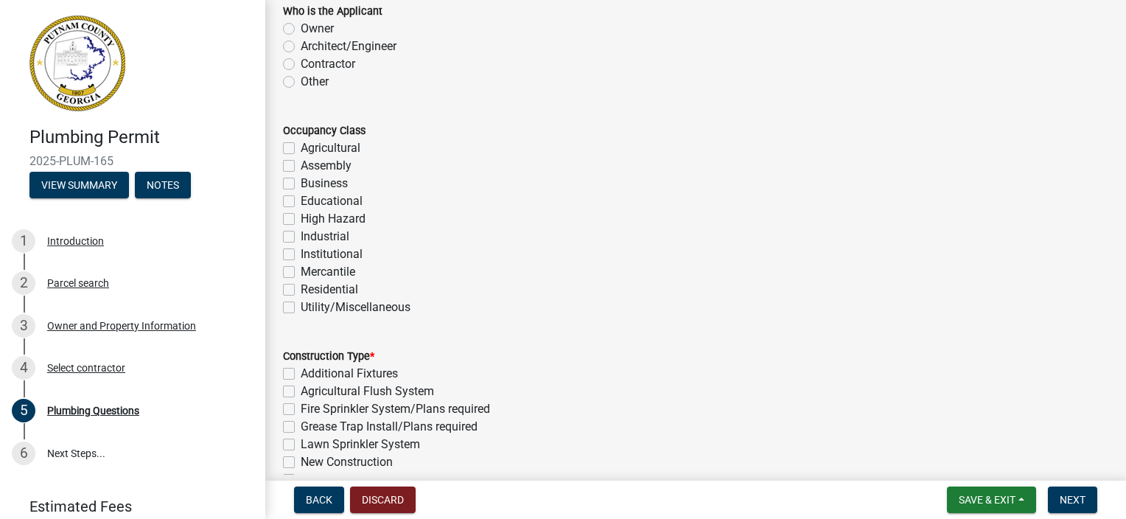
scroll to position [0, 0]
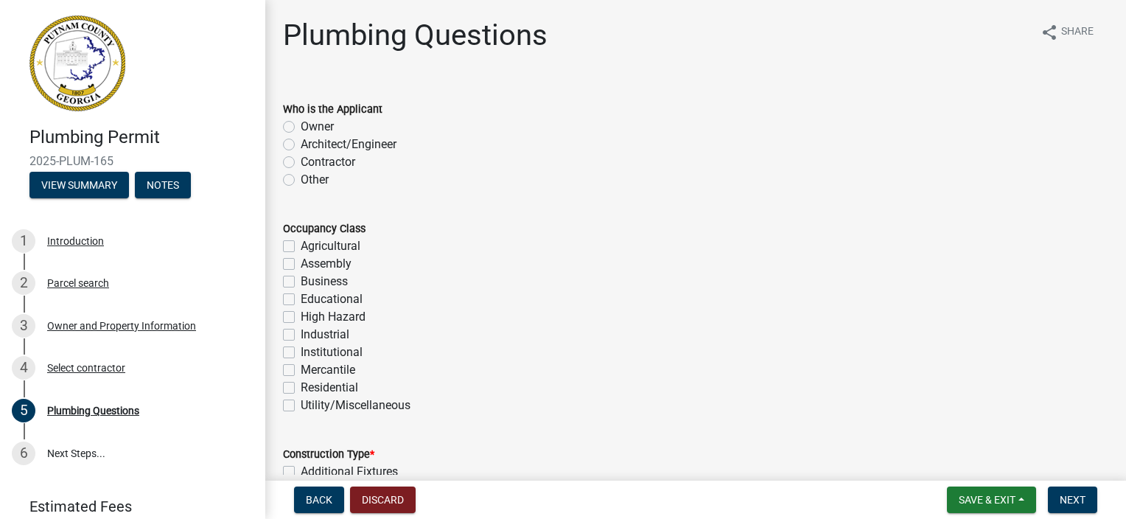
click at [301, 159] on label "Contractor" at bounding box center [328, 162] width 55 height 18
click at [301, 159] on input "Contractor" at bounding box center [306, 158] width 10 height 10
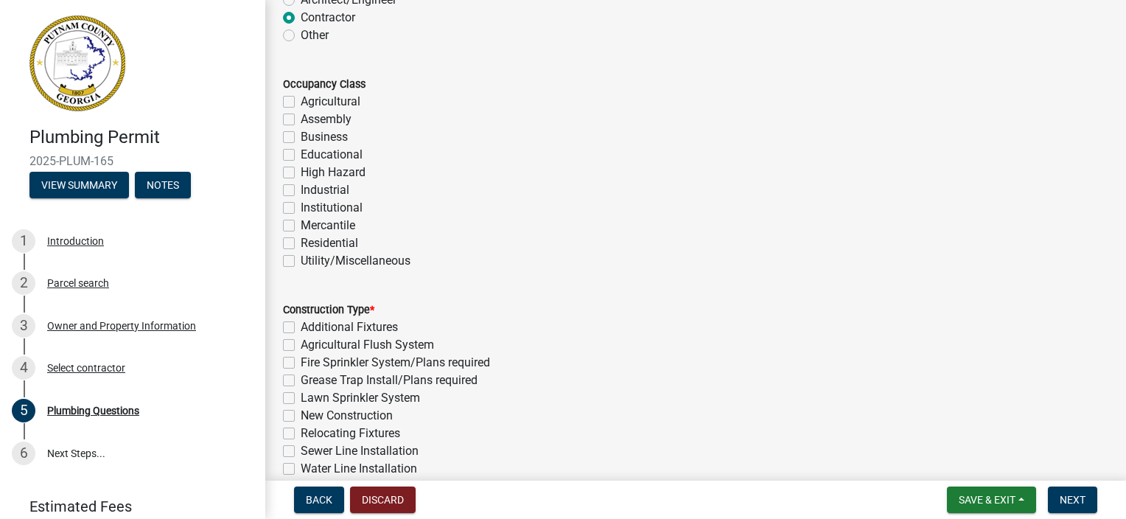
scroll to position [147, 0]
click at [296, 239] on div "Residential" at bounding box center [695, 240] width 825 height 18
click at [301, 239] on label "Residential" at bounding box center [329, 240] width 57 height 18
click at [301, 239] on input "Residential" at bounding box center [306, 236] width 10 height 10
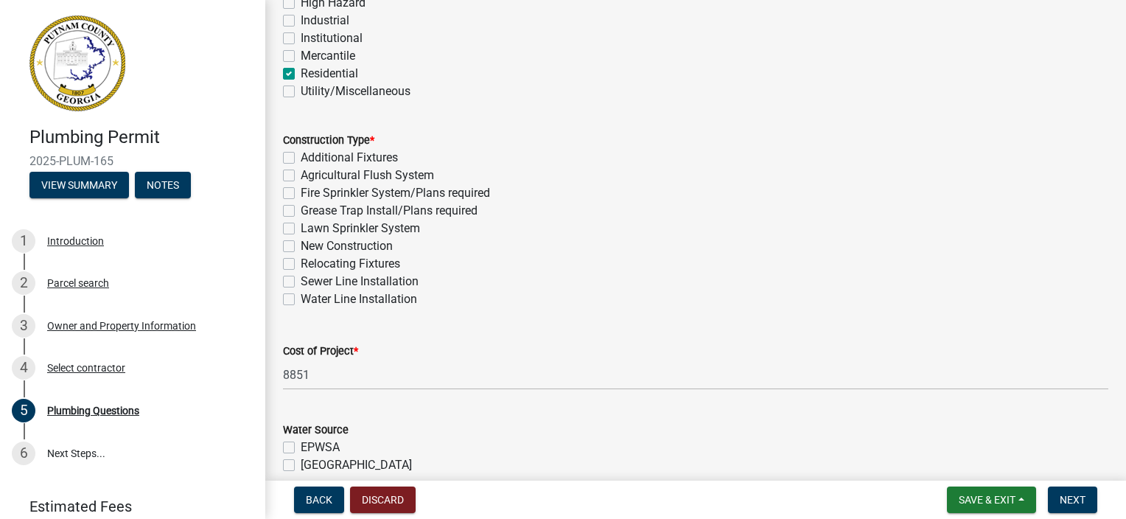
scroll to position [368, 0]
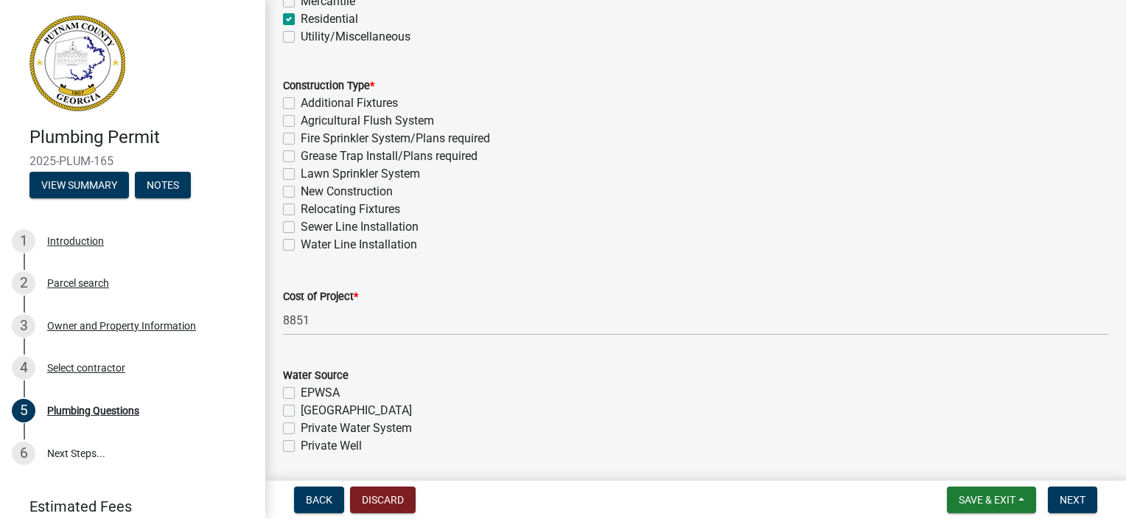
click at [301, 189] on label "New Construction" at bounding box center [347, 192] width 92 height 18
click at [301, 189] on input "New Construction" at bounding box center [306, 188] width 10 height 10
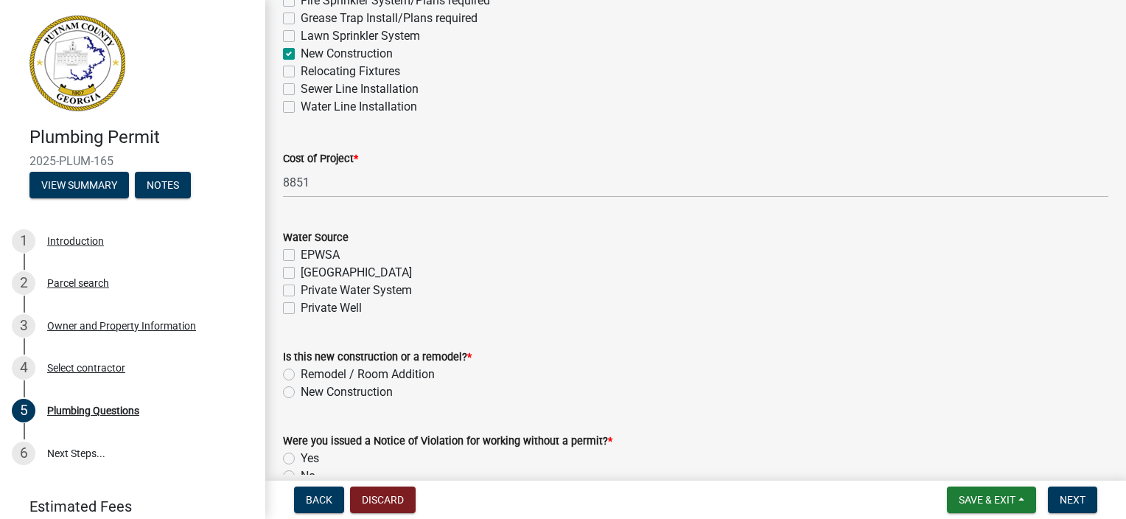
scroll to position [516, 0]
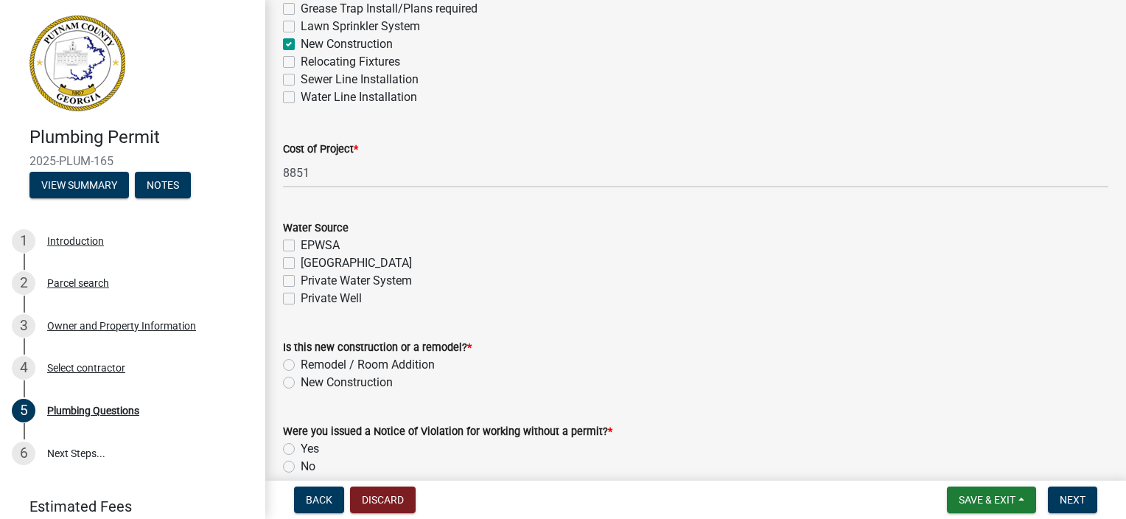
click at [301, 263] on label "Piedmont" at bounding box center [356, 263] width 111 height 18
click at [301, 263] on input "Piedmont" at bounding box center [306, 259] width 10 height 10
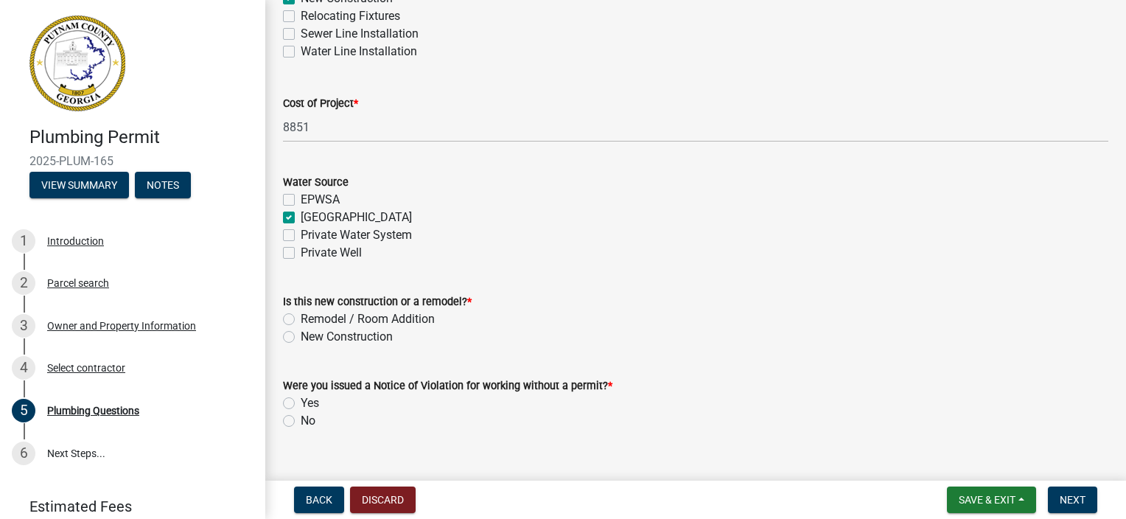
scroll to position [587, 0]
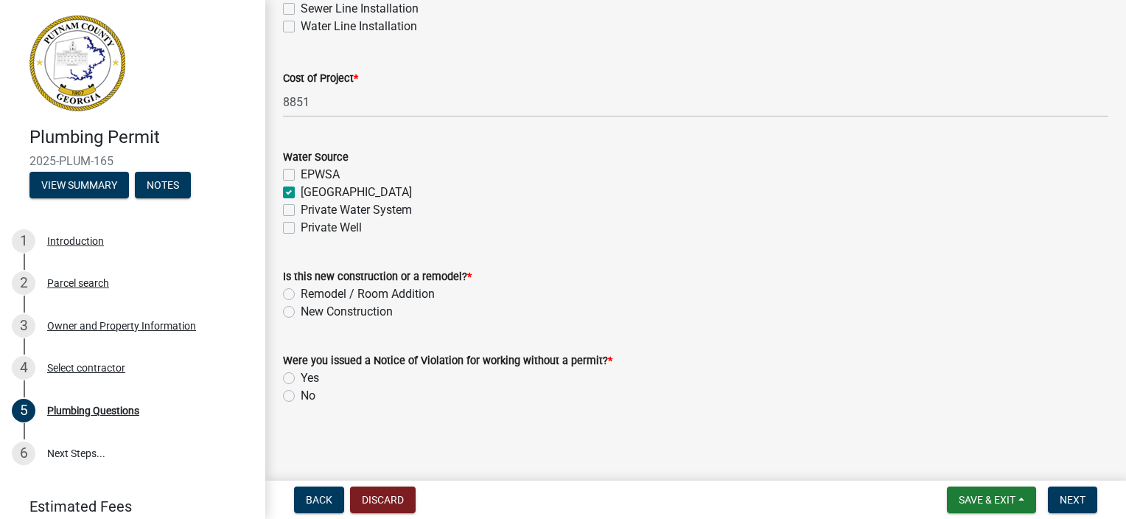
click at [301, 307] on label "New Construction" at bounding box center [347, 312] width 92 height 18
click at [301, 307] on input "New Construction" at bounding box center [306, 308] width 10 height 10
click at [301, 394] on label "No" at bounding box center [308, 396] width 15 height 18
click at [301, 394] on input "No" at bounding box center [306, 392] width 10 height 10
click at [1066, 498] on span "Next" at bounding box center [1073, 500] width 26 height 12
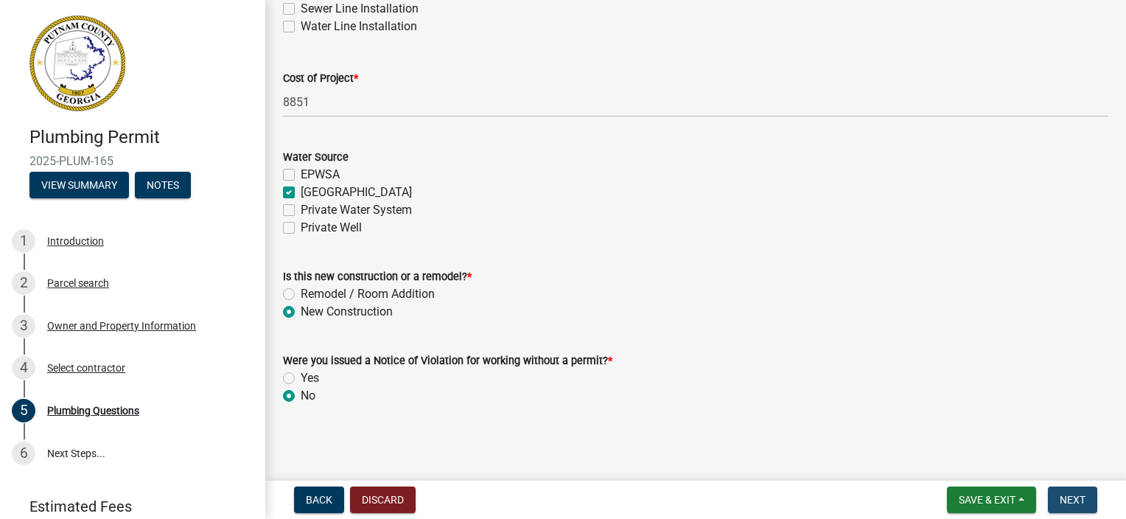
scroll to position [0, 0]
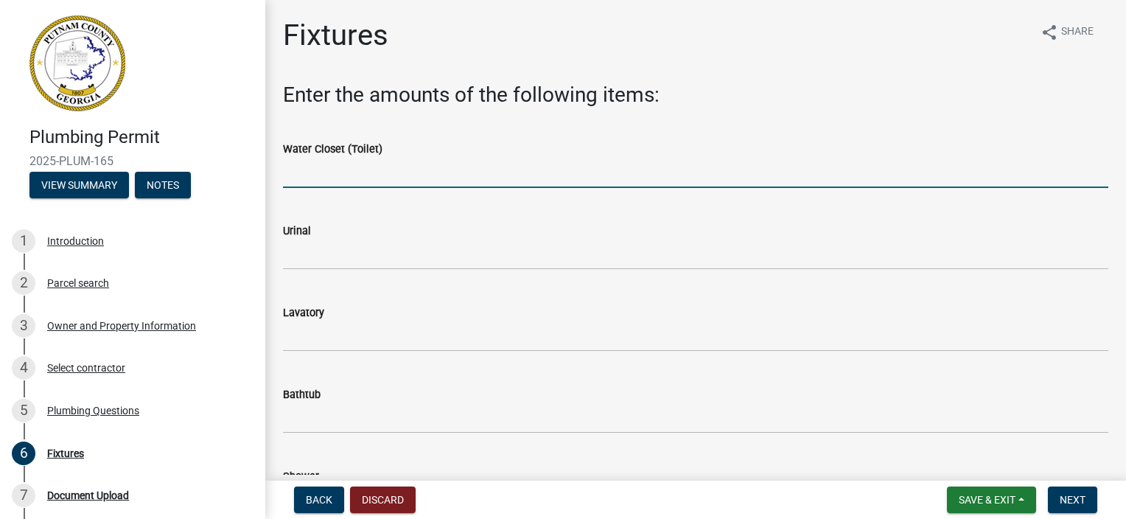
click at [304, 182] on input "text" at bounding box center [695, 173] width 825 height 30
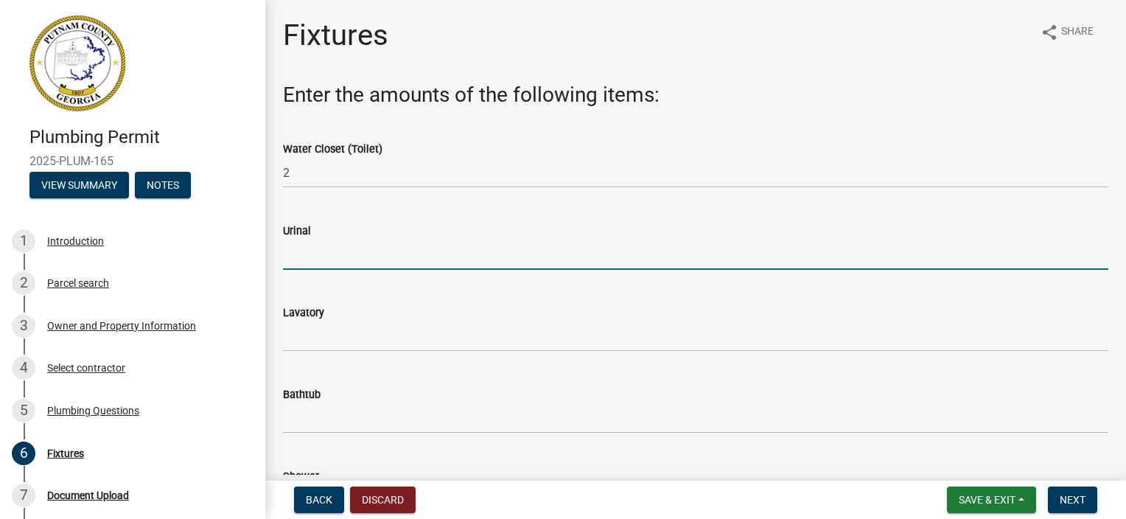
click at [330, 257] on input "text" at bounding box center [695, 254] width 825 height 30
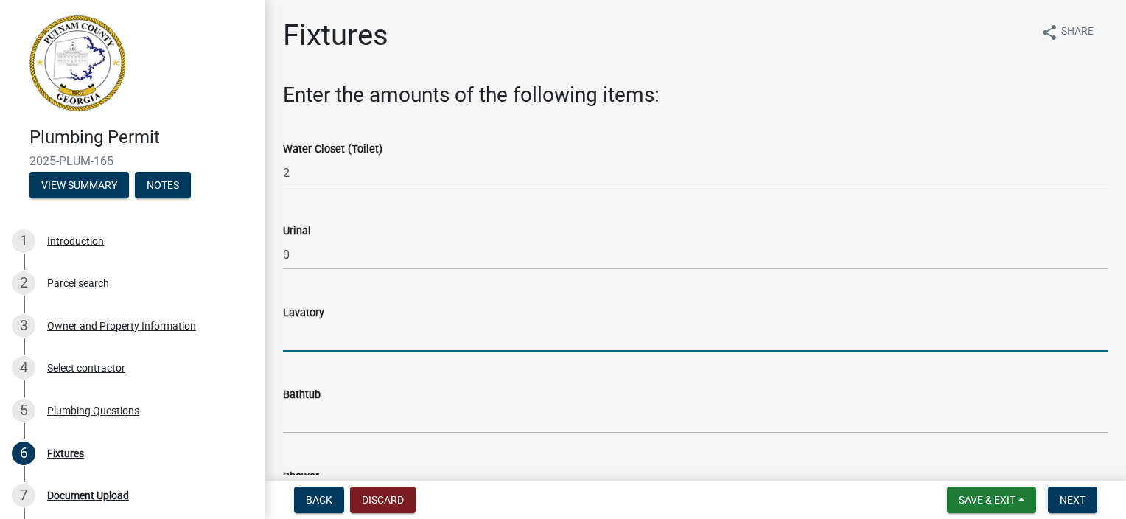
click at [318, 337] on input "text" at bounding box center [695, 336] width 825 height 30
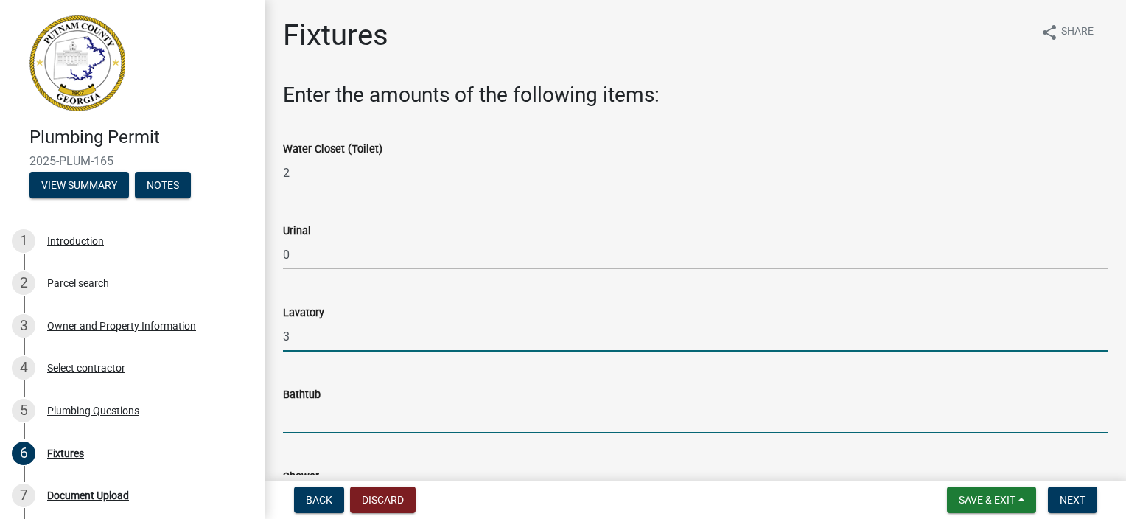
click at [321, 424] on input "text" at bounding box center [695, 418] width 825 height 30
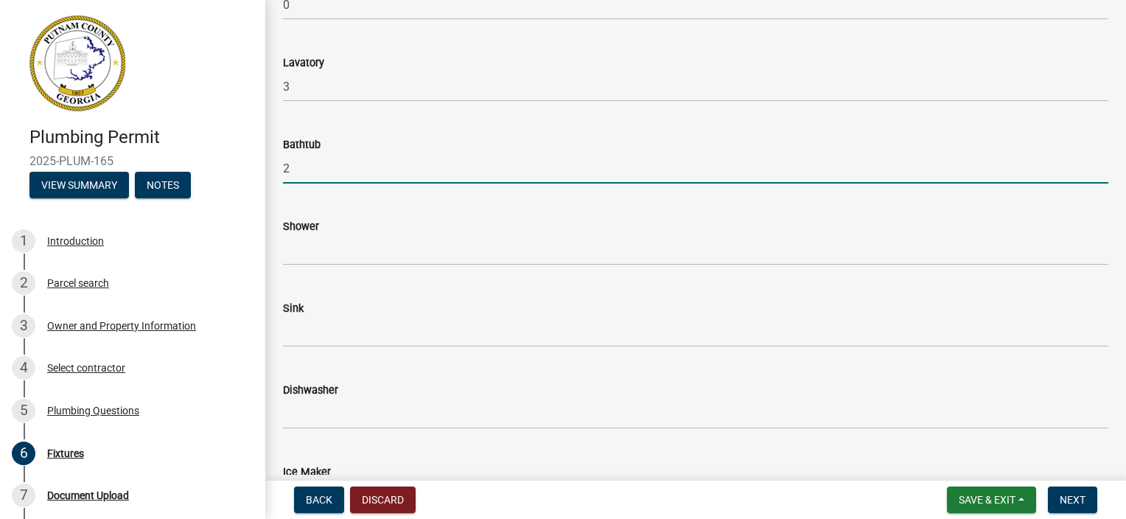
scroll to position [295, 0]
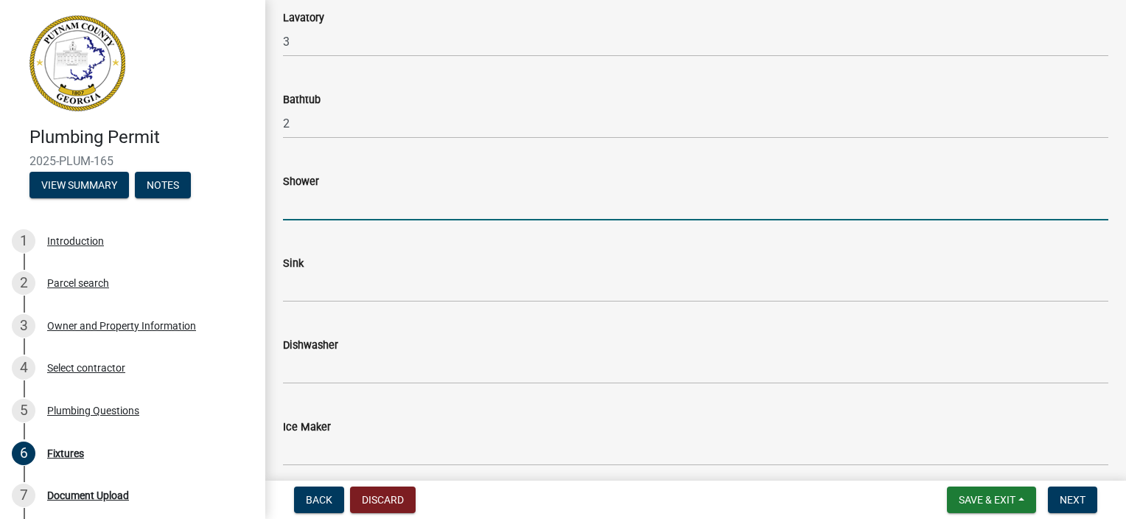
click at [340, 211] on input "text" at bounding box center [695, 205] width 825 height 30
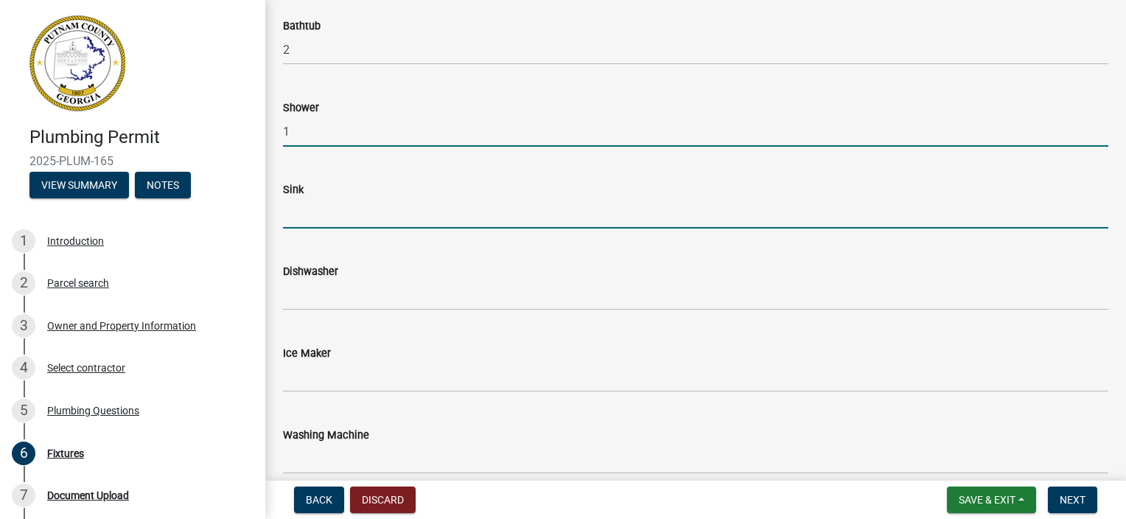
click at [295, 224] on input "text" at bounding box center [695, 213] width 825 height 30
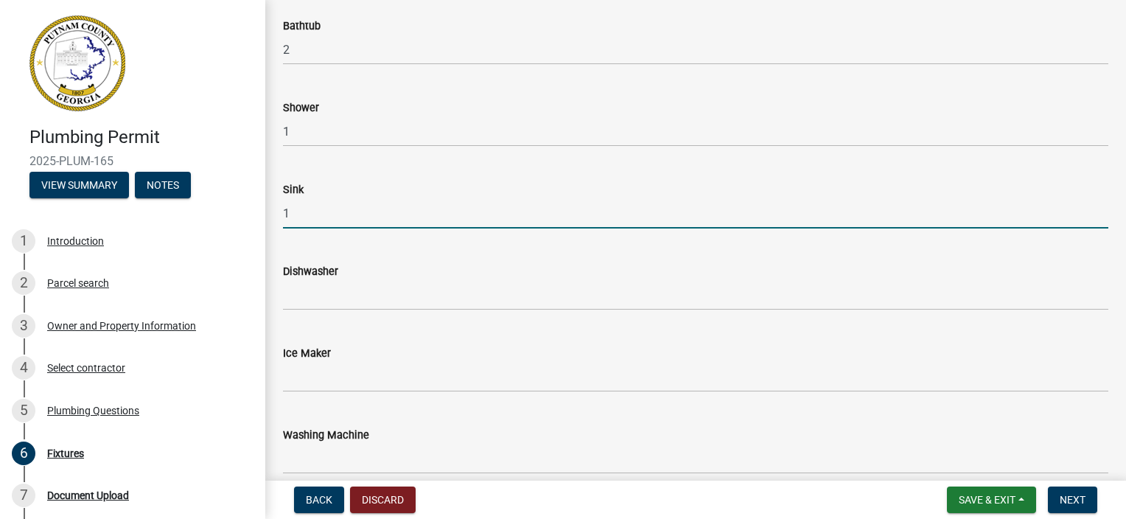
click at [317, 310] on wm-data-entity-input "Dishwasher" at bounding box center [695, 283] width 825 height 82
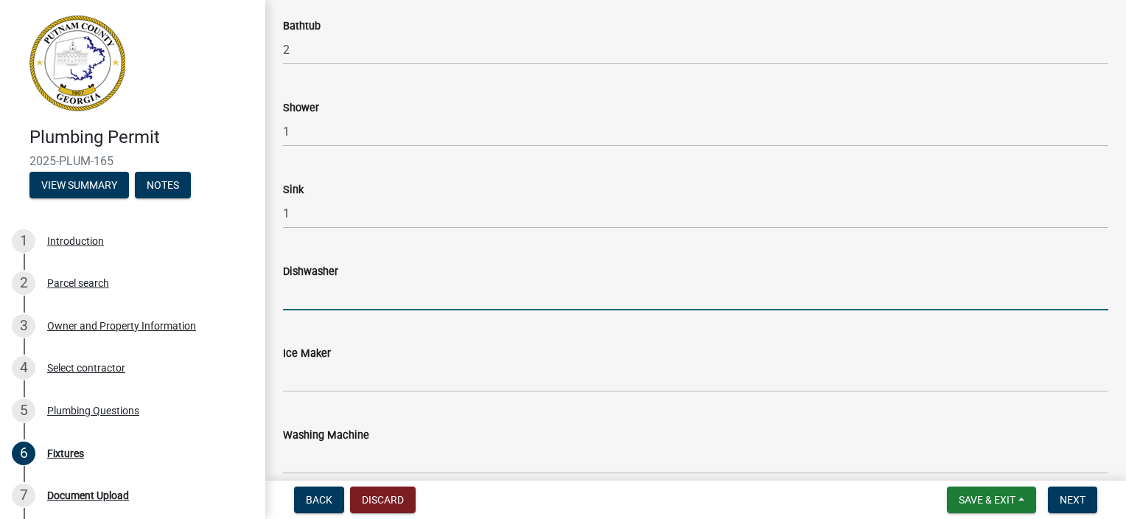
click at [318, 304] on input "text" at bounding box center [695, 295] width 825 height 30
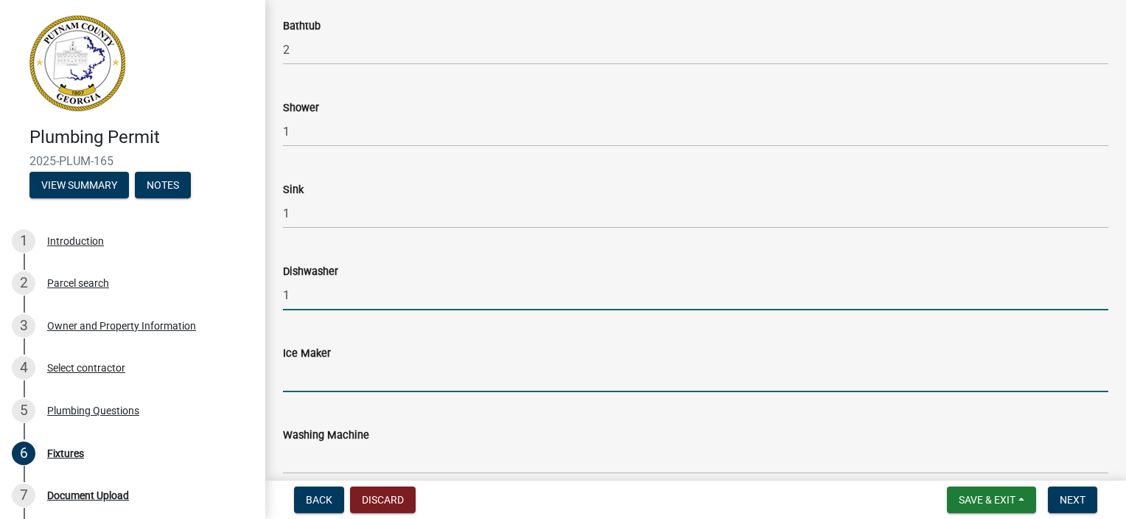
click at [301, 386] on input "text" at bounding box center [695, 377] width 825 height 30
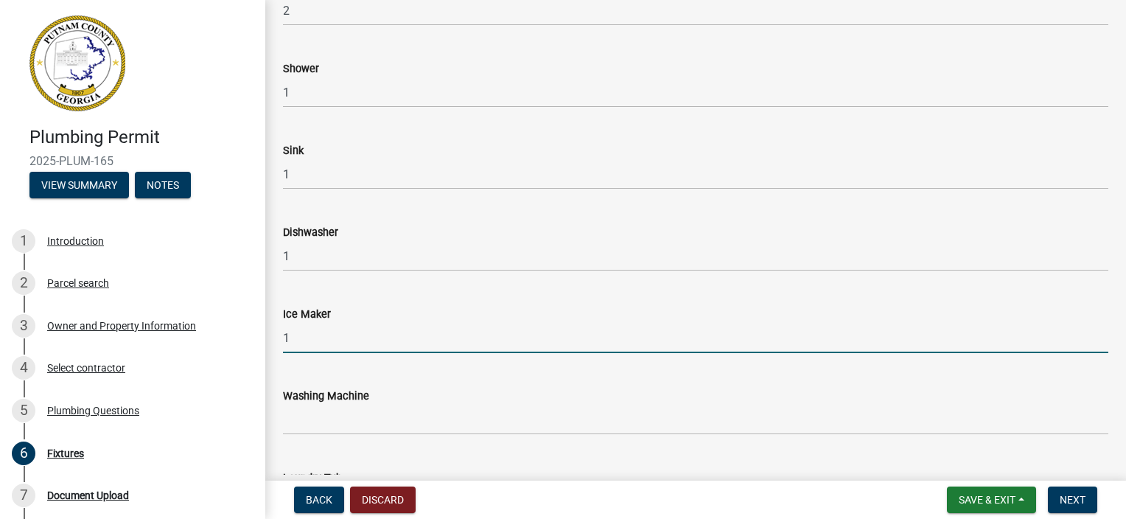
scroll to position [442, 0]
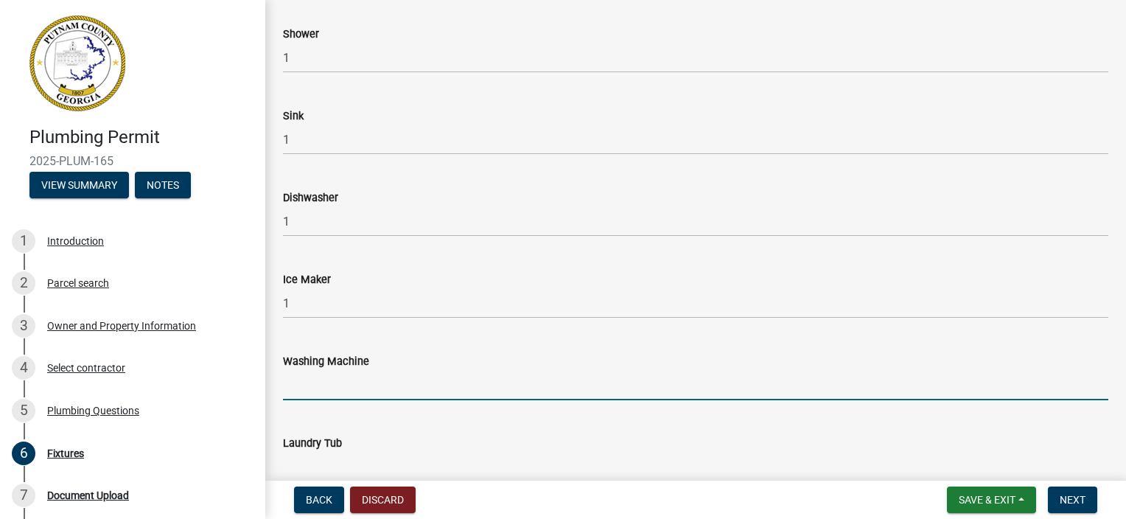
click at [315, 380] on input "text" at bounding box center [695, 385] width 825 height 30
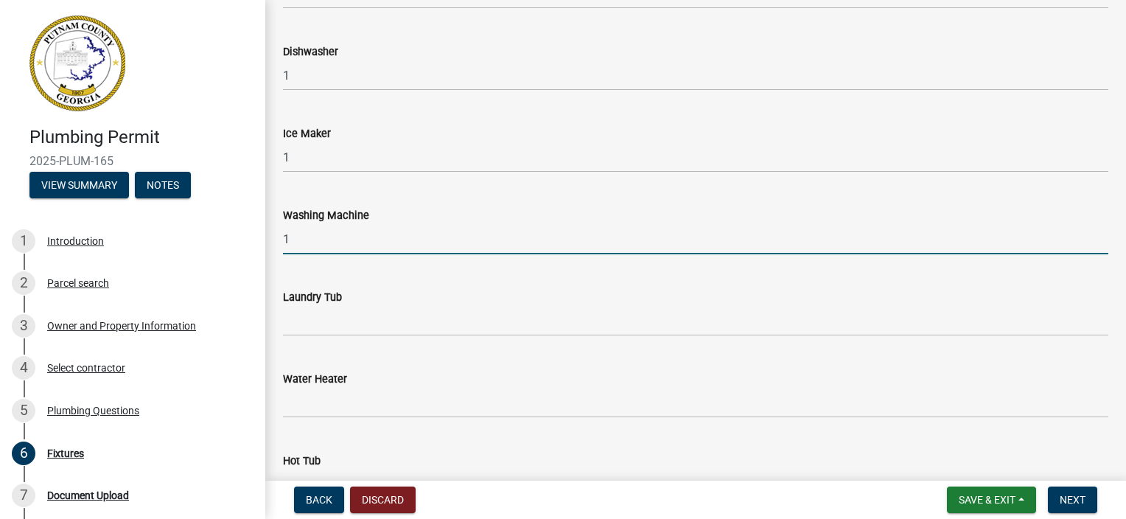
scroll to position [590, 0]
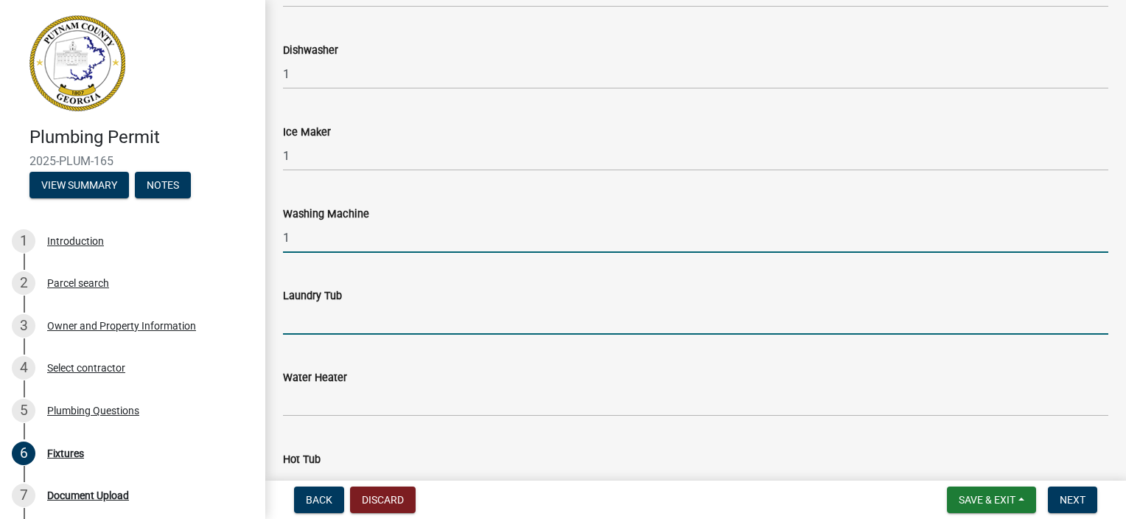
click at [313, 327] on input "text" at bounding box center [695, 319] width 825 height 30
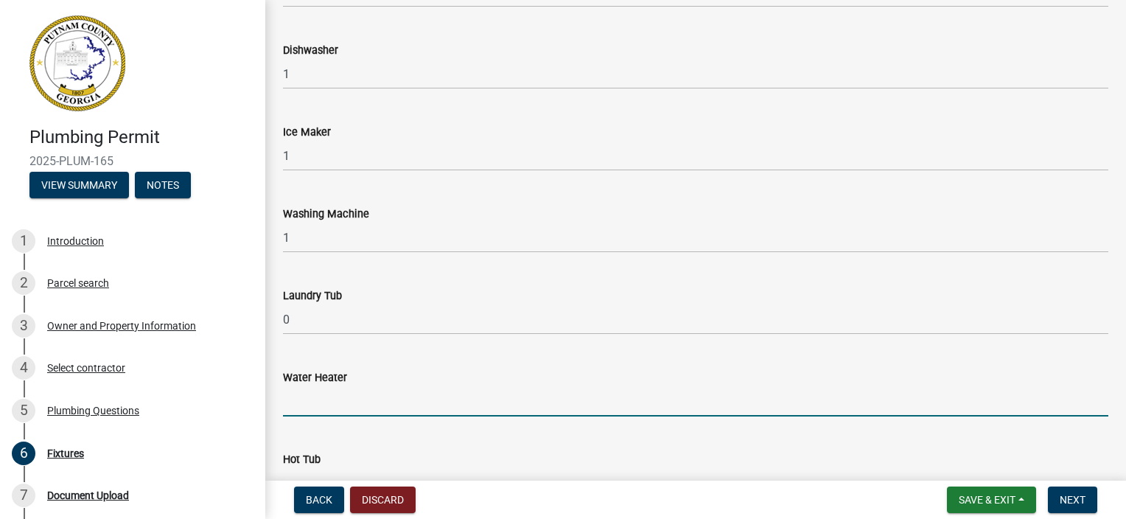
click at [306, 404] on input "text" at bounding box center [695, 401] width 825 height 30
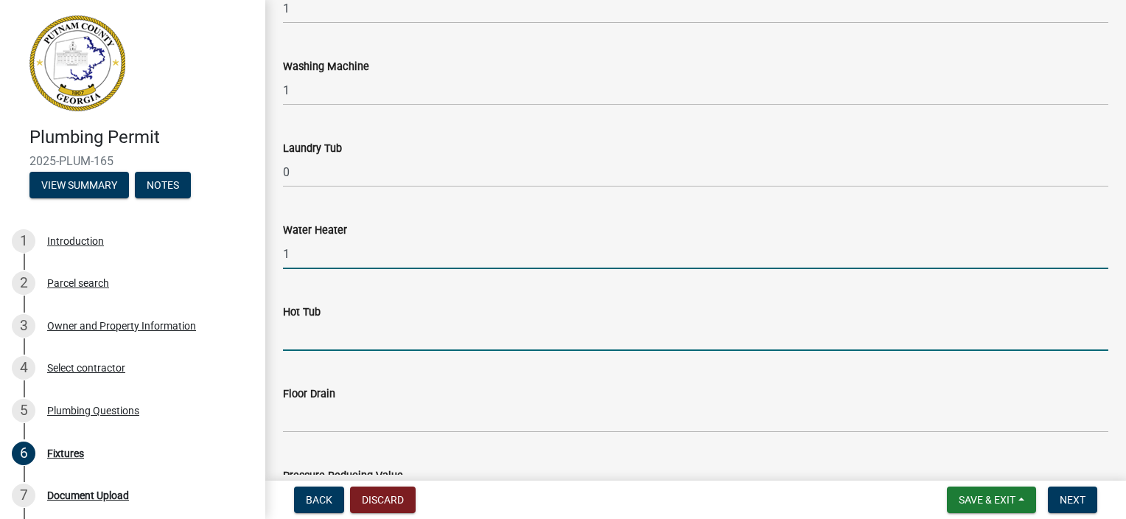
click at [321, 346] on input "text" at bounding box center [695, 336] width 825 height 30
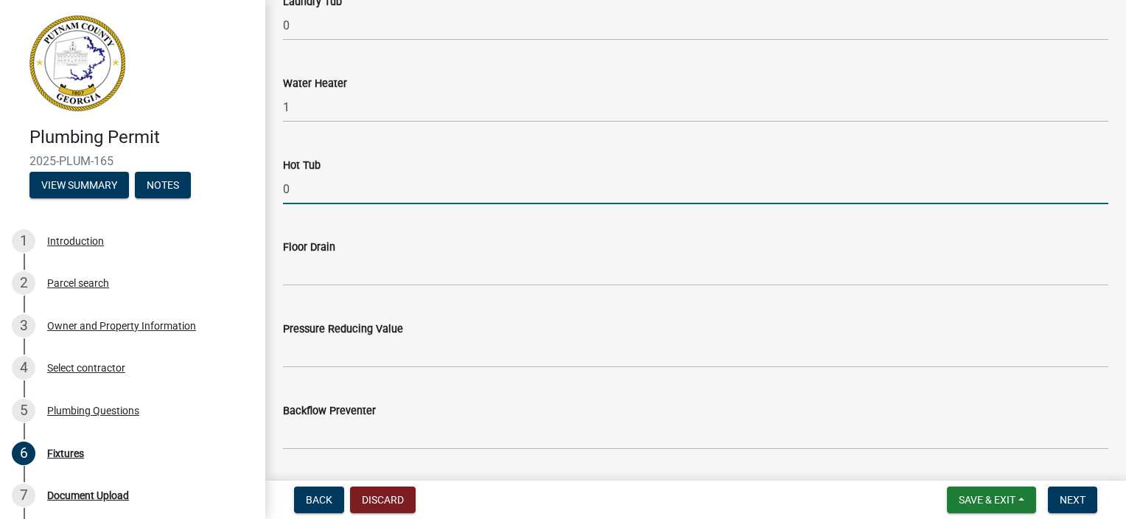
scroll to position [884, 0]
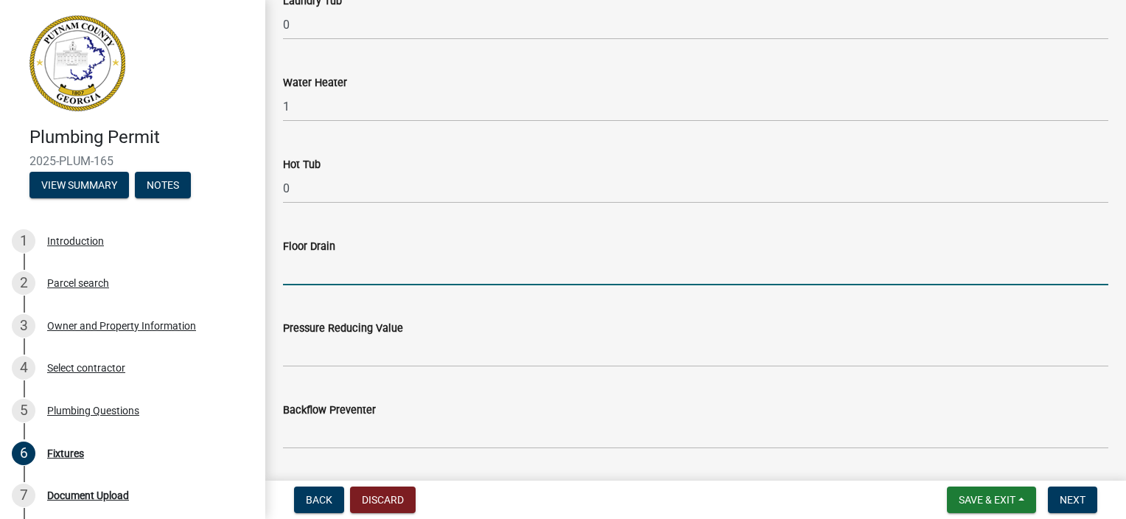
click at [293, 276] on input "text" at bounding box center [695, 270] width 825 height 30
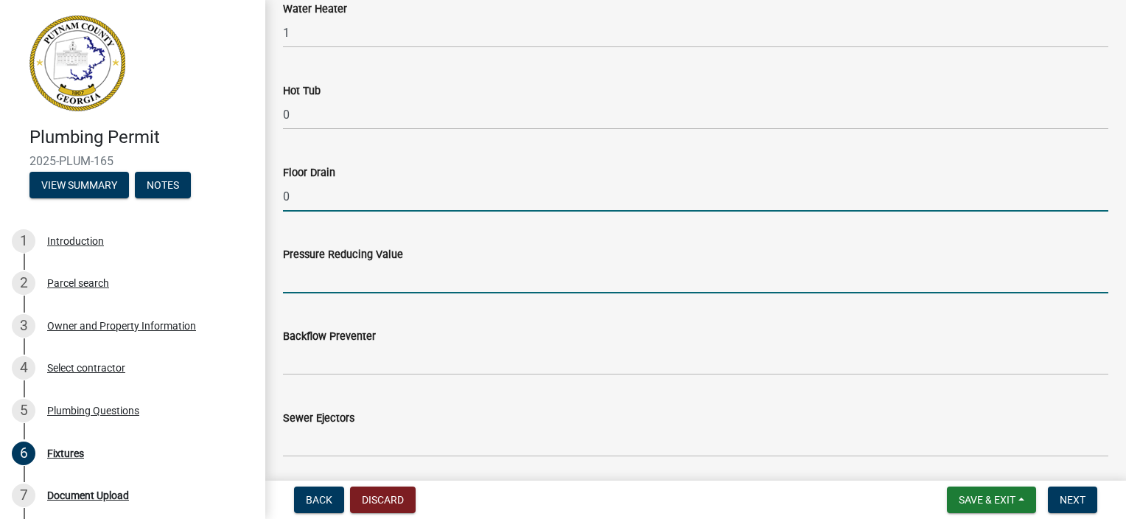
click at [297, 286] on input "text" at bounding box center [695, 278] width 825 height 30
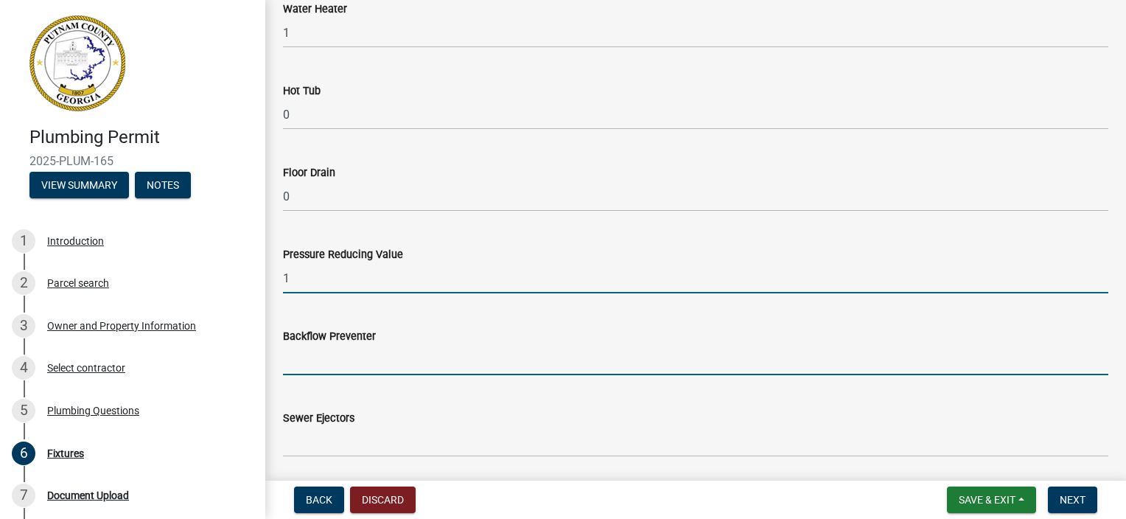
click at [329, 355] on input "text" at bounding box center [695, 360] width 825 height 30
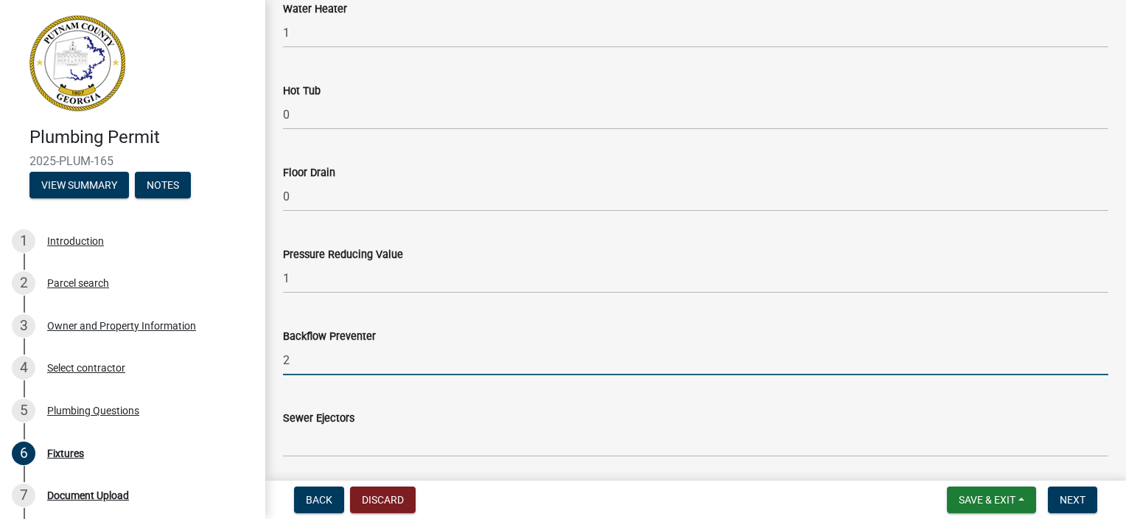
scroll to position [1032, 0]
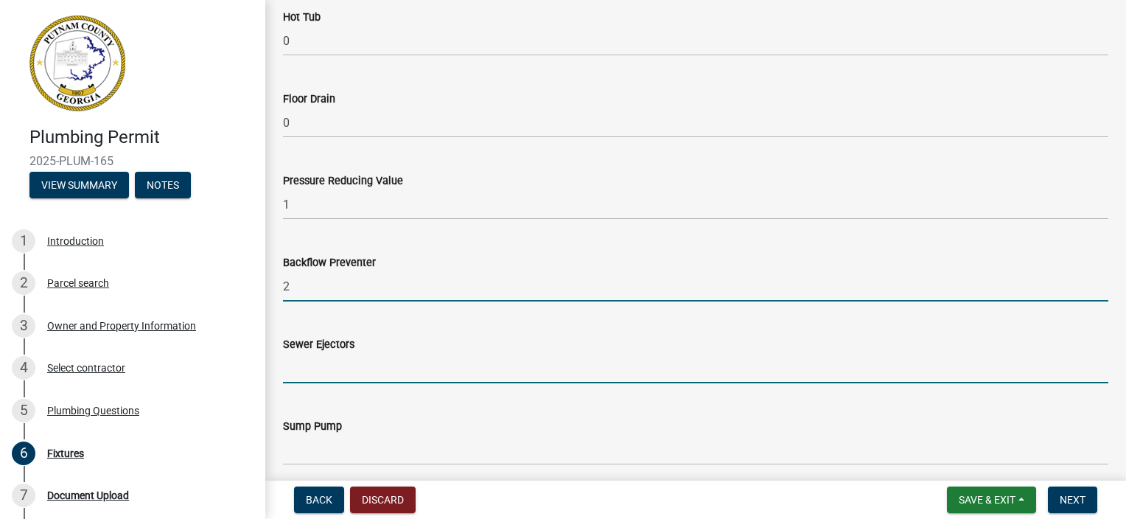
click at [337, 369] on input "text" at bounding box center [695, 368] width 825 height 30
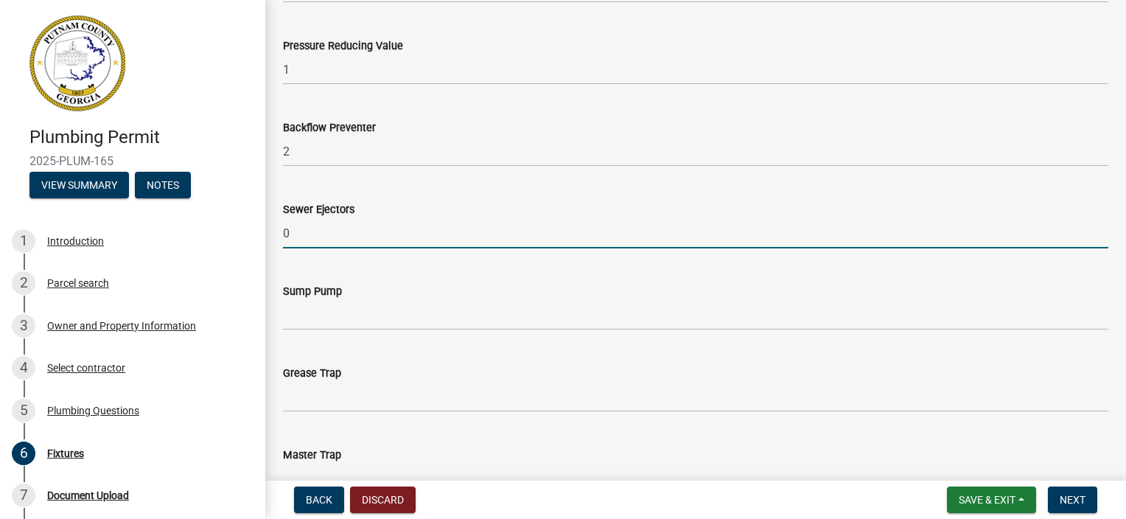
scroll to position [1179, 0]
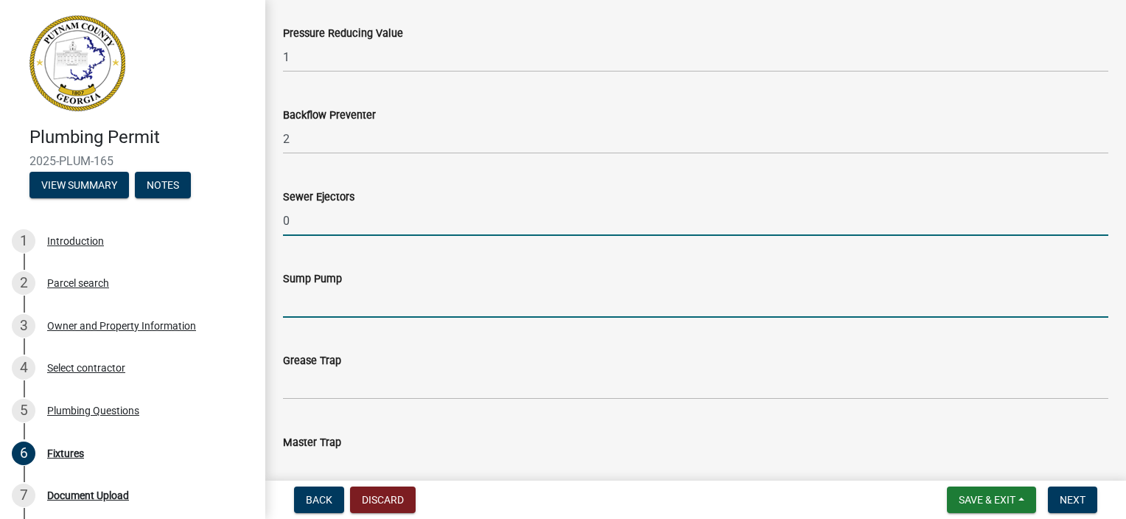
click at [322, 309] on input "text" at bounding box center [695, 302] width 825 height 30
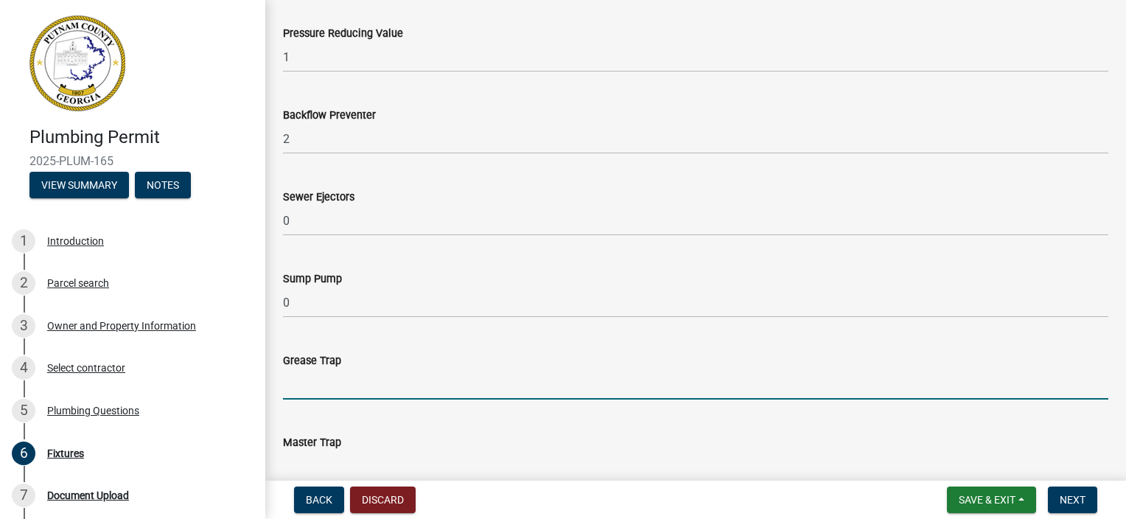
click at [319, 384] on input "text" at bounding box center [695, 384] width 825 height 30
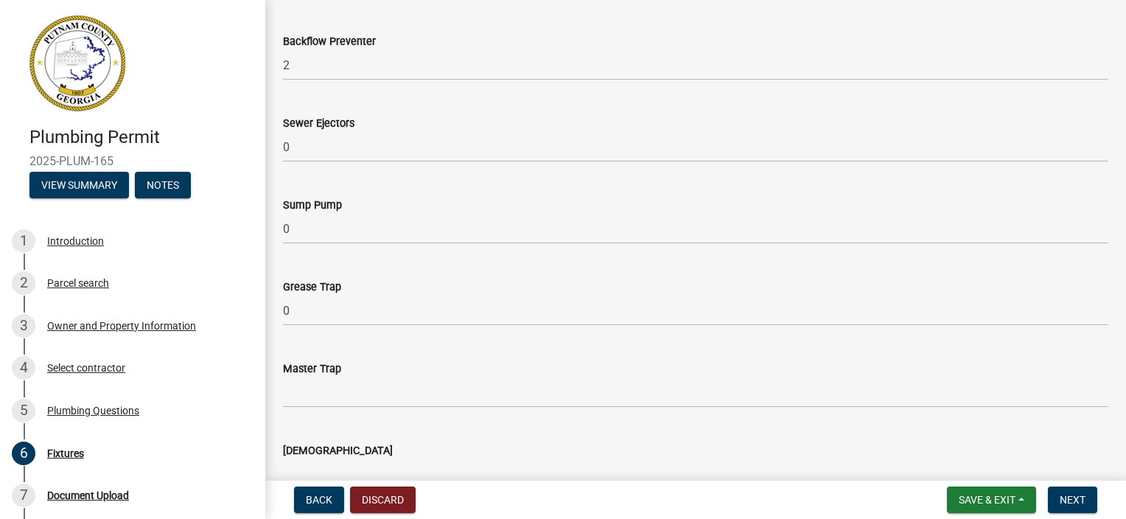
click at [324, 408] on wm-data-entity-input "Master Trap" at bounding box center [695, 380] width 825 height 82
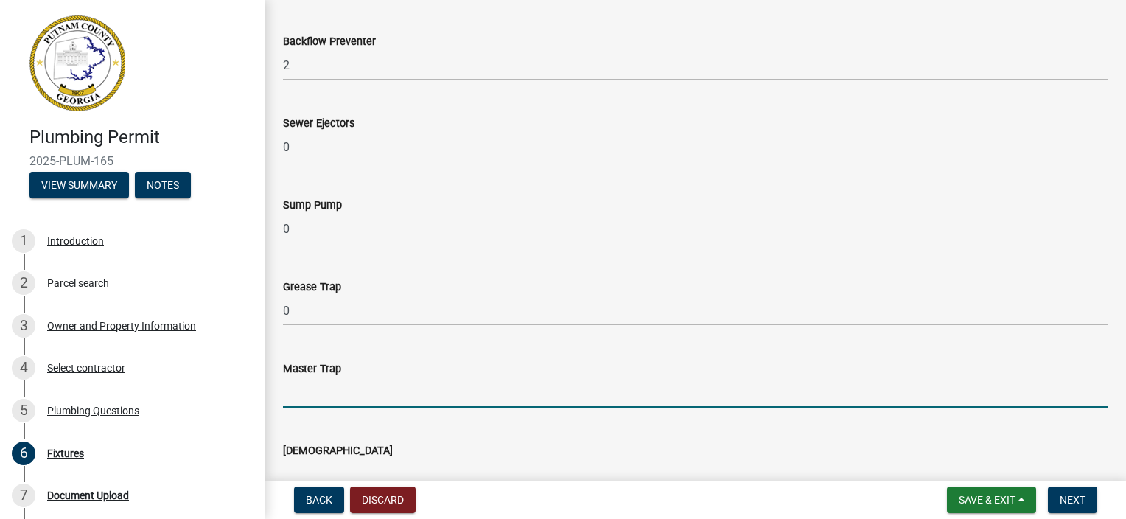
click at [327, 395] on input "text" at bounding box center [695, 392] width 825 height 30
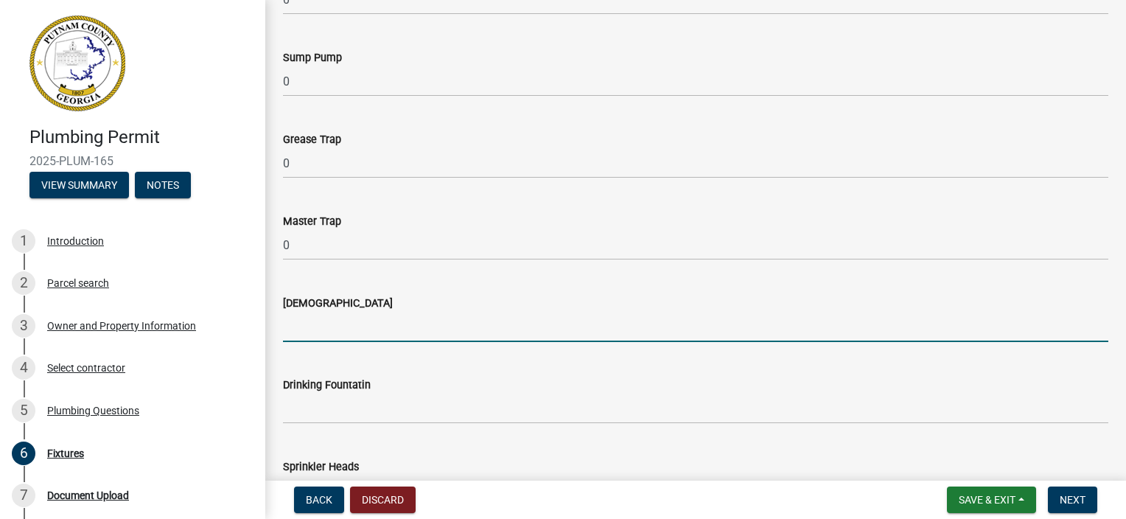
click at [326, 331] on input "text" at bounding box center [695, 327] width 825 height 30
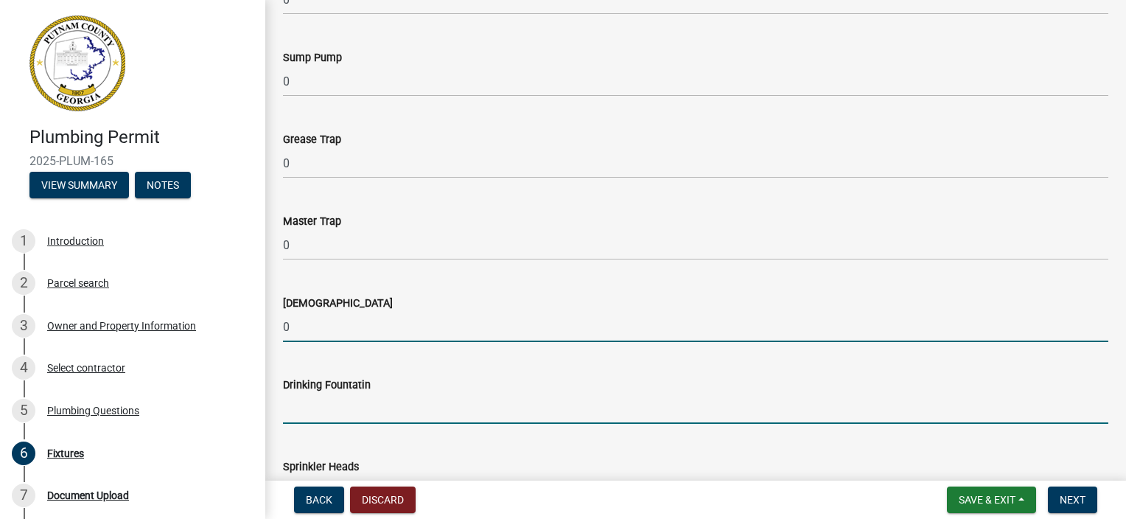
click at [324, 410] on input "text" at bounding box center [695, 408] width 825 height 30
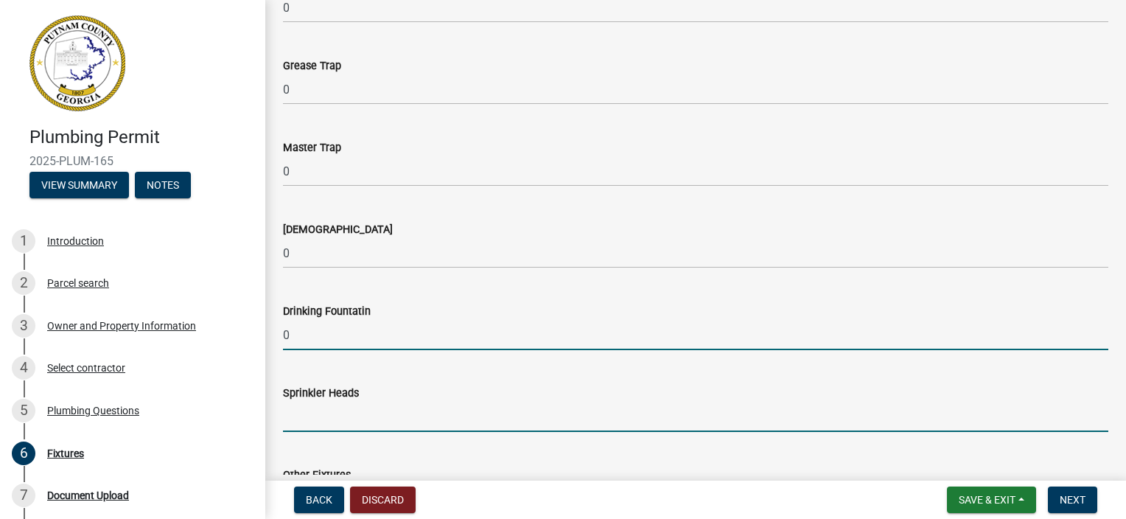
click at [324, 410] on input "text" at bounding box center [695, 417] width 825 height 30
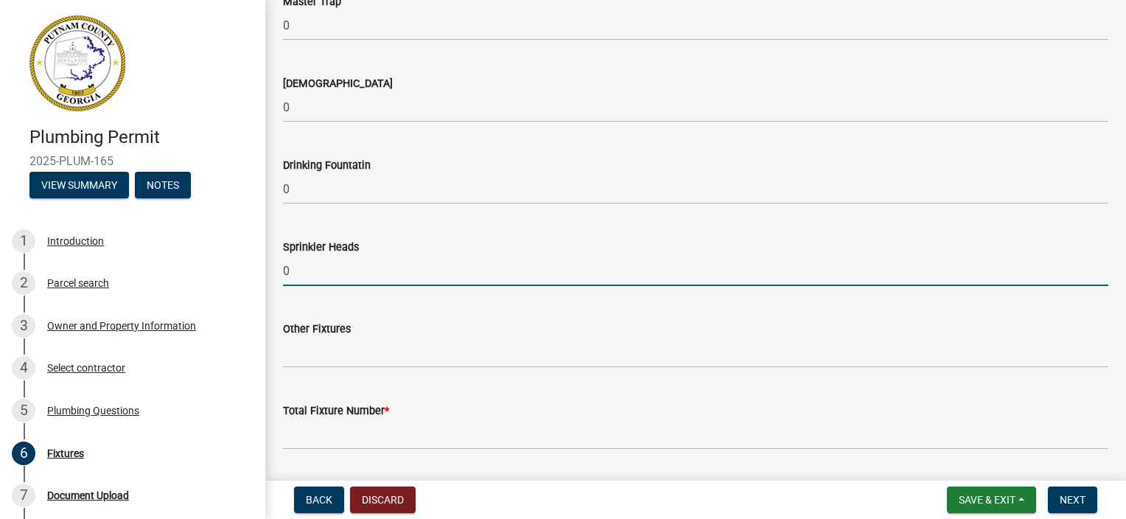
scroll to position [1621, 0]
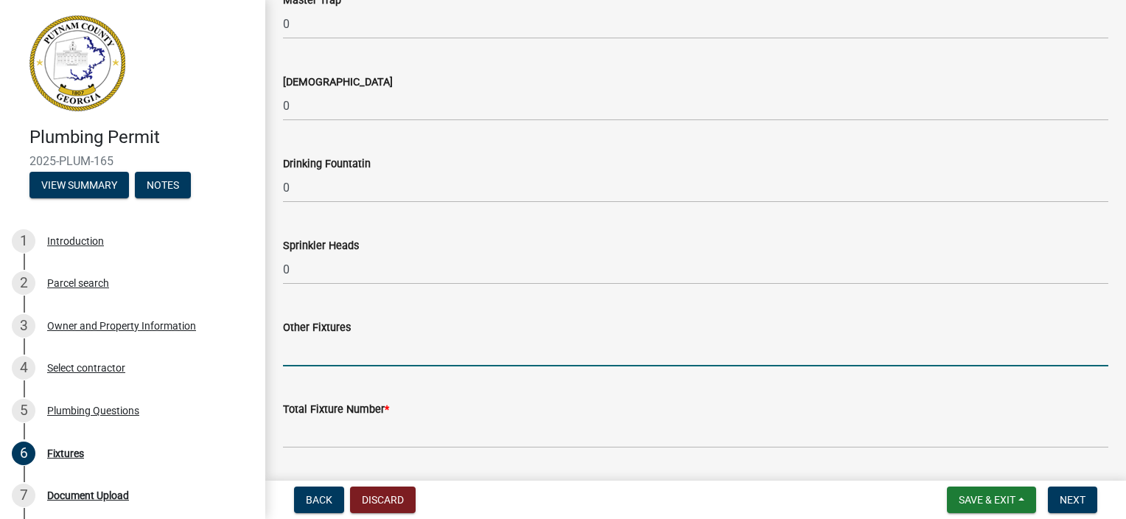
click at [326, 364] on input "text" at bounding box center [695, 351] width 825 height 30
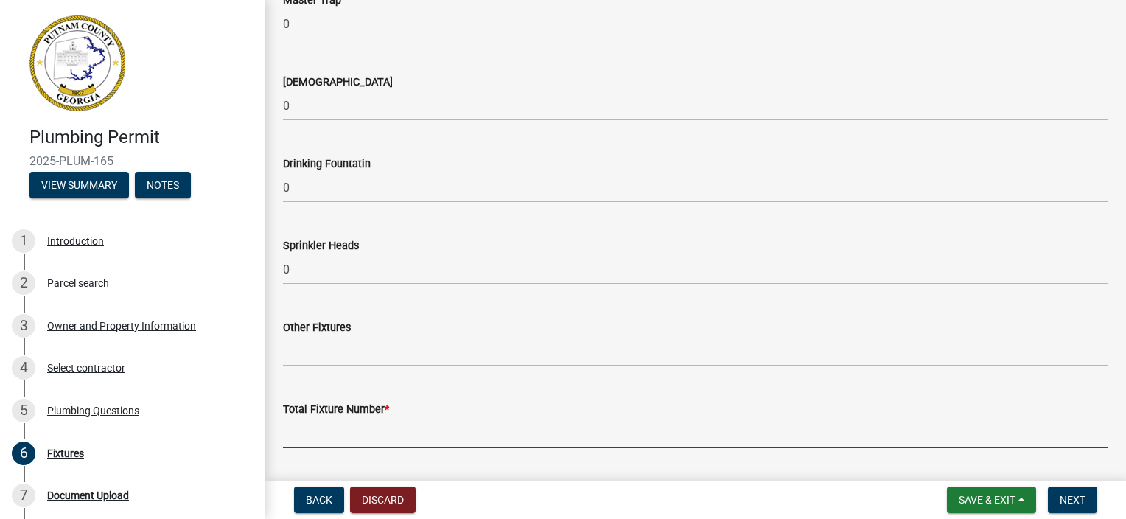
click at [289, 431] on input "text" at bounding box center [695, 433] width 825 height 30
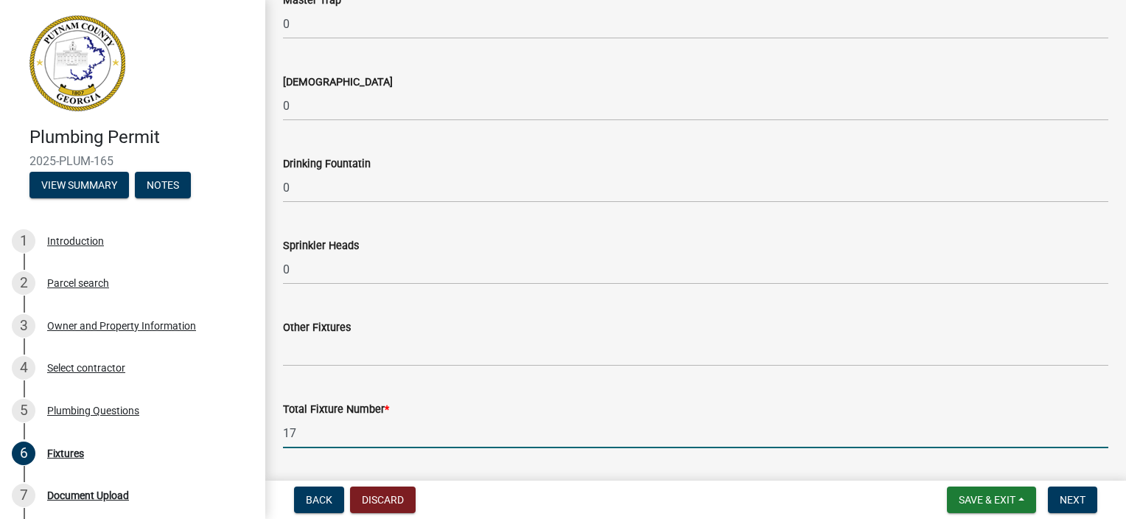
scroll to position [1665, 0]
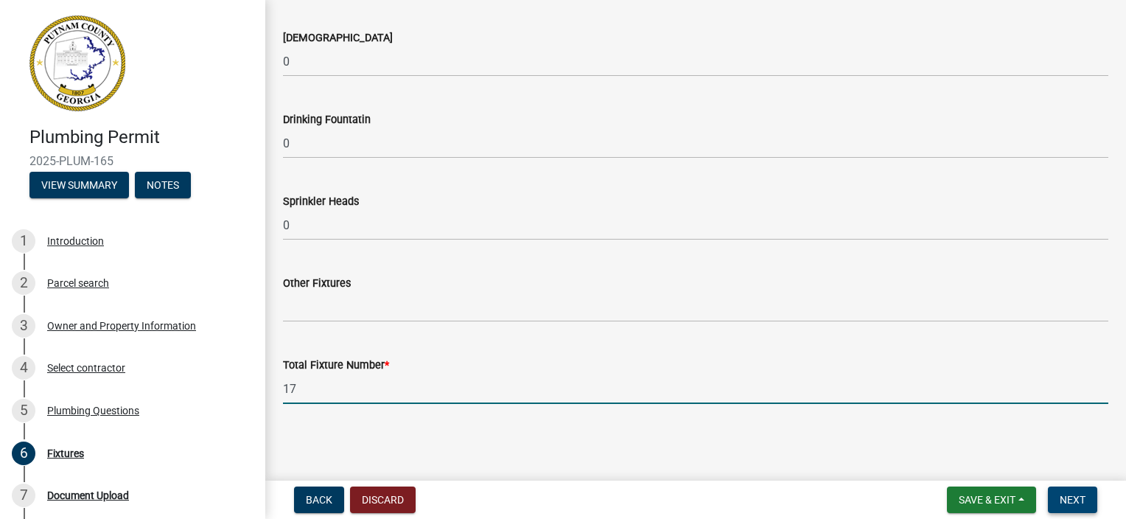
click at [1090, 511] on button "Next" at bounding box center [1072, 499] width 49 height 27
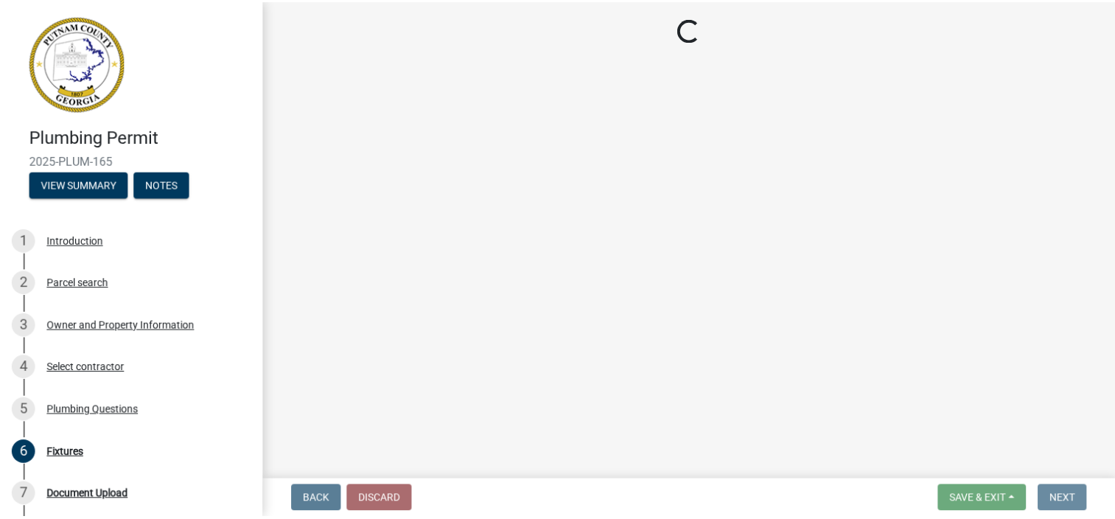
scroll to position [0, 0]
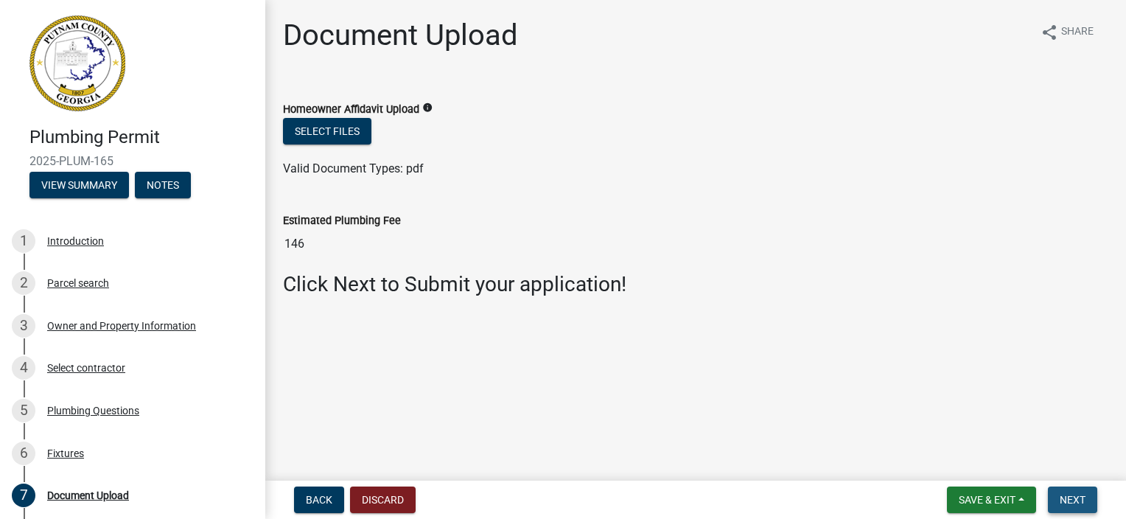
click at [1091, 505] on button "Next" at bounding box center [1072, 499] width 49 height 27
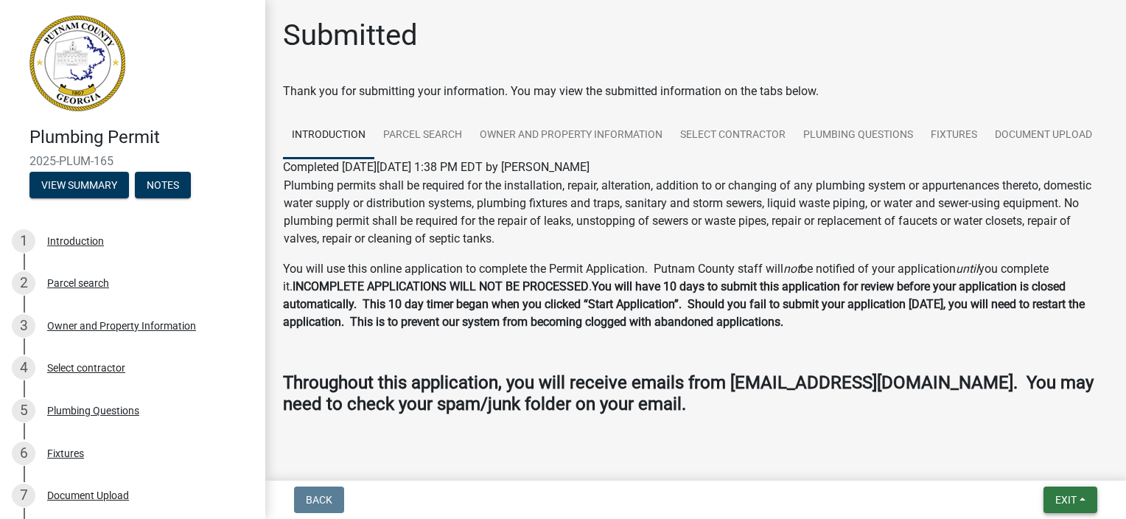
click at [1060, 491] on button "Exit" at bounding box center [1070, 499] width 54 height 27
click at [1059, 469] on button "Save & Exit" at bounding box center [1039, 461] width 118 height 35
